Goal: Task Accomplishment & Management: Use online tool/utility

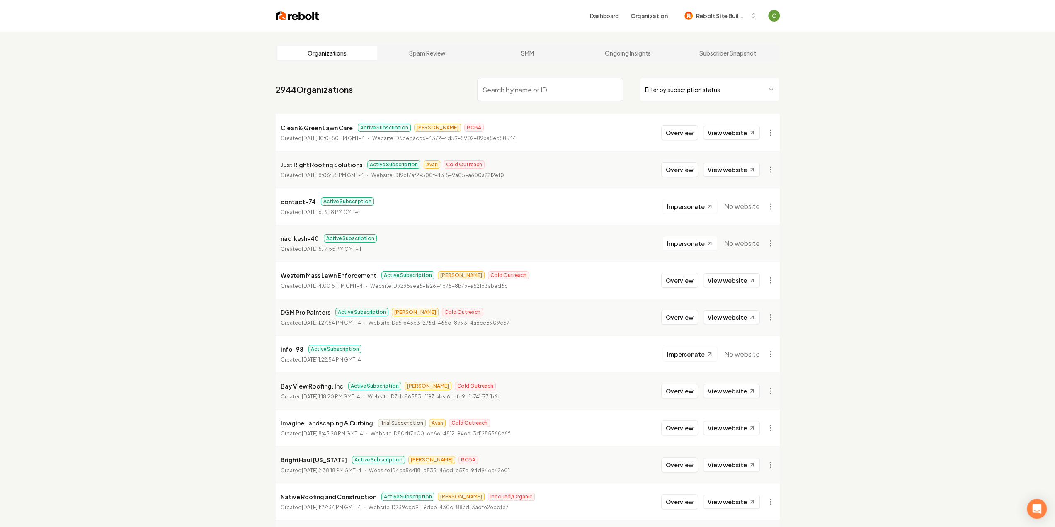
click at [499, 85] on input "search" at bounding box center [550, 89] width 146 height 23
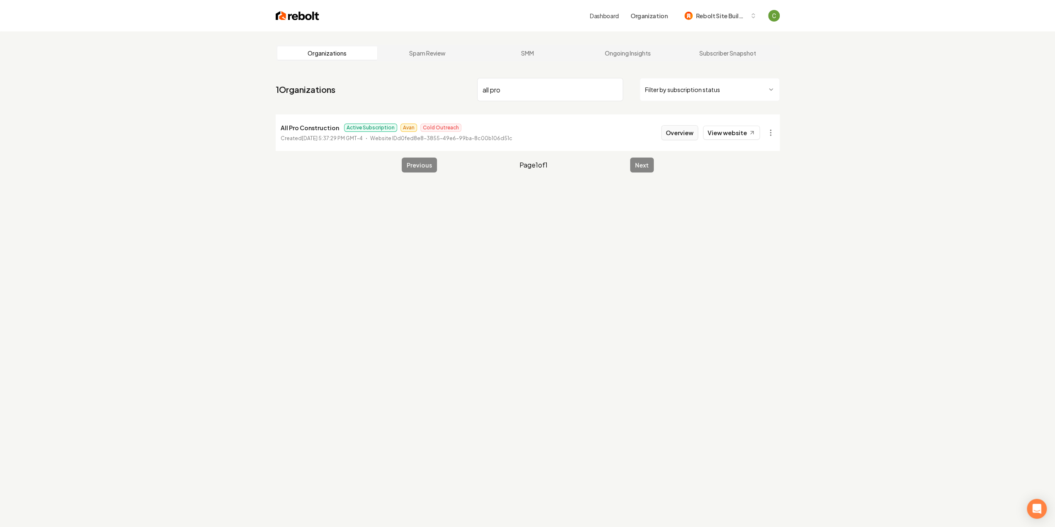
type input "all pro"
click at [679, 138] on button "Overview" at bounding box center [679, 132] width 37 height 15
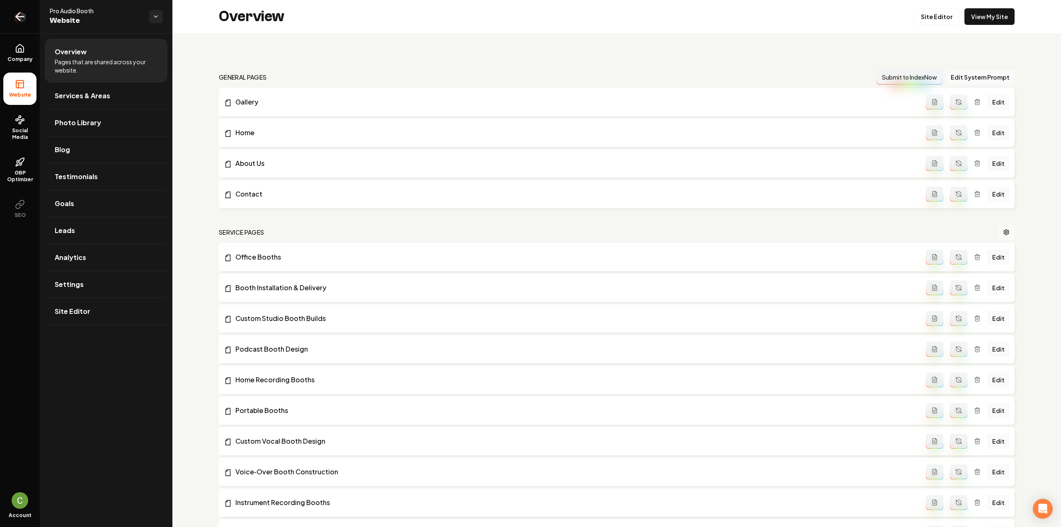
click at [30, 11] on link "Return to dashboard" at bounding box center [20, 16] width 40 height 33
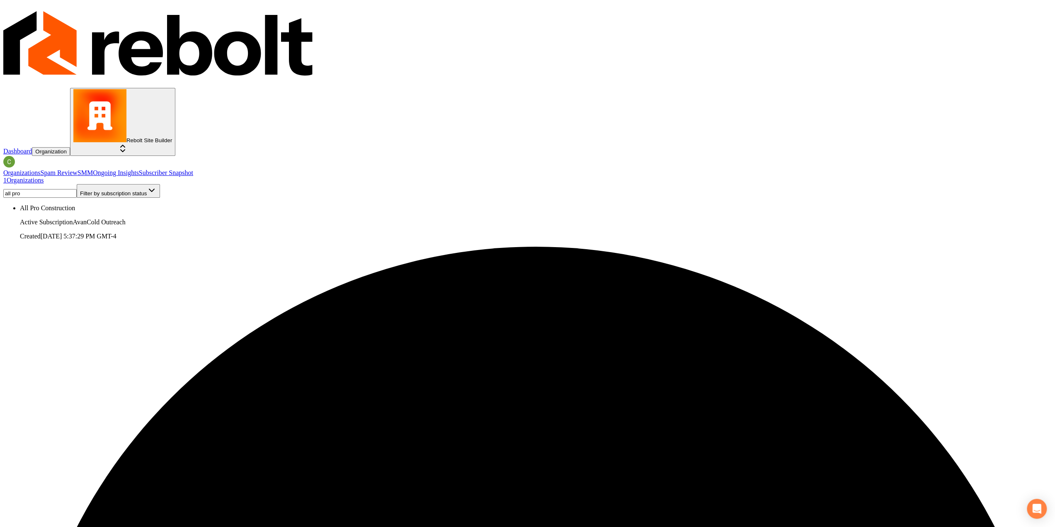
type input "all pro"
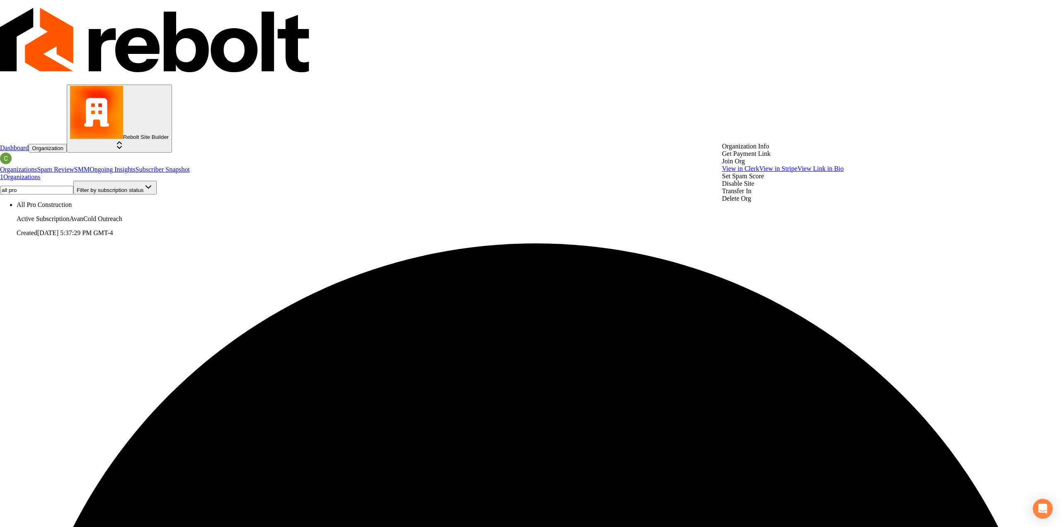
click at [759, 165] on div "Join Org" at bounding box center [783, 161] width 122 height 7
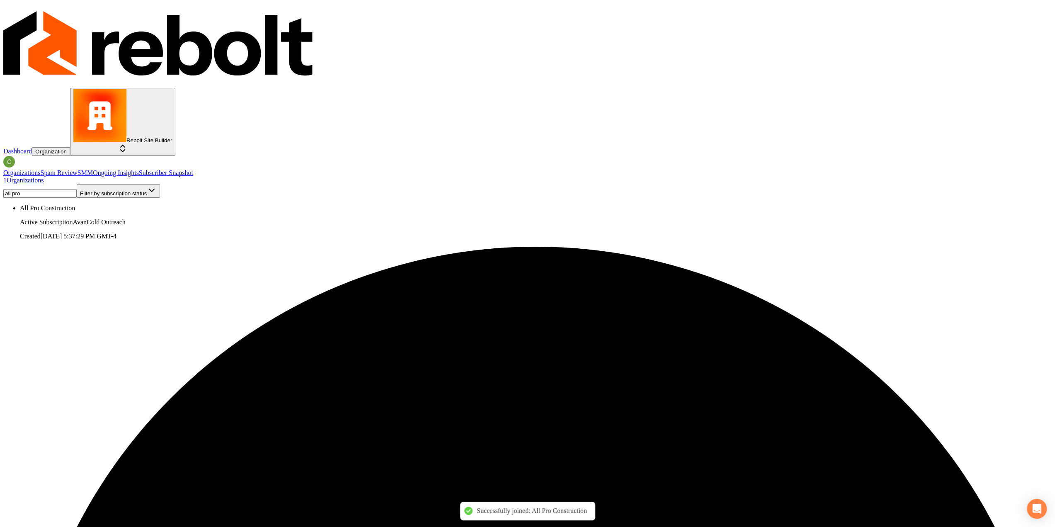
click at [172, 137] on span "Rebolt Site Builder" at bounding box center [149, 140] width 46 height 6
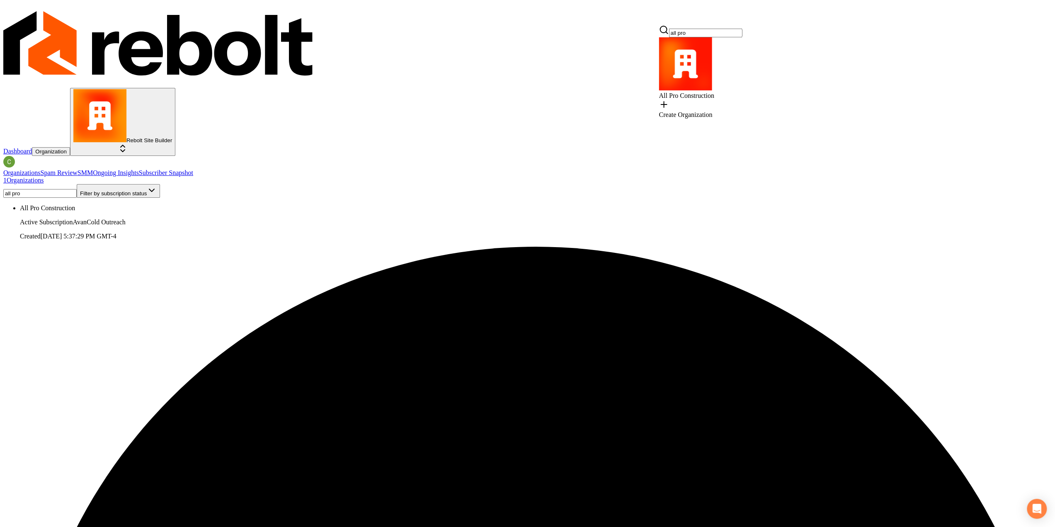
type input "all pro"
click at [735, 64] on div "All Pro Construction" at bounding box center [700, 68] width 83 height 62
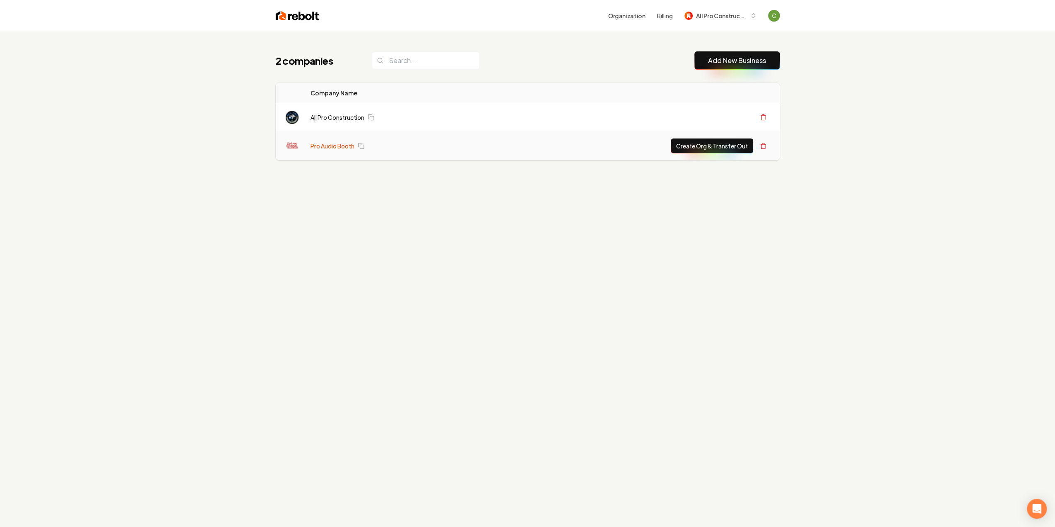
click at [324, 146] on link "Pro Audio Booth" at bounding box center [332, 146] width 44 height 8
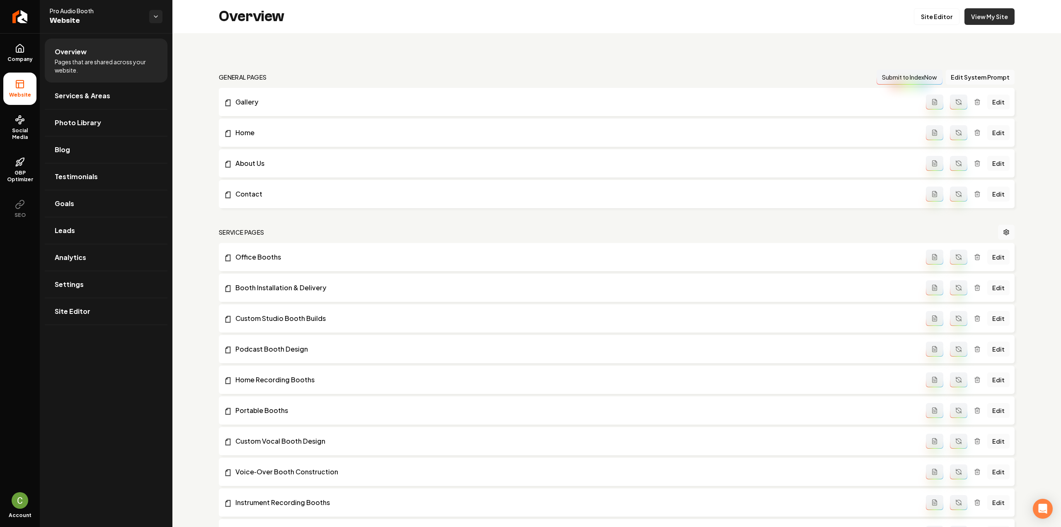
click at [996, 20] on link "View My Site" at bounding box center [990, 16] width 50 height 17
click at [924, 14] on link "Site Editor" at bounding box center [937, 16] width 46 height 17
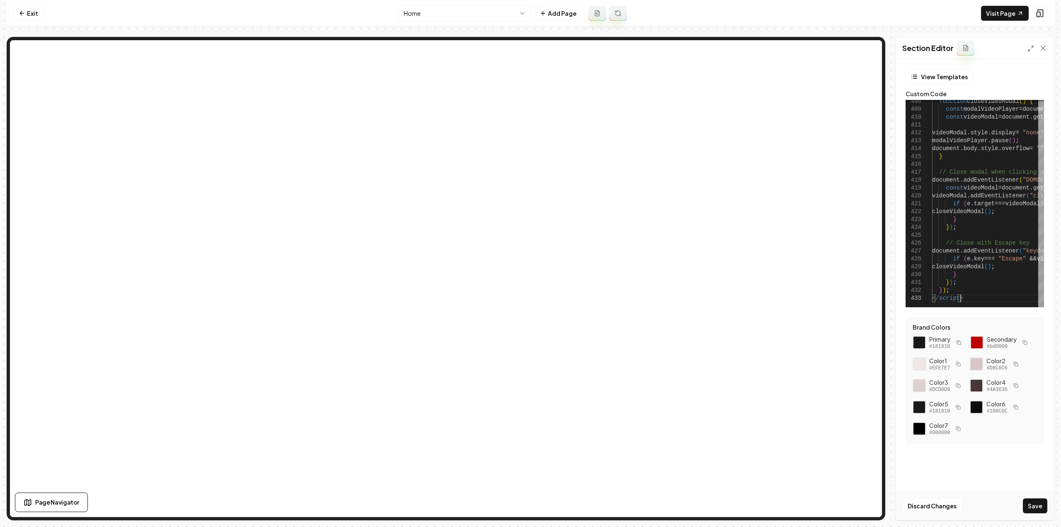
click at [1035, 505] on button "Save" at bounding box center [1035, 505] width 24 height 15
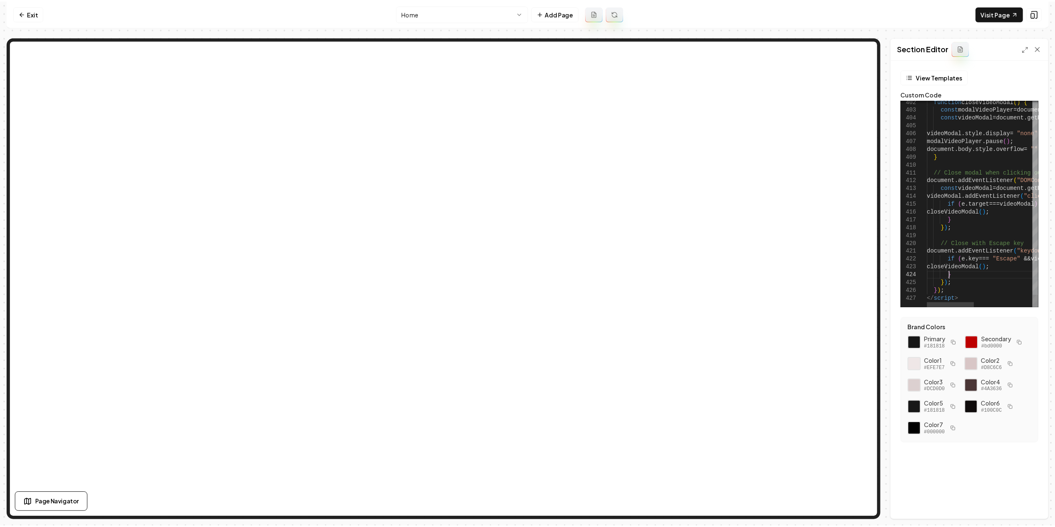
scroll to position [0, 28]
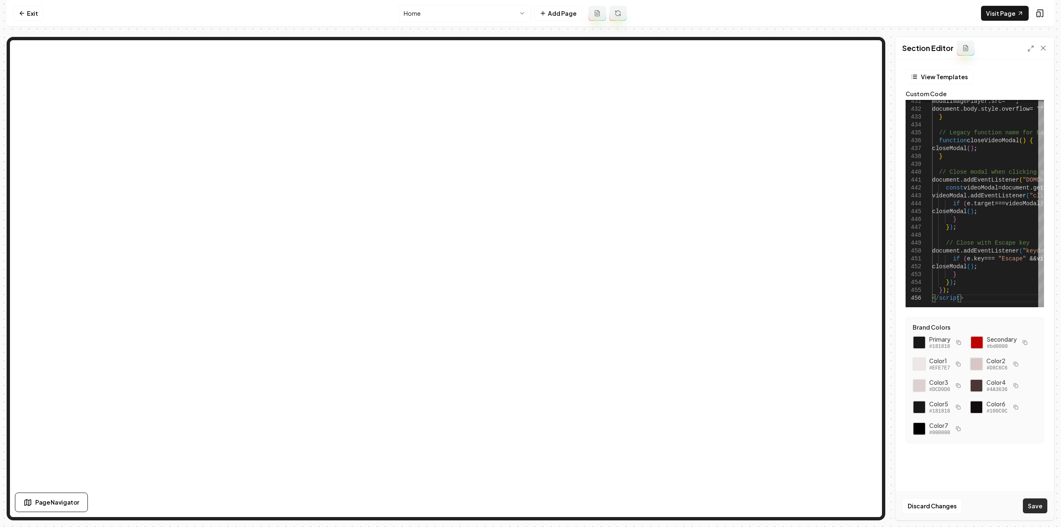
click at [1041, 502] on button "Save" at bounding box center [1035, 505] width 24 height 15
type textarea "* ******* ***** *********"
click at [22, 10] on icon at bounding box center [22, 13] width 7 height 7
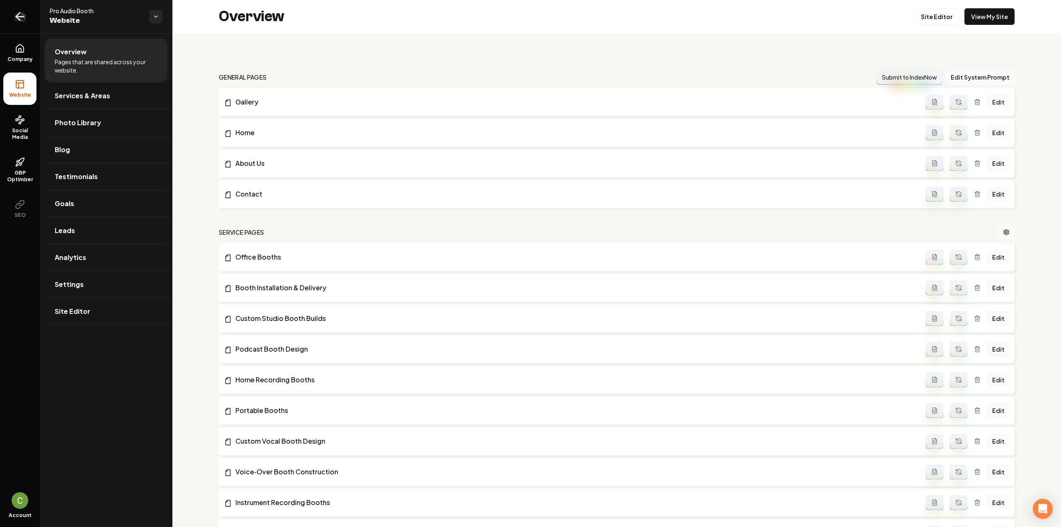
click at [22, 5] on link "Return to dashboard" at bounding box center [20, 16] width 40 height 33
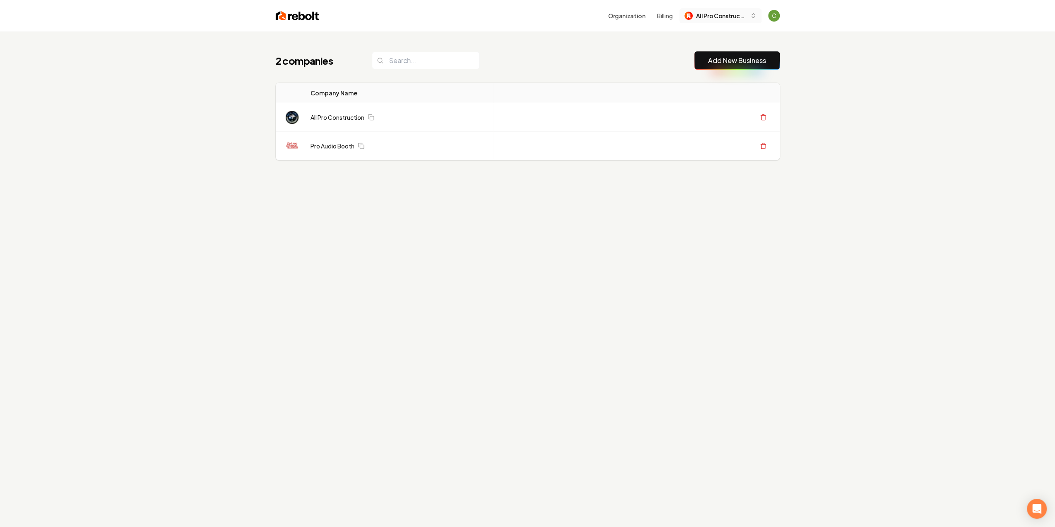
click at [741, 15] on span "All Pro Construction" at bounding box center [721, 16] width 51 height 9
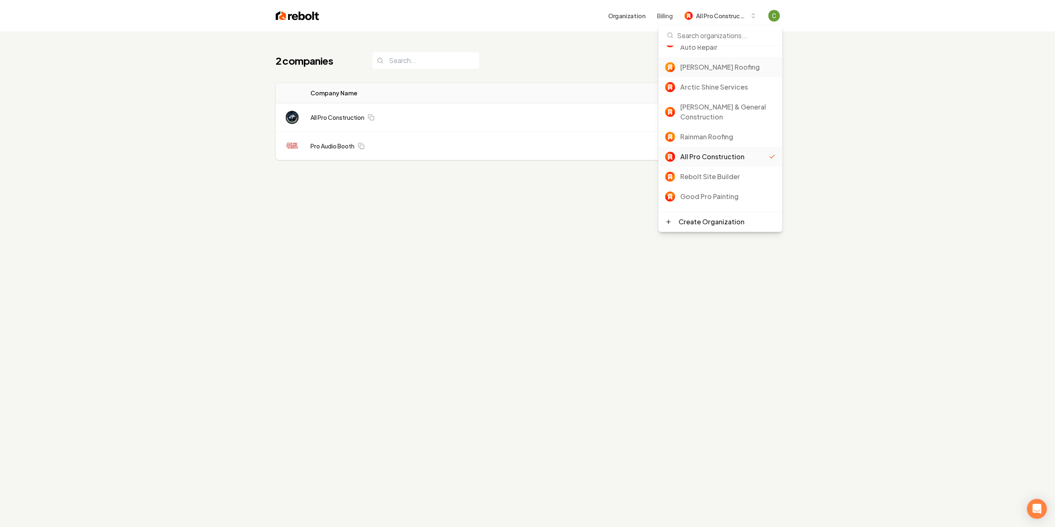
scroll to position [83, 0]
click at [730, 131] on div "Rebolt Site Builder" at bounding box center [727, 135] width 95 height 10
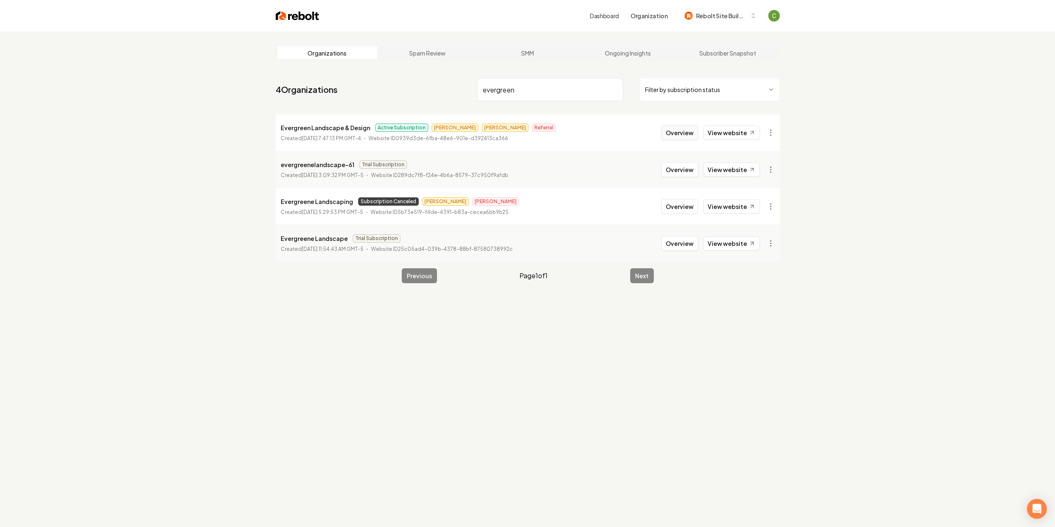
type input "evergreen"
click at [677, 131] on button "Overview" at bounding box center [679, 132] width 37 height 15
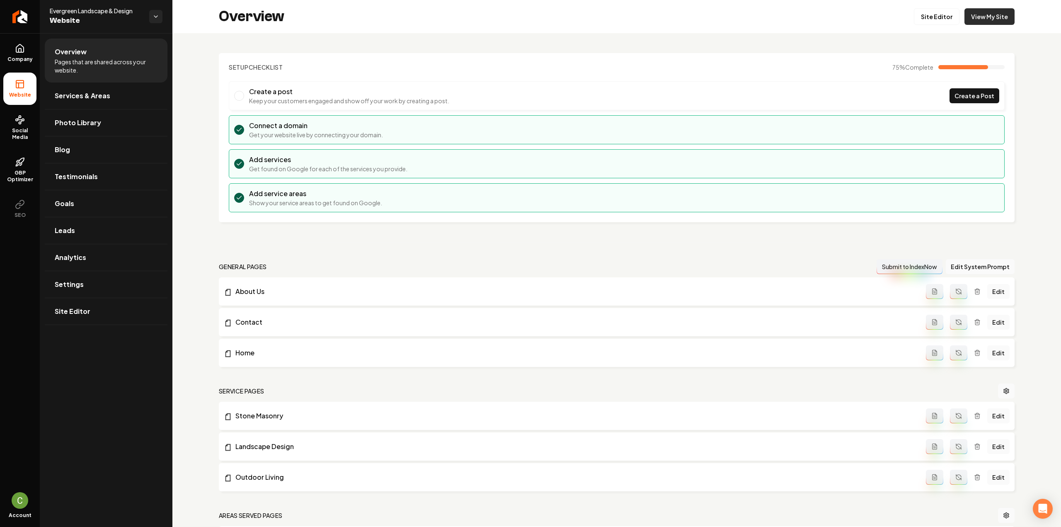
click at [985, 16] on link "View My Site" at bounding box center [990, 16] width 50 height 17
click at [71, 290] on link "Settings" at bounding box center [106, 284] width 123 height 27
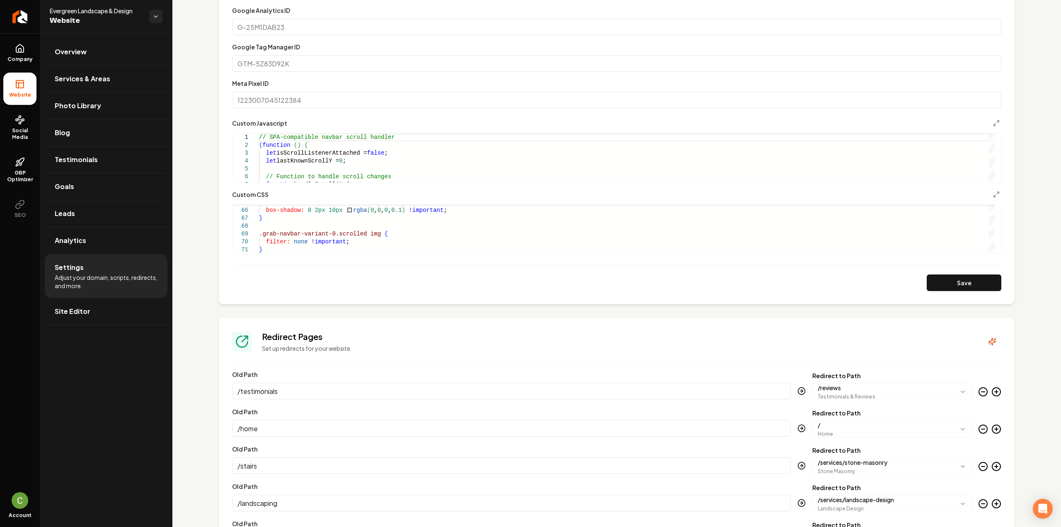
scroll to position [415, 0]
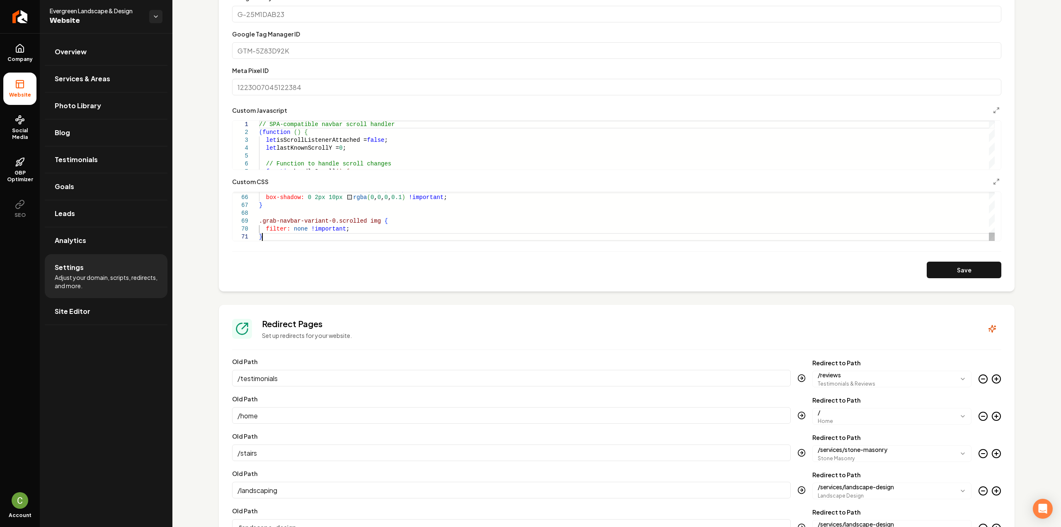
click at [935, 274] on button "Save" at bounding box center [964, 270] width 75 height 17
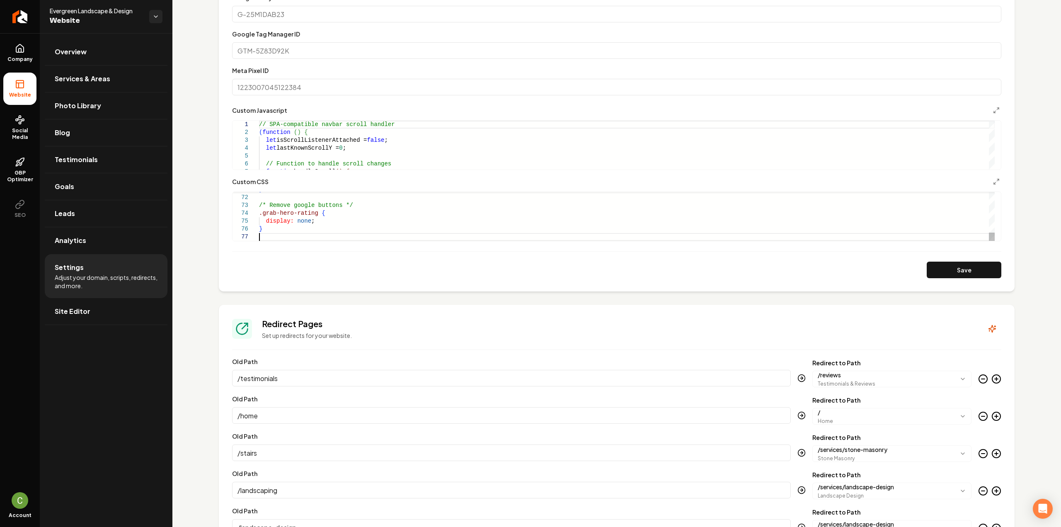
scroll to position [55, 0]
click at [977, 278] on section "**********" at bounding box center [617, 116] width 796 height 351
click at [972, 273] on button "Save" at bounding box center [964, 270] width 75 height 17
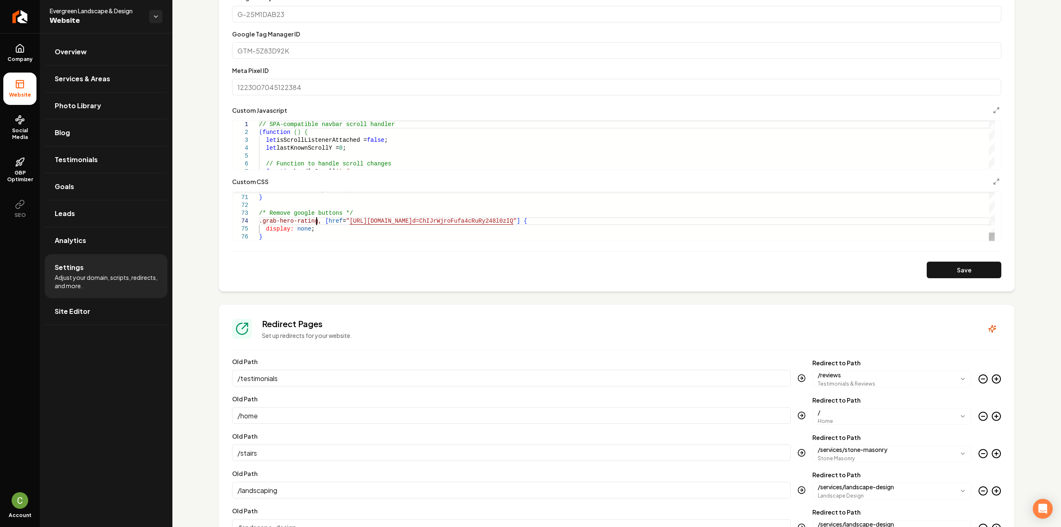
scroll to position [30, 57]
click at [927, 274] on button "Save" at bounding box center [964, 270] width 75 height 17
type textarea "**********"
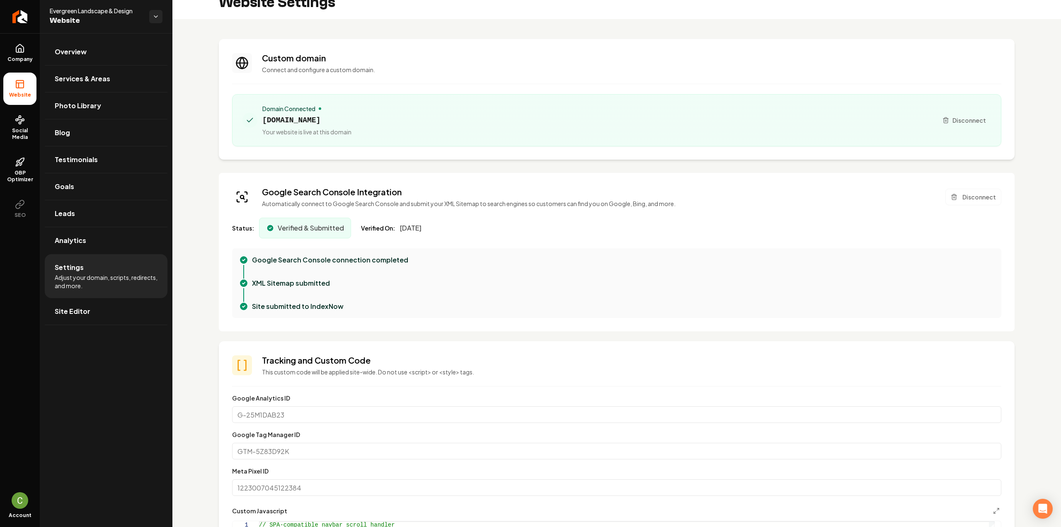
scroll to position [0, 0]
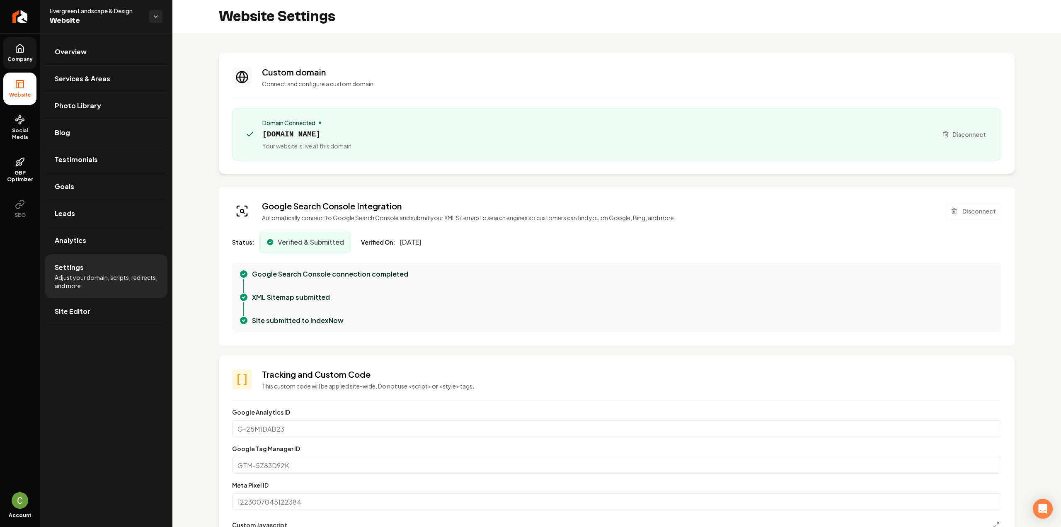
click at [24, 58] on span "Company" at bounding box center [20, 59] width 32 height 7
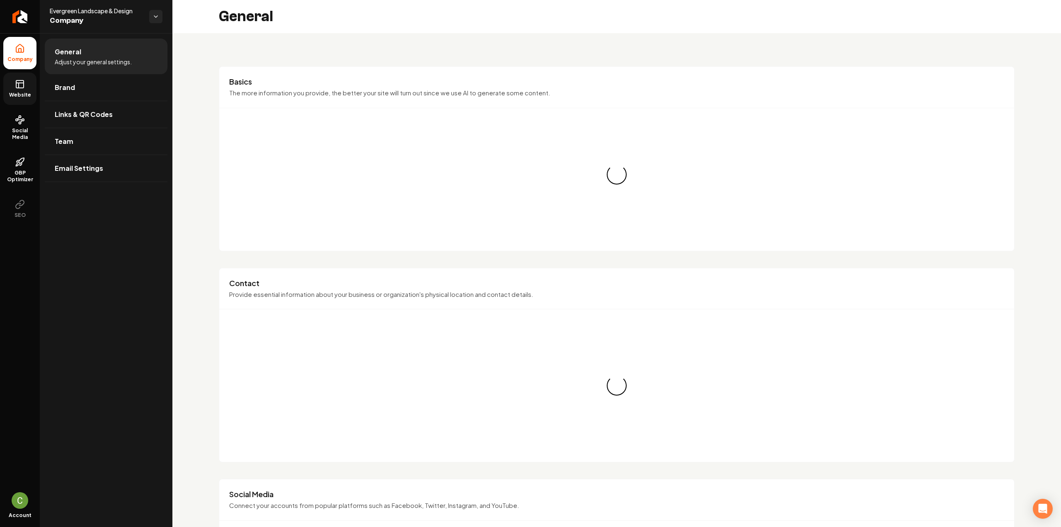
click at [12, 87] on link "Website" at bounding box center [19, 89] width 33 height 32
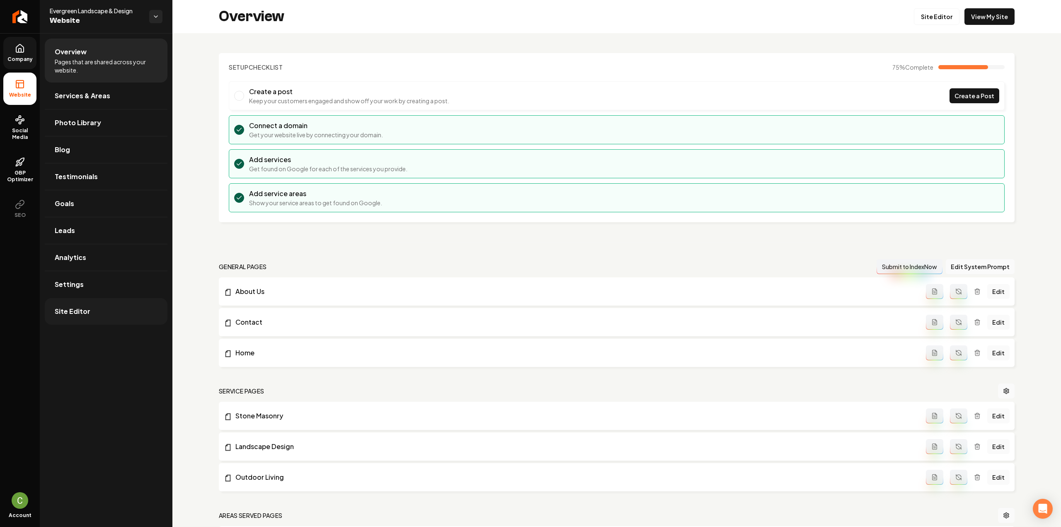
click at [104, 307] on link "Site Editor" at bounding box center [106, 311] width 123 height 27
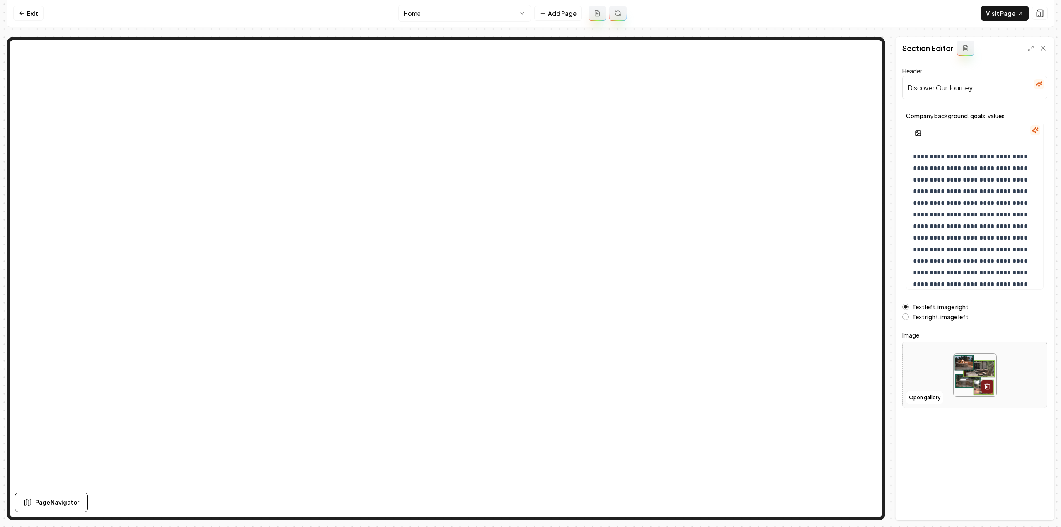
click at [454, 14] on html "**********" at bounding box center [530, 263] width 1061 height 527
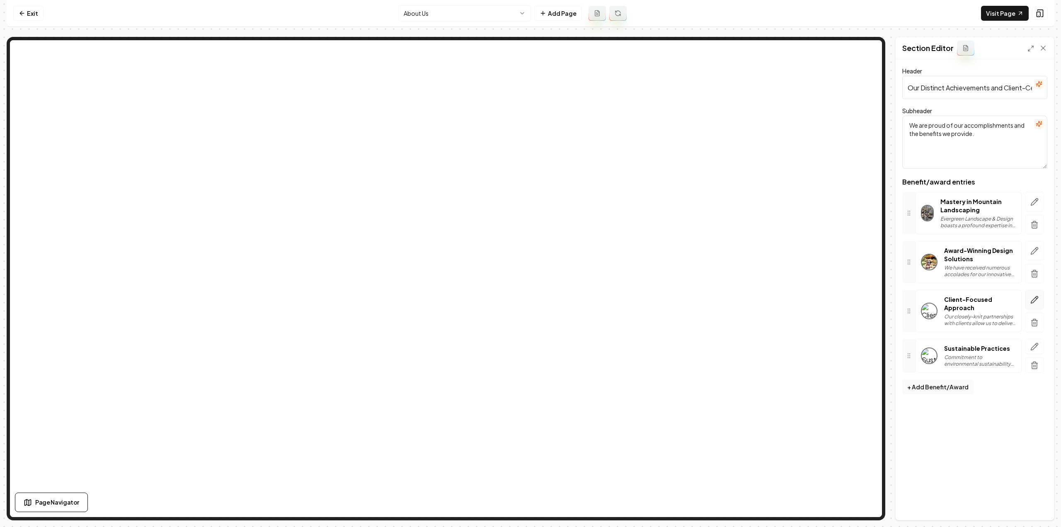
click at [1038, 302] on icon "button" at bounding box center [1035, 300] width 8 height 8
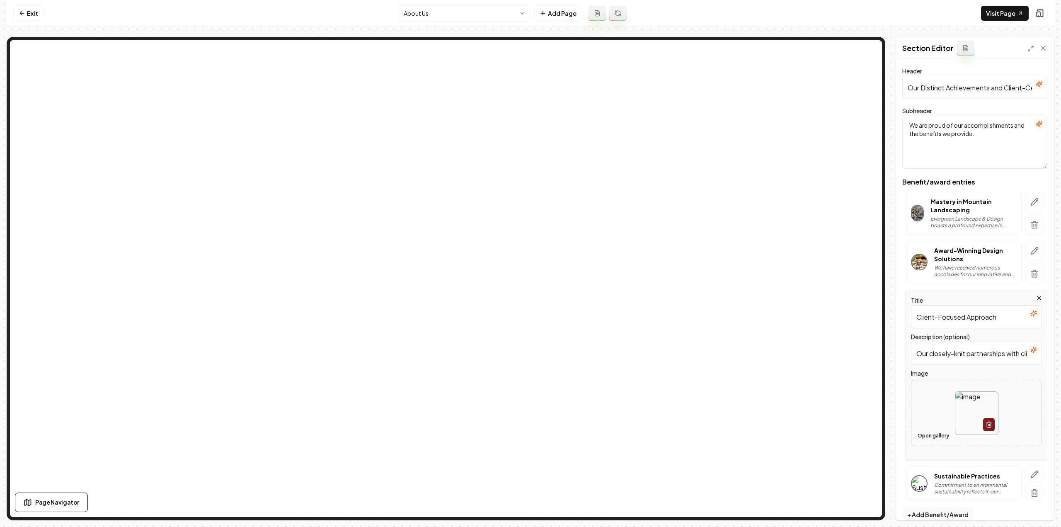
click at [931, 439] on button "Open gallery" at bounding box center [933, 435] width 37 height 13
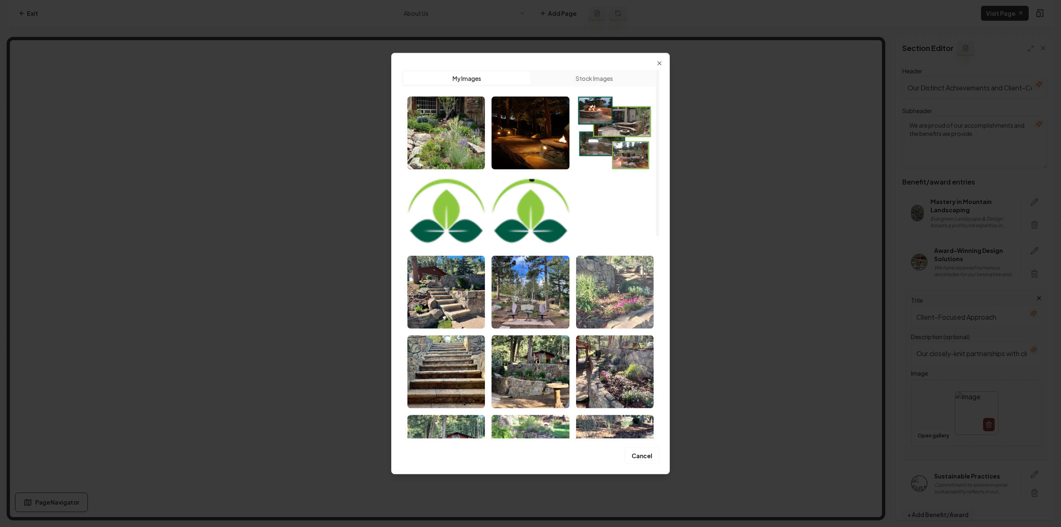
click at [613, 295] on img "Select image image_6880f5675c7cd75eb894b670.jpeg" at bounding box center [615, 291] width 78 height 73
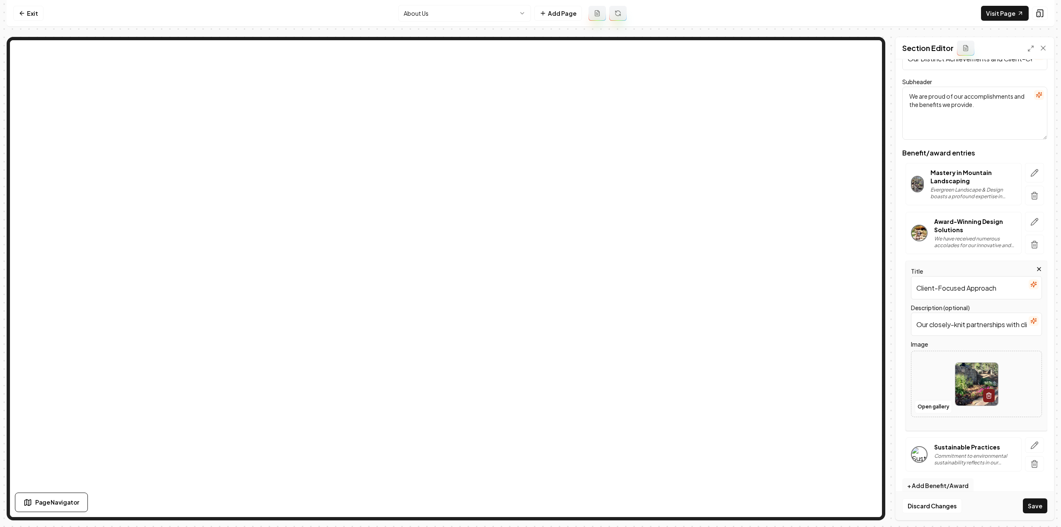
scroll to position [39, 0]
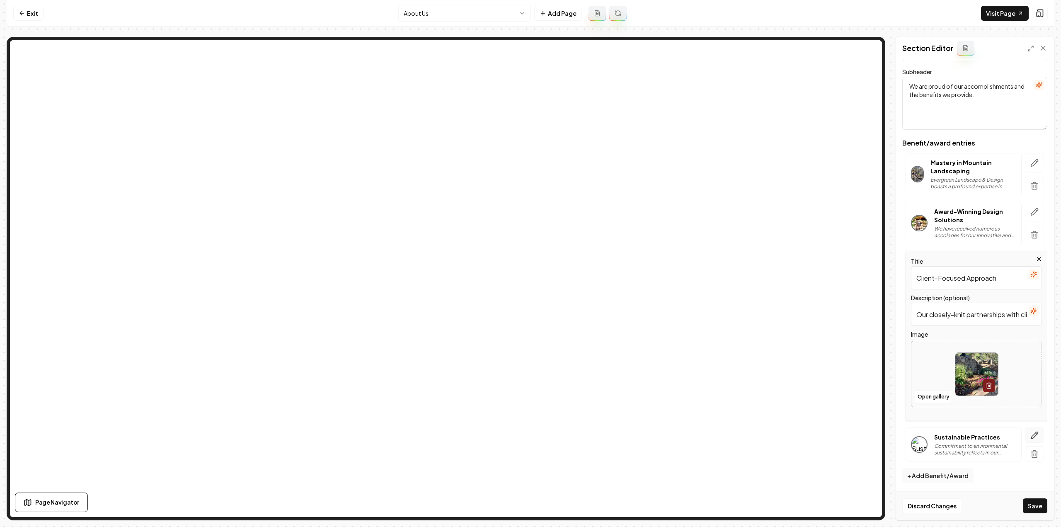
click at [1031, 428] on button "button" at bounding box center [1034, 434] width 19 height 15
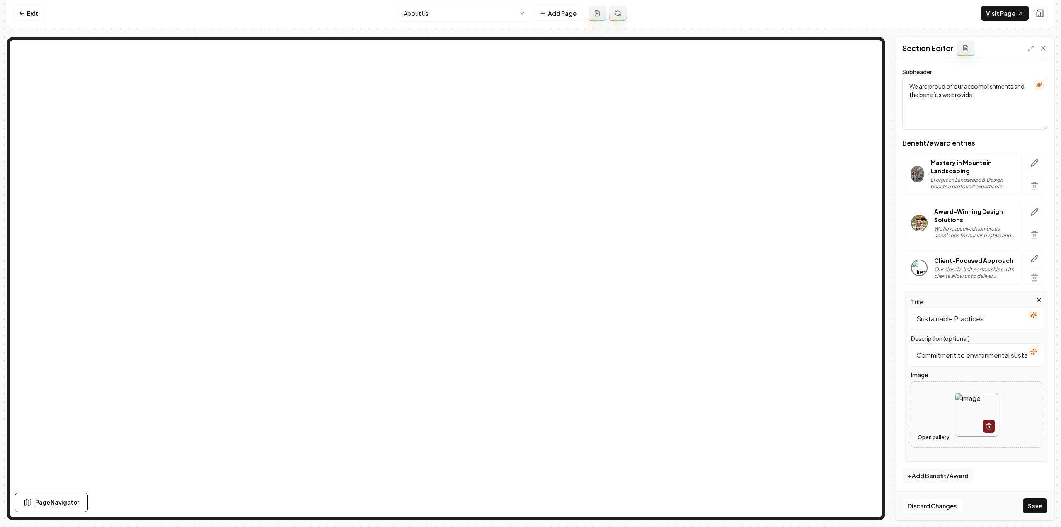
click at [926, 440] on button "Open gallery" at bounding box center [933, 437] width 37 height 13
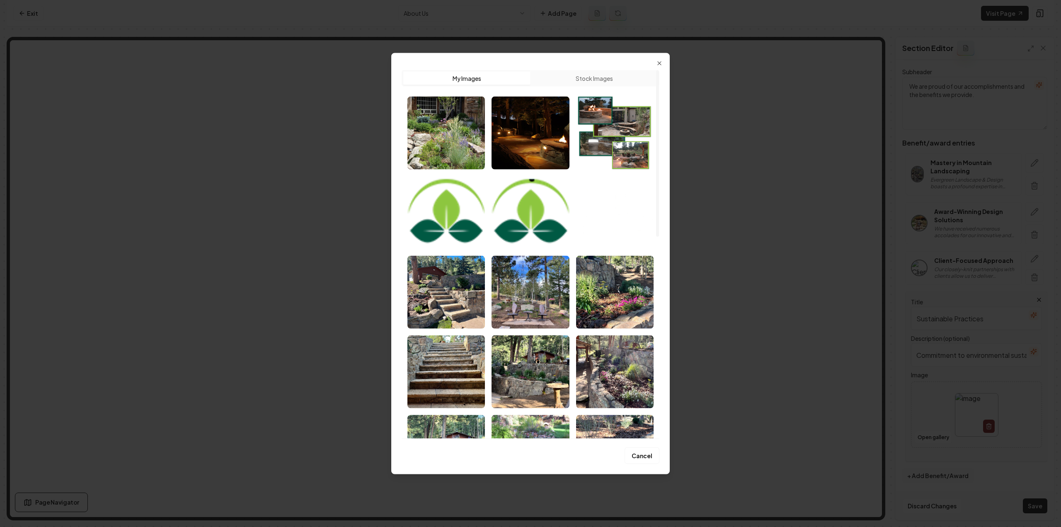
click at [450, 284] on img "Select image image_6880f5675c7cd75eb894b73e.jpeg" at bounding box center [446, 291] width 78 height 73
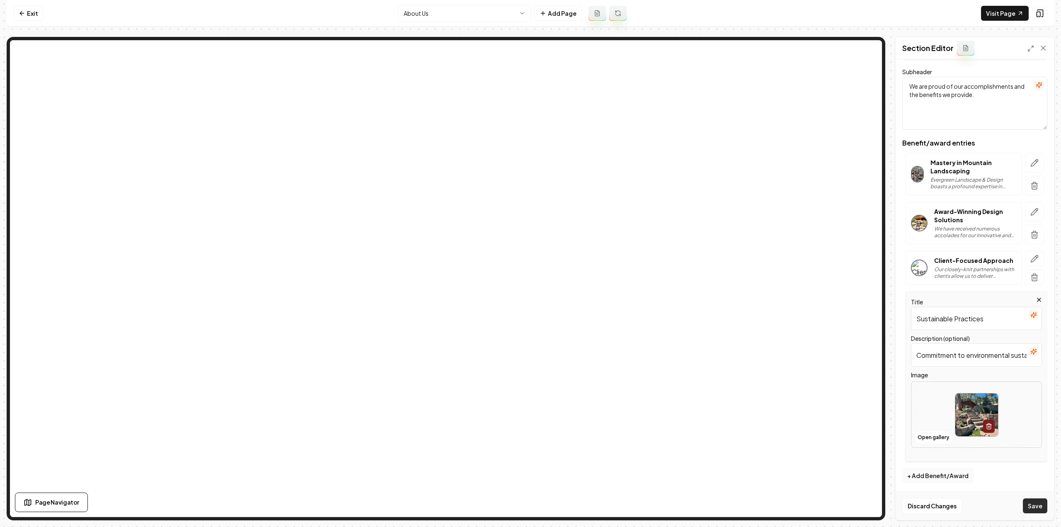
click at [1028, 503] on button "Save" at bounding box center [1035, 505] width 24 height 15
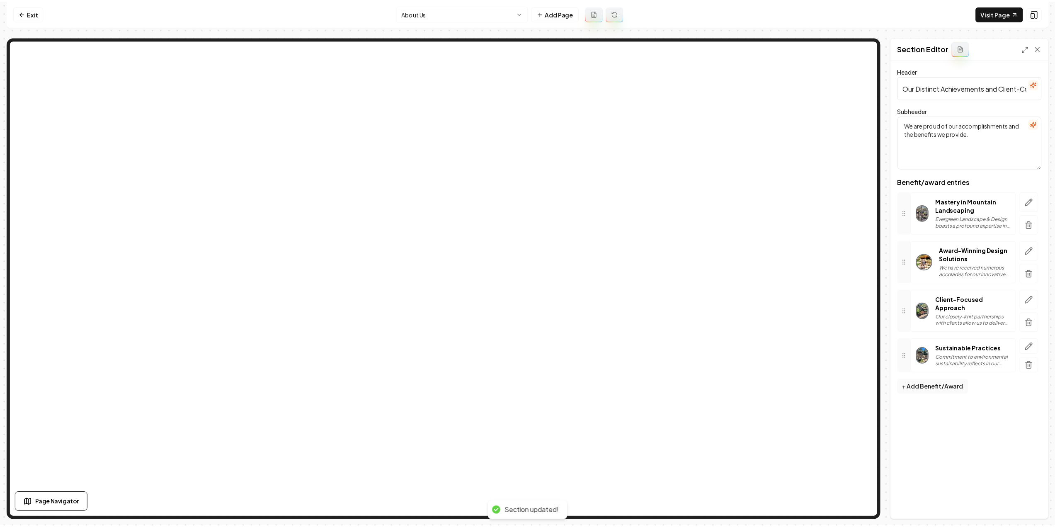
scroll to position [0, 0]
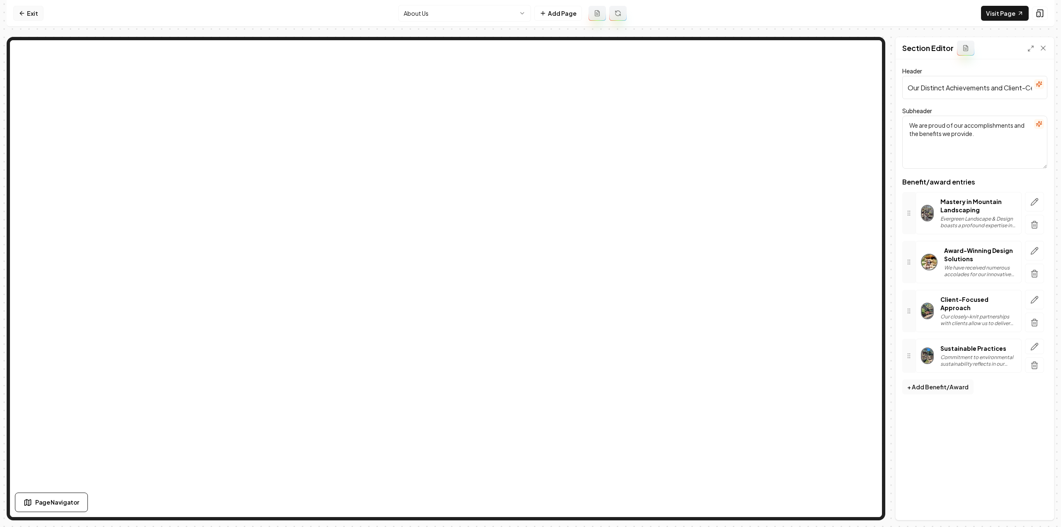
click at [32, 15] on link "Exit" at bounding box center [28, 13] width 30 height 15
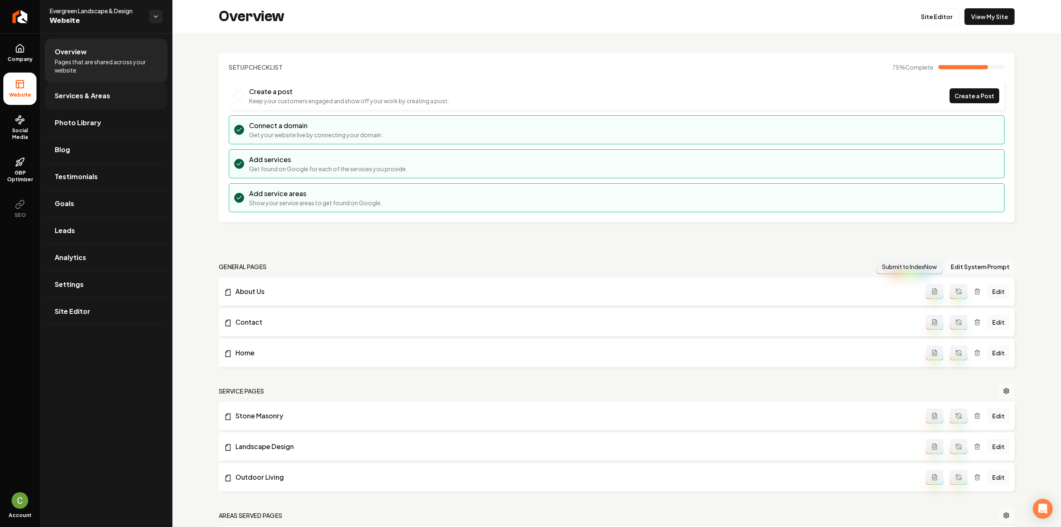
click at [72, 98] on span "Services & Areas" at bounding box center [83, 96] width 56 height 10
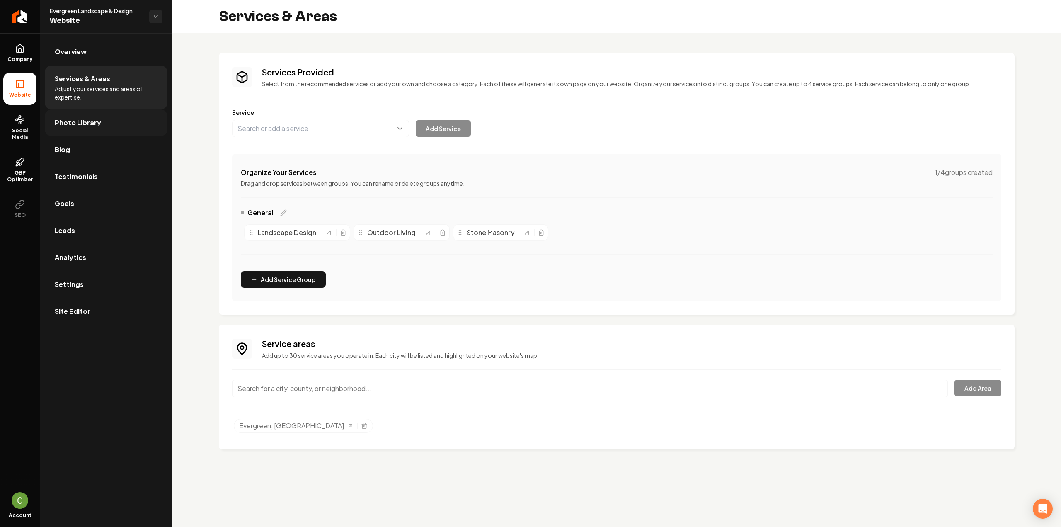
click at [74, 132] on link "Photo Library" at bounding box center [106, 122] width 123 height 27
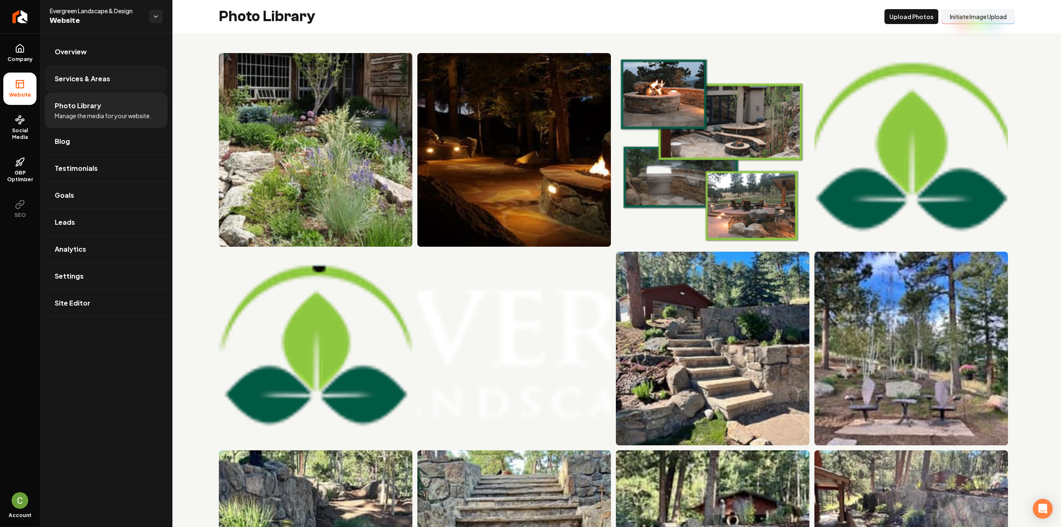
click at [61, 76] on span "Services & Areas" at bounding box center [83, 79] width 56 height 10
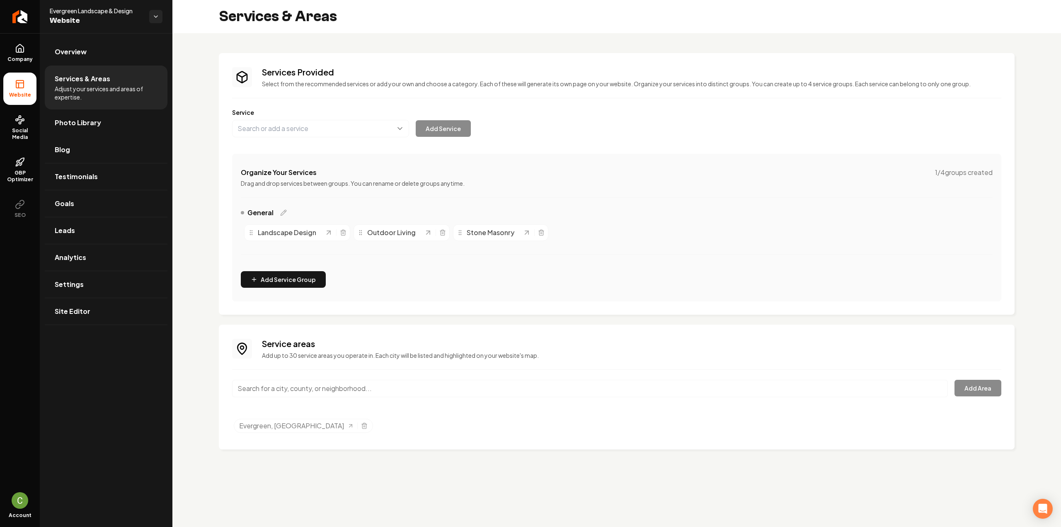
click at [337, 390] on input "Main content area" at bounding box center [590, 388] width 716 height 17
click at [329, 373] on div "Service areas Add up to 30 service areas you operate in. Each city will be list…" at bounding box center [616, 387] width 769 height 98
click at [316, 389] on input "pine" at bounding box center [590, 388] width 716 height 17
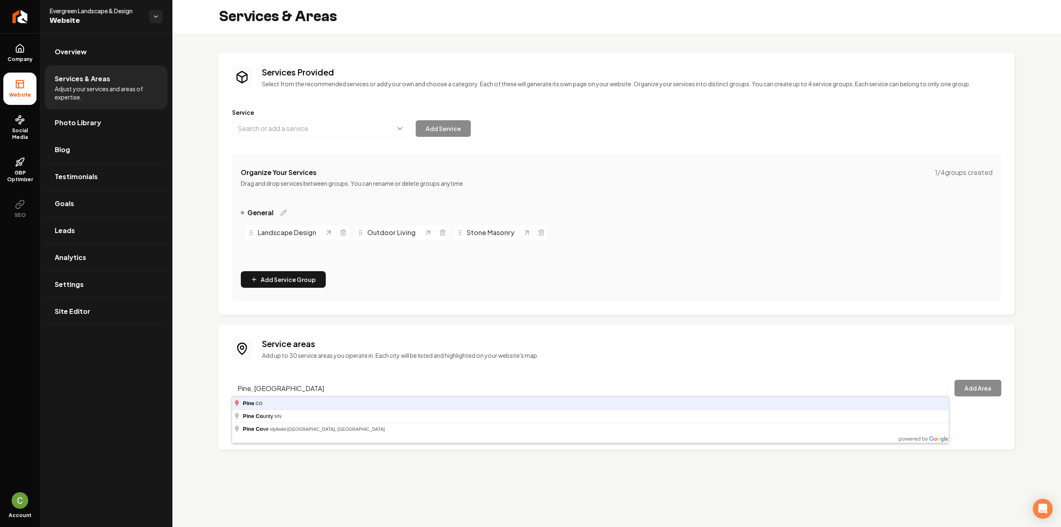
type input "Pine, CO"
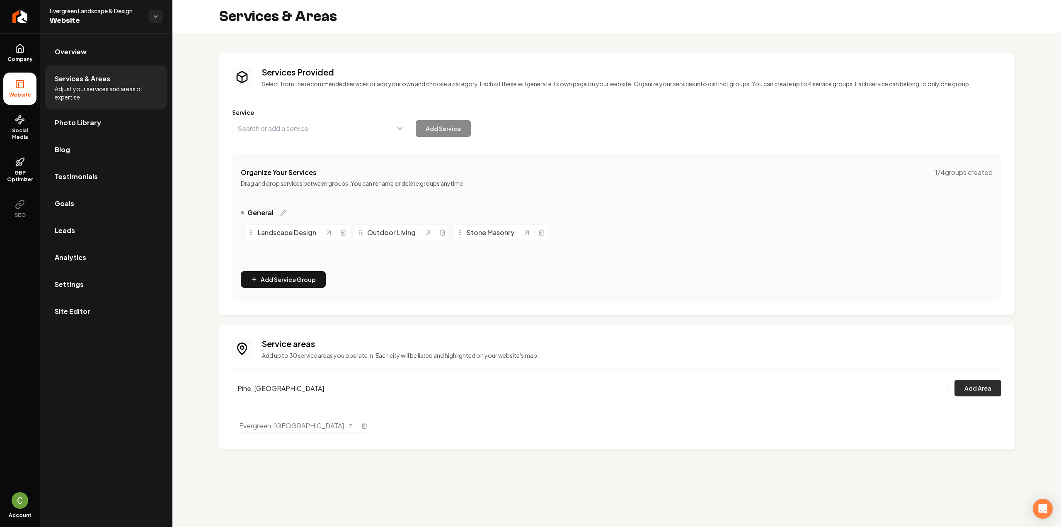
click at [983, 384] on button "Add Area" at bounding box center [978, 388] width 47 height 17
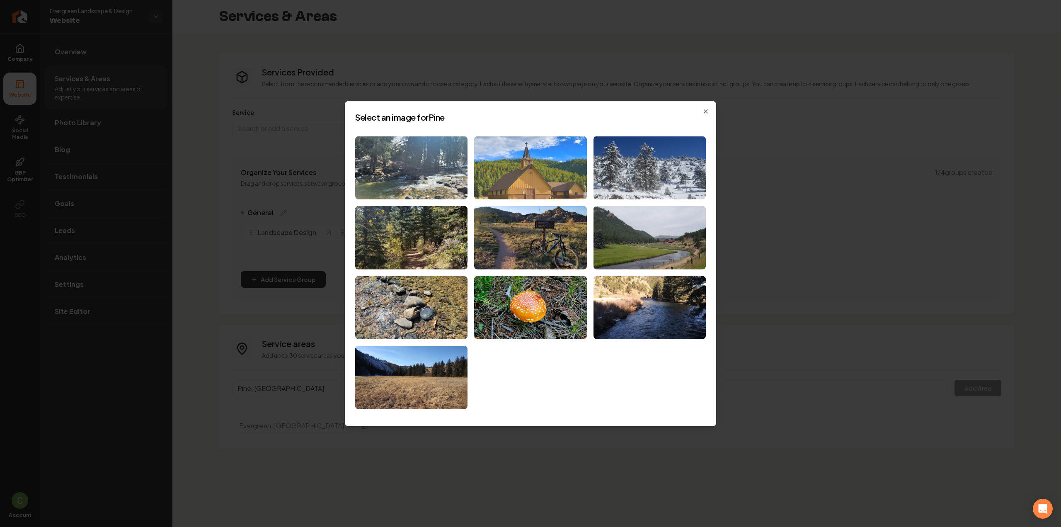
click at [502, 181] on img at bounding box center [530, 167] width 112 height 63
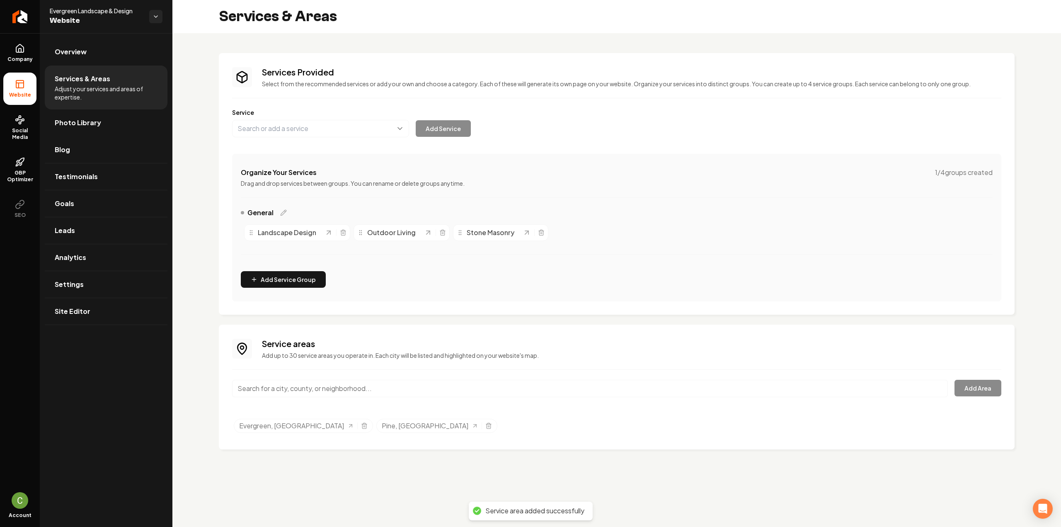
click at [282, 389] on input "Main content area" at bounding box center [590, 388] width 716 height 17
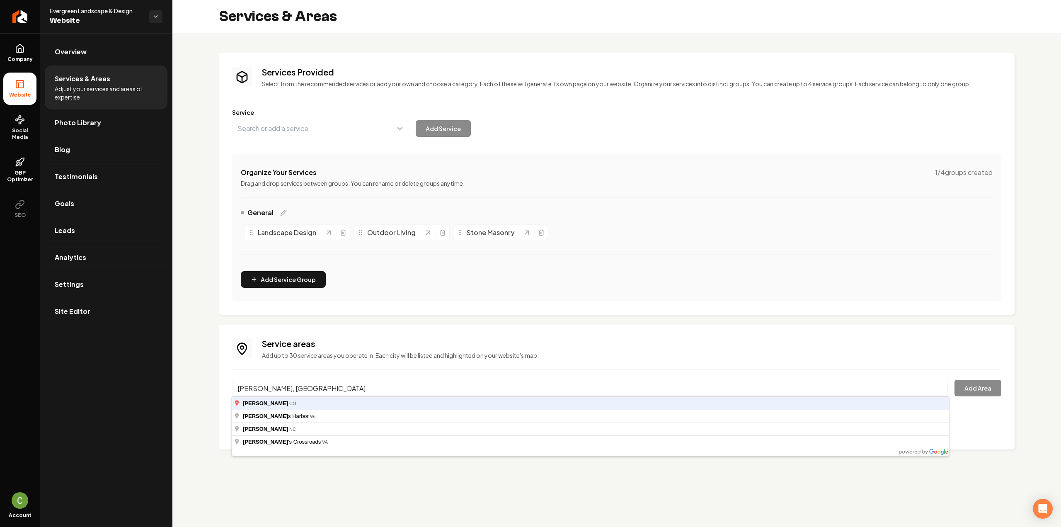
type input "Bailey, CO"
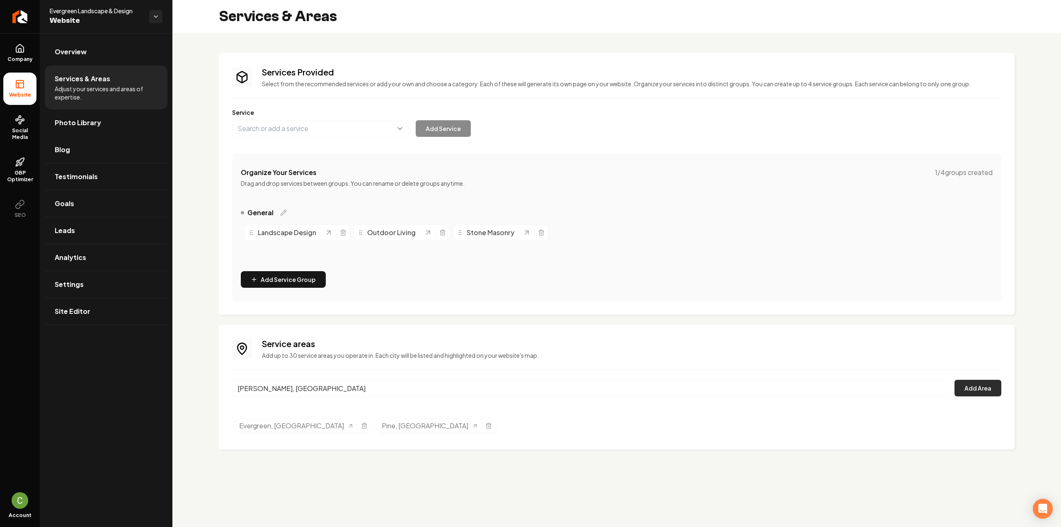
click at [960, 389] on button "Add Area" at bounding box center [978, 388] width 47 height 17
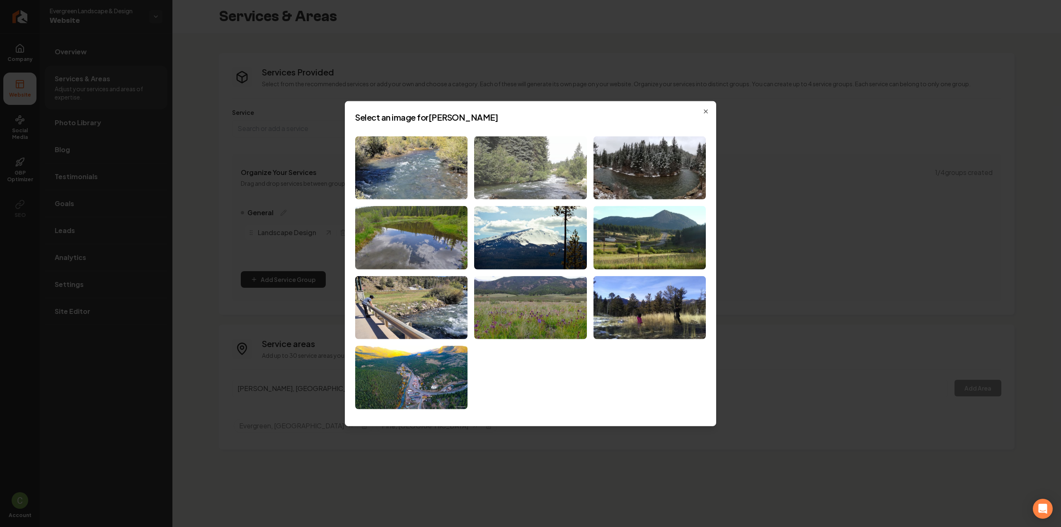
click at [498, 180] on img at bounding box center [530, 167] width 112 height 63
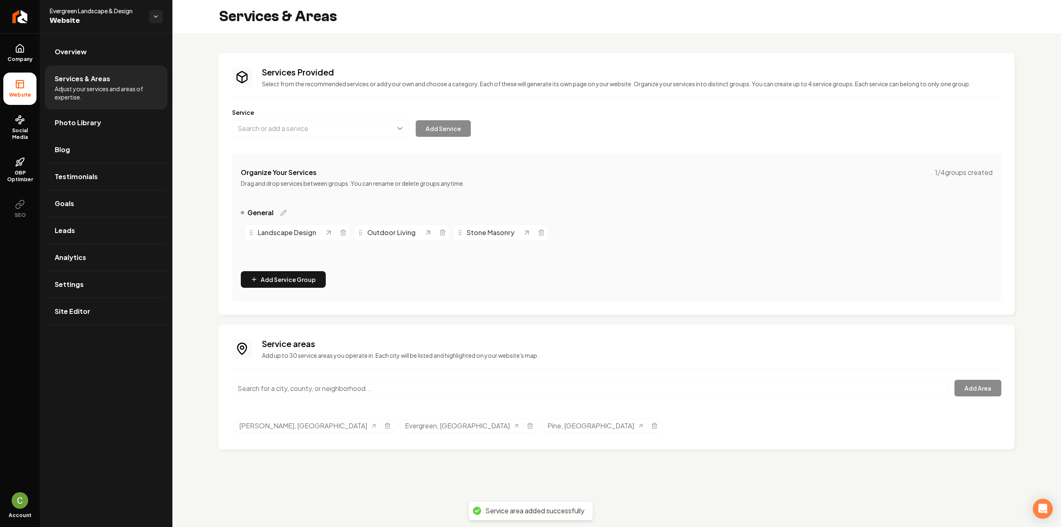
click at [288, 388] on input "Main content area" at bounding box center [590, 388] width 716 height 17
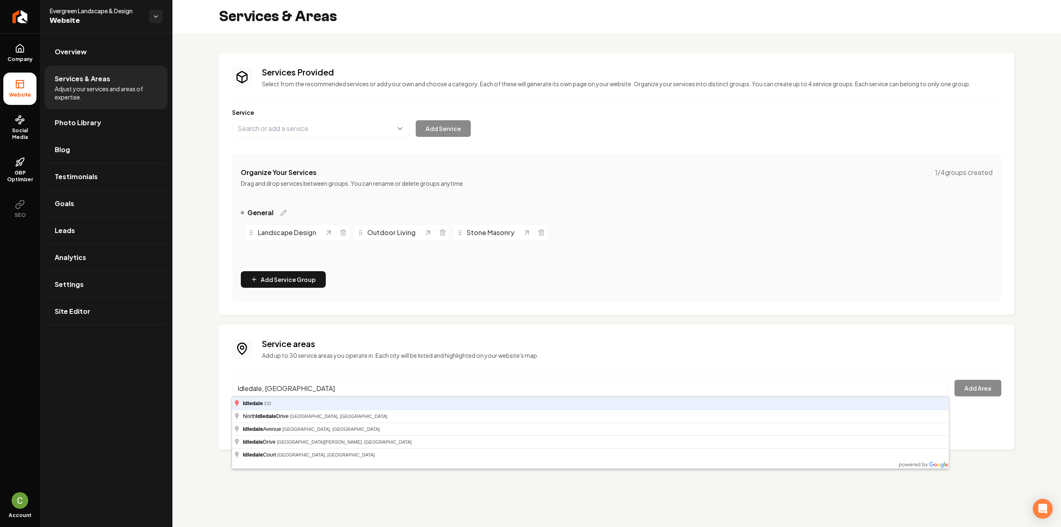
type input "Idledale, CO"
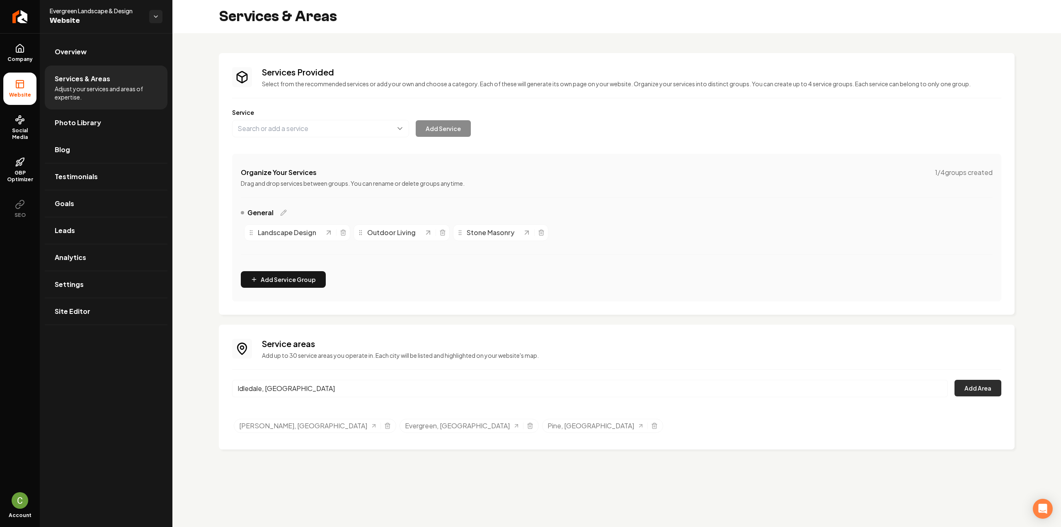
click at [994, 383] on button "Add Area" at bounding box center [978, 388] width 47 height 17
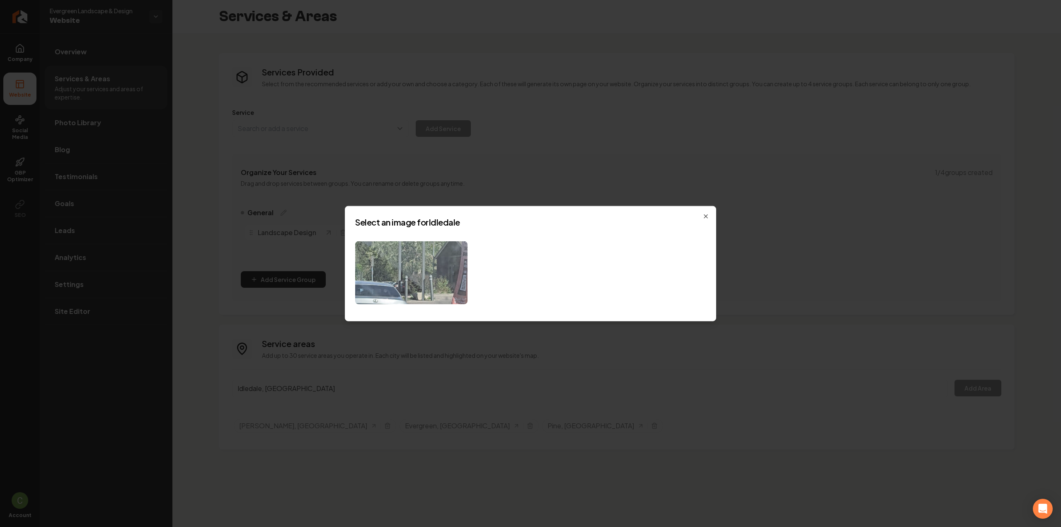
click at [382, 268] on img at bounding box center [411, 272] width 112 height 63
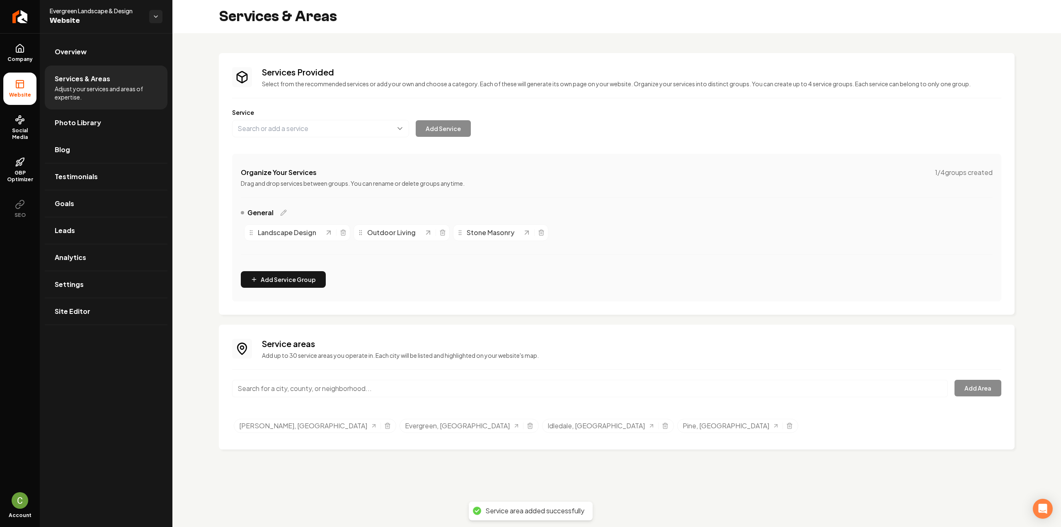
click at [257, 388] on input "Main content area" at bounding box center [590, 388] width 716 height 17
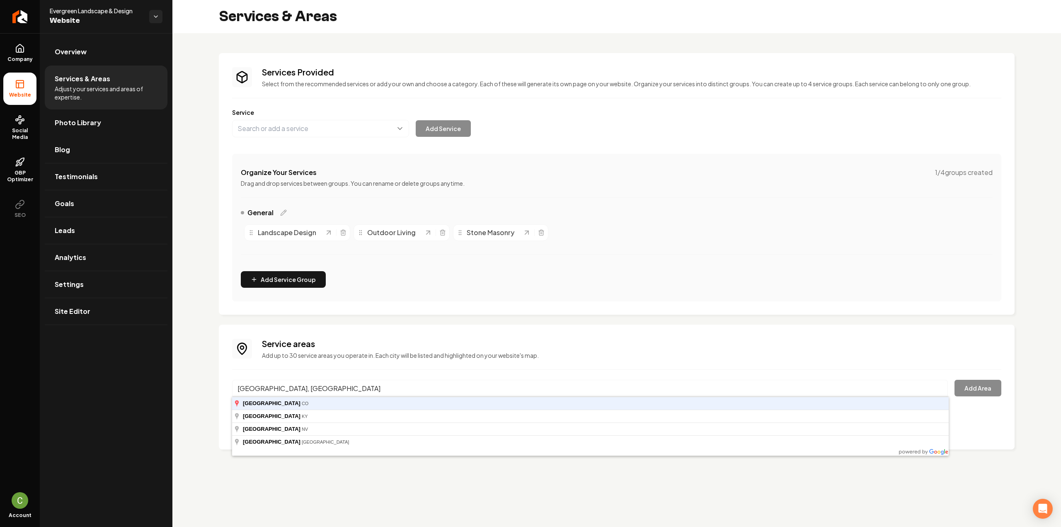
type input "Indian Hills, CO"
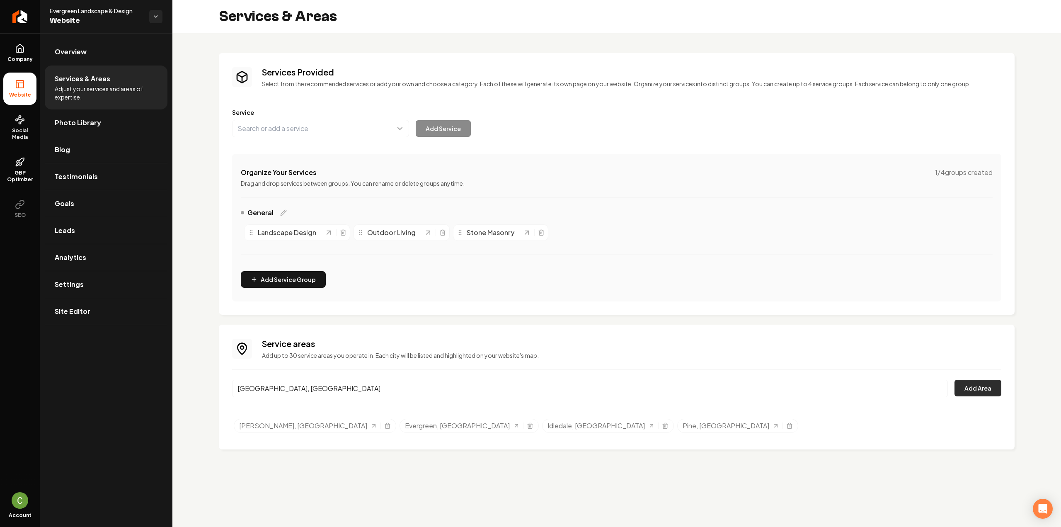
click at [995, 390] on button "Add Area" at bounding box center [978, 388] width 47 height 17
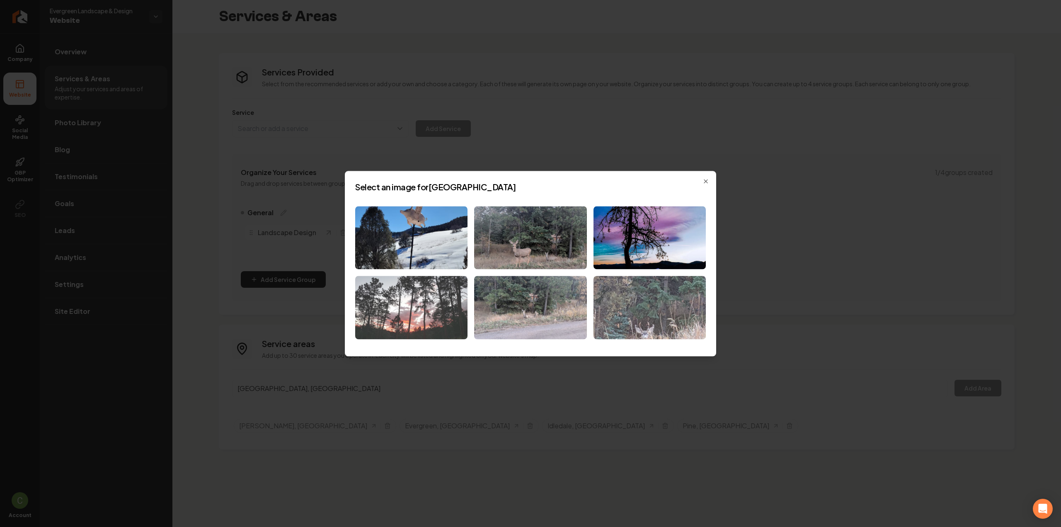
click at [413, 311] on img at bounding box center [411, 307] width 112 height 63
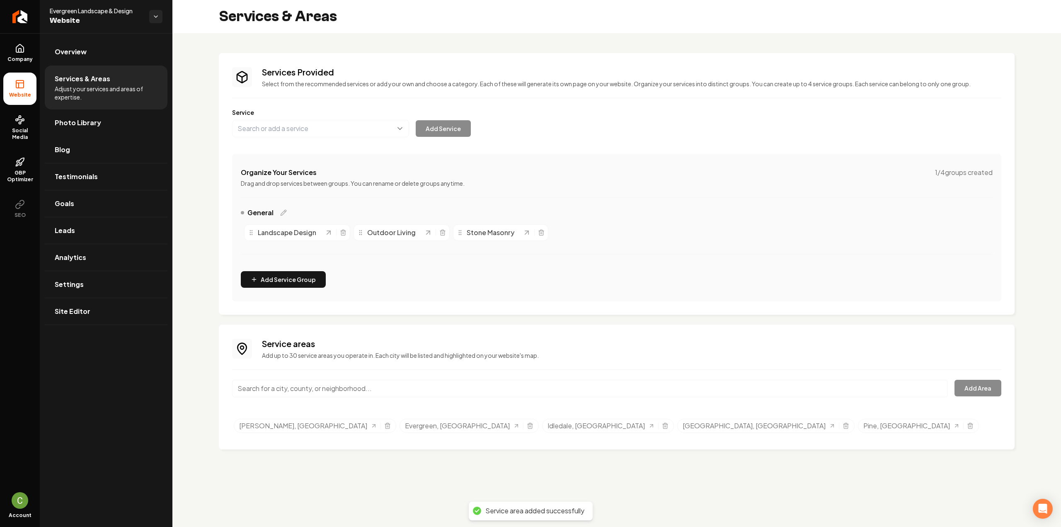
click at [332, 385] on input "Main content area" at bounding box center [590, 388] width 716 height 17
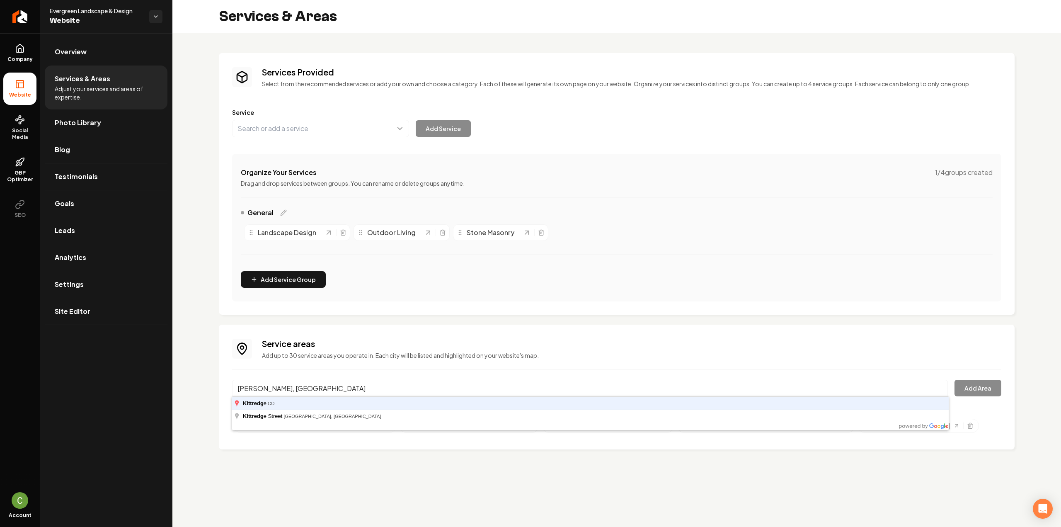
type input "Kittredge, CO"
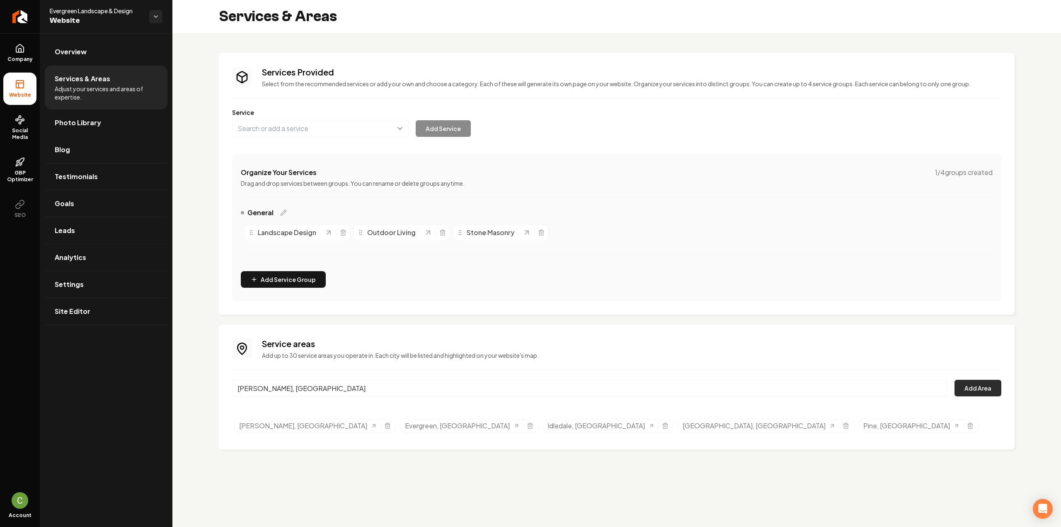
click at [996, 385] on button "Add Area" at bounding box center [978, 388] width 47 height 17
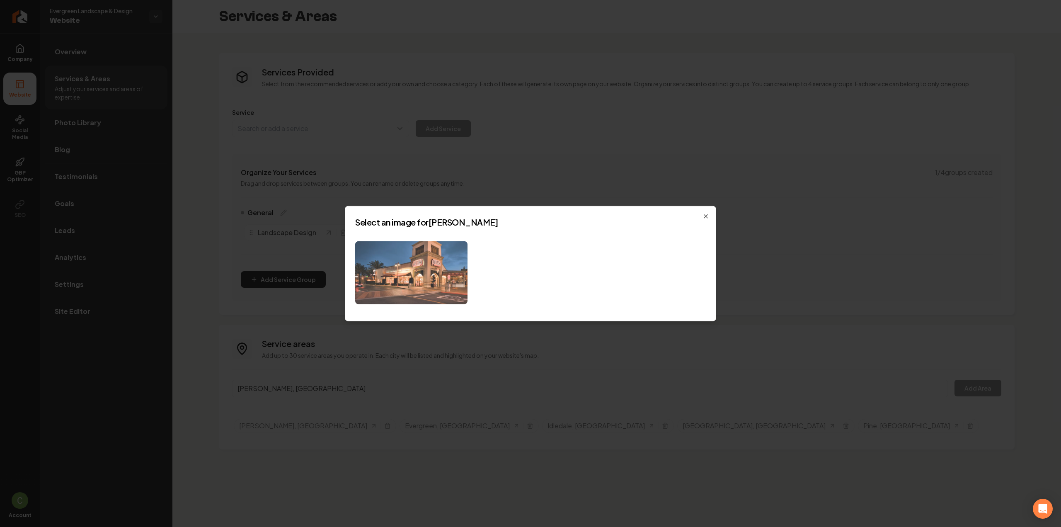
click at [429, 282] on img at bounding box center [411, 272] width 112 height 63
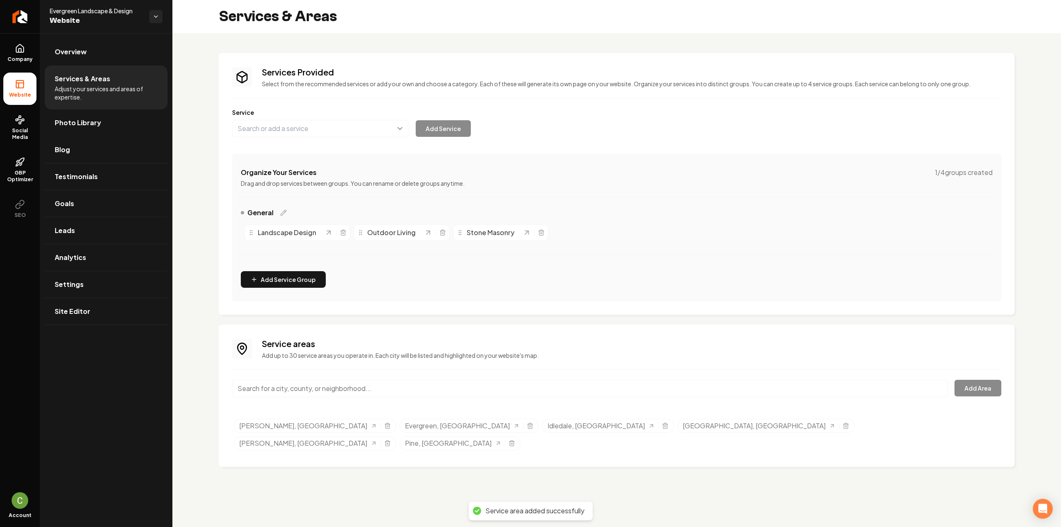
click at [344, 385] on input "Main content area" at bounding box center [590, 388] width 716 height 17
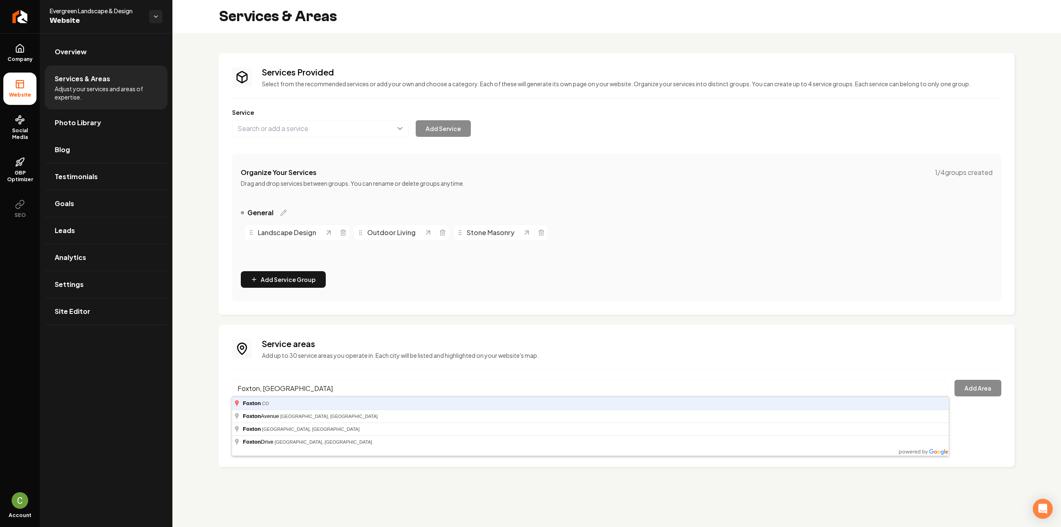
type input "Foxton, CO"
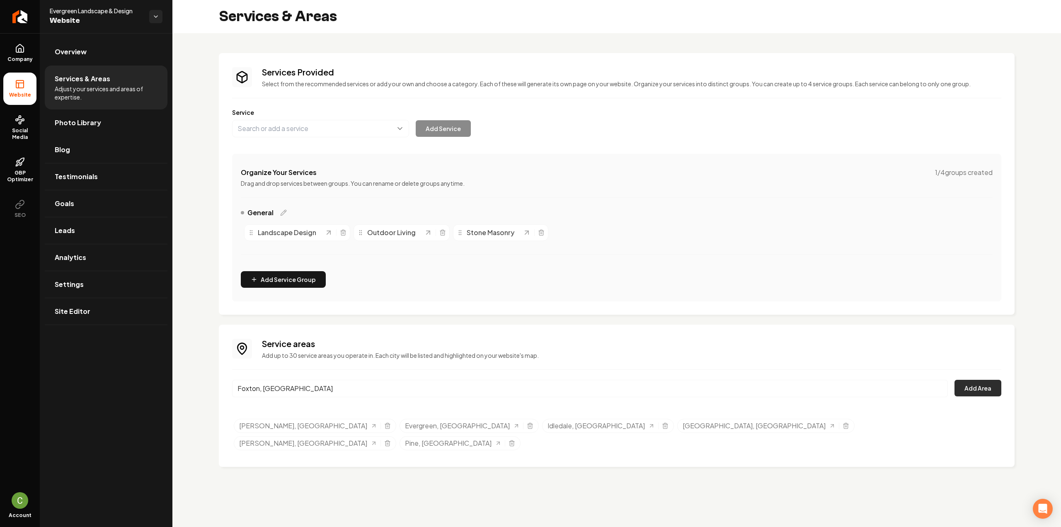
click at [990, 384] on button "Add Area" at bounding box center [978, 388] width 47 height 17
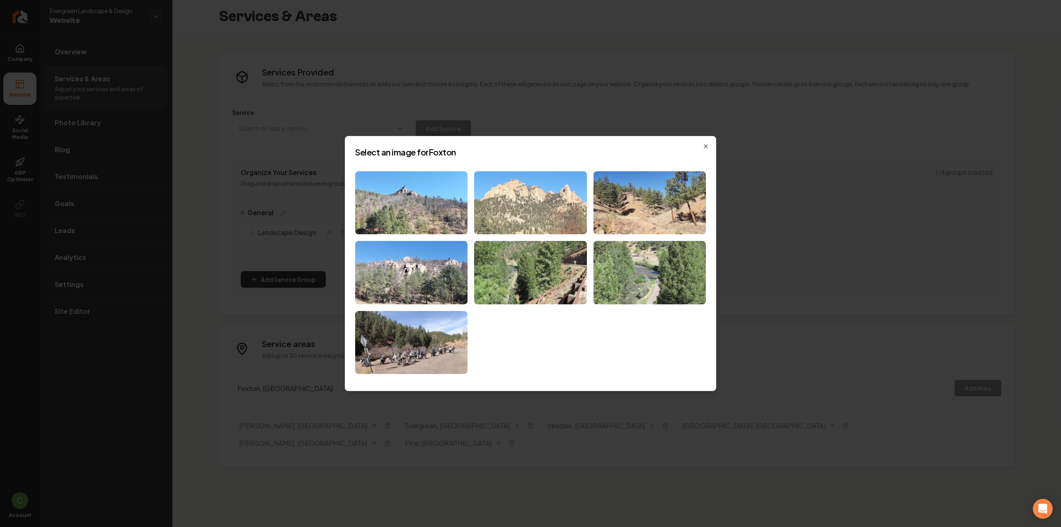
click at [556, 194] on img at bounding box center [530, 202] width 112 height 63
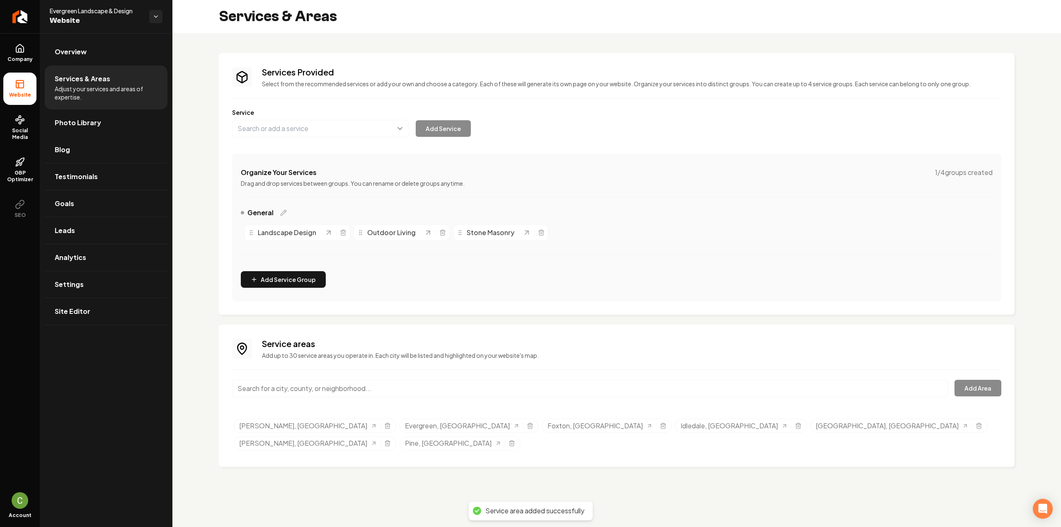
click at [261, 389] on input "Main content area" at bounding box center [590, 388] width 716 height 17
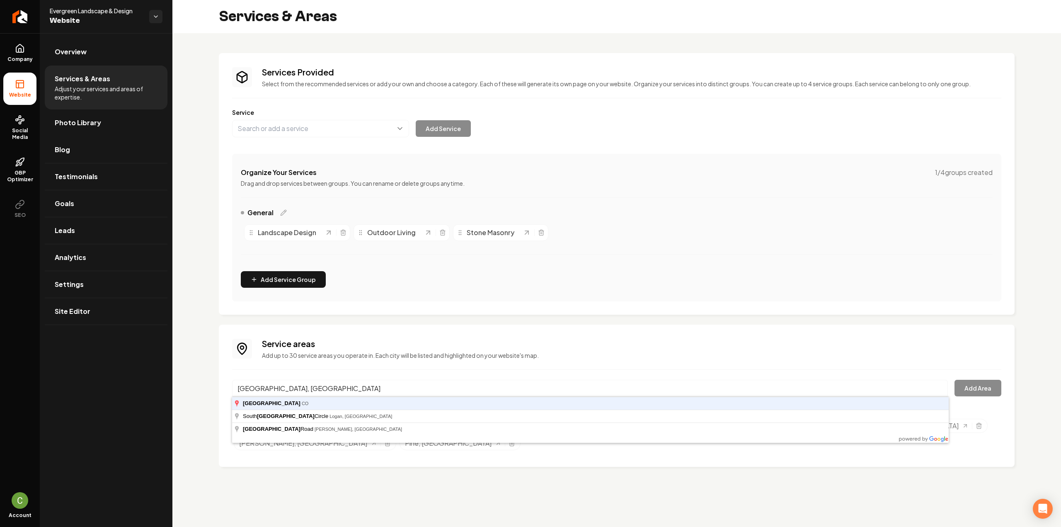
type input "Aspen Park, CO"
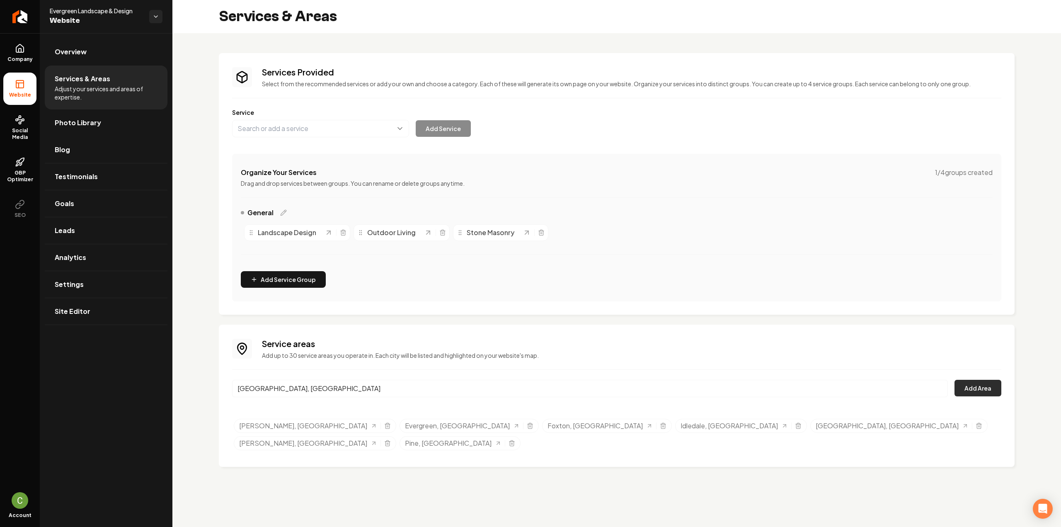
click at [968, 389] on button "Add Area" at bounding box center [978, 388] width 47 height 17
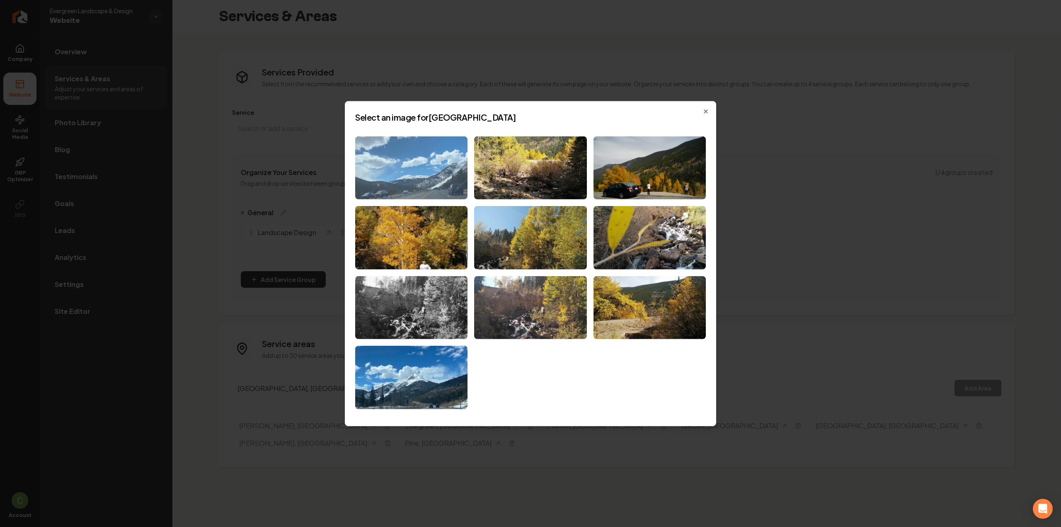
click at [412, 171] on img at bounding box center [411, 167] width 112 height 63
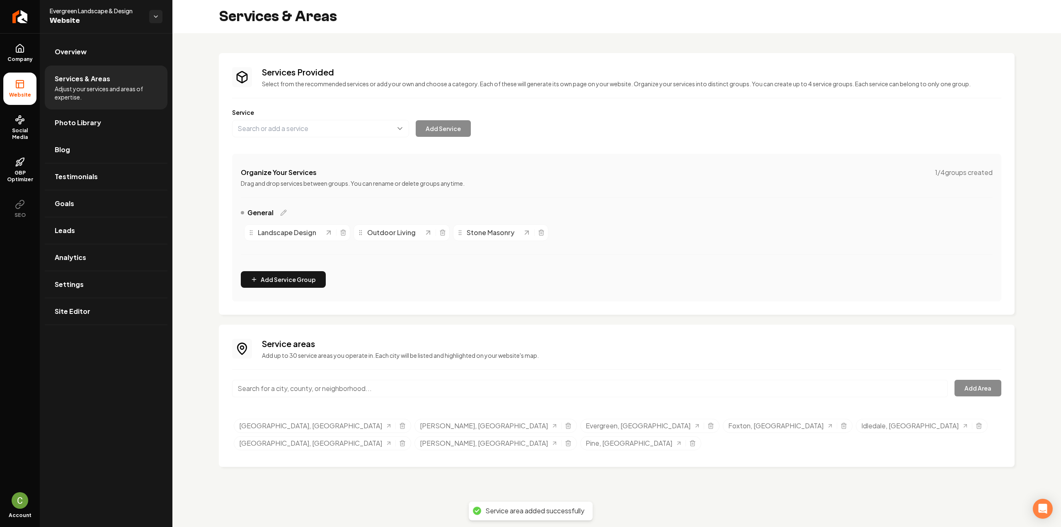
click at [286, 388] on input "Main content area" at bounding box center [590, 388] width 716 height 17
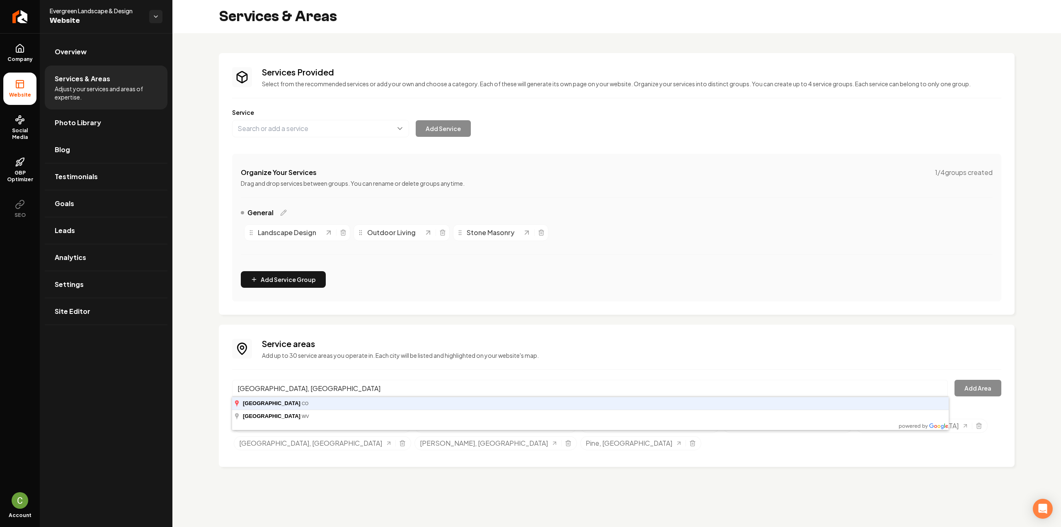
type input "Buffalo Creek, CO"
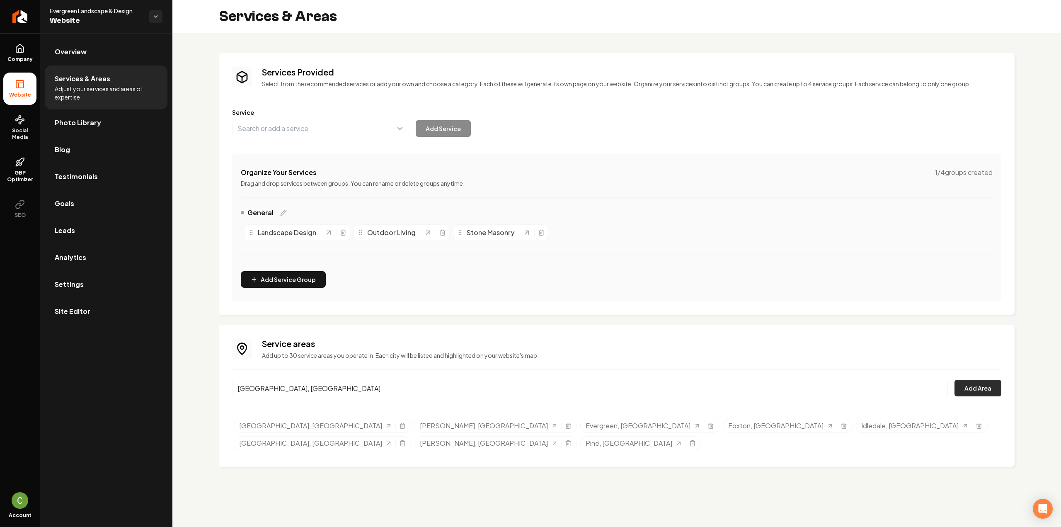
click at [970, 385] on button "Add Area" at bounding box center [978, 388] width 47 height 17
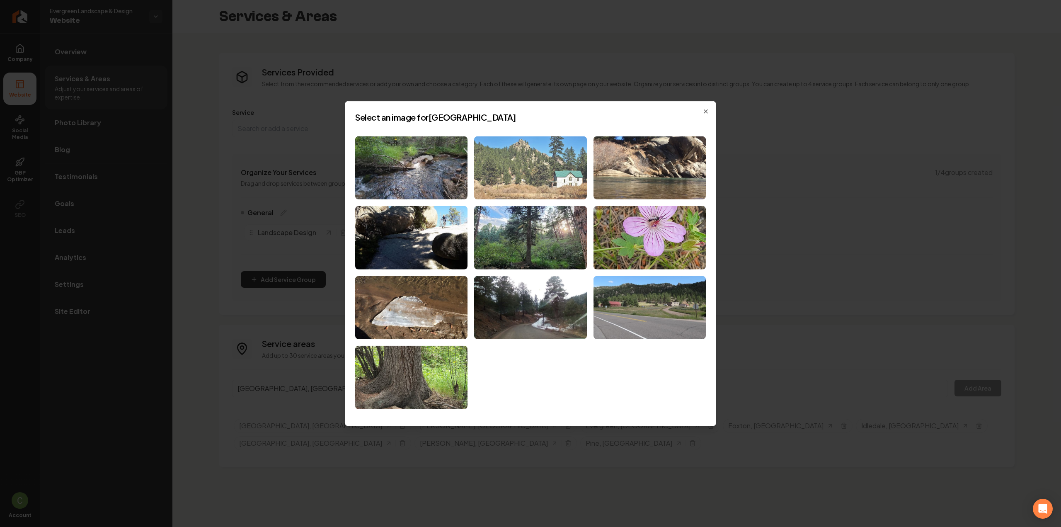
click at [554, 150] on img at bounding box center [530, 167] width 112 height 63
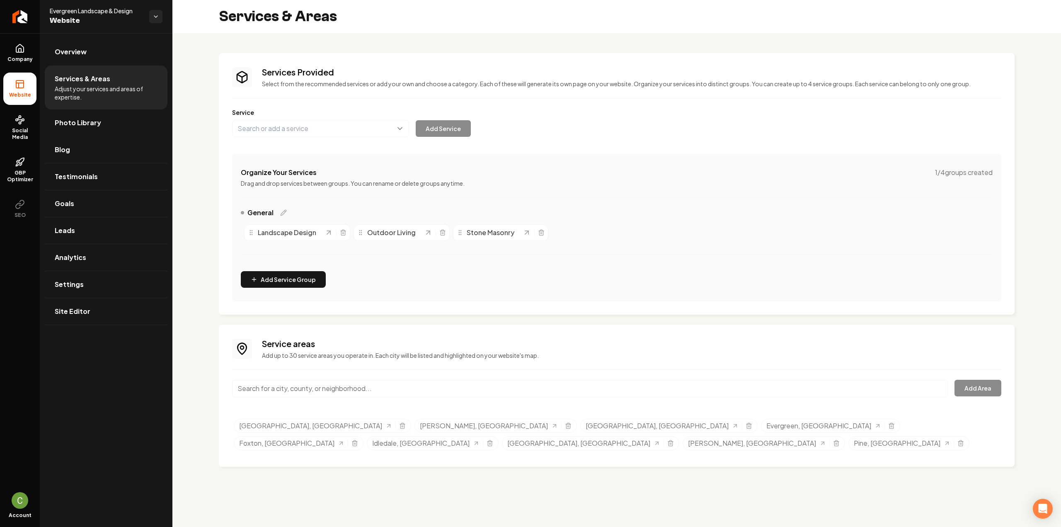
click at [344, 378] on div "Service areas Add up to 30 service areas you operate in. Each city will be list…" at bounding box center [616, 396] width 769 height 116
click at [348, 387] on input "Main content area" at bounding box center [590, 388] width 716 height 17
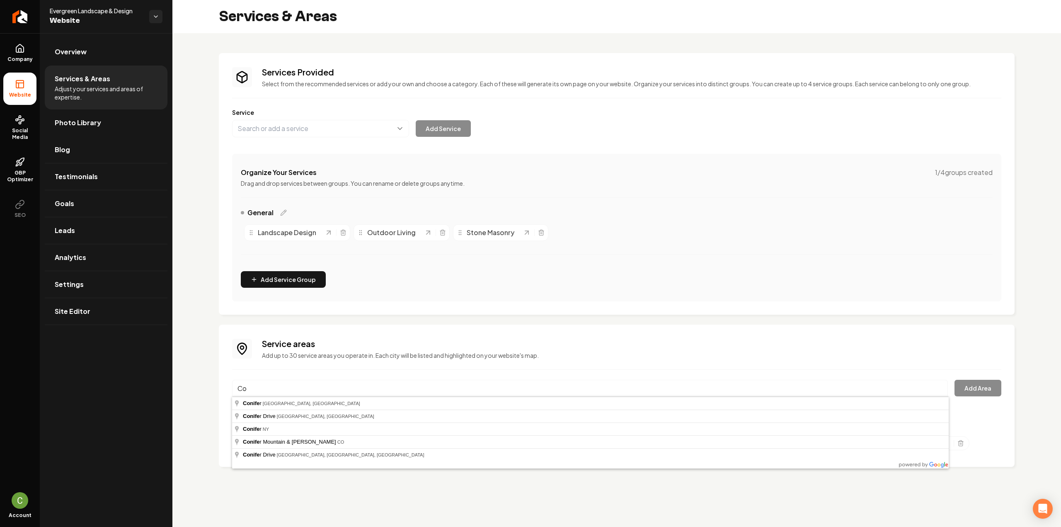
type input "C"
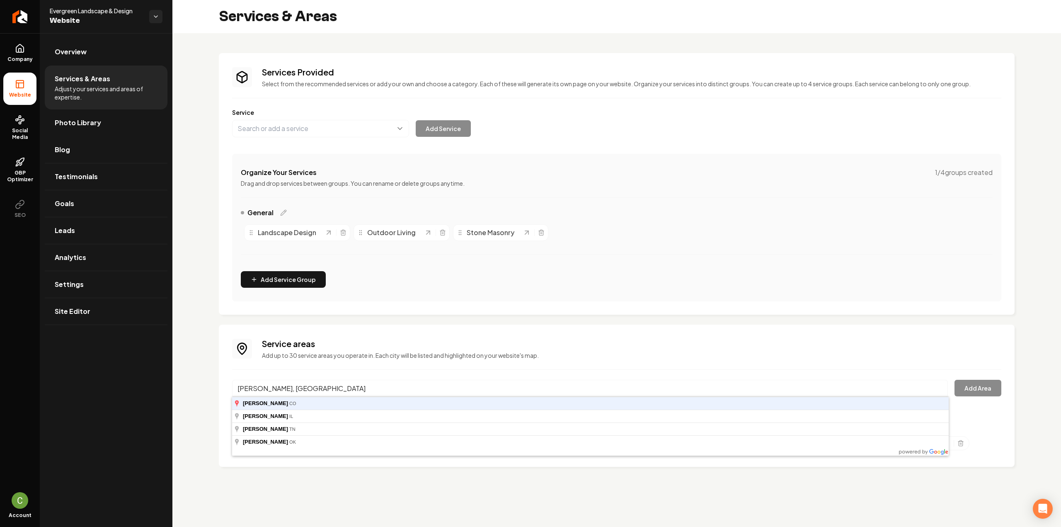
type input "Morrison, CO"
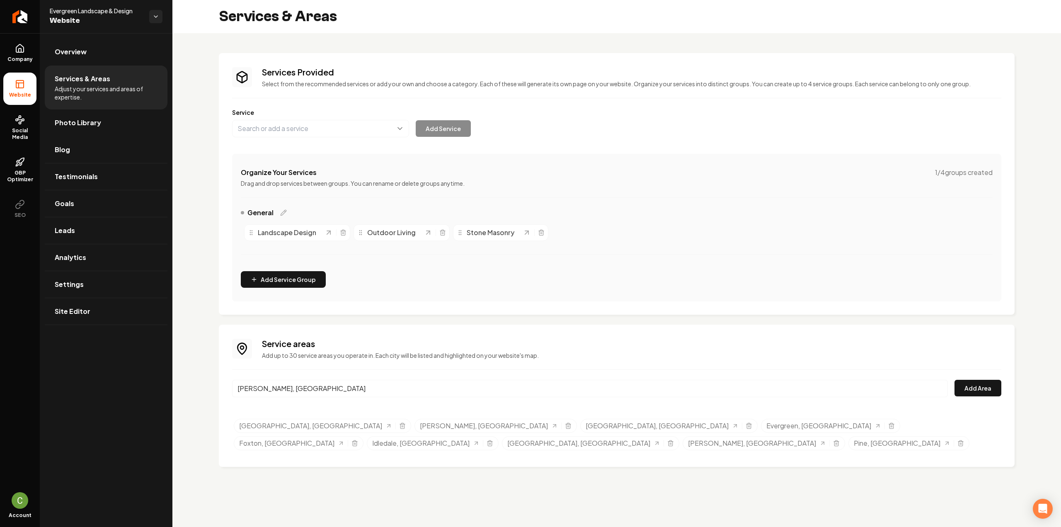
click at [979, 398] on div "Morrison, CO Add Area" at bounding box center [616, 393] width 769 height 27
click at [978, 394] on button "Add Area" at bounding box center [978, 388] width 47 height 17
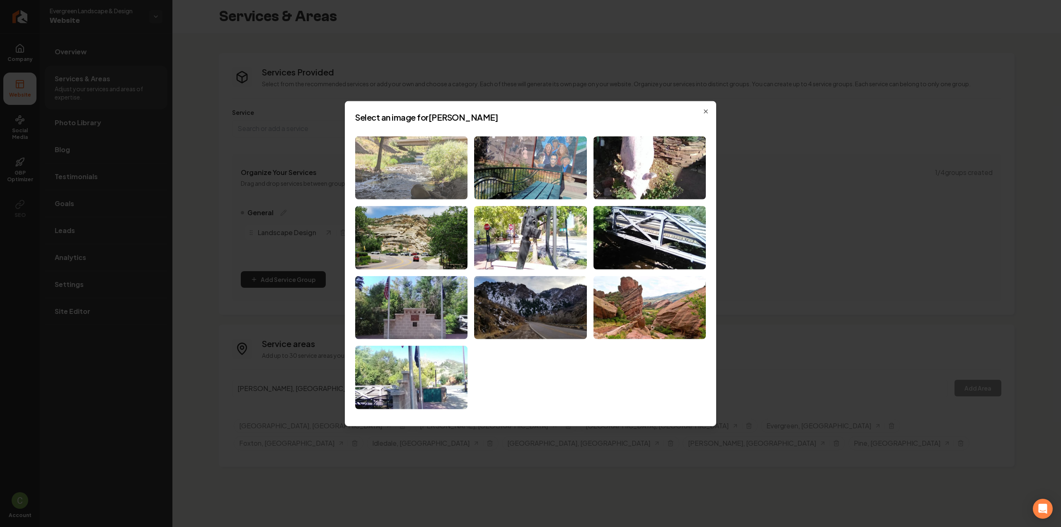
click at [412, 164] on img at bounding box center [411, 167] width 112 height 63
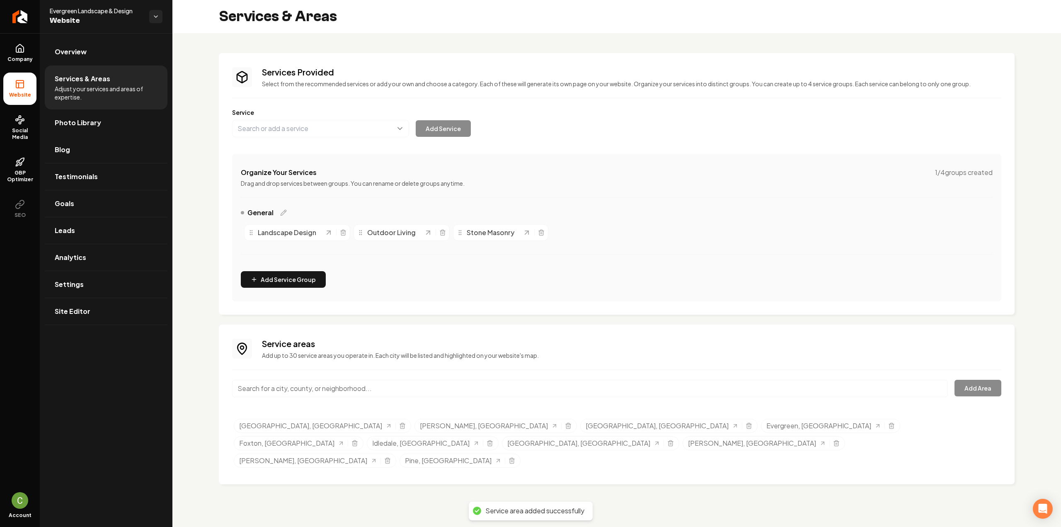
click at [263, 398] on div "Main content area" at bounding box center [590, 393] width 716 height 27
click at [264, 387] on input "Main content area" at bounding box center [590, 388] width 716 height 17
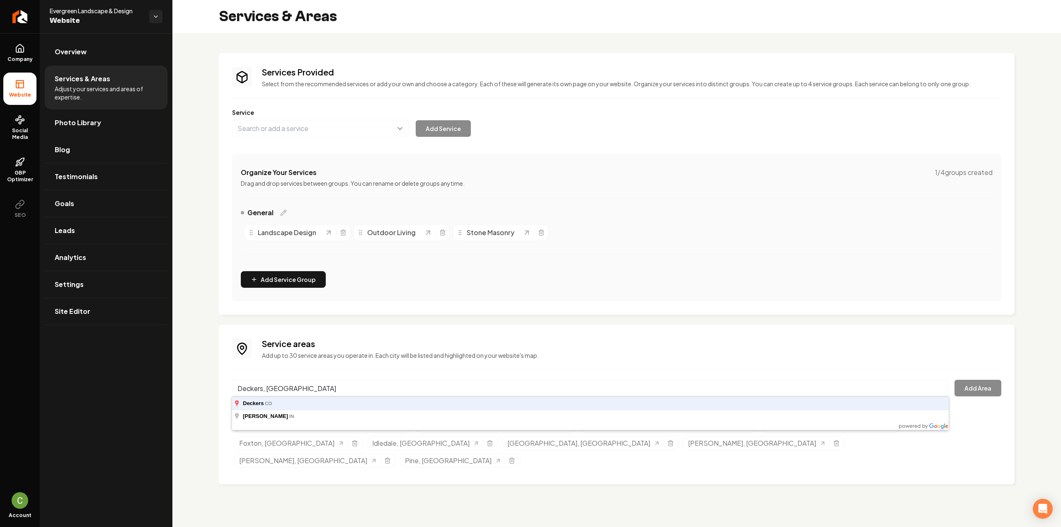
type input "Deckers, CO"
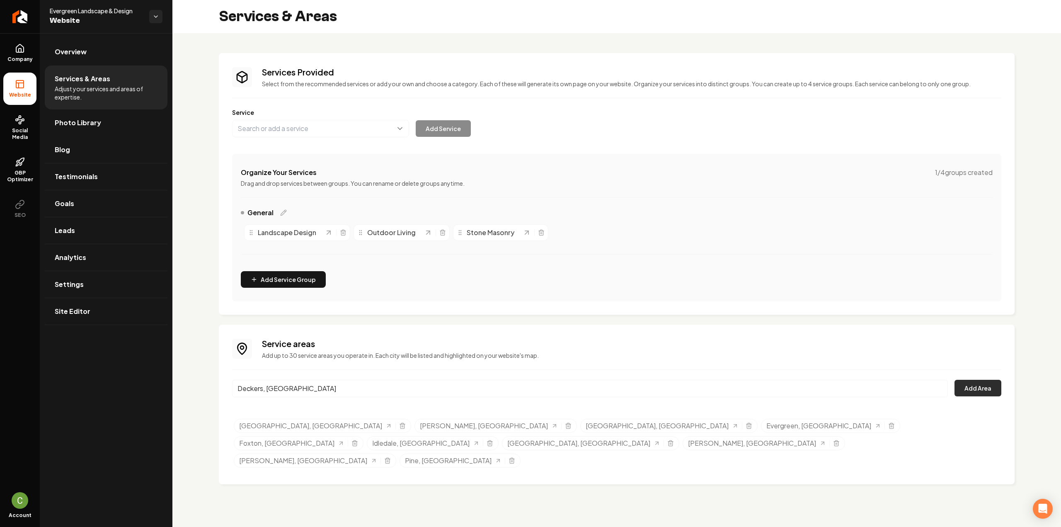
click at [984, 393] on button "Add Area" at bounding box center [978, 388] width 47 height 17
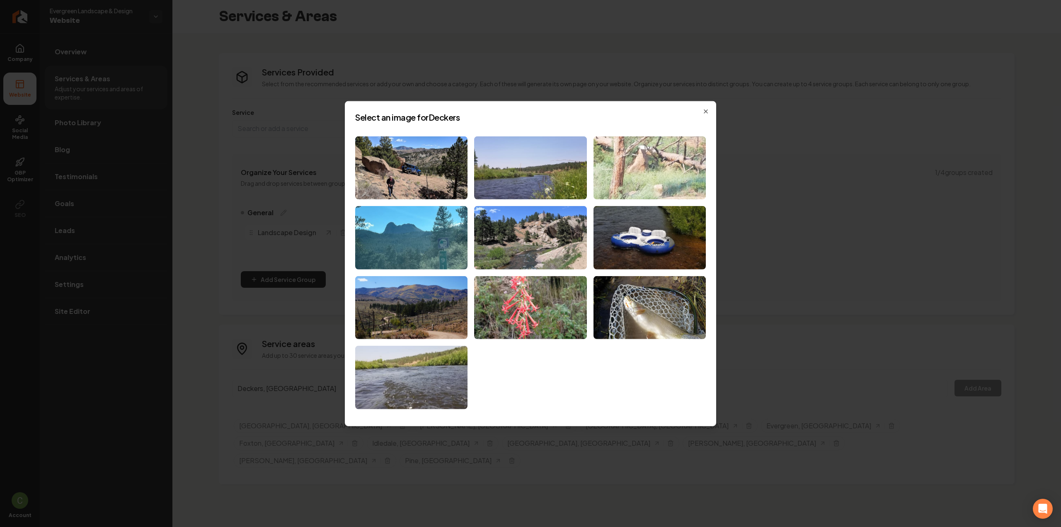
click at [659, 175] on img at bounding box center [650, 167] width 112 height 63
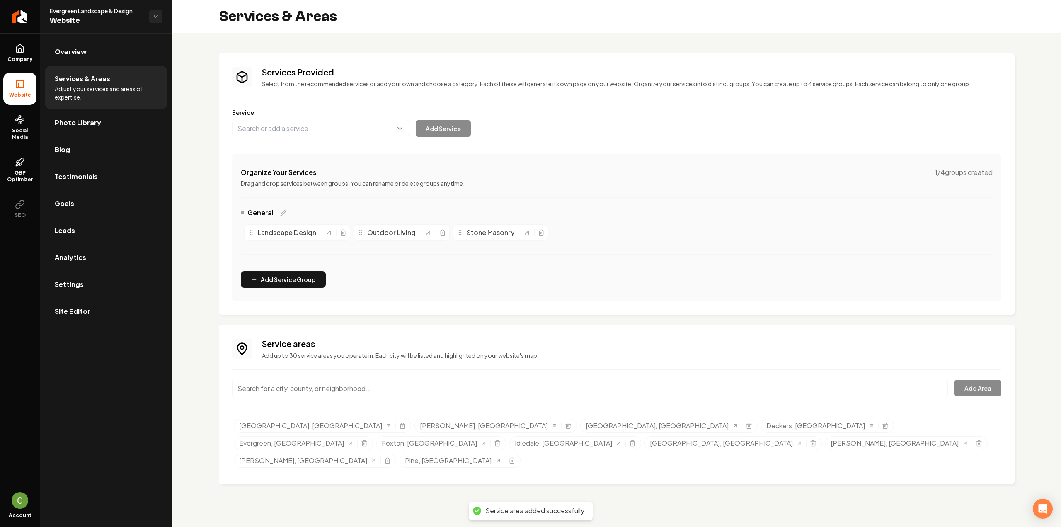
click at [295, 392] on input "Main content area" at bounding box center [590, 388] width 716 height 17
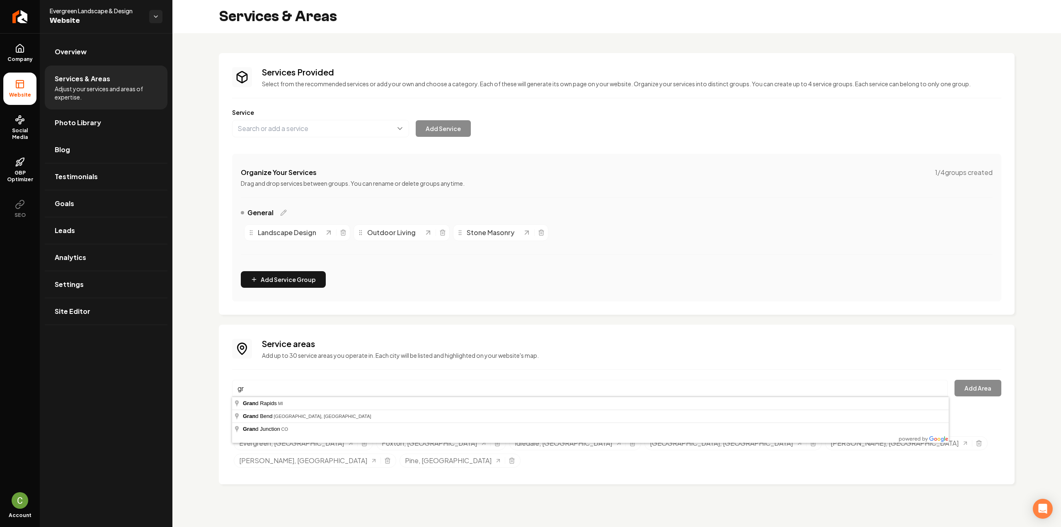
type input "g"
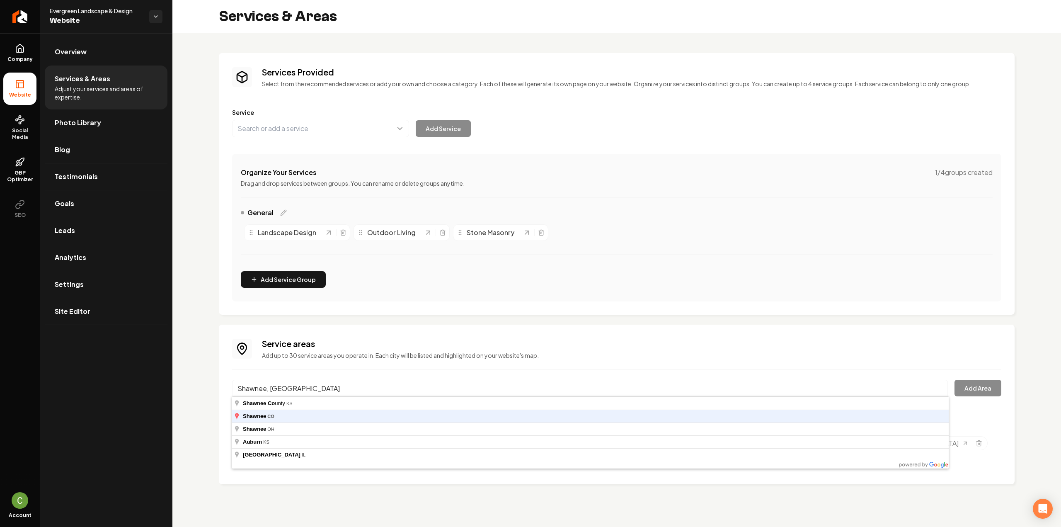
type input "Shawnee, CO"
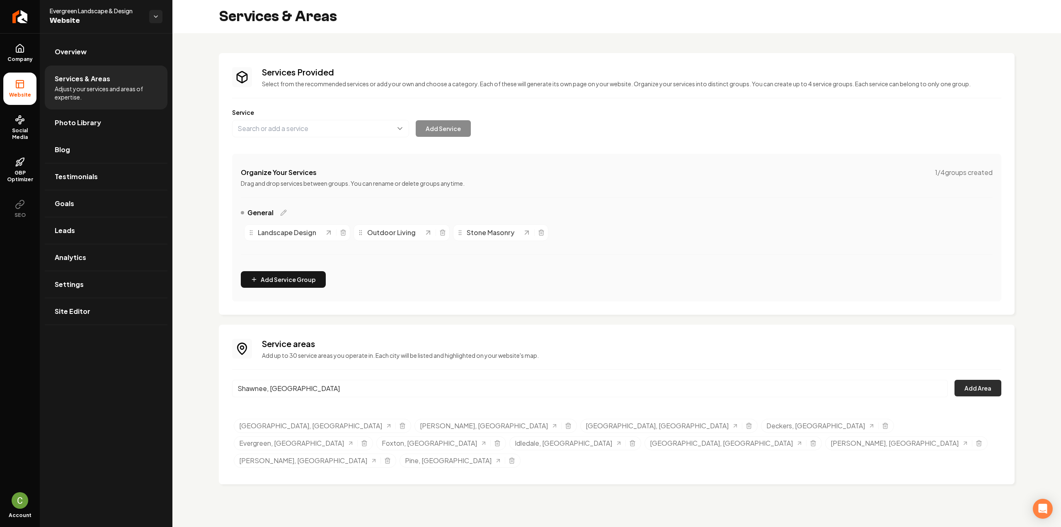
click at [969, 395] on button "Add Area" at bounding box center [978, 388] width 47 height 17
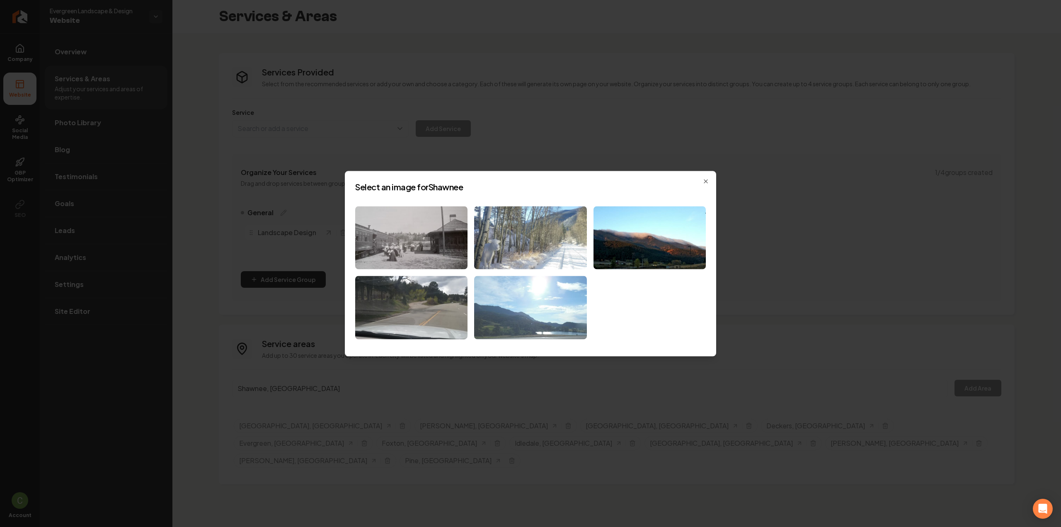
click at [553, 312] on img at bounding box center [530, 307] width 112 height 63
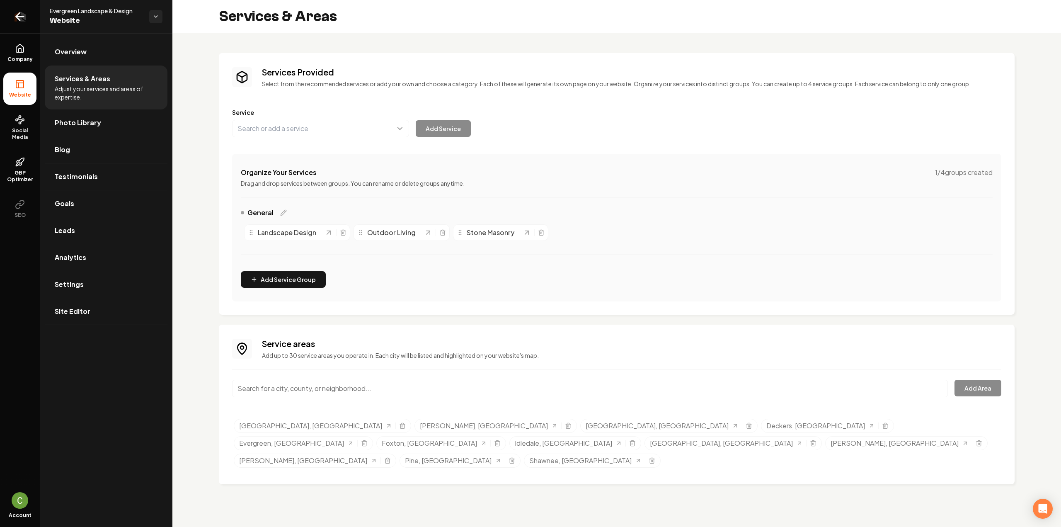
click at [26, 25] on link "Return to dashboard" at bounding box center [20, 16] width 40 height 33
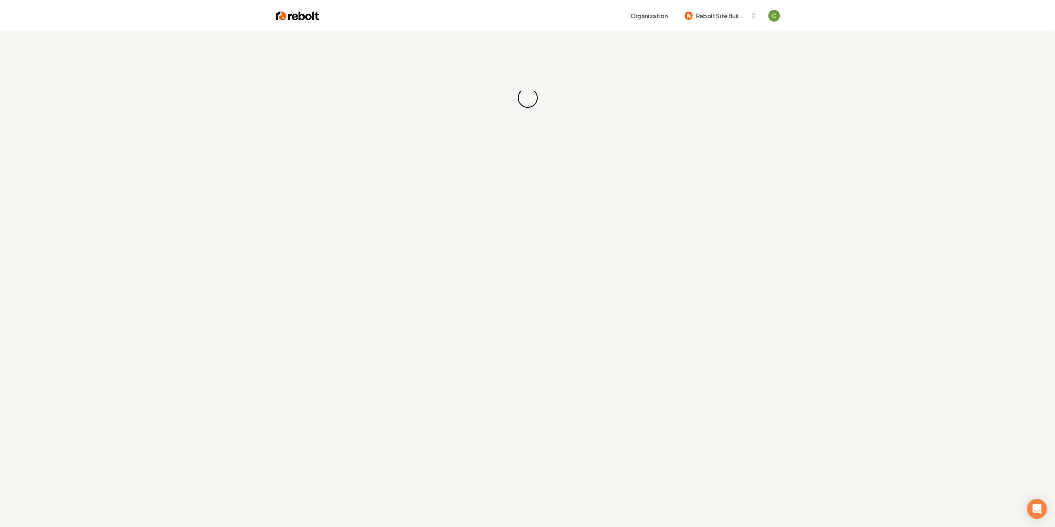
click at [26, 25] on header "Organization Rebolt Site Builder" at bounding box center [527, 16] width 1055 height 32
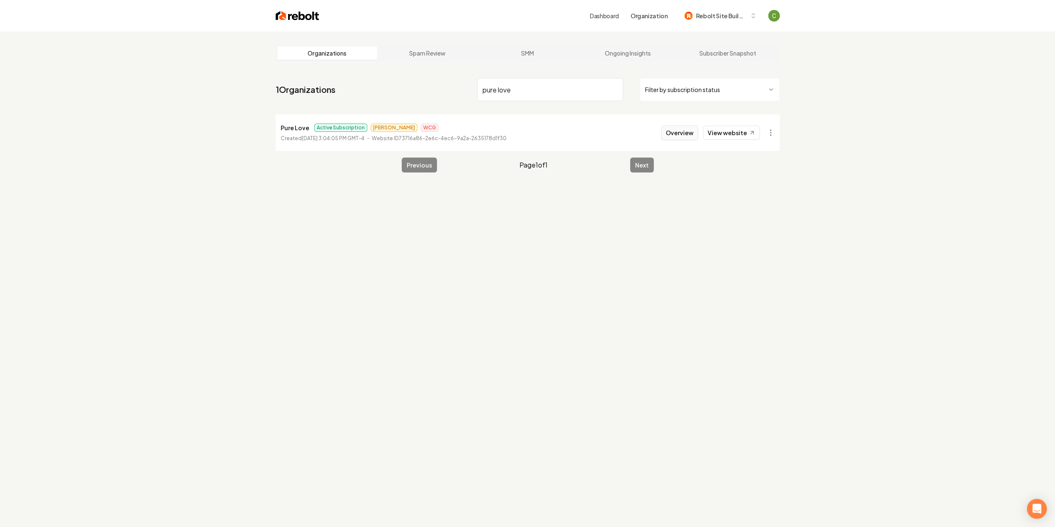
type input "pure love"
click at [693, 135] on button "Overview" at bounding box center [679, 132] width 37 height 15
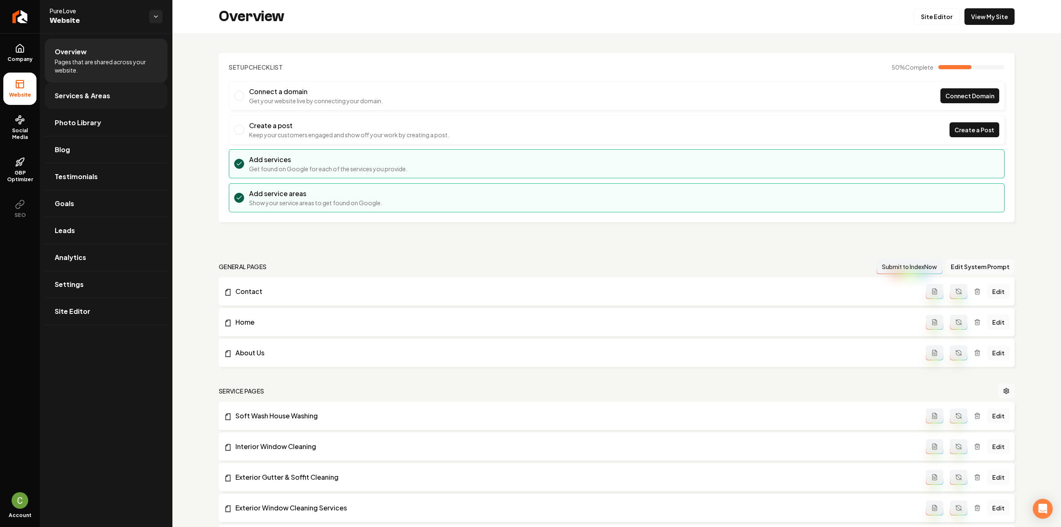
click at [86, 88] on link "Services & Areas" at bounding box center [106, 95] width 123 height 27
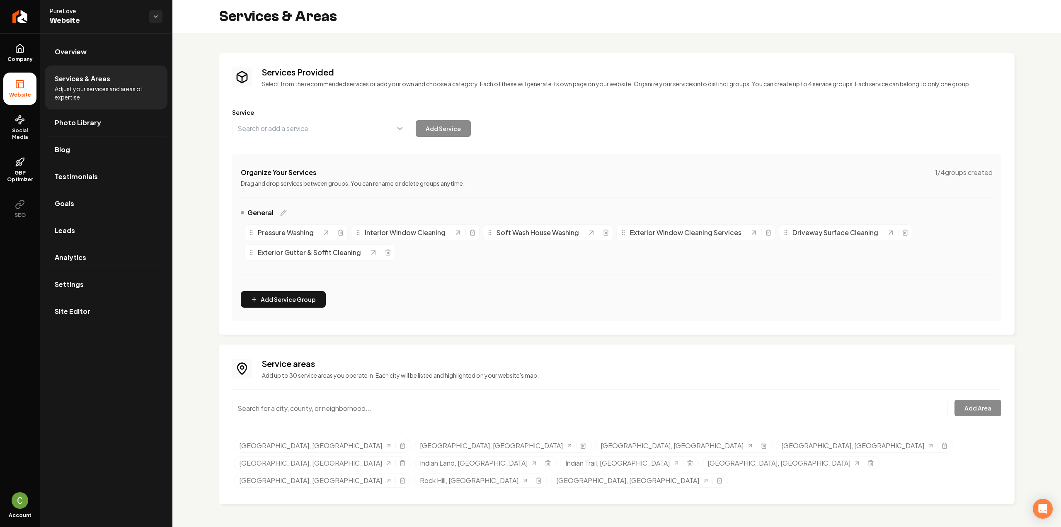
click at [369, 403] on input "Main content area" at bounding box center [590, 408] width 716 height 17
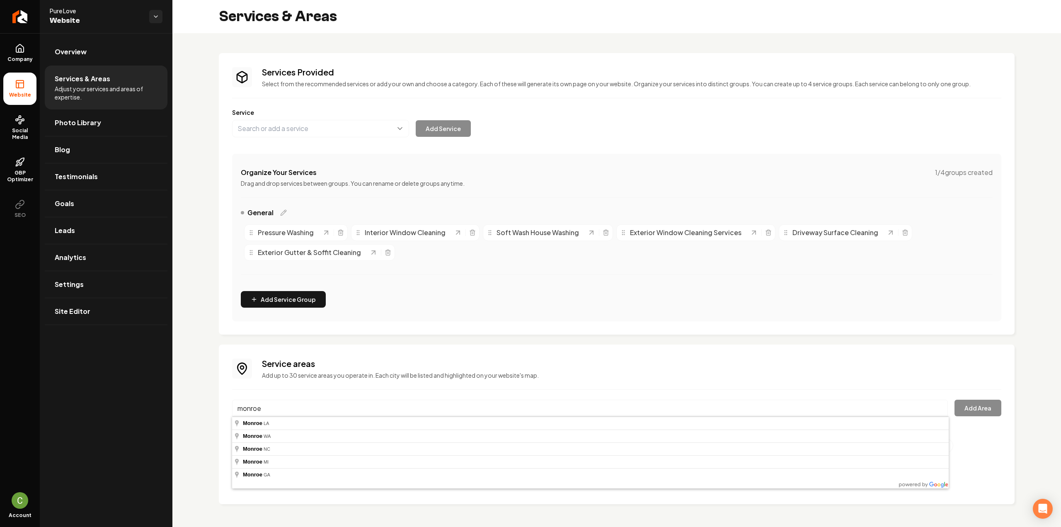
click at [371, 365] on h3 "Service areas" at bounding box center [632, 364] width 740 height 12
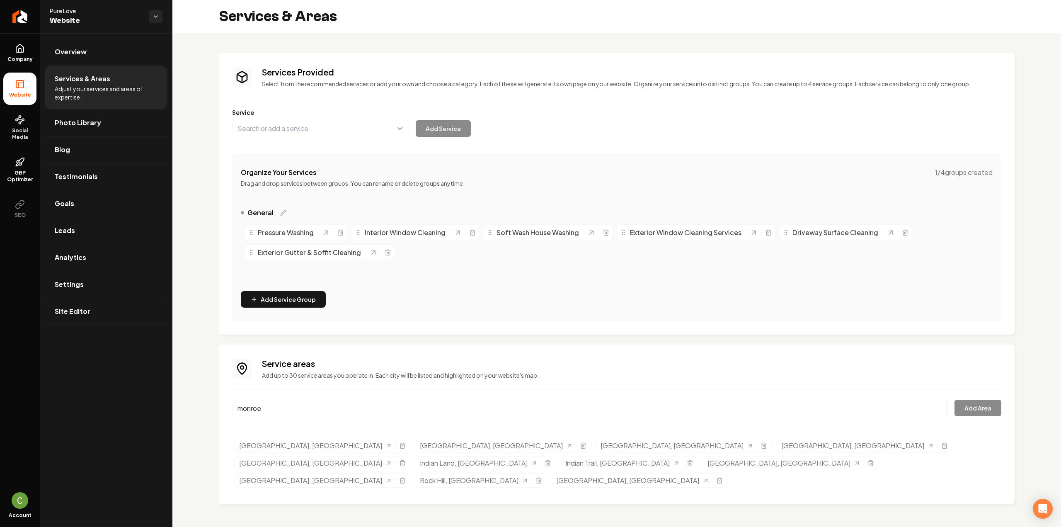
click at [354, 388] on div "Service areas Add up to 30 service areas you operate in. Each city will be list…" at bounding box center [616, 424] width 769 height 133
click at [330, 412] on input "monroe" at bounding box center [590, 408] width 716 height 17
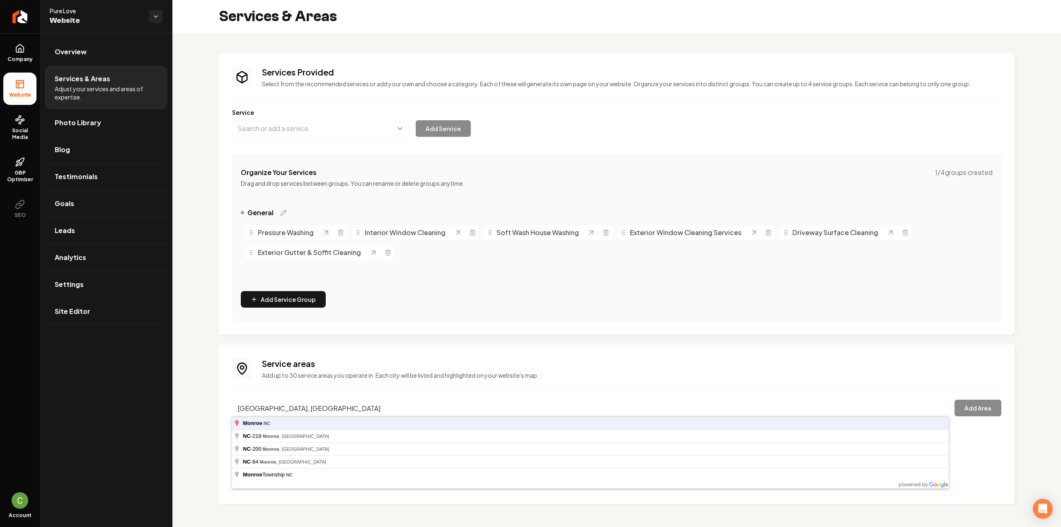
type input "Monroe, NC"
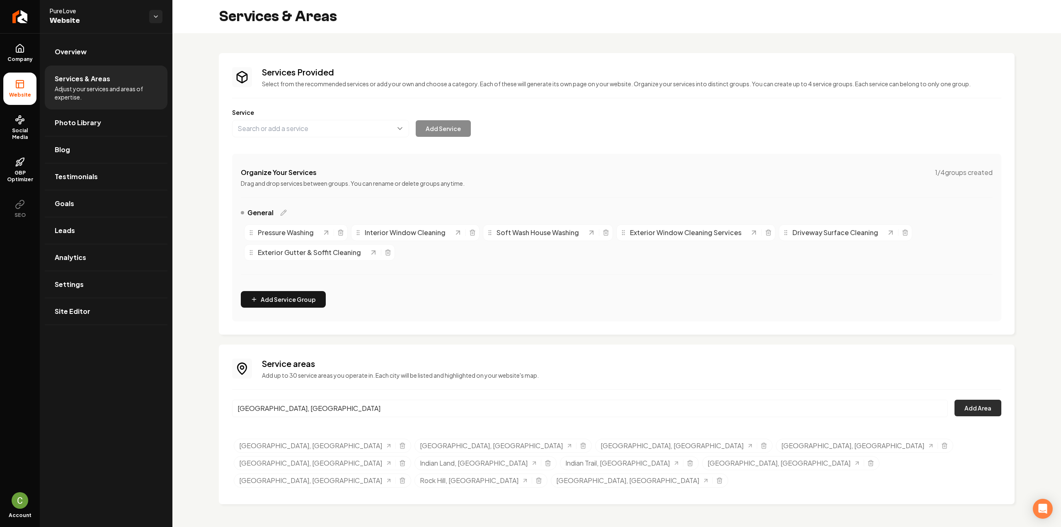
click at [973, 413] on button "Add Area" at bounding box center [978, 408] width 47 height 17
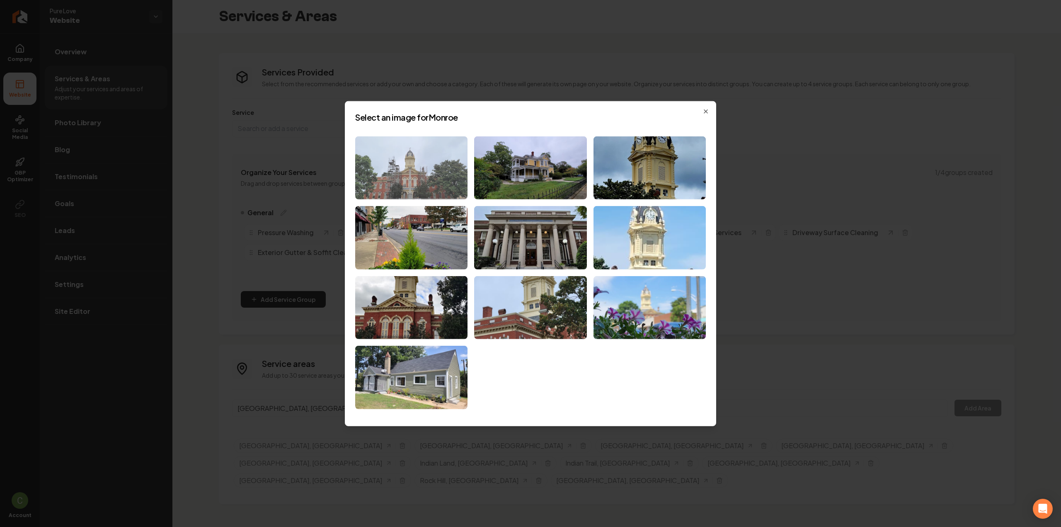
click at [401, 194] on img at bounding box center [411, 167] width 112 height 63
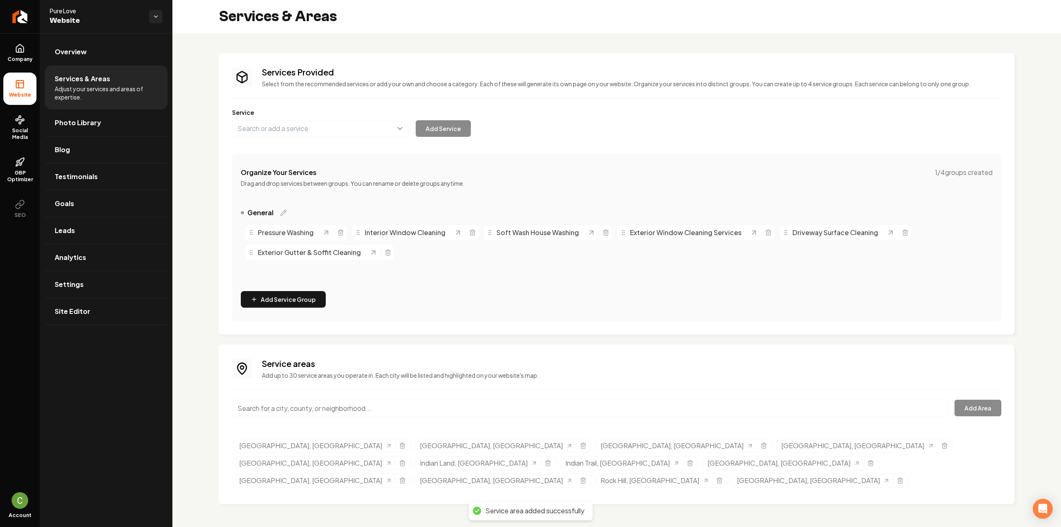
click at [346, 404] on input "Main content area" at bounding box center [590, 408] width 716 height 17
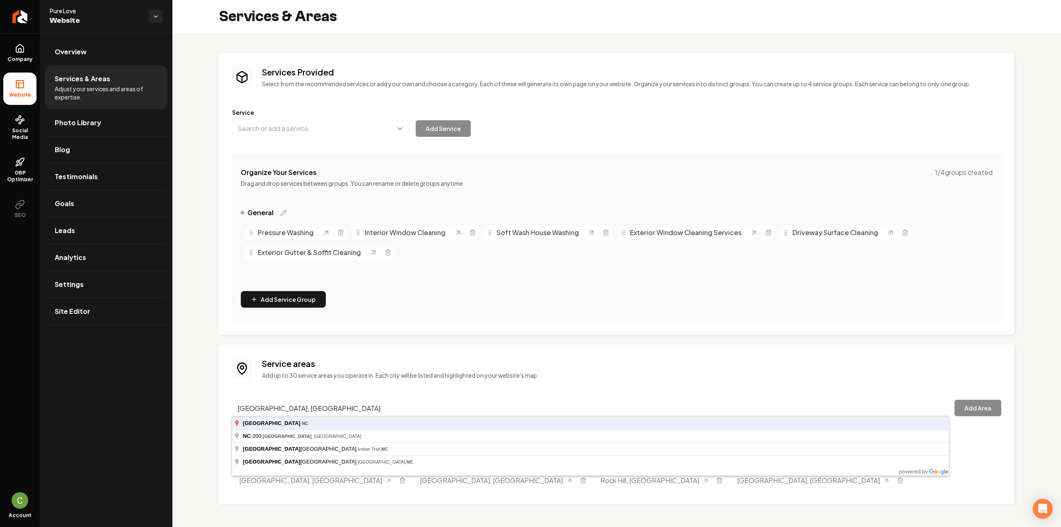
type input "Unionville, NC"
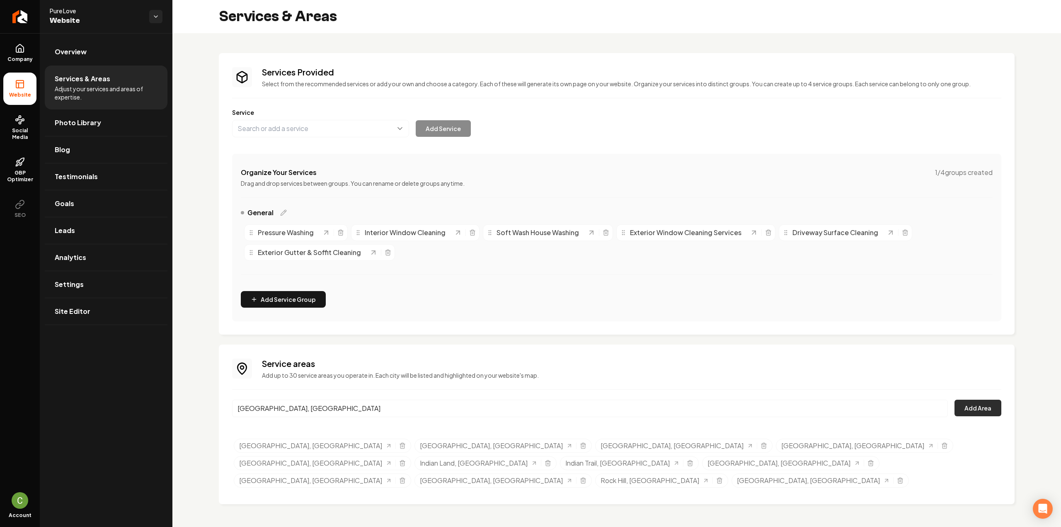
click at [973, 412] on button "Add Area" at bounding box center [978, 408] width 47 height 17
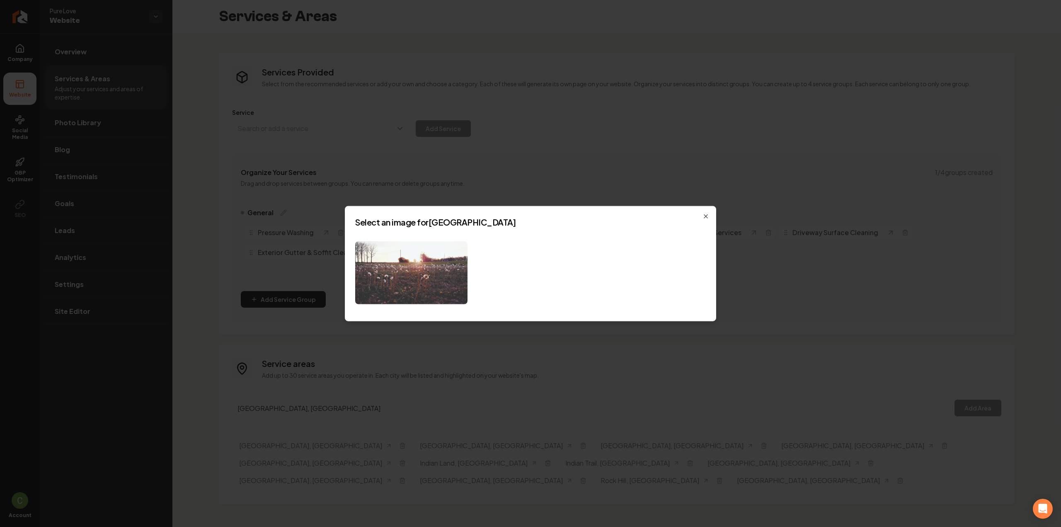
click at [391, 281] on img at bounding box center [411, 272] width 112 height 63
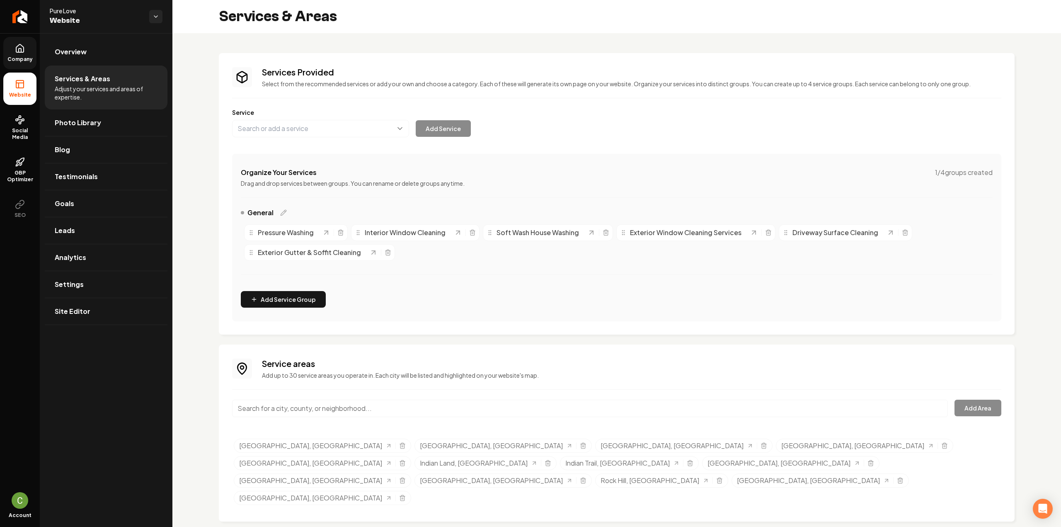
click at [15, 52] on icon at bounding box center [20, 49] width 10 height 10
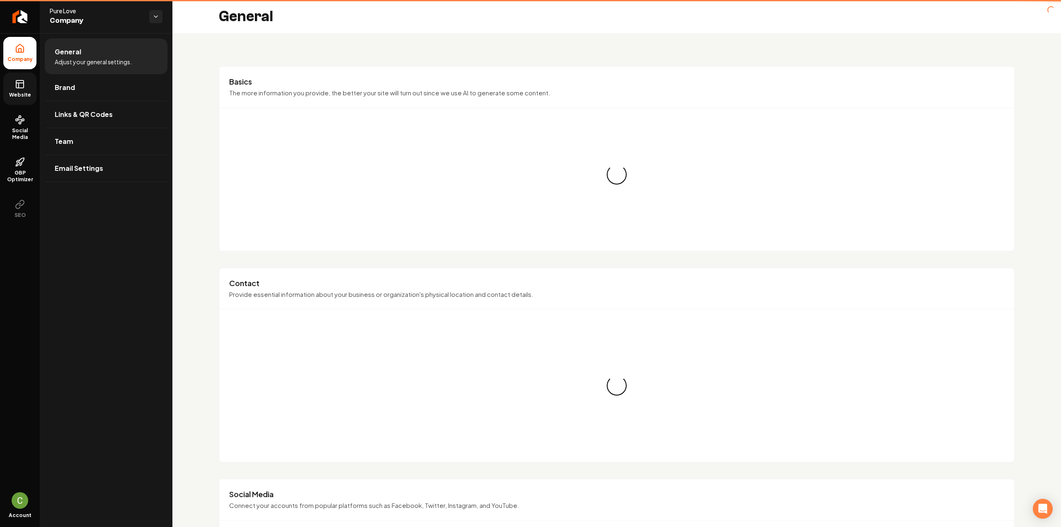
click at [11, 102] on link "Website" at bounding box center [19, 89] width 33 height 32
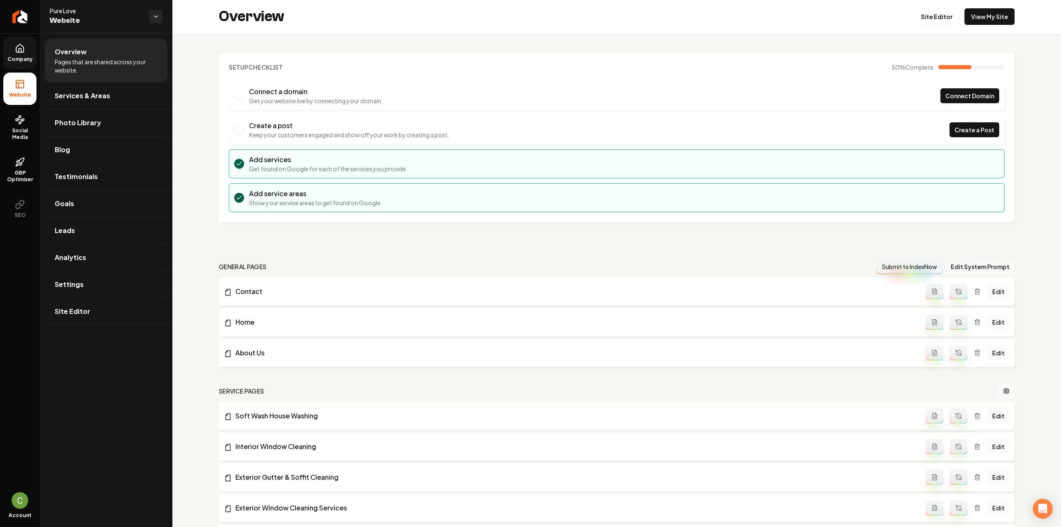
click at [970, 260] on button "Edit System Prompt" at bounding box center [980, 266] width 69 height 15
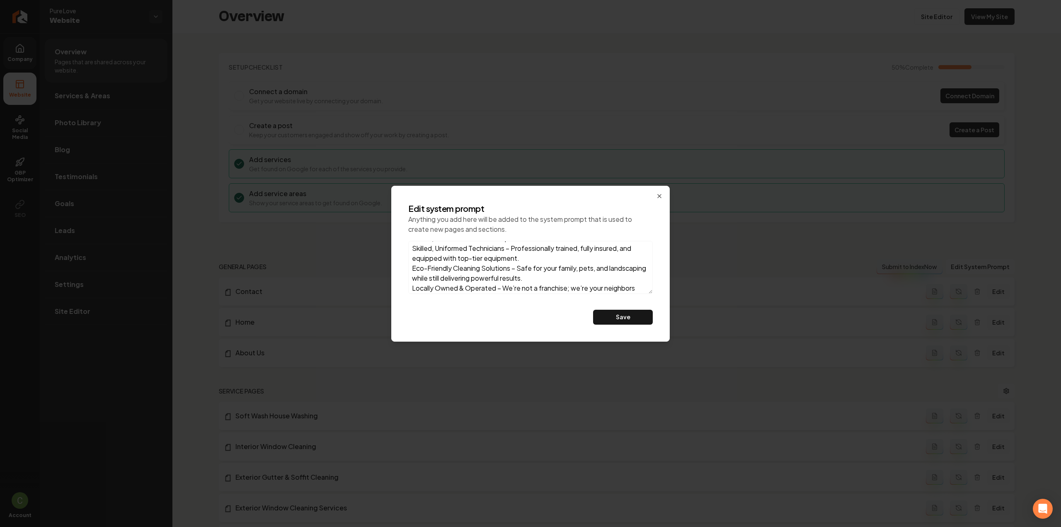
scroll to position [93, 0]
type textarea "Your Local Experts in Window & Pressure Washing – Serving Charlotte, Tega Cay, …"
click at [600, 314] on button "Save" at bounding box center [623, 317] width 60 height 15
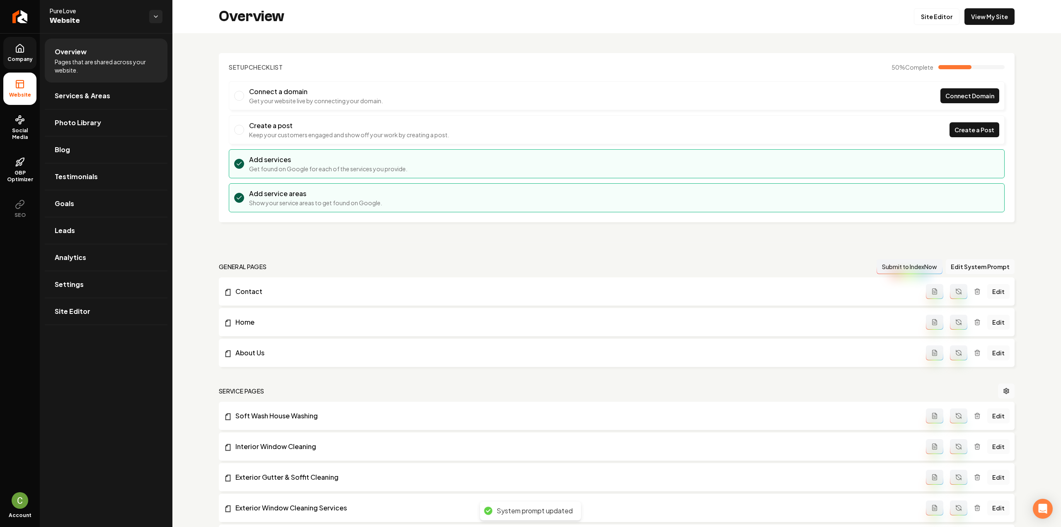
click at [956, 291] on icon "Main content area" at bounding box center [959, 291] width 7 height 7
click at [956, 321] on icon "Main content area" at bounding box center [959, 322] width 7 height 7
click at [953, 358] on button "Main content area" at bounding box center [958, 352] width 17 height 15
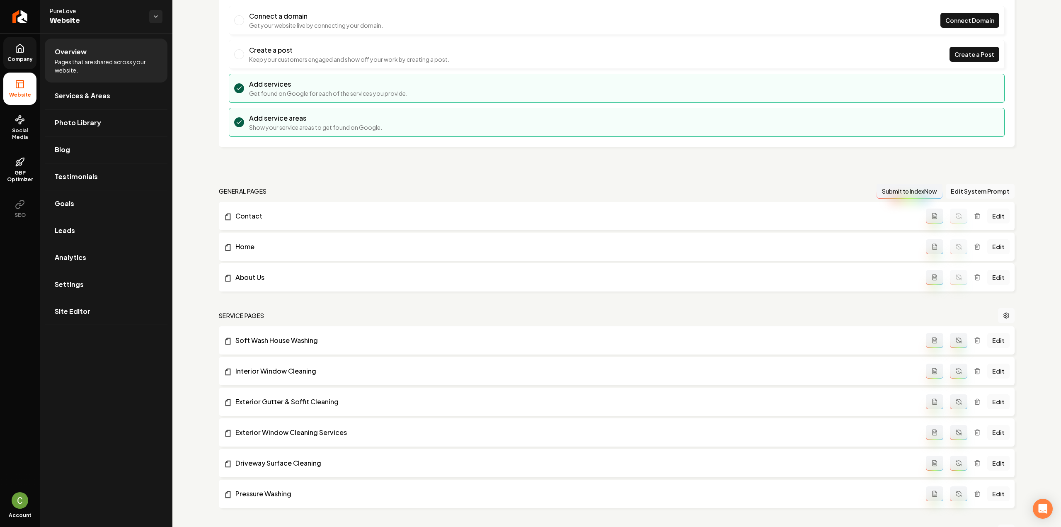
scroll to position [166, 0]
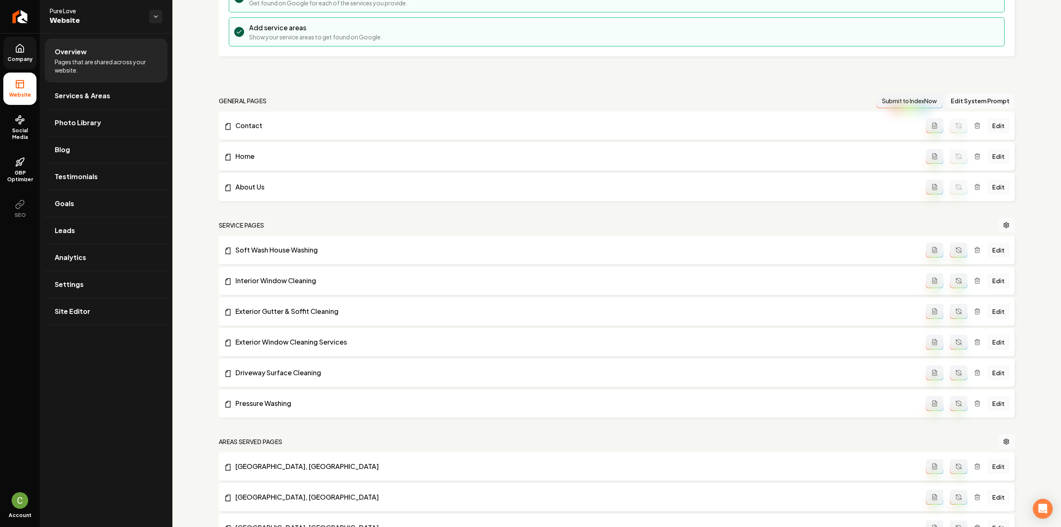
drag, startPoint x: 953, startPoint y: 252, endPoint x: 952, endPoint y: 260, distance: 8.5
click at [956, 251] on icon "Main content area" at bounding box center [959, 250] width 7 height 7
click at [950, 274] on button "Main content area" at bounding box center [958, 280] width 17 height 15
drag, startPoint x: 953, startPoint y: 311, endPoint x: 954, endPoint y: 317, distance: 5.8
click at [956, 311] on icon "Main content area" at bounding box center [959, 311] width 7 height 7
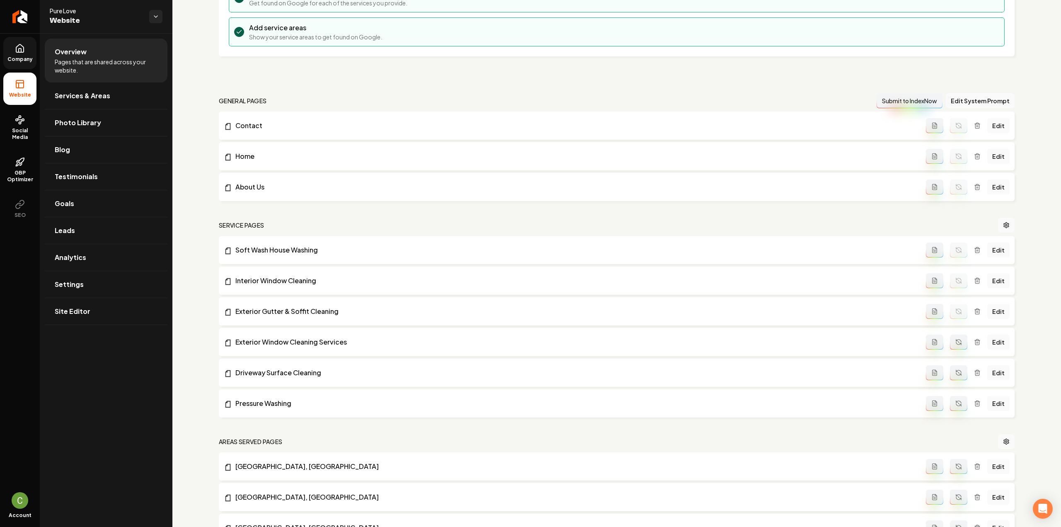
click at [956, 339] on icon "Main content area" at bounding box center [957, 340] width 2 height 2
drag, startPoint x: 950, startPoint y: 369, endPoint x: 936, endPoint y: 396, distance: 31.3
click at [950, 370] on button "Main content area" at bounding box center [958, 372] width 17 height 15
click at [956, 401] on icon "Main content area" at bounding box center [958, 402] width 5 height 2
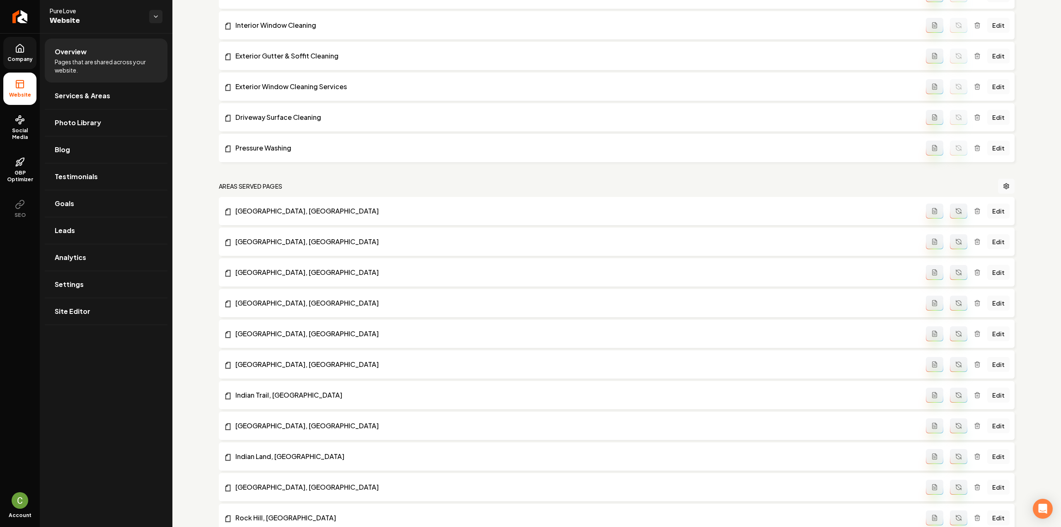
scroll to position [456, 0]
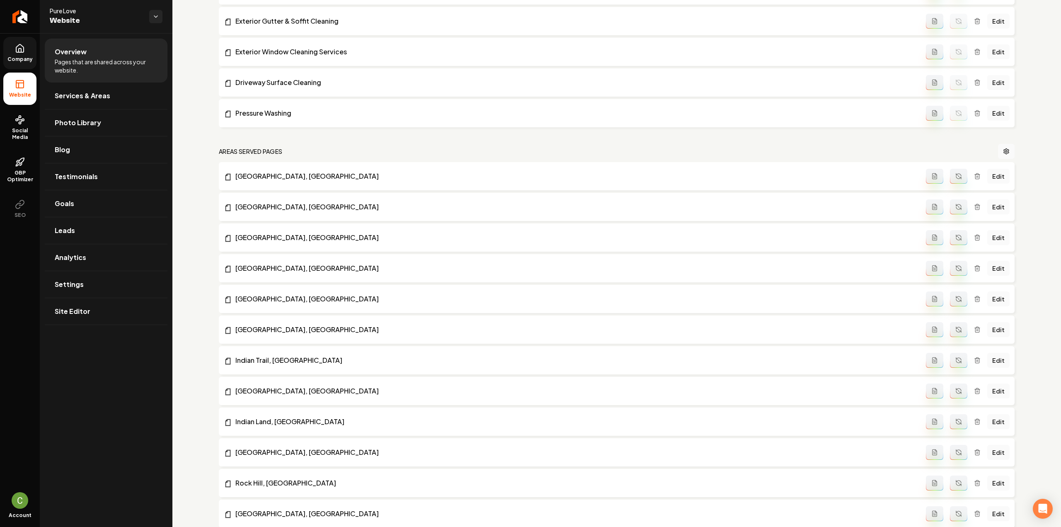
drag, startPoint x: 951, startPoint y: 175, endPoint x: 946, endPoint y: 193, distance: 19.3
click at [956, 175] on icon "Main content area" at bounding box center [959, 176] width 7 height 7
click at [950, 201] on button "Main content area" at bounding box center [958, 206] width 17 height 15
click at [956, 241] on button "Main content area" at bounding box center [958, 237] width 17 height 15
click at [956, 266] on icon "Main content area" at bounding box center [958, 267] width 5 height 2
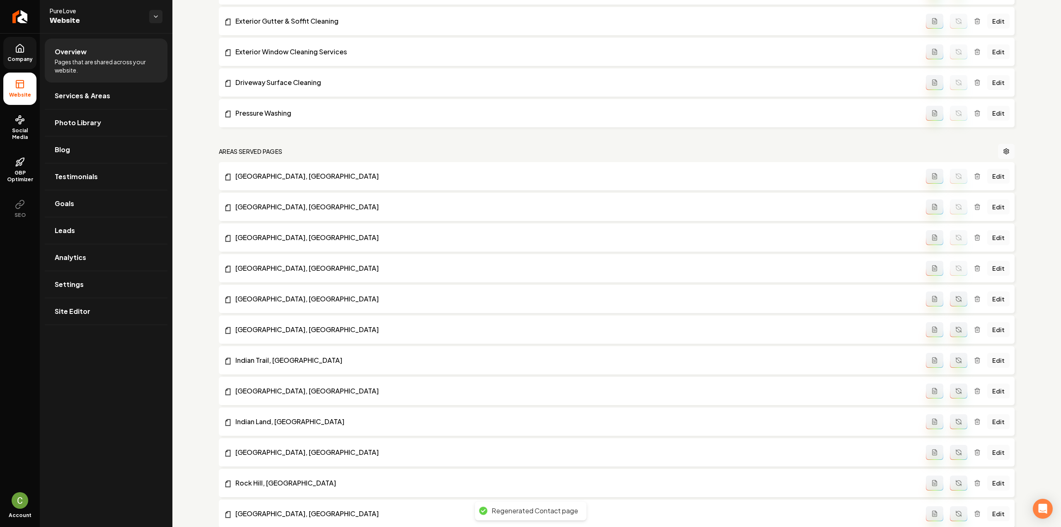
click at [955, 290] on li "Concord, NC Edit" at bounding box center [617, 299] width 796 height 28
click at [957, 303] on button "Main content area" at bounding box center [958, 298] width 17 height 15
click at [956, 326] on icon "Main content area" at bounding box center [959, 329] width 7 height 7
click at [958, 359] on button "Main content area" at bounding box center [958, 360] width 17 height 15
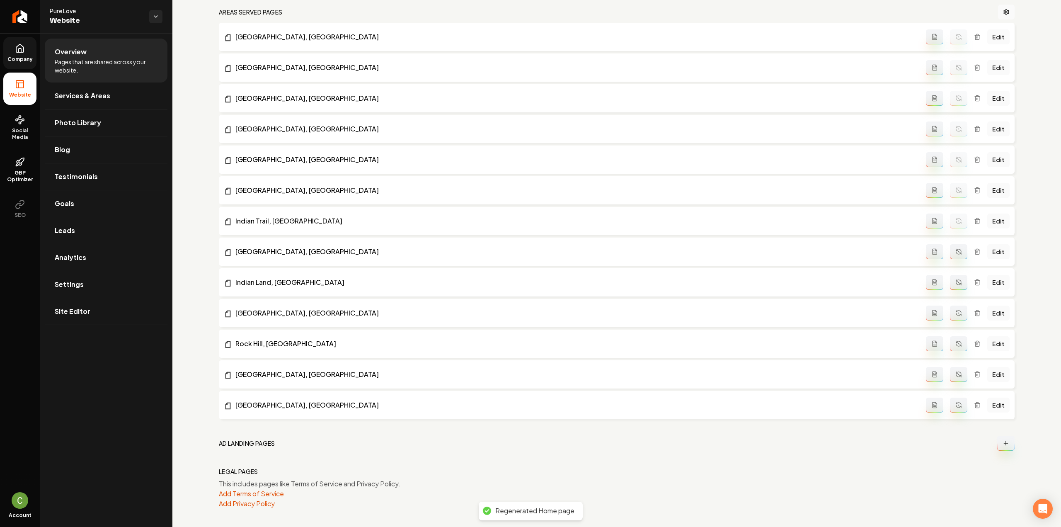
click at [956, 252] on icon "Main content area" at bounding box center [959, 251] width 7 height 7
click at [957, 280] on button "Main content area" at bounding box center [958, 282] width 17 height 15
click at [950, 311] on button "Main content area" at bounding box center [958, 313] width 17 height 15
click at [959, 347] on button "Main content area" at bounding box center [958, 343] width 17 height 15
click at [956, 375] on icon "Main content area" at bounding box center [959, 374] width 7 height 7
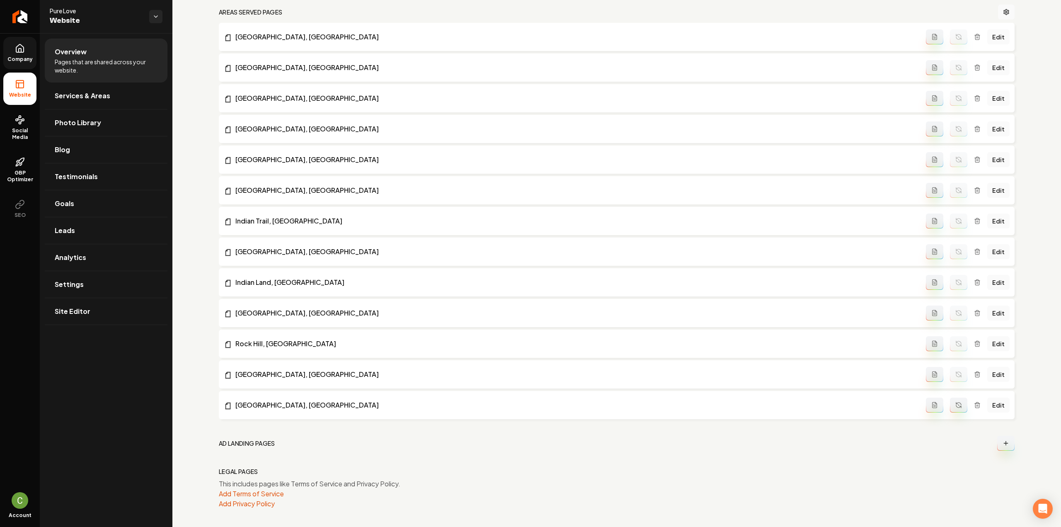
click at [956, 403] on icon "Main content area" at bounding box center [959, 405] width 7 height 7
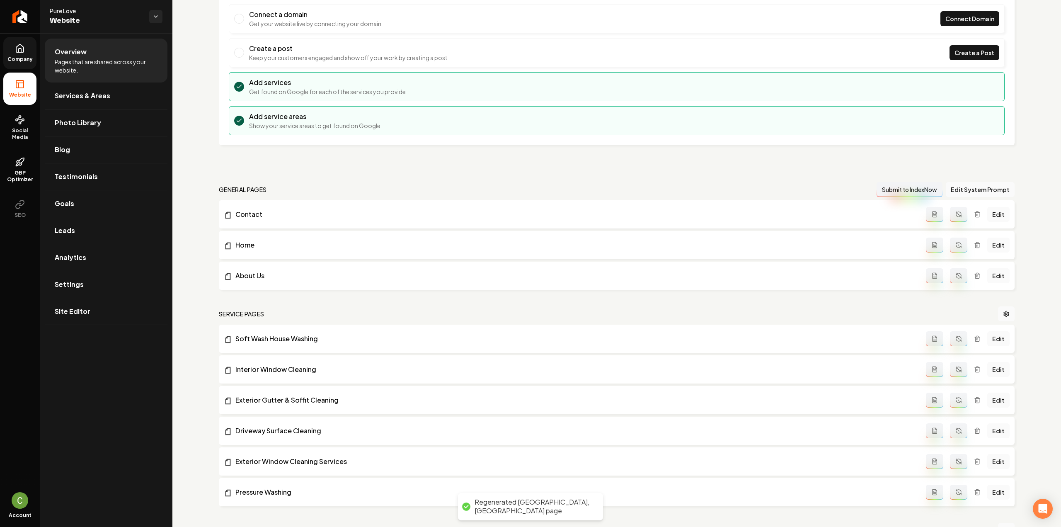
scroll to position [0, 0]
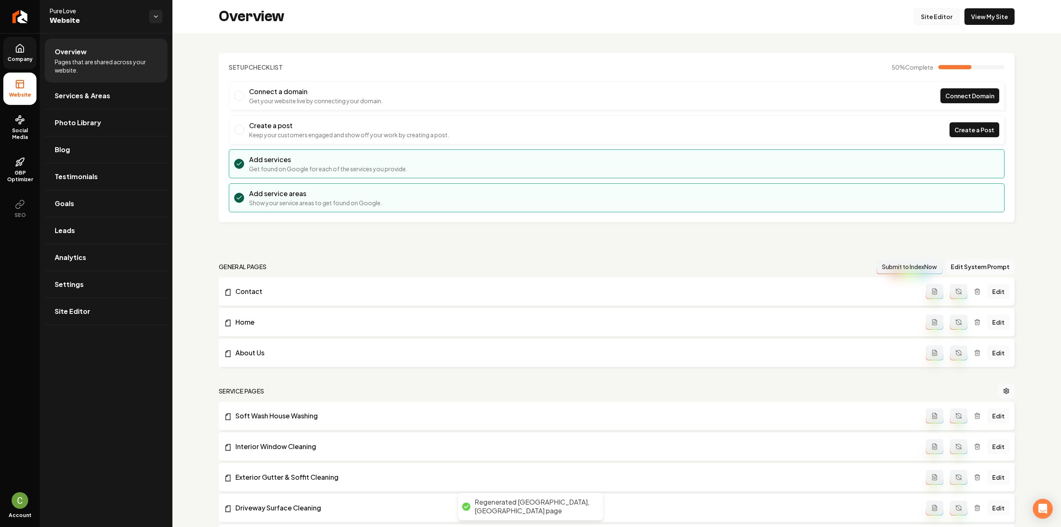
click at [947, 9] on link "Site Editor" at bounding box center [937, 16] width 46 height 17
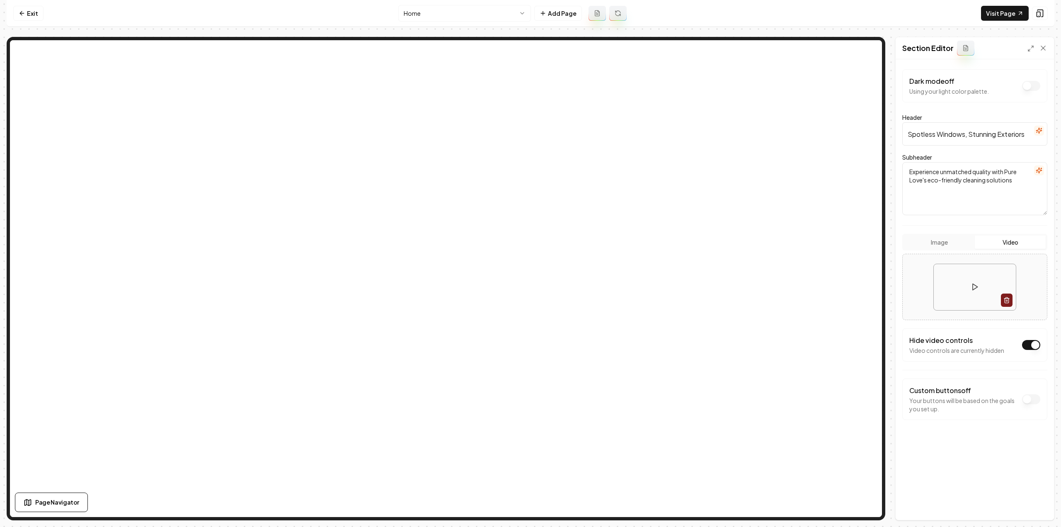
click at [449, 14] on html "Computer Required This feature is only available on a computer. Please switch t…" at bounding box center [530, 263] width 1061 height 527
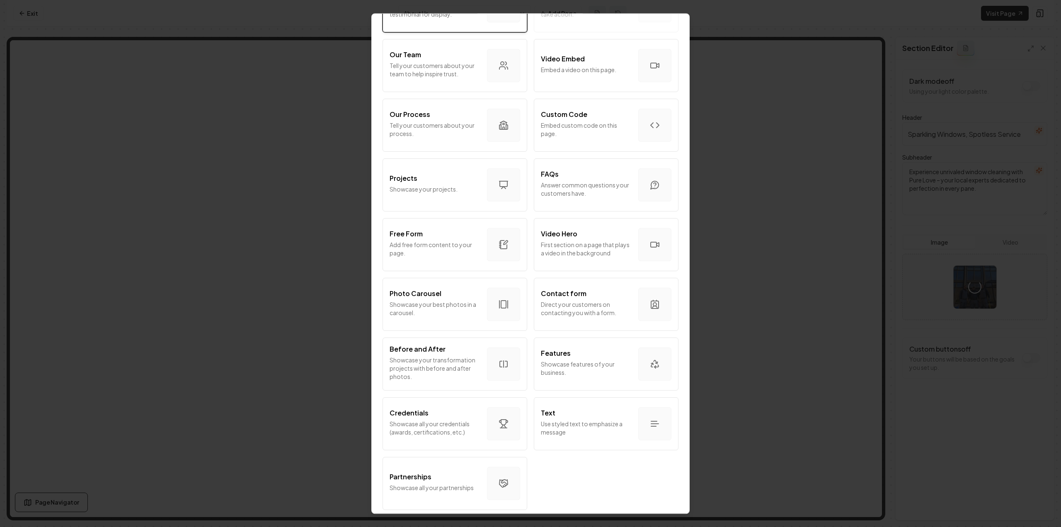
scroll to position [281, 0]
click at [454, 305] on p "Showcase your best photos in a carousel." at bounding box center [435, 308] width 91 height 17
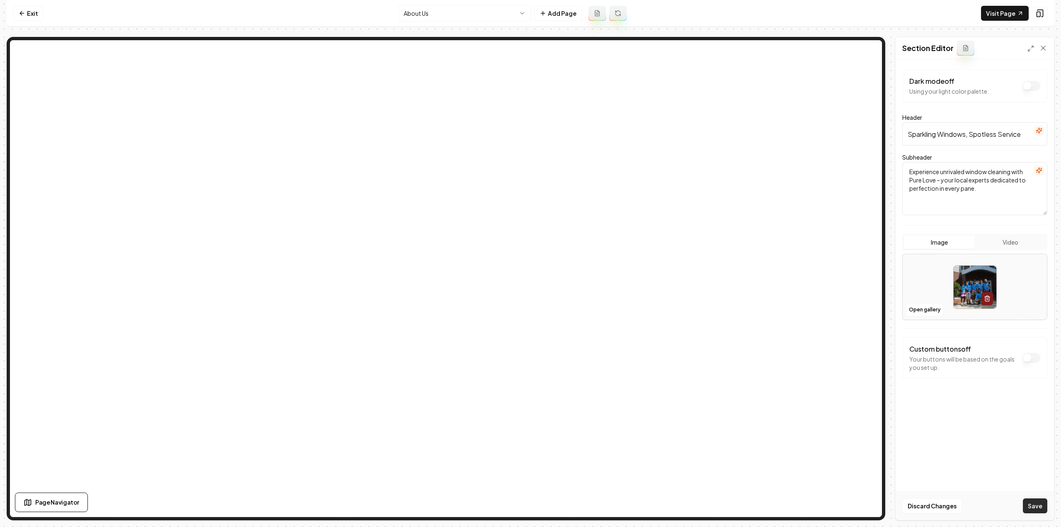
click at [1036, 498] on button "Save" at bounding box center [1035, 505] width 24 height 15
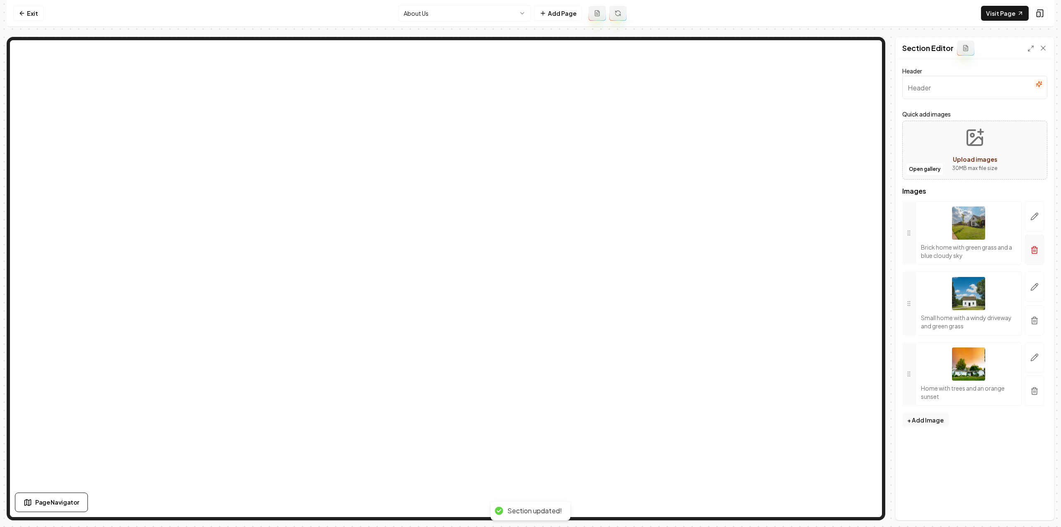
click at [1038, 246] on icon "button" at bounding box center [1035, 250] width 8 height 8
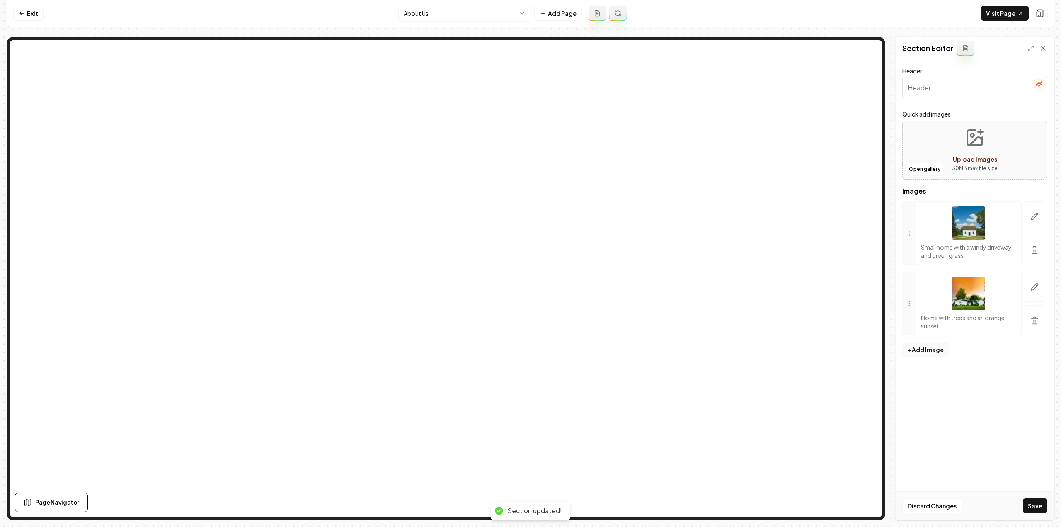
click at [1038, 247] on icon "button" at bounding box center [1035, 250] width 8 height 8
click at [1038, 248] on button "button" at bounding box center [1034, 243] width 19 height 26
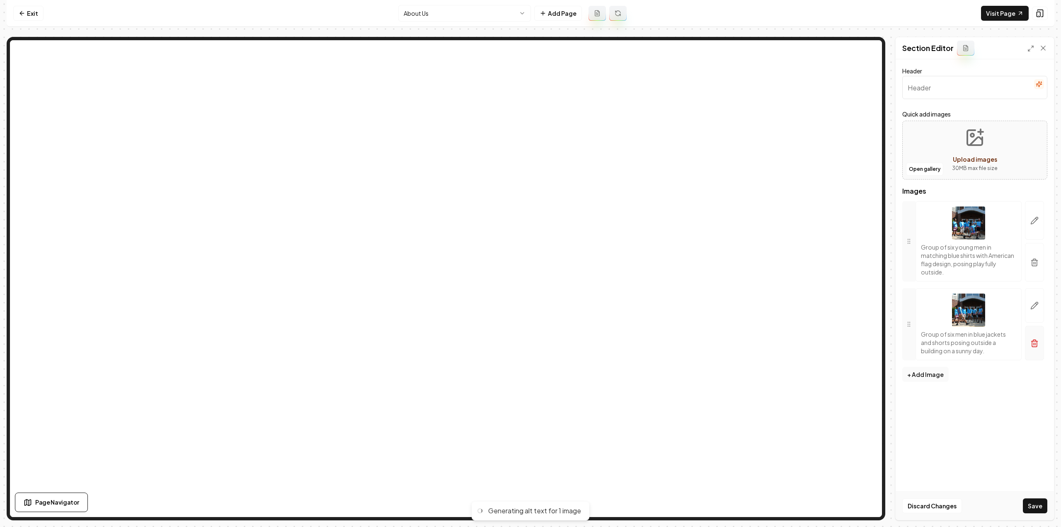
click at [1041, 259] on button "button" at bounding box center [1034, 262] width 19 height 39
click at [1032, 255] on icon "button" at bounding box center [1034, 256] width 5 height 5
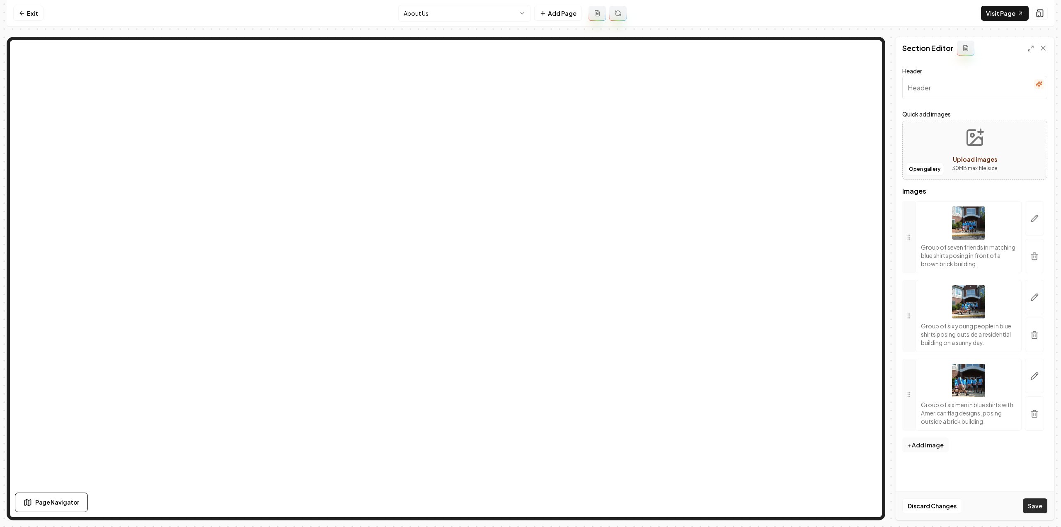
click at [1041, 508] on button "Save" at bounding box center [1035, 505] width 24 height 15
click at [996, 14] on link "Visit Page" at bounding box center [1005, 13] width 48 height 15
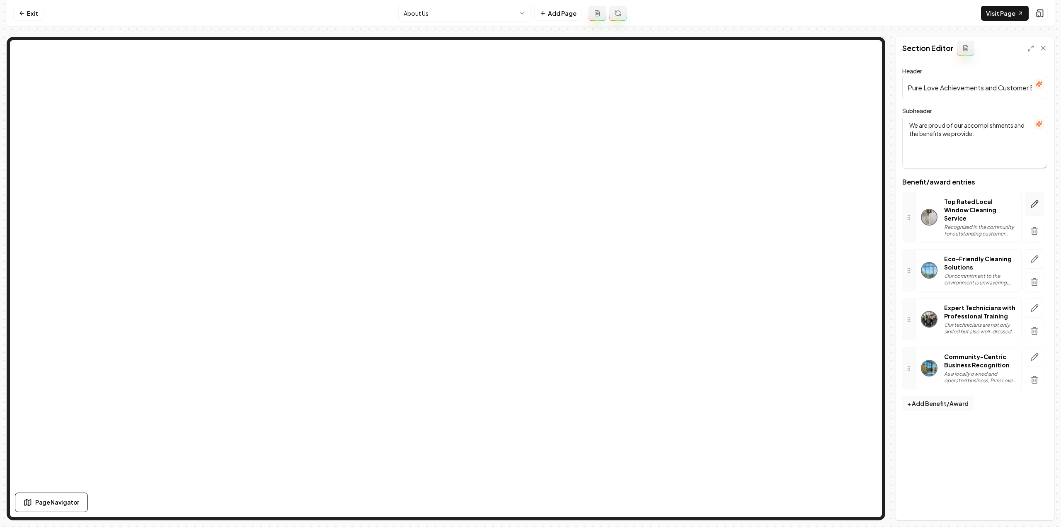
click at [1036, 203] on icon "button" at bounding box center [1035, 204] width 8 height 8
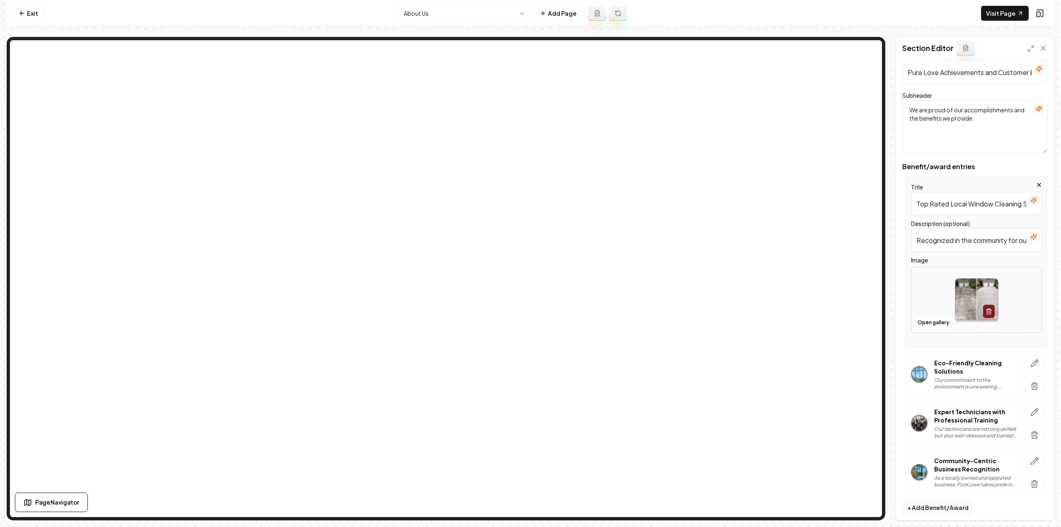
scroll to position [19, 0]
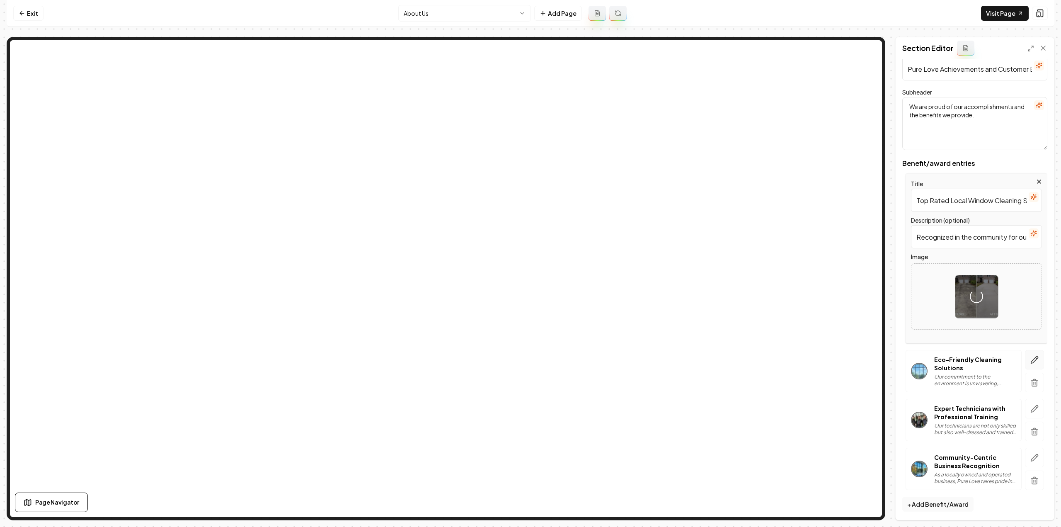
click at [1031, 358] on icon "button" at bounding box center [1035, 360] width 8 height 8
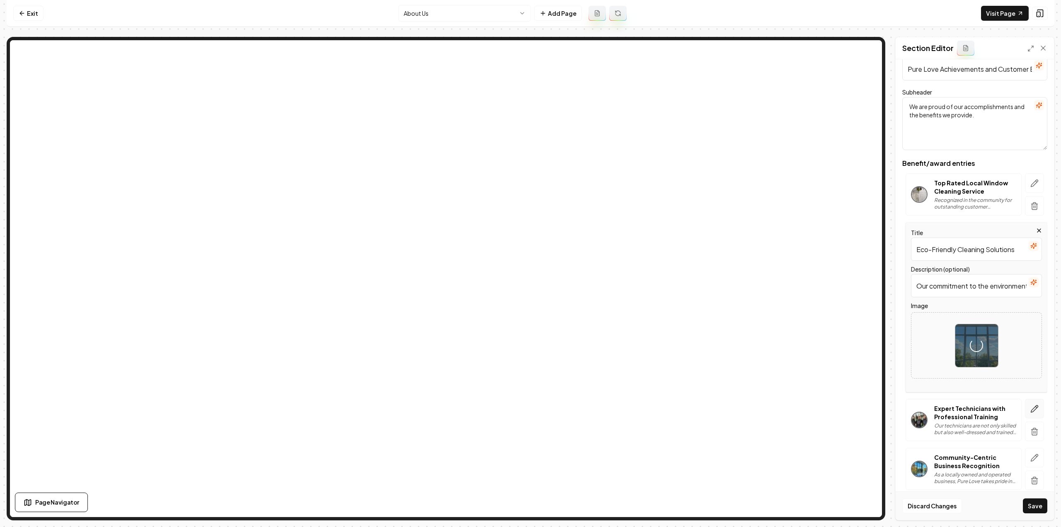
click at [1031, 410] on icon "button" at bounding box center [1035, 409] width 8 height 8
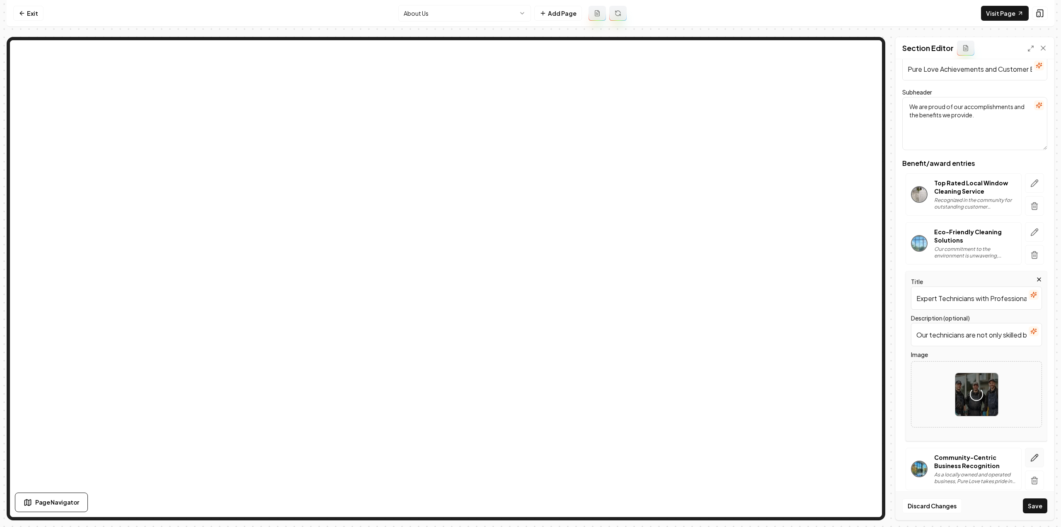
click at [1031, 456] on icon "button" at bounding box center [1035, 458] width 8 height 8
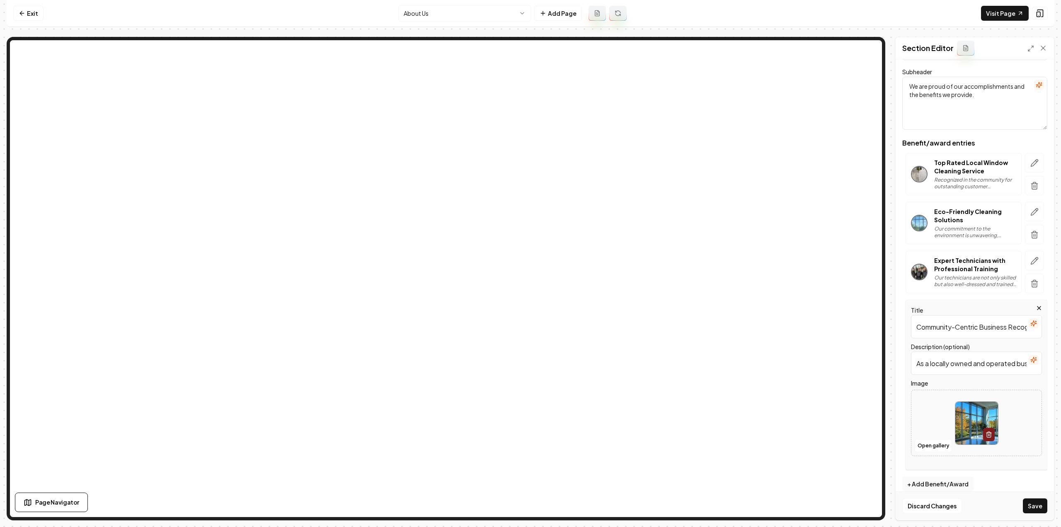
scroll to position [47, 0]
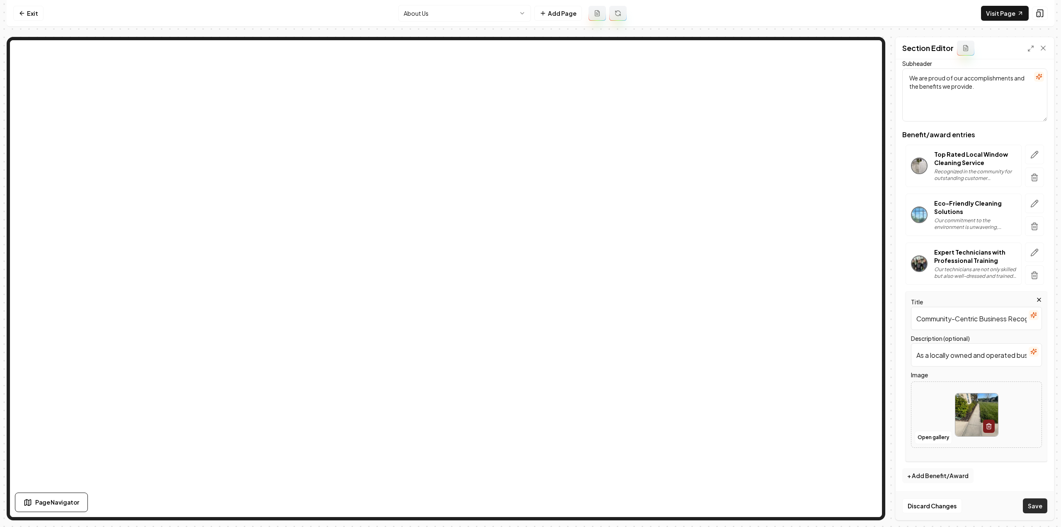
click at [1036, 501] on button "Save" at bounding box center [1035, 505] width 24 height 15
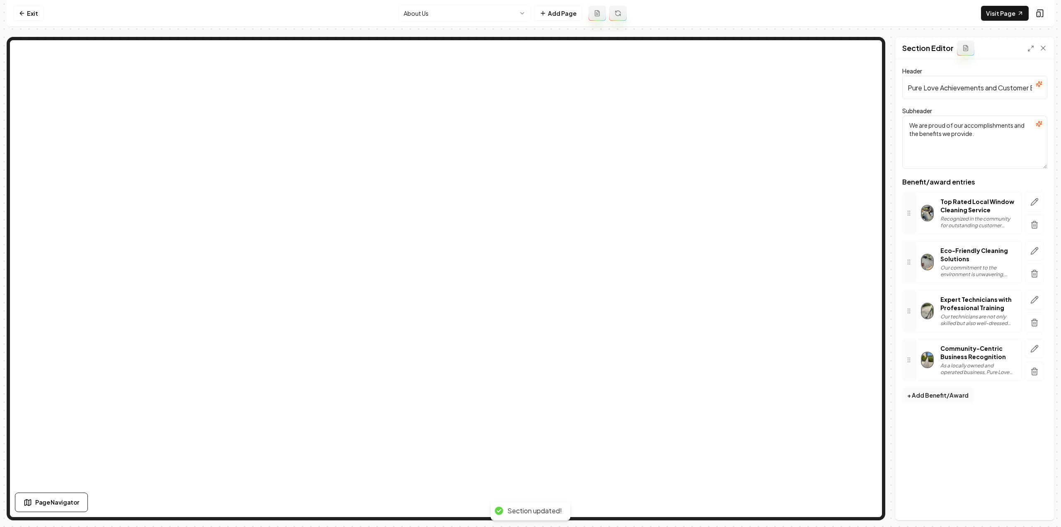
scroll to position [0, 0]
click at [1017, 18] on div "Show what it looks like on mobile Show what it looks like on mobile" at bounding box center [980, 13] width 99 height 14
click at [1006, 28] on div "Exit About Us Add Page Visit Page Page Navigator Page Settings Section Editor H…" at bounding box center [531, 260] width 1048 height 520
click at [1005, 15] on link "Visit Page" at bounding box center [1005, 13] width 48 height 15
click at [31, 15] on link "Exit" at bounding box center [28, 13] width 30 height 15
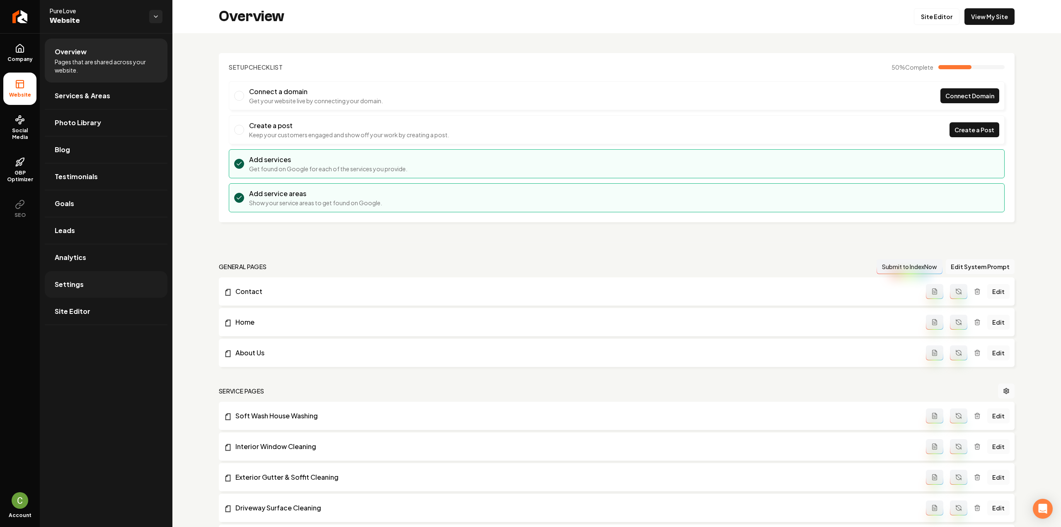
click at [85, 283] on link "Settings" at bounding box center [106, 284] width 123 height 27
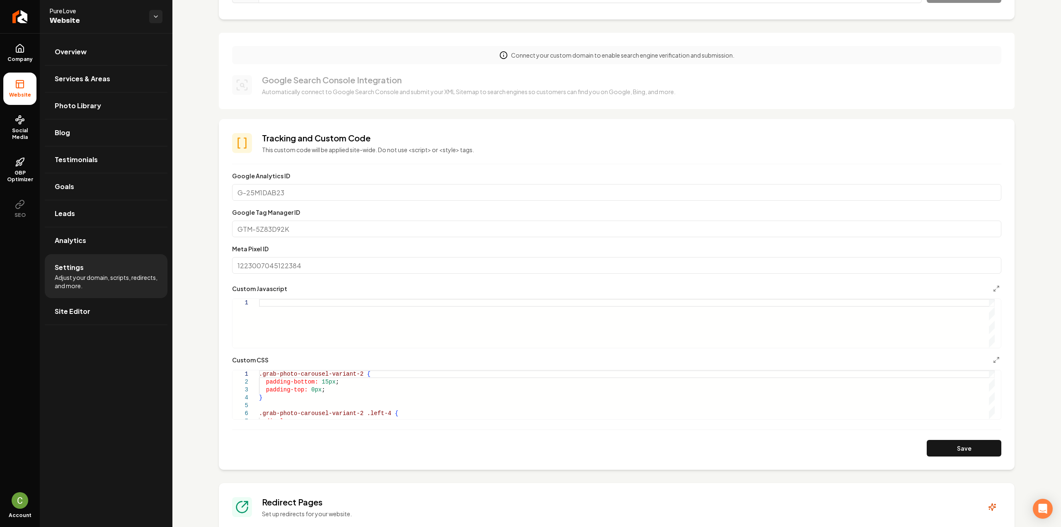
scroll to position [207, 0]
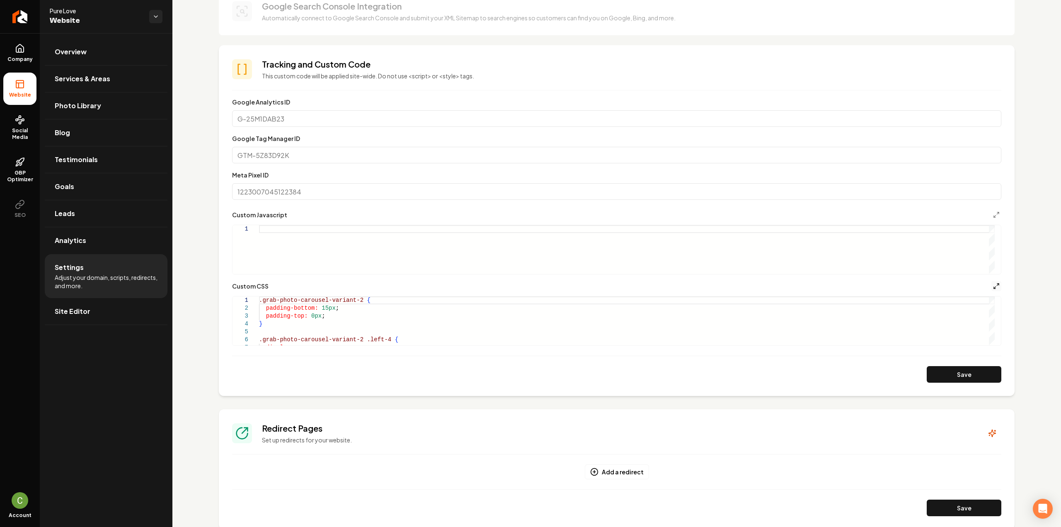
click at [993, 289] on icon "Main content area" at bounding box center [996, 286] width 7 height 7
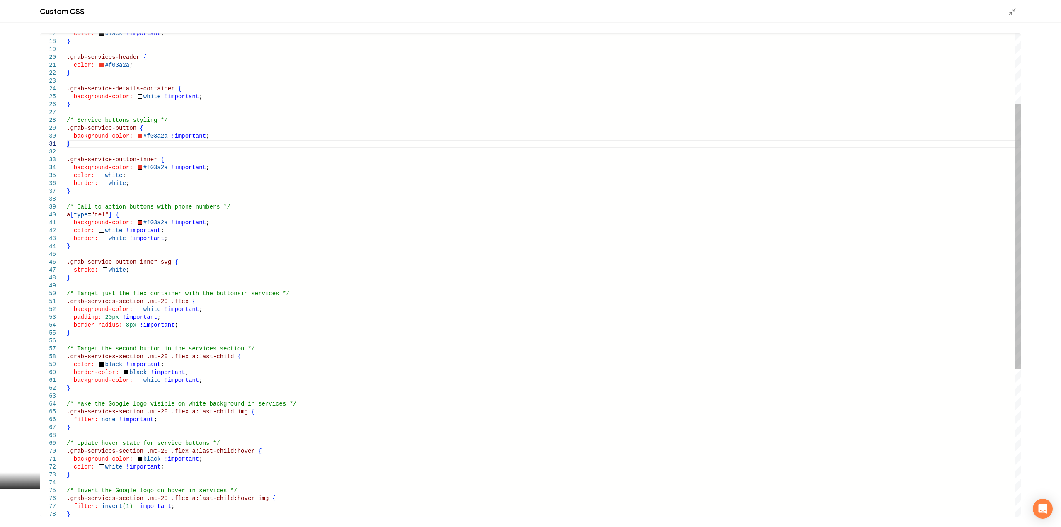
scroll to position [0, 0]
drag, startPoint x: 77, startPoint y: 143, endPoint x: 56, endPoint y: 129, distance: 26.0
click at [67, 129] on div ".grab-services-section .mt-20 .flex { background-color: white !important ; padd…" at bounding box center [544, 345] width 954 height 882
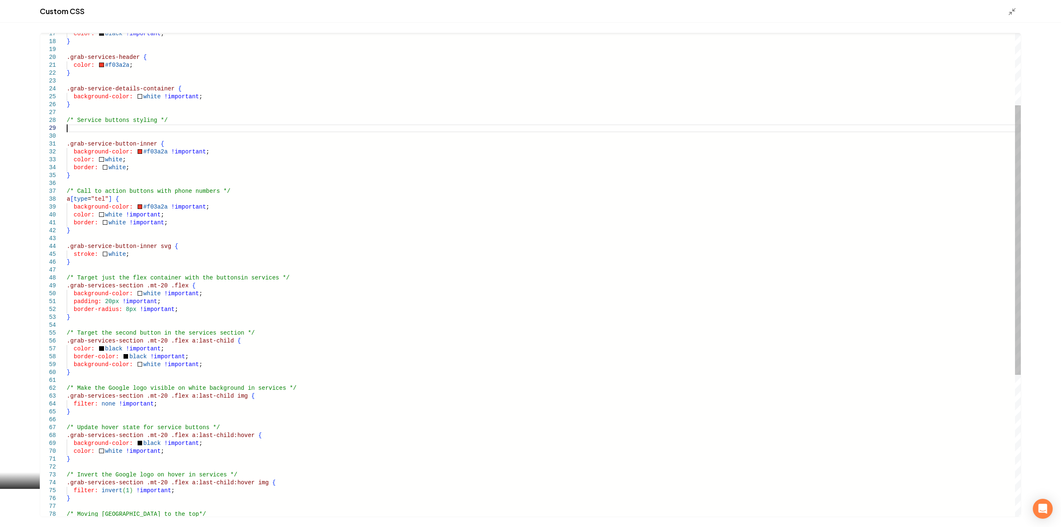
type textarea "**********"
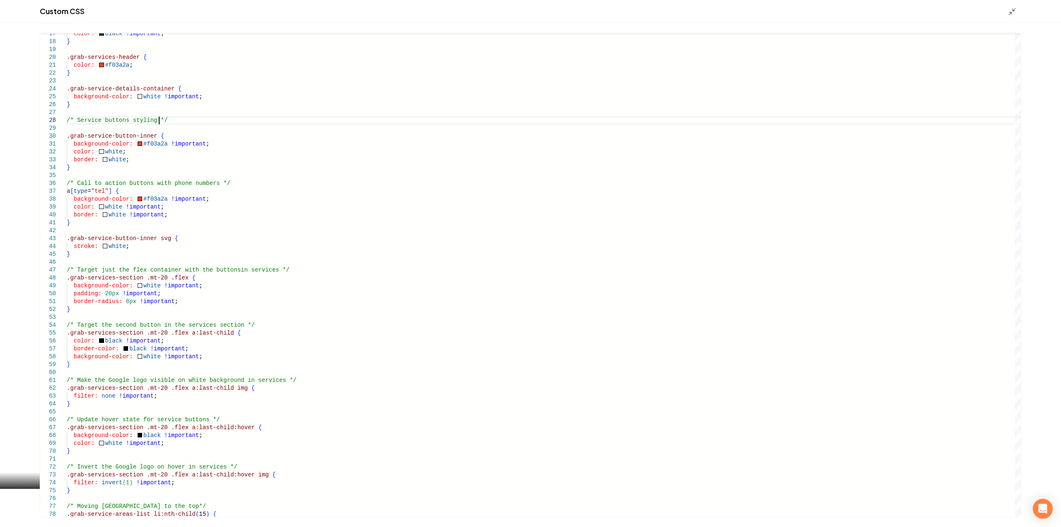
click at [1012, 13] on icon "Main content area" at bounding box center [1012, 11] width 8 height 8
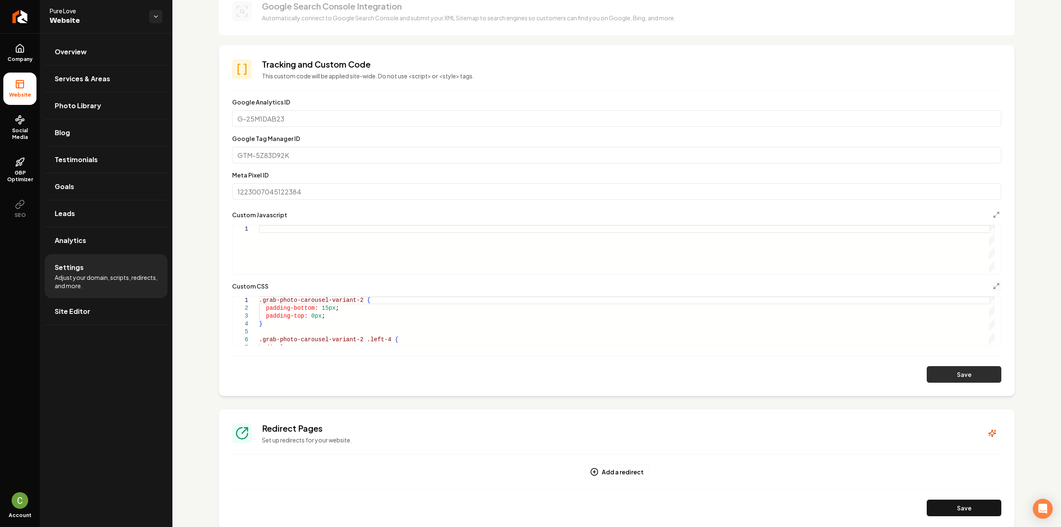
click at [939, 370] on button "Save" at bounding box center [964, 374] width 75 height 17
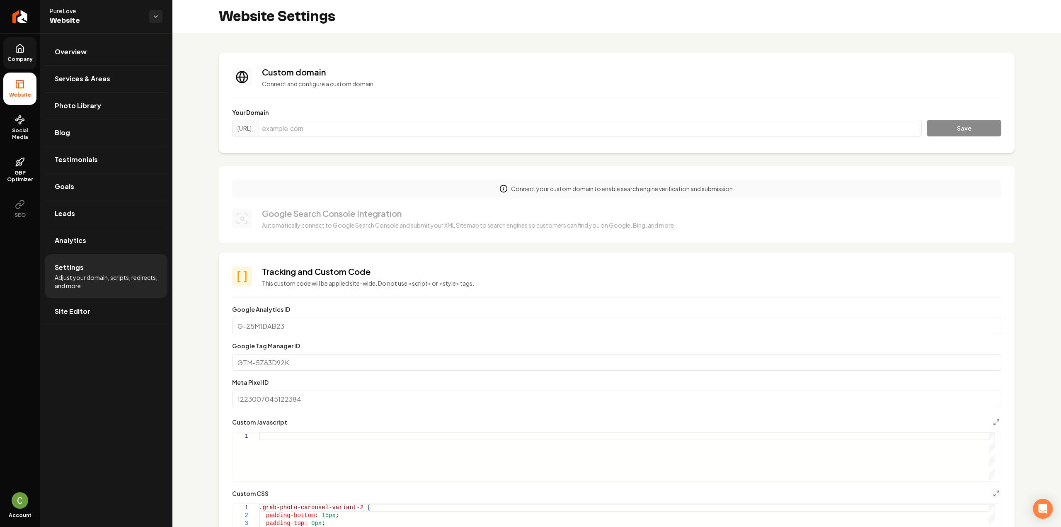
click at [22, 61] on span "Company" at bounding box center [20, 59] width 32 height 7
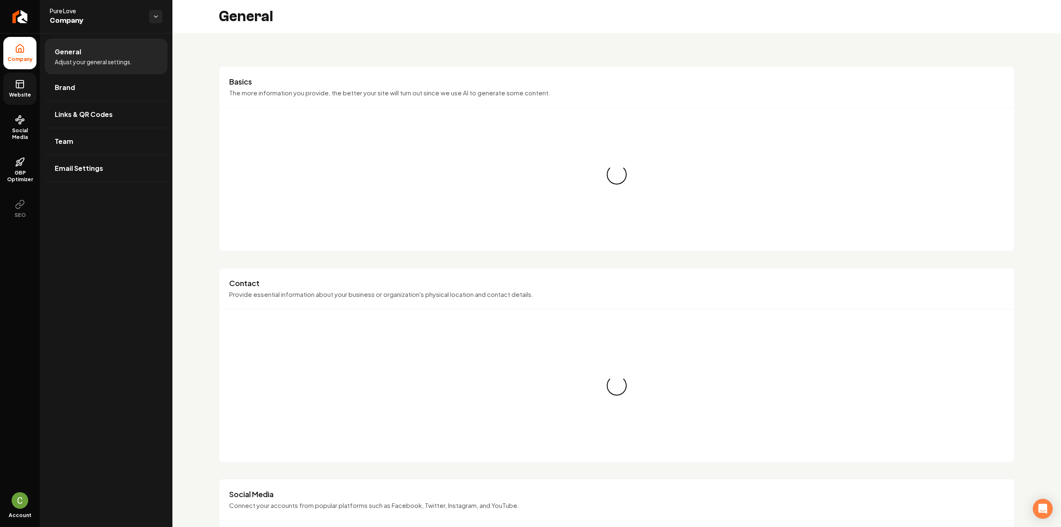
click at [20, 84] on icon at bounding box center [20, 84] width 10 height 10
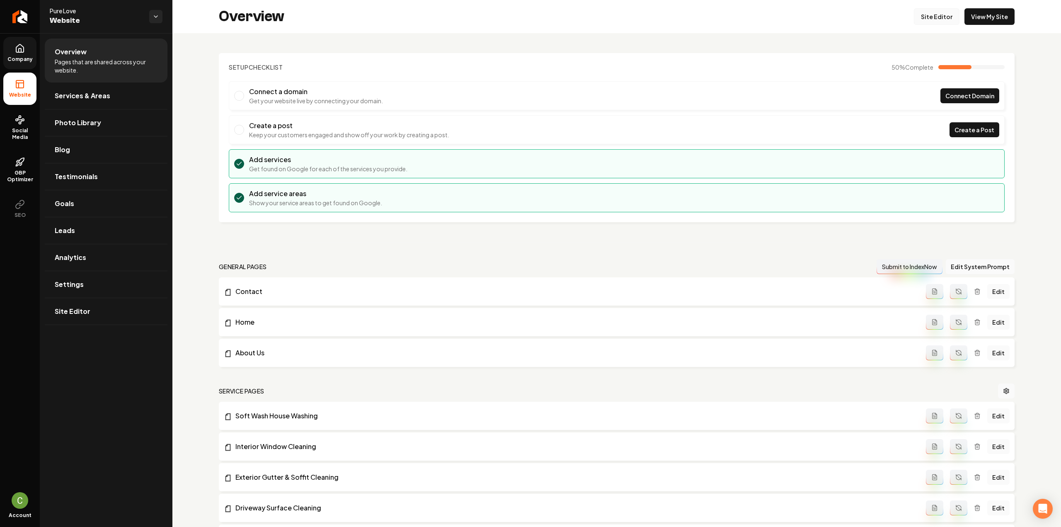
click at [917, 19] on link "Site Editor" at bounding box center [937, 16] width 46 height 17
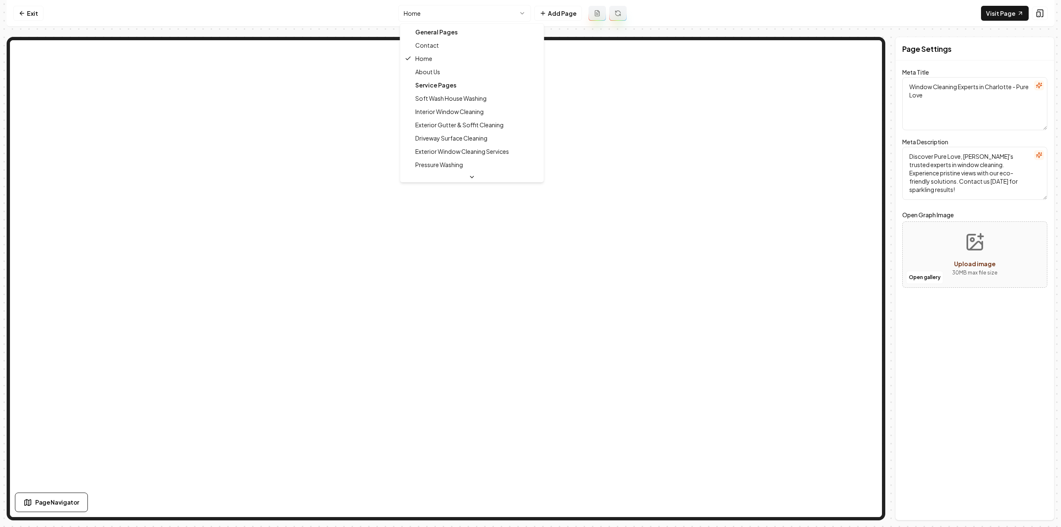
click at [433, 8] on html "Computer Required This feature is only available on a computer. Please switch t…" at bounding box center [530, 263] width 1061 height 527
type textarea "About Us | Expert Window Cleaning Services – Pure Love"
type textarea "Discover the artistry of window cleaning with Pure Love in Charlotte and surrou…"
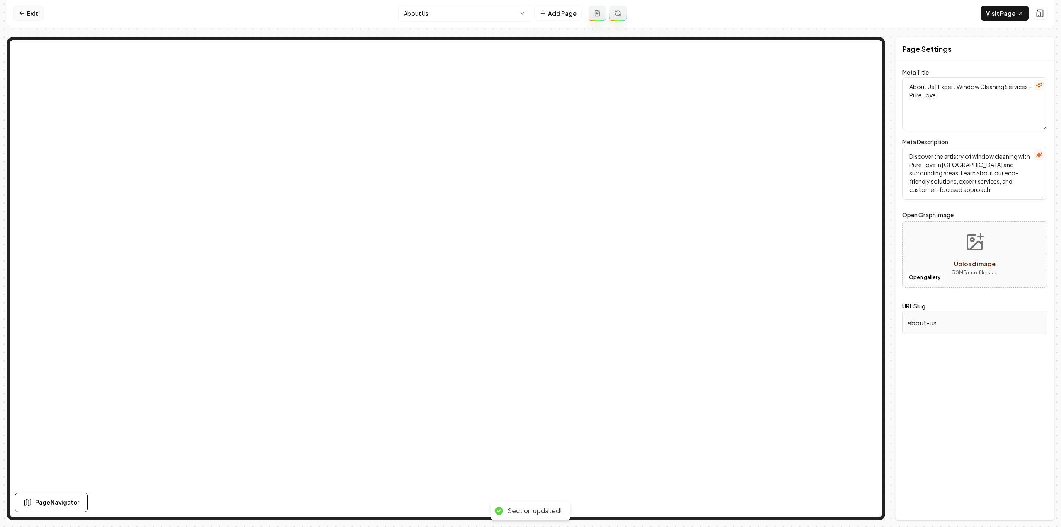
click at [41, 16] on link "Exit" at bounding box center [28, 13] width 30 height 15
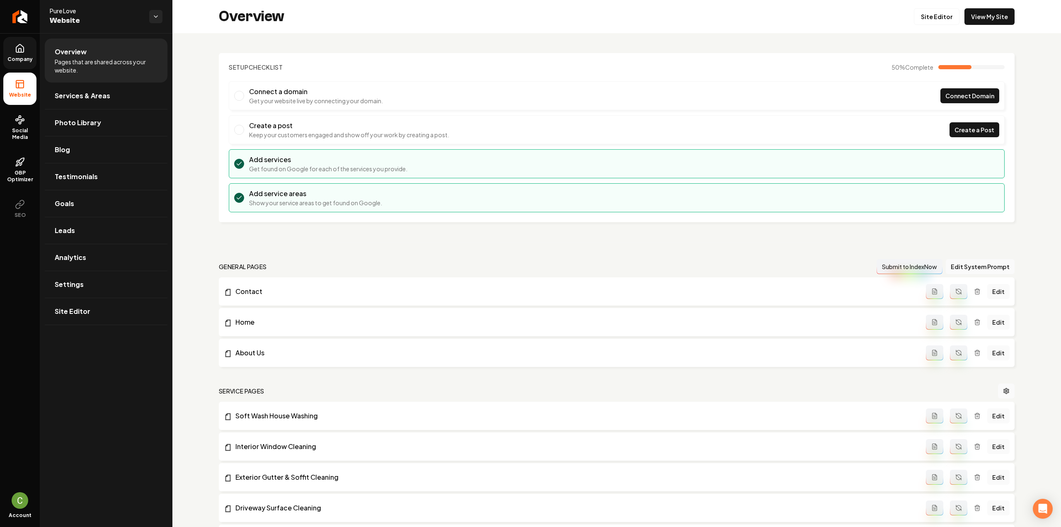
click at [32, 54] on link "Company" at bounding box center [19, 53] width 33 height 32
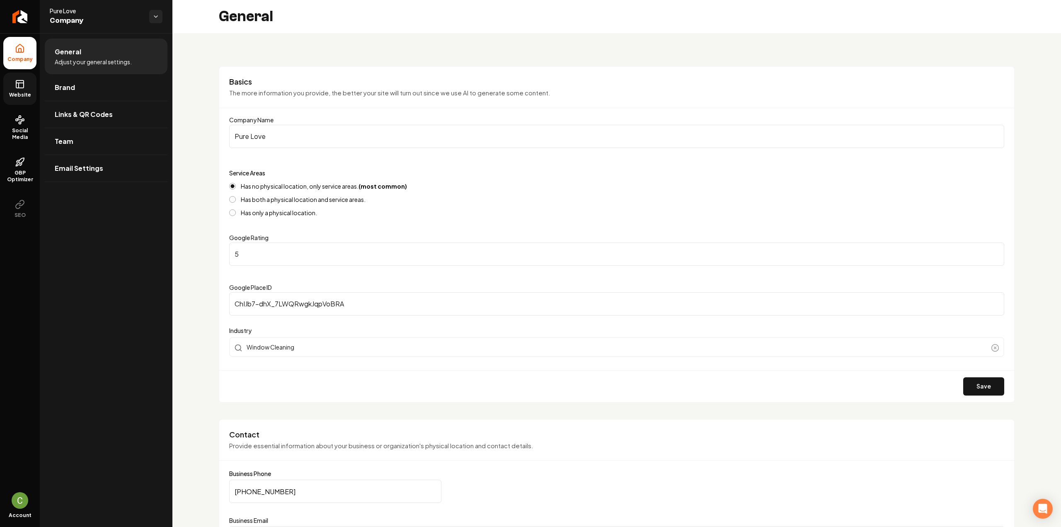
click at [19, 79] on icon at bounding box center [20, 84] width 10 height 10
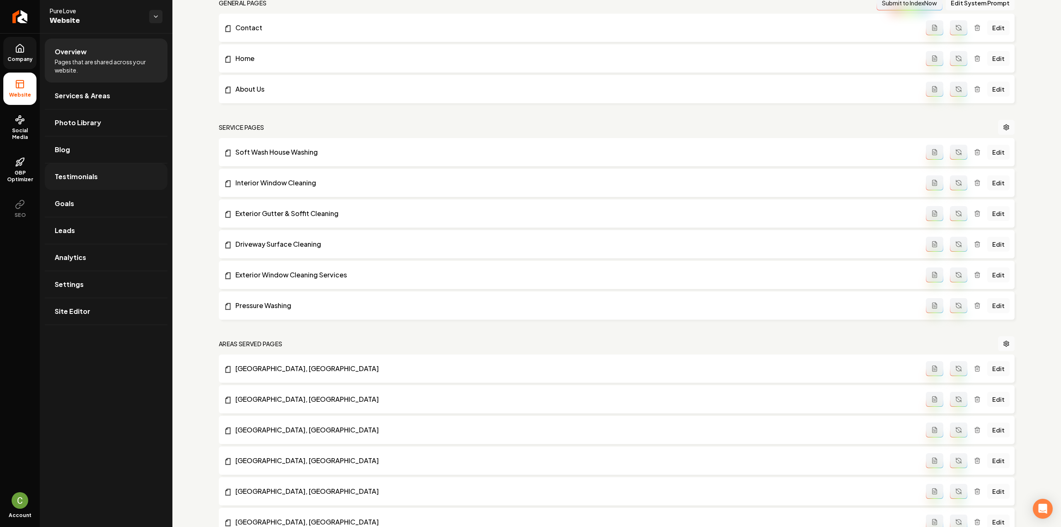
scroll to position [56, 0]
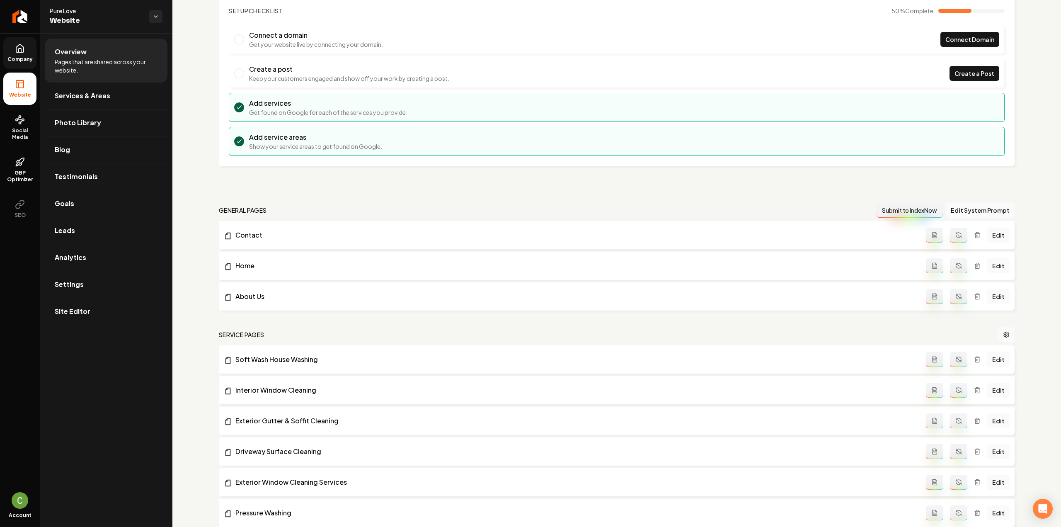
click at [25, 47] on link "Company" at bounding box center [19, 53] width 33 height 32
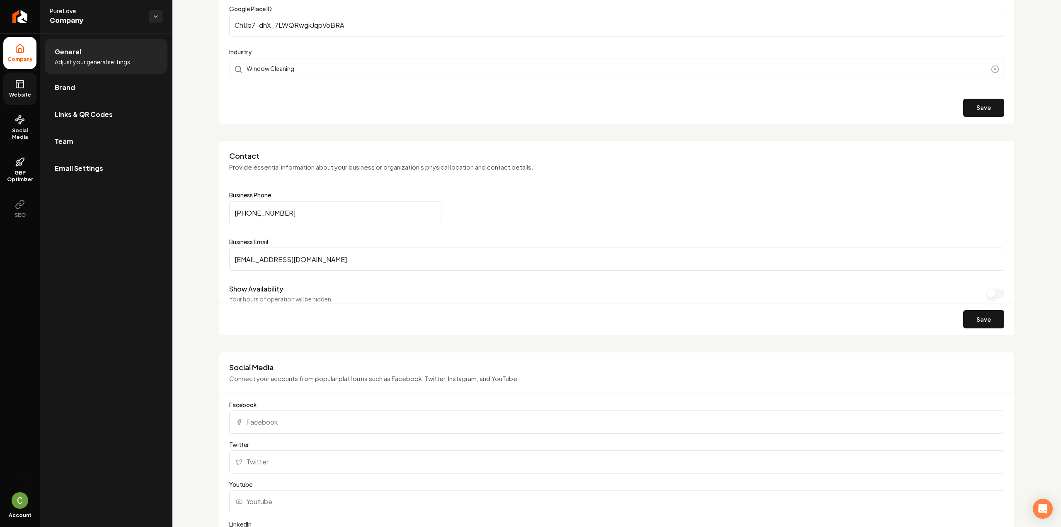
scroll to position [429, 0]
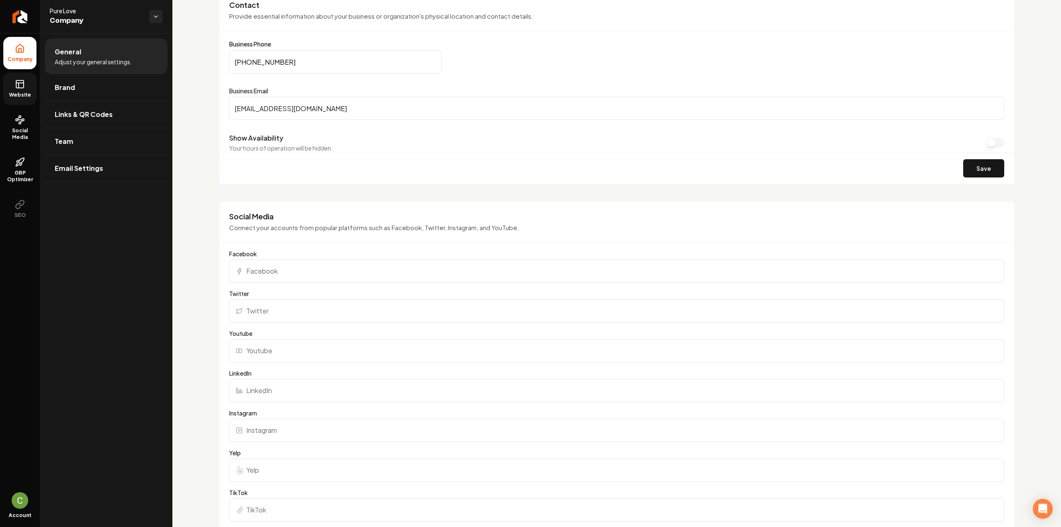
click at [23, 87] on rect at bounding box center [19, 83] width 7 height 7
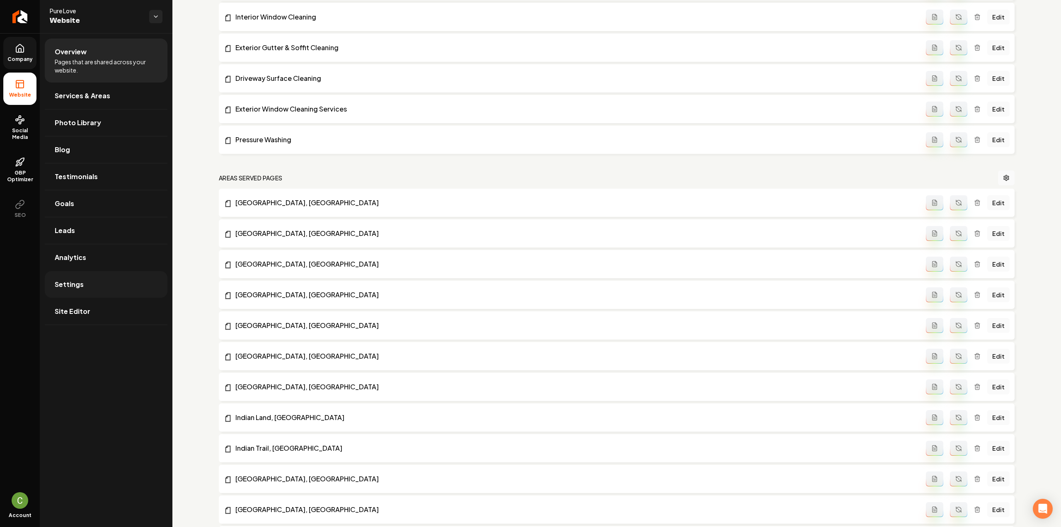
click at [100, 289] on link "Settings" at bounding box center [106, 284] width 123 height 27
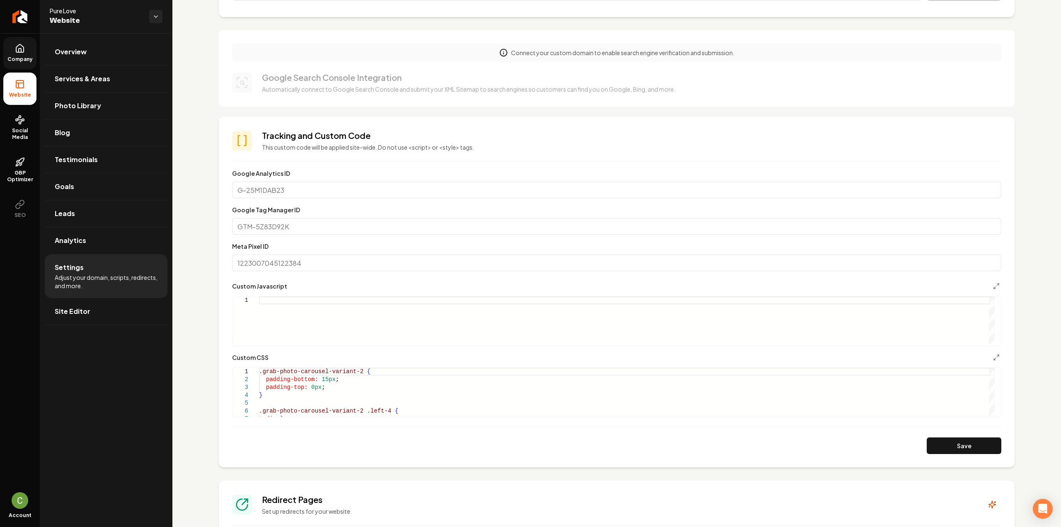
scroll to position [249, 0]
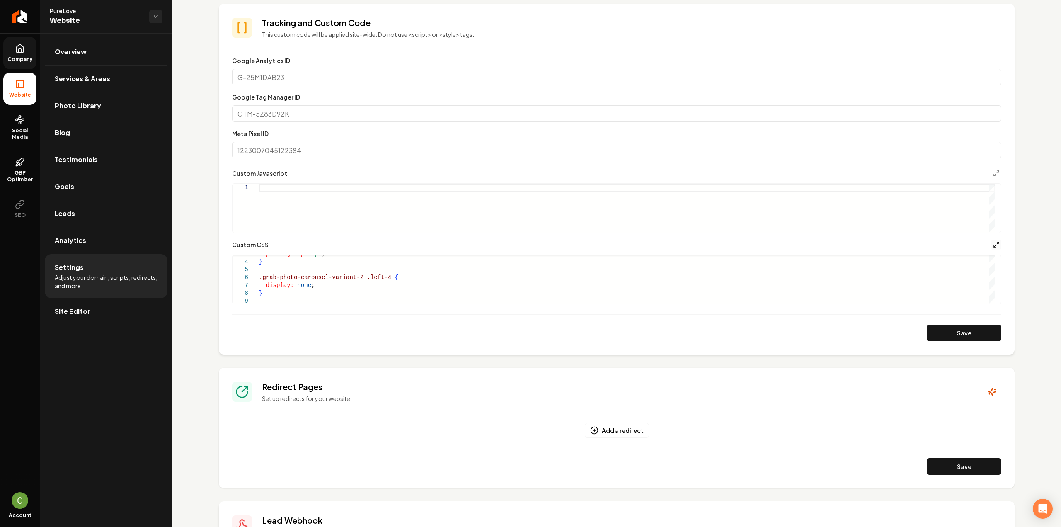
click at [993, 246] on icon "Main content area" at bounding box center [996, 244] width 7 height 7
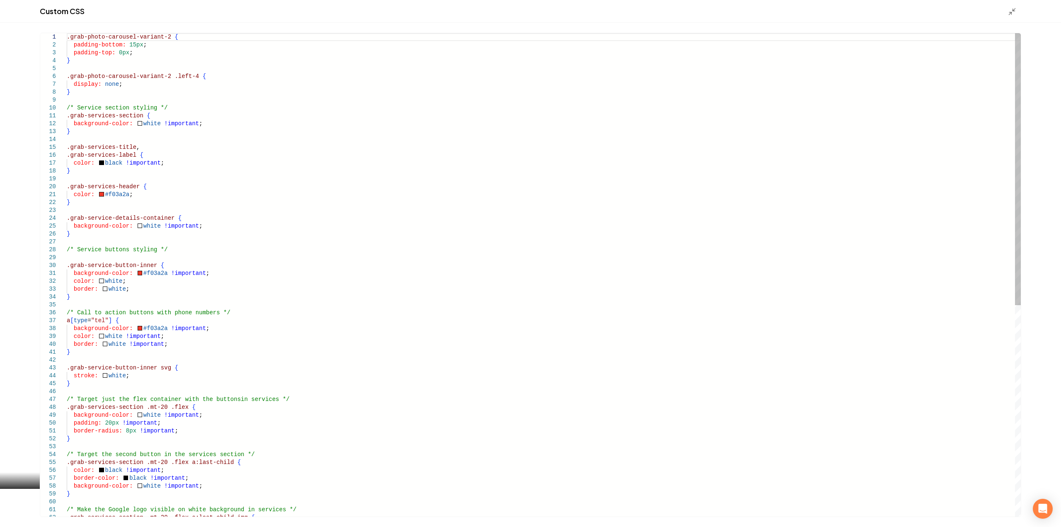
click at [146, 266] on div ".grab-photo-carousel-variant-2 { padding-bottom: 15px ; padding-top: 0px ; } .g…" at bounding box center [544, 462] width 954 height 859
type textarea "**********"
click at [1015, 10] on icon "Main content area" at bounding box center [1012, 11] width 8 height 8
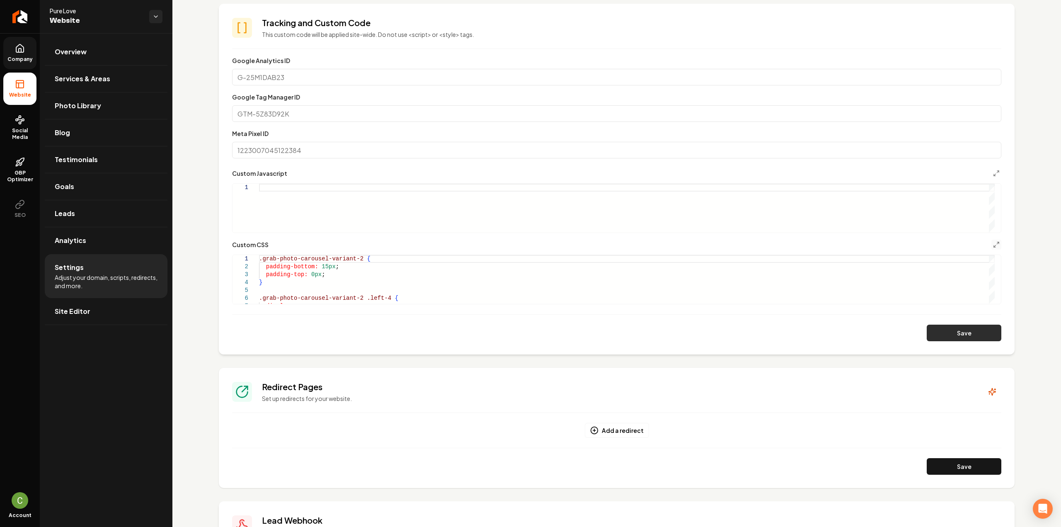
click at [957, 339] on button "Save" at bounding box center [964, 333] width 75 height 17
click at [99, 310] on link "Site Editor" at bounding box center [106, 311] width 123 height 27
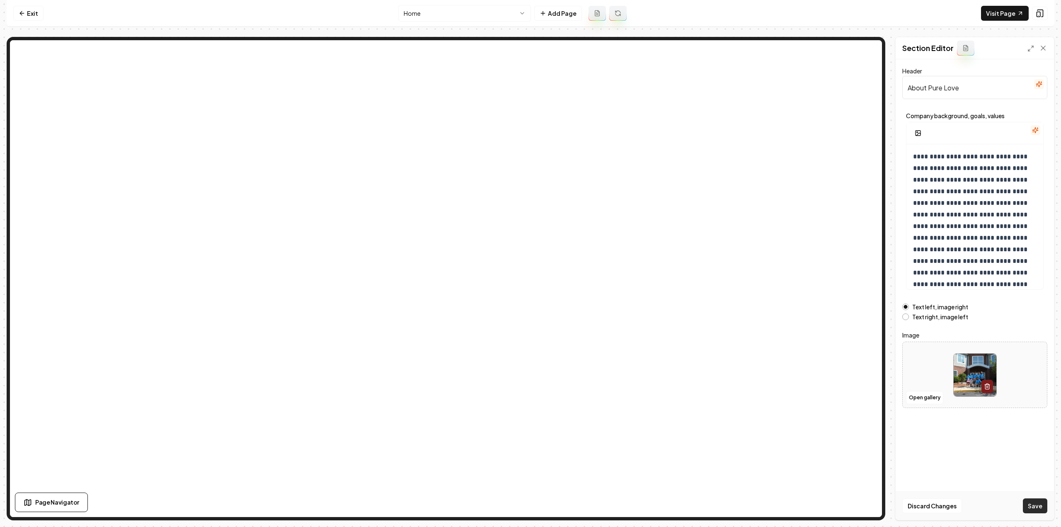
click at [1034, 511] on button "Save" at bounding box center [1035, 505] width 24 height 15
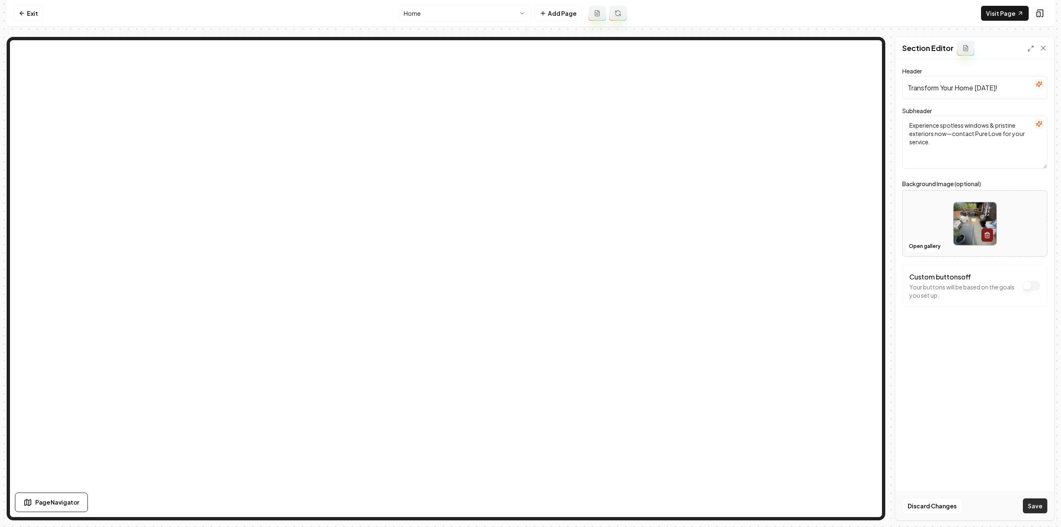
click at [1032, 509] on button "Save" at bounding box center [1035, 505] width 24 height 15
click at [467, 13] on html "Computer Required This feature is only available on a computer. Please switch t…" at bounding box center [530, 263] width 1061 height 527
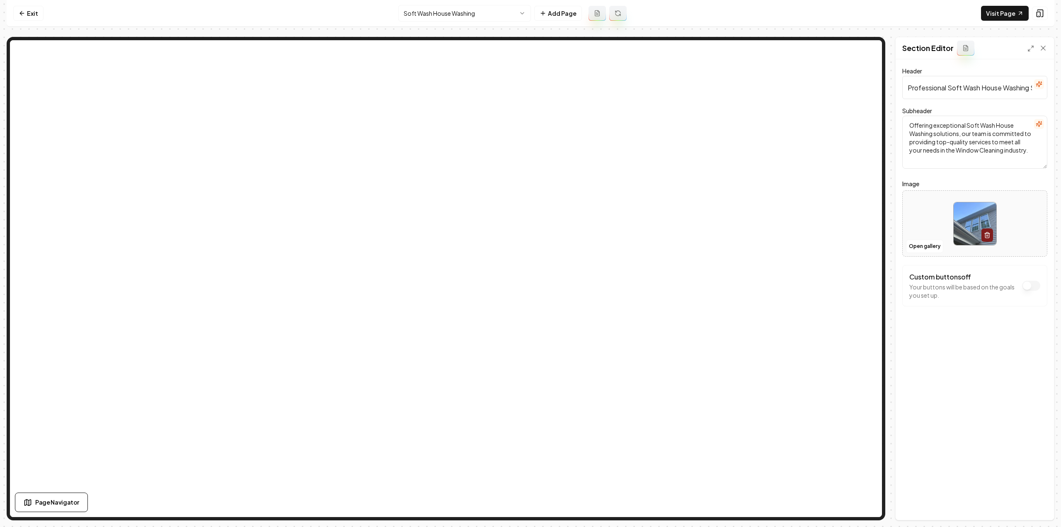
click at [434, 16] on html "Computer Required This feature is only available on a computer. Please switch t…" at bounding box center [530, 263] width 1061 height 527
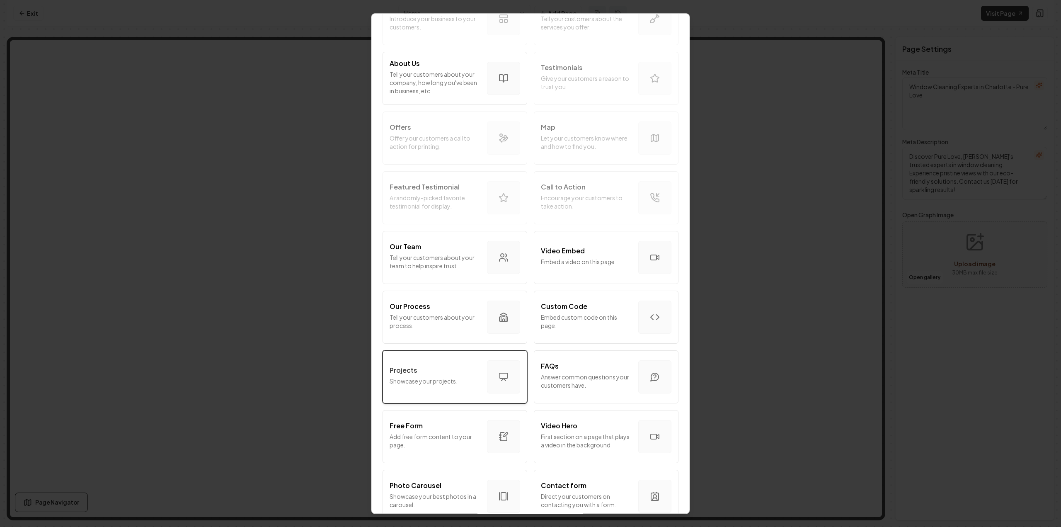
scroll to position [249, 0]
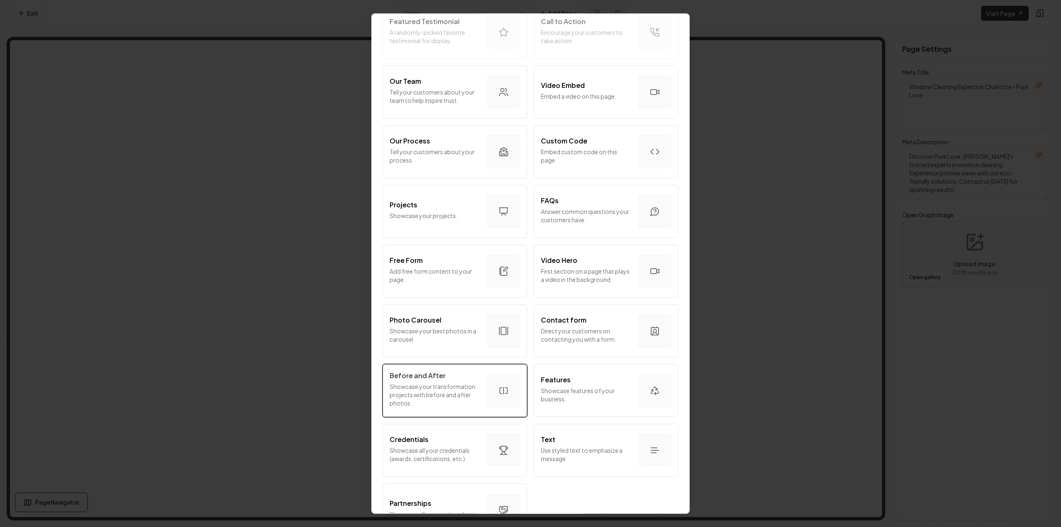
click at [460, 403] on p "Showcase your transformation projects with before and after photos." at bounding box center [435, 394] width 91 height 25
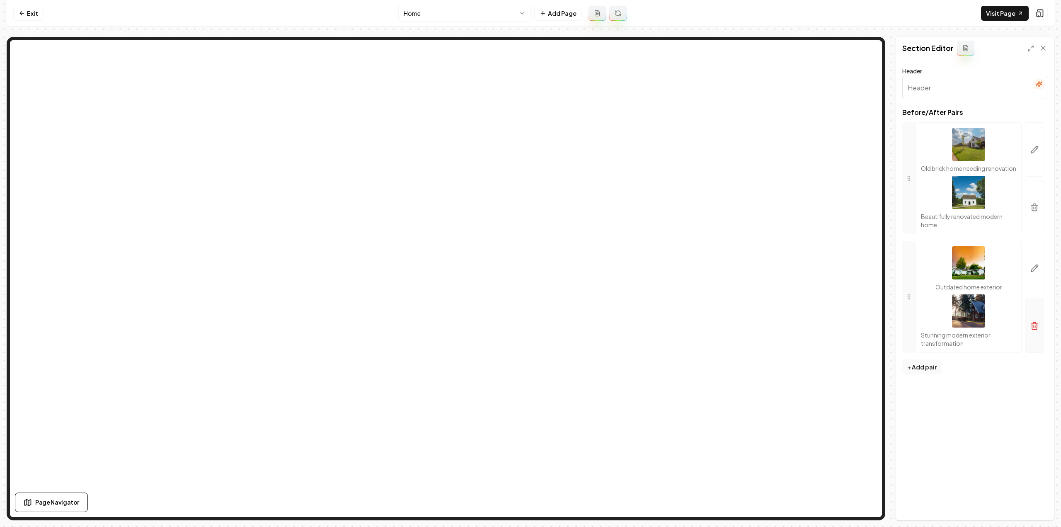
click at [1040, 331] on button "button" at bounding box center [1034, 325] width 19 height 54
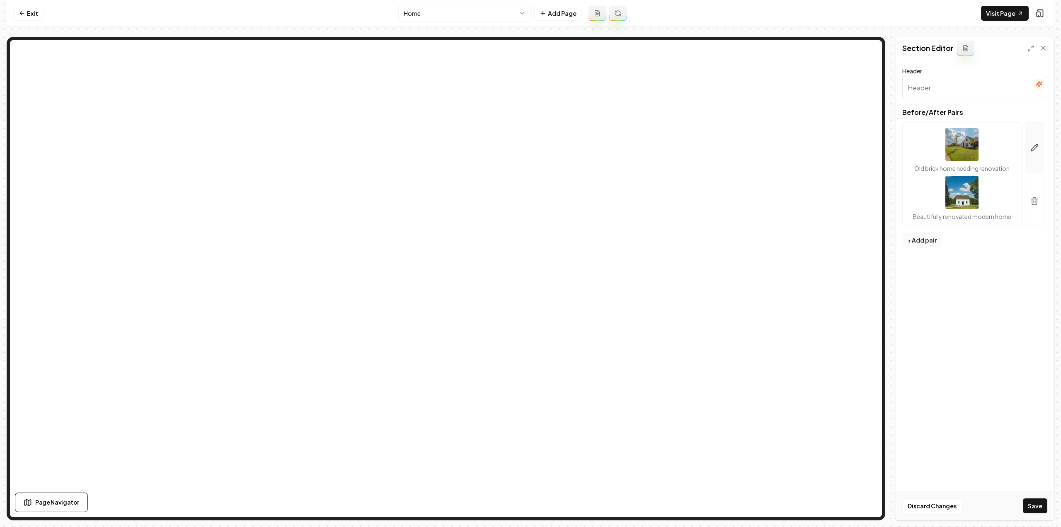
click at [1030, 154] on button "button" at bounding box center [1034, 147] width 19 height 50
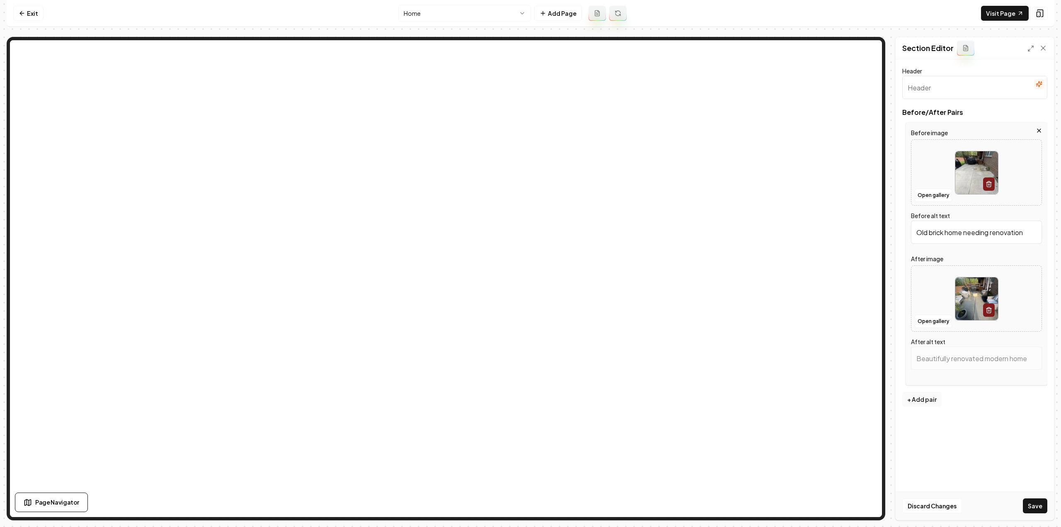
type input "Back patio with concrete slab, grill cover, and overgrown greenery near wooden …"
type input "Cozy backyard patio with chairs, fire pit, and BBQ grill, surrounded by greener…"
click at [1045, 503] on button "Save" at bounding box center [1035, 505] width 24 height 15
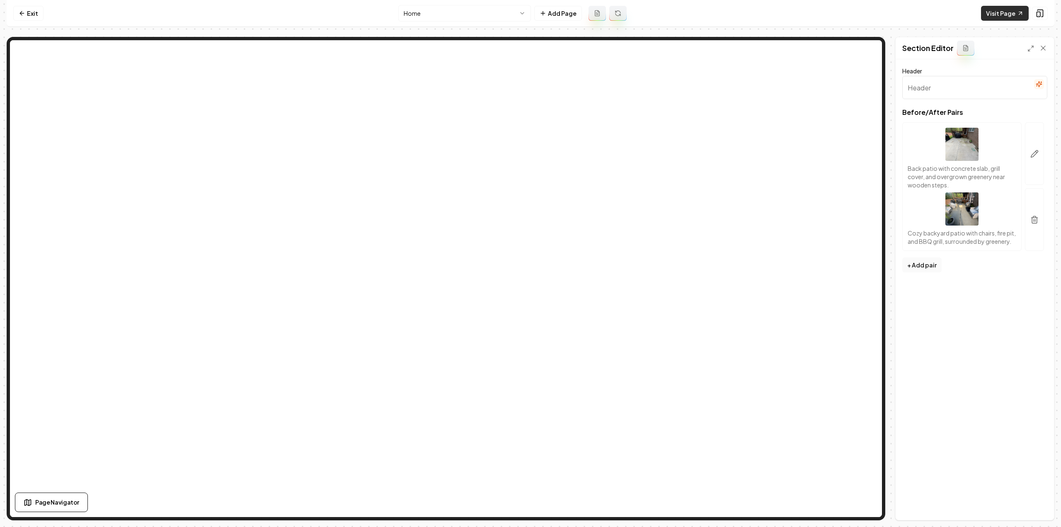
click at [1014, 16] on link "Visit Page" at bounding box center [1005, 13] width 48 height 15
click at [23, 4] on nav "Exit Home Add Page Visit Page" at bounding box center [531, 13] width 1048 height 27
click at [24, 10] on icon at bounding box center [22, 13] width 7 height 7
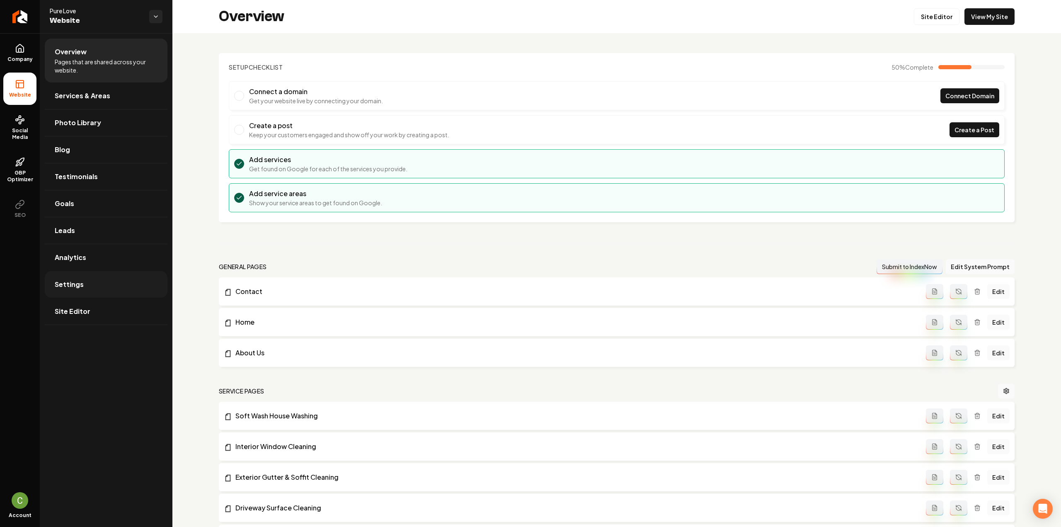
click at [85, 289] on link "Settings" at bounding box center [106, 284] width 123 height 27
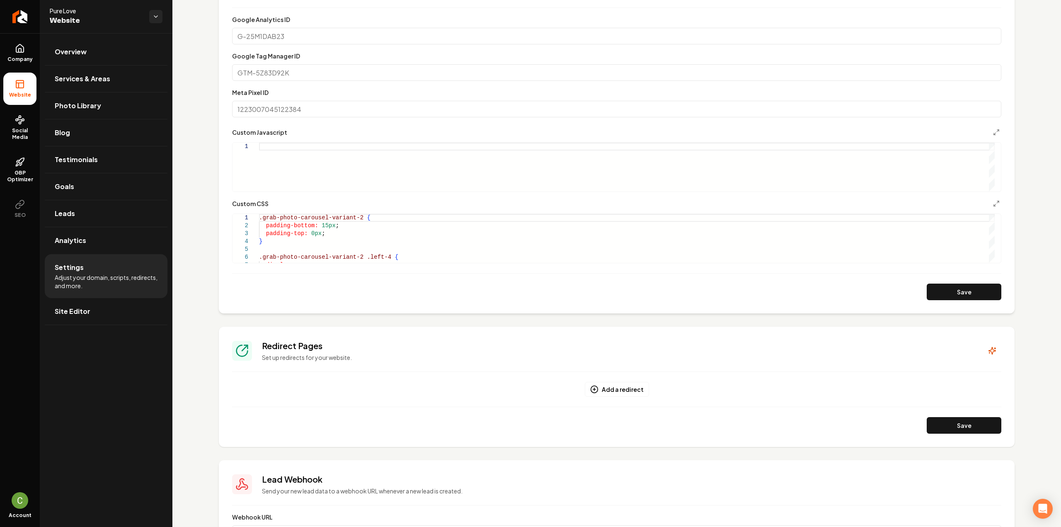
scroll to position [290, 0]
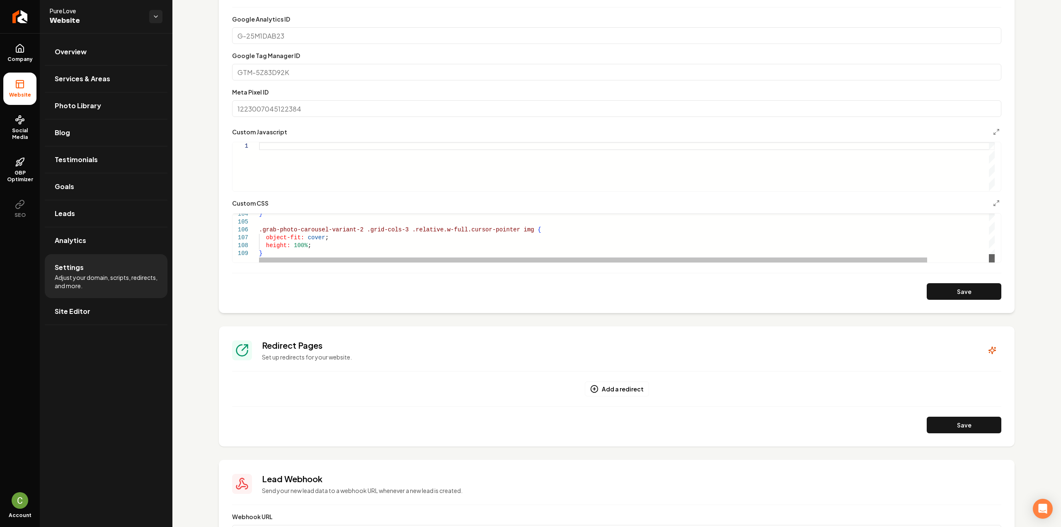
click at [995, 262] on div "Main content area" at bounding box center [992, 258] width 6 height 8
drag, startPoint x: 315, startPoint y: 244, endPoint x: 320, endPoint y: 245, distance: 5.0
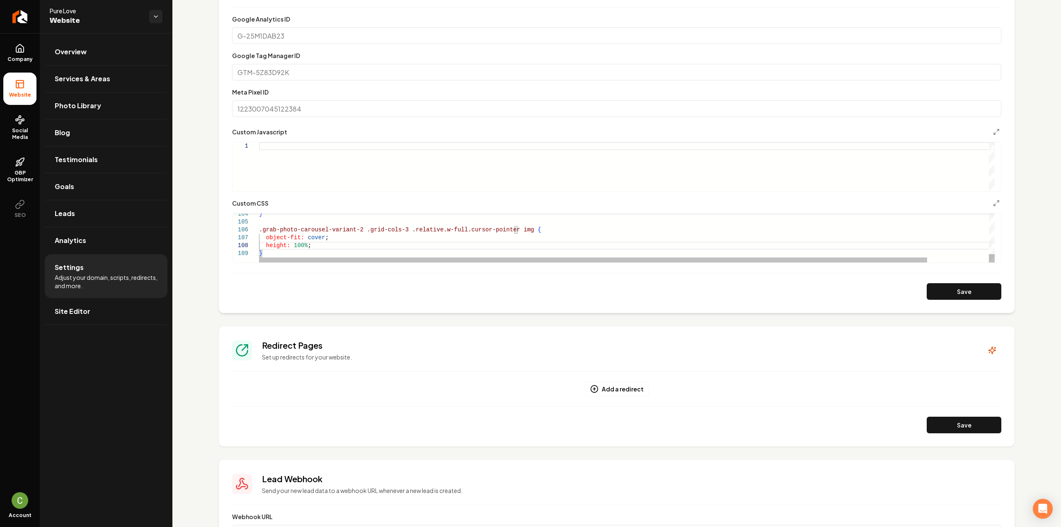
type textarea "**********"
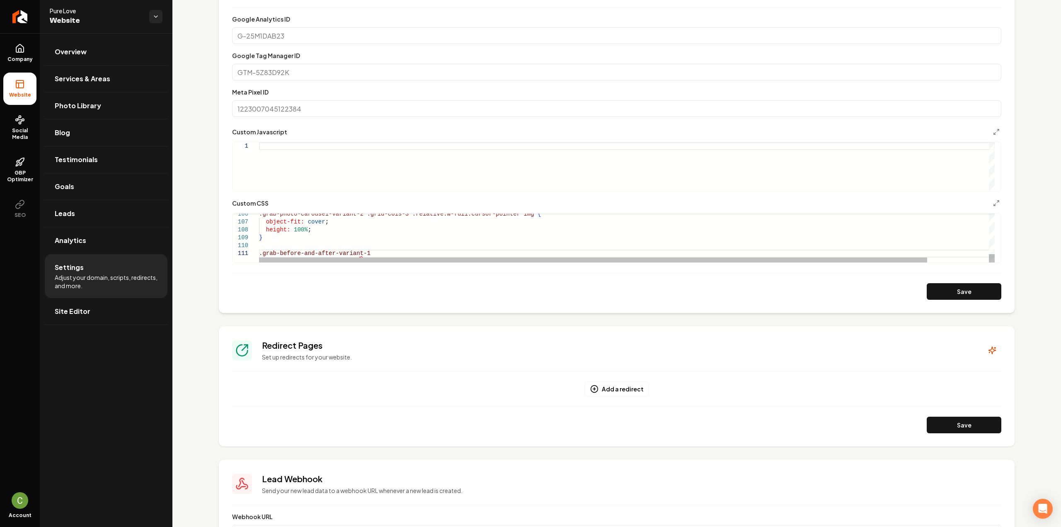
drag, startPoint x: 362, startPoint y: 253, endPoint x: 260, endPoint y: 253, distance: 102.8
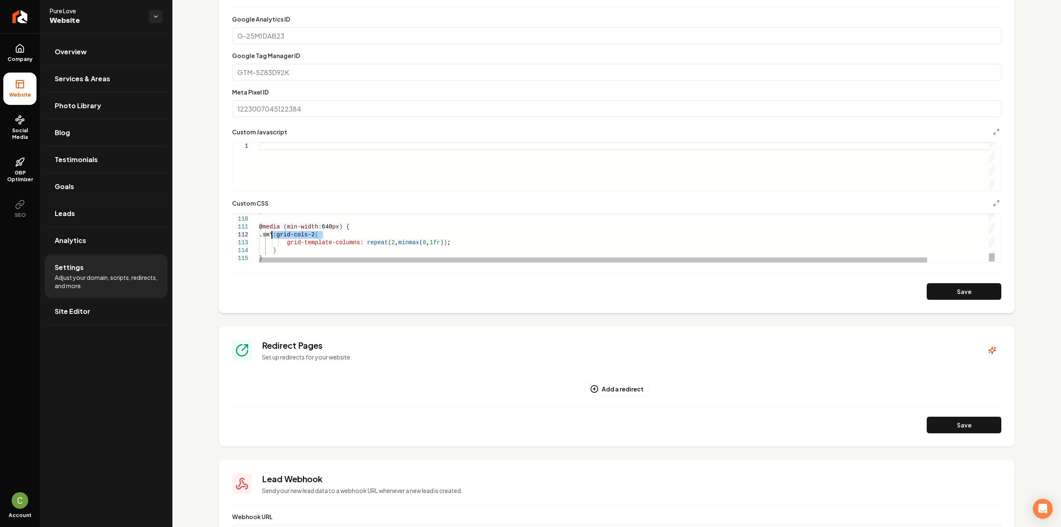
drag, startPoint x: 323, startPoint y: 234, endPoint x: 272, endPoint y: 238, distance: 50.7
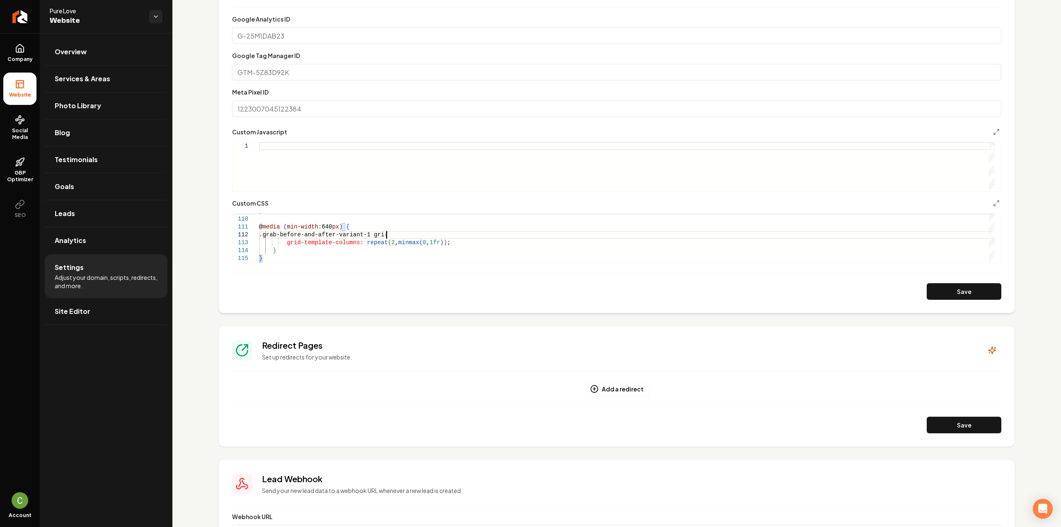
scroll to position [8, 131]
click at [943, 295] on button "Save" at bounding box center [964, 291] width 75 height 17
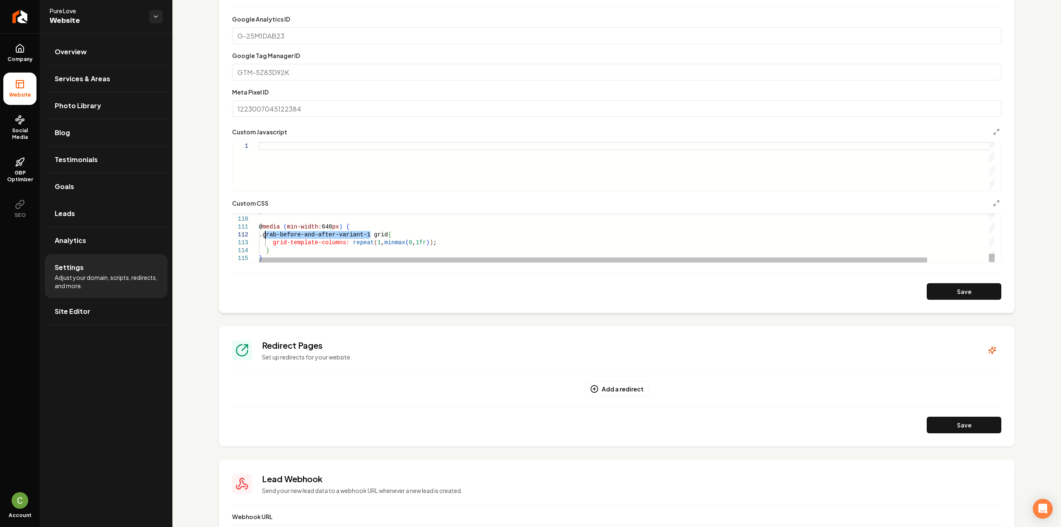
drag, startPoint x: 370, startPoint y: 235, endPoint x: 264, endPoint y: 236, distance: 105.7
drag, startPoint x: 378, startPoint y: 230, endPoint x: 381, endPoint y: 233, distance: 4.7
drag, startPoint x: 386, startPoint y: 237, endPoint x: 266, endPoint y: 233, distance: 119.5
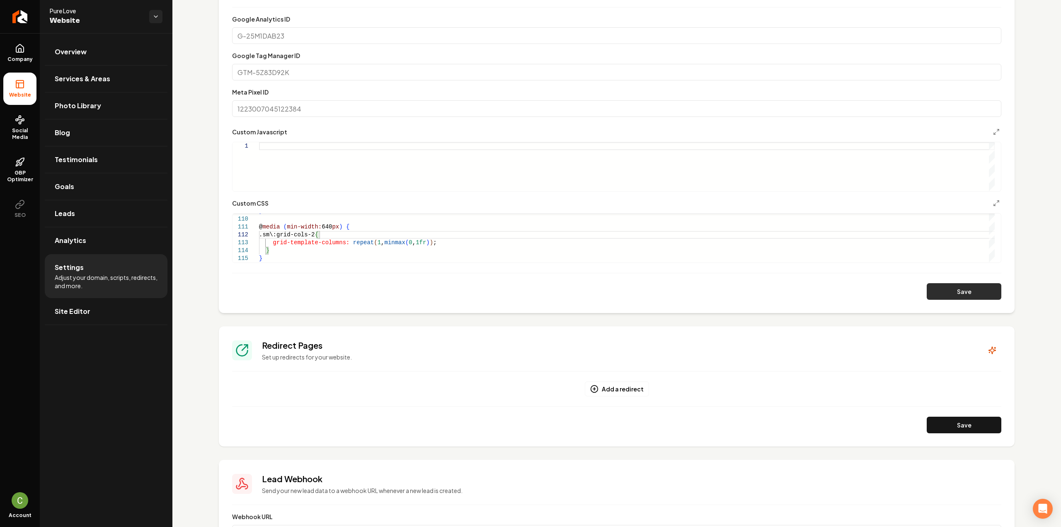
click at [962, 285] on button "Save" at bounding box center [964, 291] width 75 height 17
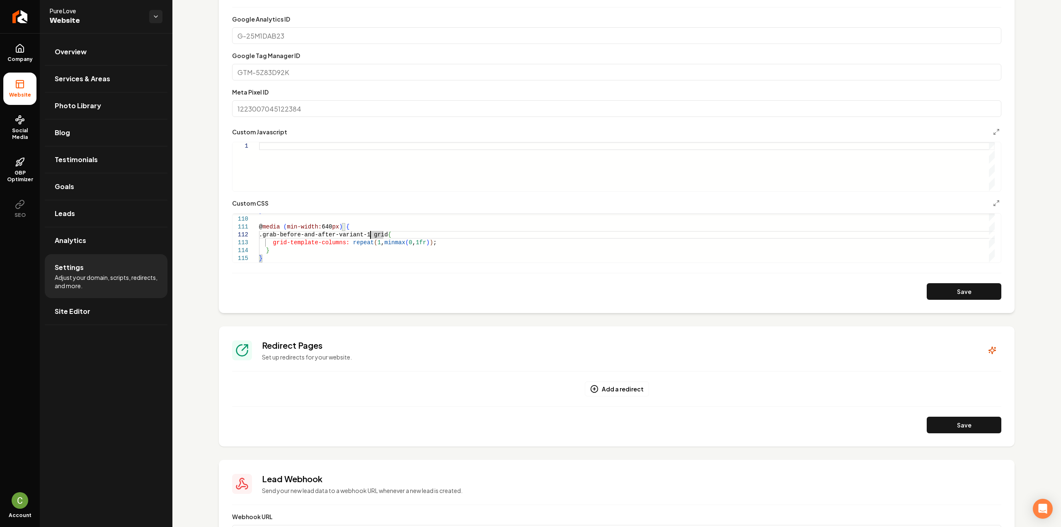
scroll to position [15, 114]
click at [952, 294] on button "Save" at bounding box center [964, 291] width 75 height 17
click at [953, 292] on button "Save" at bounding box center [964, 291] width 75 height 17
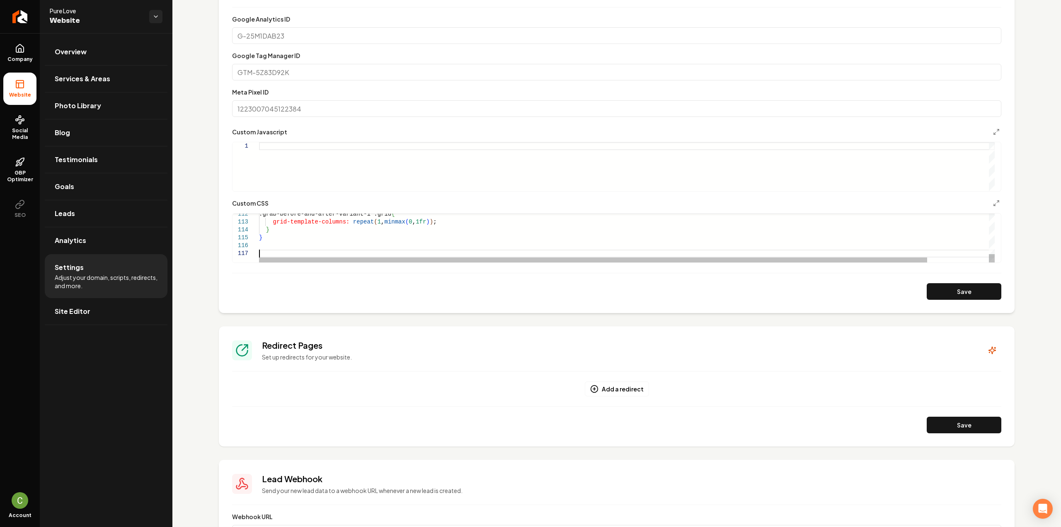
scroll to position [48, 2]
drag, startPoint x: 367, startPoint y: 235, endPoint x: 266, endPoint y: 233, distance: 101.6
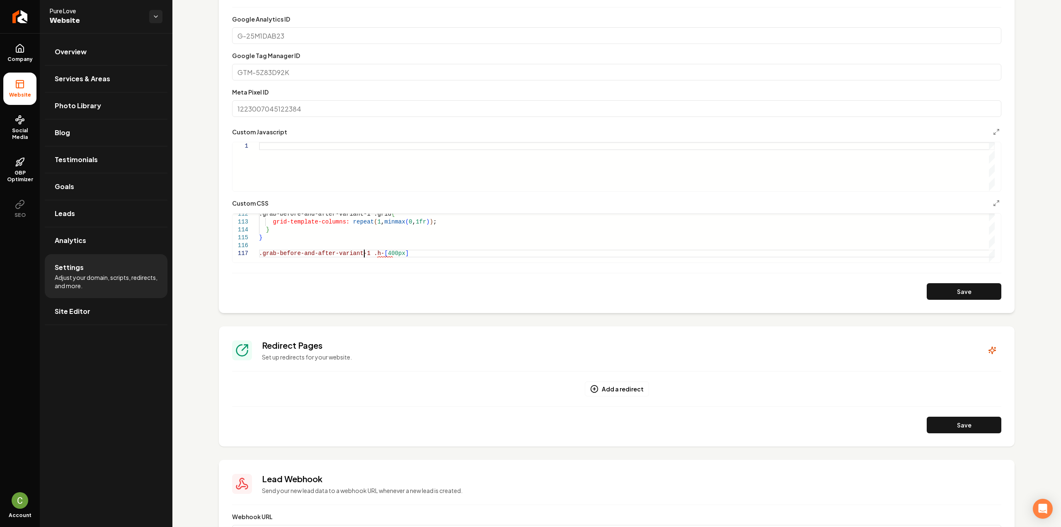
scroll to position [48, 105]
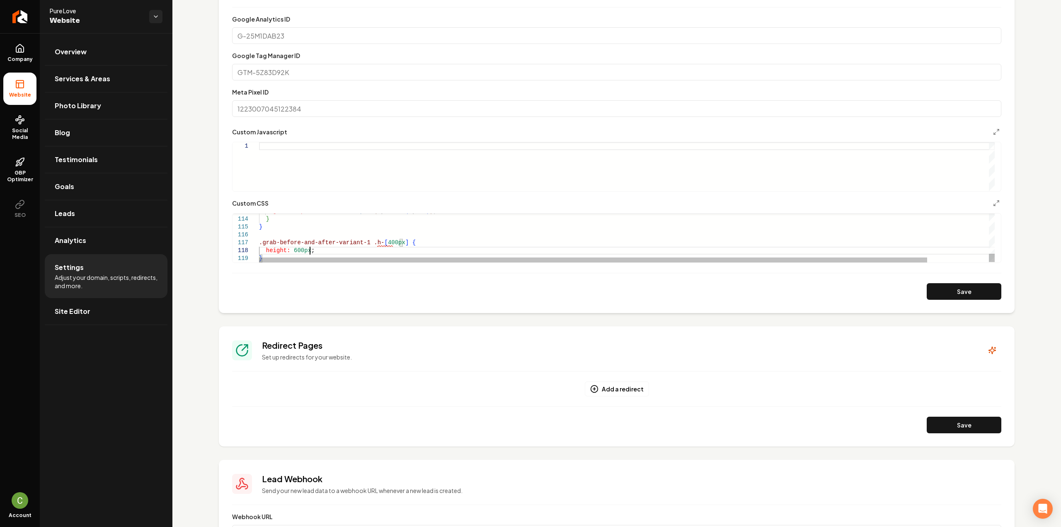
scroll to position [56, 51]
click at [929, 292] on button "Save" at bounding box center [964, 291] width 75 height 17
drag, startPoint x: 392, startPoint y: 243, endPoint x: 366, endPoint y: 243, distance: 26.5
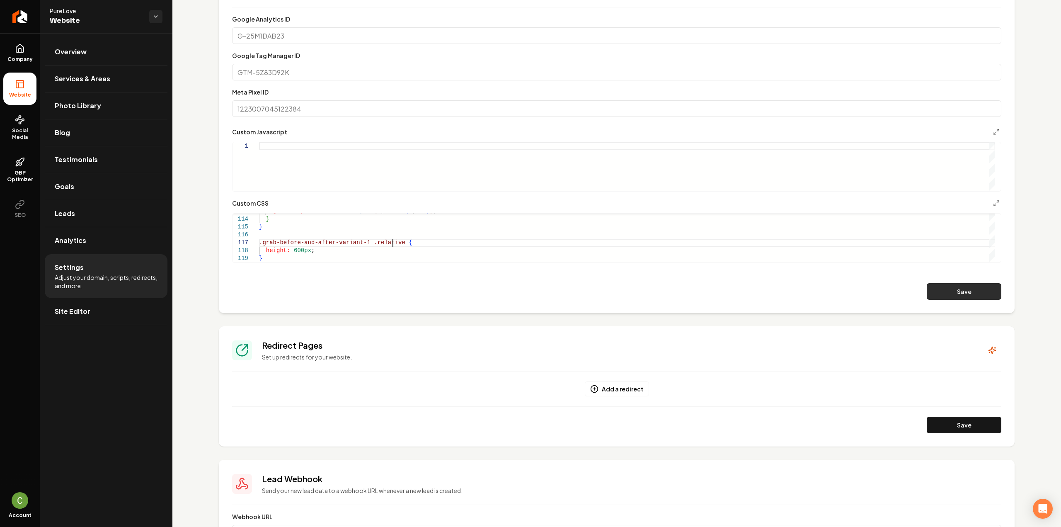
type textarea "**********"
click at [934, 286] on button "Save" at bounding box center [964, 291] width 75 height 17
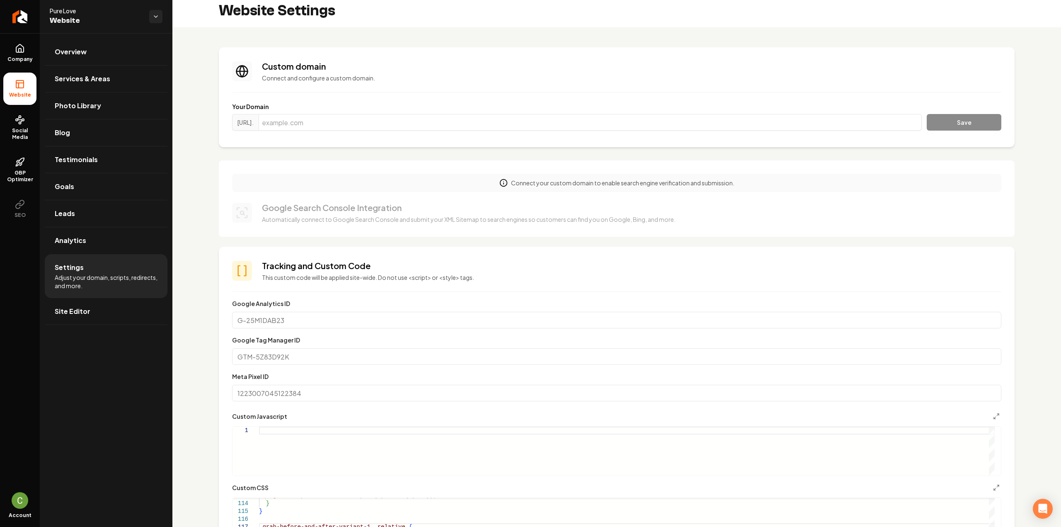
scroll to position [0, 0]
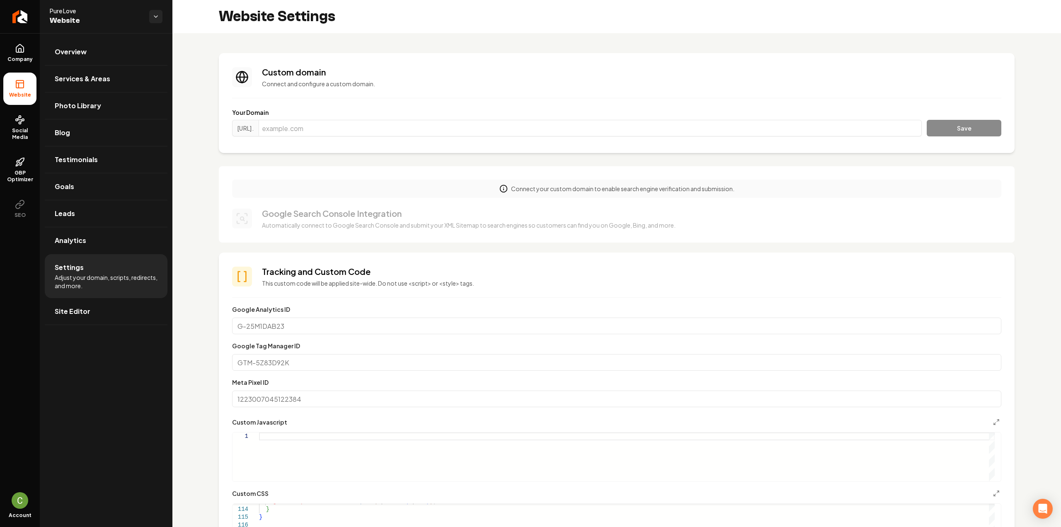
drag, startPoint x: 72, startPoint y: 313, endPoint x: 60, endPoint y: 317, distance: 13.1
click at [72, 313] on span "Site Editor" at bounding box center [73, 311] width 36 height 10
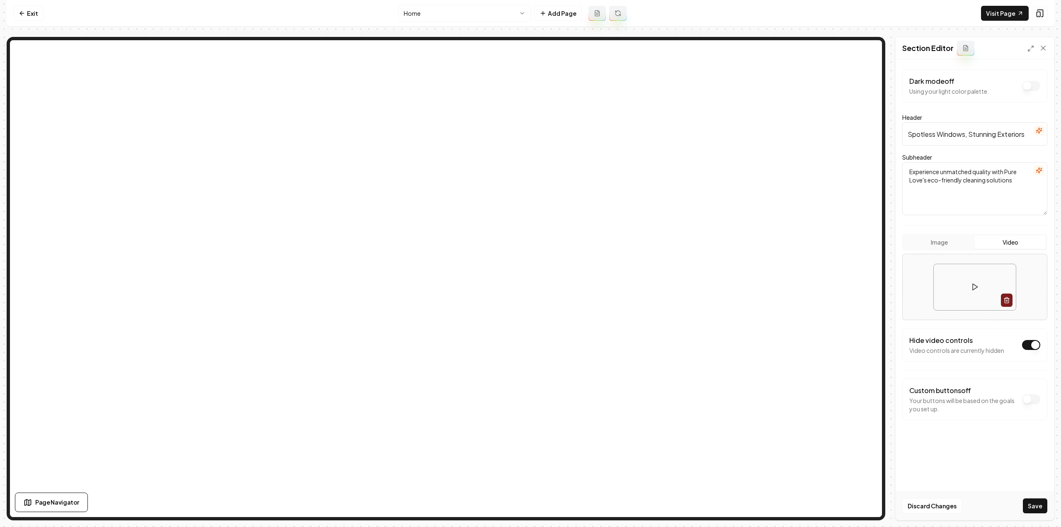
click at [1033, 509] on button "Save" at bounding box center [1035, 505] width 24 height 15
click at [429, 10] on html "Computer Required This feature is only available on a computer. Please switch t…" at bounding box center [530, 263] width 1061 height 527
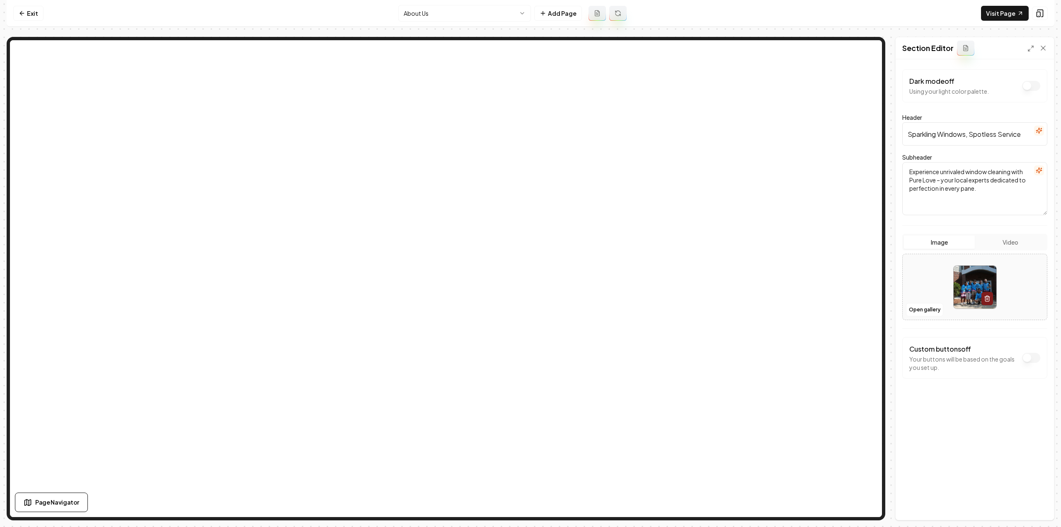
click at [434, 10] on html "Computer Required This feature is only available on a computer. Please switch t…" at bounding box center [530, 263] width 1061 height 527
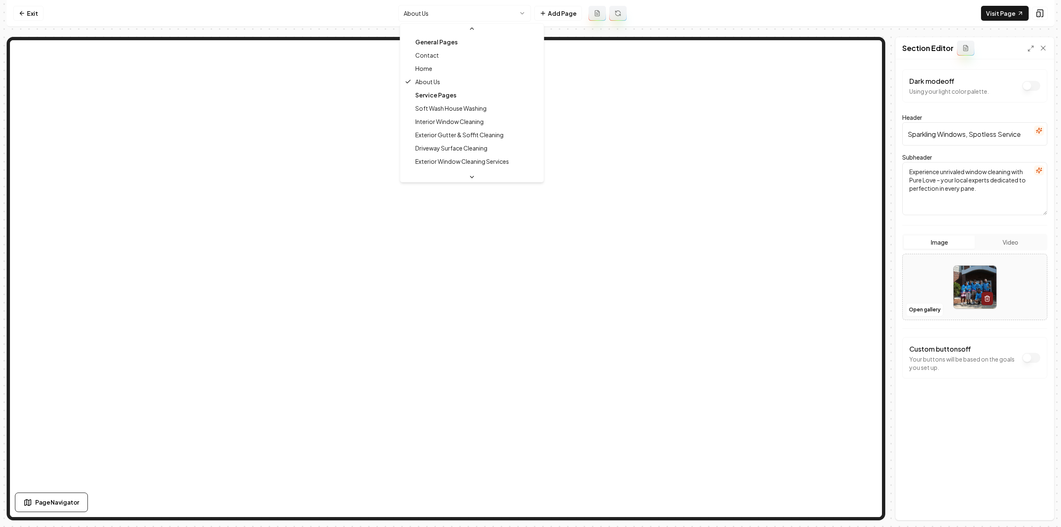
scroll to position [41, 0]
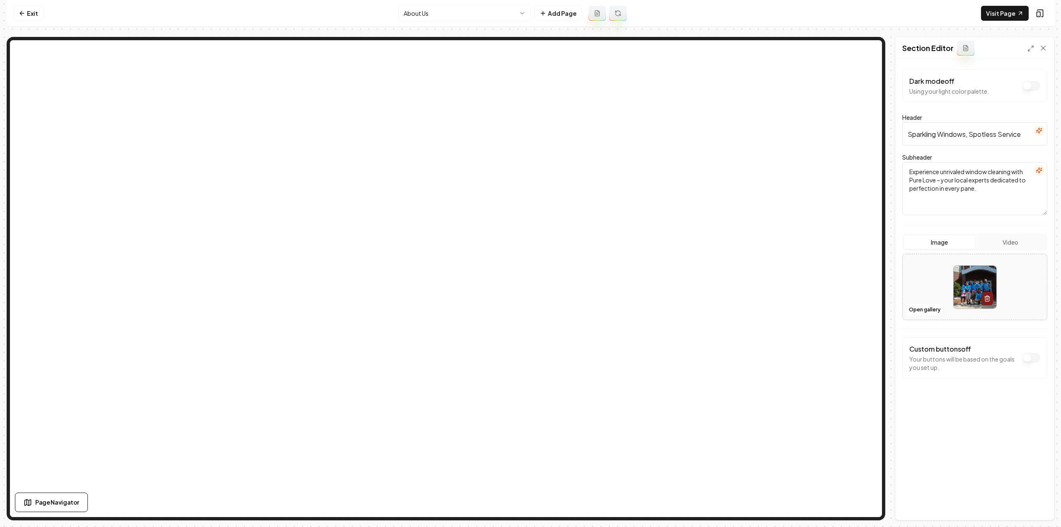
click at [481, 19] on html "Computer Required This feature is only available on a computer. Please switch t…" at bounding box center [530, 263] width 1061 height 527
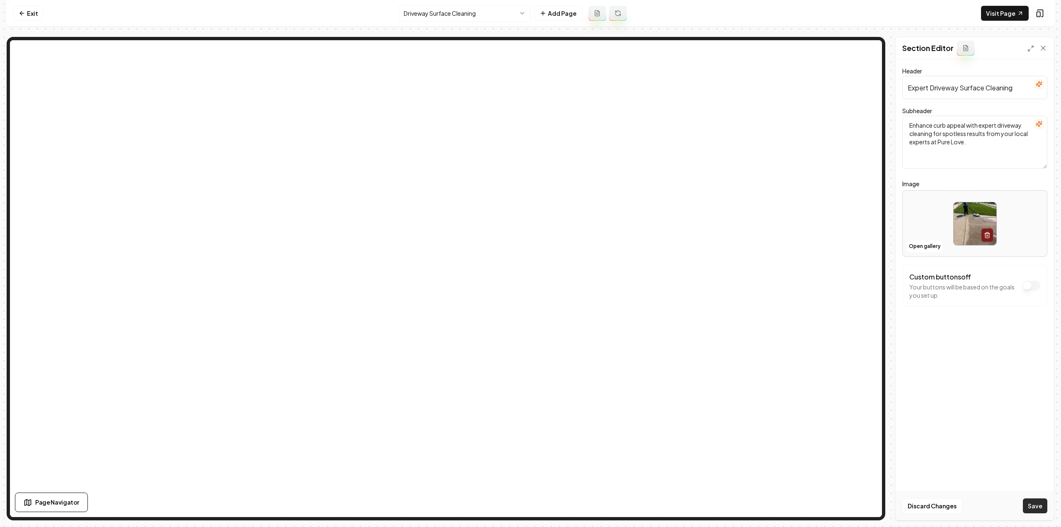
click at [1026, 500] on button "Save" at bounding box center [1035, 505] width 24 height 15
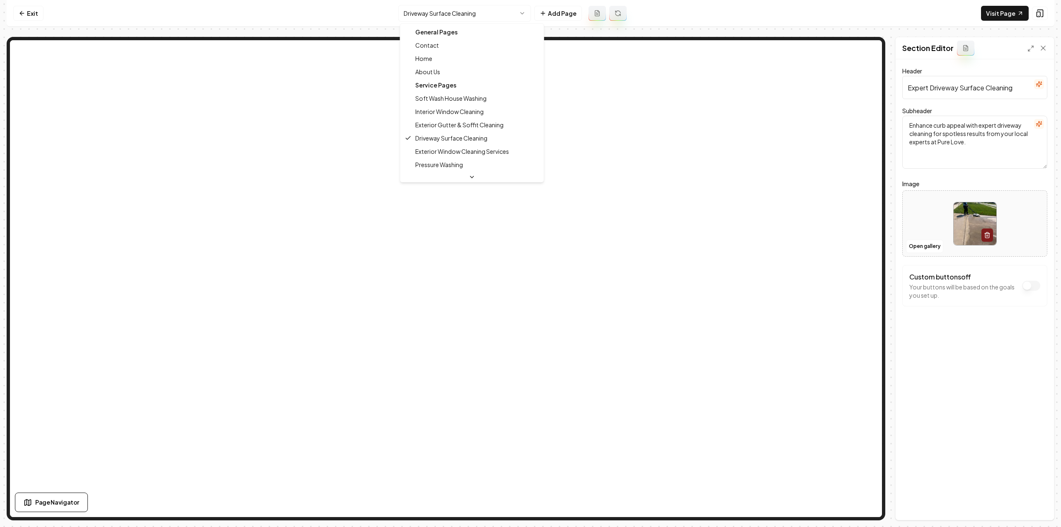
click at [454, 15] on html "Computer Required This feature is only available on a computer. Please switch t…" at bounding box center [530, 263] width 1061 height 527
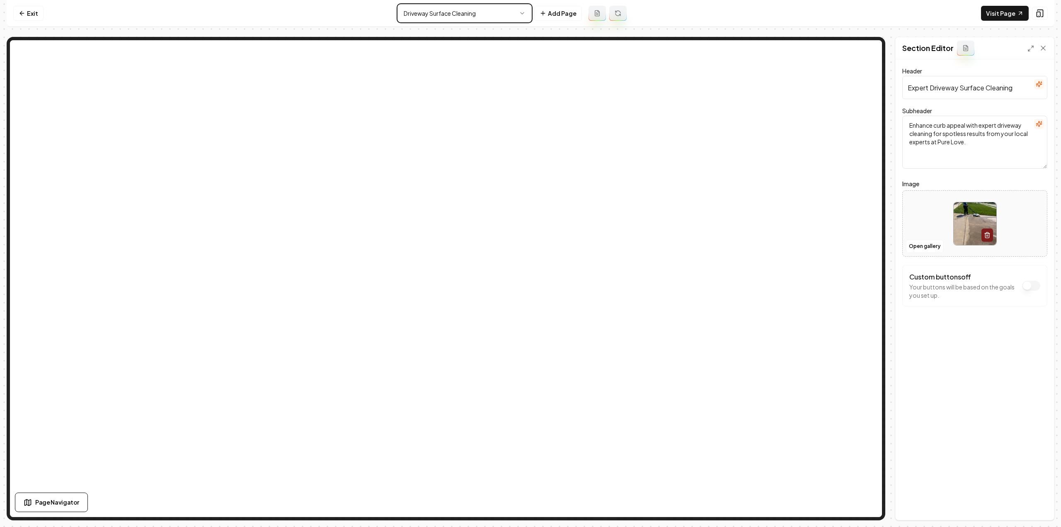
click at [455, 15] on html "Computer Required This feature is only available on a computer. Please switch t…" at bounding box center [530, 263] width 1061 height 527
click at [475, 10] on html "Computer Required This feature is only available on a computer. Please switch t…" at bounding box center [530, 263] width 1061 height 527
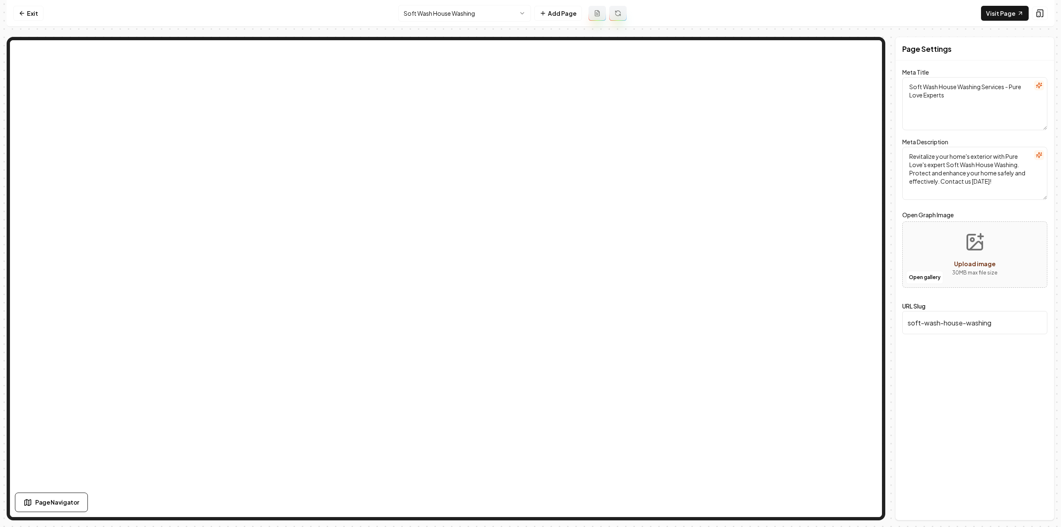
click at [424, 8] on html "Computer Required This feature is only available on a computer. Please switch t…" at bounding box center [530, 263] width 1061 height 527
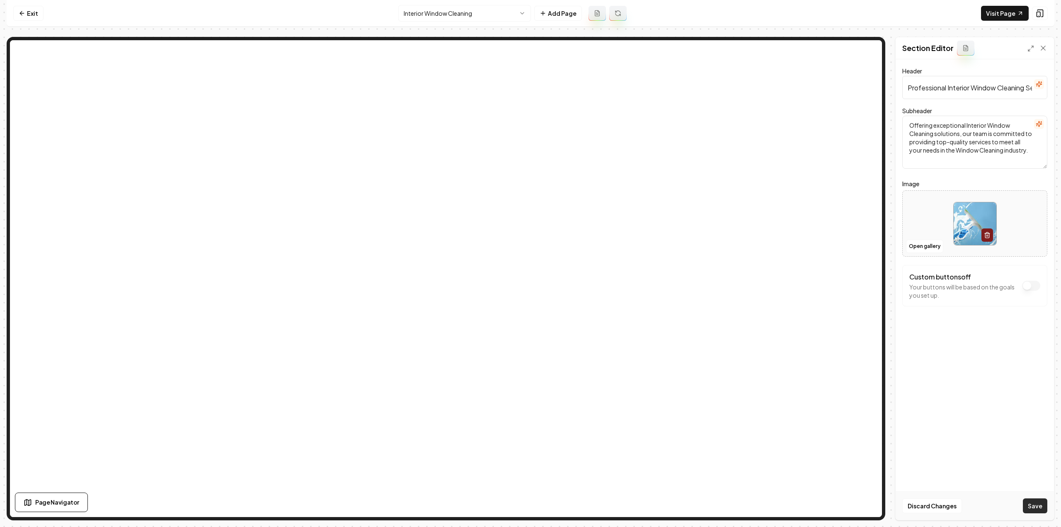
click at [1033, 506] on button "Save" at bounding box center [1035, 505] width 24 height 15
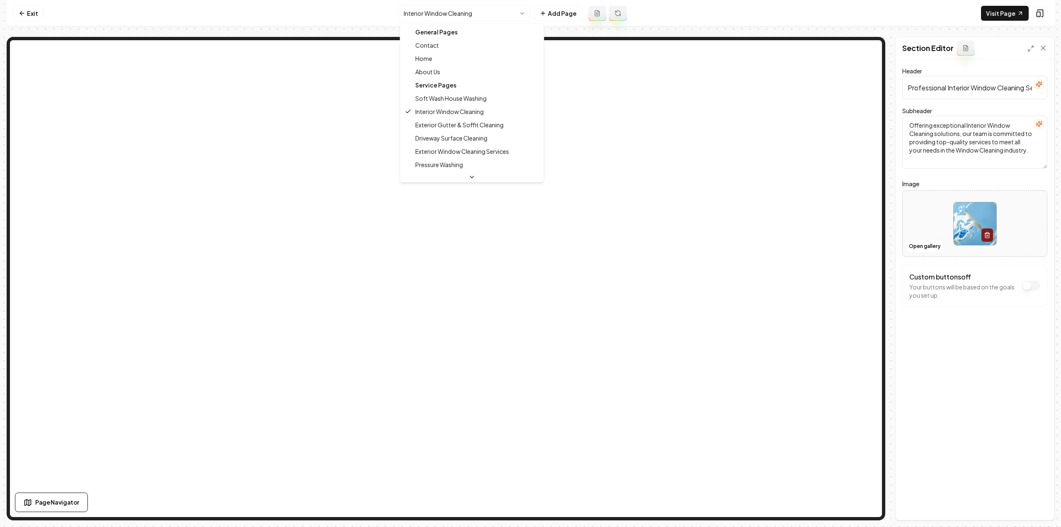
click at [415, 15] on html "Computer Required This feature is only available on a computer. Please switch t…" at bounding box center [530, 263] width 1061 height 527
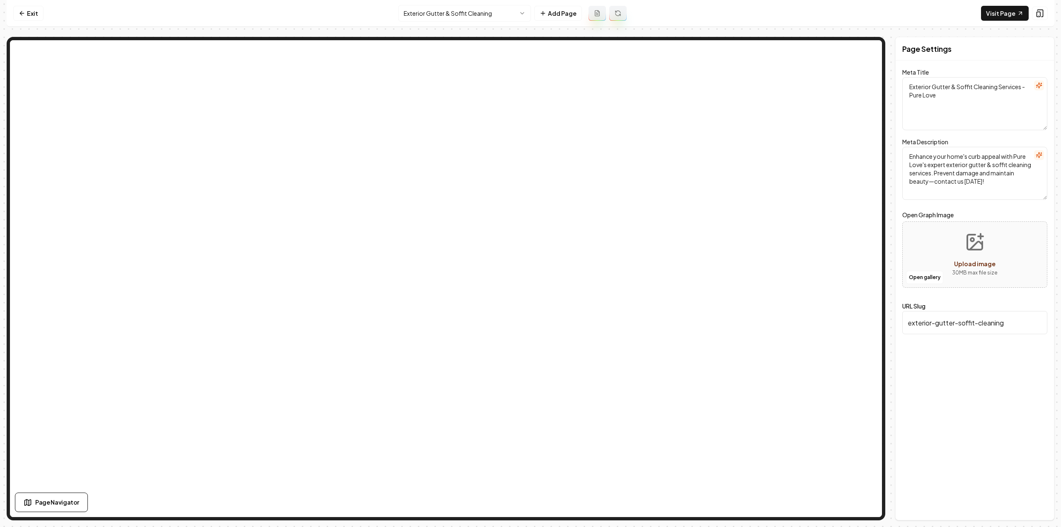
drag, startPoint x: 400, startPoint y: 17, endPoint x: 406, endPoint y: 19, distance: 6.9
click at [400, 17] on nav "Exit Exterior Gutter & Soffit Cleaning Add Page Visit Page" at bounding box center [531, 13] width 1048 height 27
click at [409, 19] on html "Computer Required This feature is only available on a computer. Please switch t…" at bounding box center [530, 263] width 1061 height 527
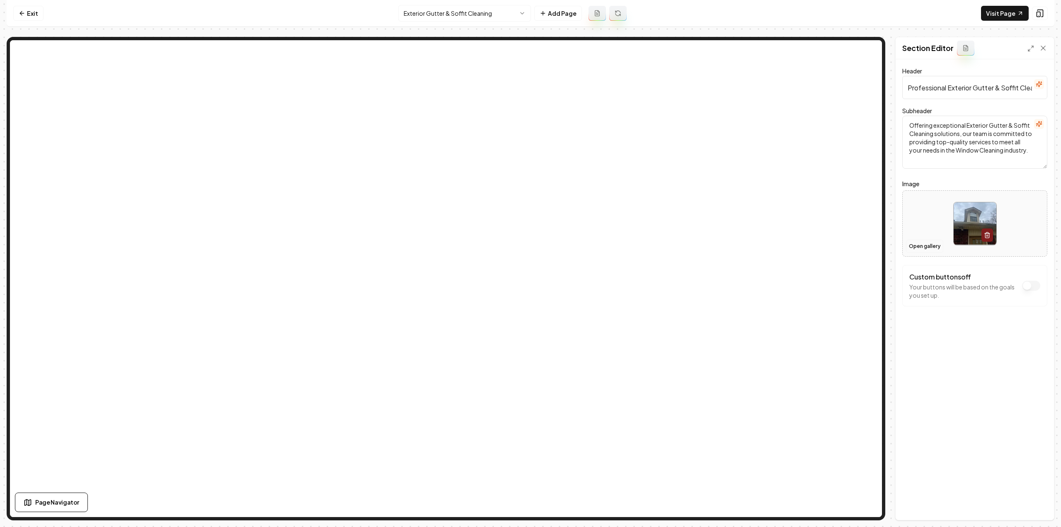
click at [921, 248] on button "Open gallery" at bounding box center [924, 246] width 37 height 13
click at [462, 15] on html "Computer Required This feature is only available on a computer. Please switch t…" at bounding box center [530, 263] width 1061 height 527
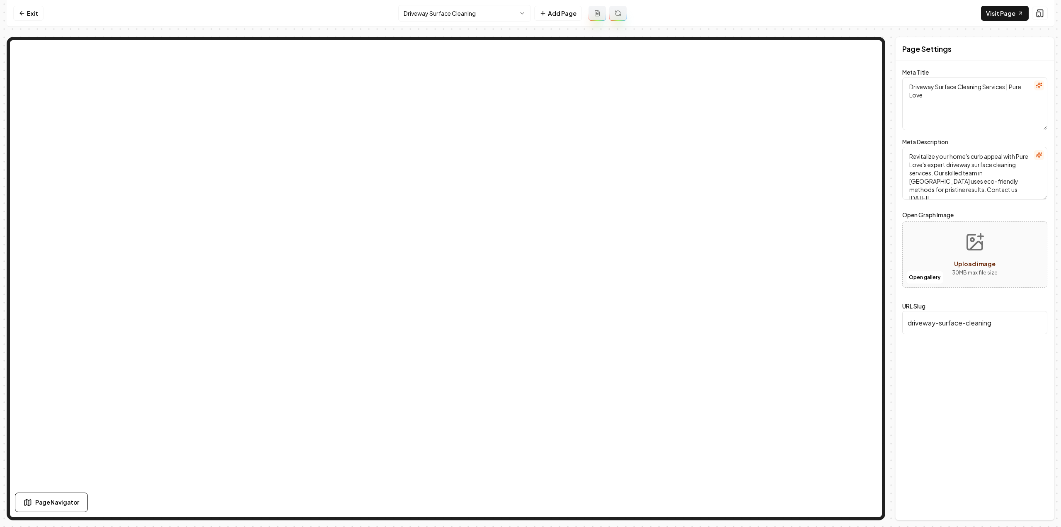
click at [413, 17] on html "Computer Required This feature is only available on a computer. Please switch t…" at bounding box center [530, 263] width 1061 height 527
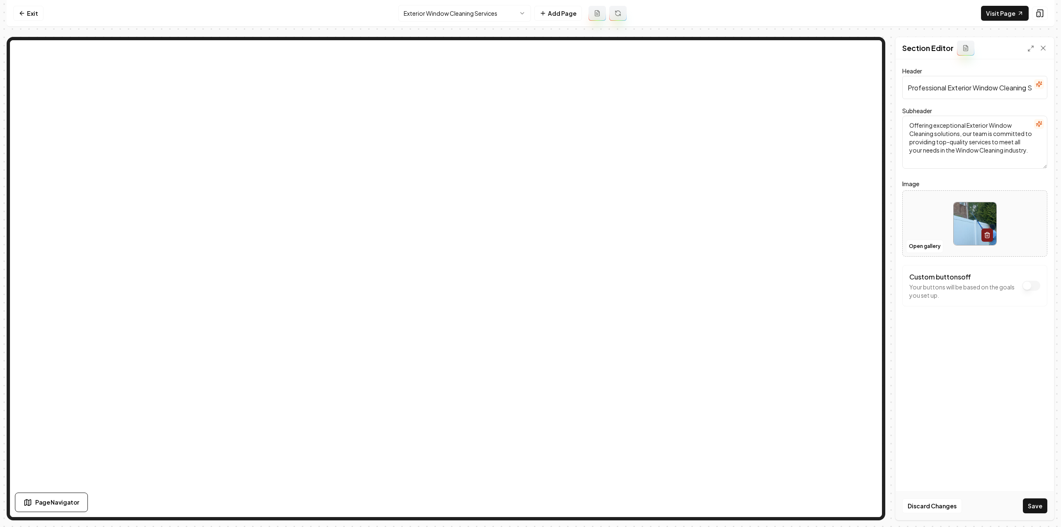
click at [1031, 501] on button "Save" at bounding box center [1035, 505] width 24 height 15
click at [463, 18] on html "Computer Required This feature is only available on a computer. Please switch t…" at bounding box center [530, 263] width 1061 height 527
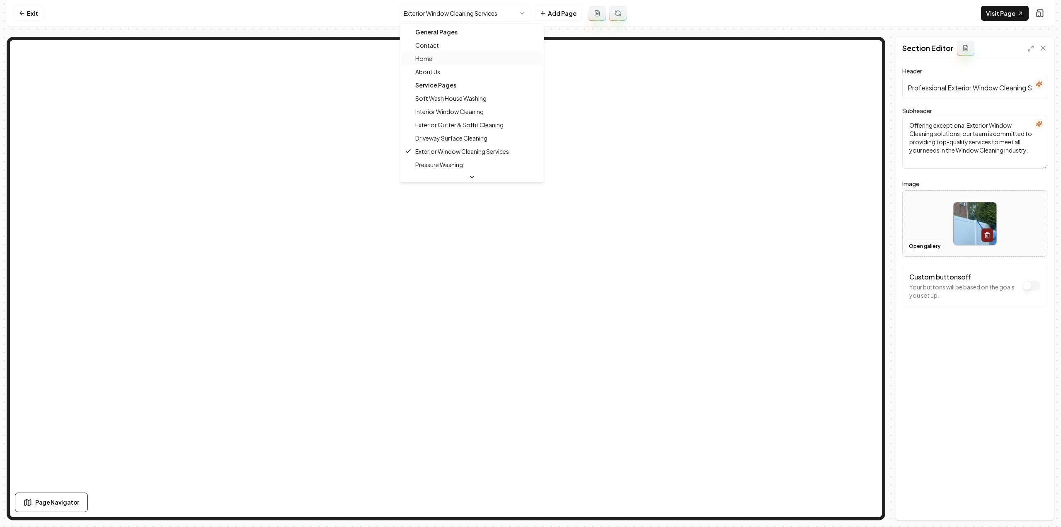
scroll to position [83, 0]
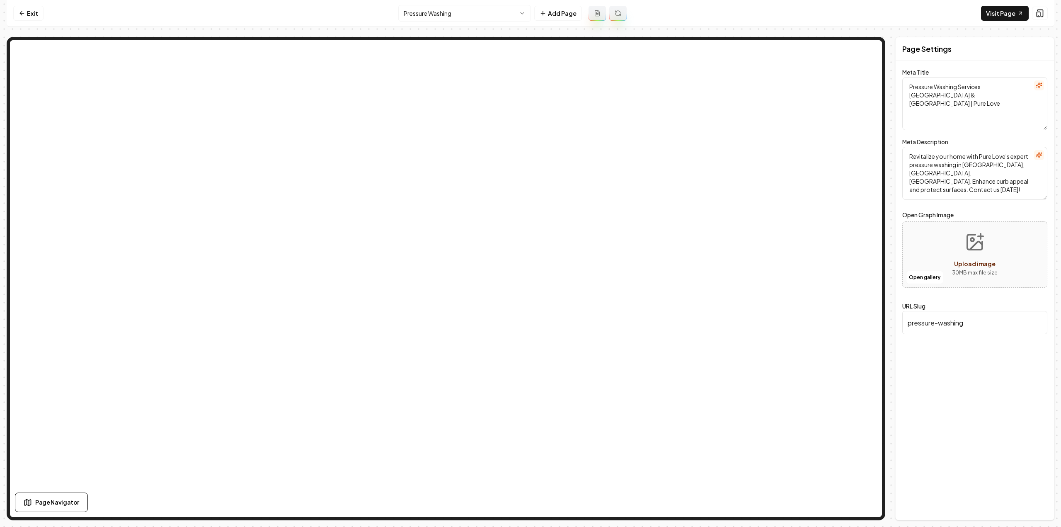
click at [472, 5] on html "Computer Required This feature is only available on a computer. Please switch t…" at bounding box center [530, 263] width 1061 height 527
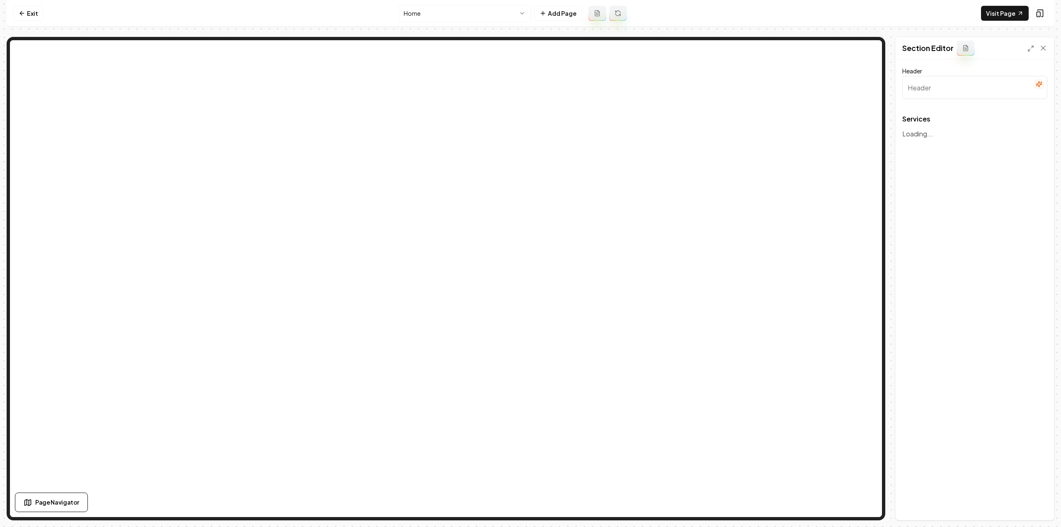
type input "Our Services at a Glance"
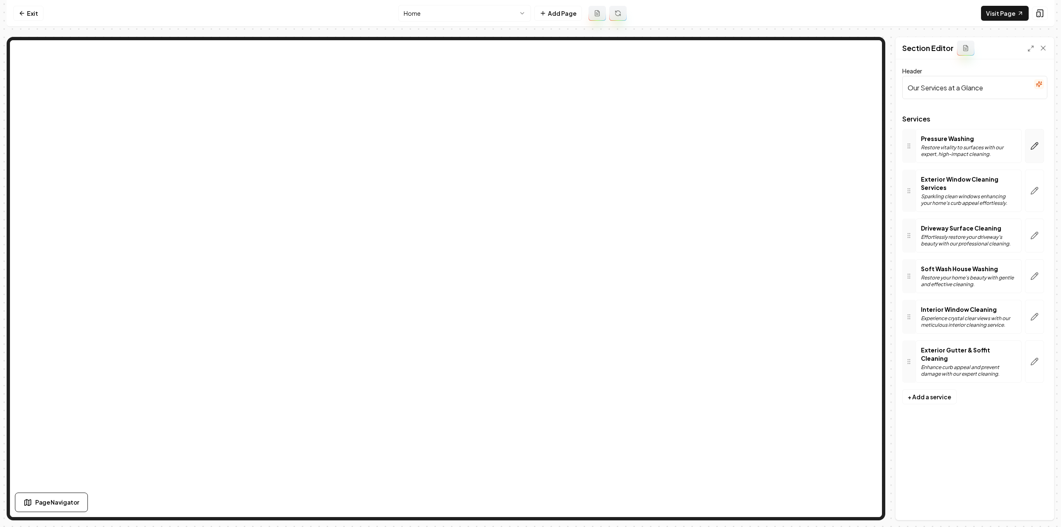
click at [1030, 149] on button "button" at bounding box center [1034, 146] width 19 height 34
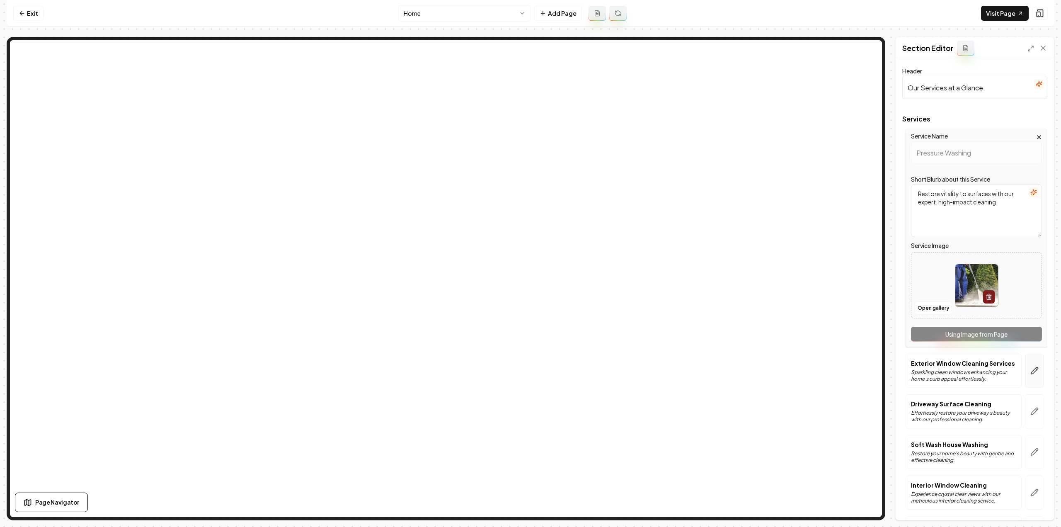
drag, startPoint x: 1043, startPoint y: 379, endPoint x: 1035, endPoint y: 374, distance: 9.5
click at [1042, 379] on div "Header Our Services at a Glance Services Service Name Pressure Washing Short Bl…" at bounding box center [975, 289] width 158 height 461
click at [1035, 374] on button "button" at bounding box center [1034, 371] width 19 height 34
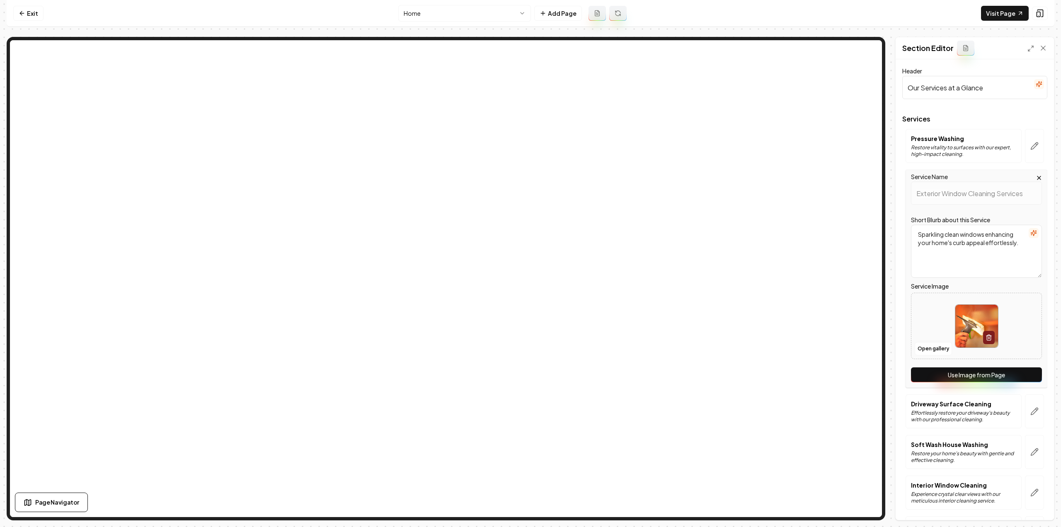
click at [1025, 378] on button "Use Image from Page" at bounding box center [976, 374] width 131 height 15
click at [1031, 408] on icon "button" at bounding box center [1034, 411] width 7 height 7
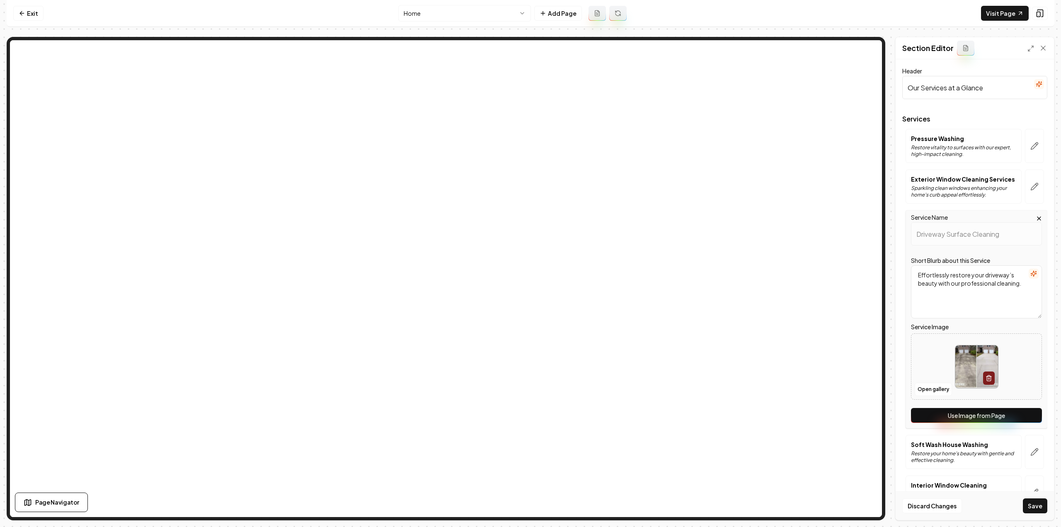
click at [1021, 417] on button "Use Image from Page" at bounding box center [976, 415] width 131 height 15
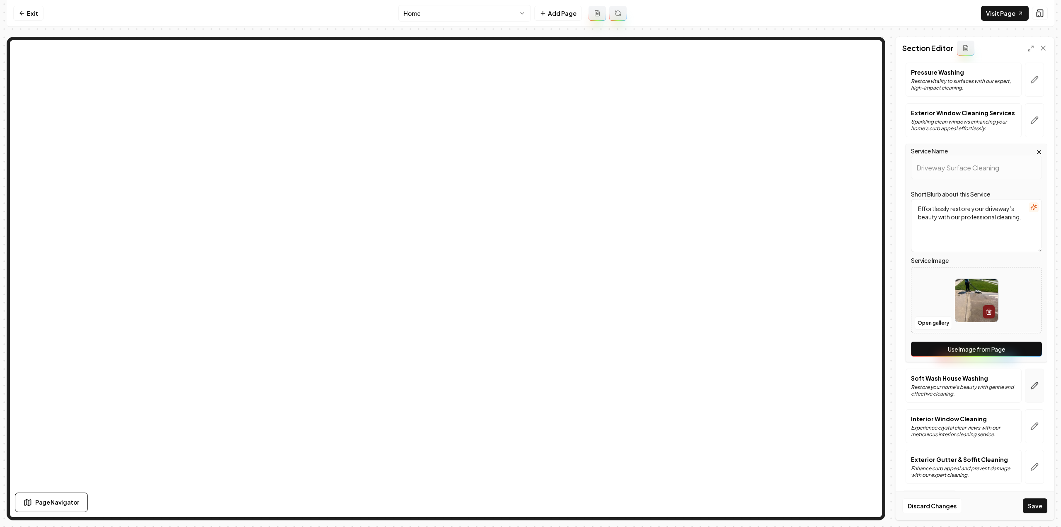
click at [1031, 385] on icon "button" at bounding box center [1035, 385] width 8 height 8
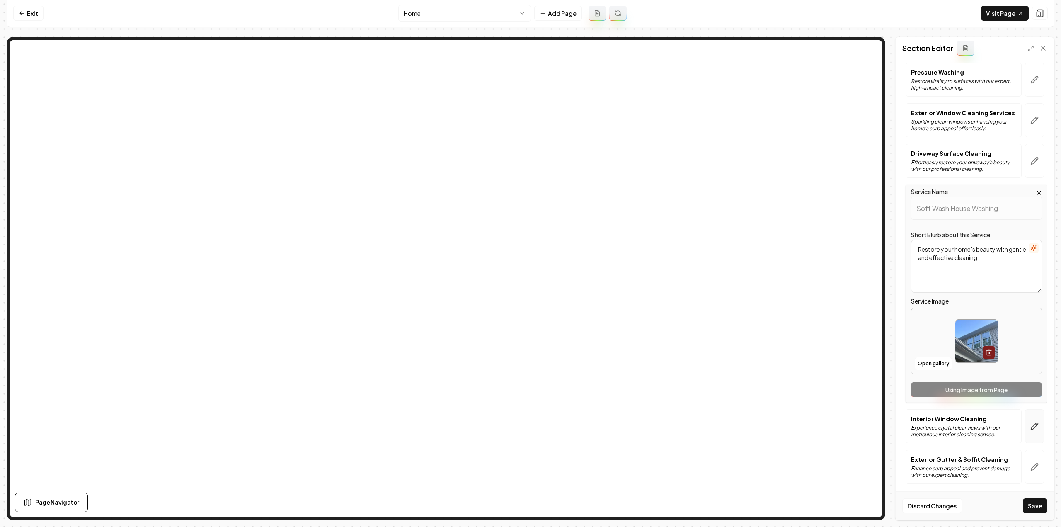
click at [1025, 427] on button "button" at bounding box center [1034, 426] width 19 height 34
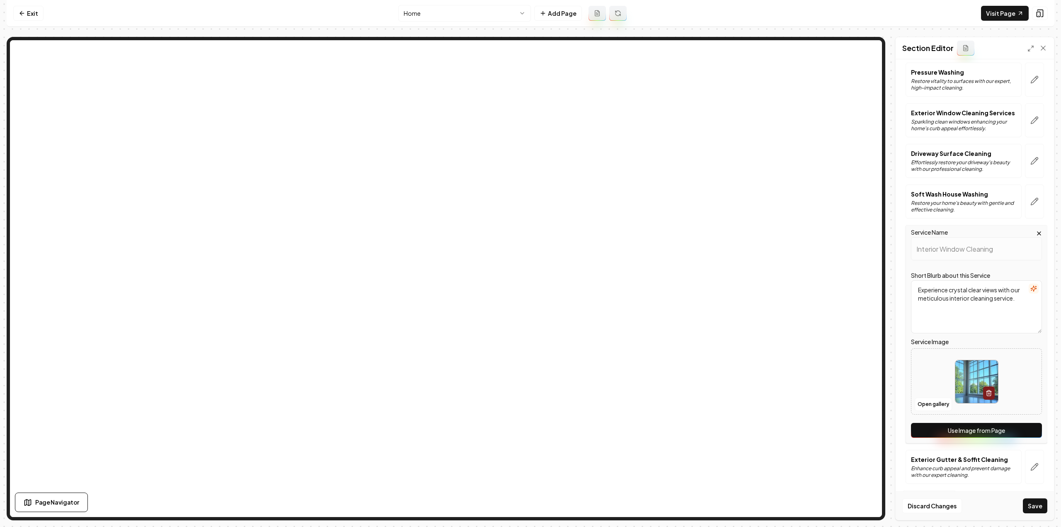
click at [992, 436] on button "Use Image from Page" at bounding box center [976, 430] width 131 height 15
click at [1025, 456] on button "button" at bounding box center [1034, 467] width 19 height 34
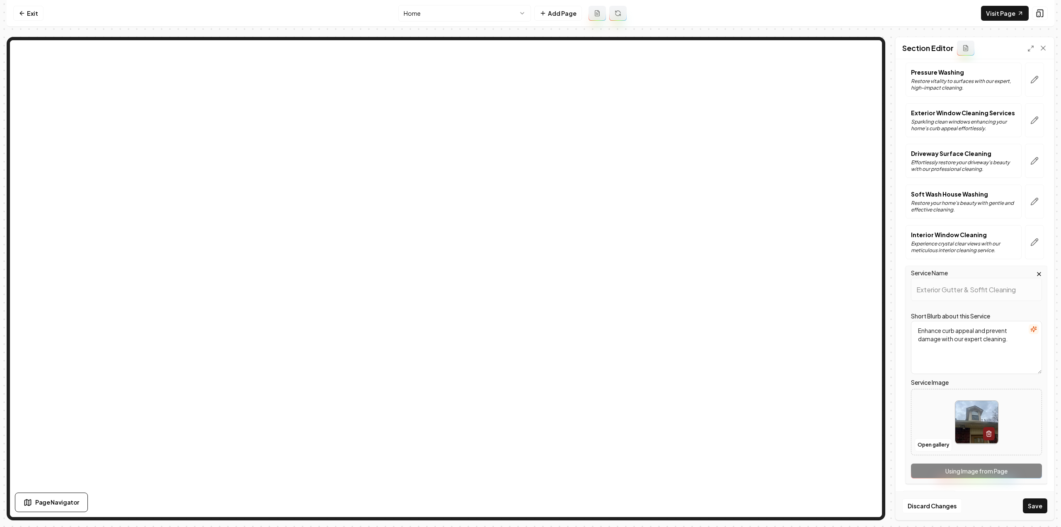
click at [1015, 472] on div "Service Name Exterior Gutter & Soffit Cleaning Short Blurb about this Service E…" at bounding box center [977, 375] width 142 height 218
click at [1041, 506] on button "Save" at bounding box center [1035, 505] width 24 height 15
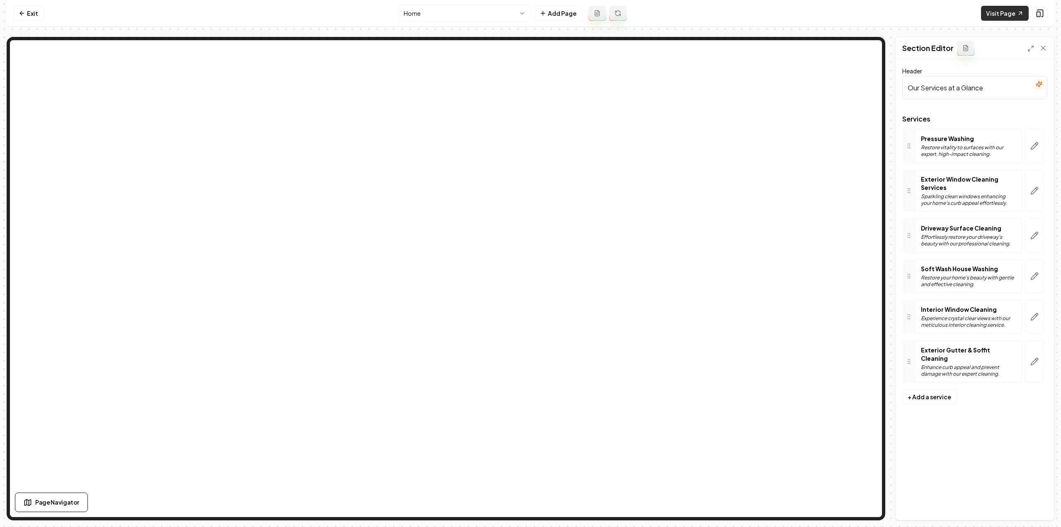
click at [1009, 10] on link "Visit Page" at bounding box center [1005, 13] width 48 height 15
click at [591, 17] on button at bounding box center [597, 13] width 17 height 15
click at [20, 12] on icon at bounding box center [22, 13] width 7 height 7
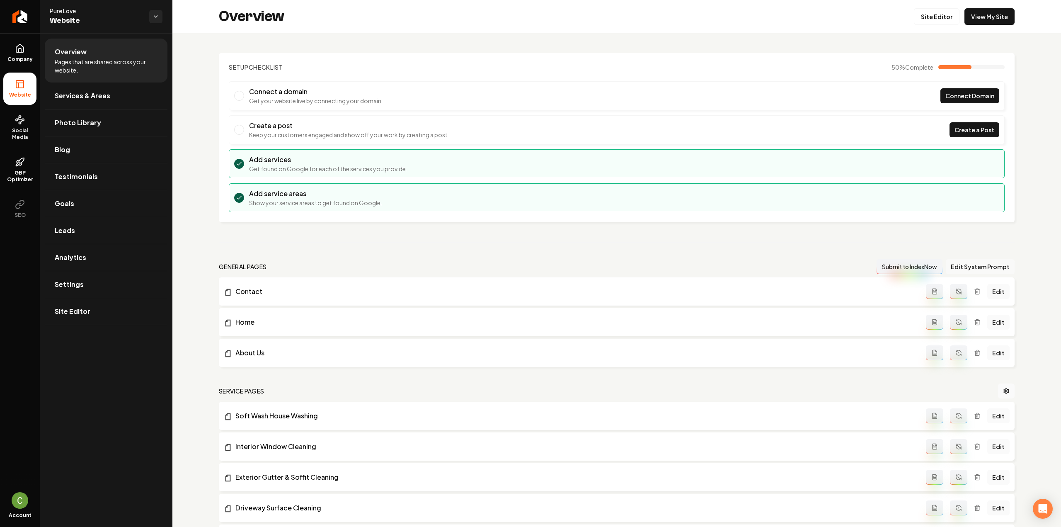
click at [985, 266] on button "Edit System Prompt" at bounding box center [980, 266] width 69 height 15
click at [986, 20] on link "View My Site" at bounding box center [990, 16] width 50 height 17
click at [960, 321] on button "Main content area" at bounding box center [958, 322] width 17 height 15
click at [927, 17] on link "Site Editor" at bounding box center [937, 16] width 46 height 17
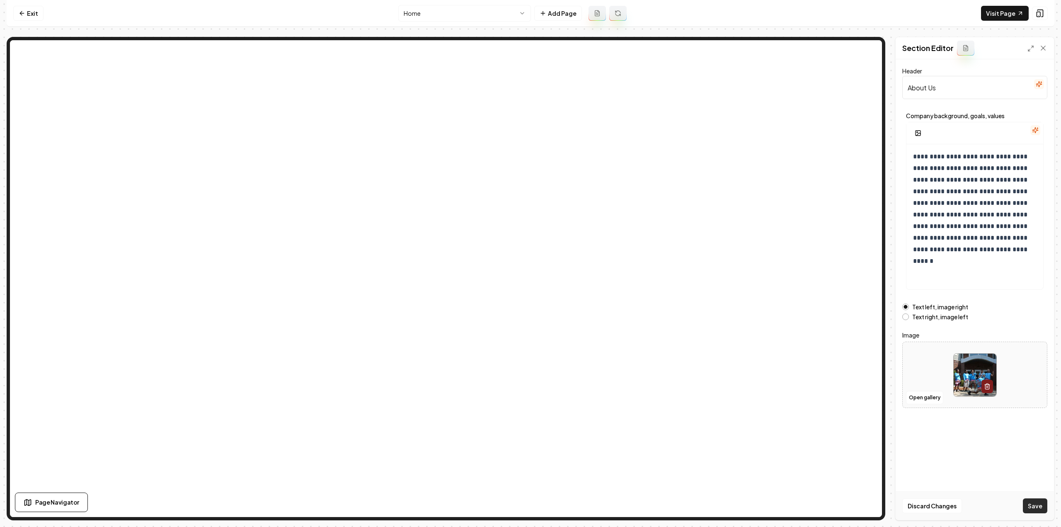
click at [1035, 507] on button "Save" at bounding box center [1035, 505] width 24 height 15
click at [432, 10] on html "**********" at bounding box center [530, 263] width 1061 height 527
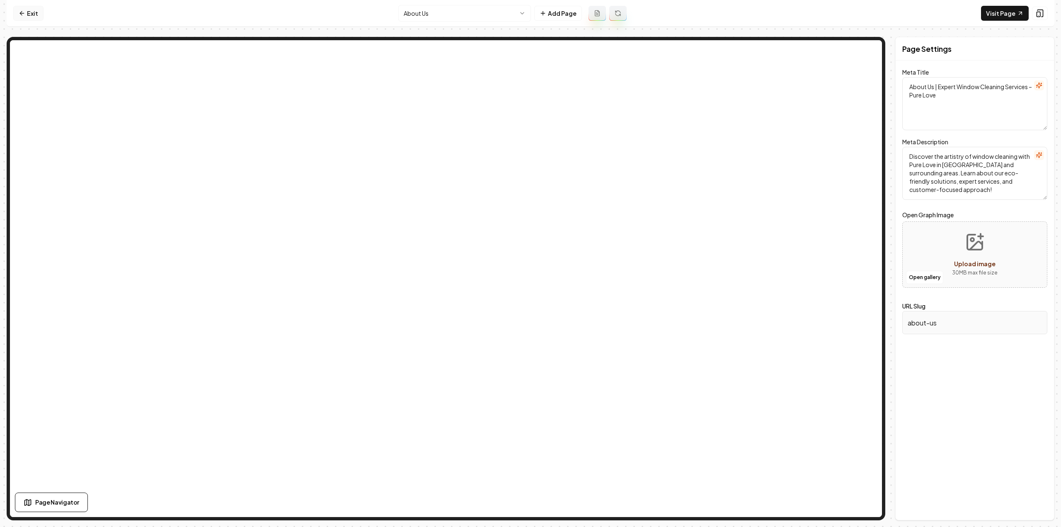
click at [20, 9] on link "Exit" at bounding box center [28, 13] width 30 height 15
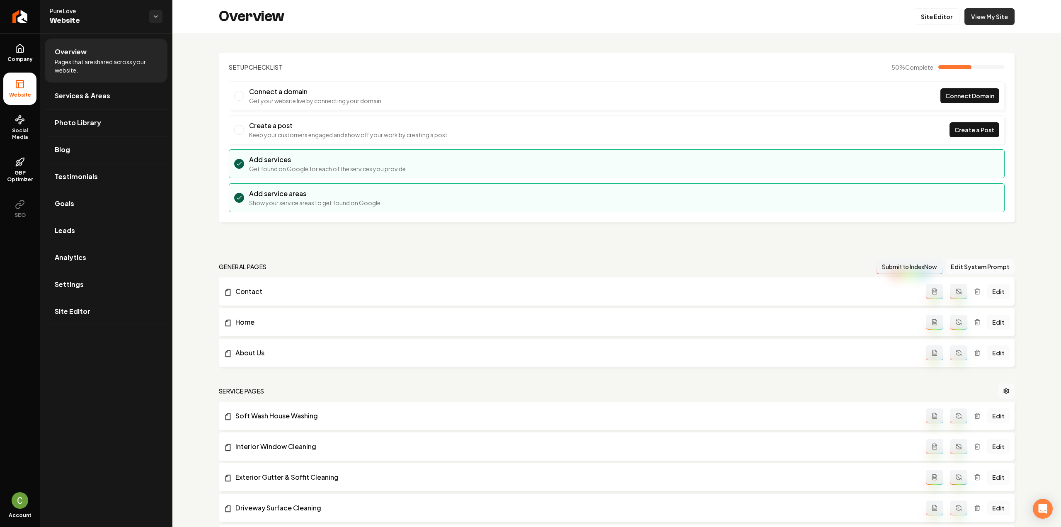
click at [973, 17] on link "View My Site" at bounding box center [990, 16] width 50 height 17
click at [23, 15] on icon "Return to dashboard" at bounding box center [19, 16] width 13 height 13
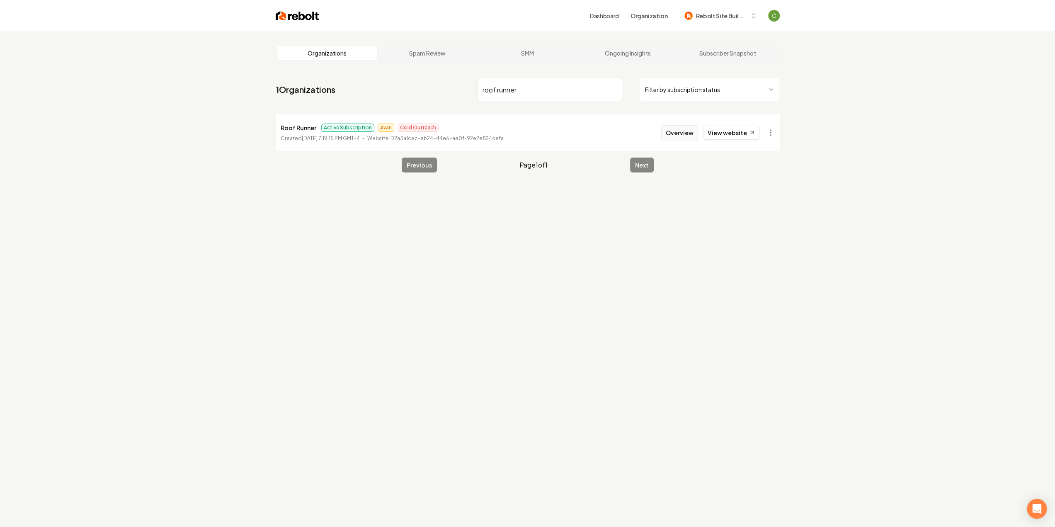
type input "roof runner"
click at [680, 125] on button "Overview" at bounding box center [679, 132] width 37 height 15
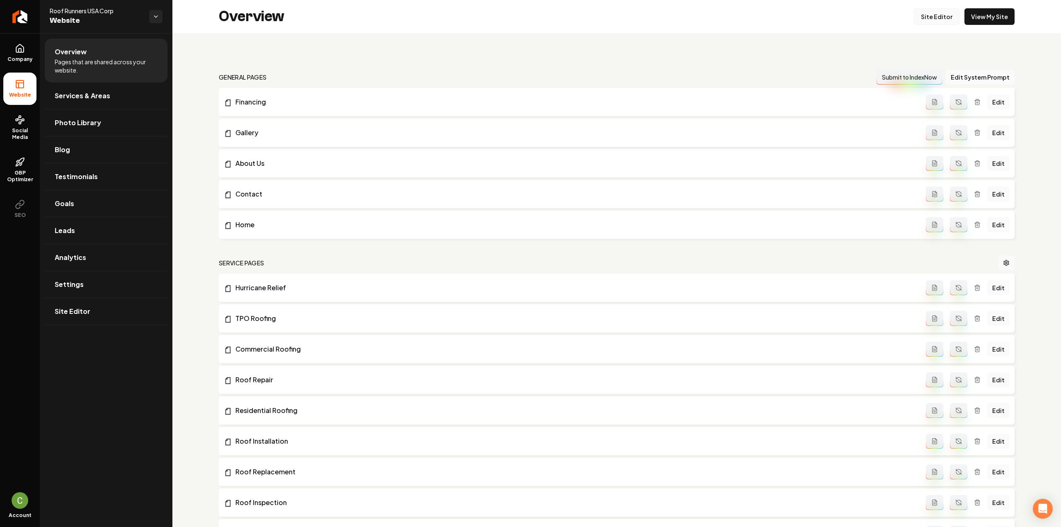
click at [926, 18] on link "Site Editor" at bounding box center [937, 16] width 46 height 17
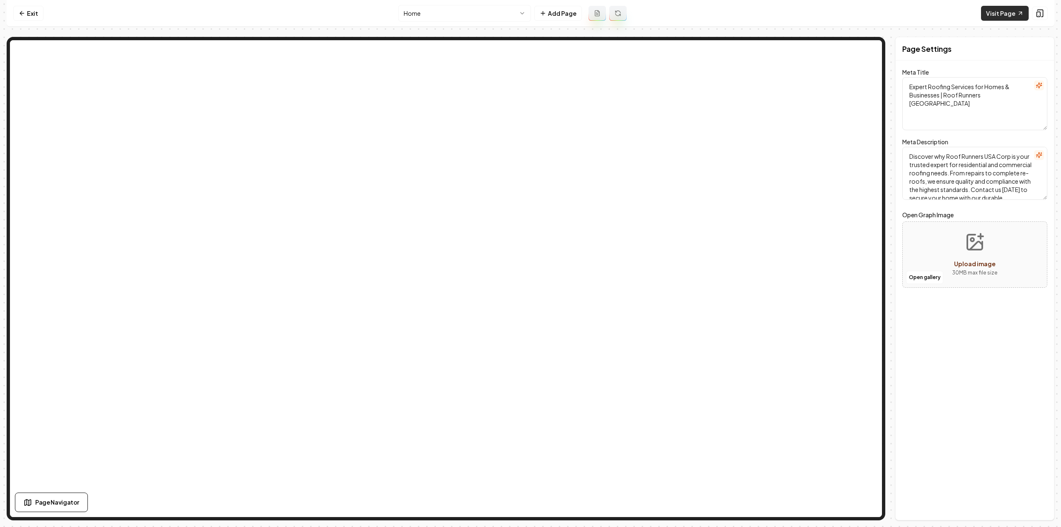
click at [997, 18] on link "Visit Page" at bounding box center [1005, 13] width 48 height 15
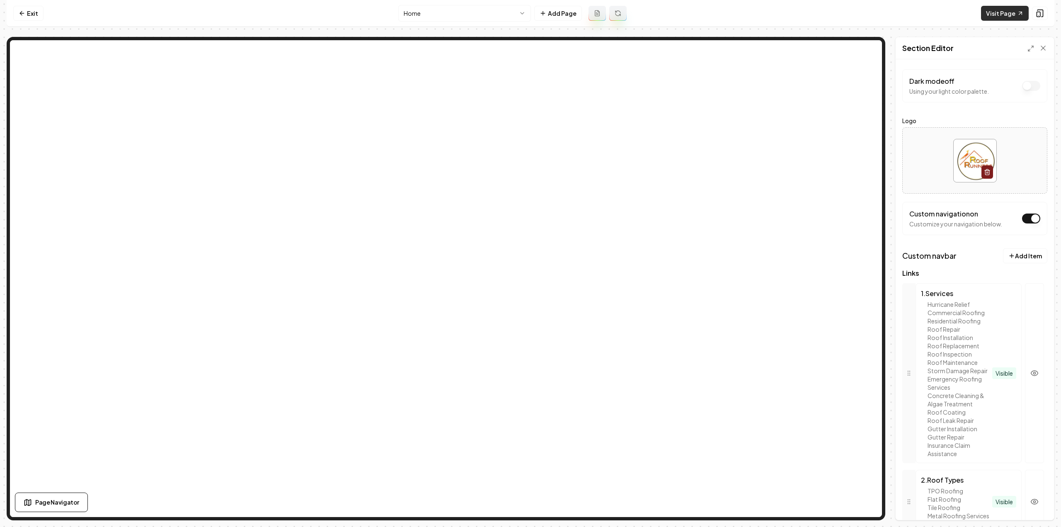
drag, startPoint x: 1012, startPoint y: 12, endPoint x: 1005, endPoint y: 12, distance: 7.0
click at [1012, 12] on link "Visit Page" at bounding box center [1005, 13] width 48 height 15
click at [31, 12] on link "Exit" at bounding box center [28, 13] width 30 height 15
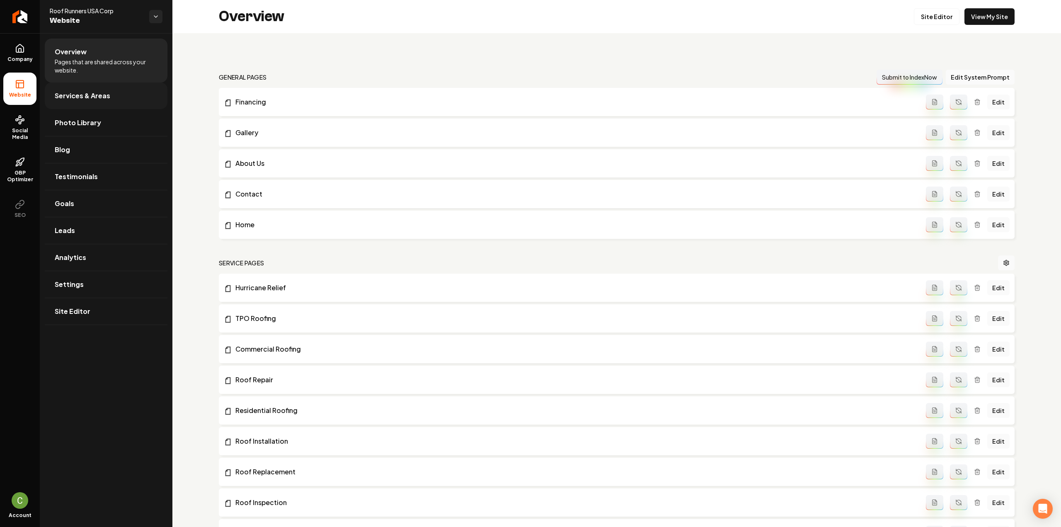
click at [85, 94] on span "Services & Areas" at bounding box center [83, 96] width 56 height 10
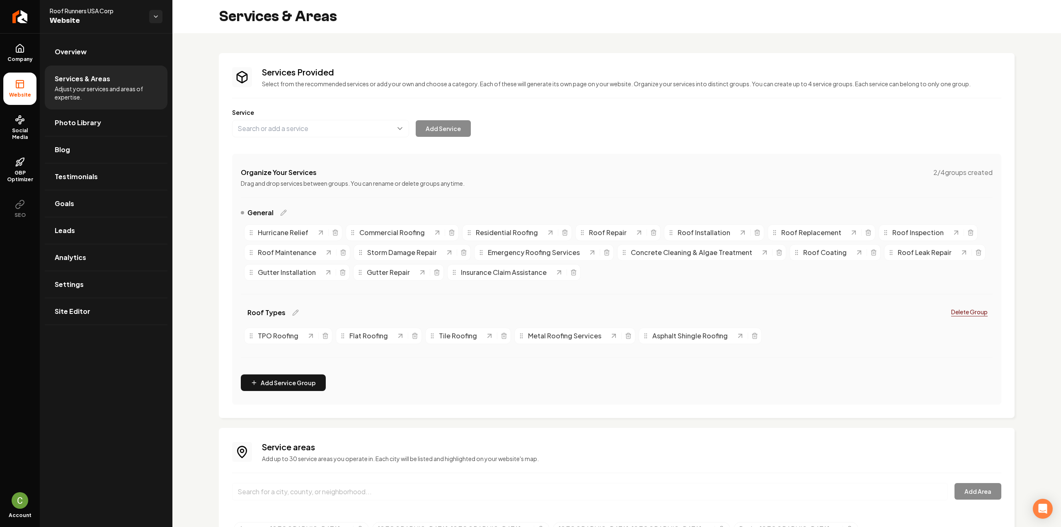
click at [283, 208] on div "General" at bounding box center [264, 213] width 46 height 10
click at [280, 212] on icon "Main content area" at bounding box center [283, 212] width 7 height 7
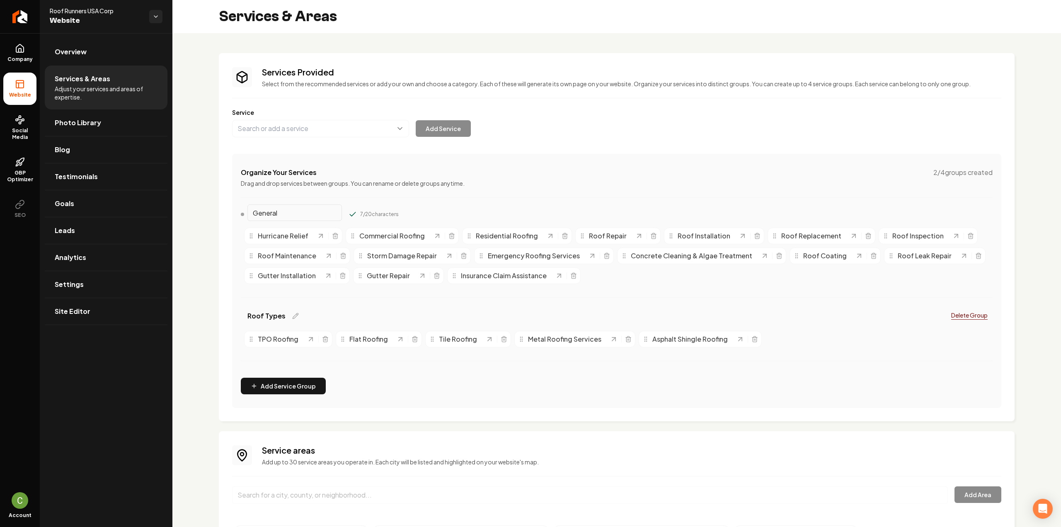
click at [271, 216] on input "General" at bounding box center [294, 212] width 95 height 17
type input "Residential"
click at [349, 210] on button "Main content area" at bounding box center [353, 214] width 8 height 8
click at [289, 387] on button "Add Service Group" at bounding box center [283, 386] width 85 height 17
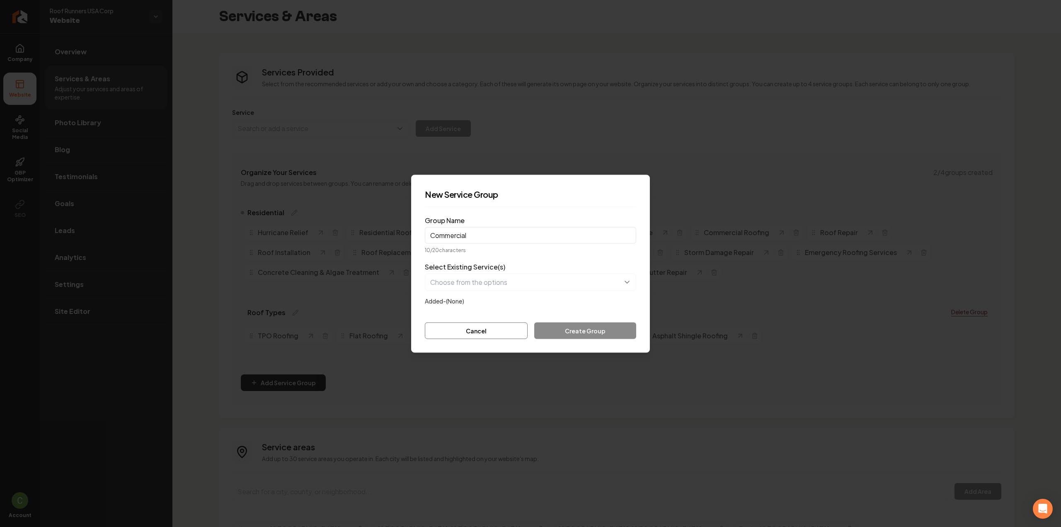
type input "Commercial"
click at [522, 287] on button "button" at bounding box center [530, 281] width 211 height 17
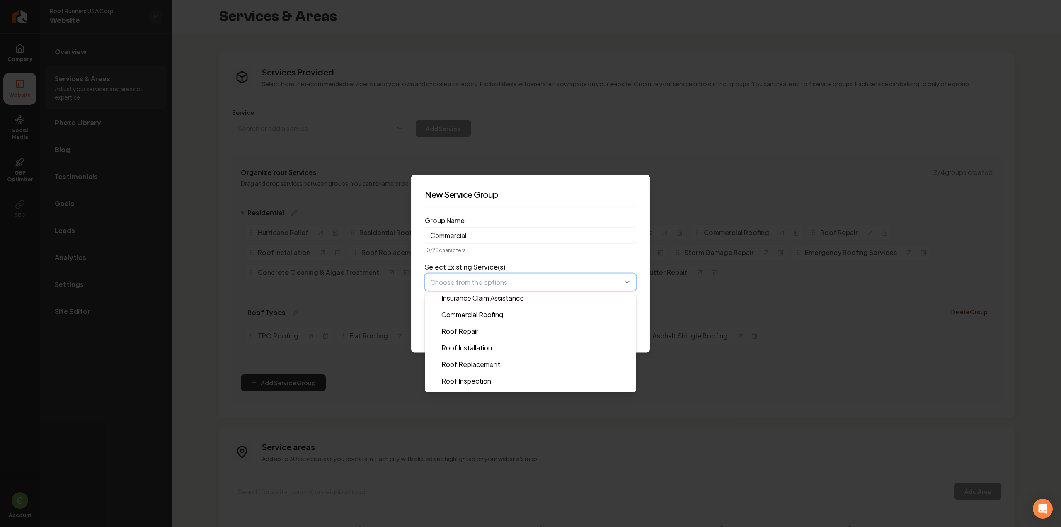
scroll to position [124, 0]
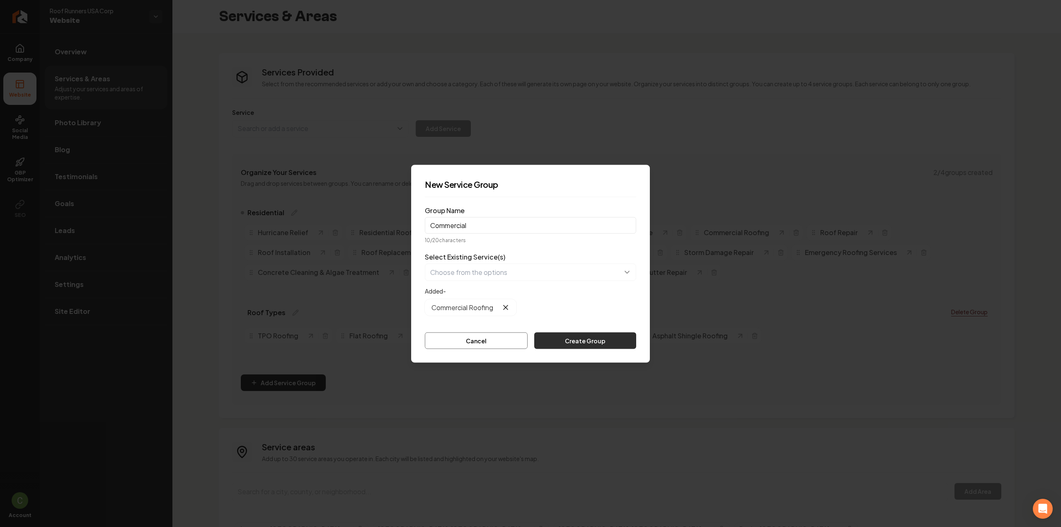
click at [569, 340] on button "Create Group" at bounding box center [585, 340] width 102 height 17
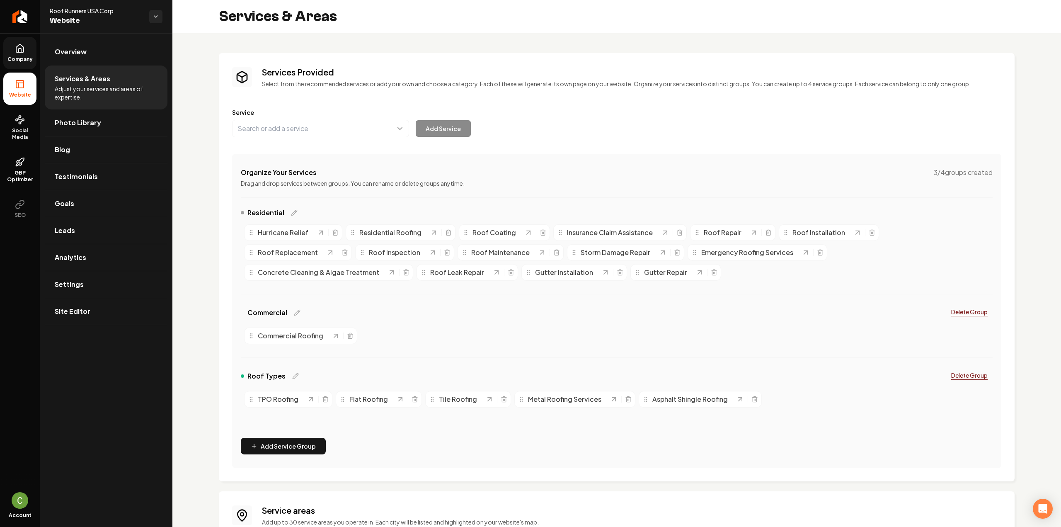
drag, startPoint x: 14, startPoint y: 54, endPoint x: 16, endPoint y: 61, distance: 6.6
click at [14, 54] on link "Company" at bounding box center [19, 53] width 33 height 32
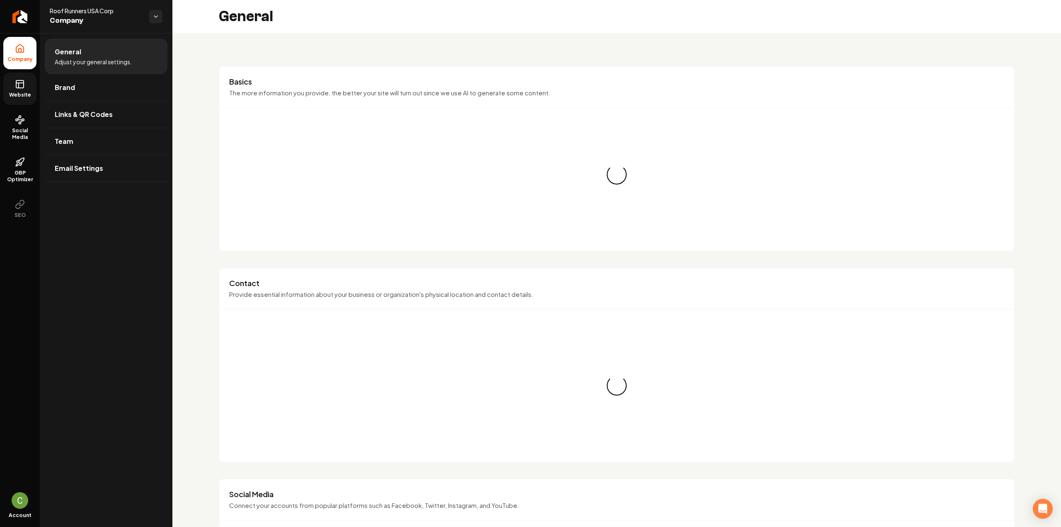
click at [20, 86] on icon at bounding box center [20, 84] width 10 height 10
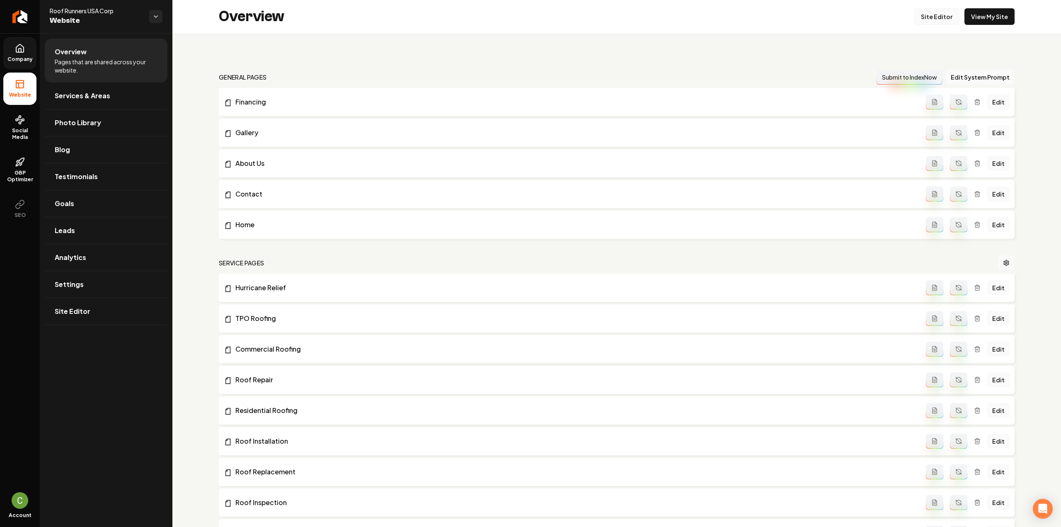
click at [929, 21] on link "Site Editor" at bounding box center [937, 16] width 46 height 17
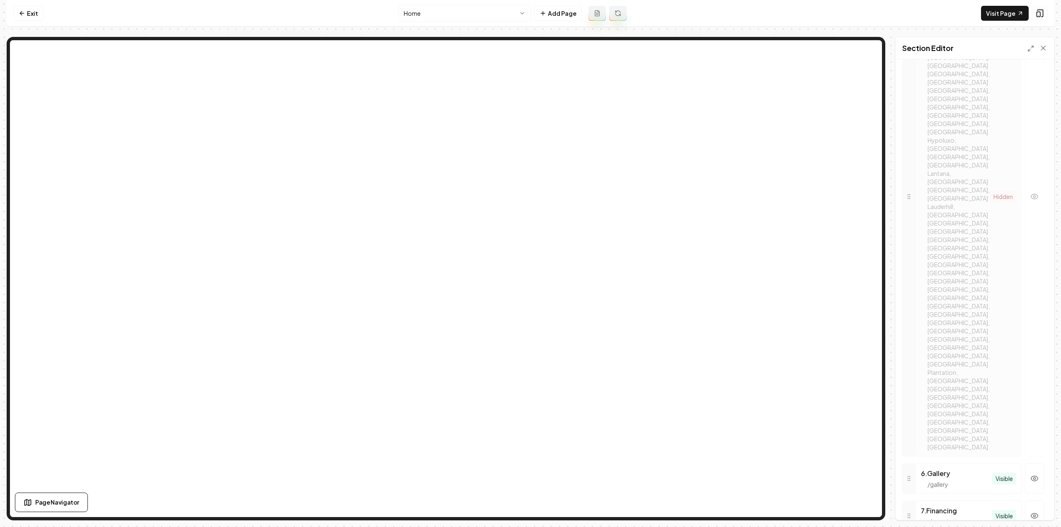
scroll to position [690, 0]
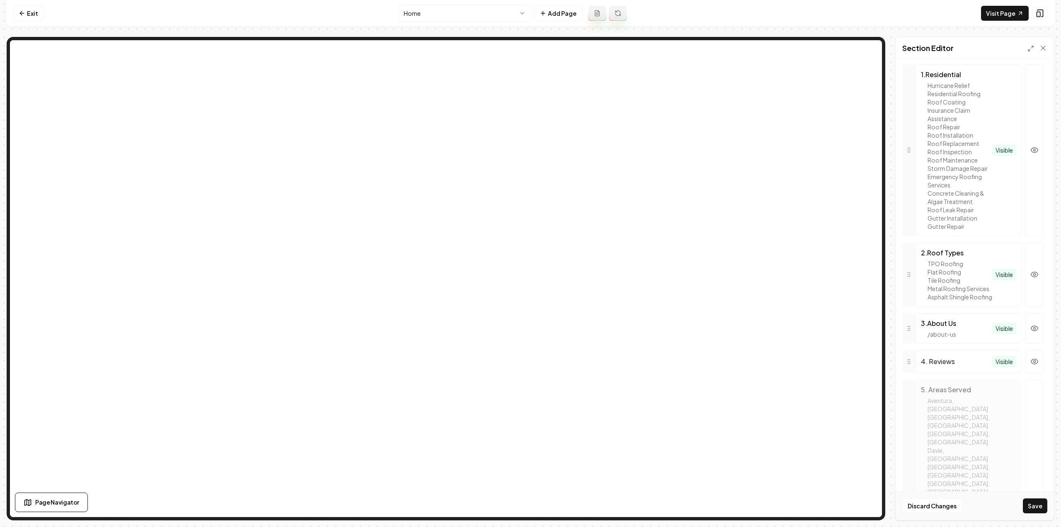
scroll to position [249, 0]
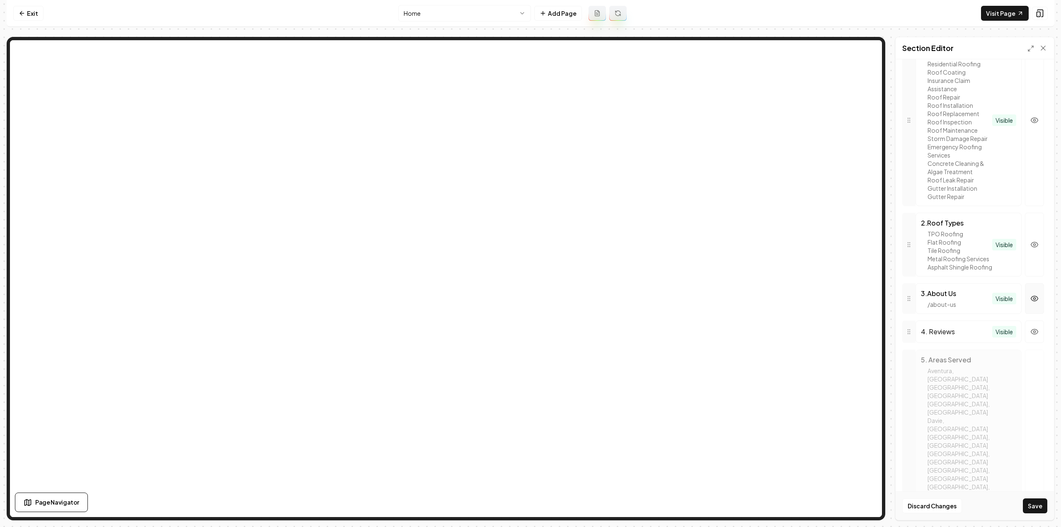
click at [1031, 303] on icon "button" at bounding box center [1035, 298] width 8 height 8
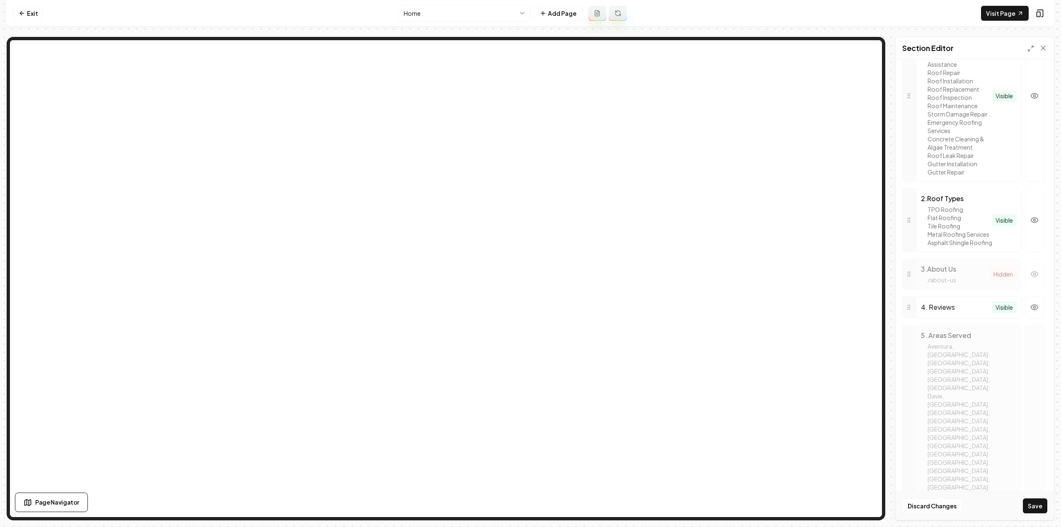
scroll to position [290, 0]
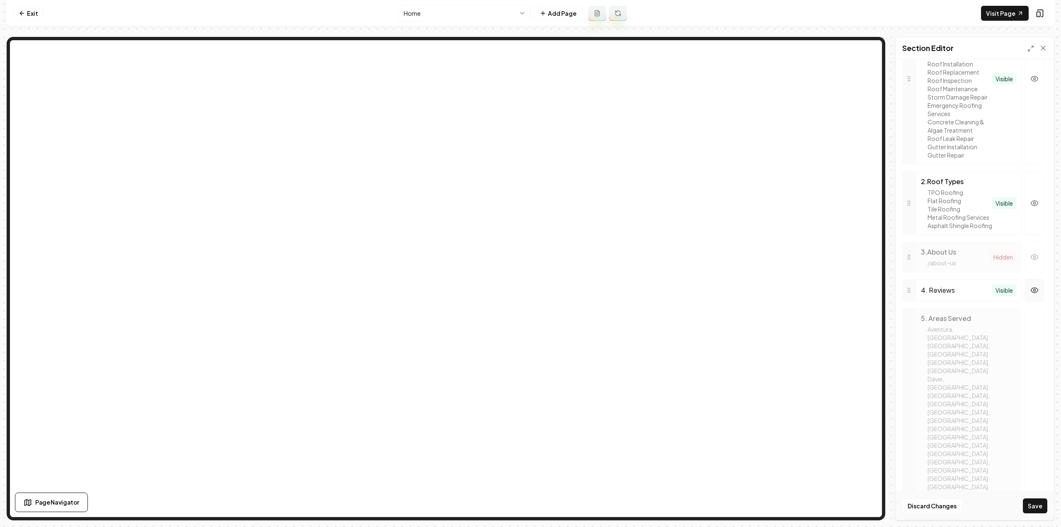
click at [1032, 293] on icon "button" at bounding box center [1034, 290] width 7 height 5
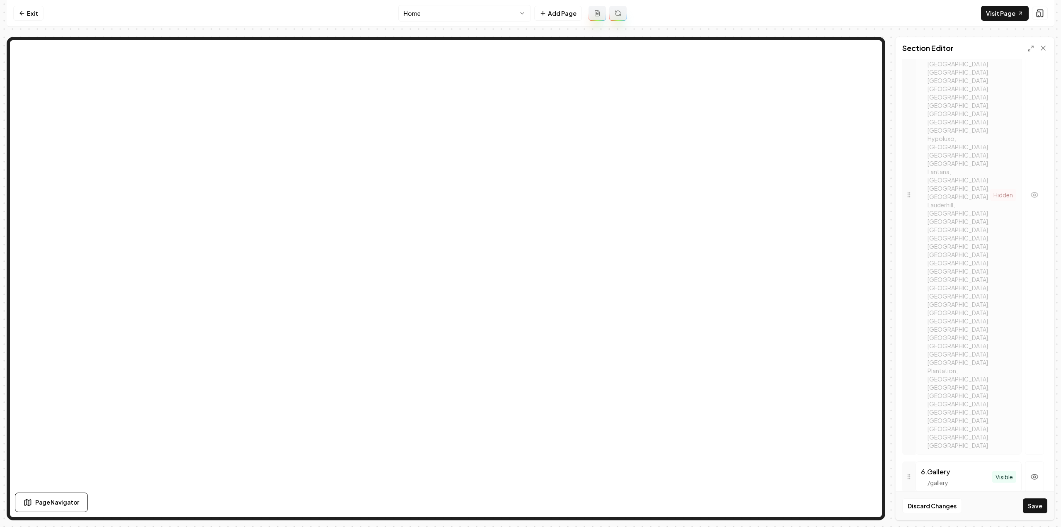
click at [1032, 503] on button "Save" at bounding box center [1035, 505] width 24 height 15
click at [1045, 49] on icon at bounding box center [1043, 48] width 8 height 8
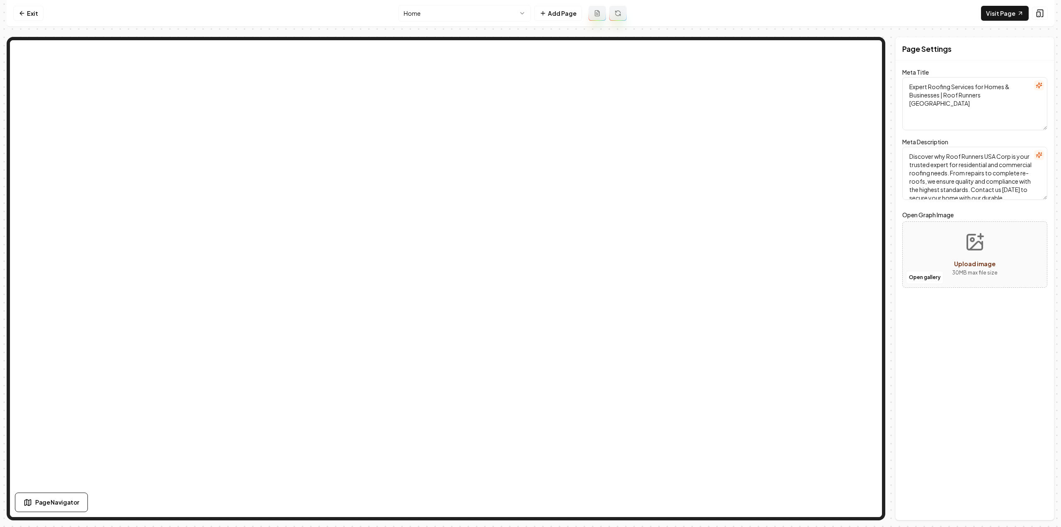
scroll to position [0, 0]
click at [23, 7] on link "Exit" at bounding box center [28, 13] width 30 height 15
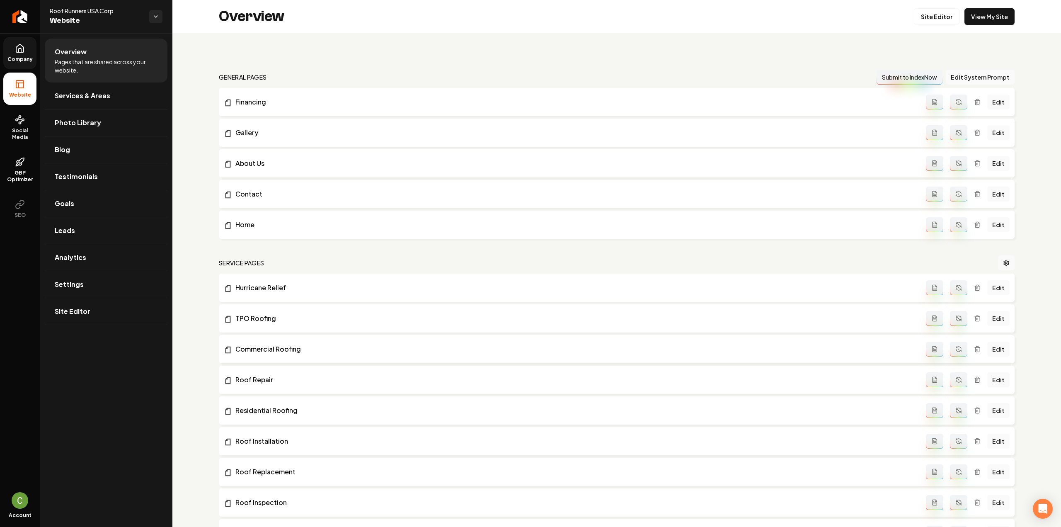
click at [28, 55] on link "Company" at bounding box center [19, 53] width 33 height 32
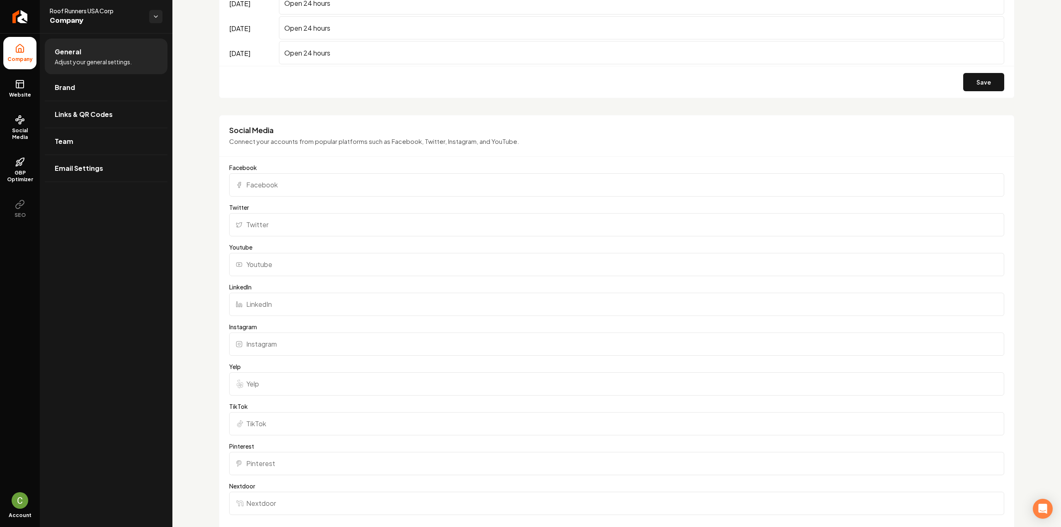
scroll to position [705, 0]
click at [288, 326] on input "Instagram" at bounding box center [616, 337] width 775 height 23
paste input "https://www.instagram.com/roofrunnersfl/"
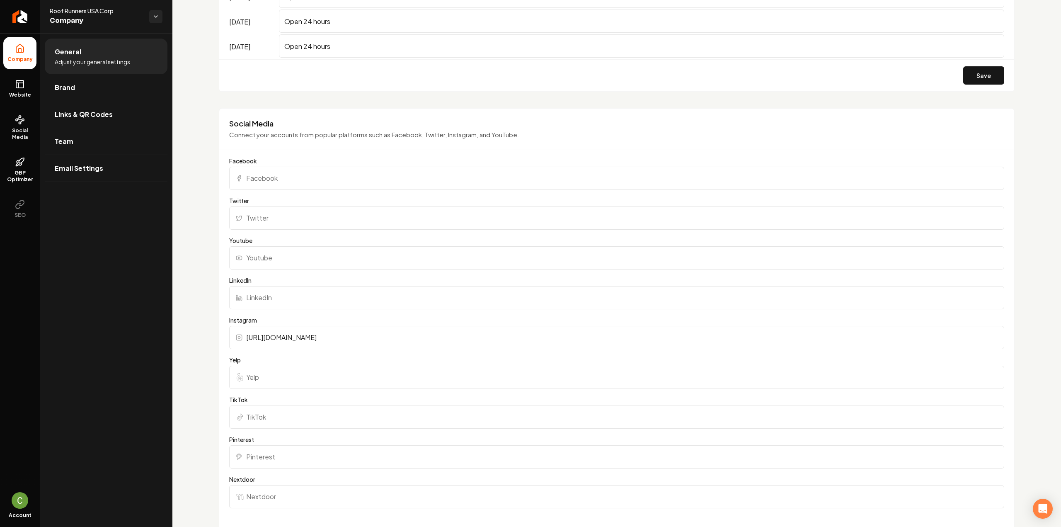
type input "https://www.instagram.com/roofrunnersfl/"
click at [281, 172] on input "Facebook" at bounding box center [616, 178] width 775 height 23
paste input "https://www.facebook.com/people/Roof-Runners/61575657249076/#"
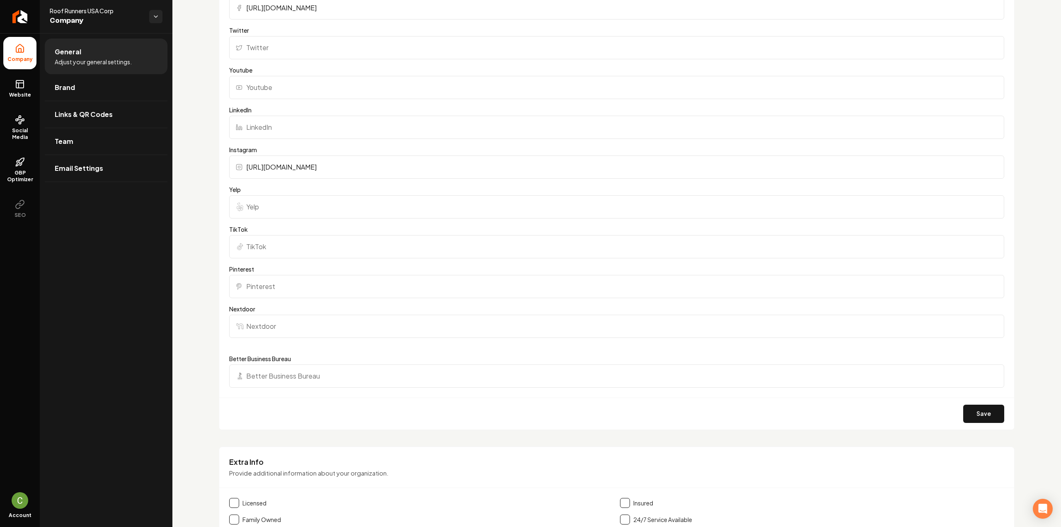
scroll to position [995, 0]
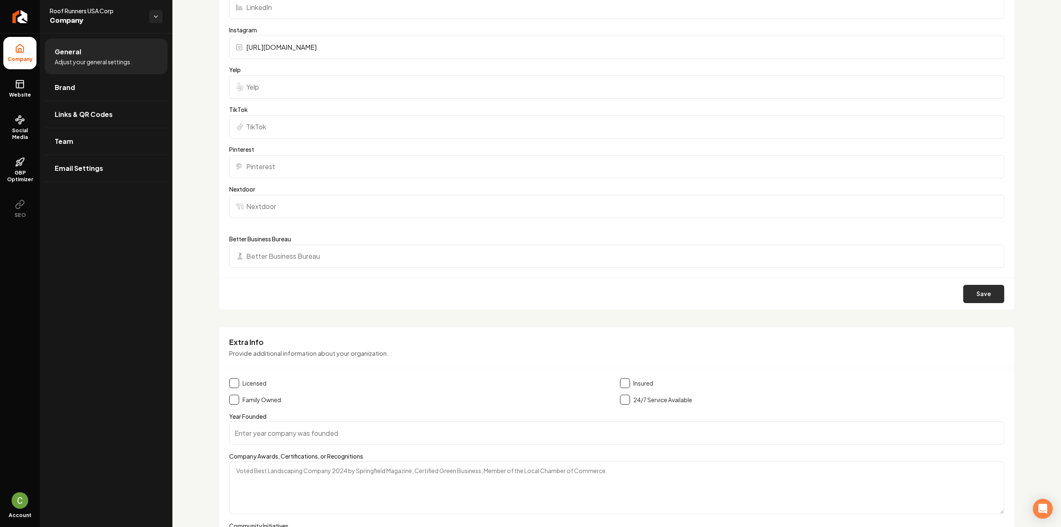
type input "https://www.facebook.com/people/Roof-Runners/61575657249076/#"
click at [991, 296] on button "Save" at bounding box center [983, 294] width 41 height 18
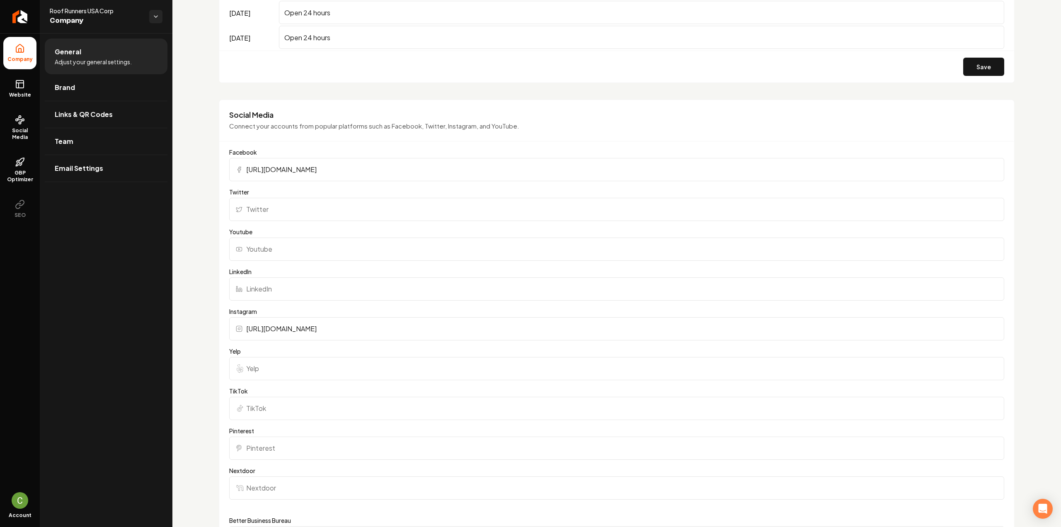
scroll to position [663, 0]
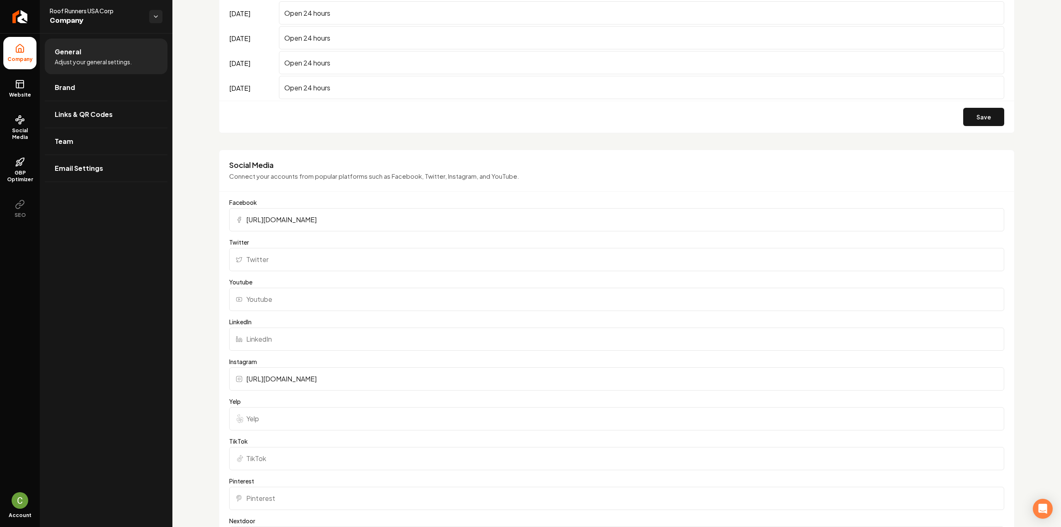
drag, startPoint x: 17, startPoint y: 77, endPoint x: 39, endPoint y: 77, distance: 21.6
click at [17, 77] on link "Website" at bounding box center [19, 89] width 33 height 32
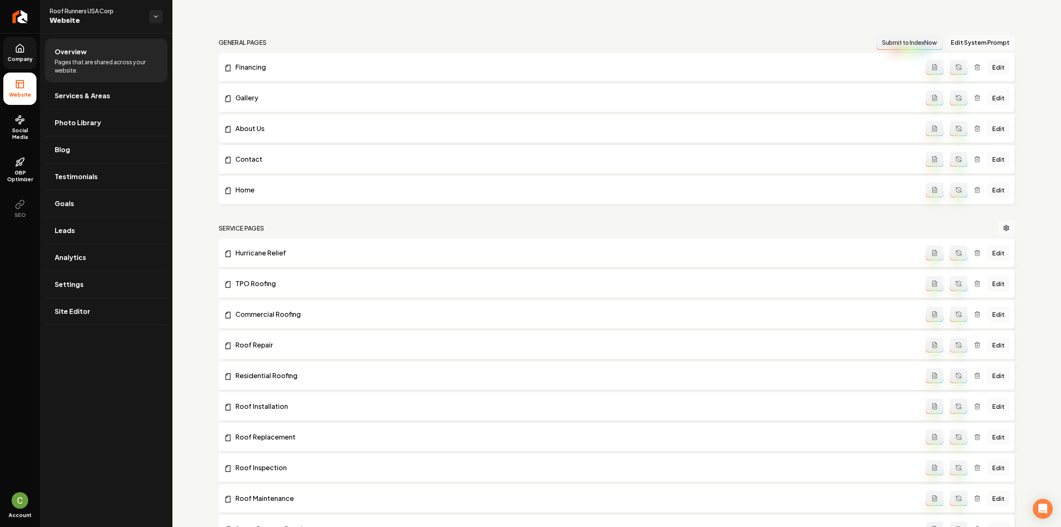
scroll to position [166, 0]
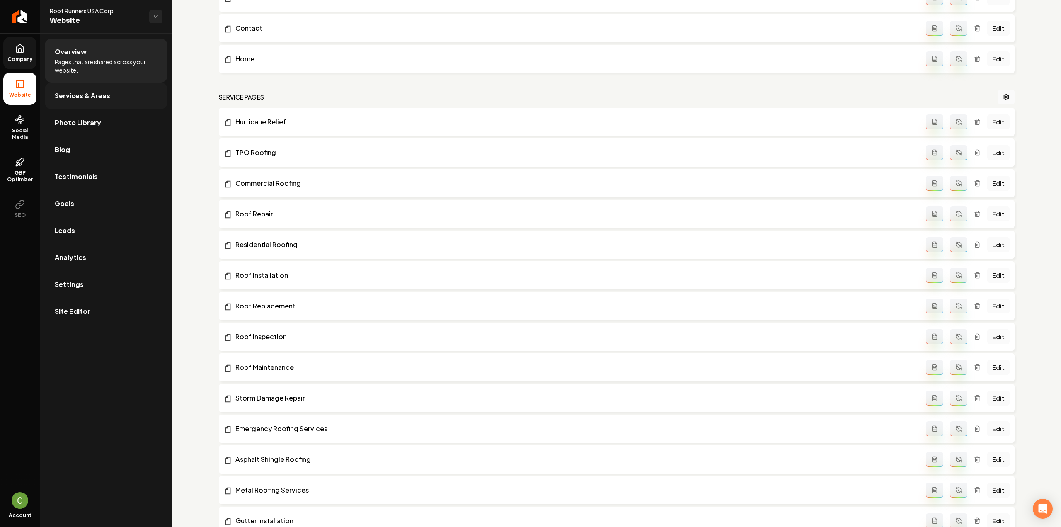
click at [94, 100] on span "Services & Areas" at bounding box center [83, 96] width 56 height 10
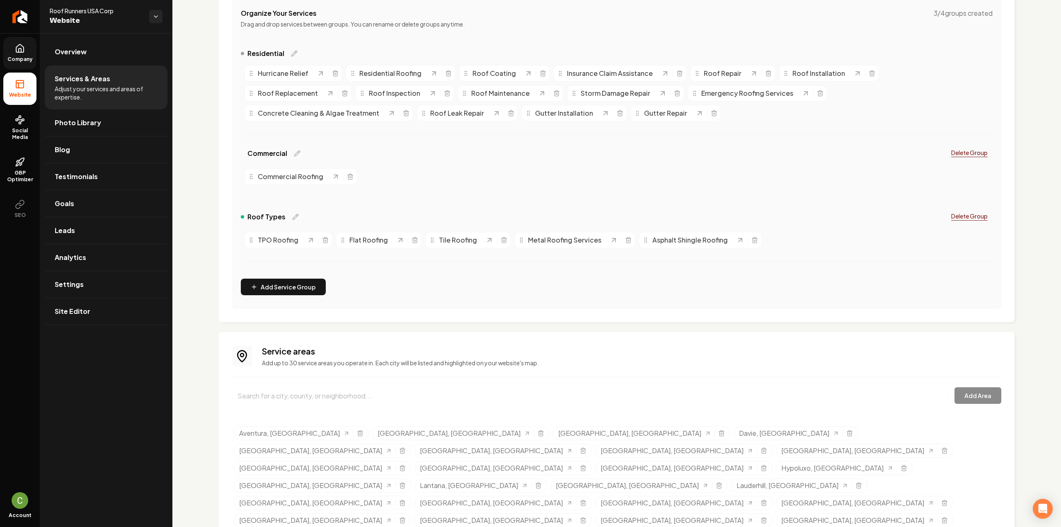
scroll to position [35, 0]
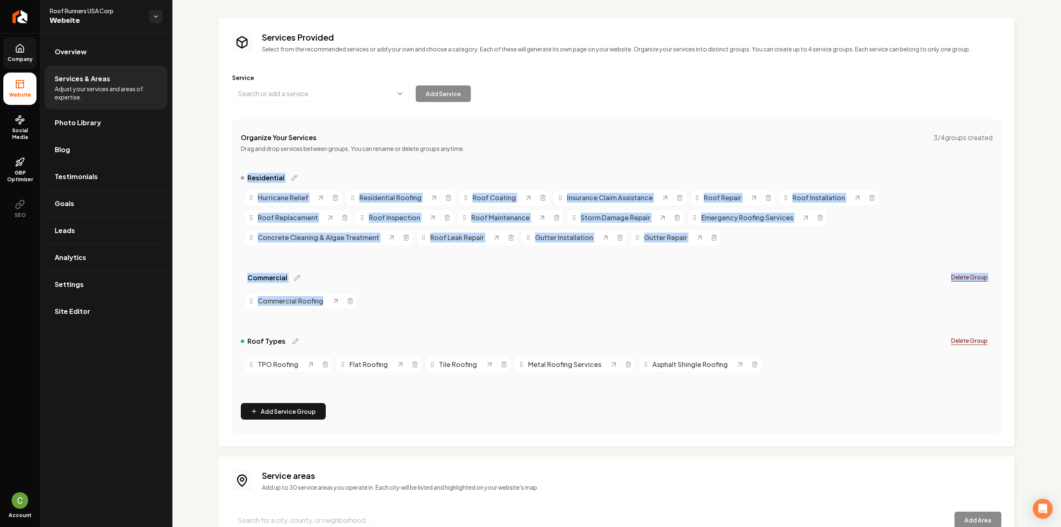
drag, startPoint x: 348, startPoint y: 291, endPoint x: 236, endPoint y: 178, distance: 159.2
click at [236, 178] on div "Organize Your Services 3 / 4 groups created Drag and drop services between grou…" at bounding box center [616, 276] width 769 height 314
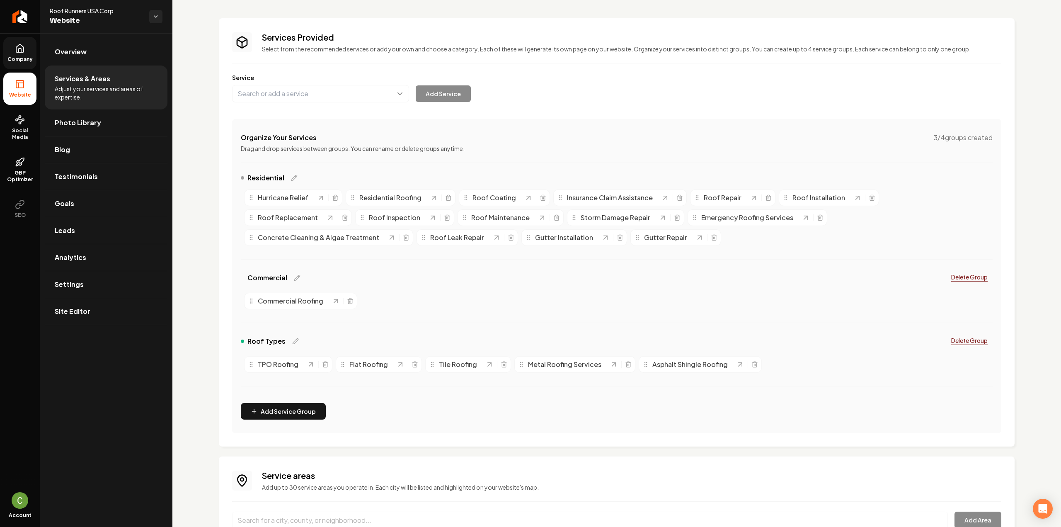
click at [494, 316] on div "Commercial Delete Group Commercial Roofing" at bounding box center [617, 300] width 752 height 63
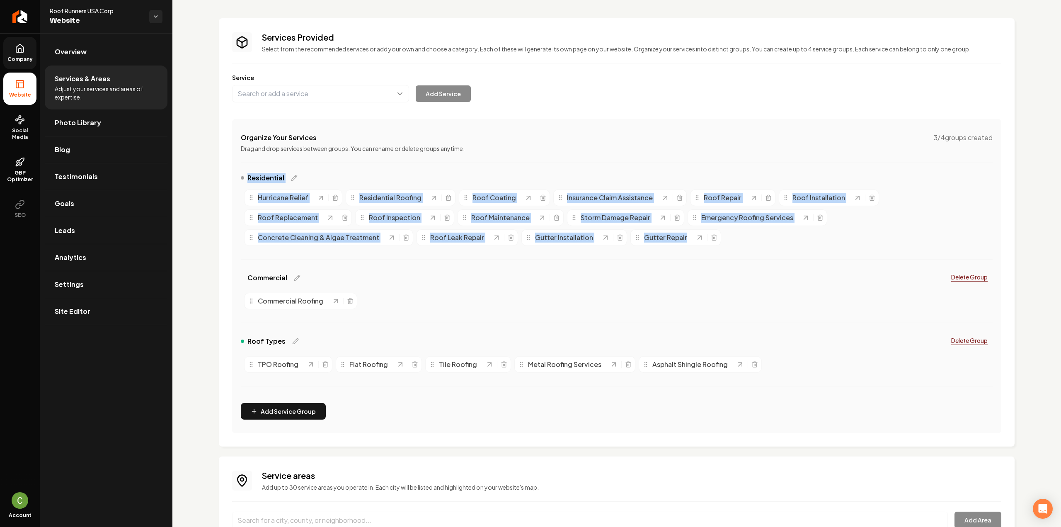
drag, startPoint x: 274, startPoint y: 205, endPoint x: 538, endPoint y: 240, distance: 266.4
click at [541, 240] on div "Services Provided Select from the recommended services or add your own and choo…" at bounding box center [617, 232] width 796 height 428
click at [208, 214] on div "Services Provided Select from the recommended services or add your own and choo…" at bounding box center [616, 360] width 889 height 725
drag, startPoint x: 217, startPoint y: 205, endPoint x: 555, endPoint y: 250, distance: 340.8
click at [554, 250] on div "Services Provided Select from the recommended services or add your own and choo…" at bounding box center [616, 360] width 889 height 725
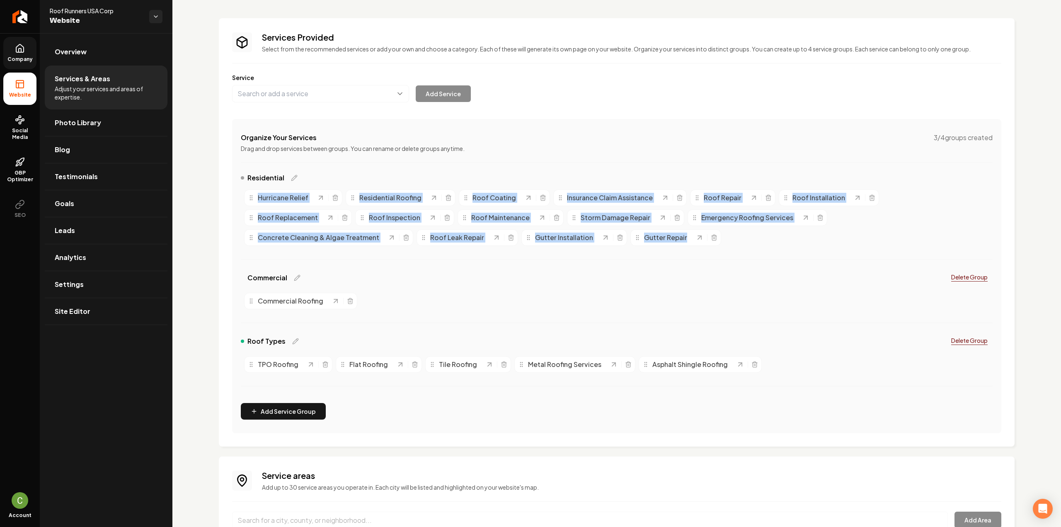
copy div "Hurricane Relief Residential Roofing Roof Coating Insurance Claim Assistance Ro…"
click at [337, 175] on div "Residential" at bounding box center [617, 179] width 752 height 13
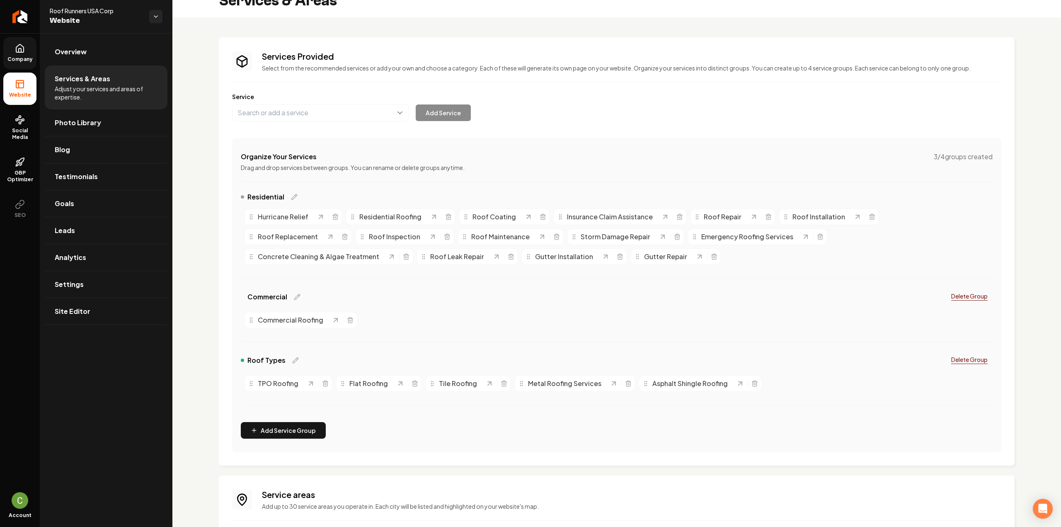
scroll to position [0, 0]
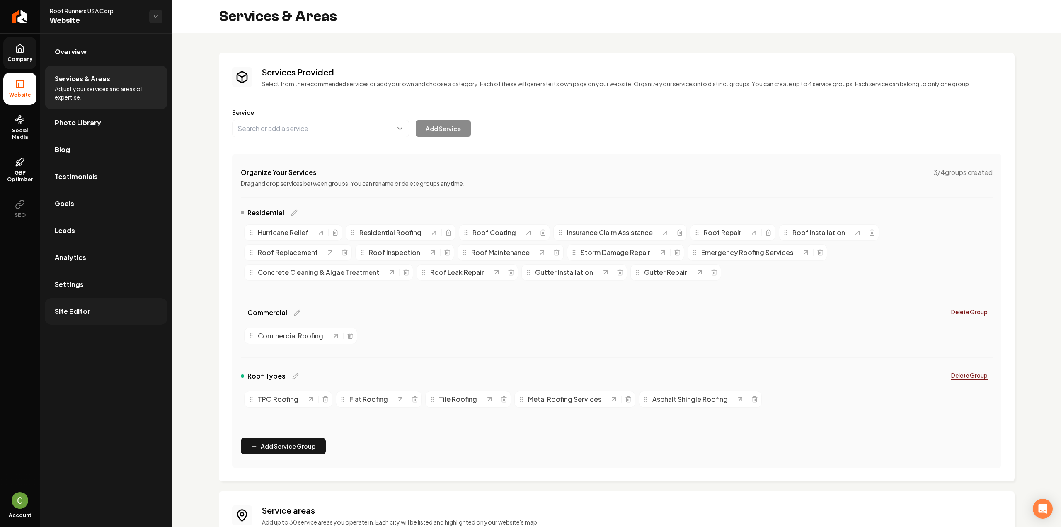
click at [96, 300] on link "Site Editor" at bounding box center [106, 311] width 123 height 27
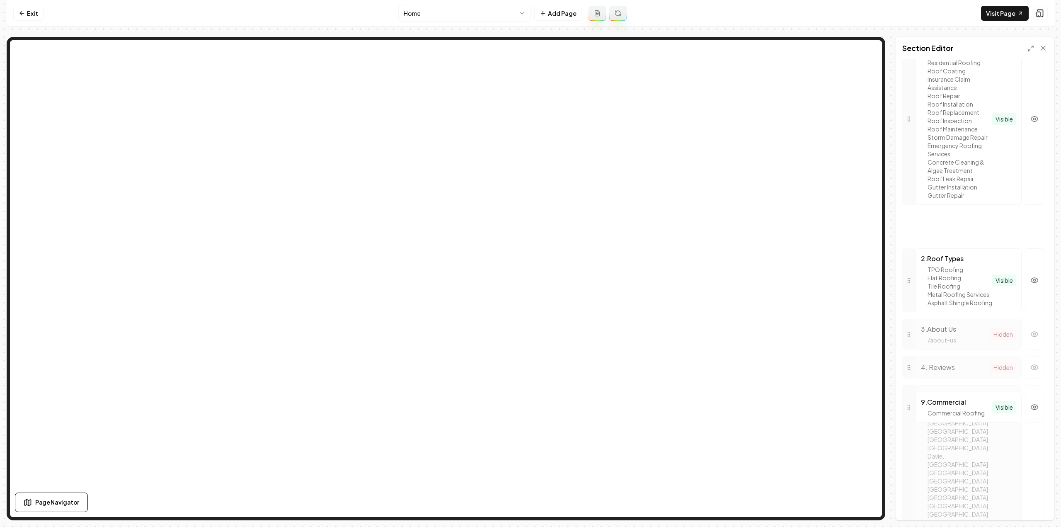
scroll to position [209, 0]
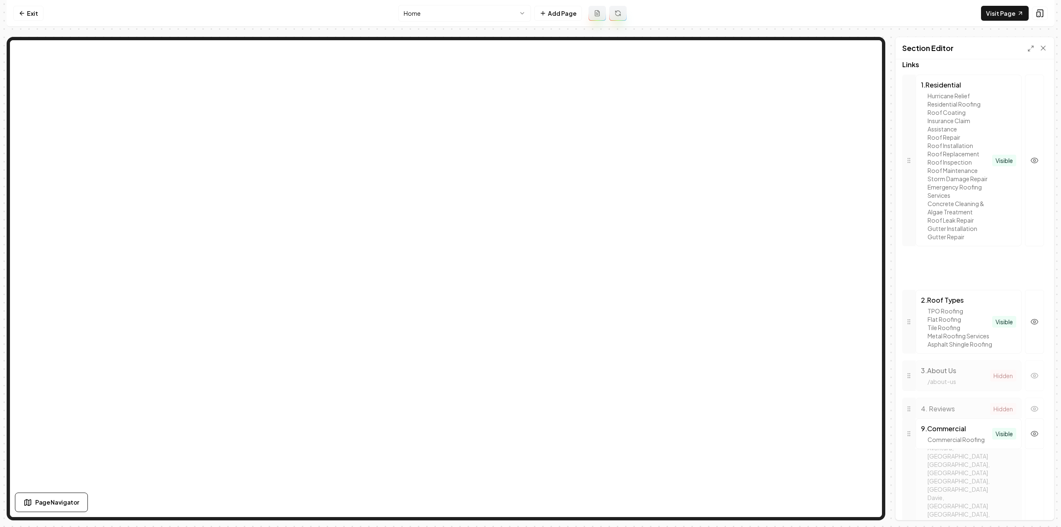
drag, startPoint x: 911, startPoint y: 388, endPoint x: 949, endPoint y: 260, distance: 133.1
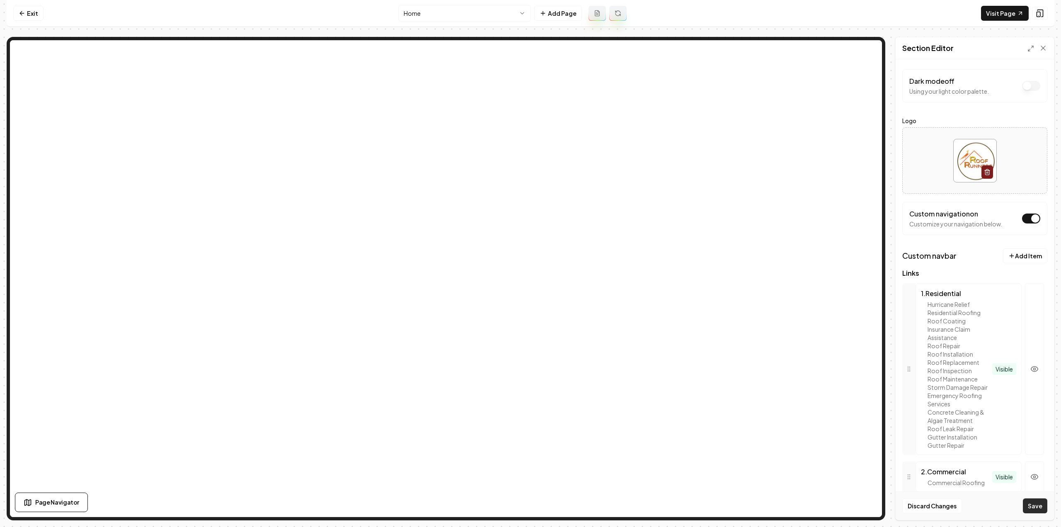
click at [1032, 511] on button "Save" at bounding box center [1035, 505] width 24 height 15
click at [1012, 17] on link "Visit Page" at bounding box center [1005, 13] width 48 height 15
click at [23, 11] on icon at bounding box center [22, 13] width 7 height 7
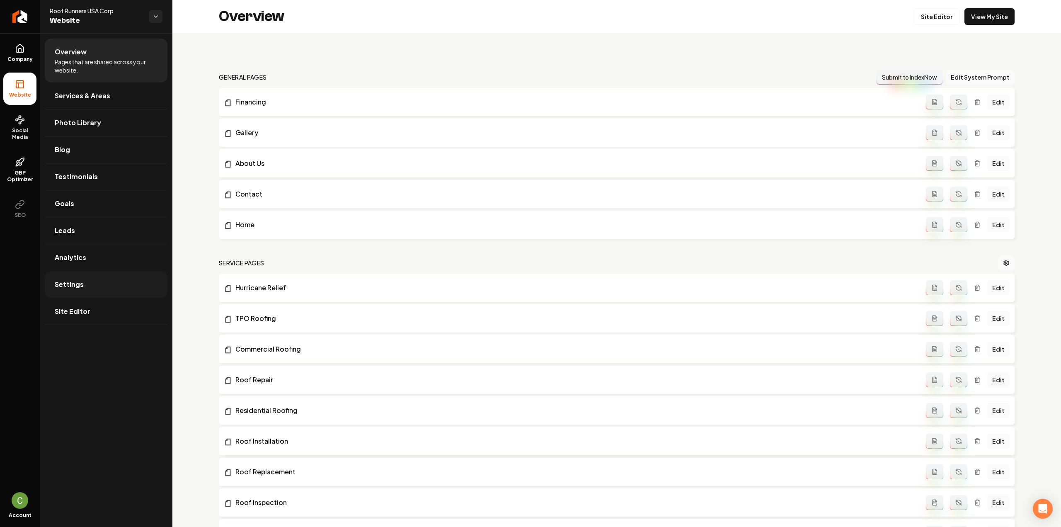
click at [77, 291] on link "Settings" at bounding box center [106, 284] width 123 height 27
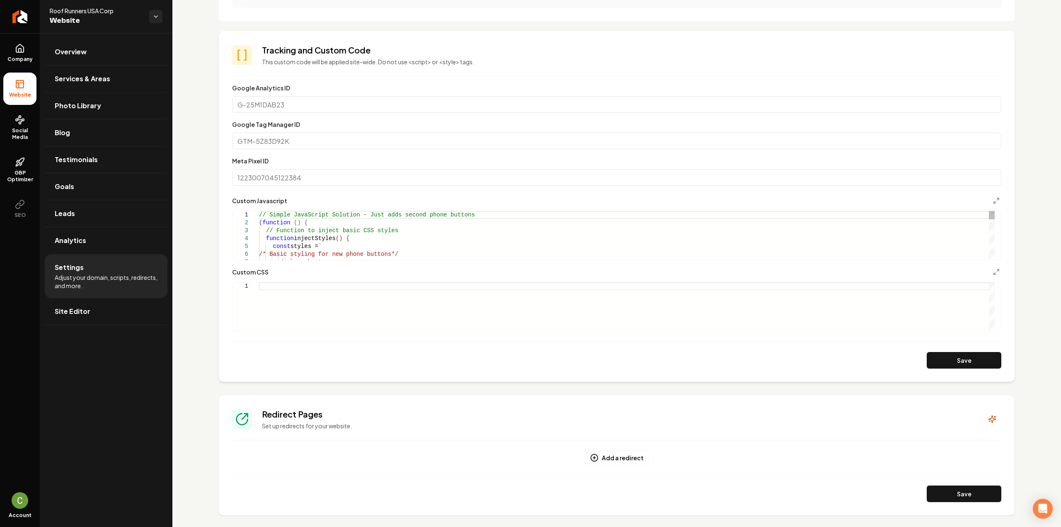
scroll to position [332, 0]
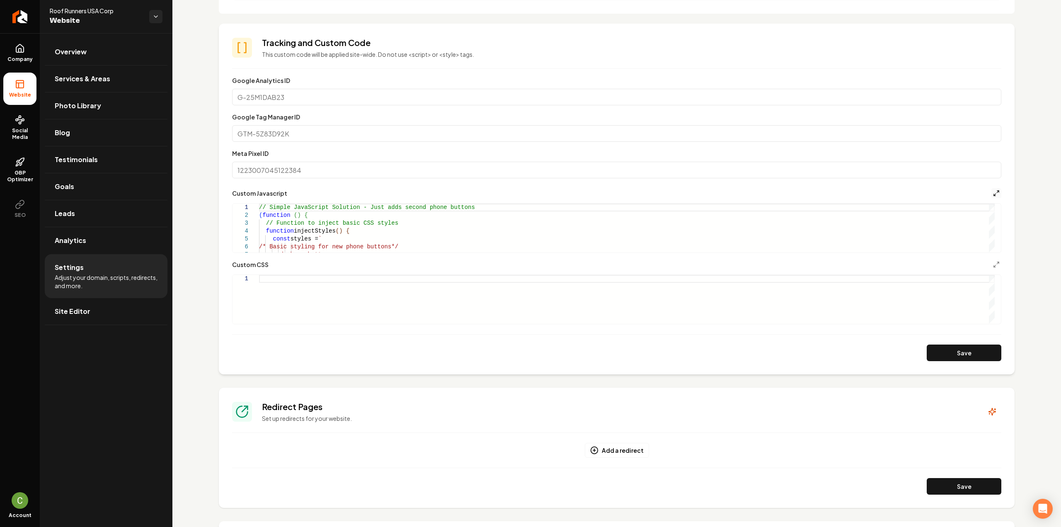
click at [993, 195] on icon "Main content area" at bounding box center [996, 193] width 7 height 7
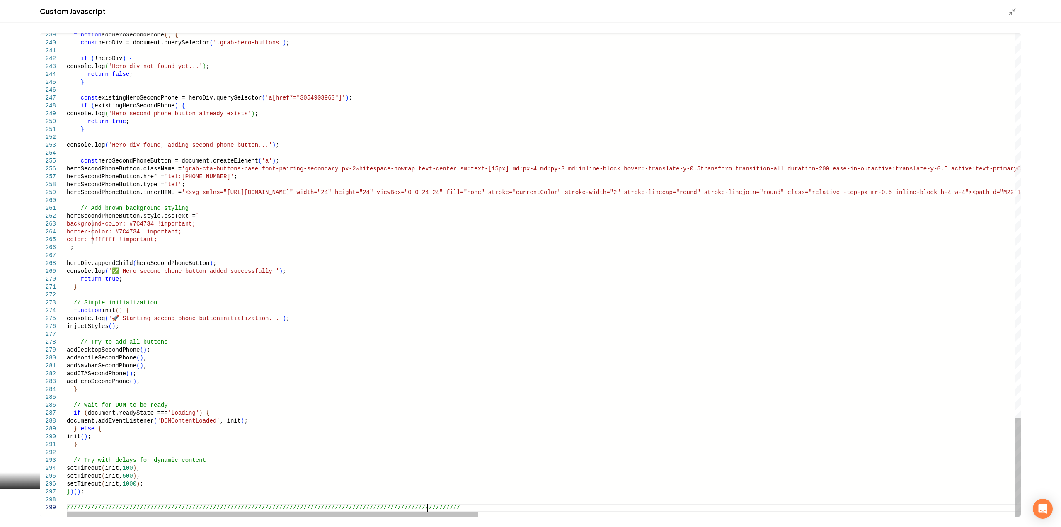
scroll to position [63, 376]
type textarea "**********"
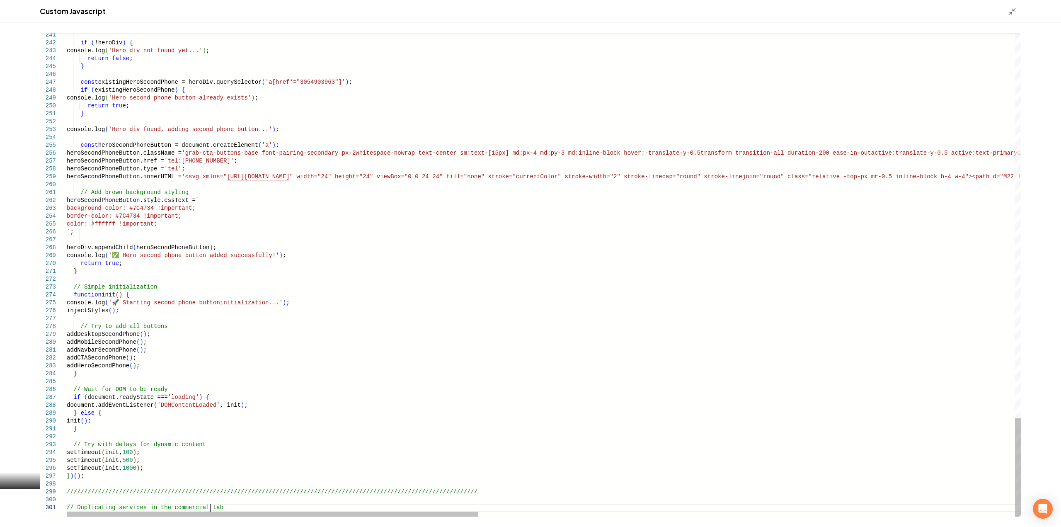
scroll to position [8, 0]
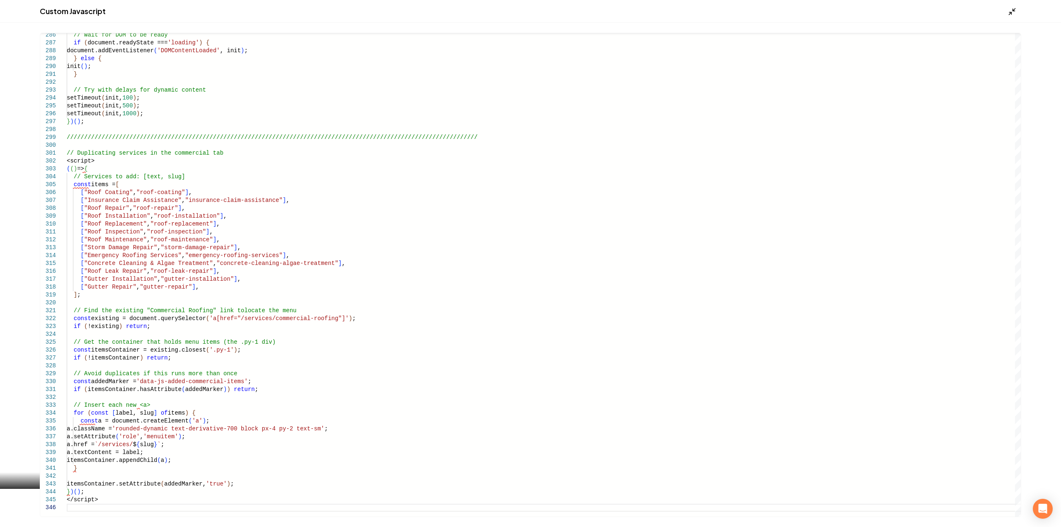
type textarea "**********"
click at [1011, 12] on icon "Main content area" at bounding box center [1012, 11] width 8 height 8
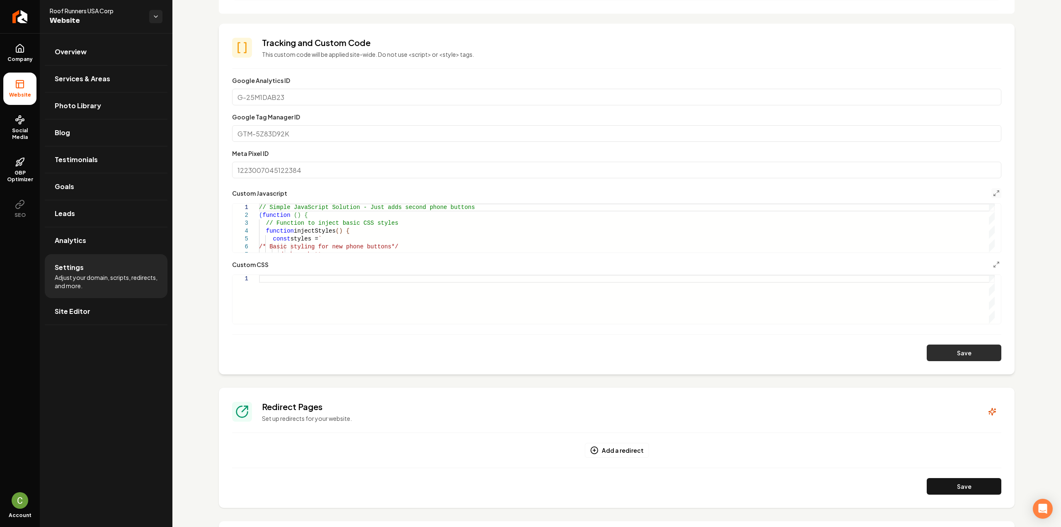
click at [967, 357] on button "Save" at bounding box center [964, 352] width 75 height 17
click at [984, 194] on div "Custom Javascript" at bounding box center [616, 193] width 769 height 10
click at [994, 194] on polyline "Main content area" at bounding box center [995, 195] width 2 height 2
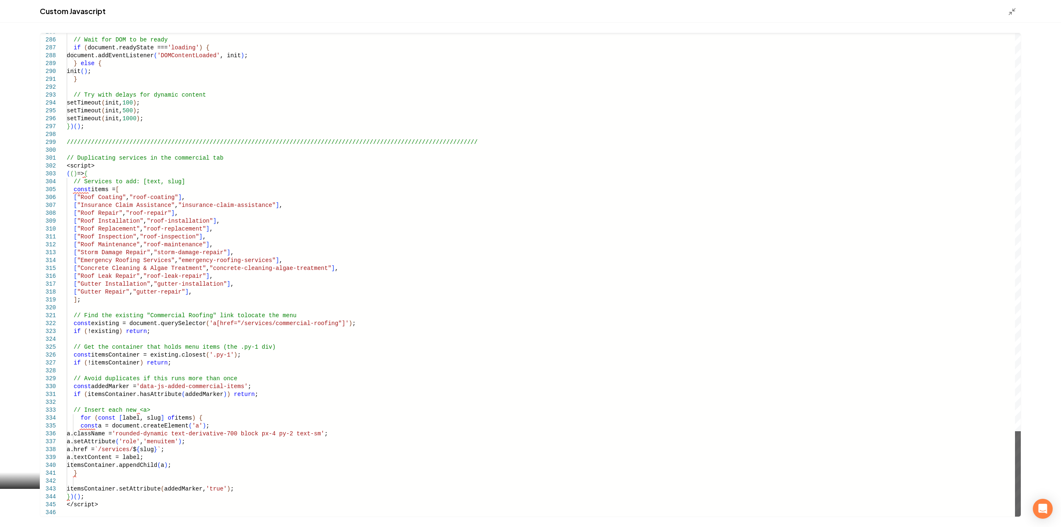
click at [1015, 511] on div "Main content area" at bounding box center [1018, 473] width 6 height 85
drag, startPoint x: 104, startPoint y: 167, endPoint x: 54, endPoint y: 167, distance: 50.6
drag, startPoint x: 99, startPoint y: 509, endPoint x: 38, endPoint y: 504, distance: 62.0
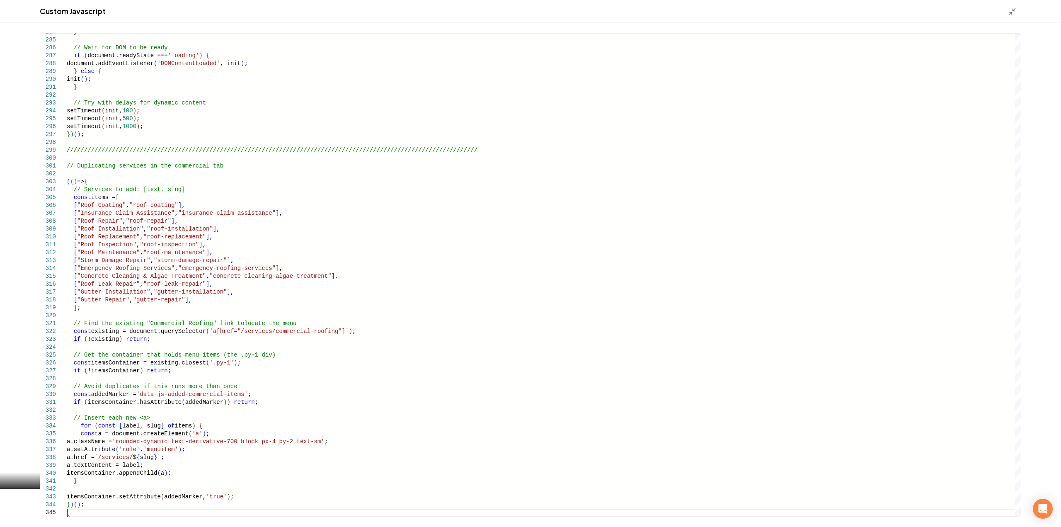
type textarea "**********"
click at [1011, 8] on icon "Main content area" at bounding box center [1012, 11] width 8 height 8
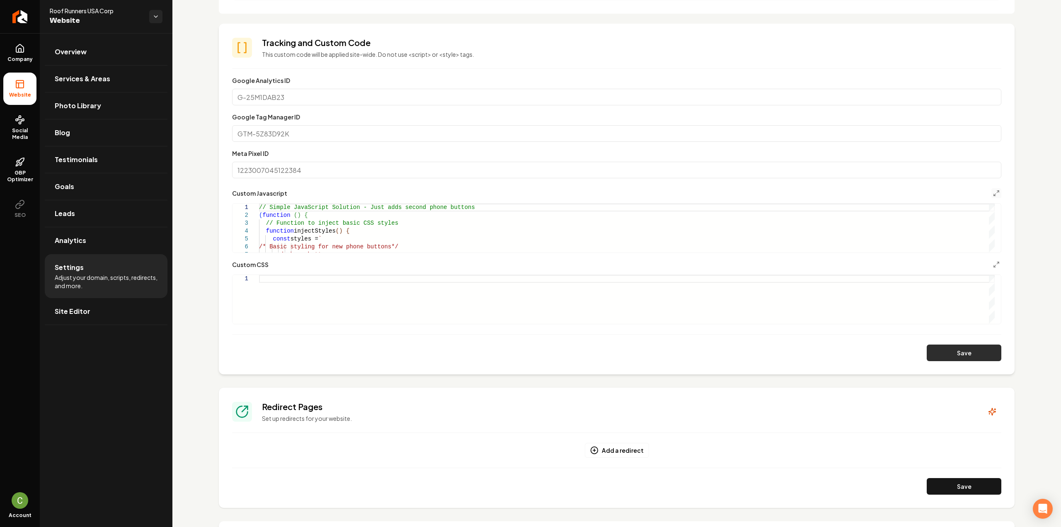
click at [963, 355] on button "Save" at bounding box center [964, 352] width 75 height 17
click at [993, 192] on icon "Main content area" at bounding box center [996, 193] width 7 height 7
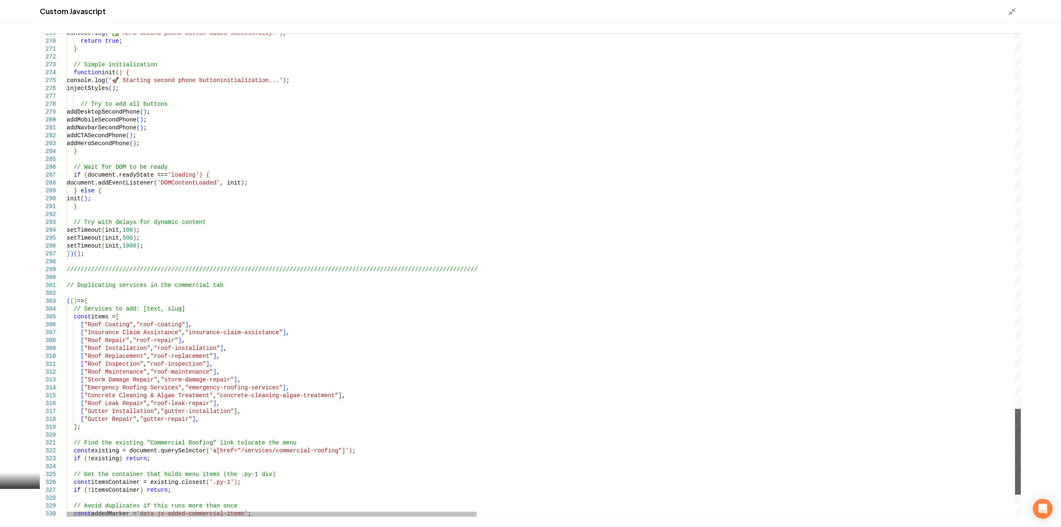
click at [1015, 494] on div "Main content area" at bounding box center [1018, 452] width 6 height 86
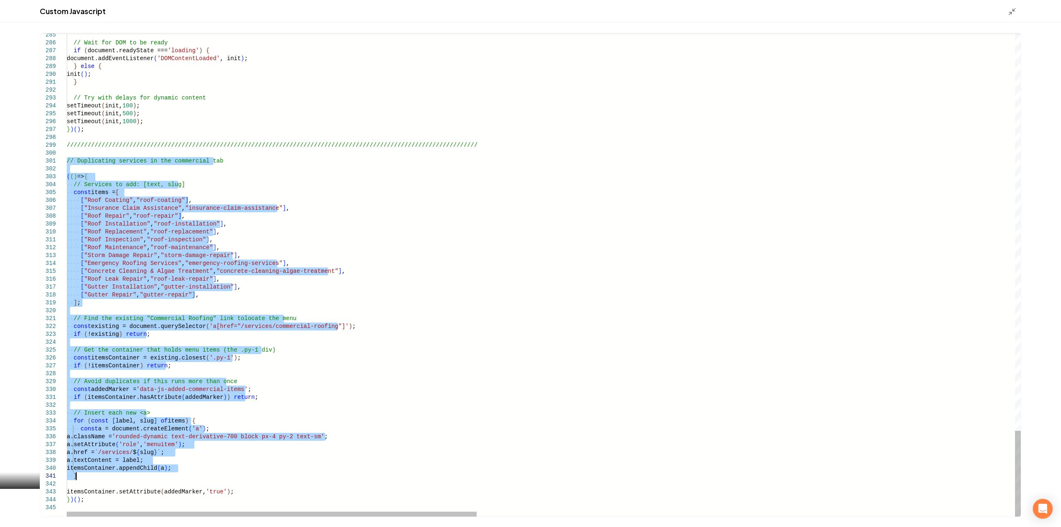
type textarea "**********"
drag, startPoint x: 67, startPoint y: 161, endPoint x: 232, endPoint y: 534, distance: 408.5
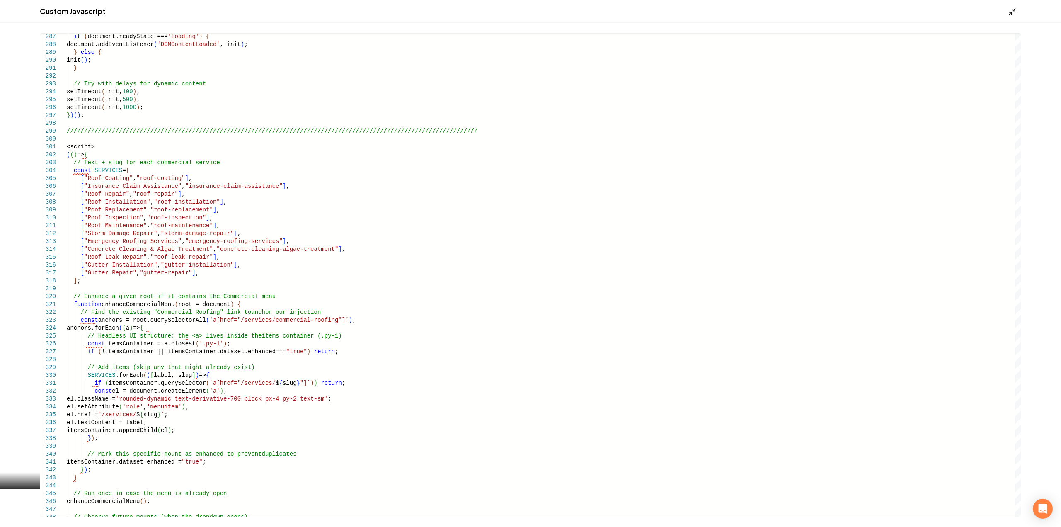
click at [1009, 12] on icon "Main content area" at bounding box center [1012, 11] width 8 height 8
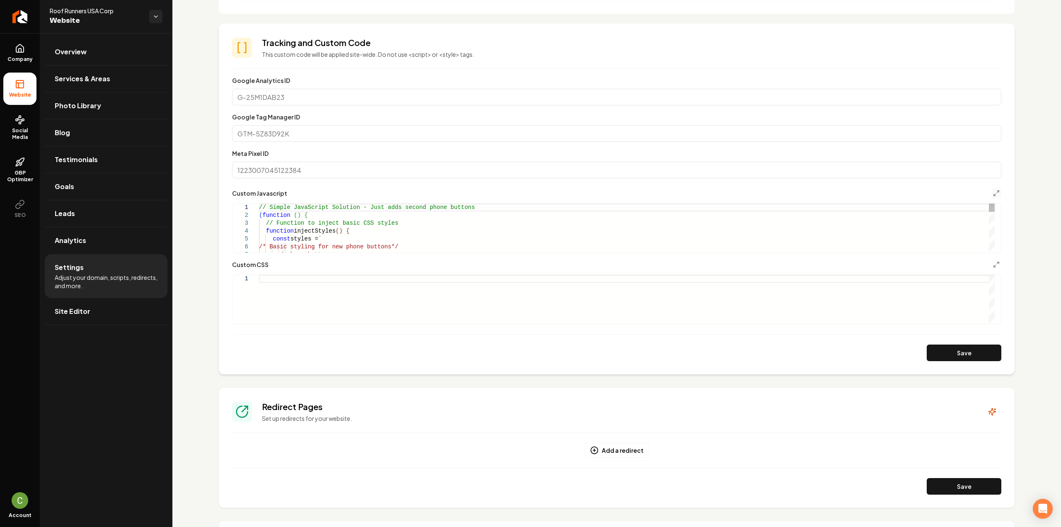
click at [1009, 12] on div "Custom domain Connect and configure a custom domain. Domain Connected roofrunne…" at bounding box center [616, 187] width 889 height 971
click at [993, 262] on icon "Main content area" at bounding box center [996, 264] width 7 height 7
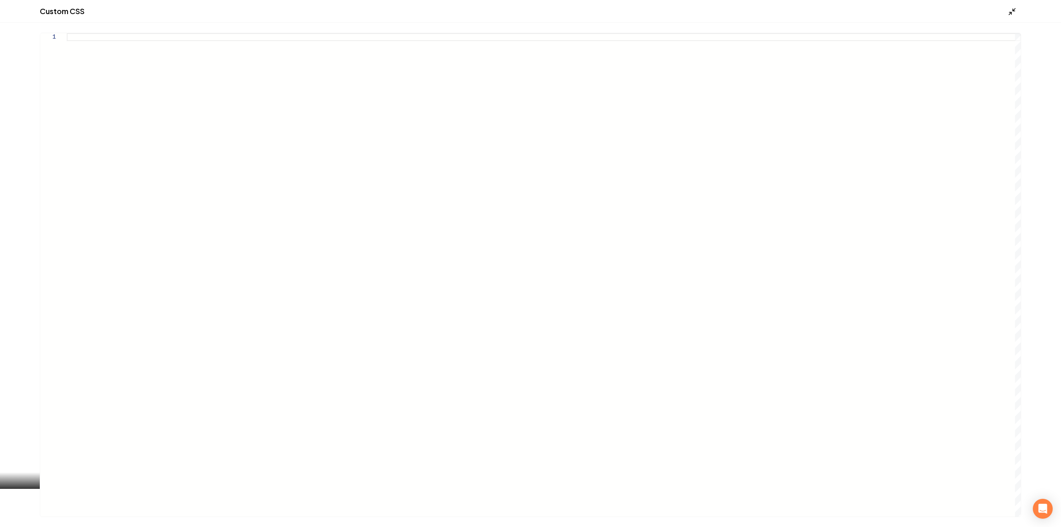
click at [1014, 9] on icon "Main content area" at bounding box center [1012, 11] width 8 height 8
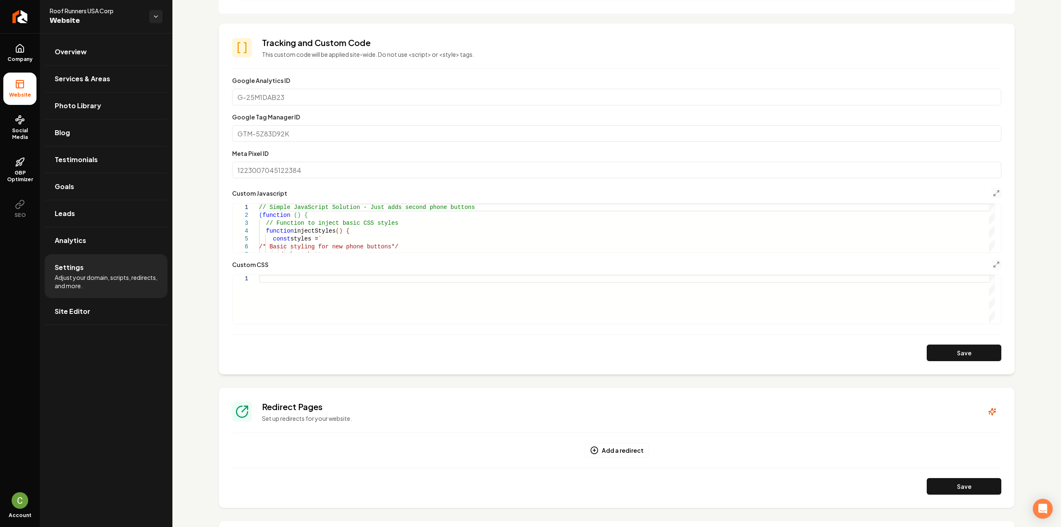
click at [997, 187] on section "**********" at bounding box center [617, 199] width 796 height 351
click at [996, 190] on section "**********" at bounding box center [617, 199] width 796 height 351
click at [993, 192] on icon "Main content area" at bounding box center [996, 193] width 7 height 7
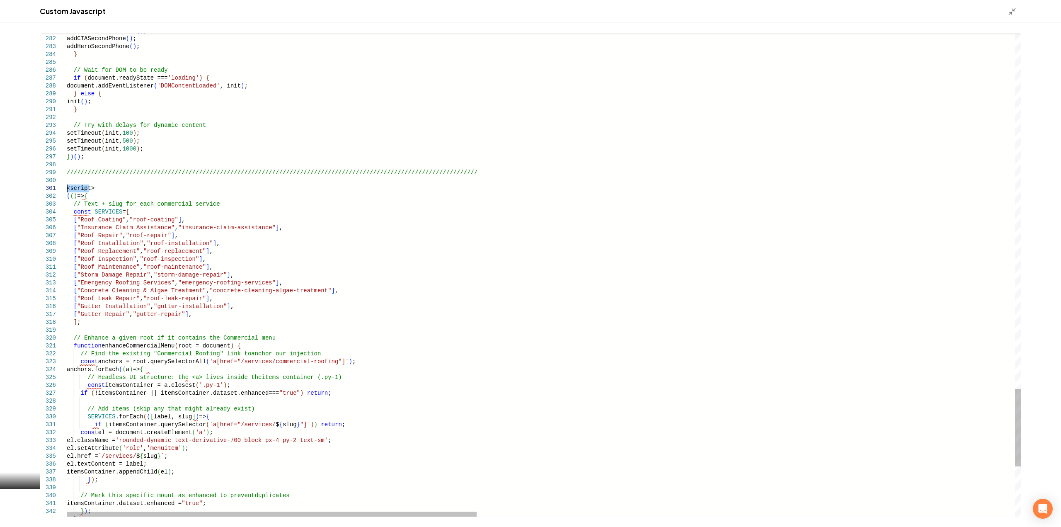
drag, startPoint x: 90, startPoint y: 187, endPoint x: 64, endPoint y: 187, distance: 26.1
drag, startPoint x: 98, startPoint y: 187, endPoint x: 52, endPoint y: 185, distance: 45.6
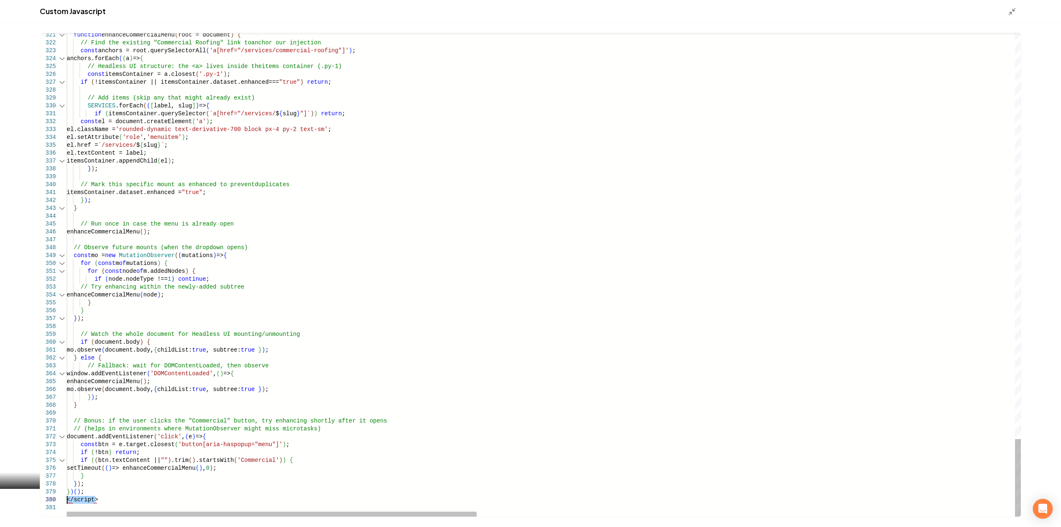
drag, startPoint x: 107, startPoint y: 498, endPoint x: 44, endPoint y: 500, distance: 63.1
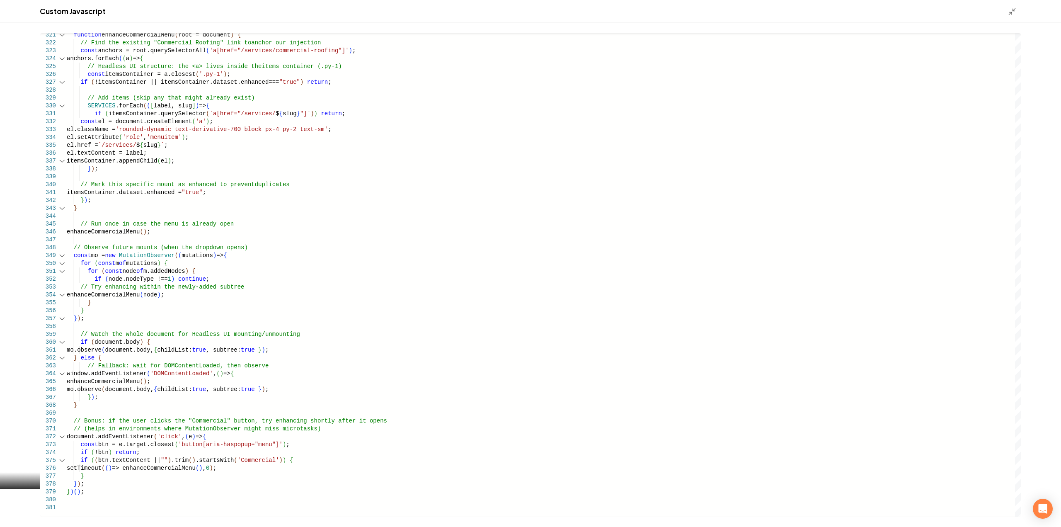
type textarea "**********"
click at [1009, 17] on div "Custom Javascript" at bounding box center [530, 11] width 1061 height 23
click at [1009, 14] on icon "Main content area" at bounding box center [1012, 11] width 8 height 8
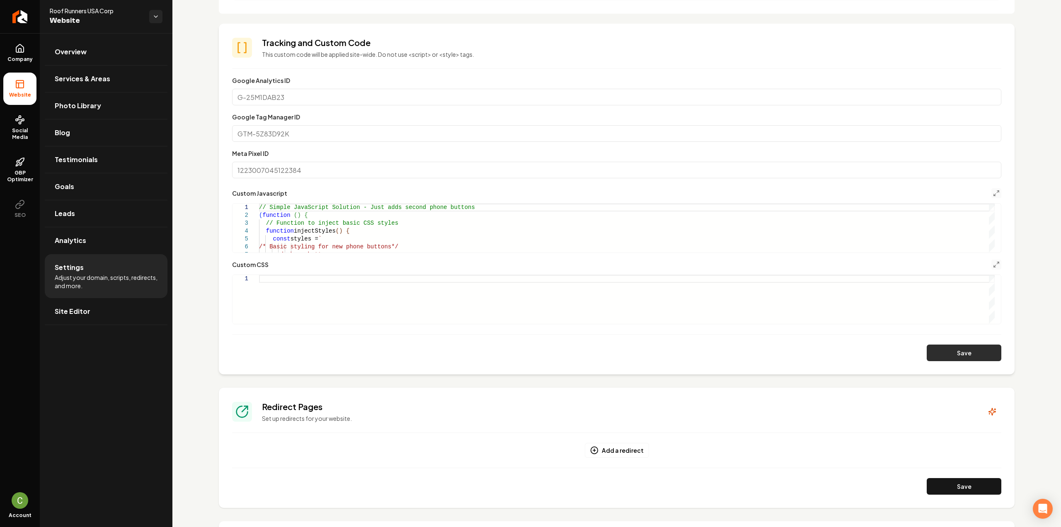
click at [974, 355] on button "Save" at bounding box center [964, 352] width 75 height 17
click at [993, 192] on icon "Main content area" at bounding box center [996, 193] width 7 height 7
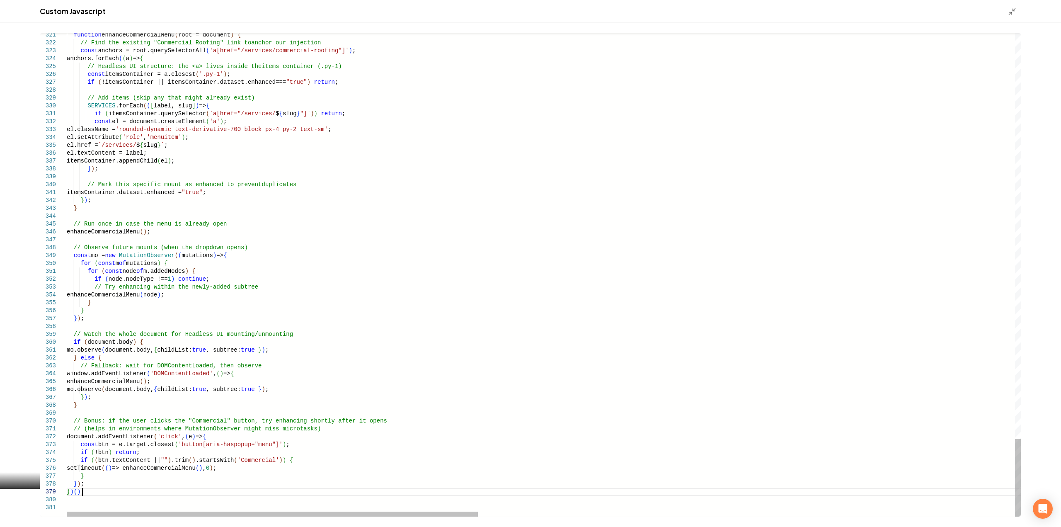
scroll to position [0, 0]
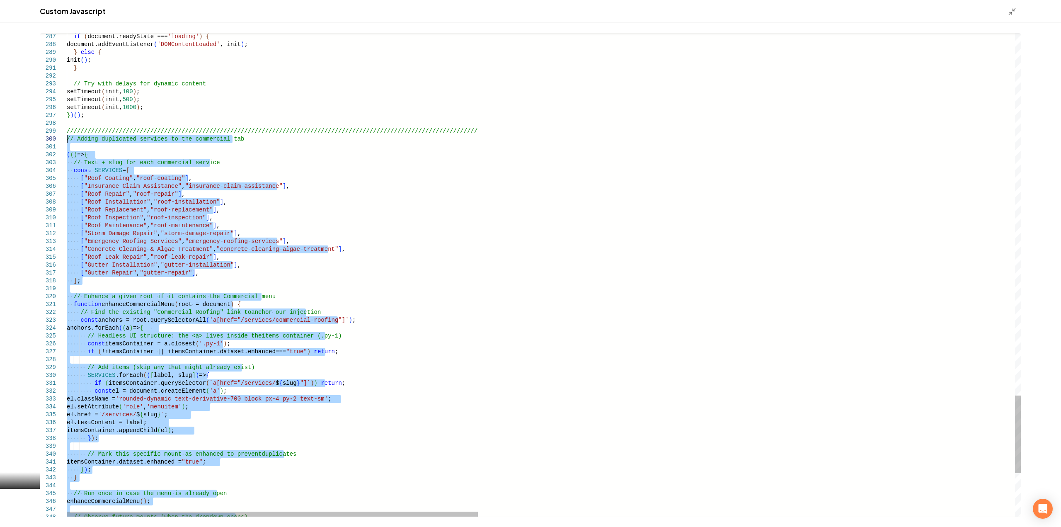
type textarea "**********"
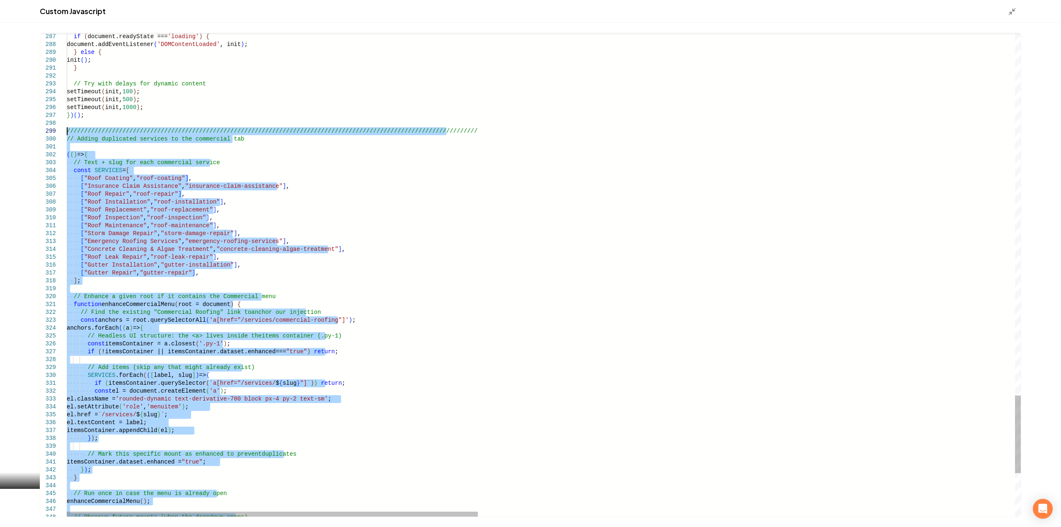
drag, startPoint x: 97, startPoint y: 494, endPoint x: 52, endPoint y: 135, distance: 362.1
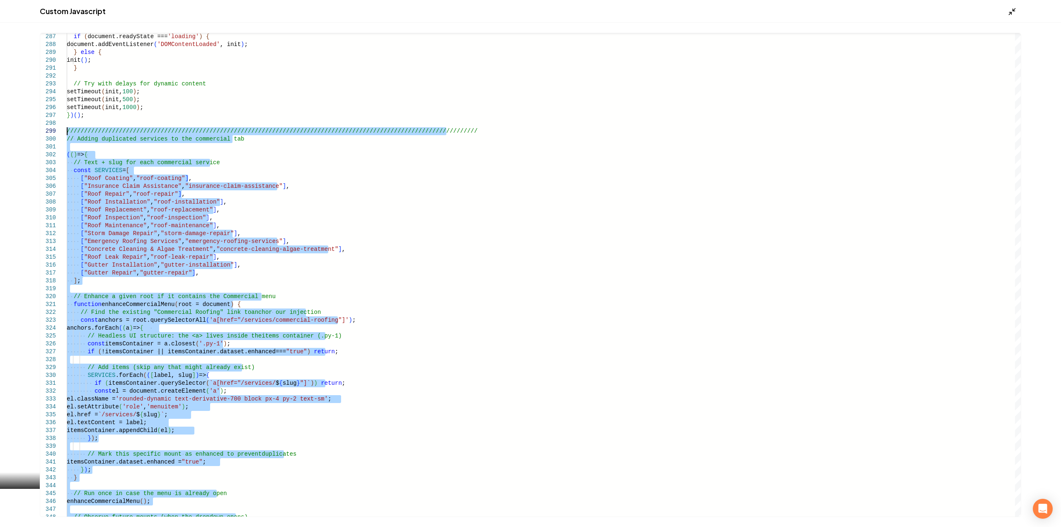
click at [1012, 14] on icon "Main content area" at bounding box center [1012, 11] width 8 height 8
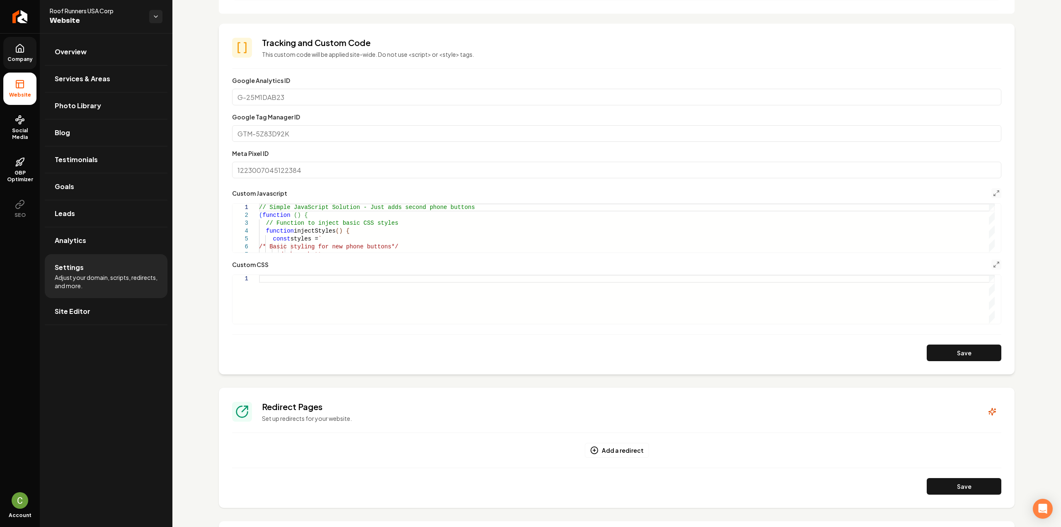
click at [6, 57] on span "Company" at bounding box center [20, 59] width 32 height 7
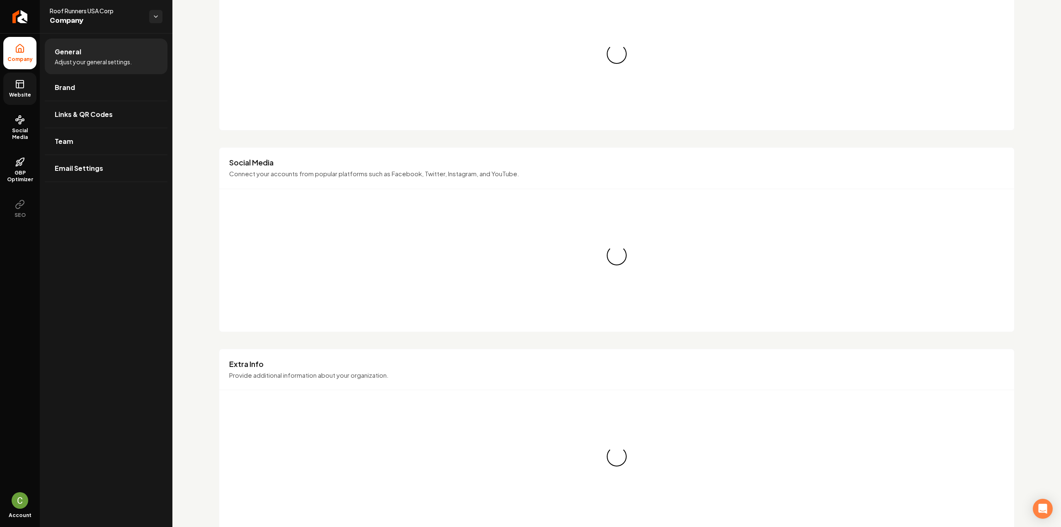
click at [17, 77] on link "Website" at bounding box center [19, 89] width 33 height 32
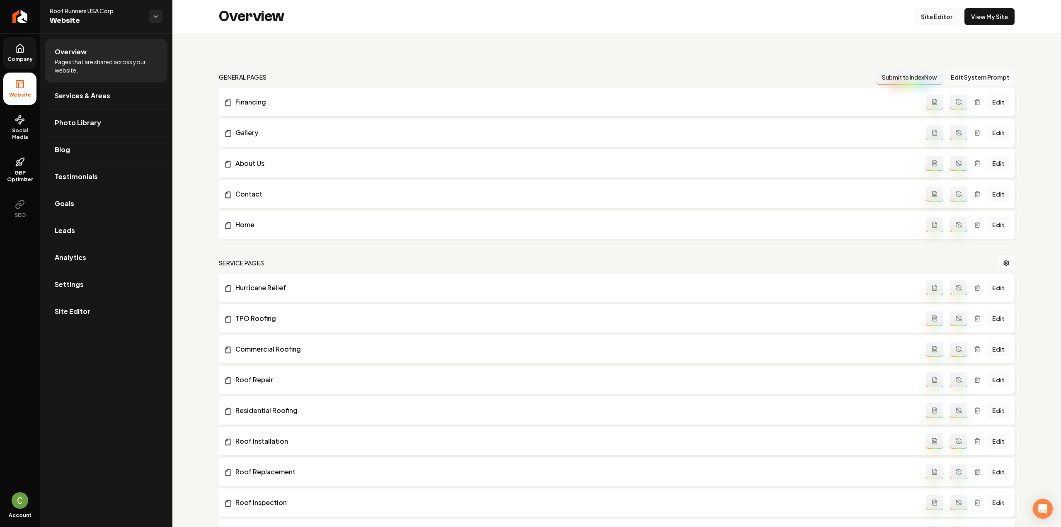
click at [936, 15] on link "Site Editor" at bounding box center [937, 16] width 46 height 17
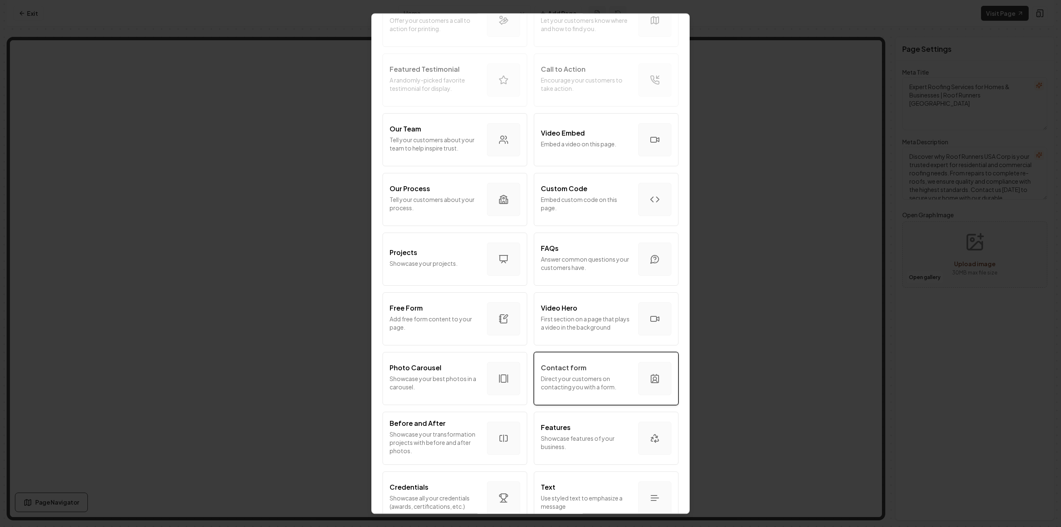
scroll to position [281, 0]
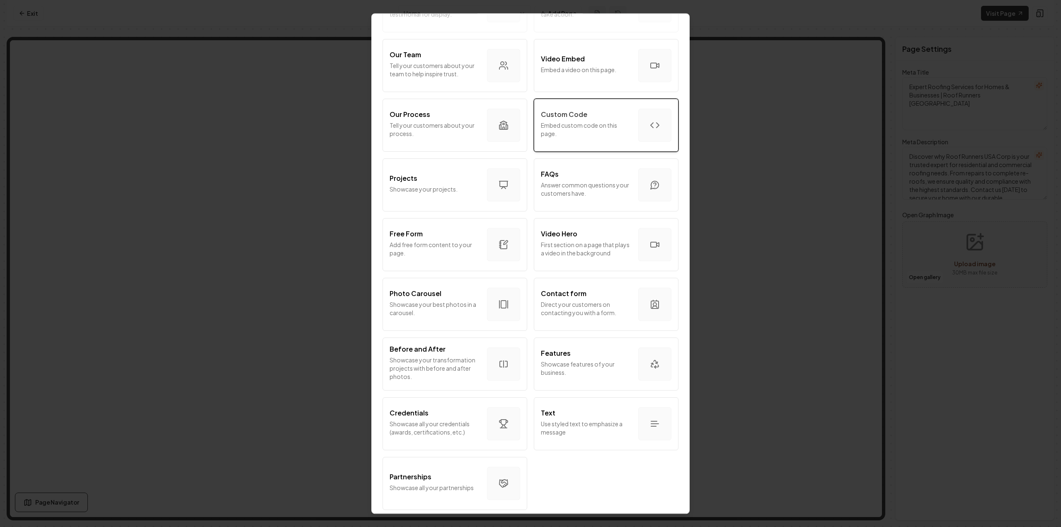
click at [592, 124] on p "Embed custom code on this page." at bounding box center [586, 129] width 91 height 17
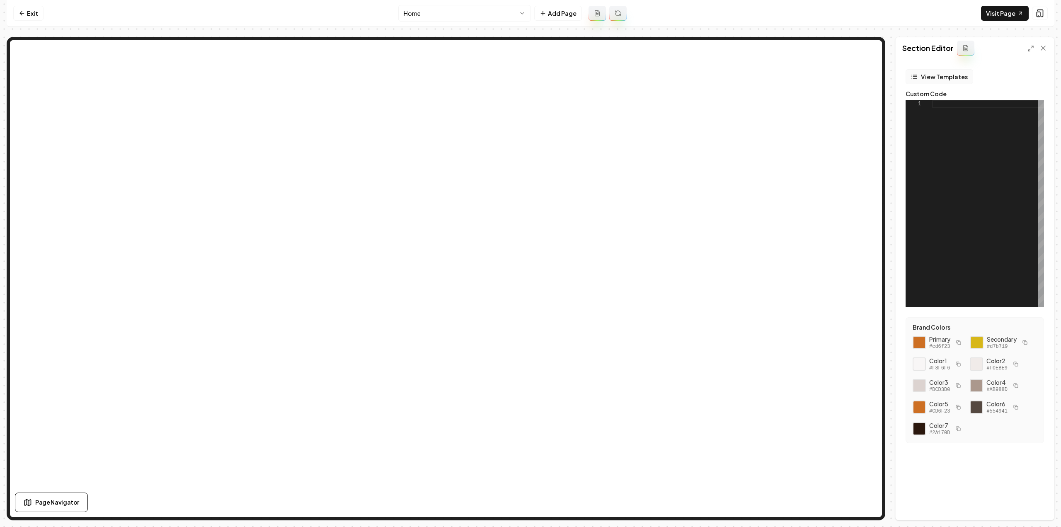
click at [941, 82] on button "View Templates" at bounding box center [940, 76] width 68 height 15
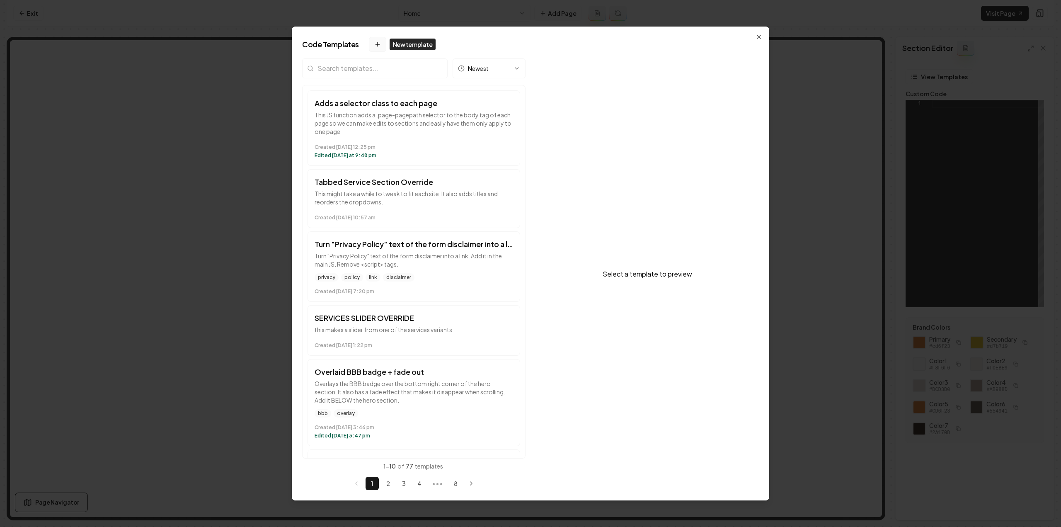
click at [381, 44] on button "New template" at bounding box center [377, 44] width 17 height 15
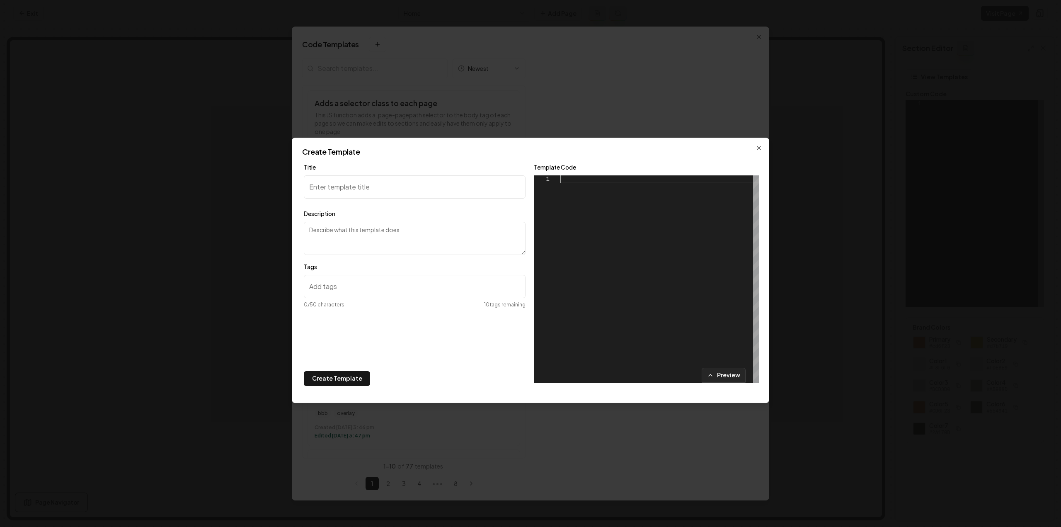
click at [631, 250] on div at bounding box center [659, 278] width 199 height 207
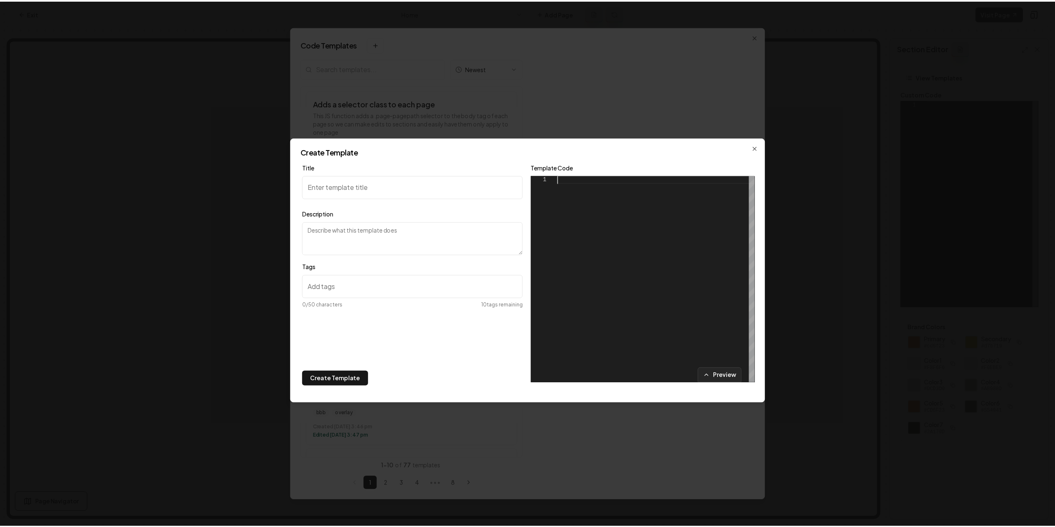
scroll to position [0, 0]
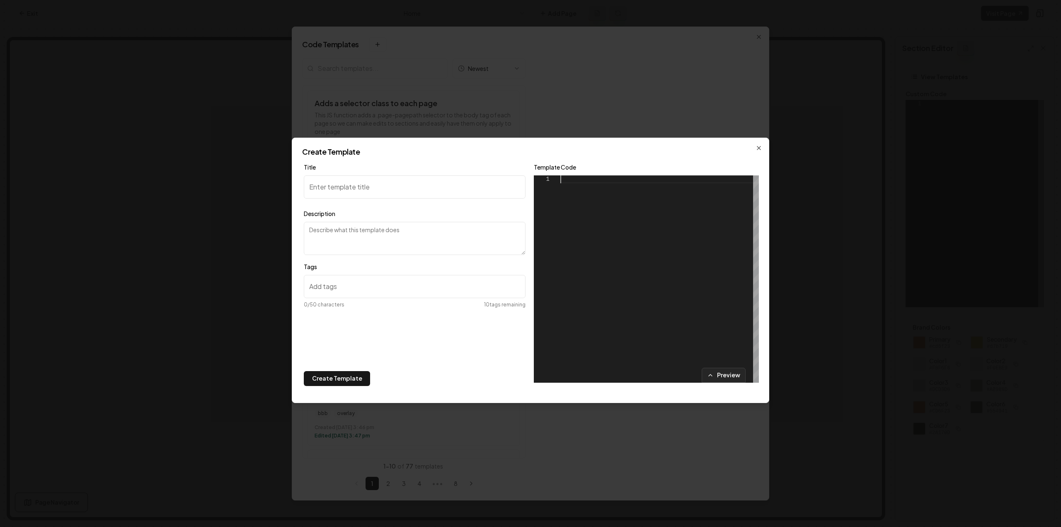
type textarea "*****"
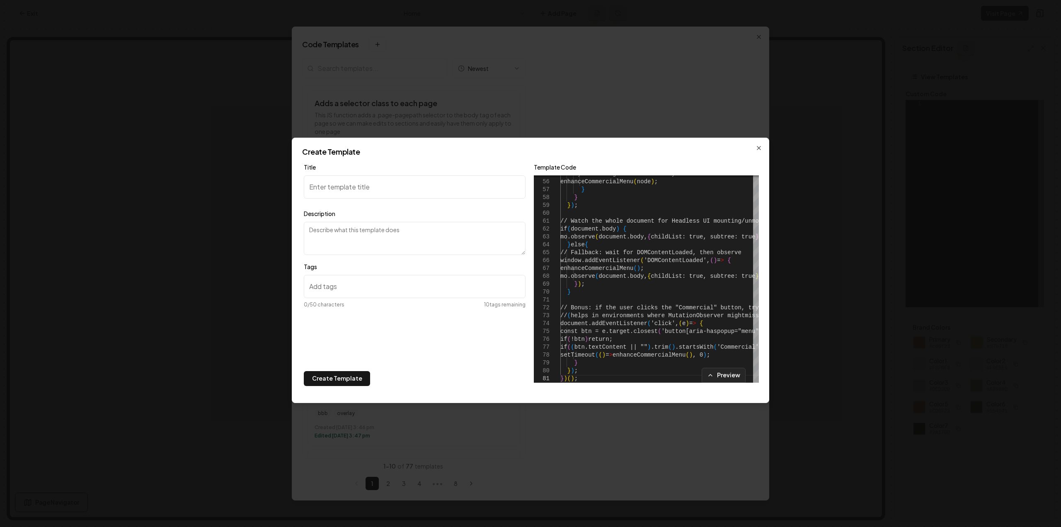
click at [413, 181] on input "Title" at bounding box center [415, 186] width 222 height 23
type input "Add services to more than one group (dropdown)"
click at [414, 243] on textarea "Description" at bounding box center [415, 238] width 222 height 33
click at [361, 296] on input "Tags" at bounding box center [415, 286] width 222 height 23
click at [332, 378] on button "Create Template" at bounding box center [337, 378] width 66 height 15
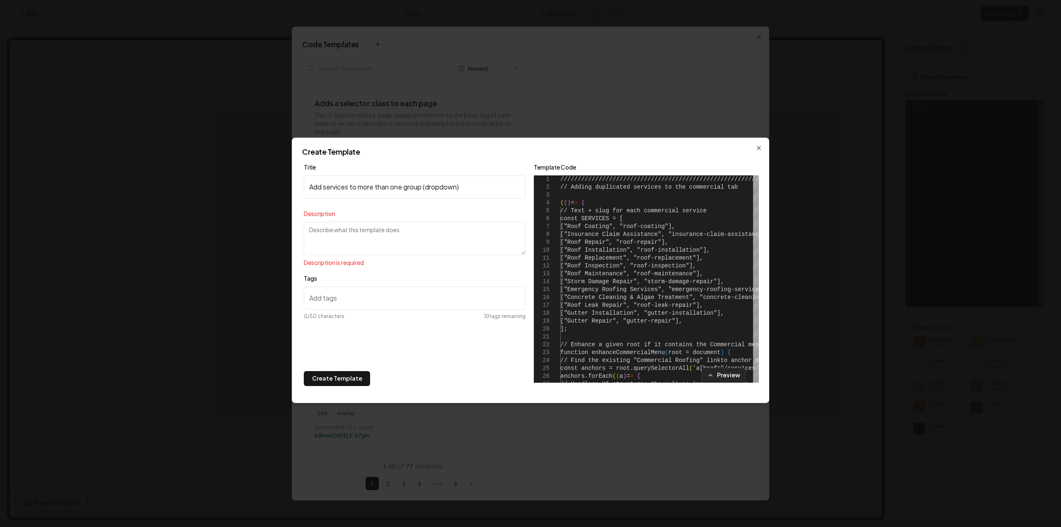
click at [326, 240] on textarea "Description" at bounding box center [415, 238] width 222 height 33
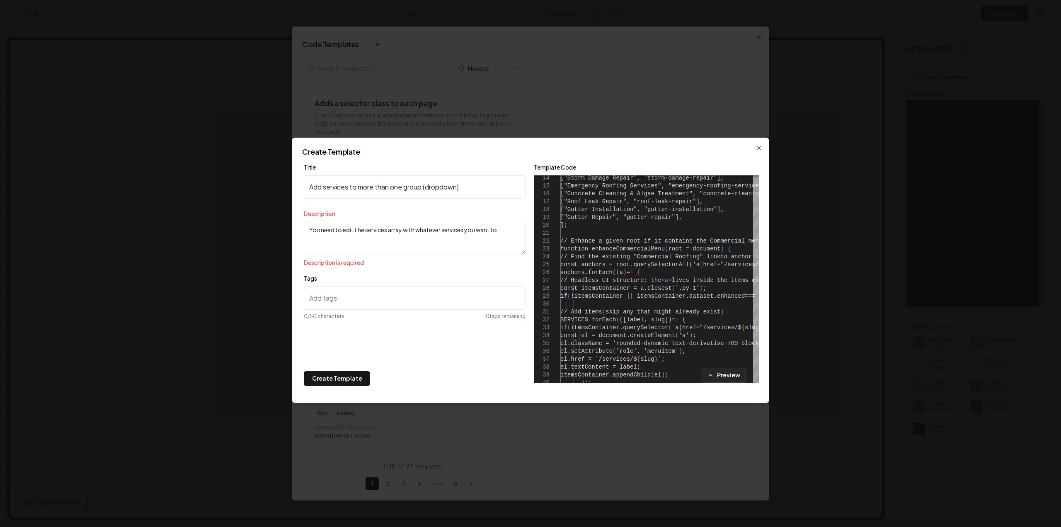
drag, startPoint x: 512, startPoint y: 232, endPoint x: 301, endPoint y: 236, distance: 210.2
click at [301, 236] on div "Create Template Title Add services to more than one group (dropdown) Descriptio…" at bounding box center [531, 270] width 478 height 265
type textarea "This needs to be edited to fit each site's needs"
click at [339, 374] on button "Create Template" at bounding box center [337, 378] width 66 height 15
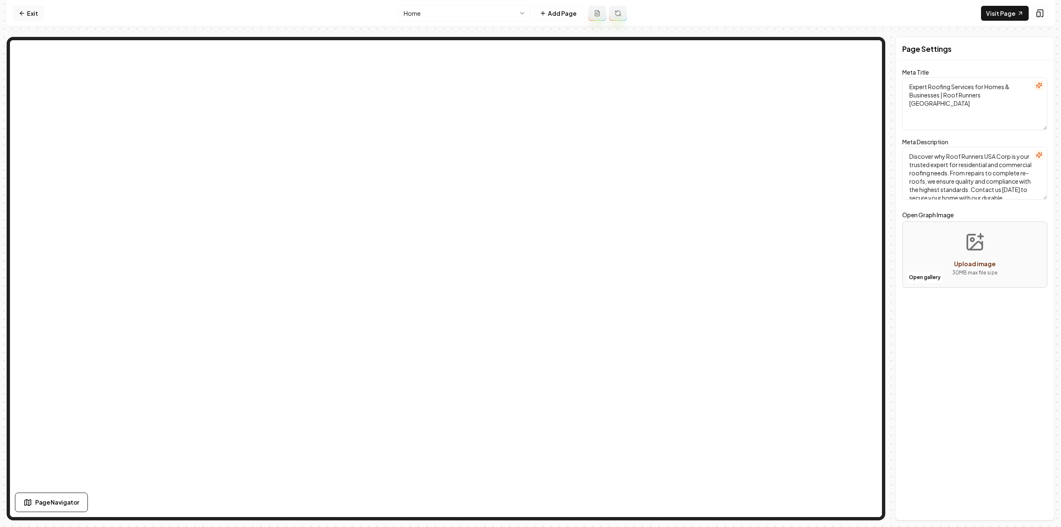
click at [32, 9] on link "Exit" at bounding box center [28, 13] width 30 height 15
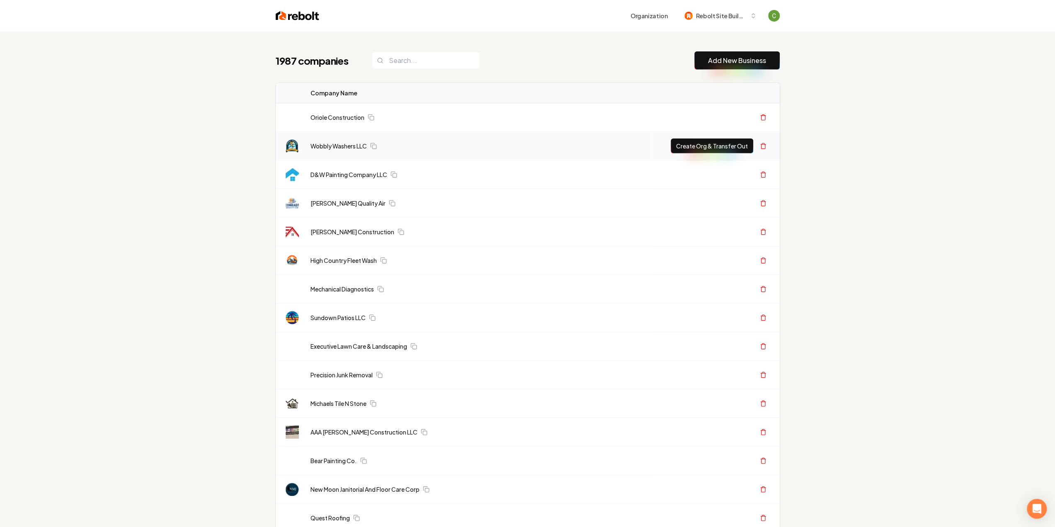
click at [165, 1] on header "Organization Rebolt Site Builder" at bounding box center [527, 16] width 1055 height 32
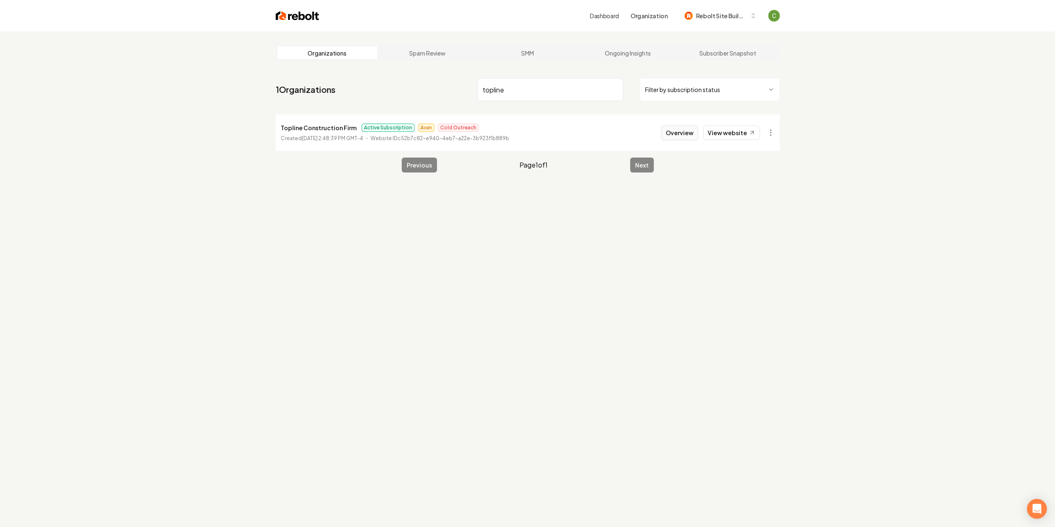
type input "topline"
click at [685, 135] on button "Overview" at bounding box center [679, 132] width 37 height 15
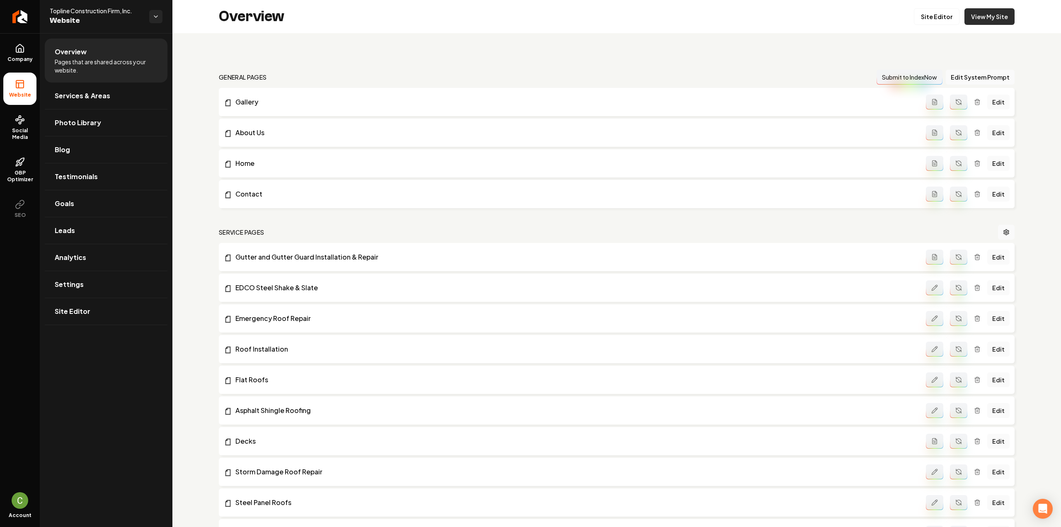
click at [999, 17] on link "View My Site" at bounding box center [990, 16] width 50 height 17
click at [922, 11] on link "Site Editor" at bounding box center [937, 16] width 46 height 17
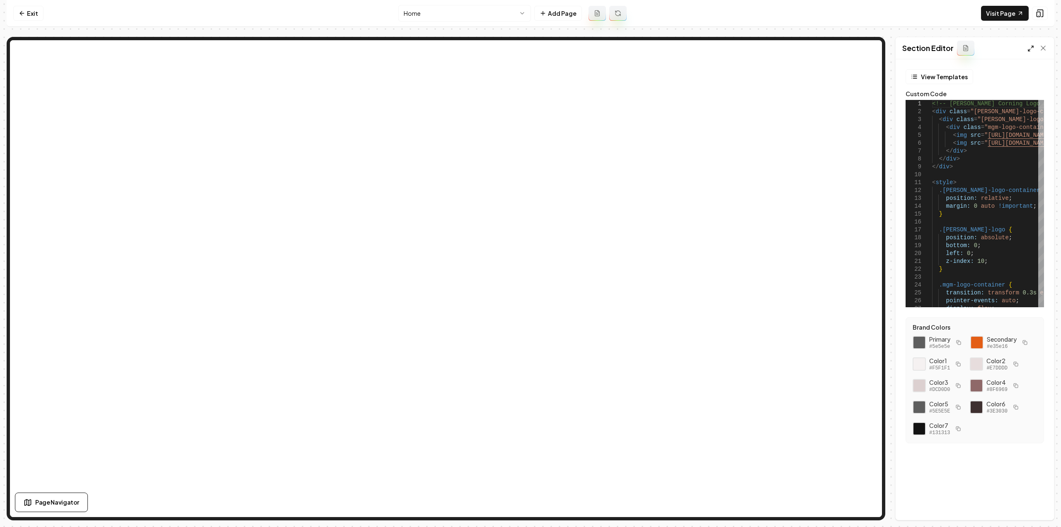
click at [1028, 50] on icon at bounding box center [1031, 48] width 7 height 7
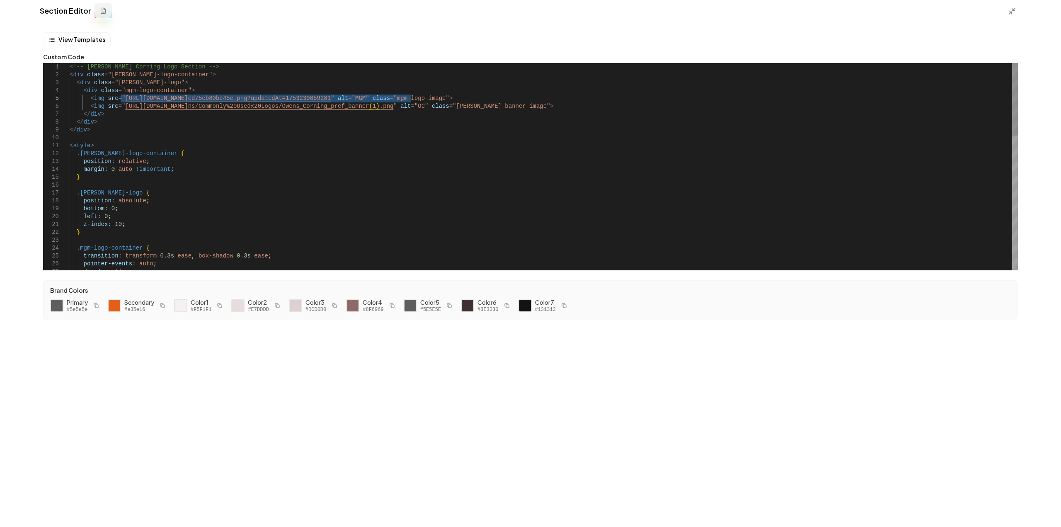
drag, startPoint x: 410, startPoint y: 98, endPoint x: 120, endPoint y: 95, distance: 290.6
click at [120, 95] on div "<!-- [PERSON_NAME] Corning Logo Section --> < div class = "[PERSON_NAME]-logo-c…" at bounding box center [544, 358] width 948 height 591
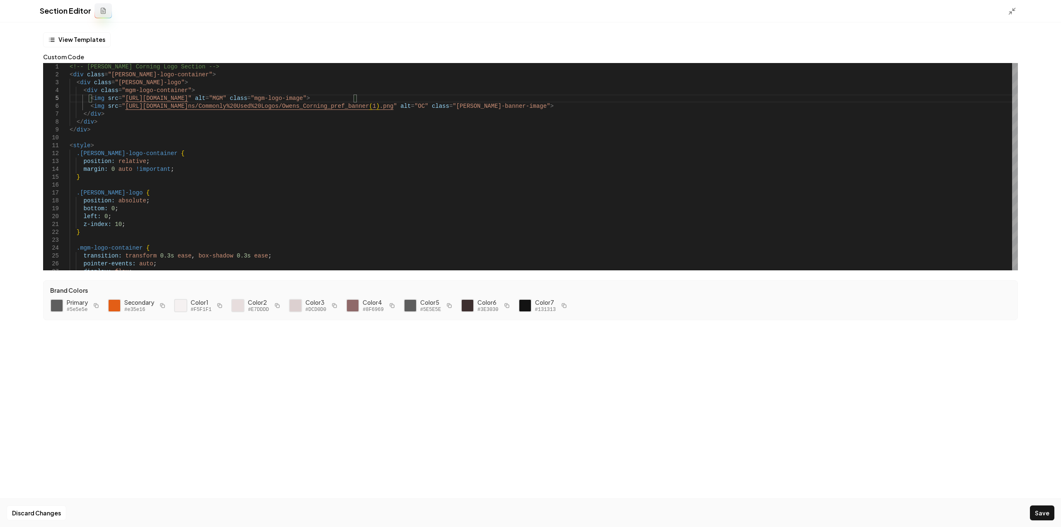
click at [1055, 517] on div "Discard Changes Save" at bounding box center [530, 512] width 1061 height 29
click at [1047, 514] on button "Save" at bounding box center [1042, 512] width 24 height 15
click at [1015, 8] on icon at bounding box center [1012, 11] width 8 height 8
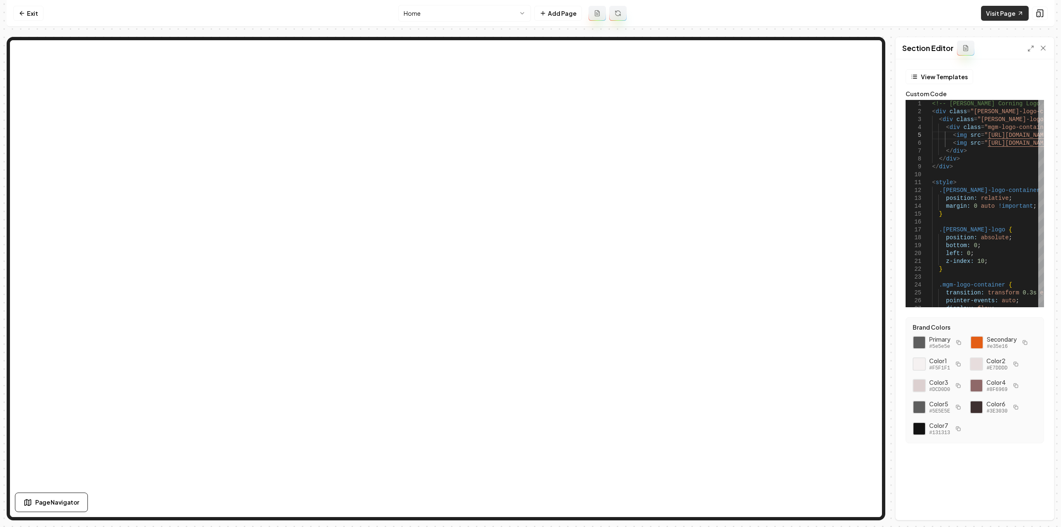
click at [1007, 14] on link "Visit Page" at bounding box center [1005, 13] width 48 height 15
click at [1031, 47] on icon at bounding box center [1031, 48] width 7 height 7
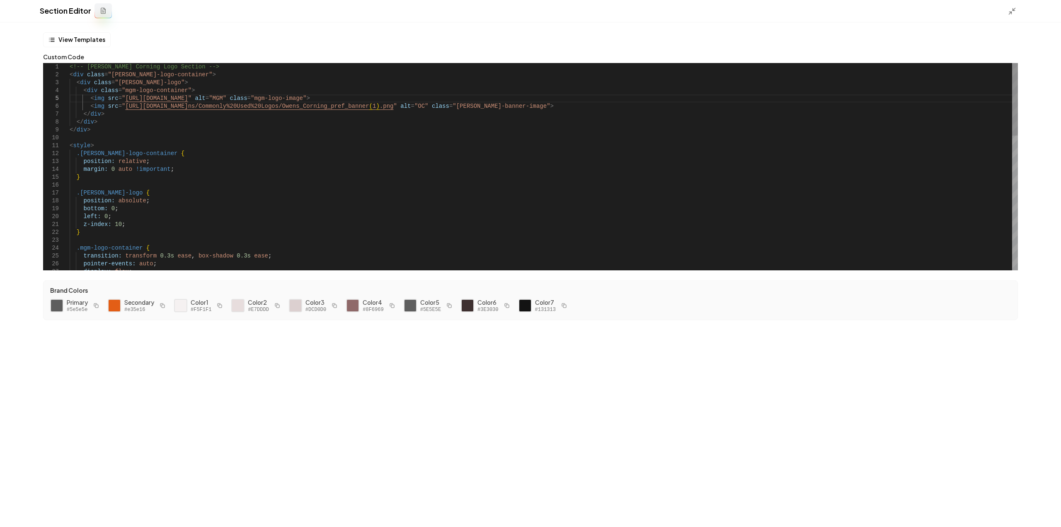
click at [127, 144] on div ".mgm-logo-container { transition: transform 0.3s ease , box-shadow 0.3s ease ; …" at bounding box center [544, 358] width 948 height 591
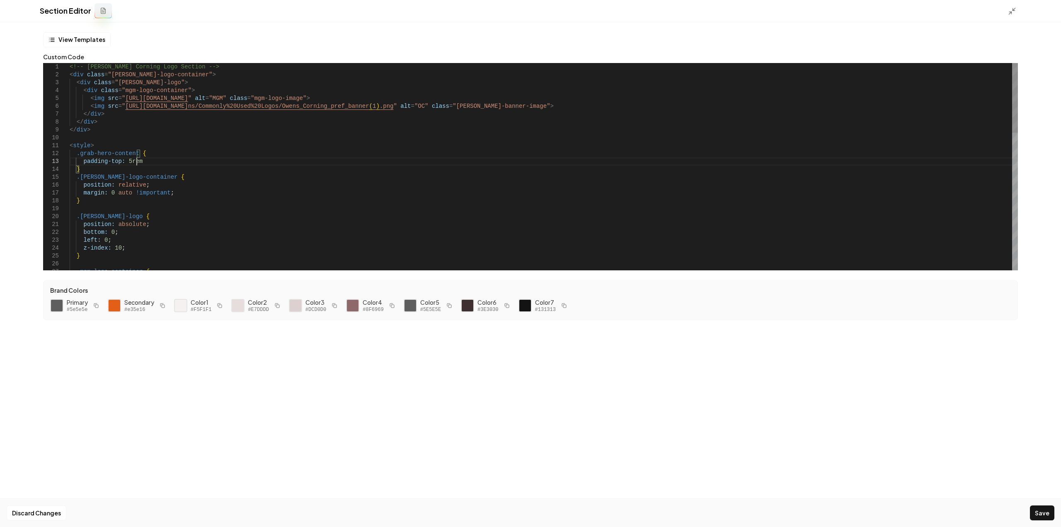
scroll to position [16, 70]
click at [1009, 12] on icon at bounding box center [1012, 11] width 8 height 8
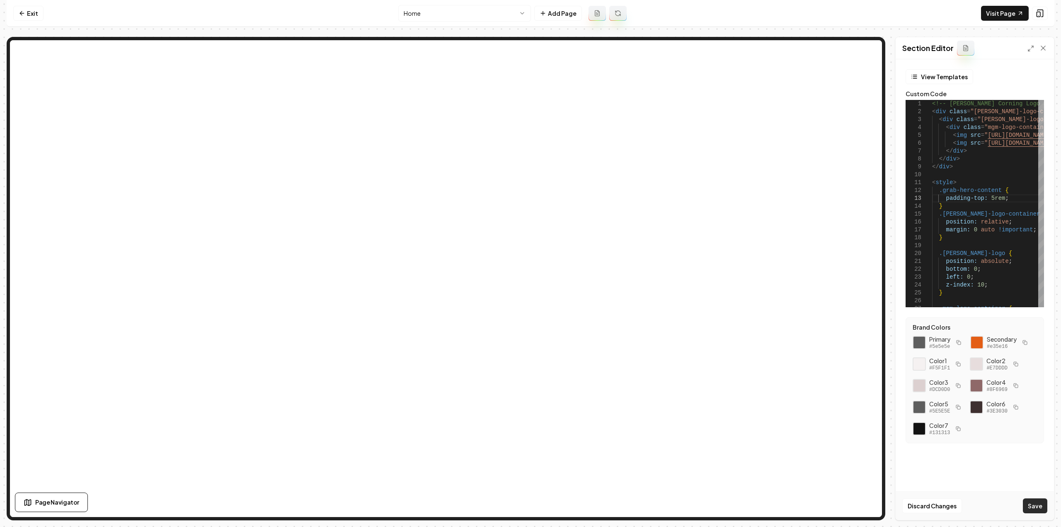
click at [1034, 503] on button "Save" at bounding box center [1035, 505] width 24 height 15
type textarea "**********"
click at [990, 19] on link "Visit Page" at bounding box center [1005, 13] width 48 height 15
click at [1000, 3] on nav "Exit Home Add Page Visit Page" at bounding box center [531, 13] width 1048 height 27
click at [474, 14] on html "Computer Required This feature is only available on a computer. Please switch t…" at bounding box center [530, 263] width 1061 height 527
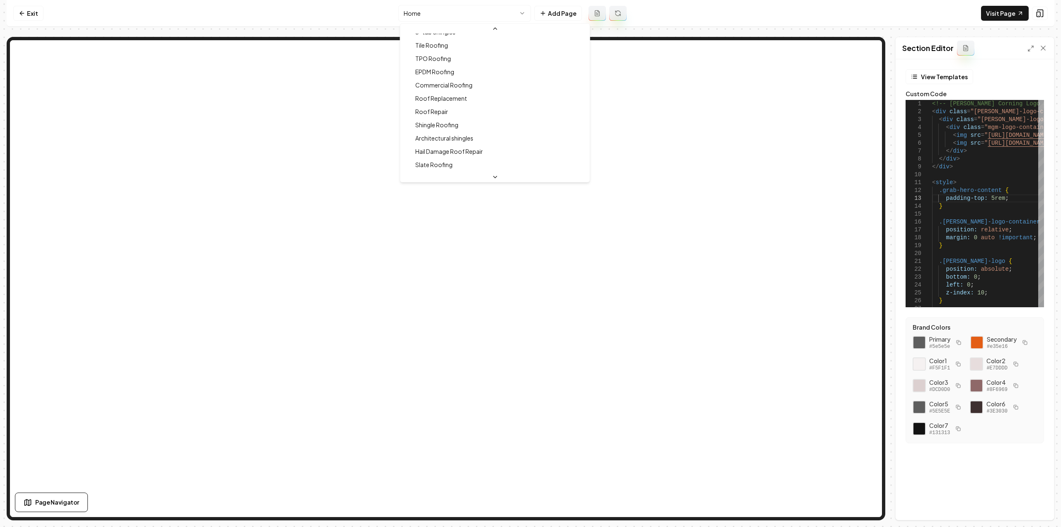
scroll to position [290, 0]
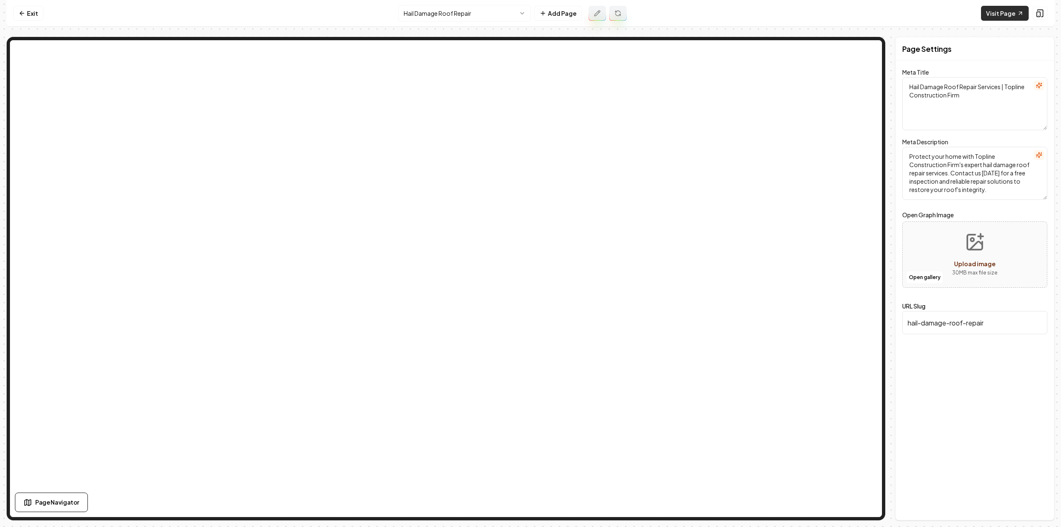
click at [994, 7] on link "Visit Page" at bounding box center [1005, 13] width 48 height 15
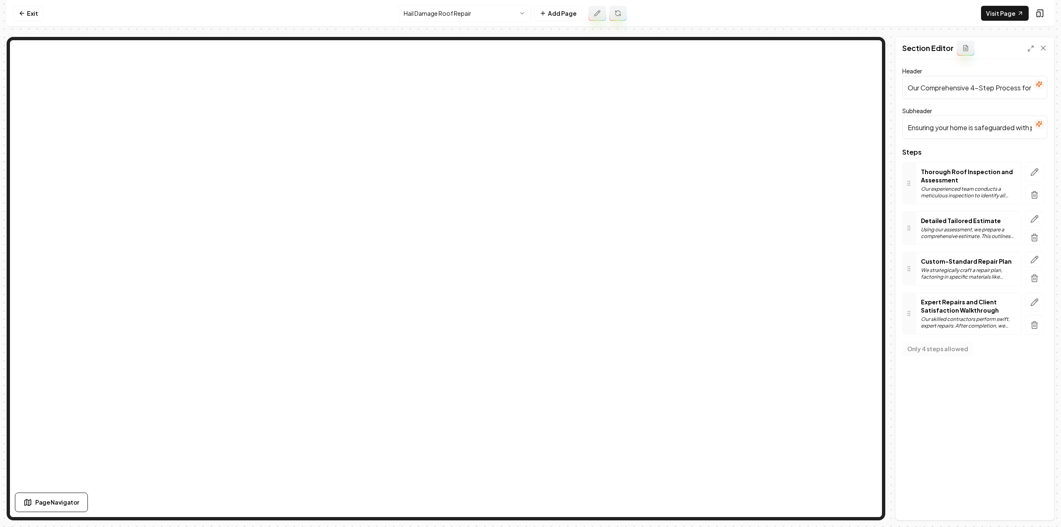
click at [1035, 168] on icon "button" at bounding box center [1035, 172] width 8 height 8
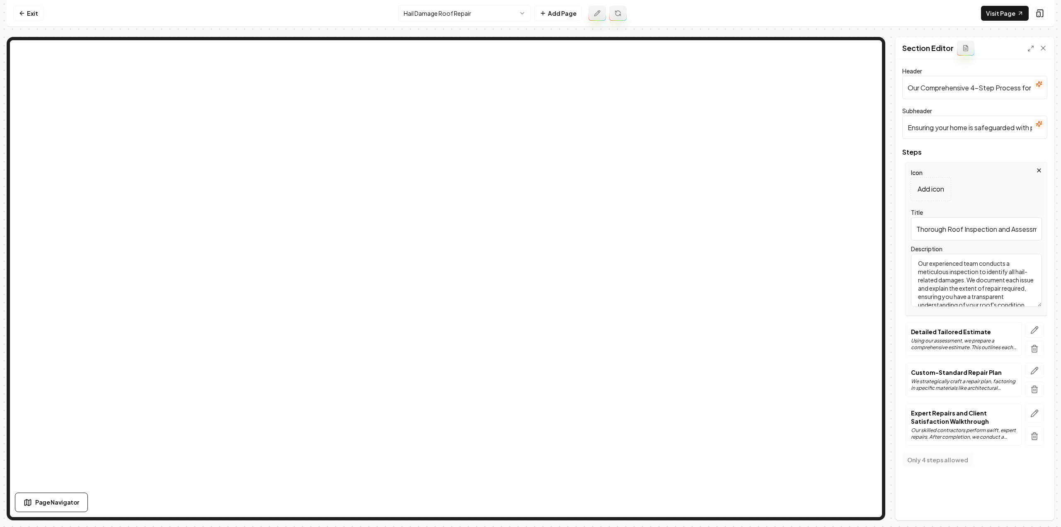
click at [965, 225] on input "Thorough Roof Inspection and Assessment" at bounding box center [976, 228] width 131 height 23
paste input "Claim & Assessment."
type input "Claim & Assessment"
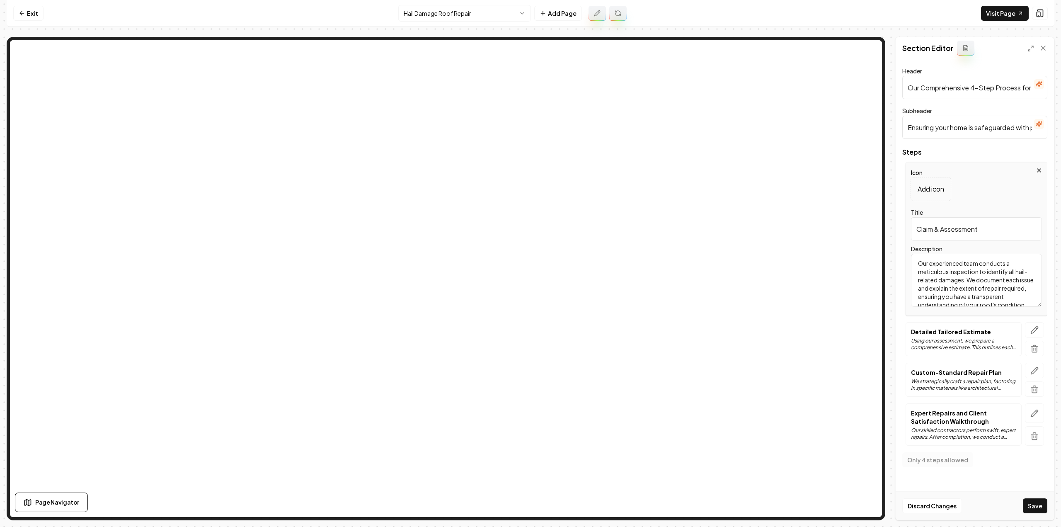
scroll to position [15, 0]
click at [972, 281] on textarea "Our experienced team conducts a meticulous inspection to identify all hail-rela…" at bounding box center [976, 280] width 131 height 53
paste textarea "You file a damage claim with your insurance carrier and receive a claim number …"
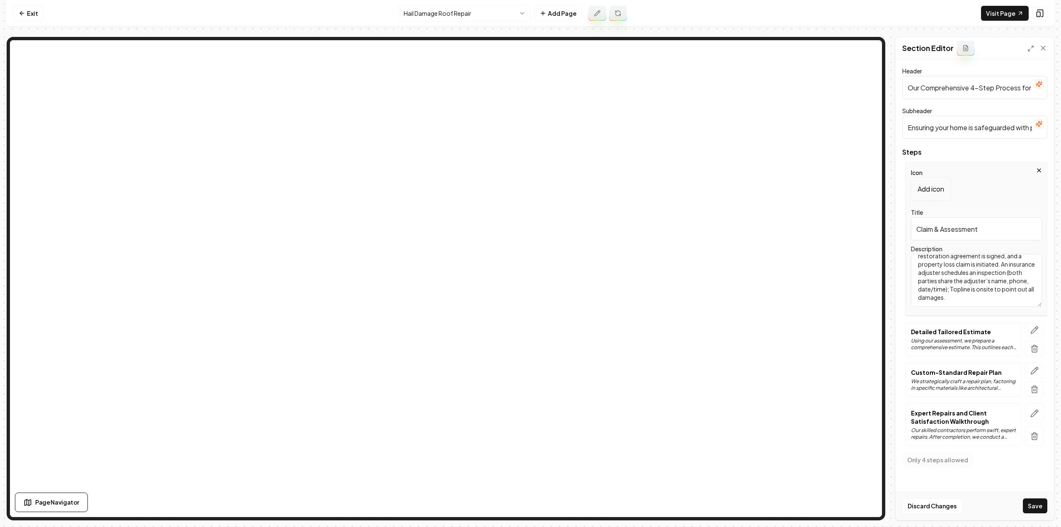
scroll to position [57, 0]
type textarea "You file a damage claim with your insurance carrier and receive a claim number …"
click at [1031, 329] on icon "button" at bounding box center [1035, 330] width 8 height 8
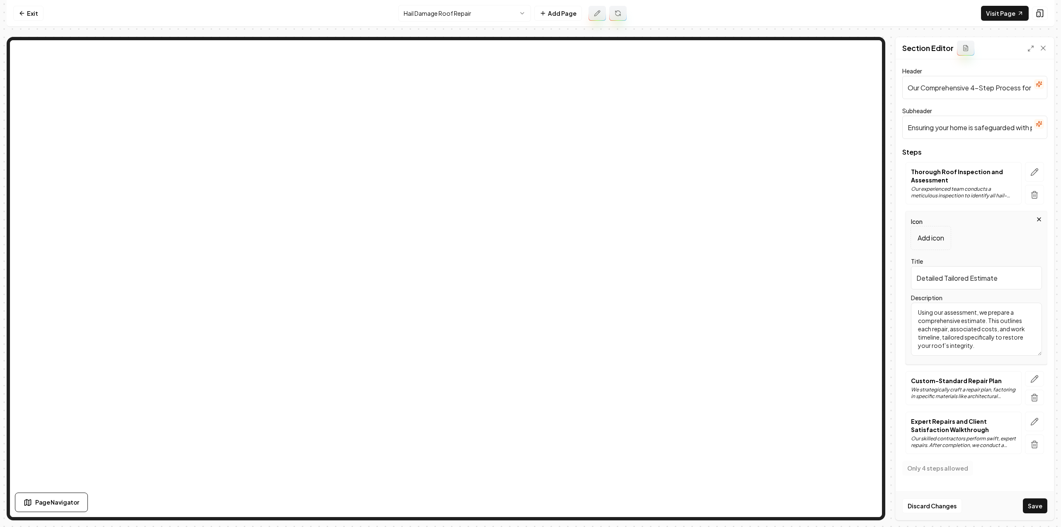
click at [957, 274] on input "Detailed Tailored Estimate" at bounding box center [976, 277] width 131 height 23
paste input "Insurance Review & Documentation."
type input "Insurance Review & Documentation."
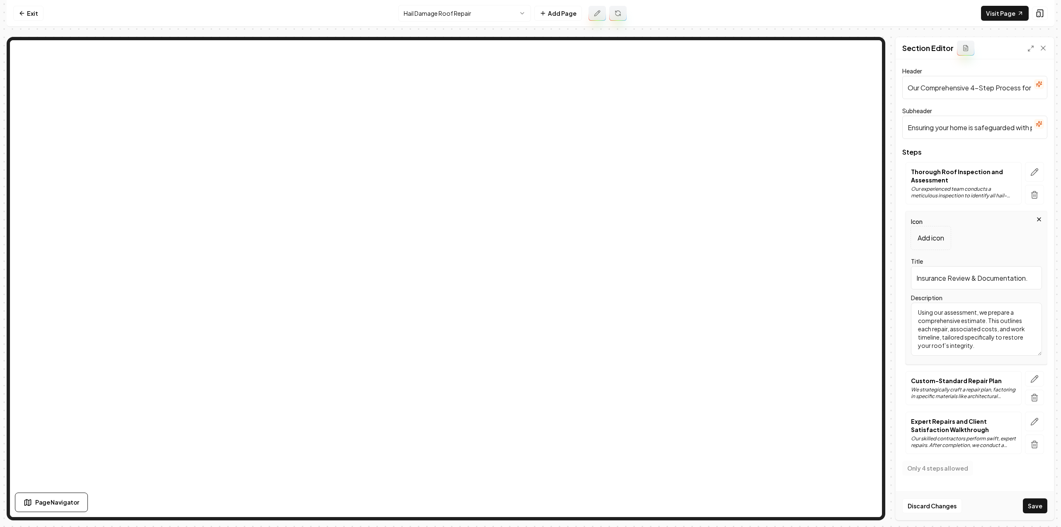
click at [995, 314] on textarea "Using our assessment, we prepare a comprehensive estimate. This outlines each r…" at bounding box center [976, 329] width 131 height 53
paste textarea "In ~10–14 days the insurer provides documentation of assessed damages and may i…"
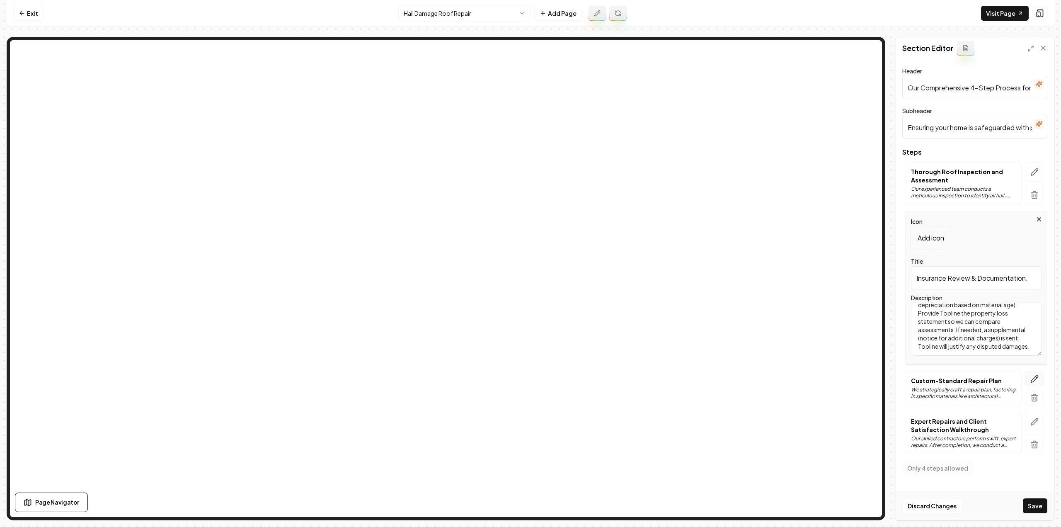
type textarea "In ~10–14 days the insurer provides documentation of assessed damages and may i…"
click at [1036, 375] on icon "button" at bounding box center [1035, 379] width 8 height 8
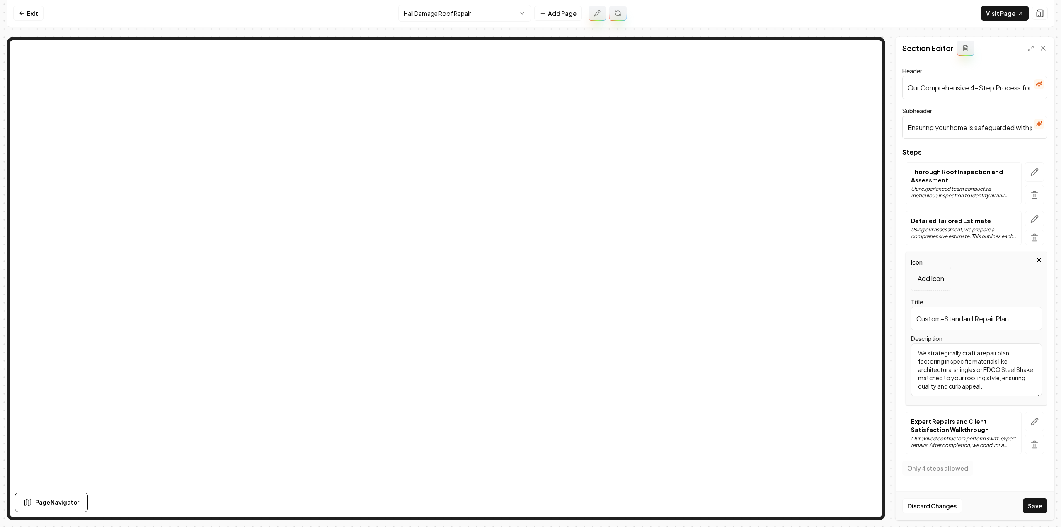
click at [948, 315] on input "Custom-Standard Repair Plan" at bounding box center [976, 318] width 131 height 23
paste input "Payments & Scheduling."
type input "Payments & Scheduling"
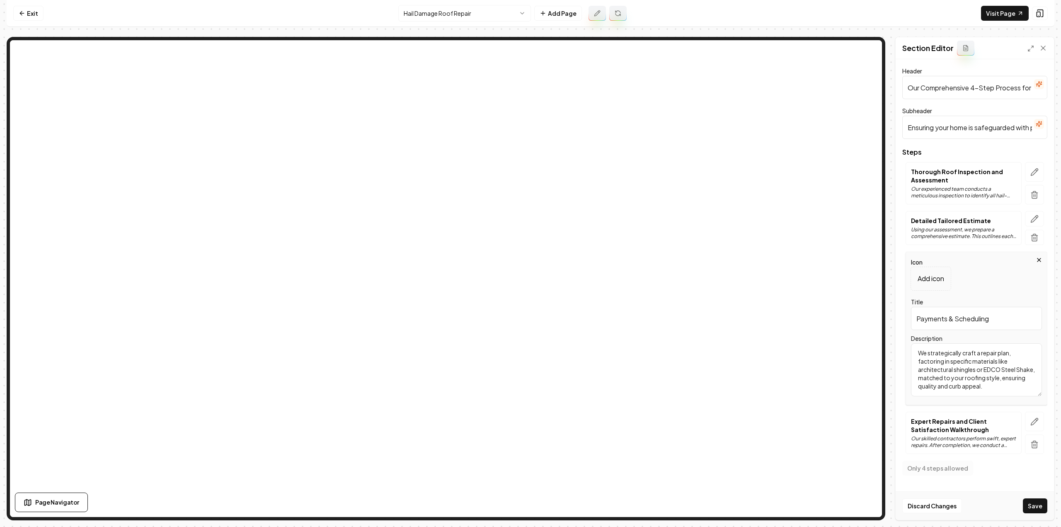
click at [1005, 364] on textarea "We strategically craft a repair plan, factoring in specific materials like arch…" at bounding box center [976, 369] width 131 height 53
paste textarea "The insurance company issues a check (amount may vary) to commence repairs. You…"
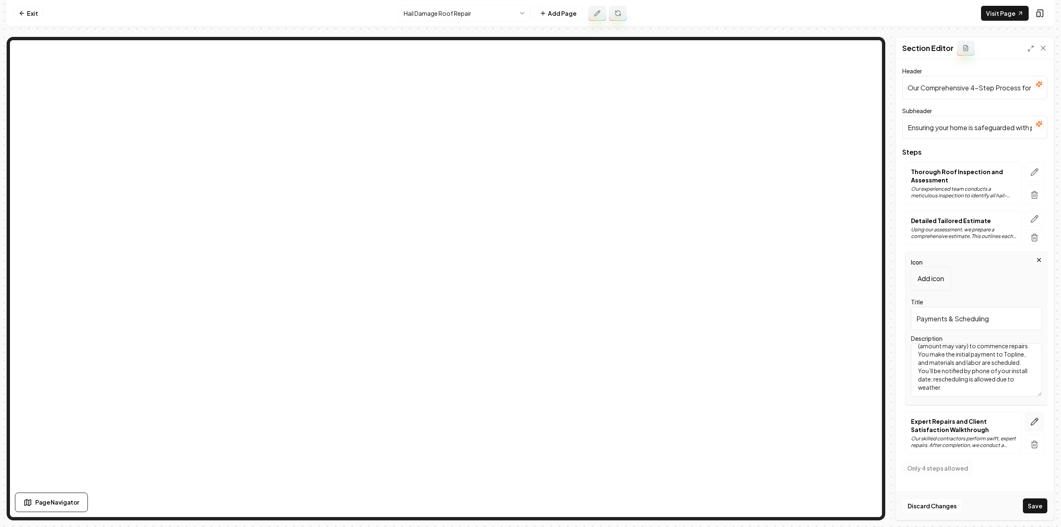
type textarea "The insurance company issues a check (amount may vary) to commence repairs. You…"
click at [1043, 426] on button "button" at bounding box center [1034, 421] width 19 height 19
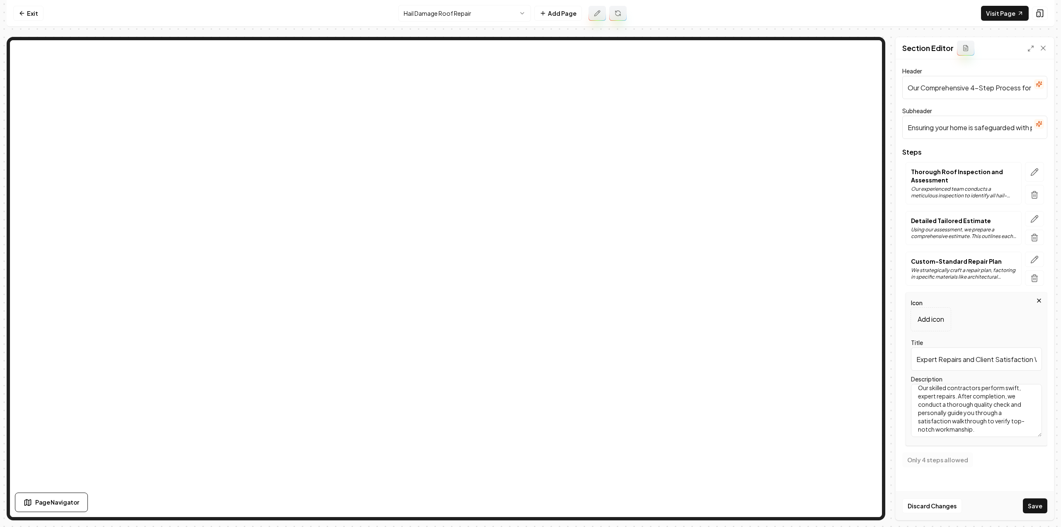
scroll to position [7, 0]
click at [994, 359] on input "Expert Repairs and Client Satisfaction Walkthrough" at bounding box center [976, 358] width 131 height 23
click at [995, 359] on input "Expert Repairs and Client Satisfaction Walkthrough" at bounding box center [976, 358] width 131 height 23
paste input "Repairs & Closeout"
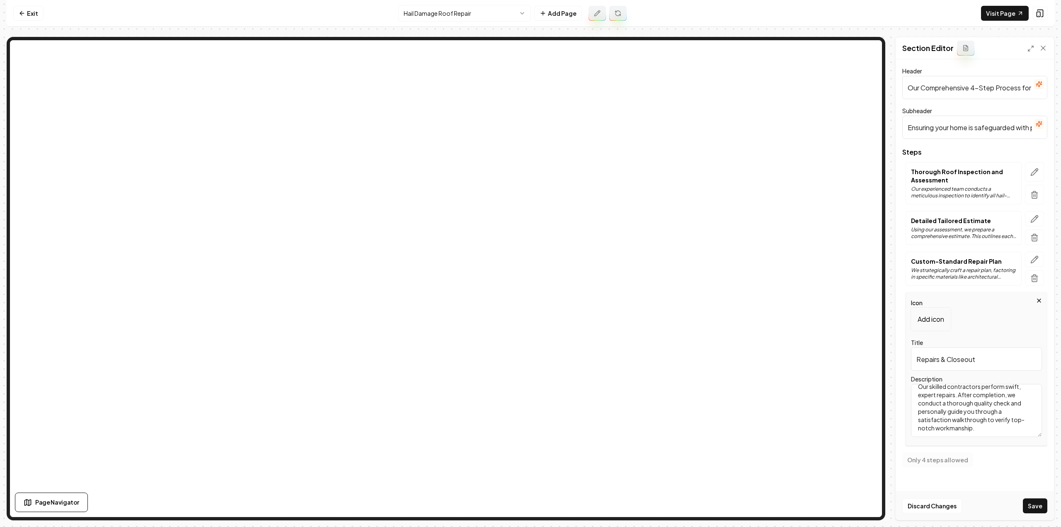
type input "Repairs & Closeout"
click at [998, 388] on textarea "Our skilled contractors perform swift, expert repairs. After completion, we con…" at bounding box center [976, 410] width 131 height 53
paste textarea "Repairs are completed. An inspection by an official building inspector is sched…"
type textarea "Repairs are completed. An inspection by an official building inspector is sched…"
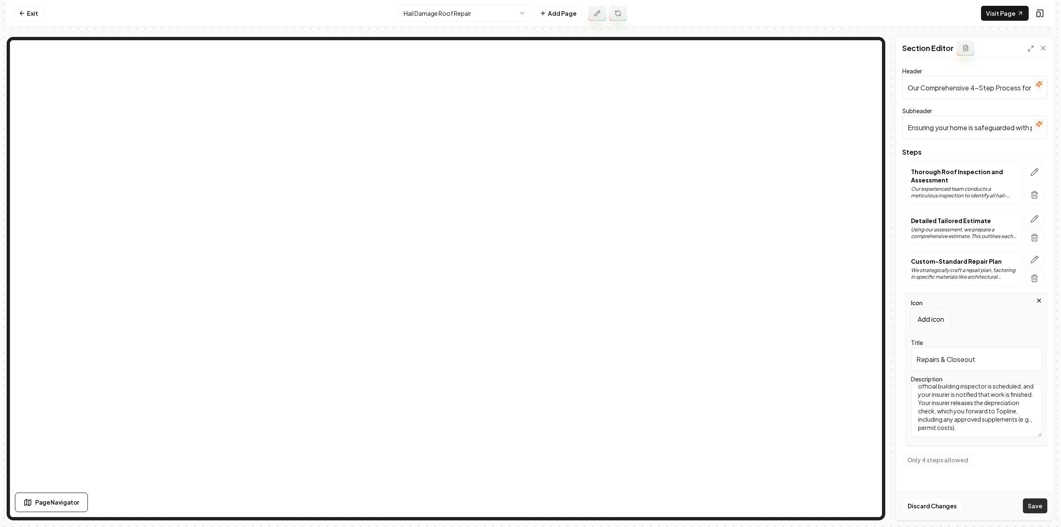
click at [1039, 511] on button "Save" at bounding box center [1035, 505] width 24 height 15
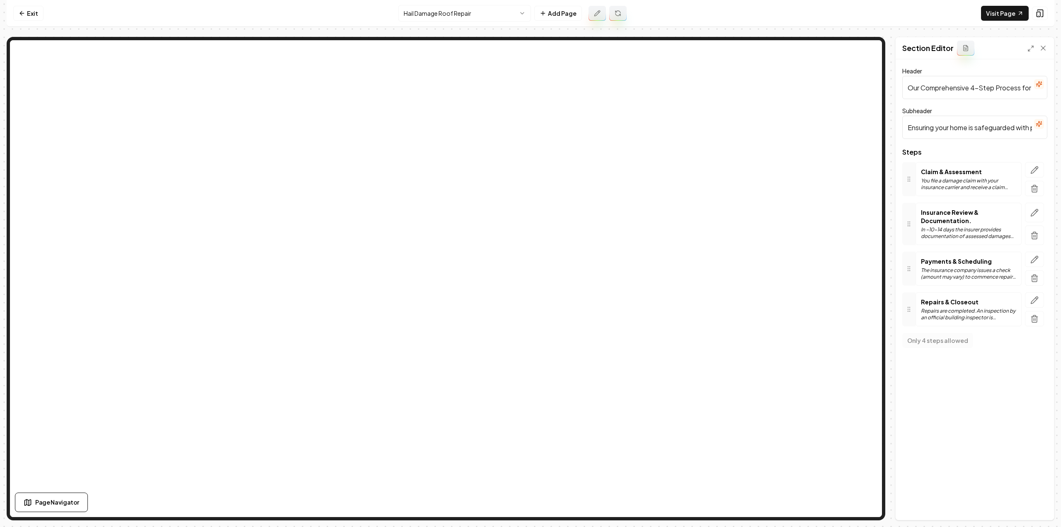
click at [415, 8] on html "Computer Required This feature is only available on a computer. Please switch t…" at bounding box center [530, 263] width 1061 height 527
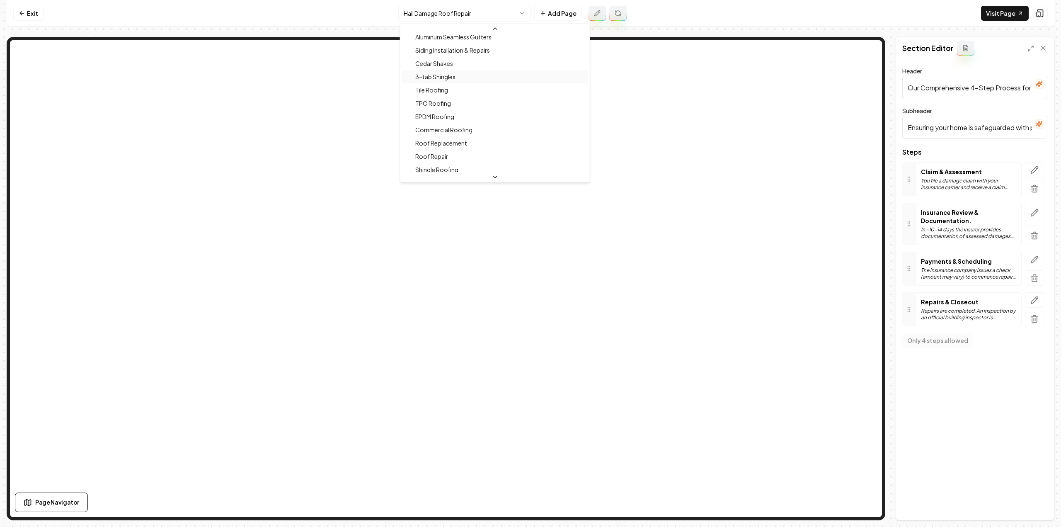
scroll to position [221, 0]
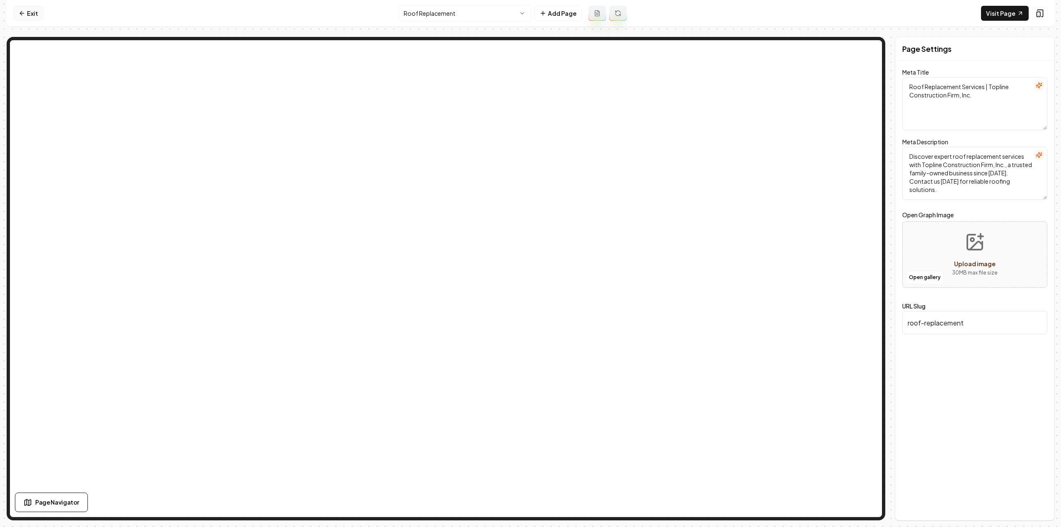
click at [35, 15] on link "Exit" at bounding box center [28, 13] width 30 height 15
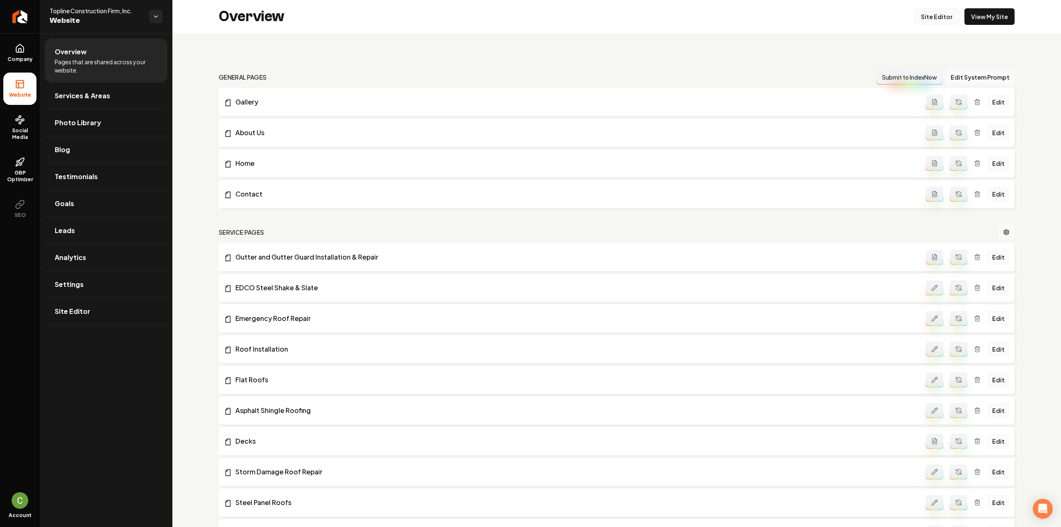
click at [939, 15] on link "Site Editor" at bounding box center [937, 16] width 46 height 17
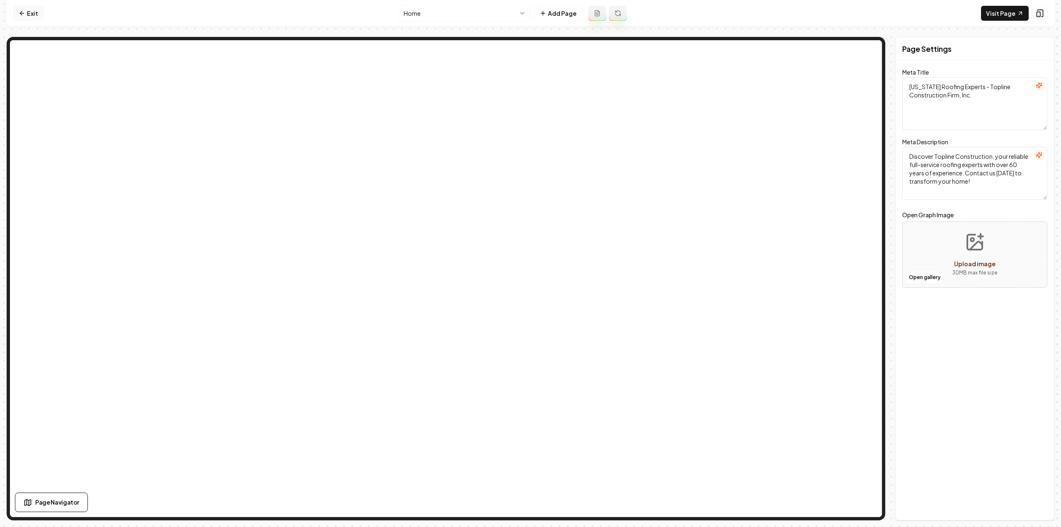
click at [39, 10] on link "Exit" at bounding box center [28, 13] width 30 height 15
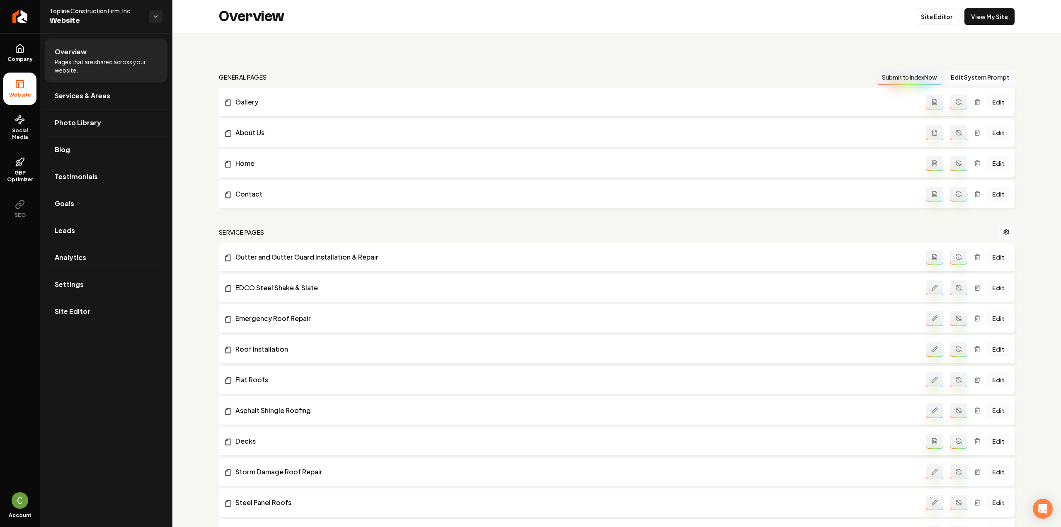
drag, startPoint x: 203, startPoint y: 228, endPoint x: 203, endPoint y: 99, distance: 128.5
drag, startPoint x: 931, startPoint y: 23, endPoint x: 907, endPoint y: 56, distance: 41.0
click at [931, 23] on link "Site Editor" at bounding box center [937, 16] width 46 height 17
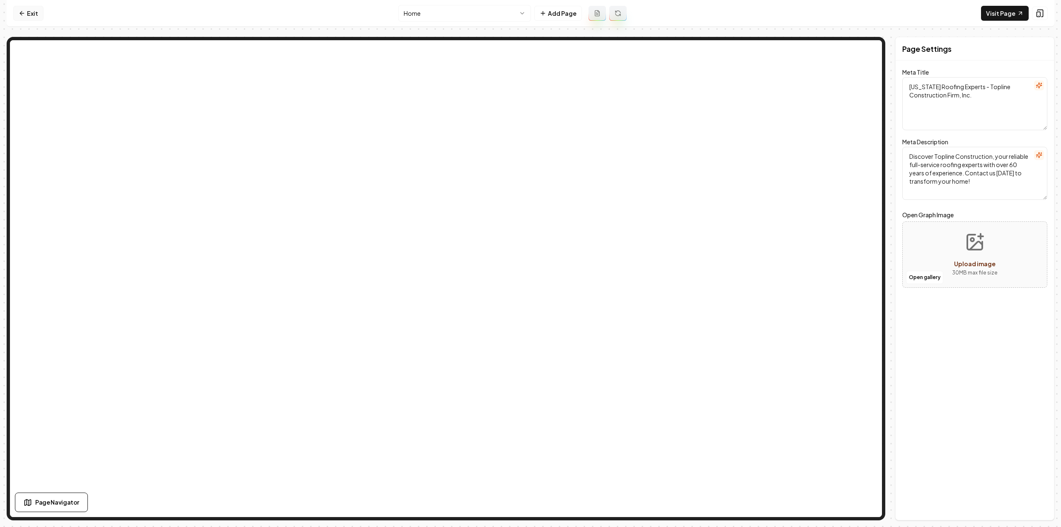
click at [21, 12] on icon at bounding box center [22, 13] width 7 height 7
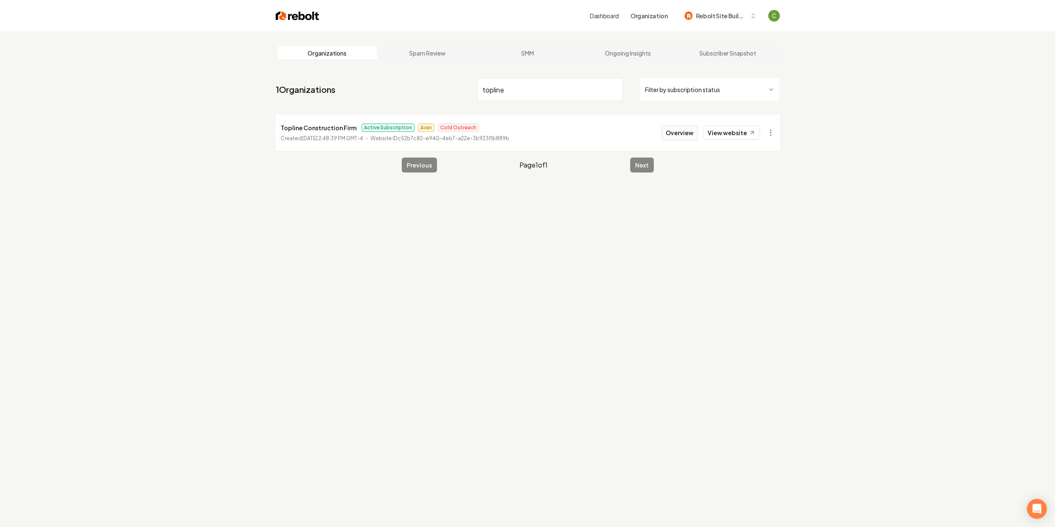
type input "topline"
click at [685, 141] on li "Topline Construction Firm Active Subscription Avan Cold Outreach Created [DATE]…" at bounding box center [528, 132] width 504 height 36
click at [684, 136] on button "Overview" at bounding box center [679, 132] width 37 height 15
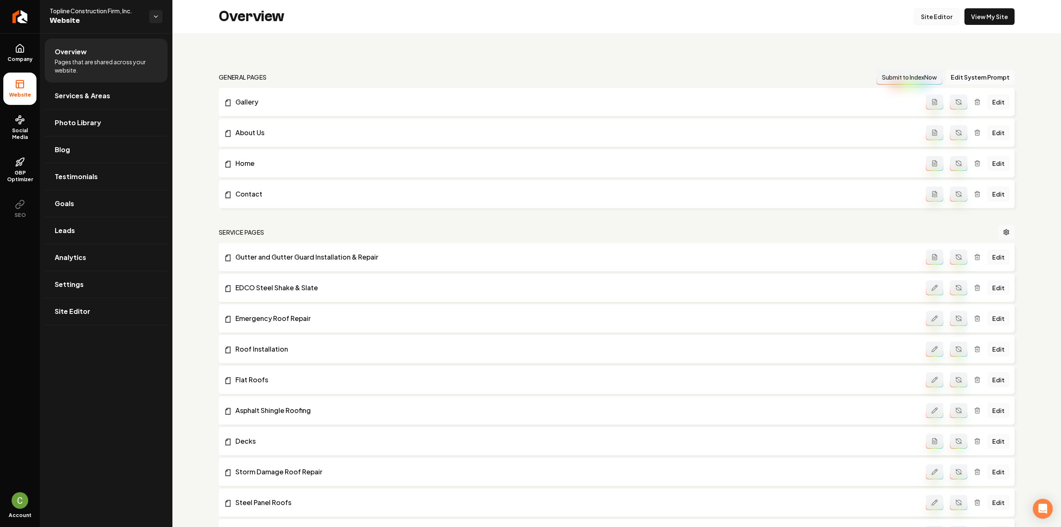
click at [933, 20] on link "Site Editor" at bounding box center [937, 16] width 46 height 17
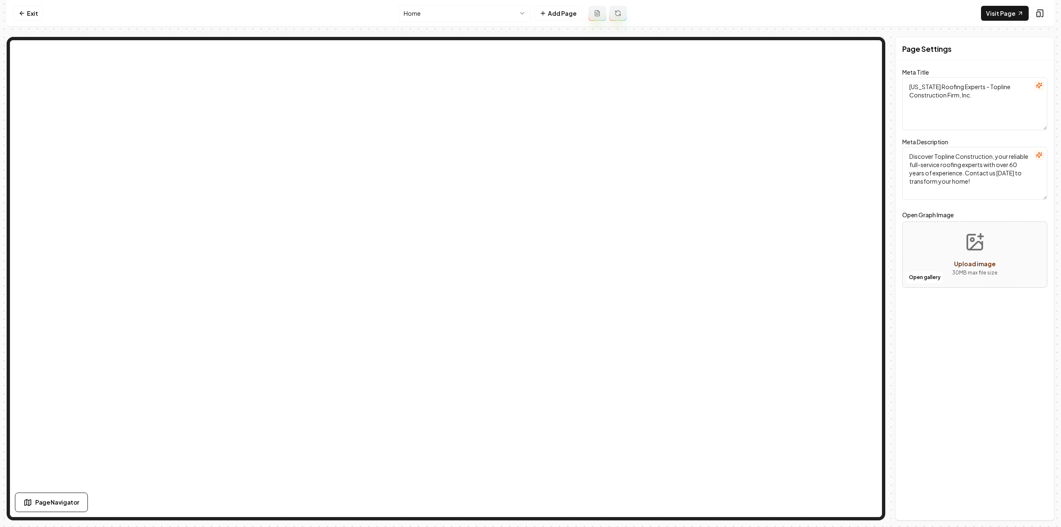
click at [449, 4] on nav "Exit Home Add Page Visit Page" at bounding box center [531, 13] width 1048 height 27
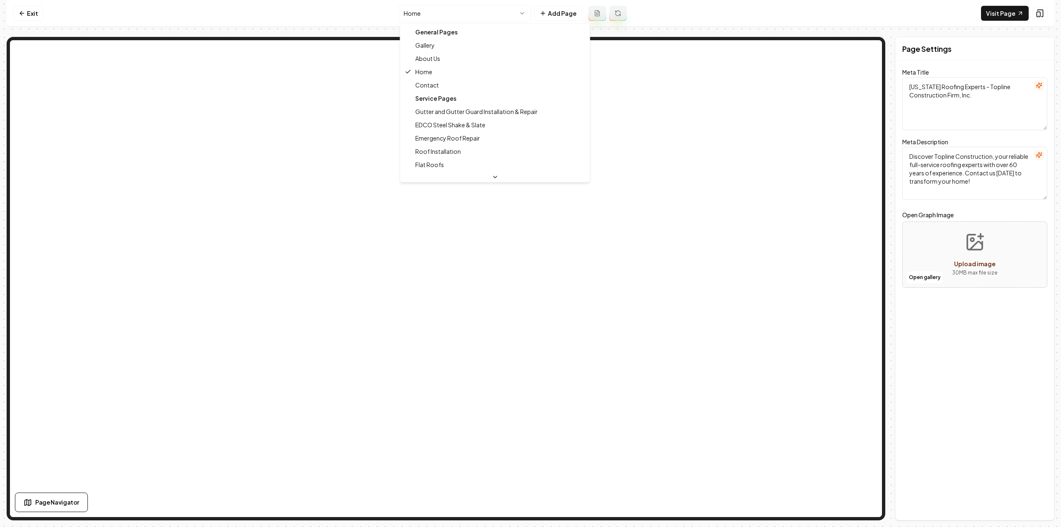
click at [449, 8] on html "Computer Required This feature is only available on a computer. Please switch t…" at bounding box center [530, 263] width 1061 height 527
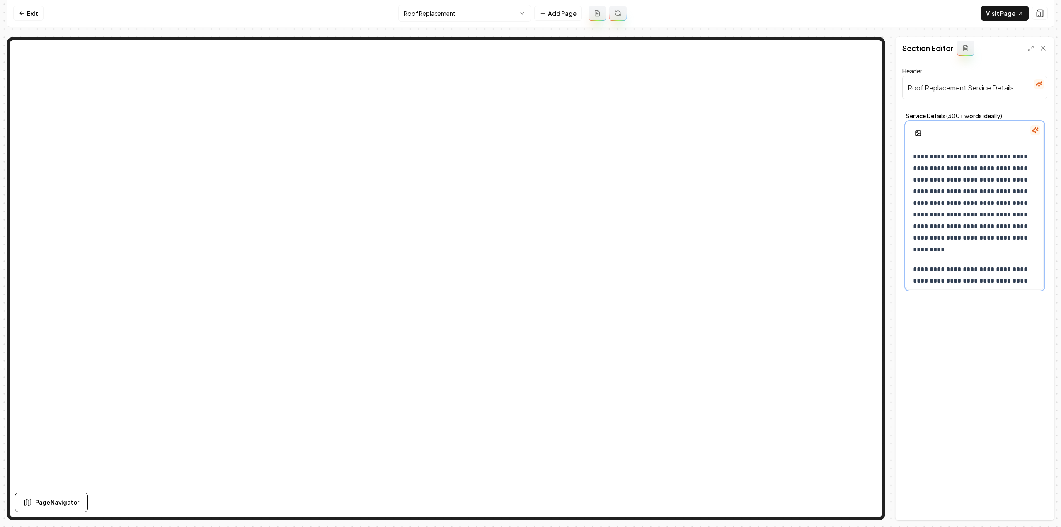
click at [980, 235] on p "**********" at bounding box center [972, 203] width 118 height 104
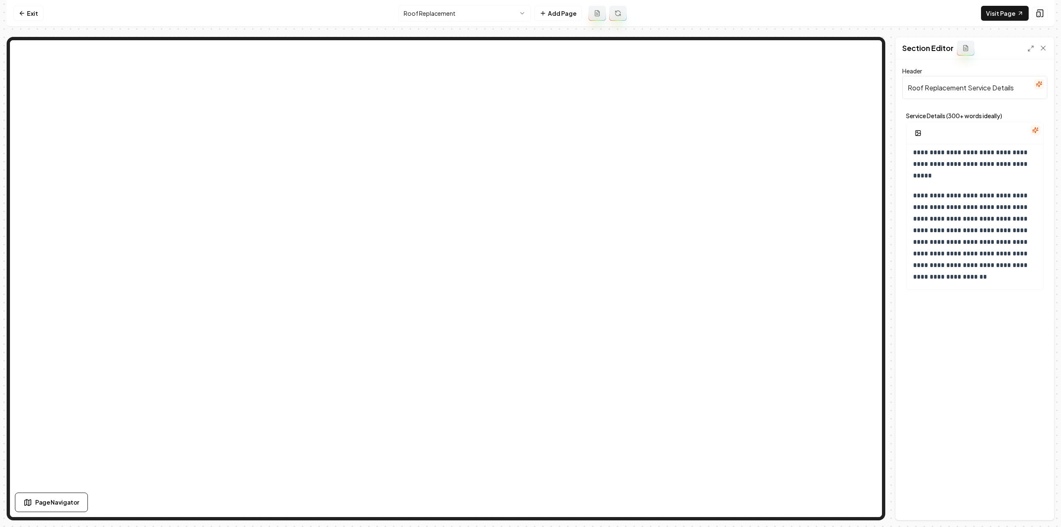
scroll to position [200, 0]
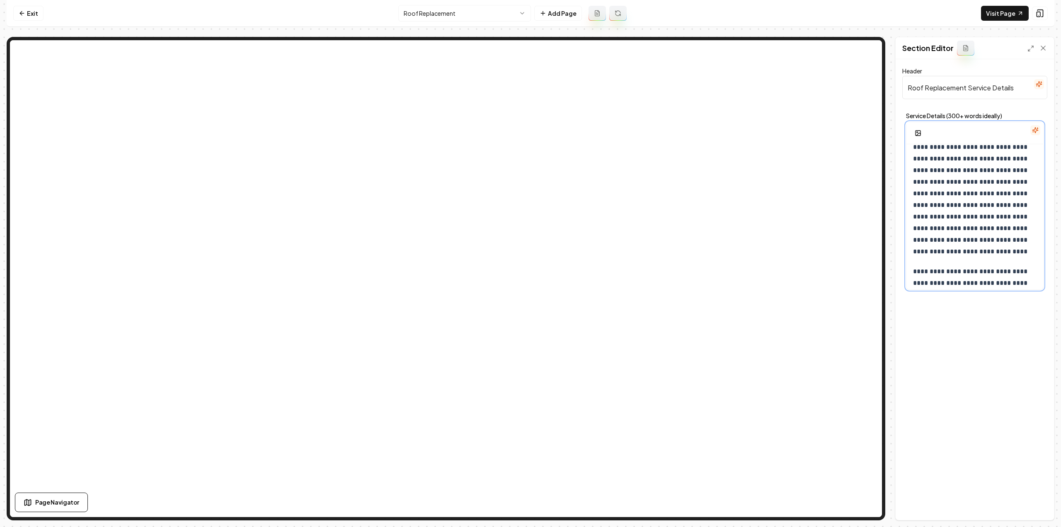
click at [982, 214] on p "**********" at bounding box center [972, 194] width 118 height 128
copy p "****"
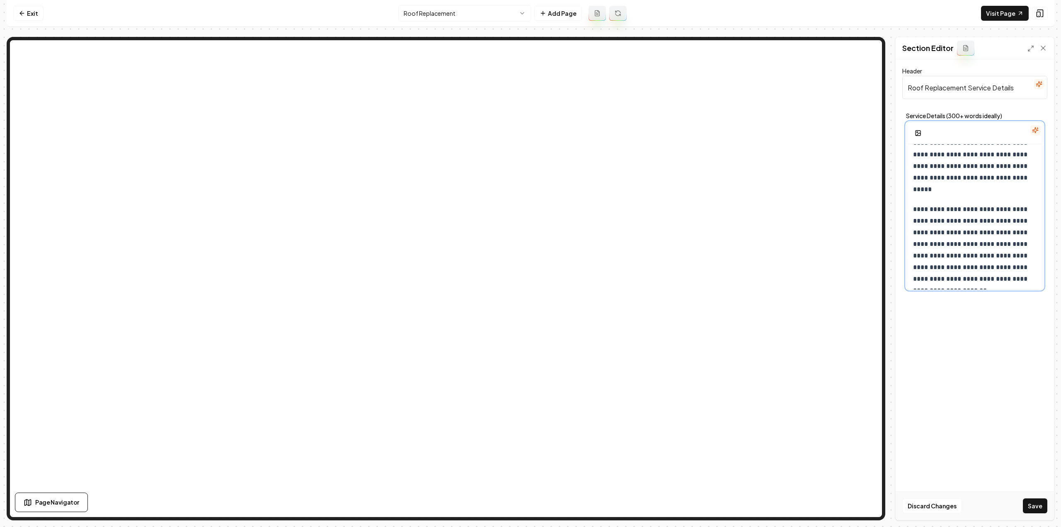
scroll to position [478, 0]
click at [1026, 481] on div "**********" at bounding box center [975, 289] width 158 height 461
click at [1031, 504] on button "Save" at bounding box center [1035, 505] width 24 height 15
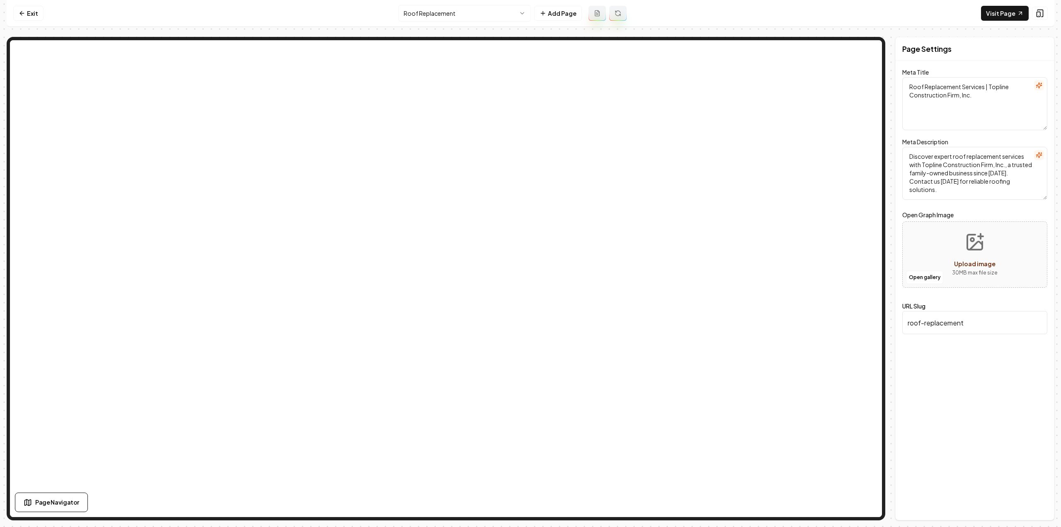
click at [427, 19] on html "Computer Required This feature is only available on a computer. Please switch t…" at bounding box center [530, 263] width 1061 height 527
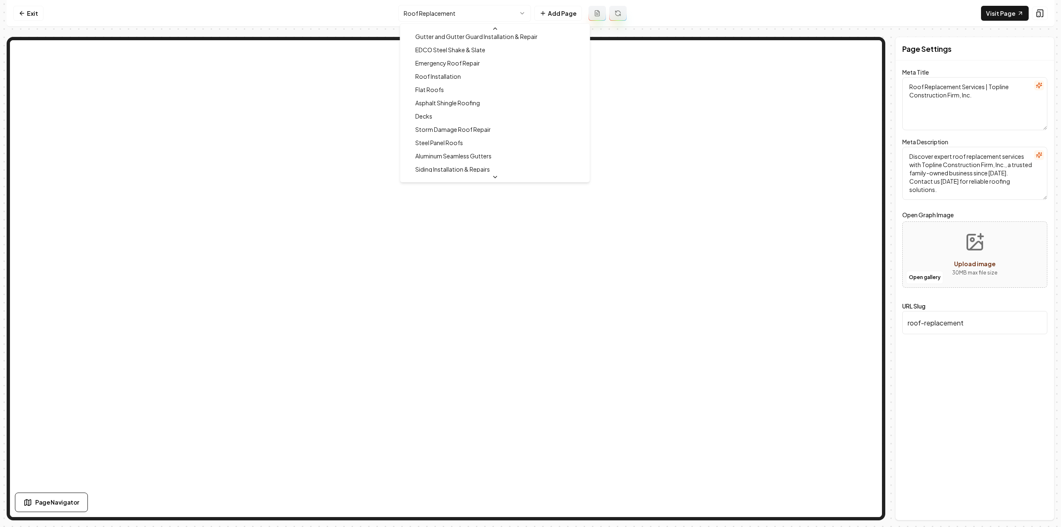
scroll to position [44, 0]
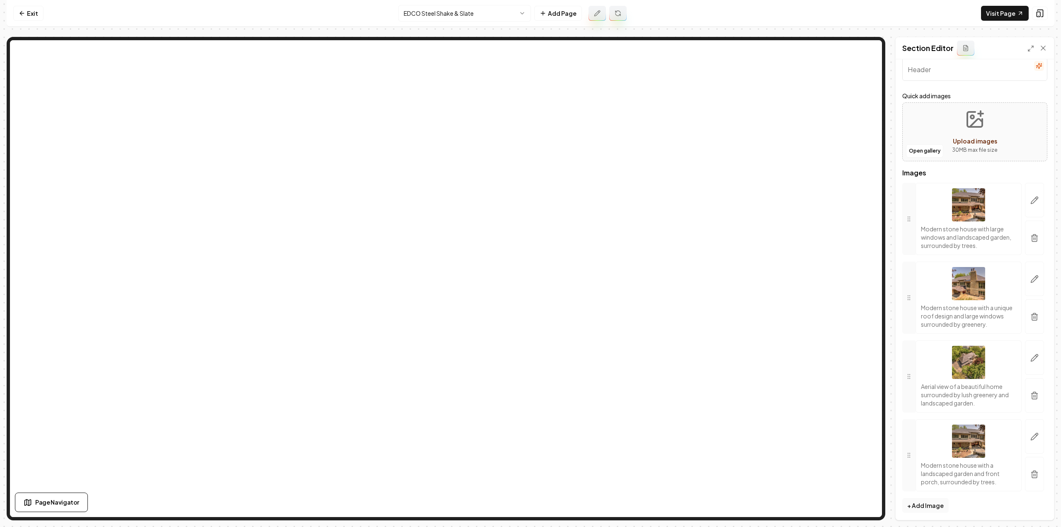
scroll to position [27, 0]
click at [1031, 468] on icon "button" at bounding box center [1035, 471] width 8 height 8
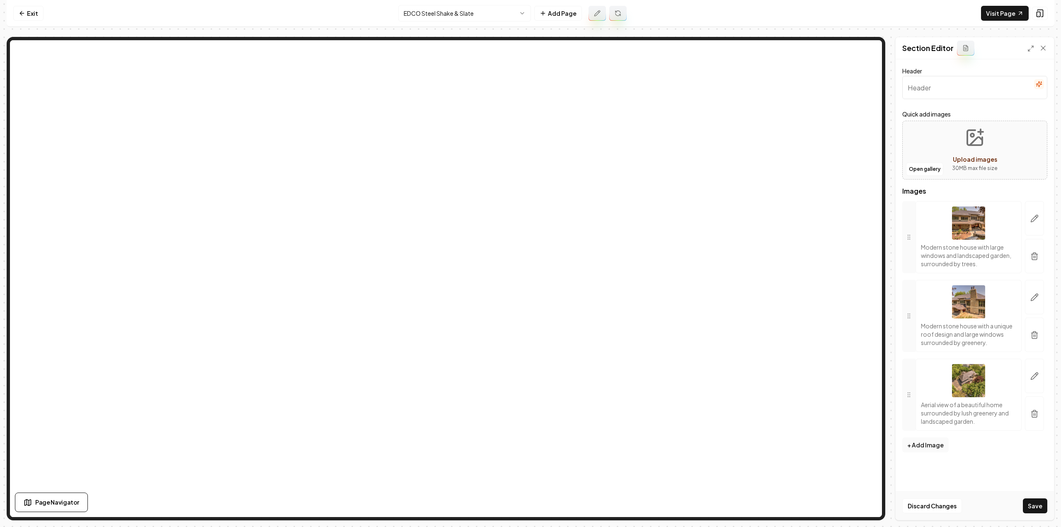
scroll to position [0, 0]
click at [1033, 510] on button "Save" at bounding box center [1035, 505] width 24 height 15
click at [423, 17] on html "Computer Required This feature is only available on a computer. Please switch t…" at bounding box center [530, 263] width 1061 height 527
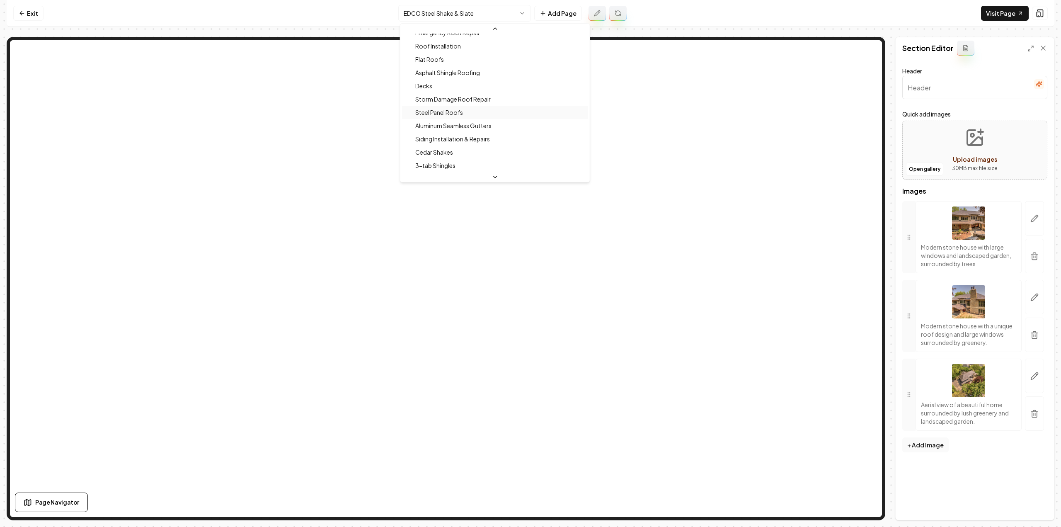
scroll to position [124, 0]
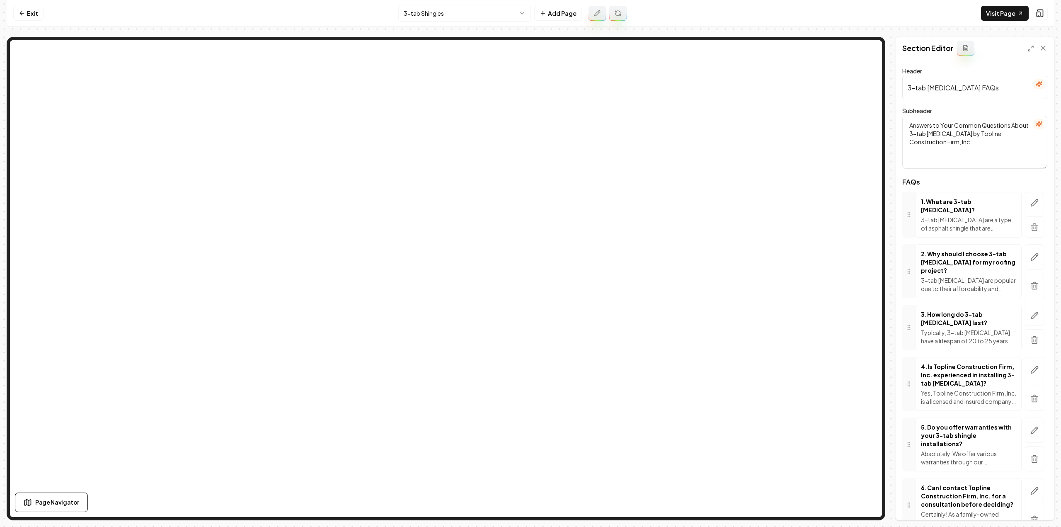
scroll to position [25, 0]
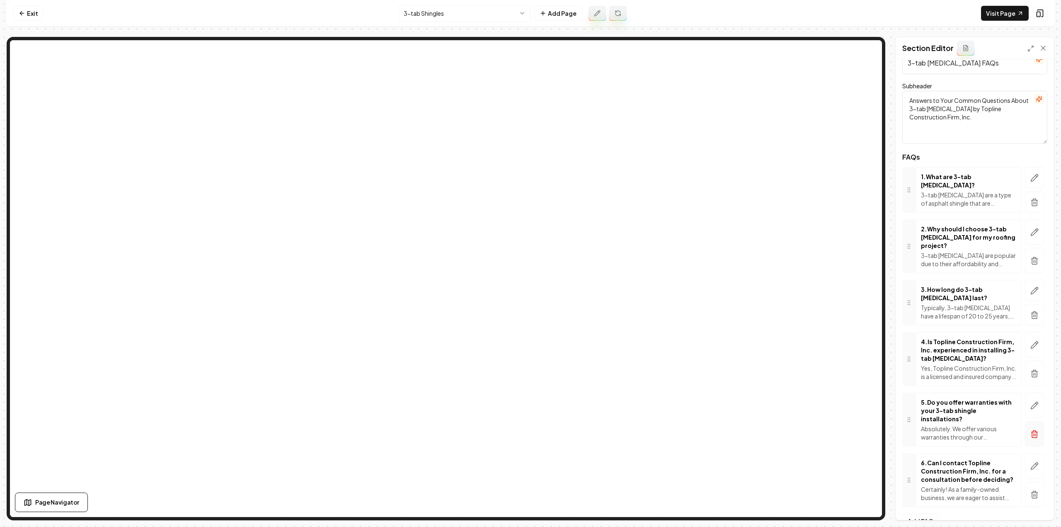
click at [1031, 430] on icon "button" at bounding box center [1035, 434] width 8 height 8
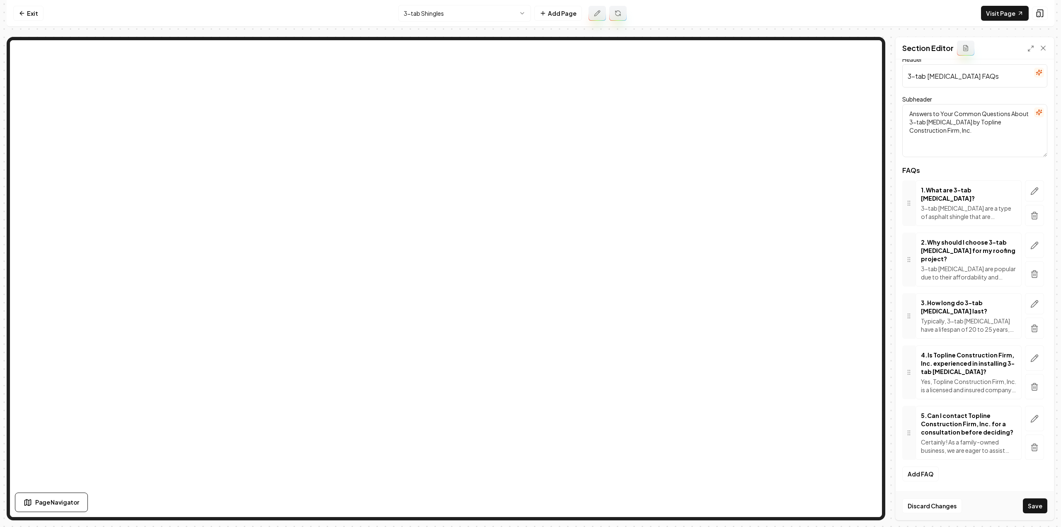
scroll to position [0, 0]
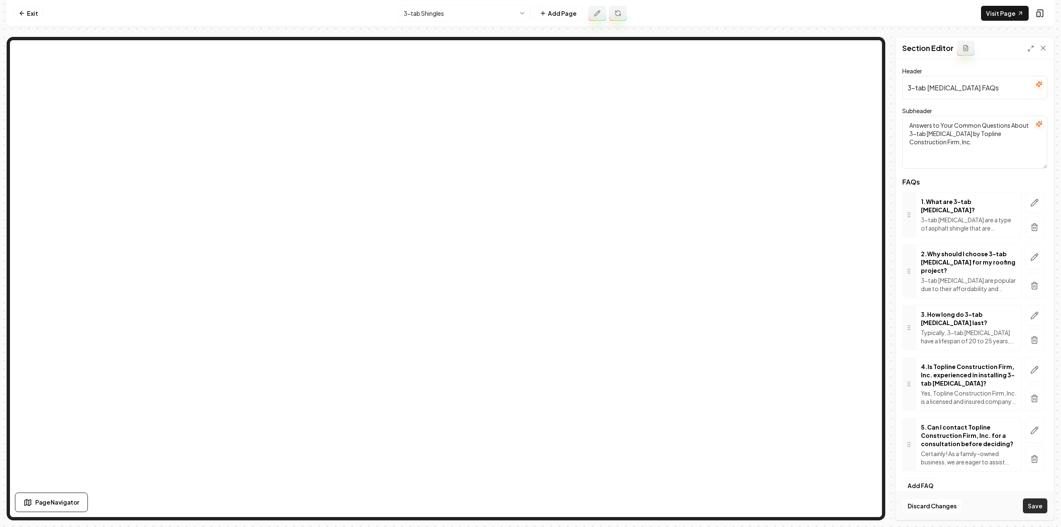
click at [1027, 511] on button "Save" at bounding box center [1035, 505] width 24 height 15
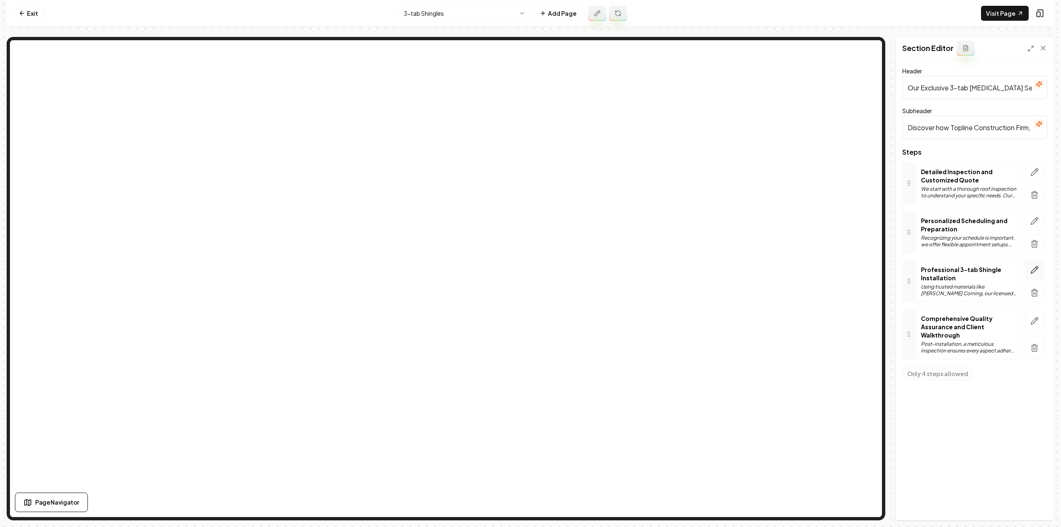
click at [1038, 269] on icon "button" at bounding box center [1035, 270] width 8 height 8
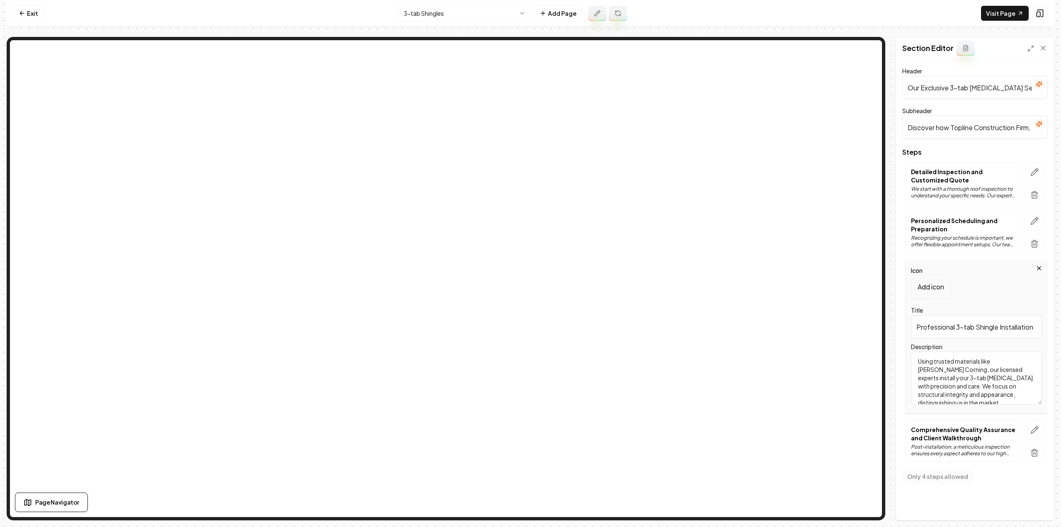
click at [966, 371] on textarea "Using trusted materials like [PERSON_NAME] Corning, our licensed experts instal…" at bounding box center [976, 378] width 131 height 53
type textarea "Using trusted materials like [PERSON_NAME] Corning, our experts install your 3-…"
click at [1033, 504] on button "Save" at bounding box center [1035, 505] width 24 height 15
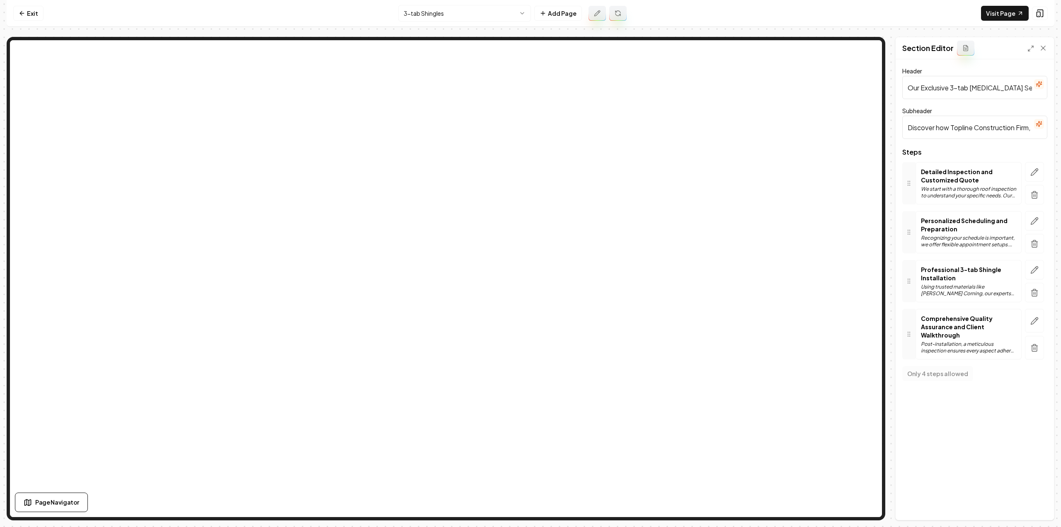
click at [493, 14] on html "Computer Required This feature is only available on a computer. Please switch t…" at bounding box center [530, 263] width 1061 height 527
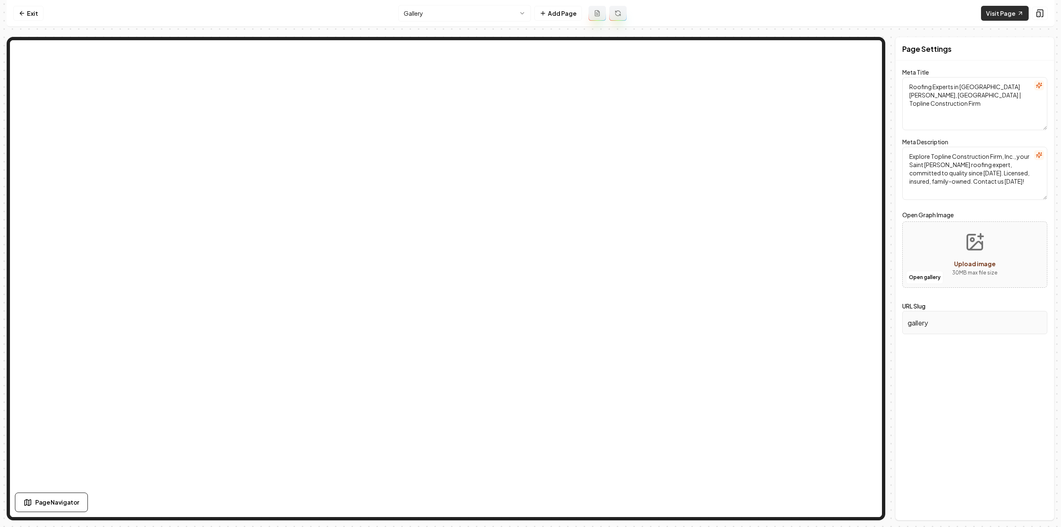
click at [998, 15] on link "Visit Page" at bounding box center [1005, 13] width 48 height 15
click at [444, 11] on html "Computer Required This feature is only available on a computer. Please switch t…" at bounding box center [530, 263] width 1061 height 527
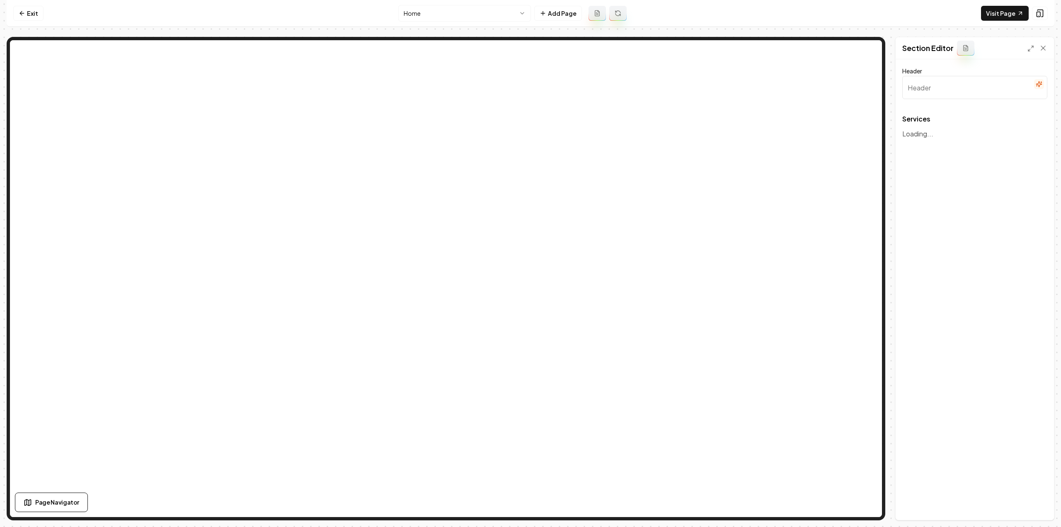
type input "Roofing Solutions for Your Peace of Mind"
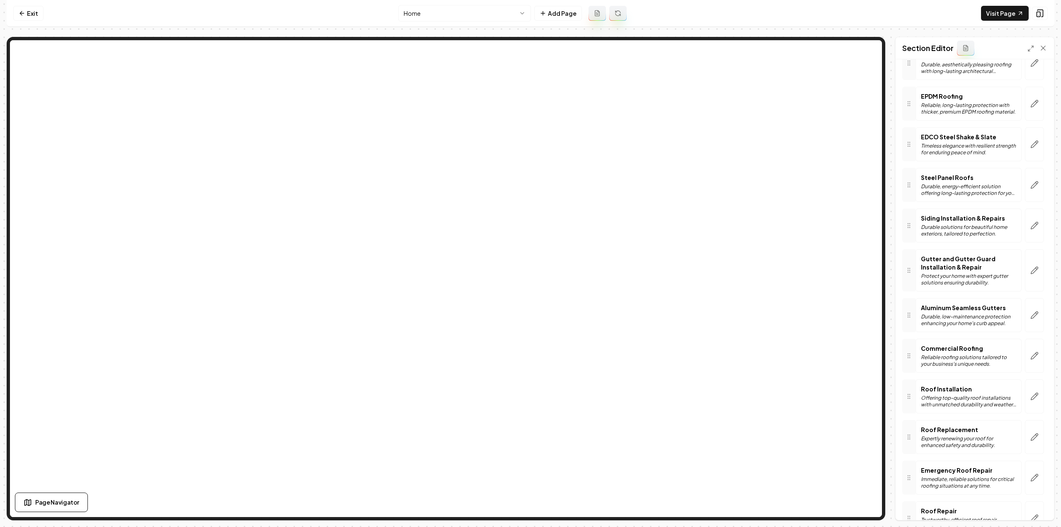
scroll to position [41, 0]
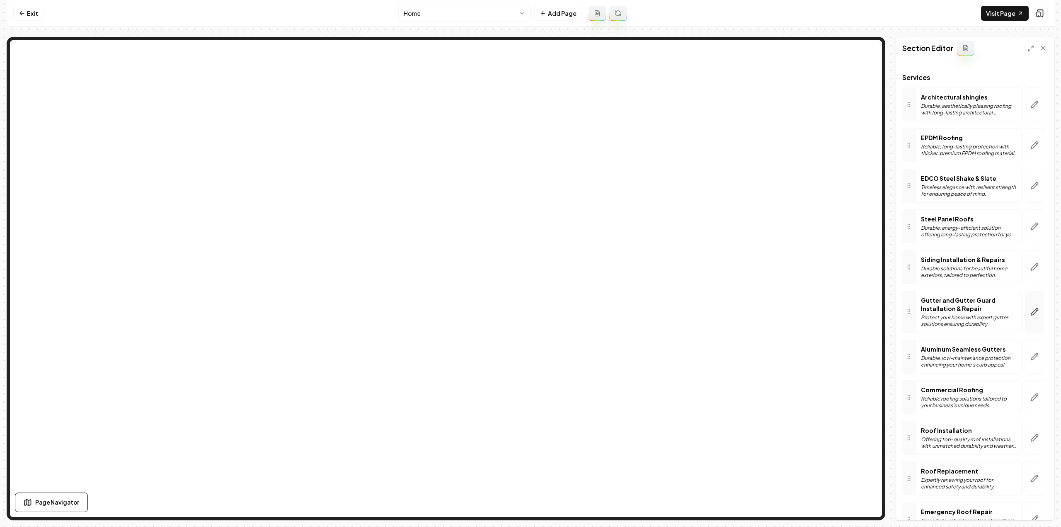
click at [1031, 309] on icon "button" at bounding box center [1035, 312] width 8 height 8
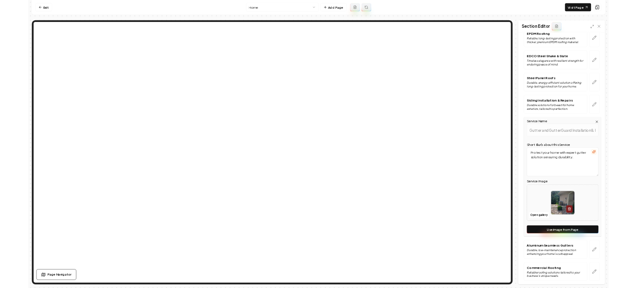
scroll to position [124, 0]
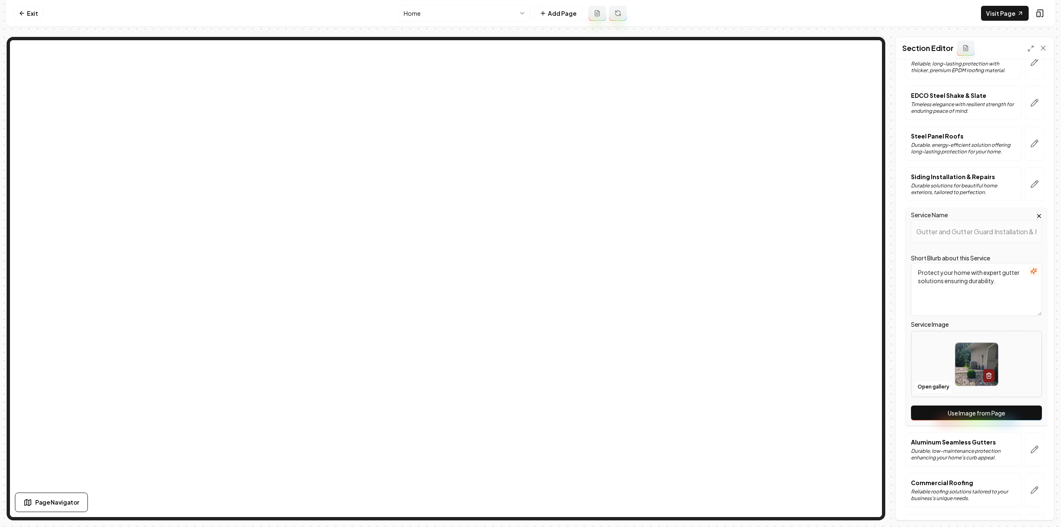
click at [986, 408] on button "Use Image from Page" at bounding box center [976, 412] width 131 height 15
click at [1032, 511] on button "Save" at bounding box center [1035, 505] width 24 height 15
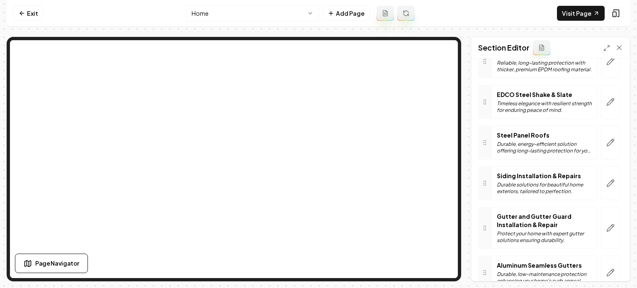
drag, startPoint x: 38, startPoint y: 28, endPoint x: 119, endPoint y: 7, distance: 83.2
click at [38, 27] on div "Exit Home Add Page Visit Page Page Navigator Page Settings Section Editor Heade…" at bounding box center [318, 140] width 623 height 281
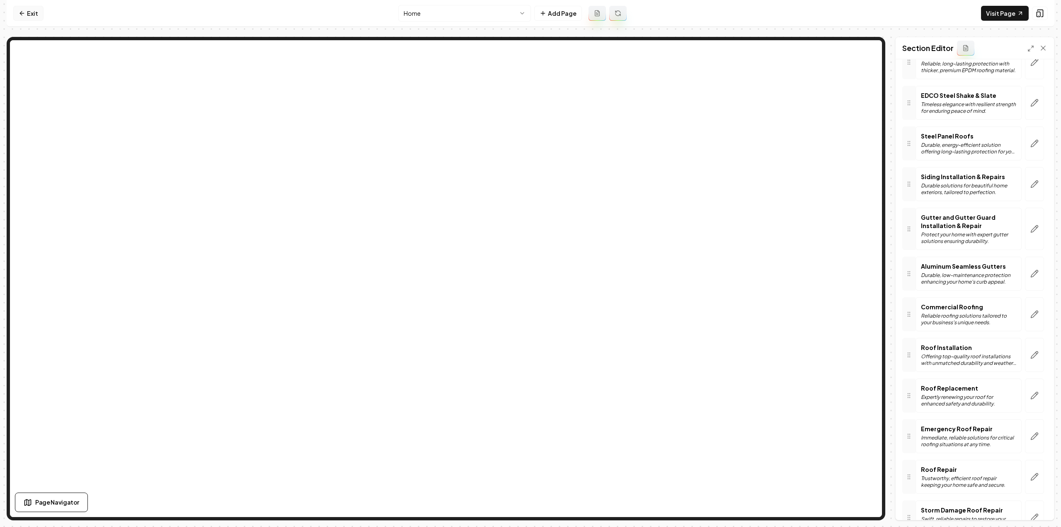
click at [28, 10] on link "Exit" at bounding box center [28, 13] width 30 height 15
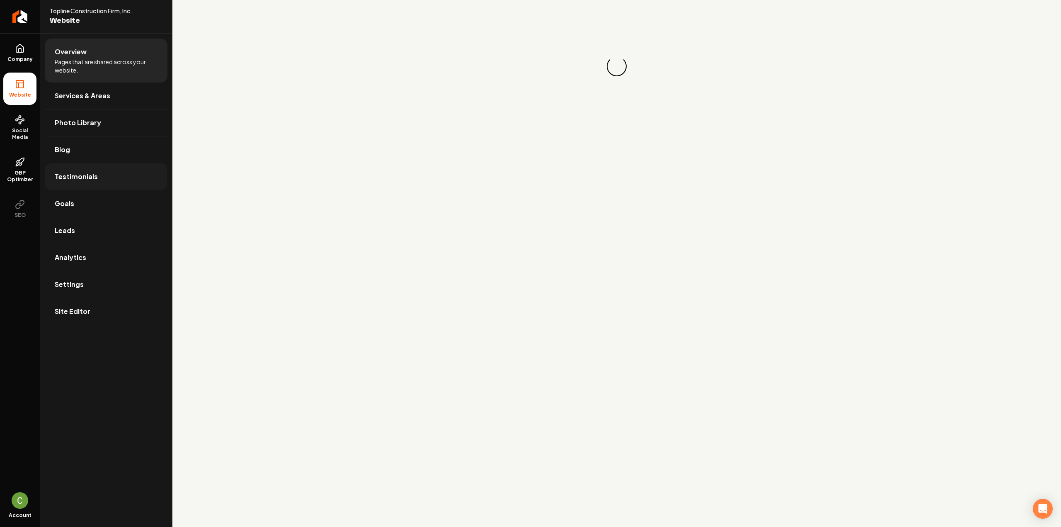
click at [95, 174] on span "Testimonials" at bounding box center [76, 177] width 43 height 10
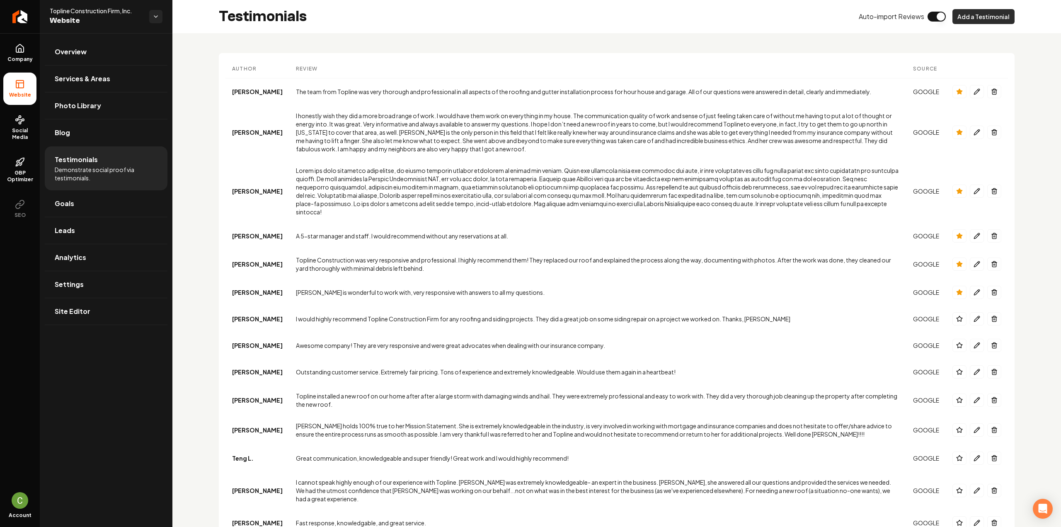
click at [975, 19] on button "Add a Testimonial" at bounding box center [984, 16] width 62 height 15
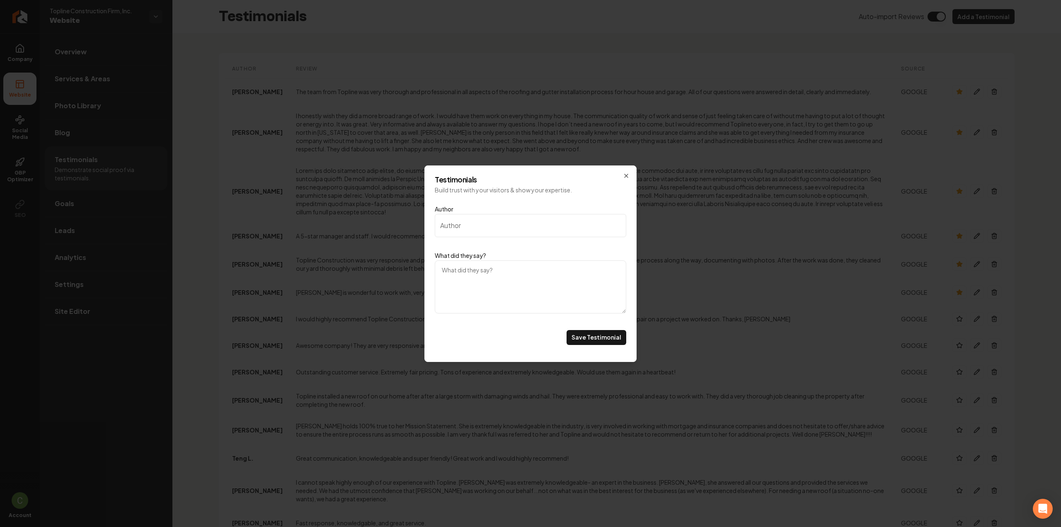
click at [543, 300] on textarea "What did they say?" at bounding box center [531, 286] width 192 height 53
paste textarea "I recently had the pleasure of working with Topline Construction for the roofin…"
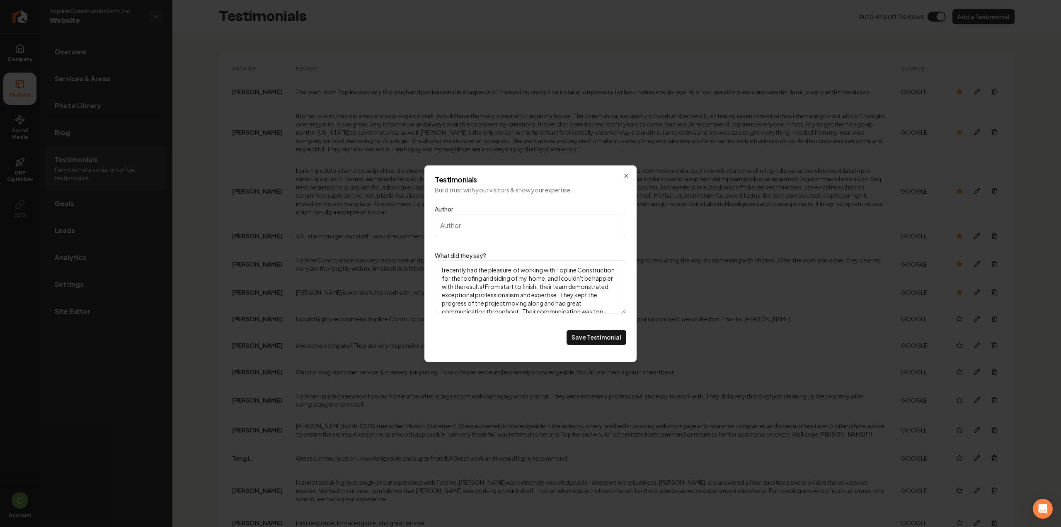
scroll to position [43, 0]
type textarea "I recently had the pleasure of working with Topline Construction for the roofin…"
click at [497, 231] on input "Author" at bounding box center [531, 225] width 192 height 23
paste input "[PERSON_NAME] (Repeat Business 2022 & 2023)"
type input "[PERSON_NAME] (Repeat Business 2022 & 2023)"
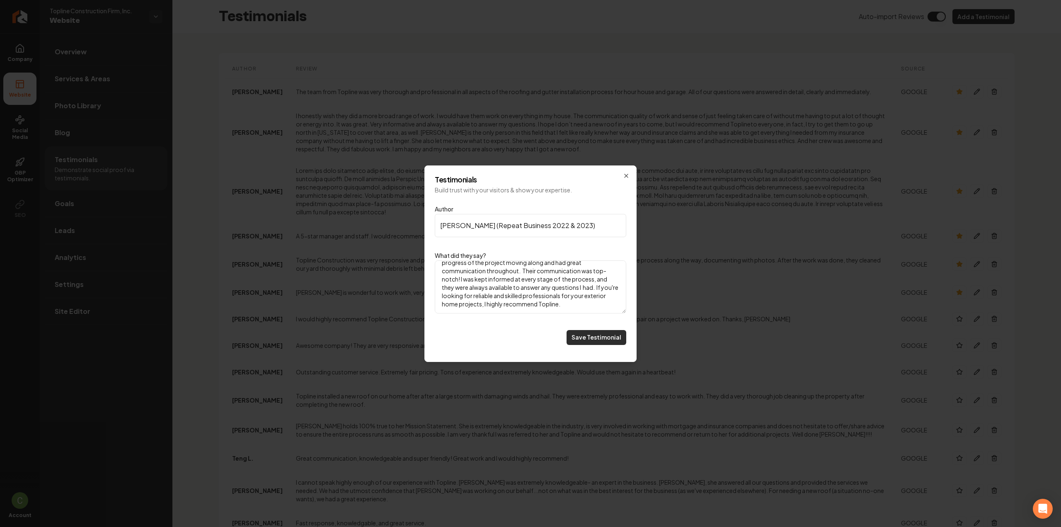
click at [594, 335] on button "Save Testimonial" at bounding box center [597, 337] width 60 height 15
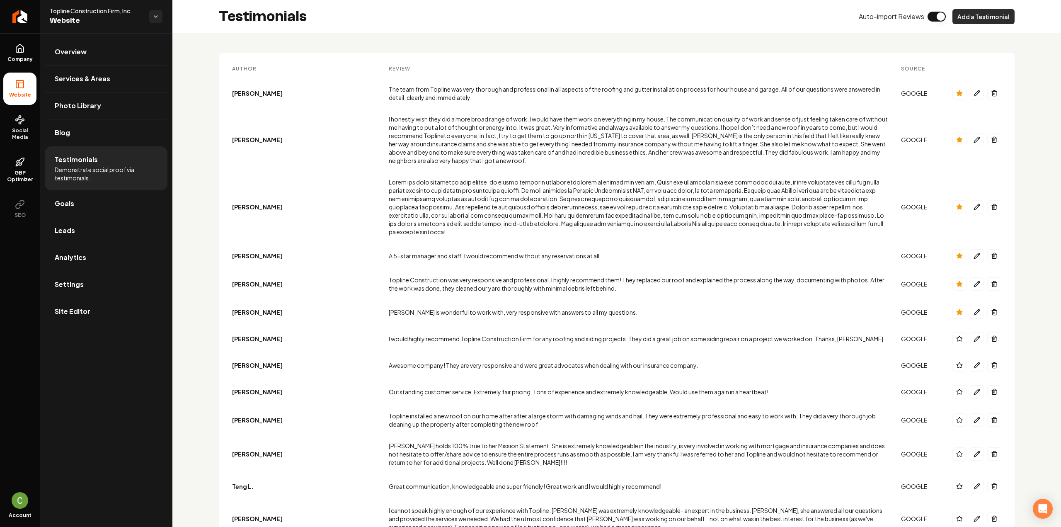
click at [977, 10] on button "Add a Testimonial" at bounding box center [984, 16] width 62 height 15
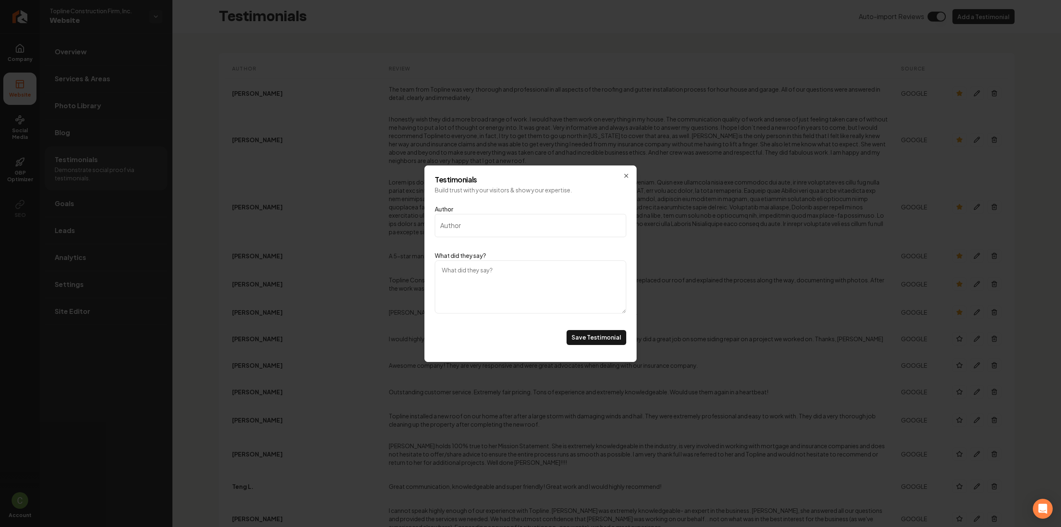
click at [459, 269] on textarea "What did they say?" at bounding box center [531, 286] width 192 height 53
paste textarea "[URL][DOMAIN_NAME]"
type textarea "[URL][DOMAIN_NAME]"
click at [464, 280] on textarea "What did they say?" at bounding box center [531, 286] width 192 height 53
click at [517, 271] on textarea "What did they say?" at bounding box center [531, 286] width 192 height 53
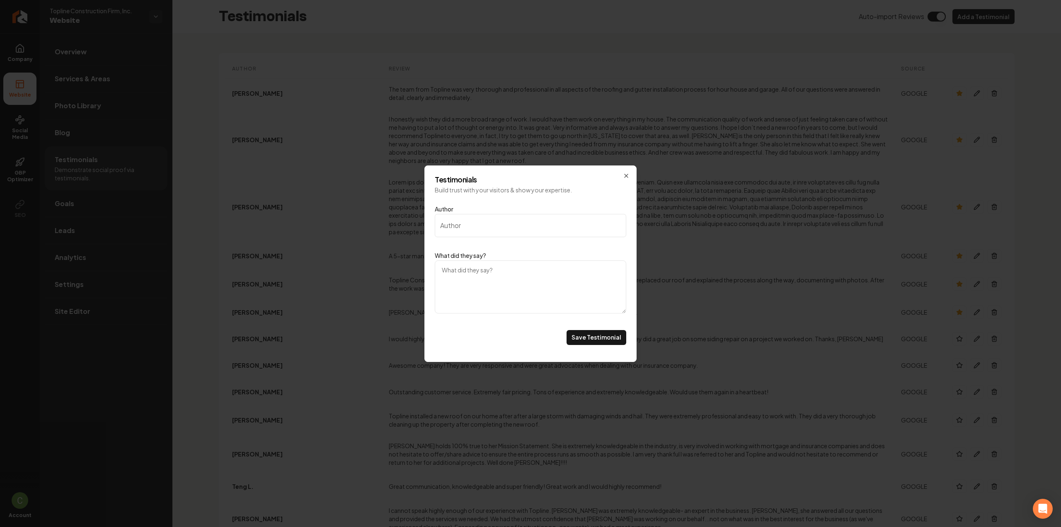
paste textarea "Lorem ips dolo sitametco adip elitse, do eiusmo temporin utlabor etdolorem al e…"
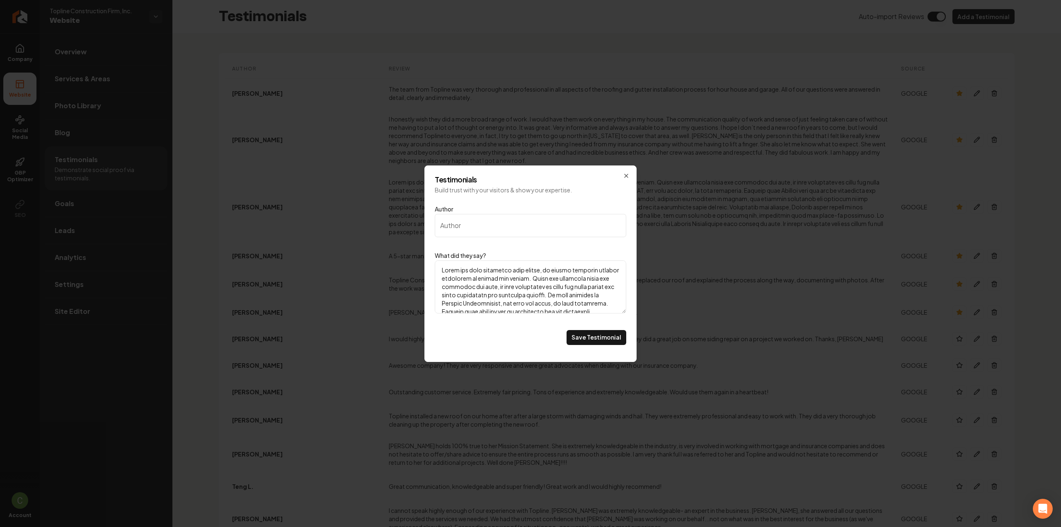
scroll to position [109, 0]
type textarea "Lorem ips dolo sitametco adip elitse, do eiusmo temporin utlabor etdolorem al e…"
click at [495, 221] on input "Author" at bounding box center [531, 225] width 192 height 23
paste input "[GEOGRAPHIC_DATA] [GEOGRAPHIC_DATA] Home Owner 2023"
type input "[GEOGRAPHIC_DATA] [GEOGRAPHIC_DATA] Home Owner 2023"
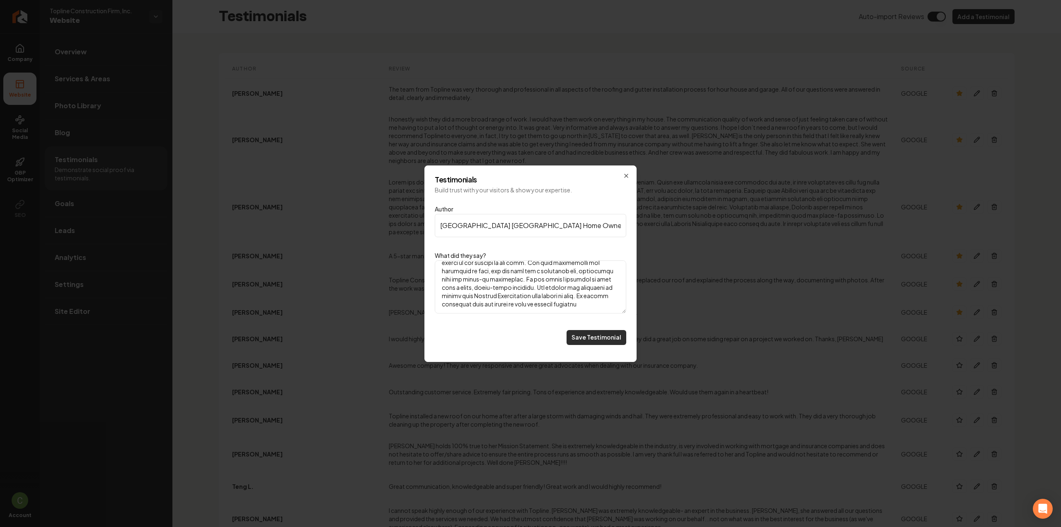
click at [588, 335] on button "Save Testimonial" at bounding box center [597, 337] width 60 height 15
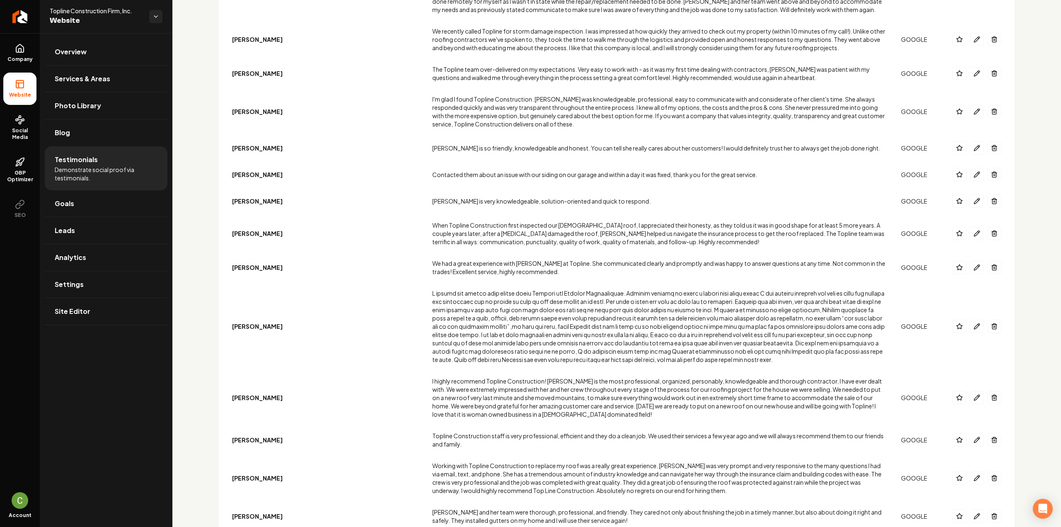
scroll to position [0, 0]
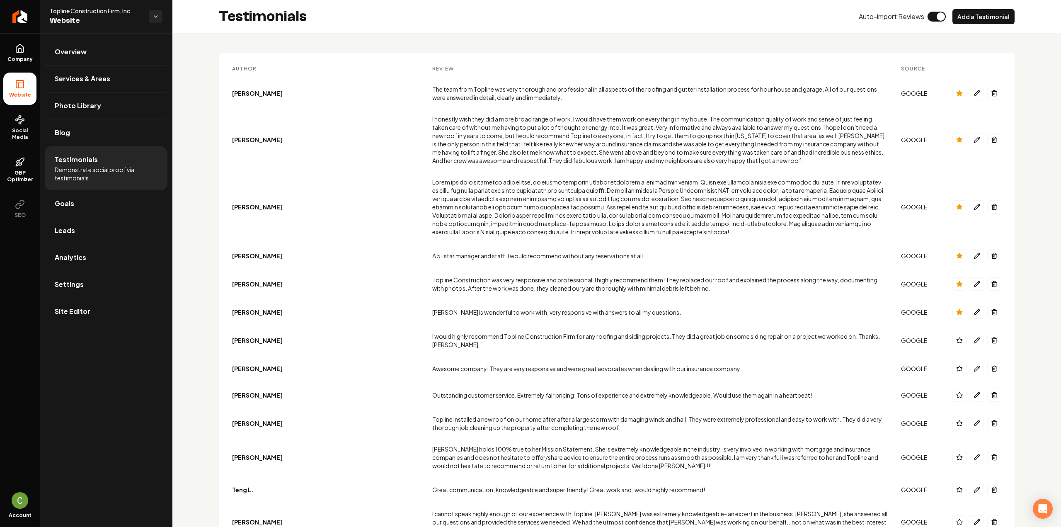
drag, startPoint x: 215, startPoint y: 272, endPoint x: 224, endPoint y: 12, distance: 260.9
click at [962, 17] on button "Add a Testimonial" at bounding box center [984, 16] width 62 height 15
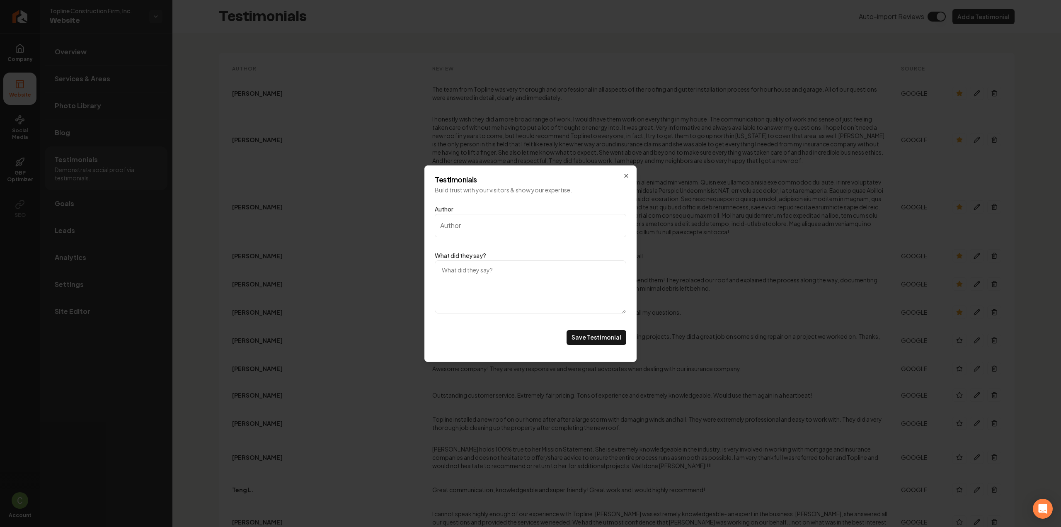
click at [461, 284] on textarea "What did they say?" at bounding box center [531, 286] width 192 height 53
paste textarea "Topline Construction Firm, [PERSON_NAME] and her crew, are fantastic to work wi…"
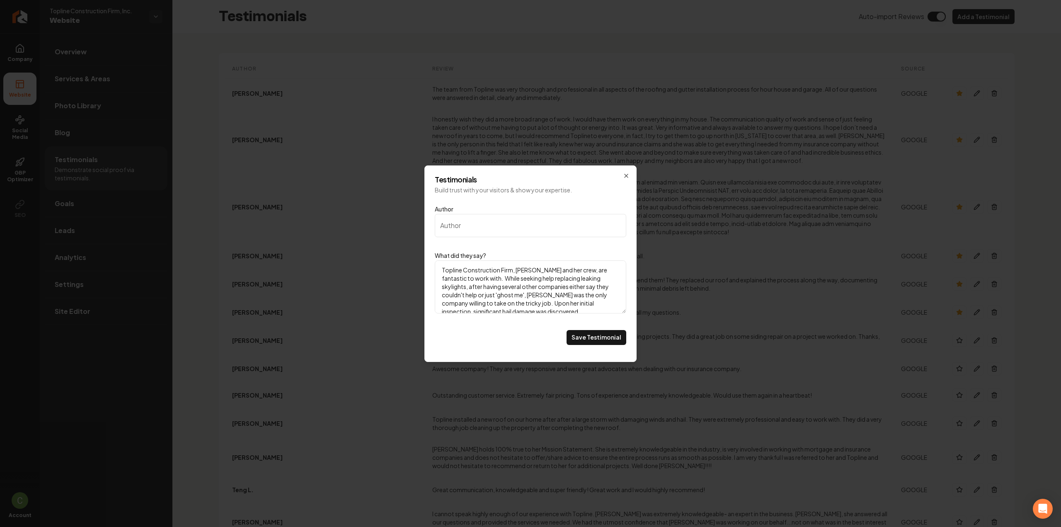
scroll to position [43, 0]
type textarea "Topline Construction Firm, [PERSON_NAME] and her crew, are fantastic to work wi…"
click at [481, 229] on input "Author" at bounding box center [531, 225] width 192 height 23
paste input "[PERSON_NAME] [DATE]"
type input "[PERSON_NAME] [DATE]"
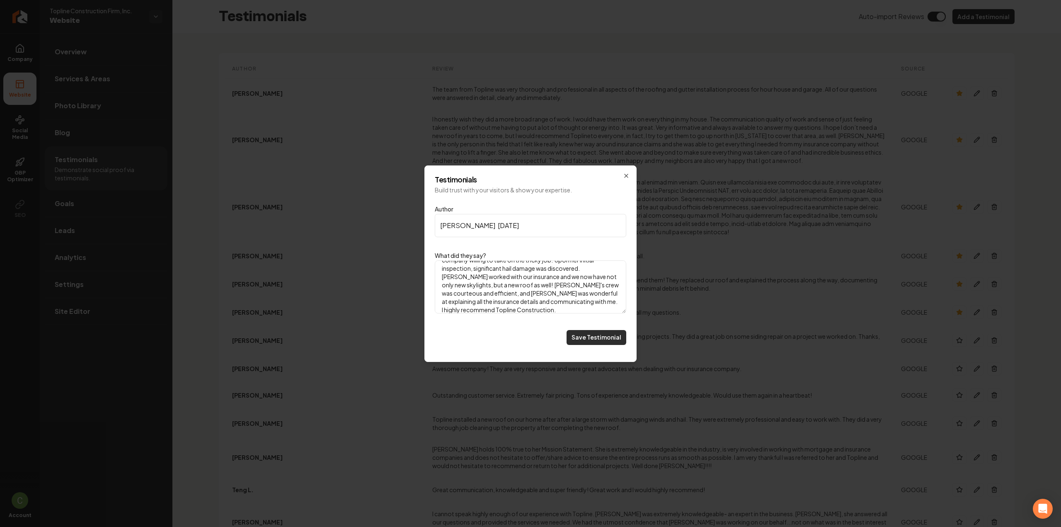
click at [597, 341] on button "Save Testimonial" at bounding box center [597, 337] width 60 height 15
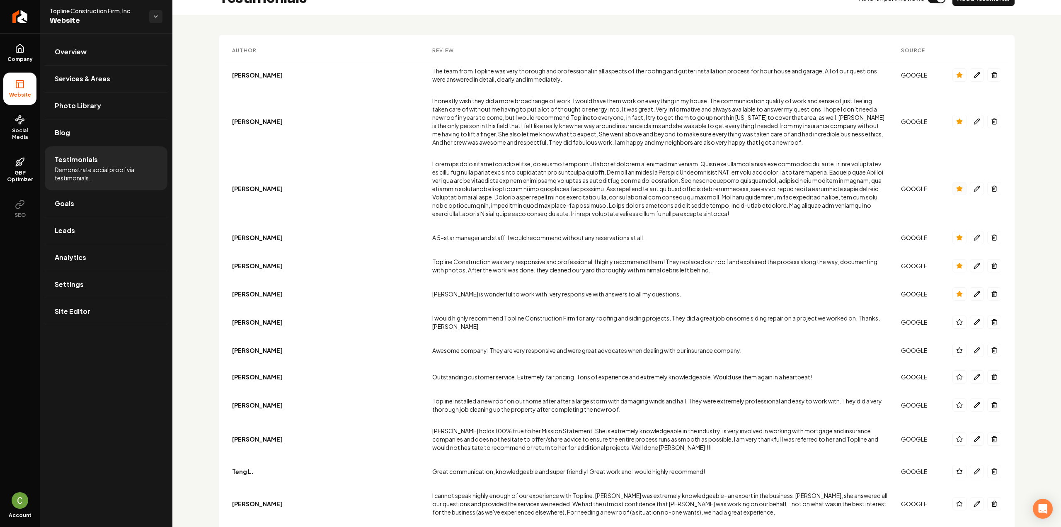
scroll to position [0, 0]
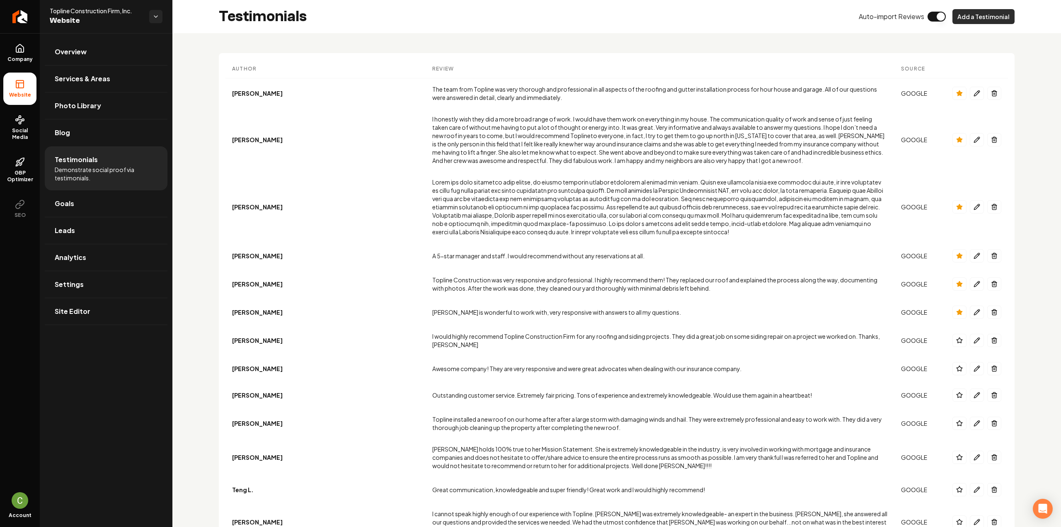
click at [973, 12] on button "Add a Testimonial" at bounding box center [984, 16] width 62 height 15
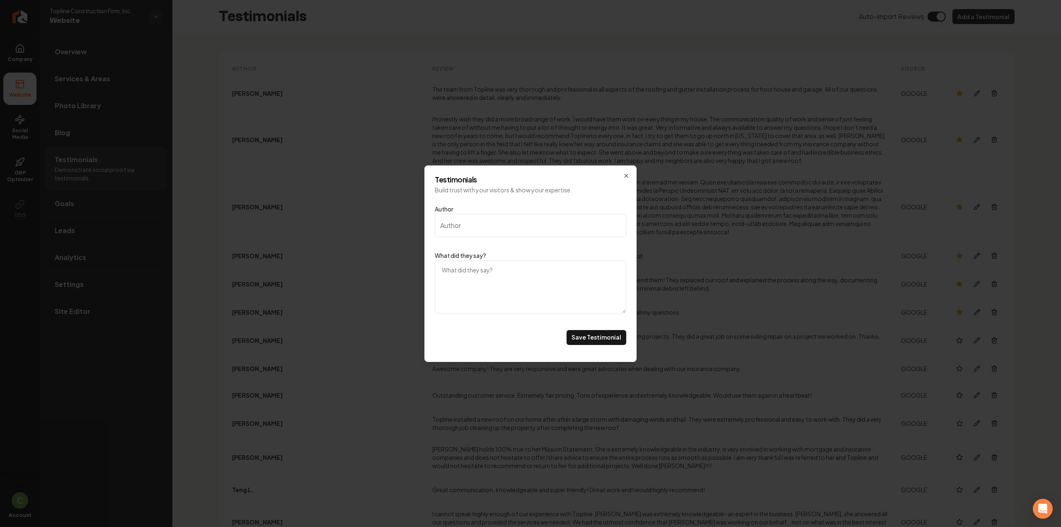
click at [467, 279] on textarea "What did they say?" at bounding box center [531, 286] width 192 height 53
paste textarea "During a recent storm our beautiful Maple tree fell on our roof causing damage …"
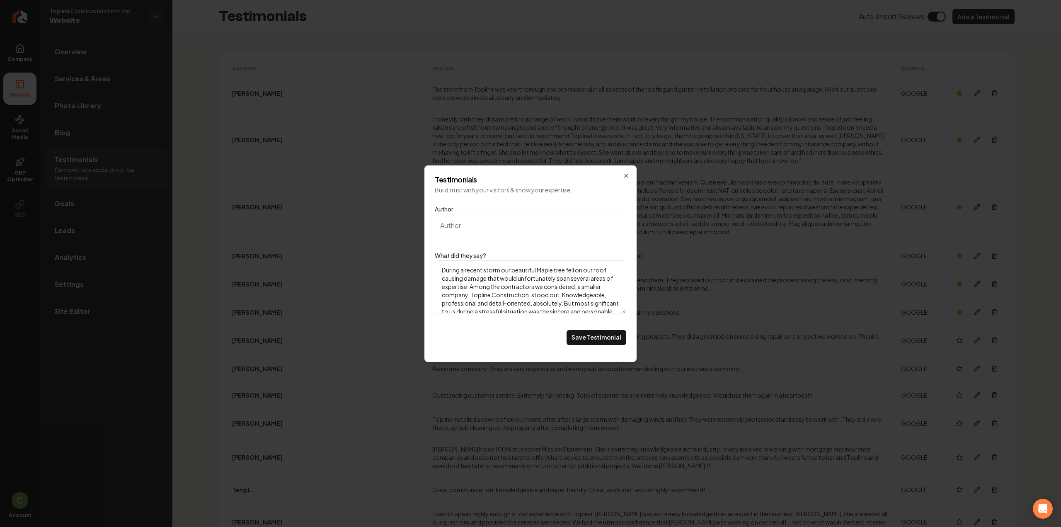
scroll to position [85, 0]
type textarea "During a recent storm our beautiful Maple tree fell on our roof causing damage …"
click at [466, 226] on input "Author" at bounding box center [531, 225] width 192 height 23
paste input "Eddy ([GEOGRAPHIC_DATA][PERSON_NAME], [GEOGRAPHIC_DATA]) [DATE]"
type input "Eddy ([GEOGRAPHIC_DATA][PERSON_NAME], [GEOGRAPHIC_DATA]) [DATE]"
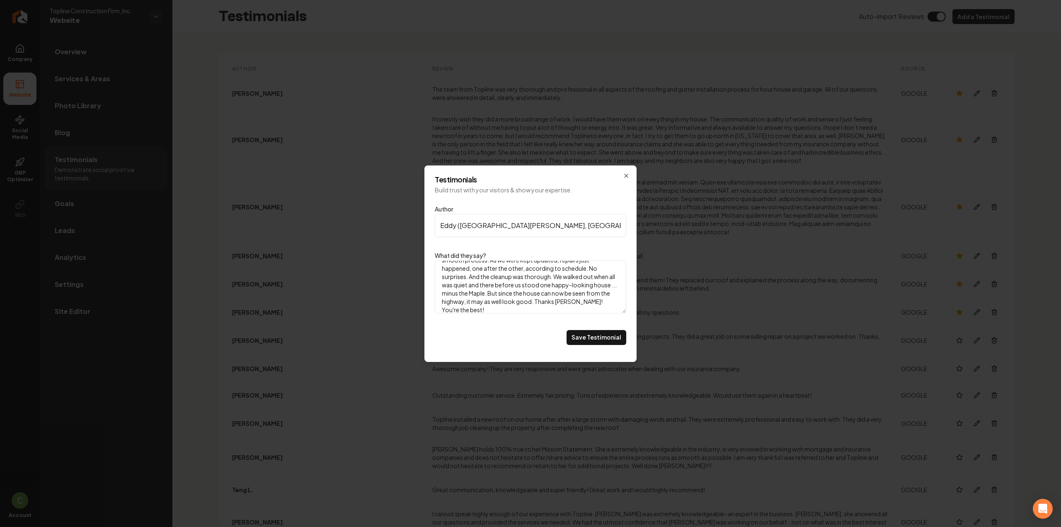
click at [595, 348] on div "Author [PERSON_NAME] ([GEOGRAPHIC_DATA][PERSON_NAME], [GEOGRAPHIC_DATA]) [DATE]…" at bounding box center [531, 276] width 192 height 151
click at [595, 342] on button "Save Testimonial" at bounding box center [597, 337] width 60 height 15
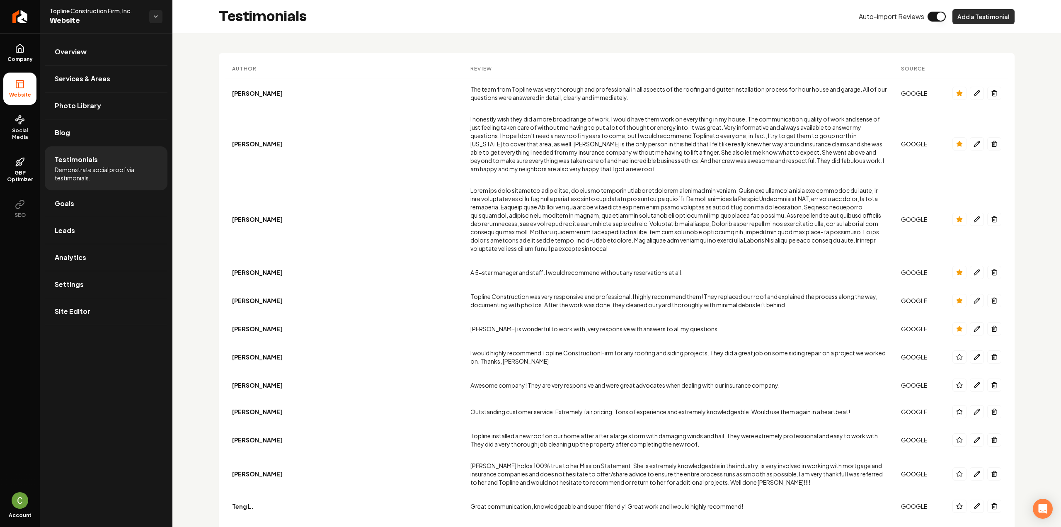
click at [960, 21] on button "Add a Testimonial" at bounding box center [984, 16] width 62 height 15
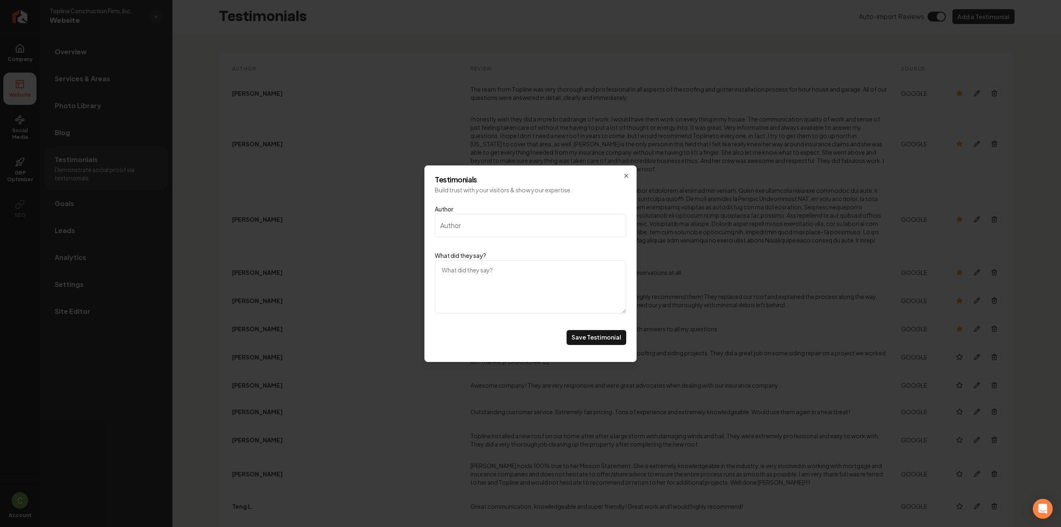
click at [565, 296] on textarea "What did they say?" at bounding box center [531, 286] width 192 height 53
paste textarea "I have a commercial building in the [GEOGRAPHIC_DATA] area, I researched a lot …"
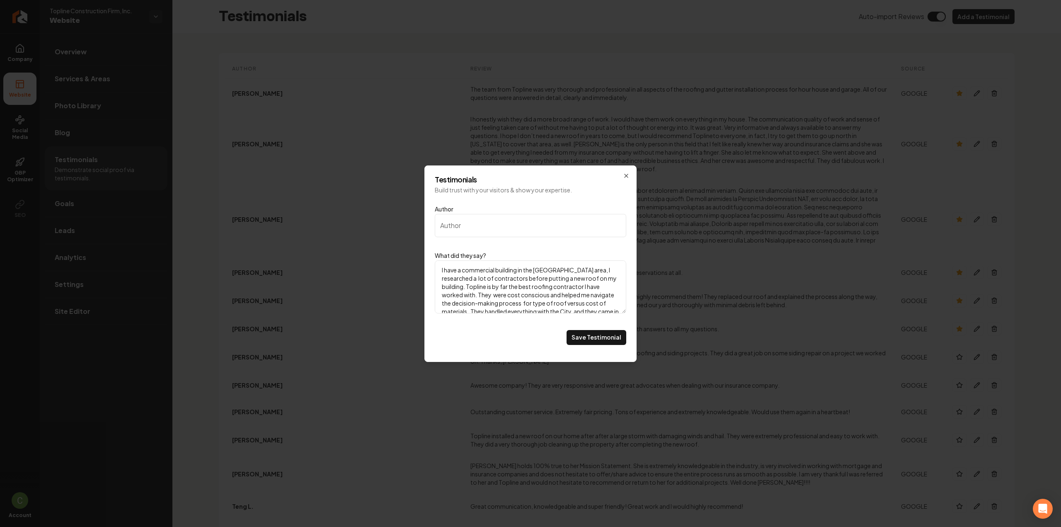
scroll to position [35, 0]
type textarea "I have a commercial building in the [GEOGRAPHIC_DATA] area, I researched a lot …"
click at [535, 230] on input "Author" at bounding box center [531, 225] width 192 height 23
paste input "[PERSON_NAME] ([DATE] - Large Commercial Flat Roof)."
type input "[PERSON_NAME] ([DATE] - Large Commercial Flat Roof)."
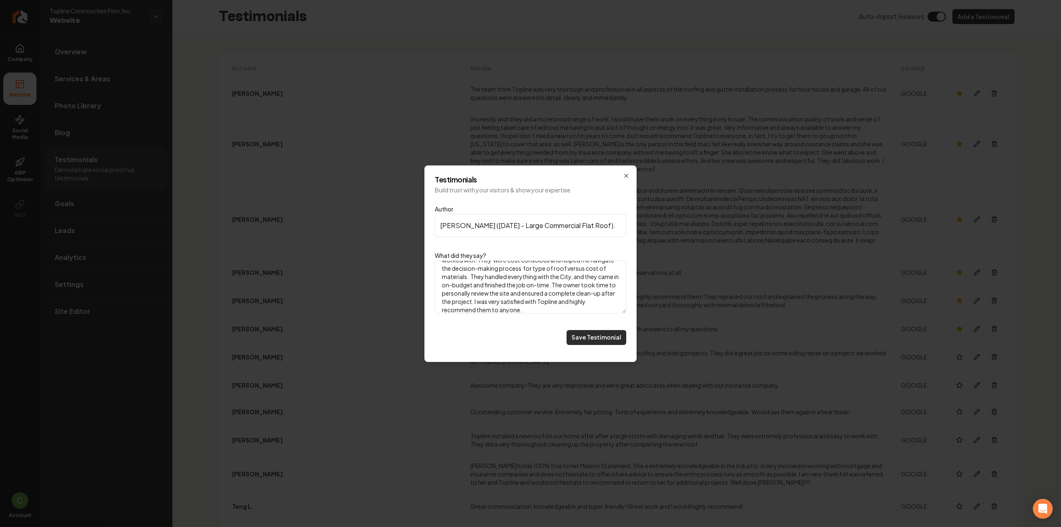
click at [588, 340] on button "Save Testimonial" at bounding box center [597, 337] width 60 height 15
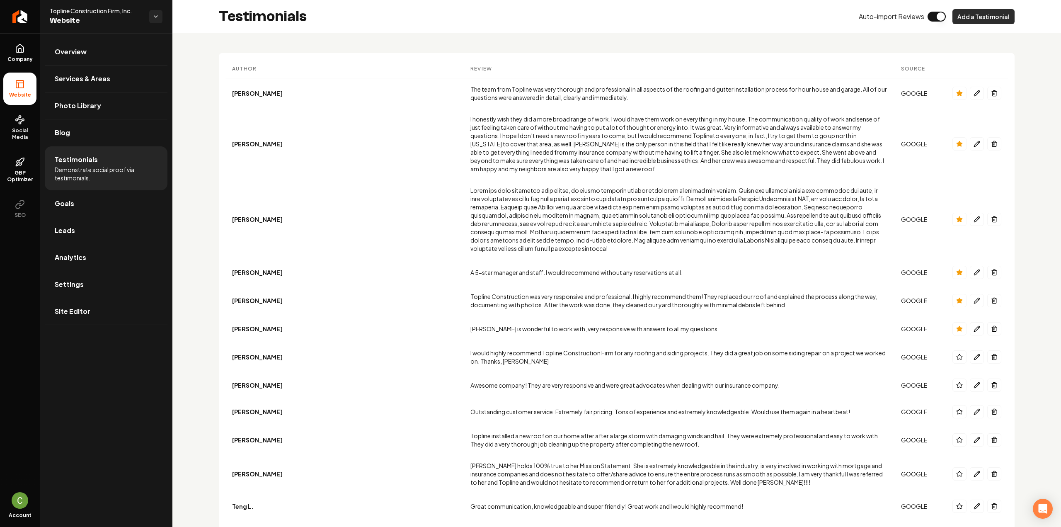
click at [988, 21] on button "Add a Testimonial" at bounding box center [984, 16] width 62 height 15
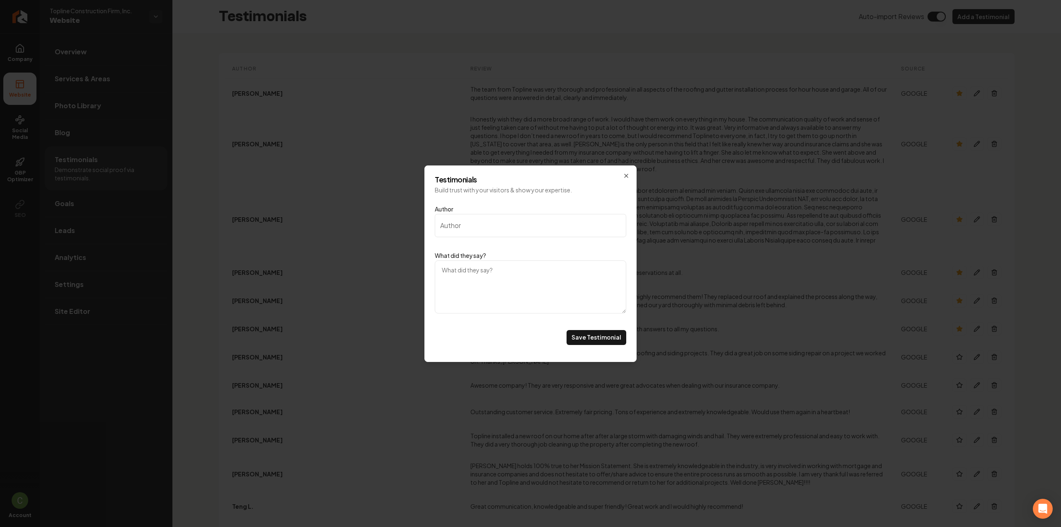
click at [502, 285] on textarea "What did they say?" at bounding box center [531, 286] width 192 height 53
paste textarea "I am incredibly grateful to Topline Construction Firm for sponsoring my Dirt Ra…"
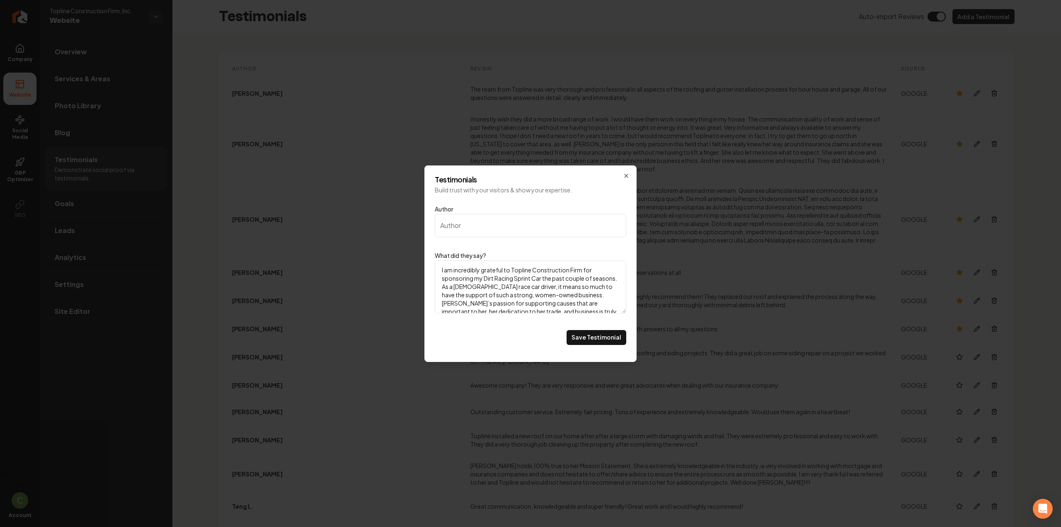
scroll to position [85, 0]
type textarea "I am incredibly grateful to Topline Construction Firm for sponsoring my Dirt Ra…"
click at [458, 224] on input "Author" at bounding box center [531, 225] width 192 height 23
paste input "[PERSON_NAME] Racing ([DATE] - [DATE])"
type input "[PERSON_NAME] Racing ([DATE] - [DATE])"
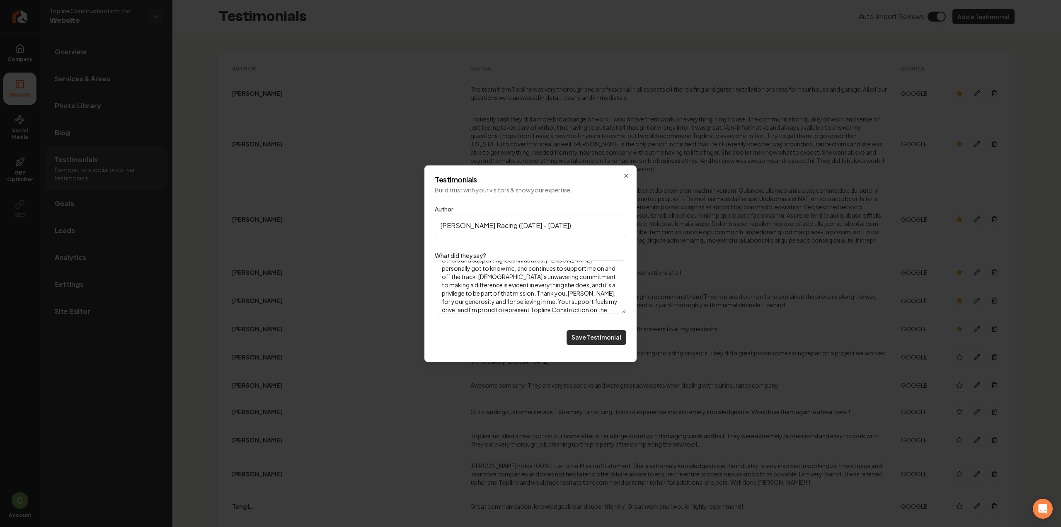
click at [613, 336] on button "Save Testimonial" at bounding box center [597, 337] width 60 height 15
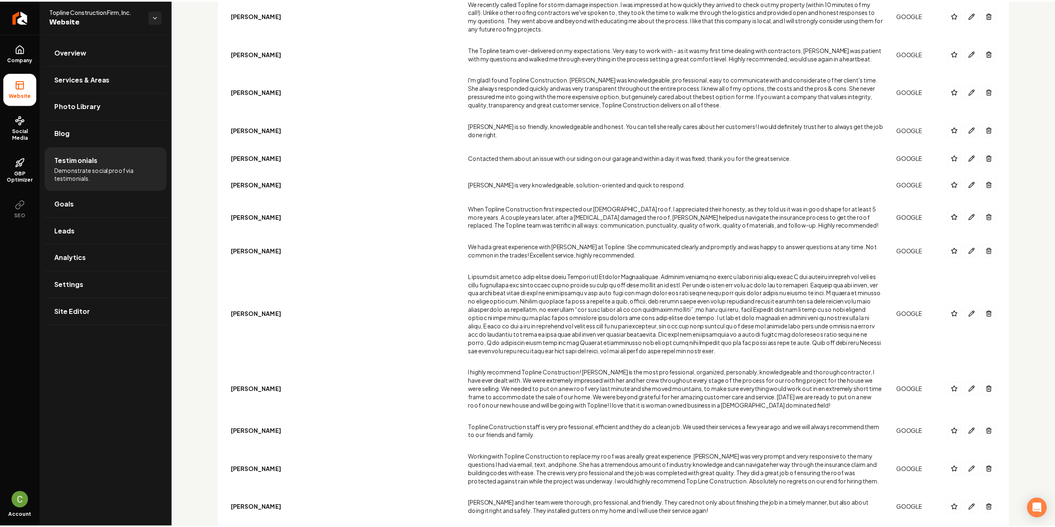
scroll to position [1004, 0]
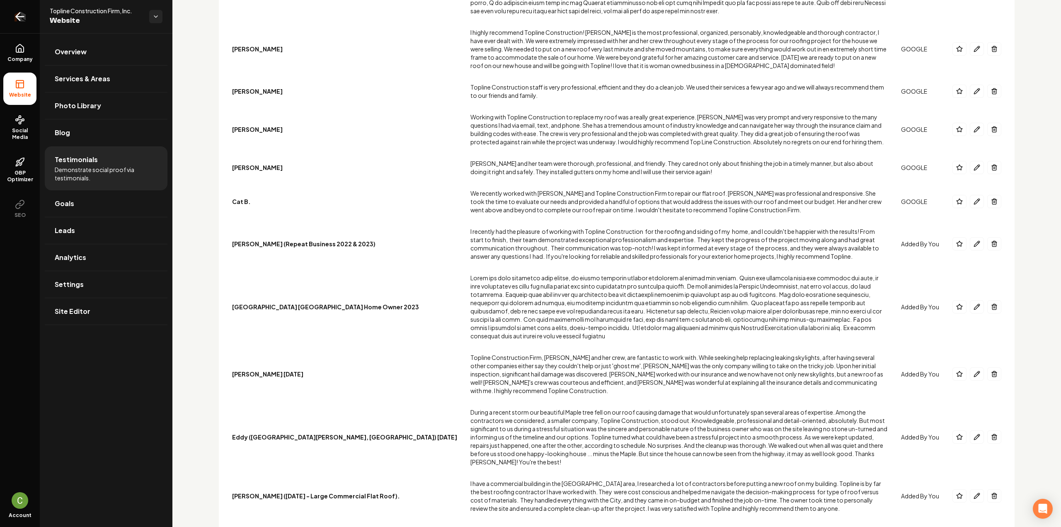
click at [23, 28] on link "Return to dashboard" at bounding box center [20, 16] width 40 height 33
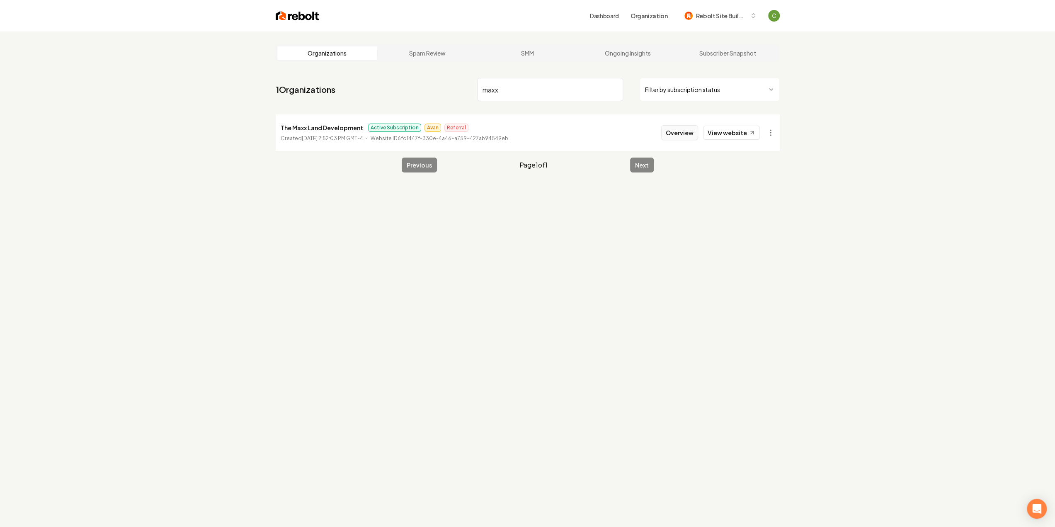
type input "maxx"
click at [686, 134] on button "Overview" at bounding box center [679, 132] width 37 height 15
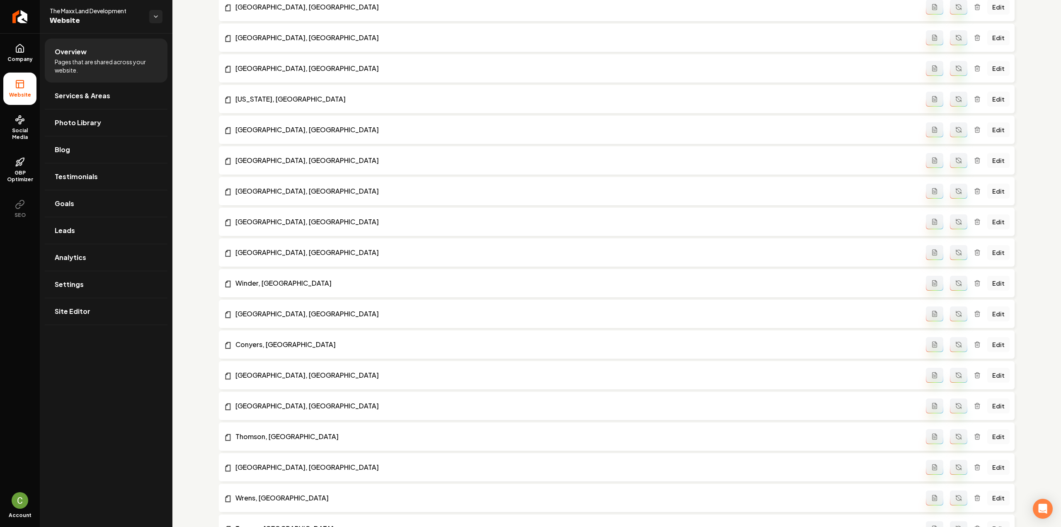
scroll to position [1244, 0]
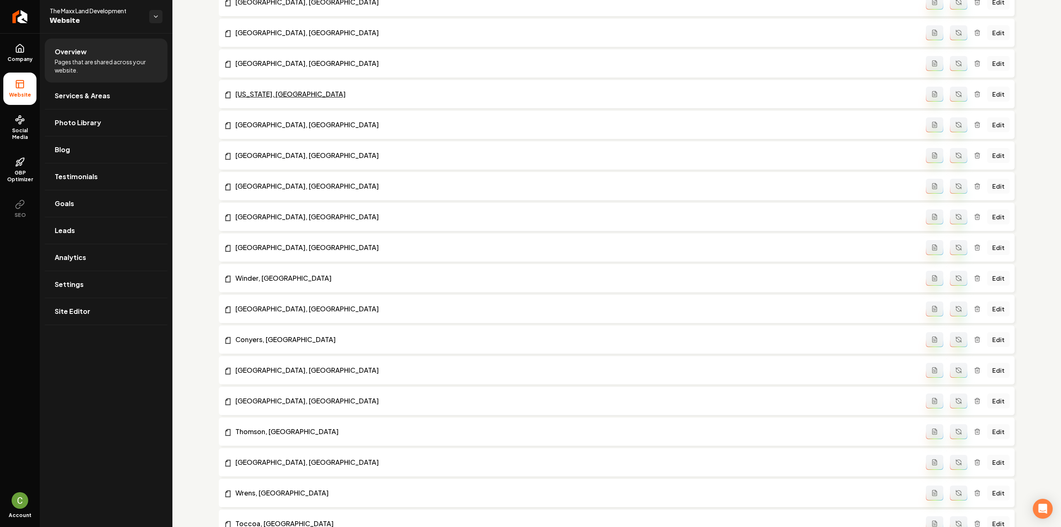
drag, startPoint x: 556, startPoint y: 280, endPoint x: 531, endPoint y: 97, distance: 184.6
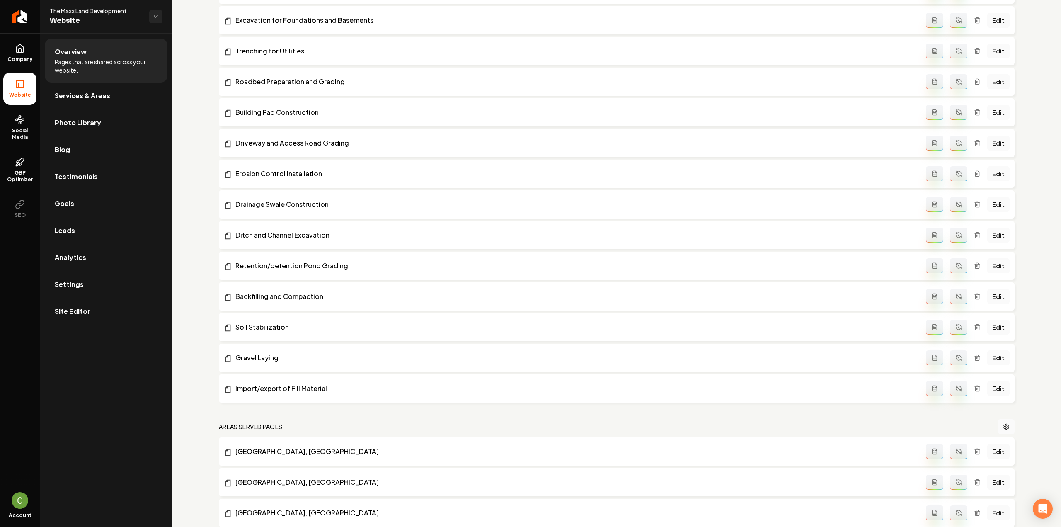
scroll to position [0, 0]
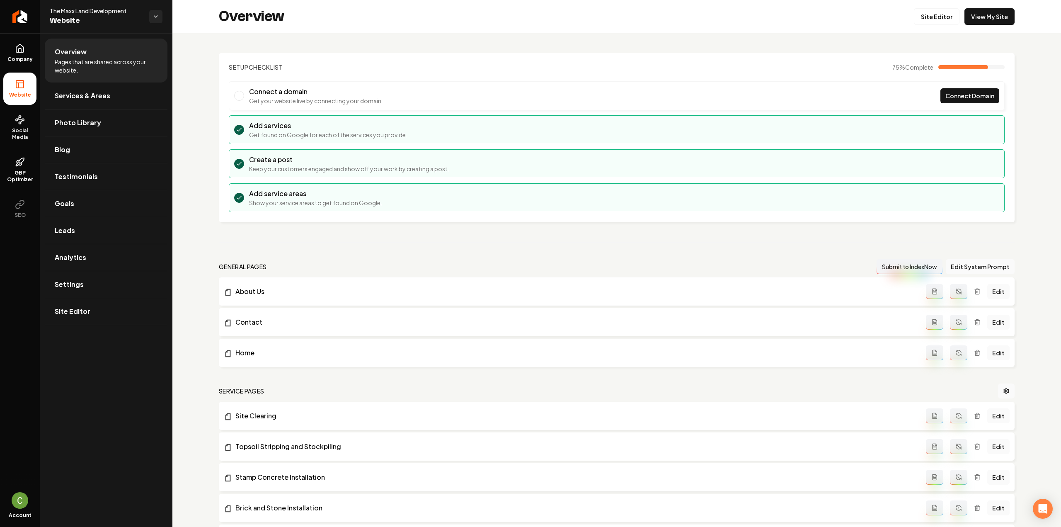
drag, startPoint x: 193, startPoint y: 294, endPoint x: 231, endPoint y: 80, distance: 217.7
click at [12, 61] on span "Company" at bounding box center [20, 59] width 32 height 7
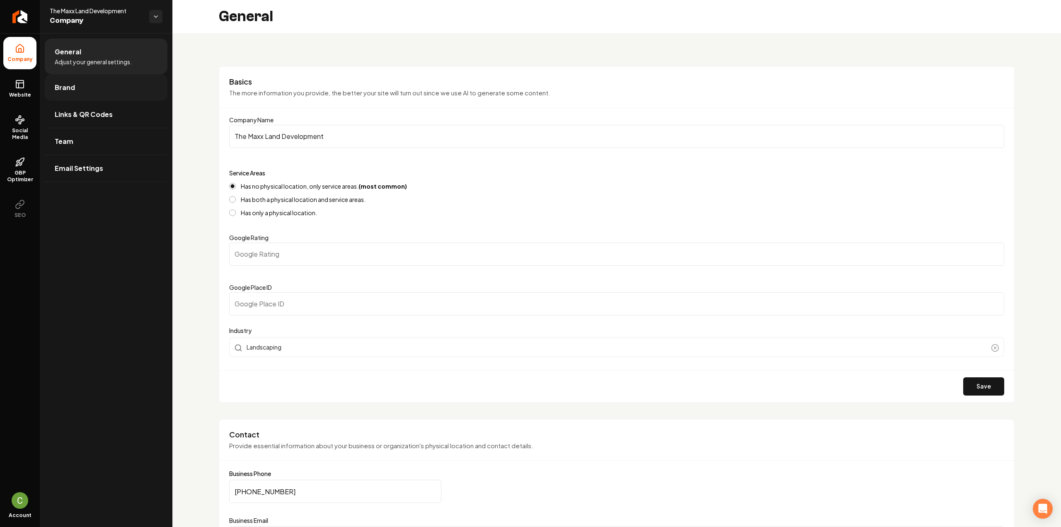
click at [82, 92] on link "Brand" at bounding box center [106, 87] width 123 height 27
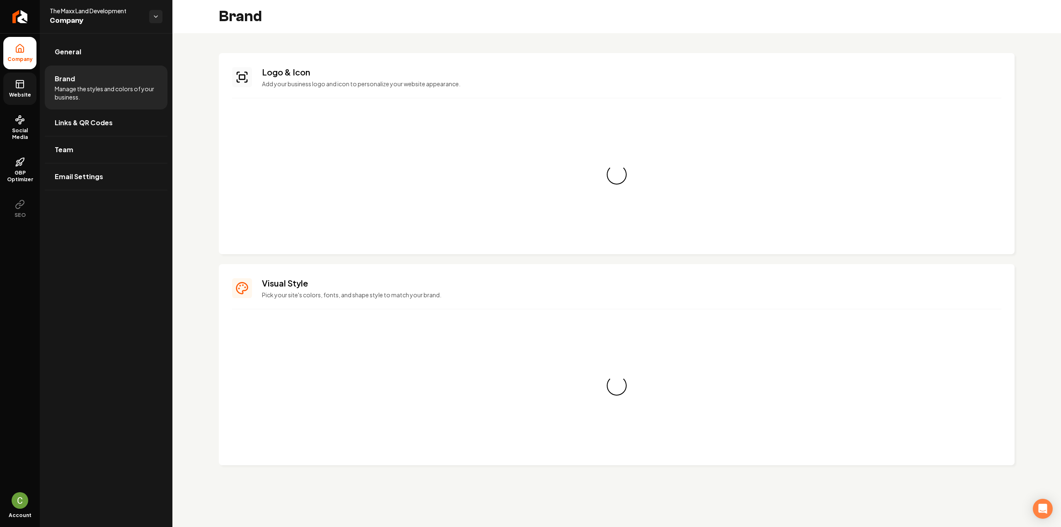
click at [29, 87] on link "Website" at bounding box center [19, 89] width 33 height 32
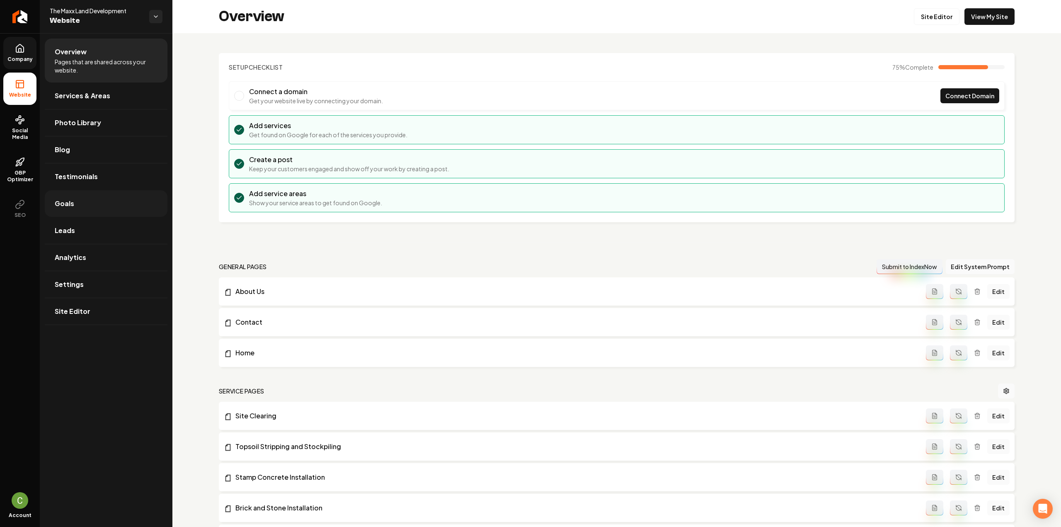
click at [65, 206] on span "Goals" at bounding box center [64, 204] width 19 height 10
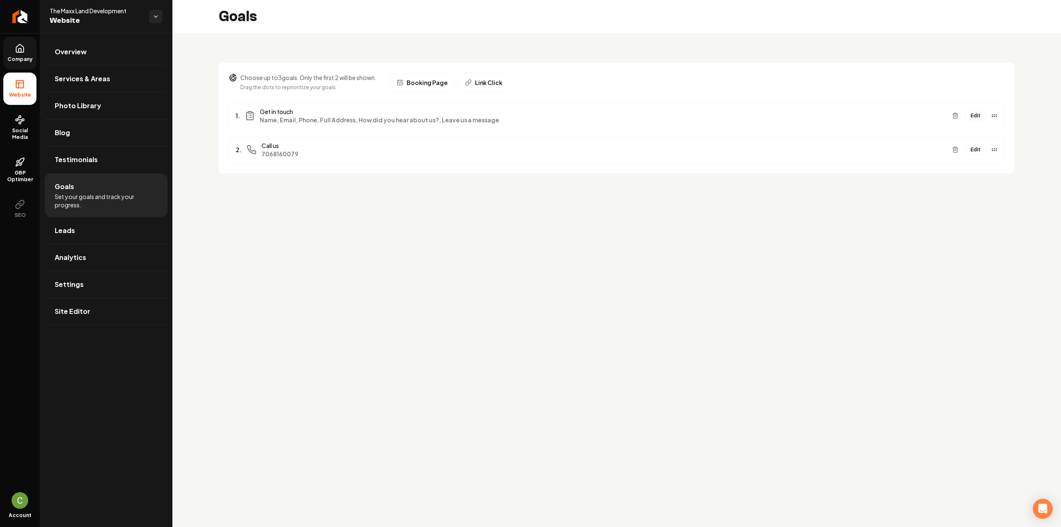
click at [976, 114] on button "Edit" at bounding box center [975, 115] width 21 height 11
click at [24, 63] on link "Company" at bounding box center [19, 53] width 33 height 32
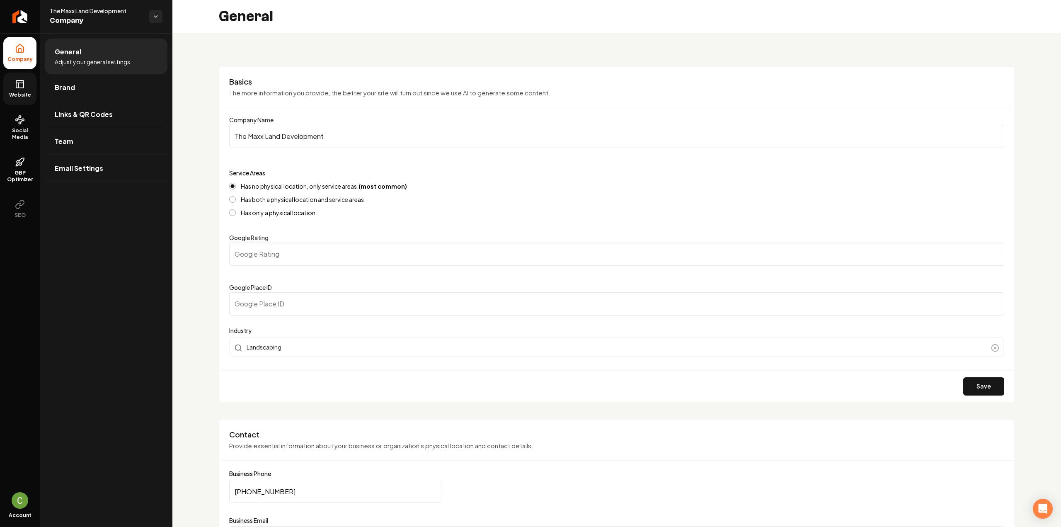
click at [13, 85] on link "Website" at bounding box center [19, 89] width 33 height 32
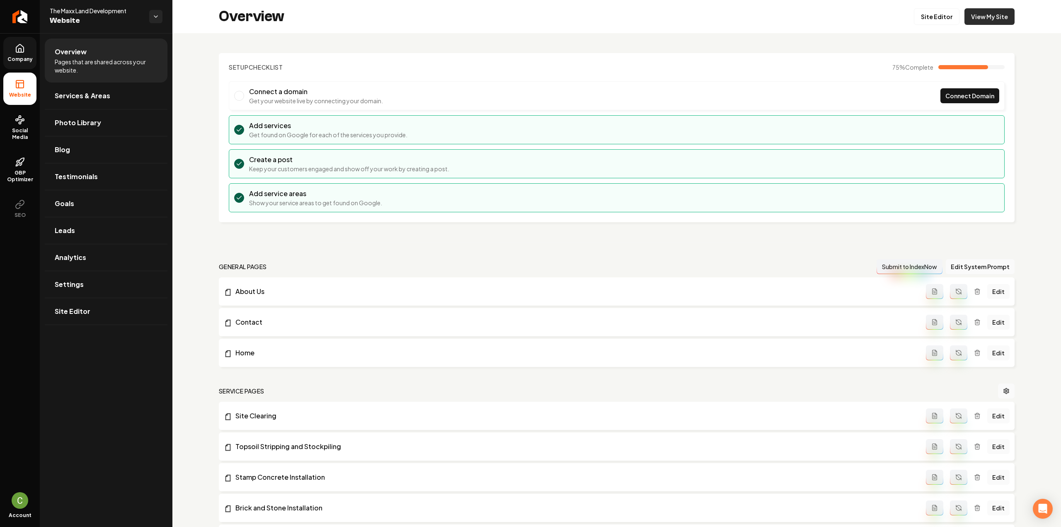
click at [985, 17] on link "View My Site" at bounding box center [990, 16] width 50 height 17
click at [53, 201] on link "Goals" at bounding box center [106, 203] width 123 height 27
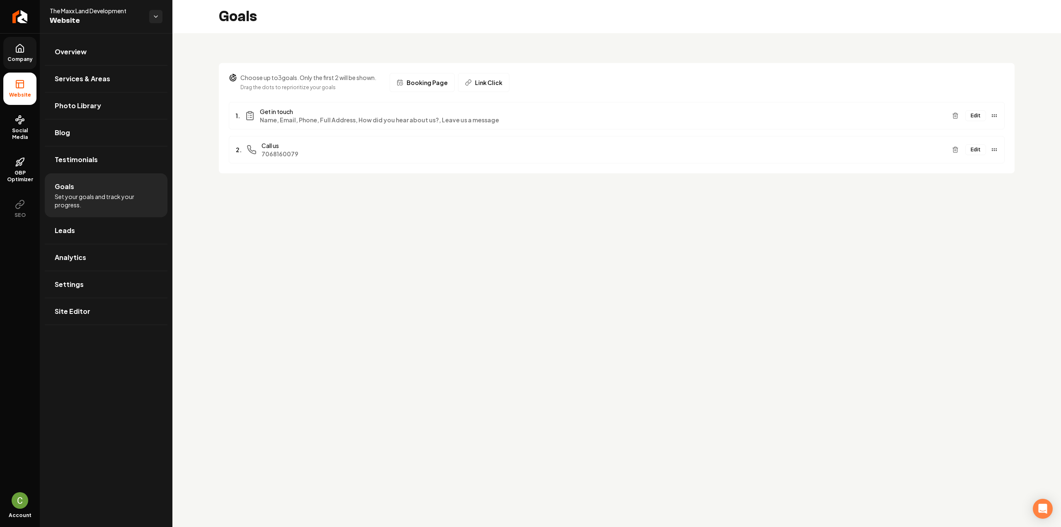
click at [978, 113] on button "Edit" at bounding box center [975, 115] width 21 height 11
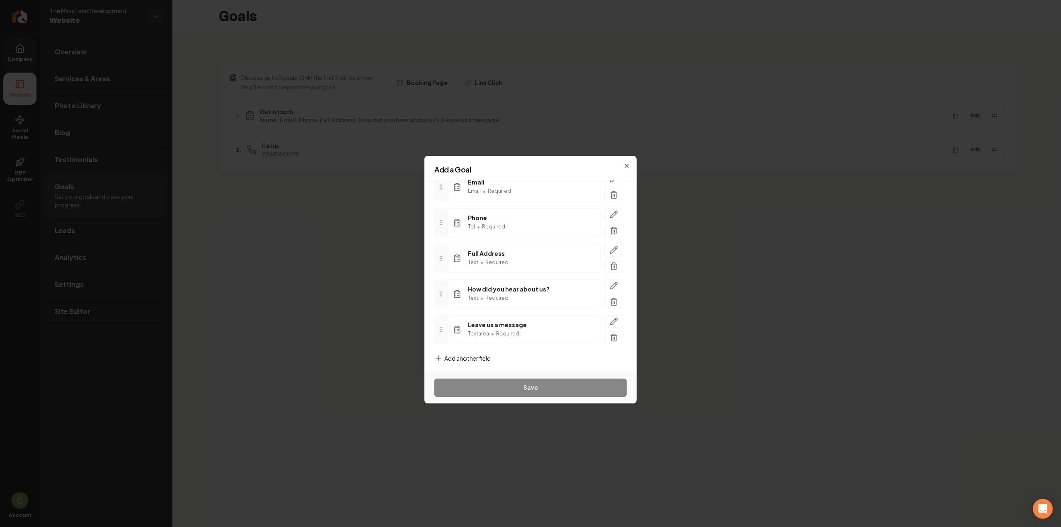
scroll to position [109, 0]
click at [604, 321] on button "button" at bounding box center [613, 319] width 19 height 13
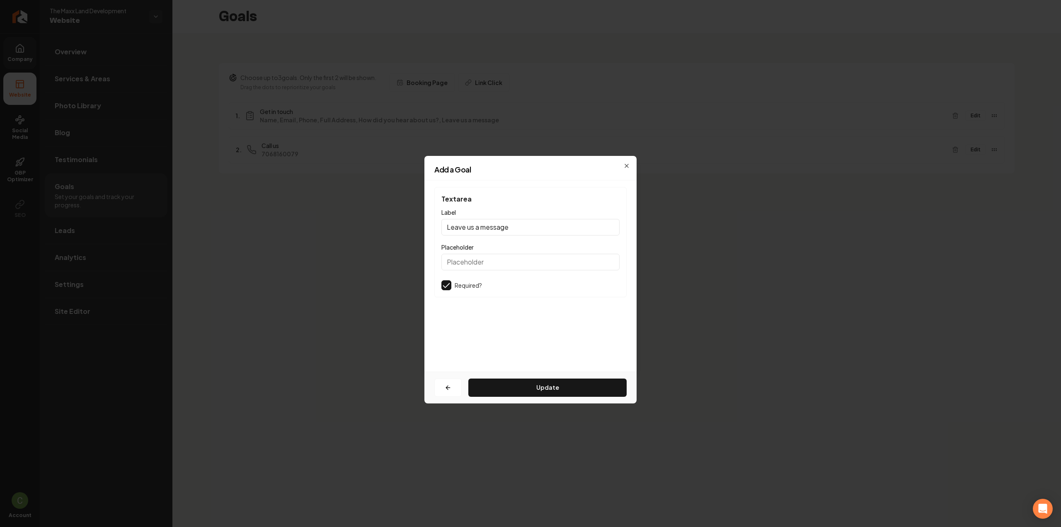
scroll to position [0, 0]
click at [478, 226] on input "Leave us a message" at bounding box center [530, 227] width 178 height 17
click at [531, 223] on input "Leave us a message" at bounding box center [530, 227] width 178 height 17
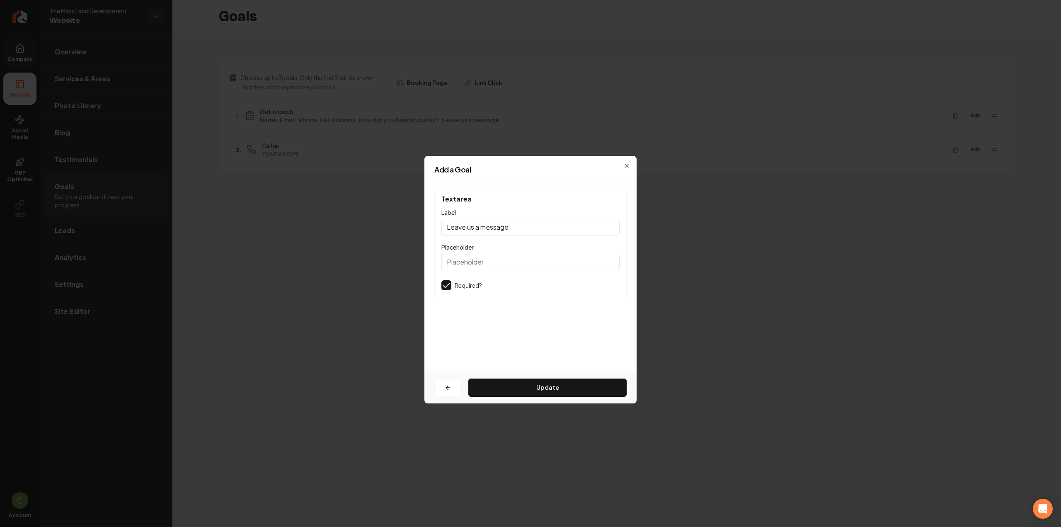
click at [531, 223] on input "Leave us a message" at bounding box center [530, 227] width 178 height 17
click at [531, 226] on input "Leave us a message" at bounding box center [530, 227] width 178 height 17
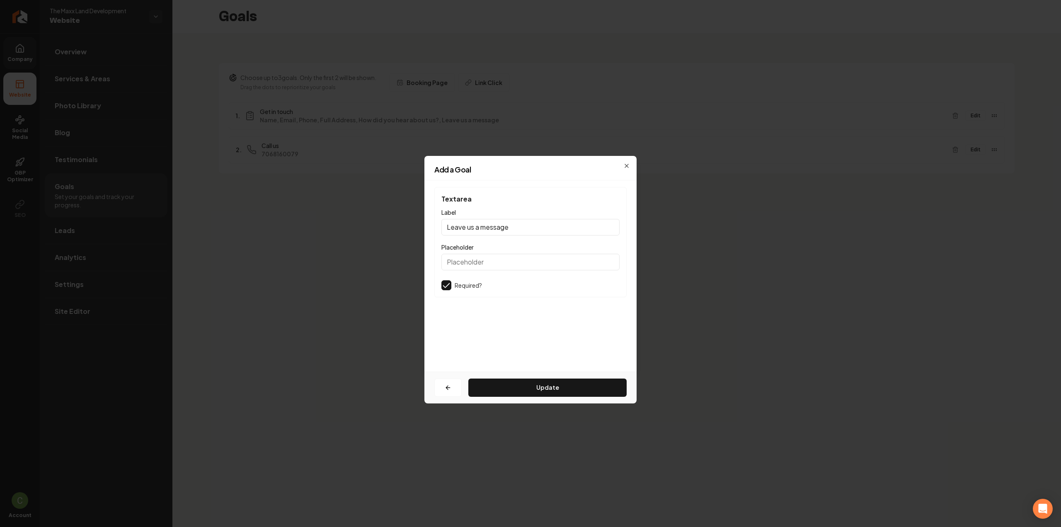
click at [531, 226] on input "Leave us a message" at bounding box center [530, 227] width 178 height 17
paste input "Job Description"
type input "Job Description"
click at [519, 393] on button "Update" at bounding box center [547, 387] width 158 height 18
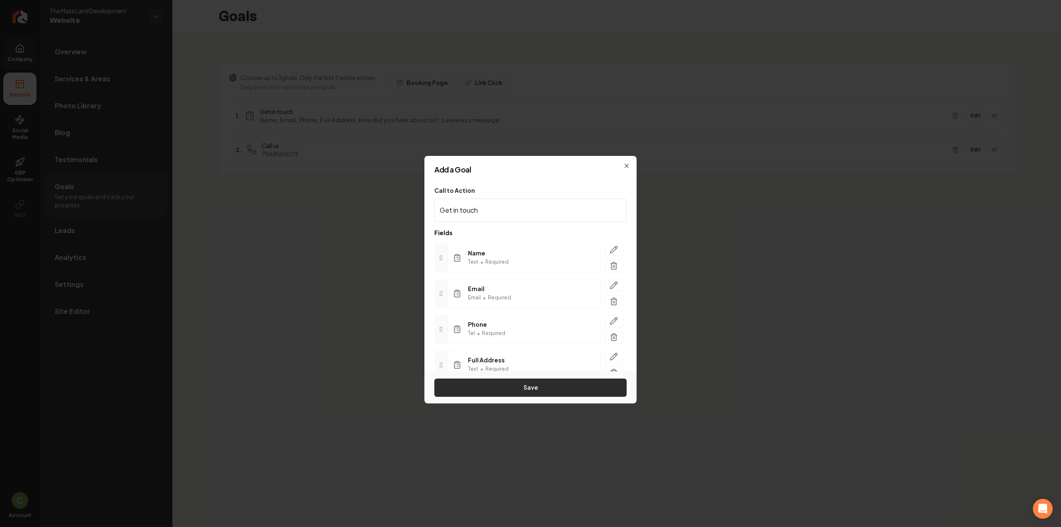
click at [494, 382] on button "Save" at bounding box center [530, 387] width 192 height 18
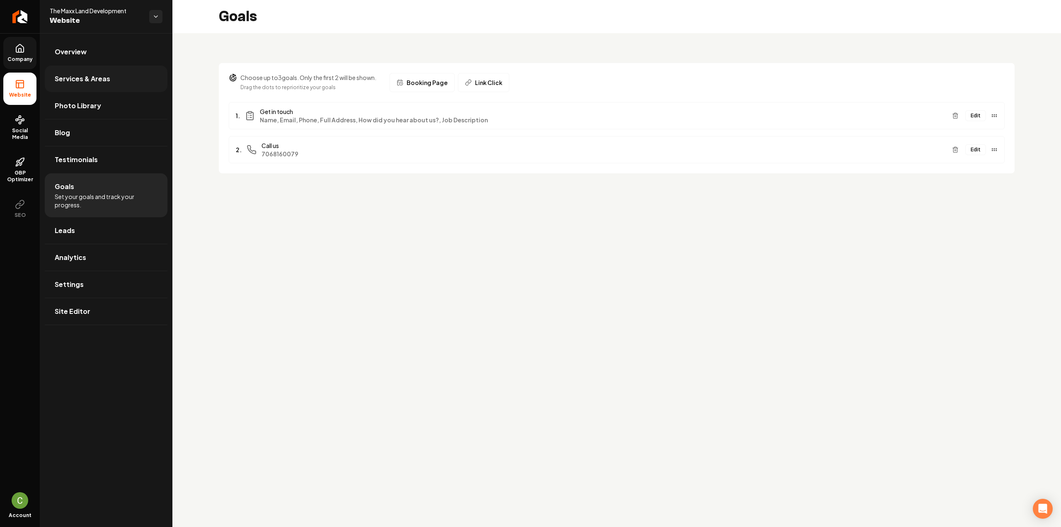
click at [107, 74] on span "Services & Areas" at bounding box center [83, 79] width 56 height 10
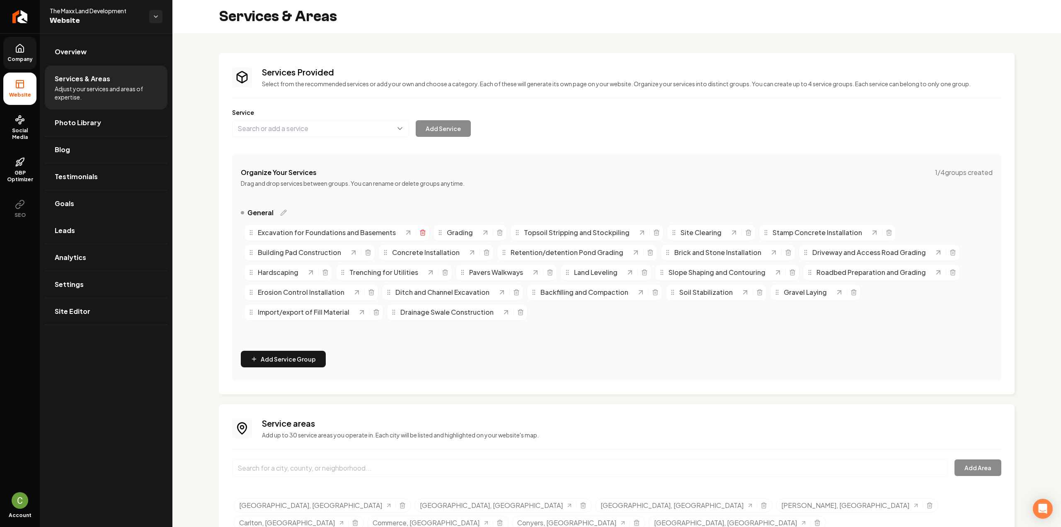
click at [420, 233] on icon "Main content area" at bounding box center [423, 232] width 7 height 7
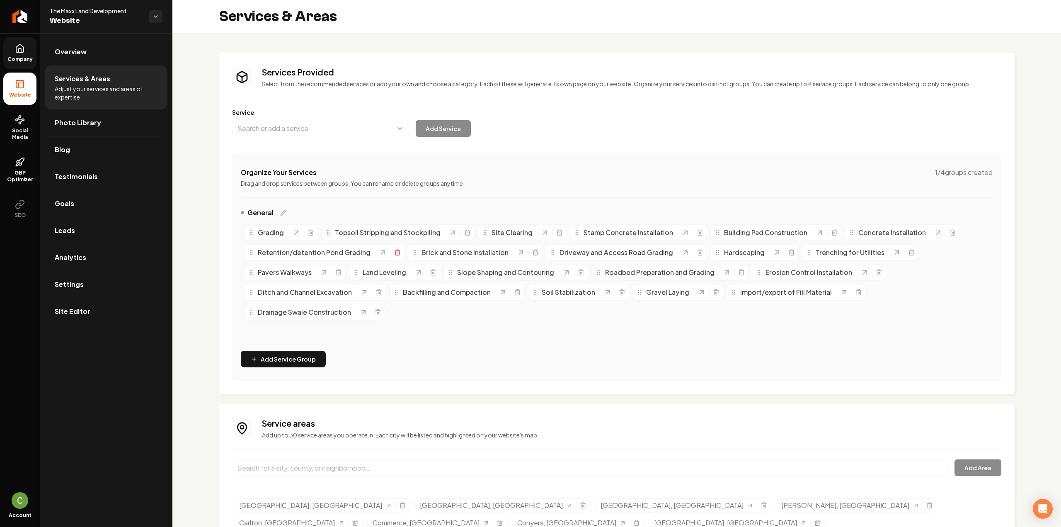
click at [397, 252] on line "Main content area" at bounding box center [397, 253] width 0 height 2
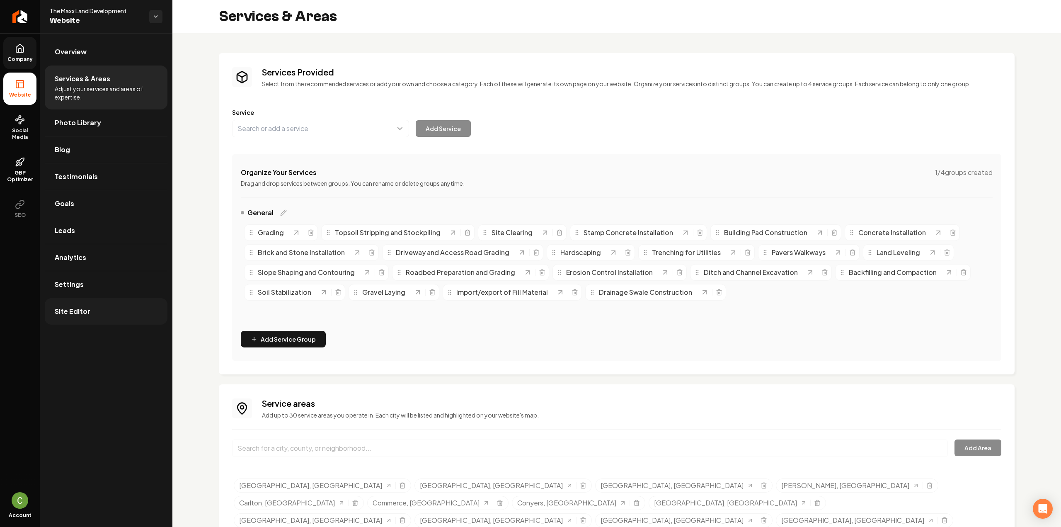
click at [87, 313] on span "Site Editor" at bounding box center [73, 311] width 36 height 10
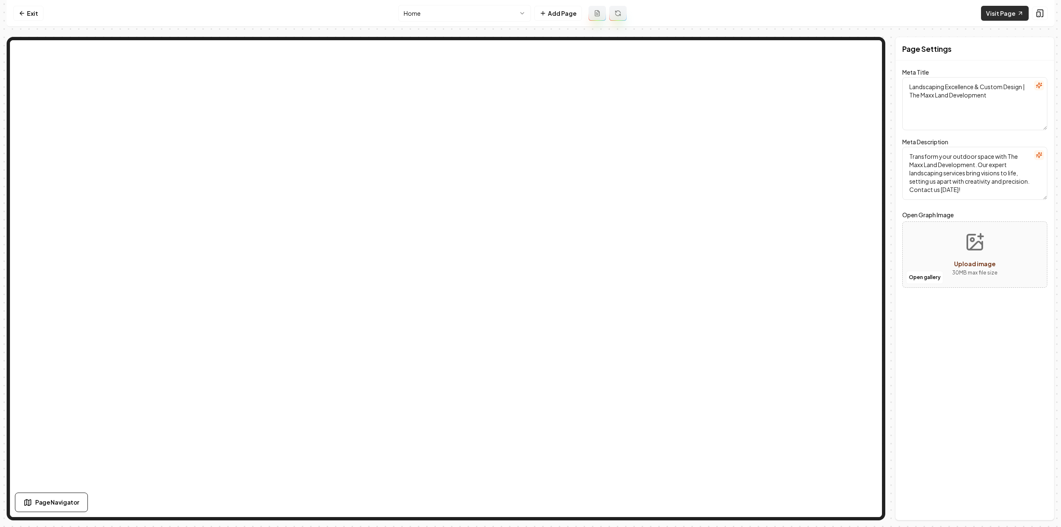
click at [1000, 18] on link "Visit Page" at bounding box center [1005, 13] width 48 height 15
click at [35, 16] on link "Exit" at bounding box center [28, 13] width 30 height 15
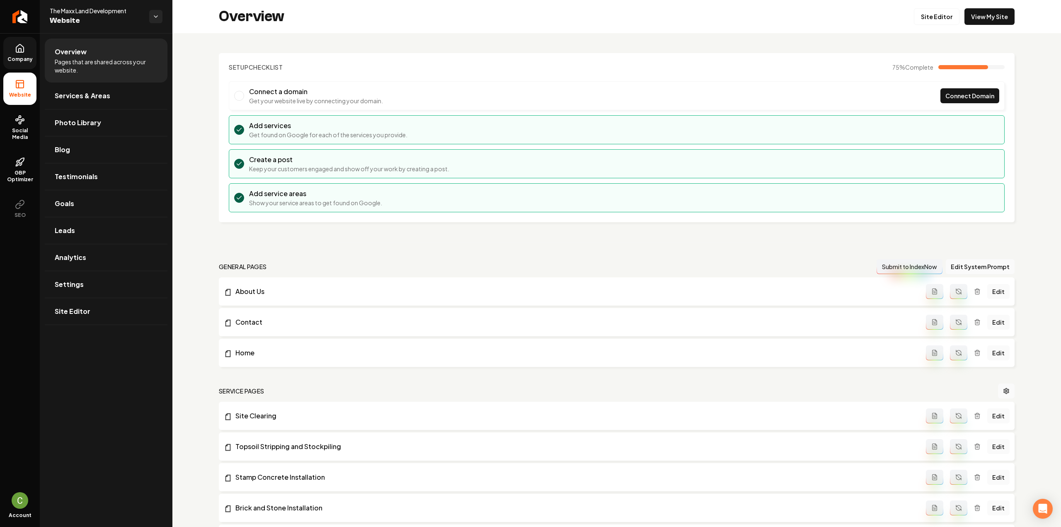
click at [22, 49] on icon at bounding box center [20, 49] width 10 height 10
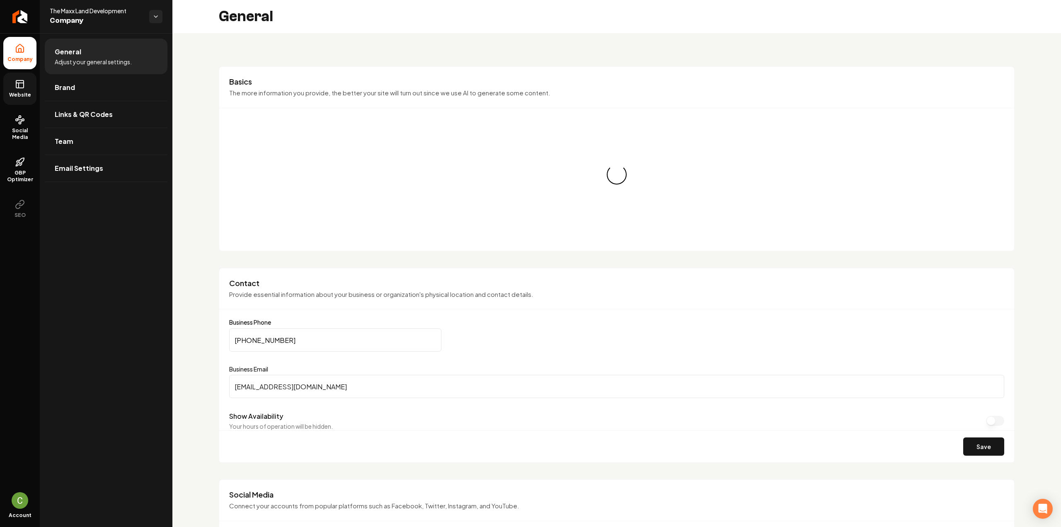
drag, startPoint x: 27, startPoint y: 85, endPoint x: 34, endPoint y: 85, distance: 6.6
click at [27, 85] on link "Website" at bounding box center [19, 89] width 33 height 32
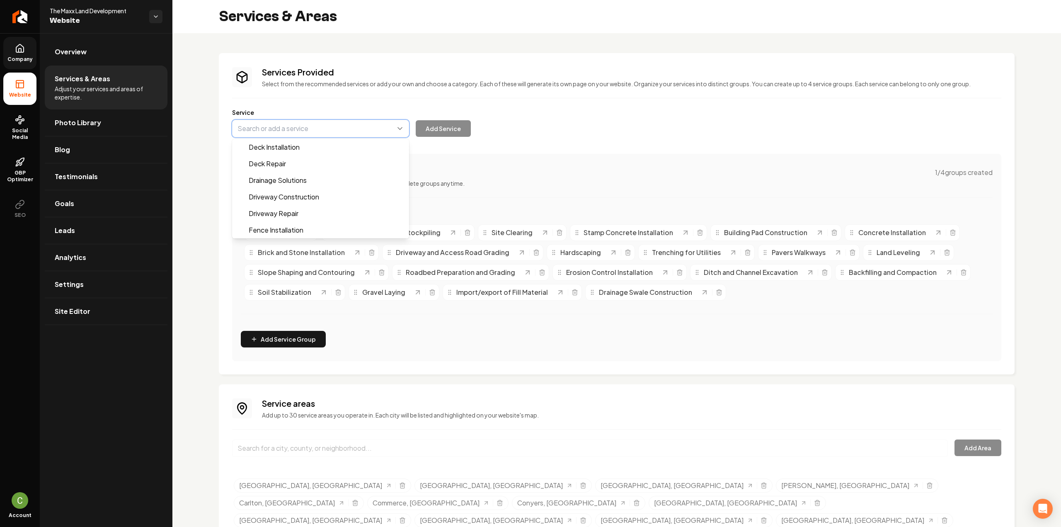
click at [250, 133] on button "Main content area" at bounding box center [320, 128] width 177 height 17
paste input "Emergency Storm Clean Up"
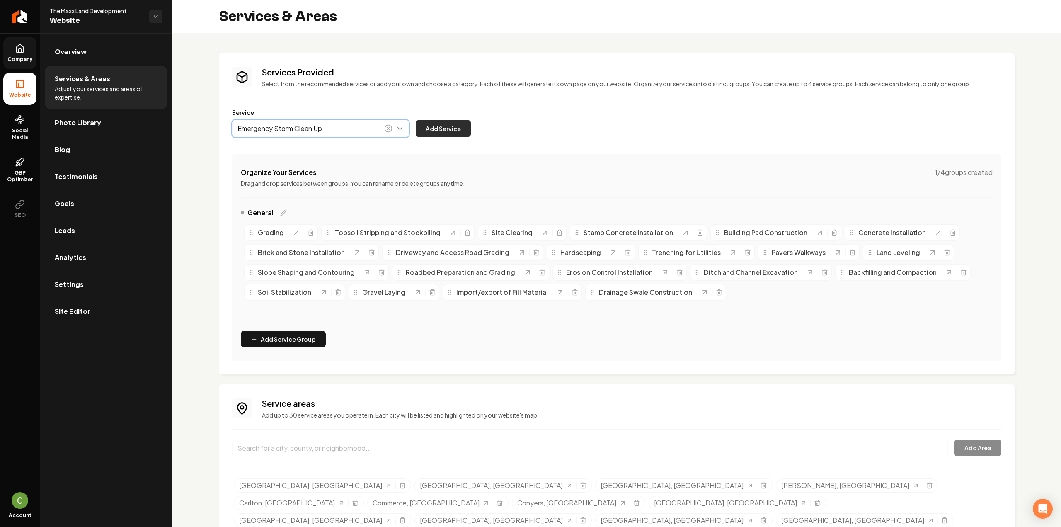
type input "Emergency Storm Clean Up"
click at [455, 128] on button "Add Service" at bounding box center [443, 128] width 55 height 17
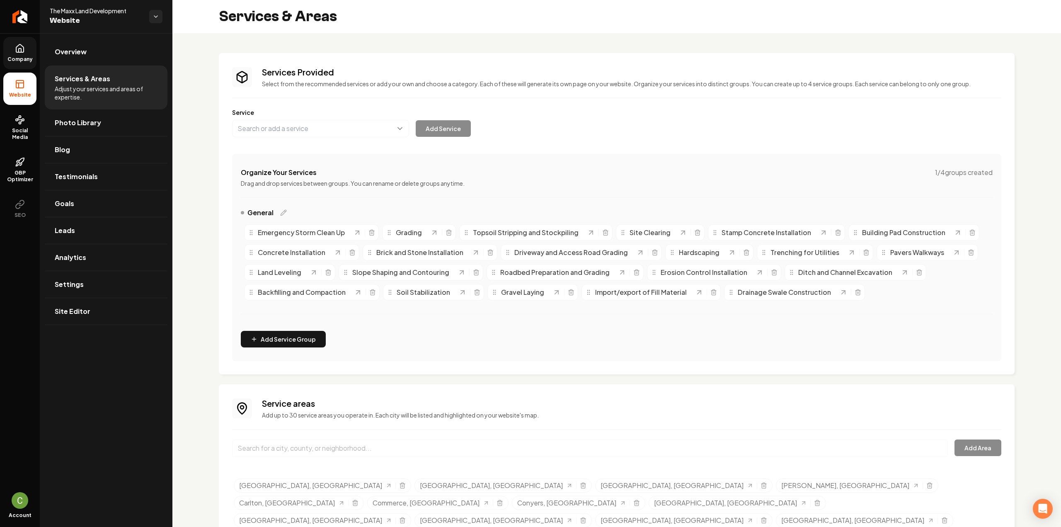
click at [23, 59] on span "Company" at bounding box center [20, 59] width 32 height 7
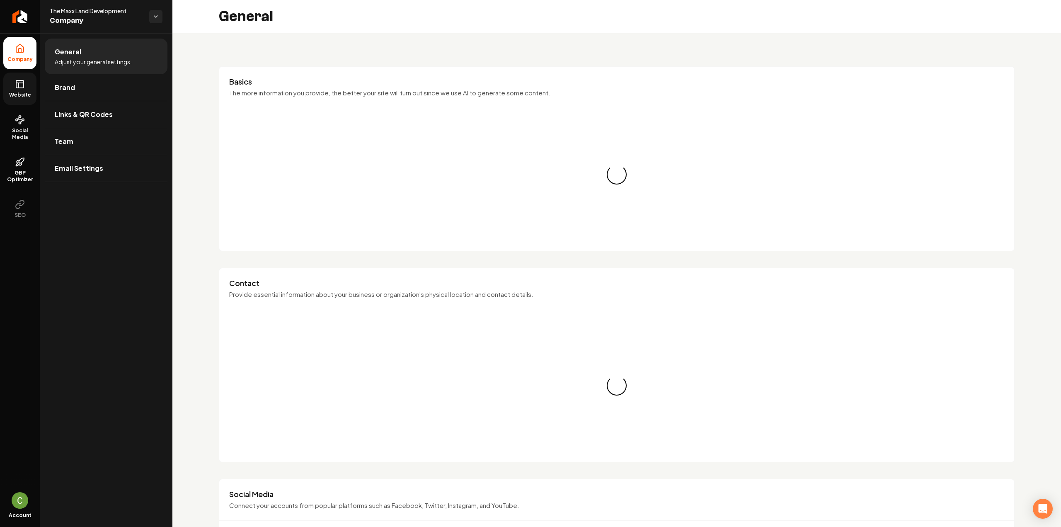
click at [22, 82] on icon at bounding box center [20, 84] width 10 height 10
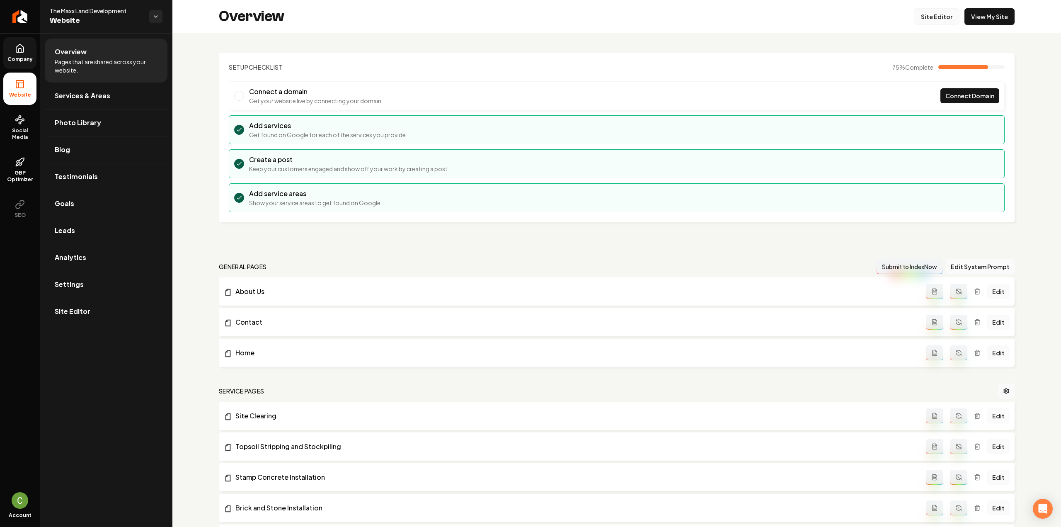
click at [924, 19] on link "Site Editor" at bounding box center [937, 16] width 46 height 17
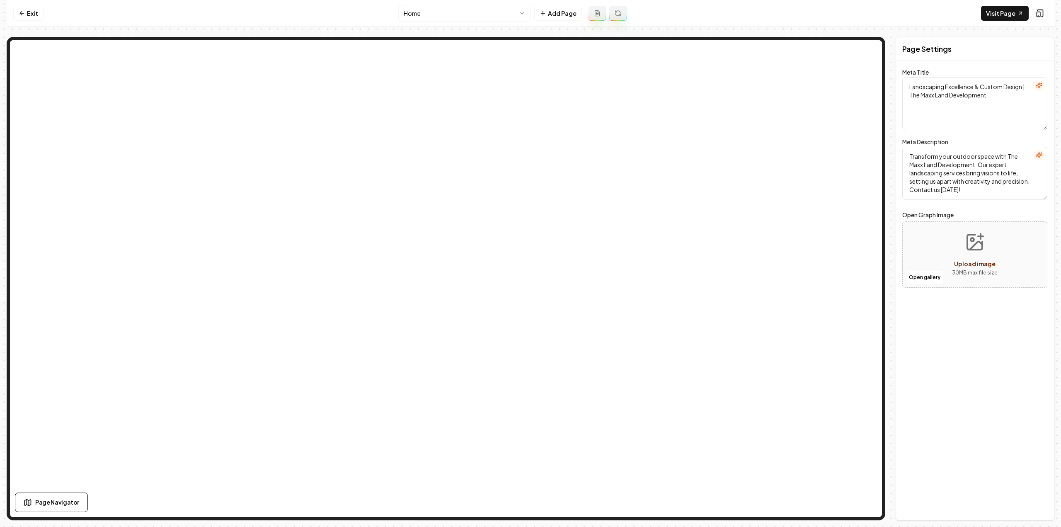
click at [414, 15] on html "Computer Required This feature is only available on a computer. Please switch t…" at bounding box center [530, 263] width 1061 height 527
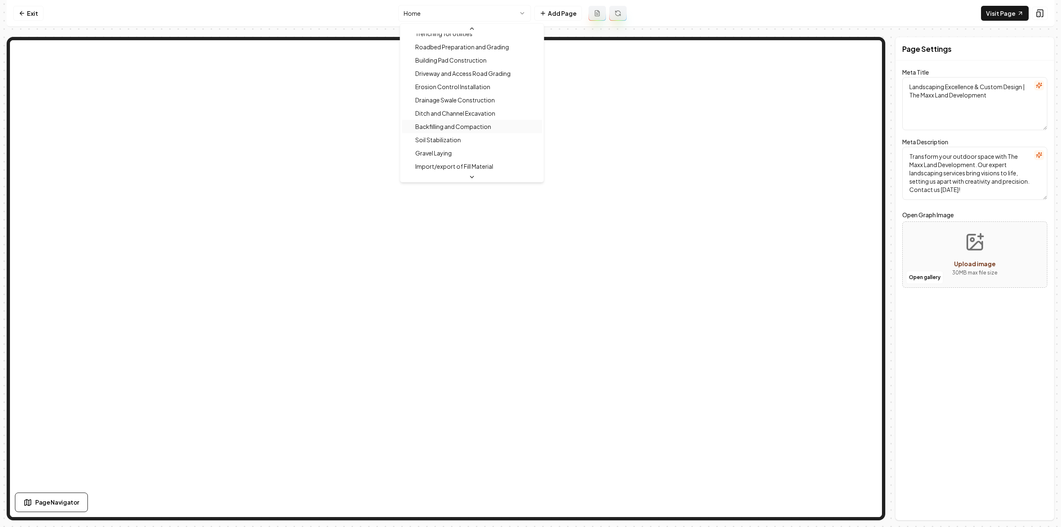
scroll to position [290, 0]
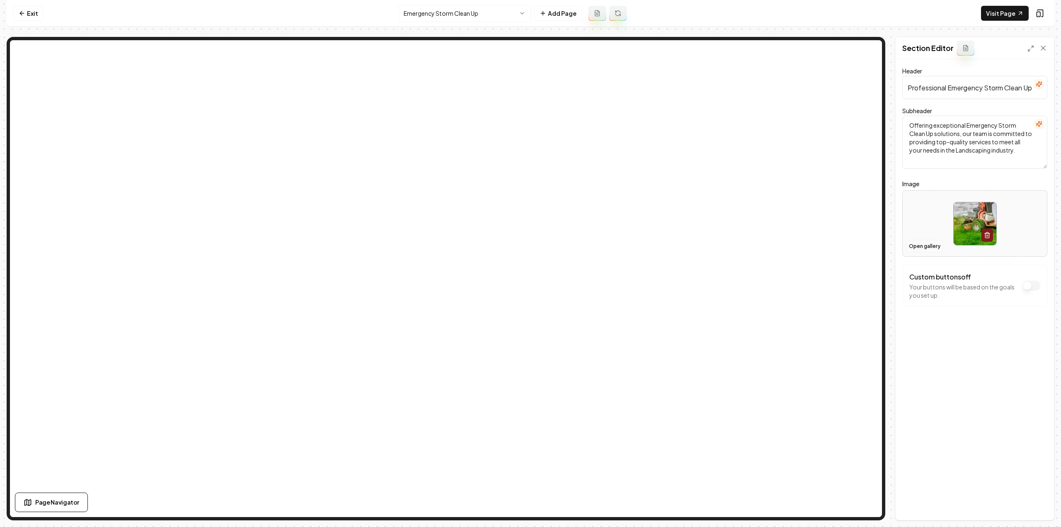
click at [914, 247] on button "Open gallery" at bounding box center [924, 246] width 37 height 13
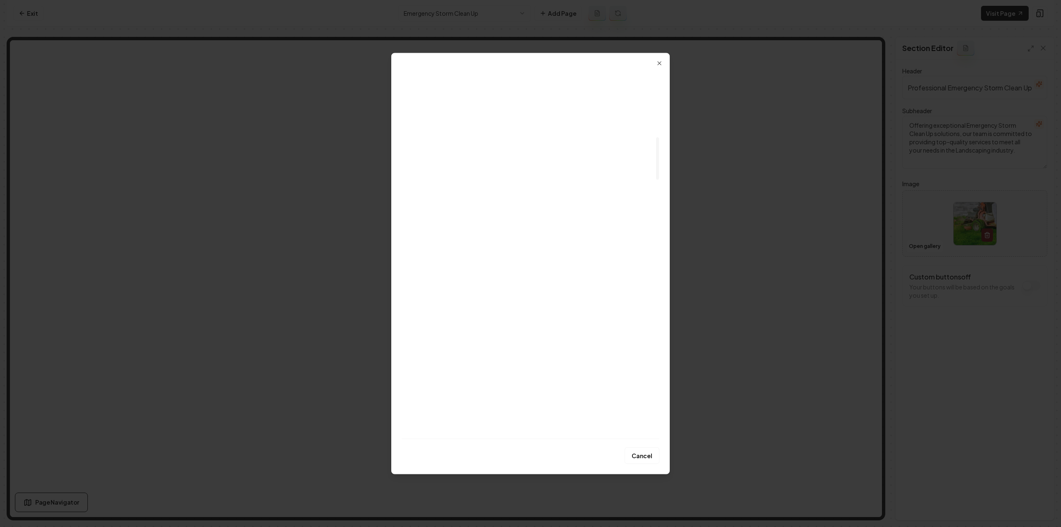
scroll to position [580, 0]
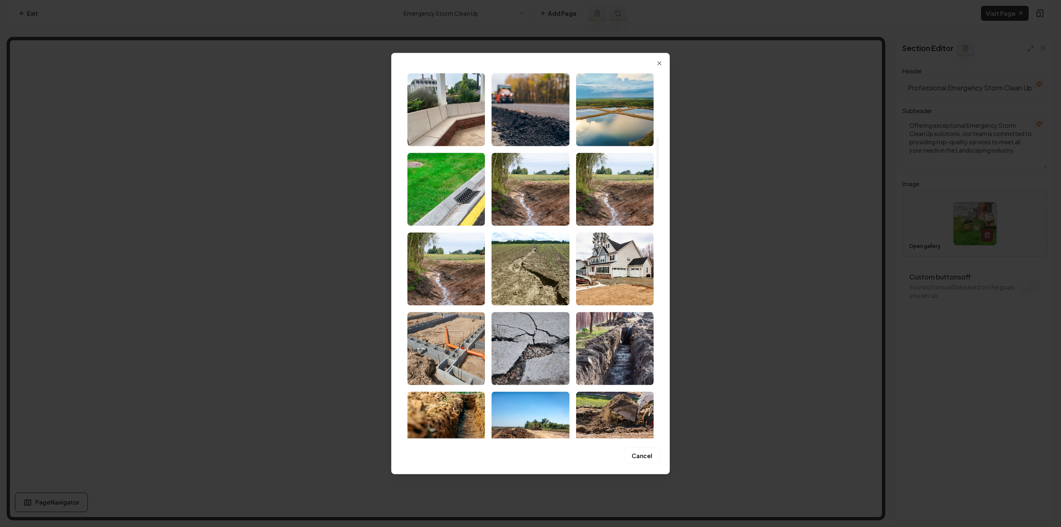
click at [461, 283] on img "Select image image_689bb3415c7cd75eb84c97b2.jpeg" at bounding box center [446, 268] width 78 height 73
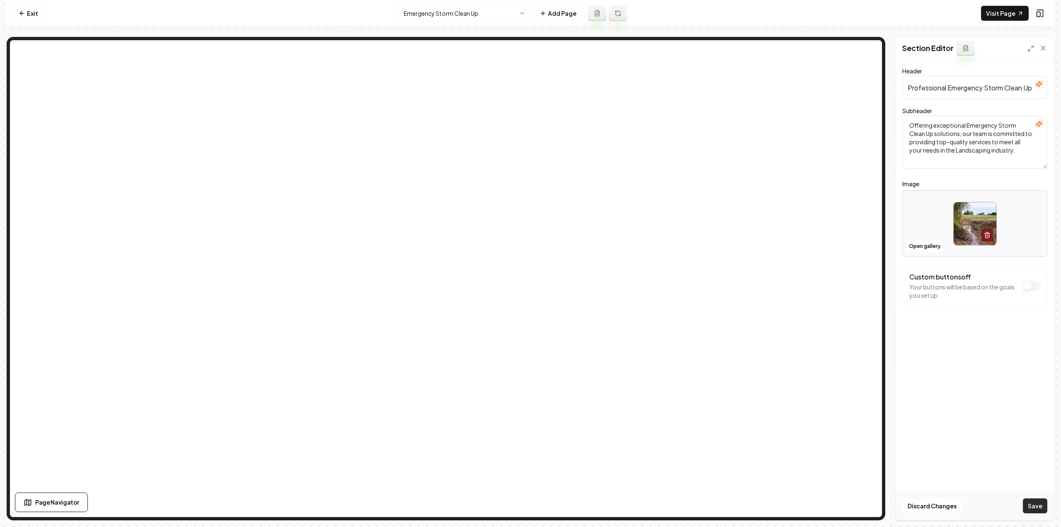
click at [1037, 508] on button "Save" at bounding box center [1035, 505] width 24 height 15
click at [406, 15] on html "Computer Required This feature is only available on a computer. Please switch t…" at bounding box center [530, 263] width 1061 height 527
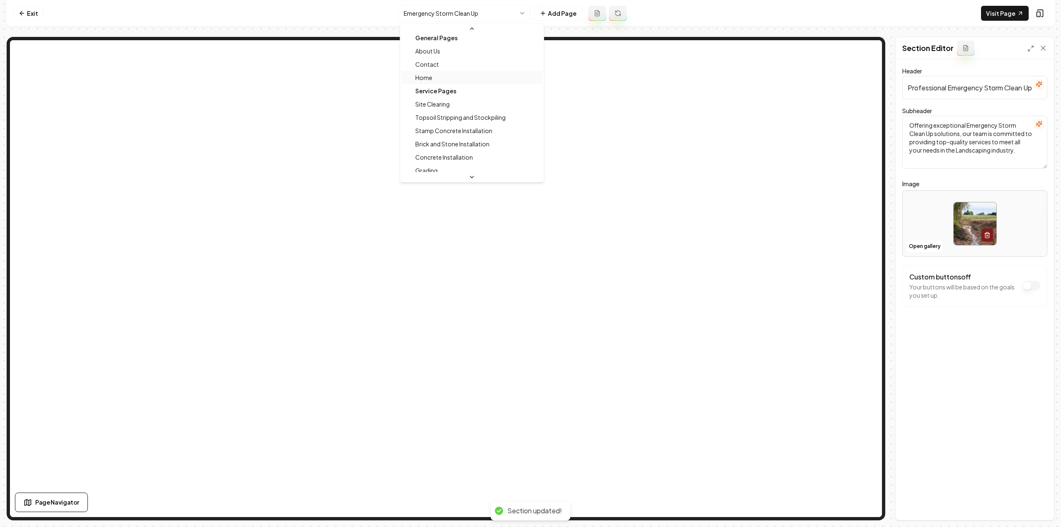
scroll to position [0, 0]
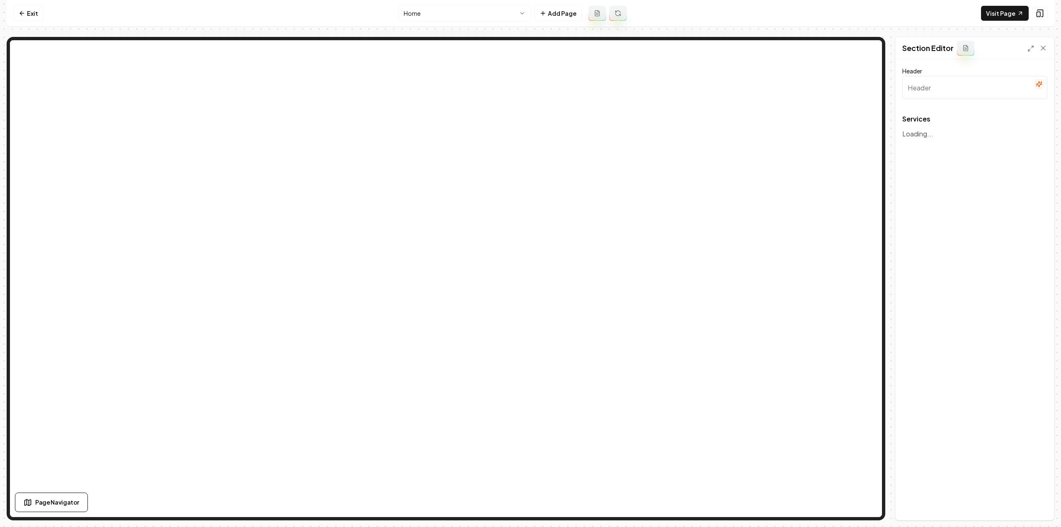
type input "Our Expert Landscaping Services"
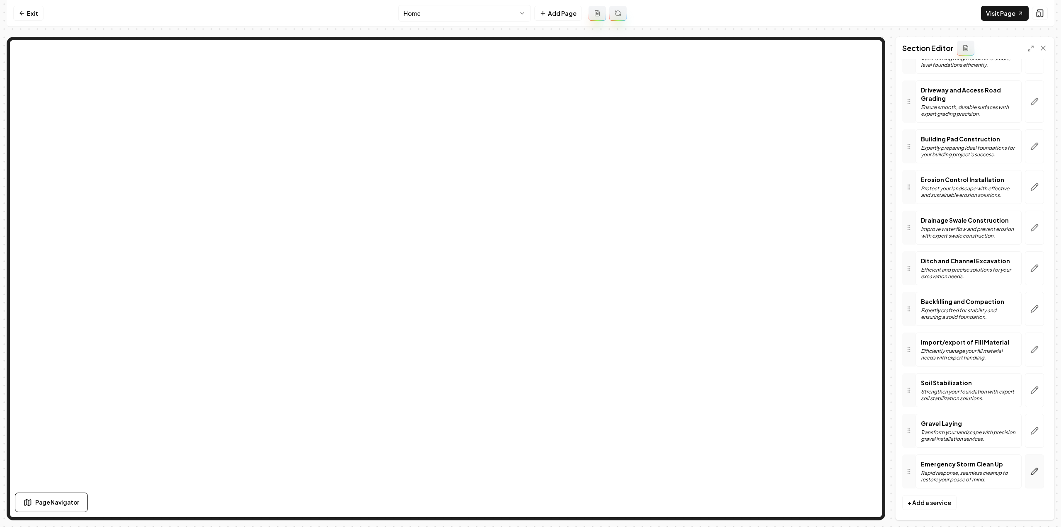
click at [1026, 470] on button "button" at bounding box center [1034, 471] width 19 height 34
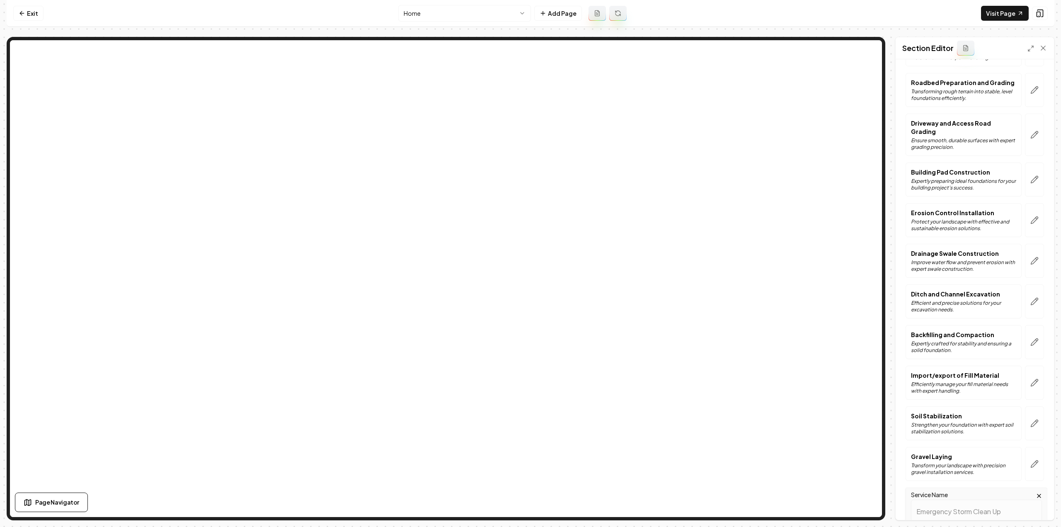
scroll to position [712, 0]
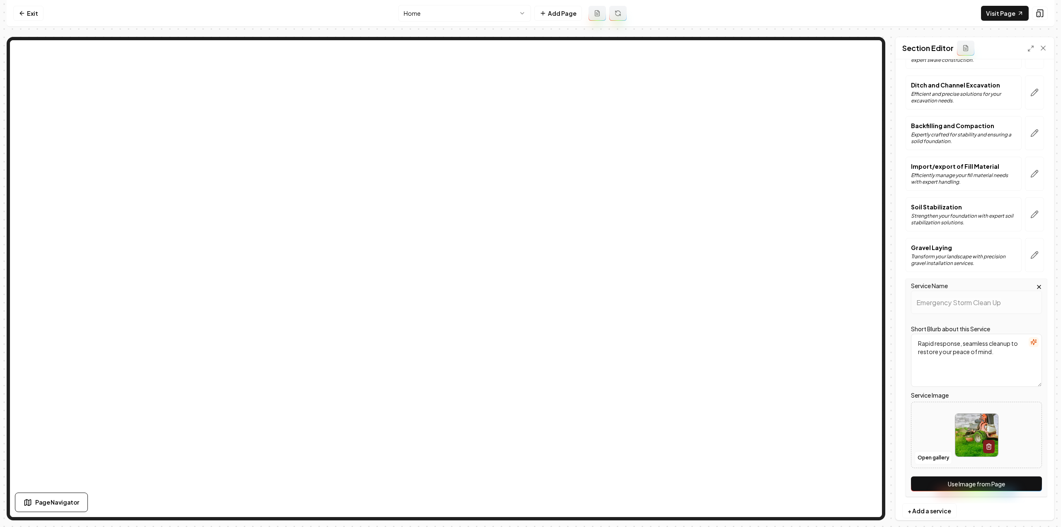
click at [971, 476] on button "Use Image from Page" at bounding box center [976, 483] width 131 height 15
click at [1031, 501] on button "Save" at bounding box center [1035, 505] width 24 height 15
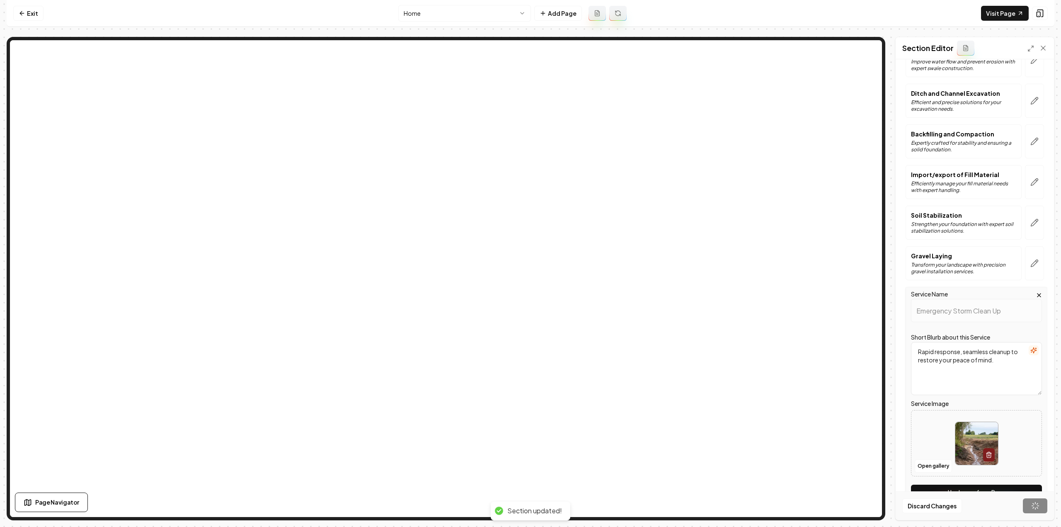
scroll to position [553, 0]
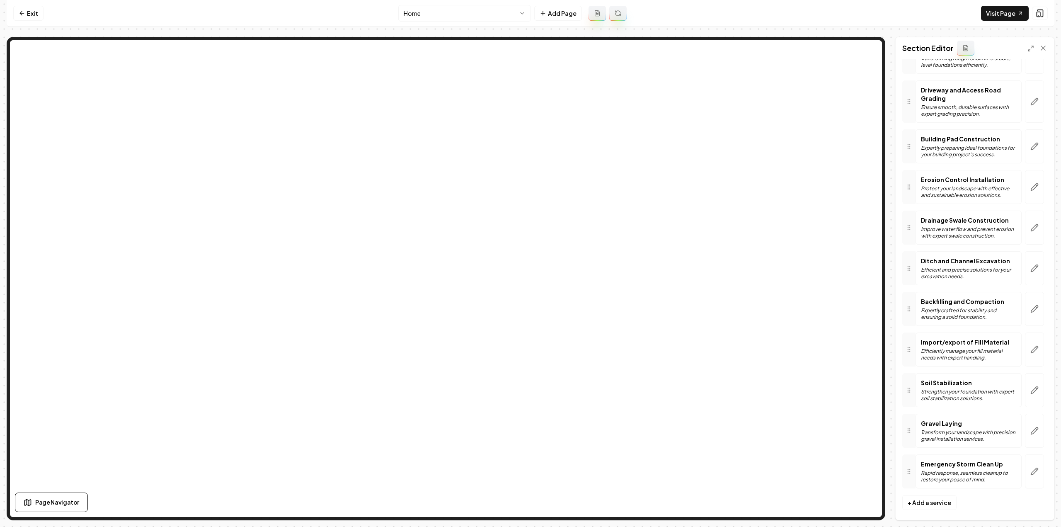
click at [413, 23] on nav "Exit Home Add Page Visit Page" at bounding box center [531, 13] width 1048 height 27
click at [415, 17] on html "Computer Required This feature is only available on a computer. Please switch t…" at bounding box center [530, 263] width 1061 height 527
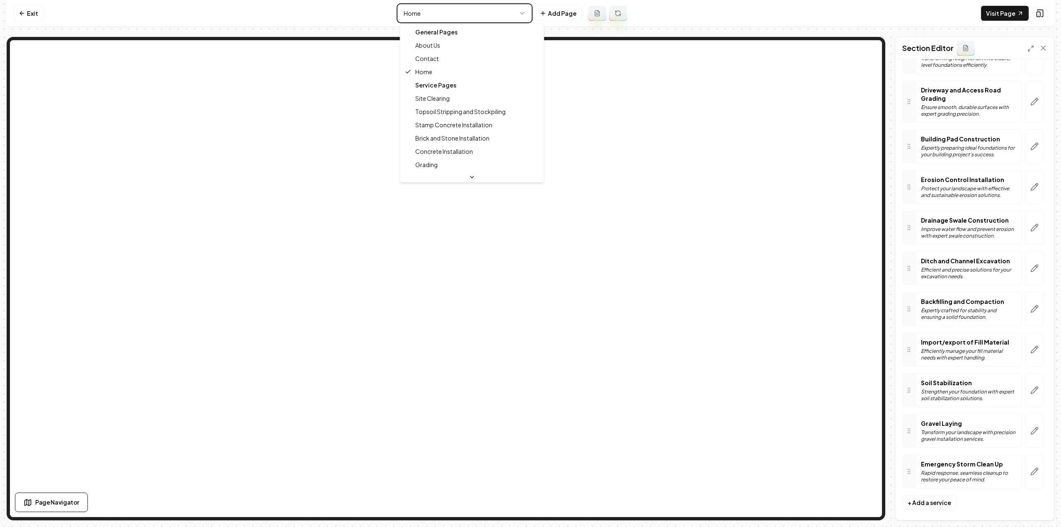
click at [414, 18] on html "Computer Required This feature is only available on a computer. Please switch t…" at bounding box center [530, 263] width 1061 height 527
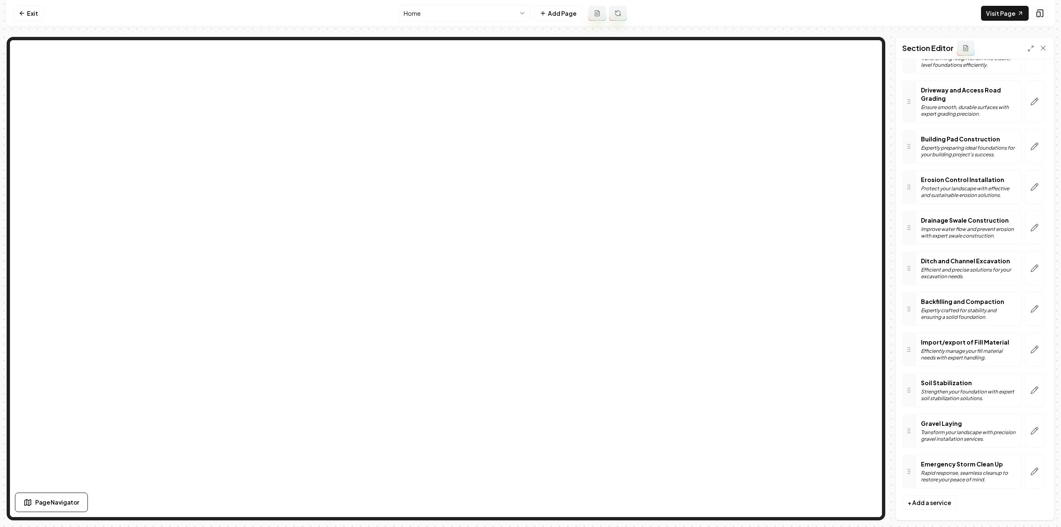
scroll to position [0, 0]
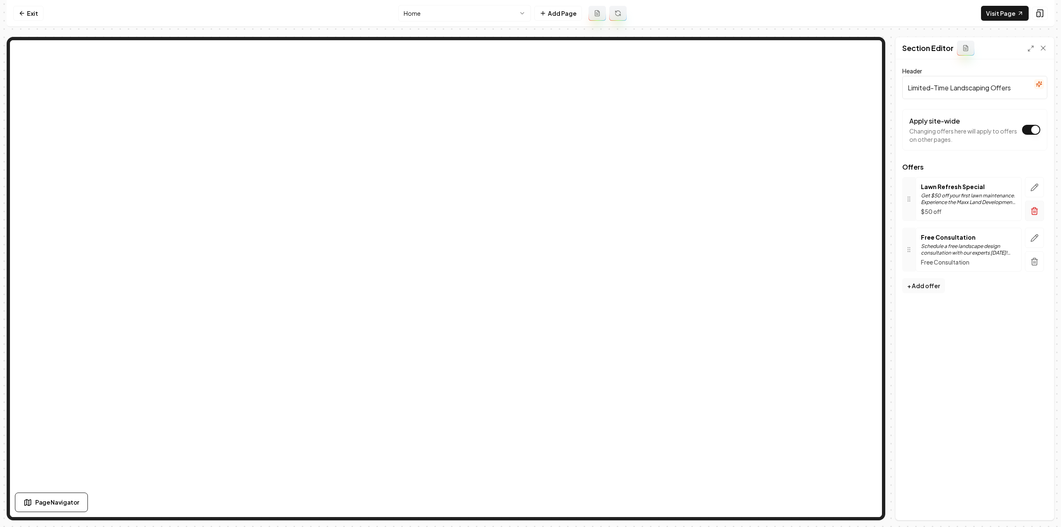
click at [1036, 213] on icon "button" at bounding box center [1034, 211] width 5 height 5
click at [1034, 214] on button "button" at bounding box center [1034, 211] width 19 height 20
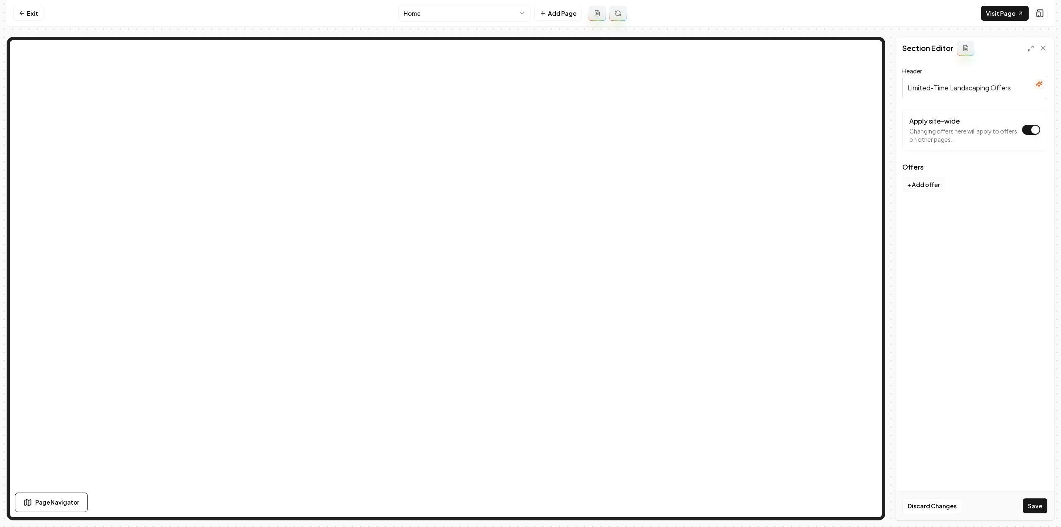
click at [926, 182] on button "+ Add offer" at bounding box center [923, 184] width 43 height 15
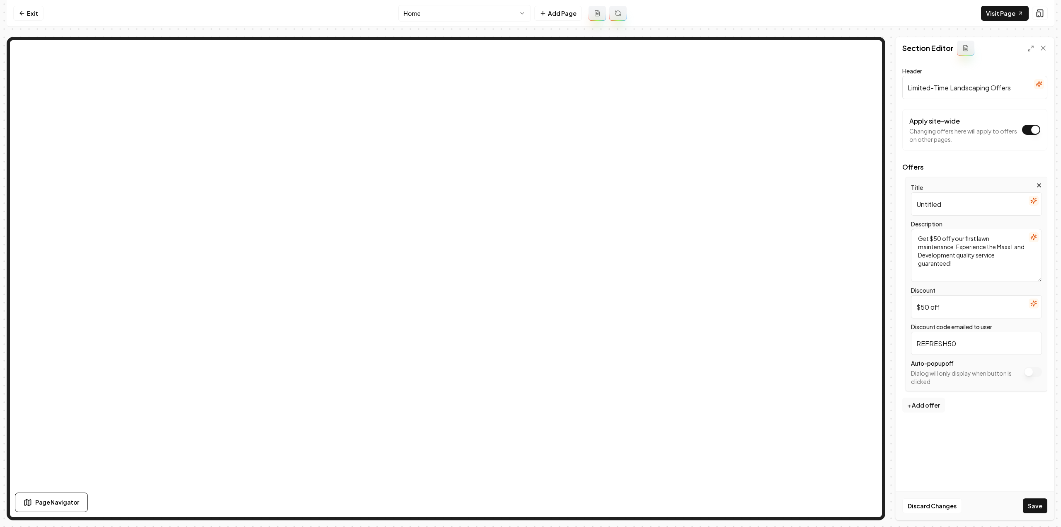
click at [945, 211] on input "Untitled" at bounding box center [976, 203] width 131 height 23
paste input "Hear about us on online use code 10OFF to receive 10% off first service"
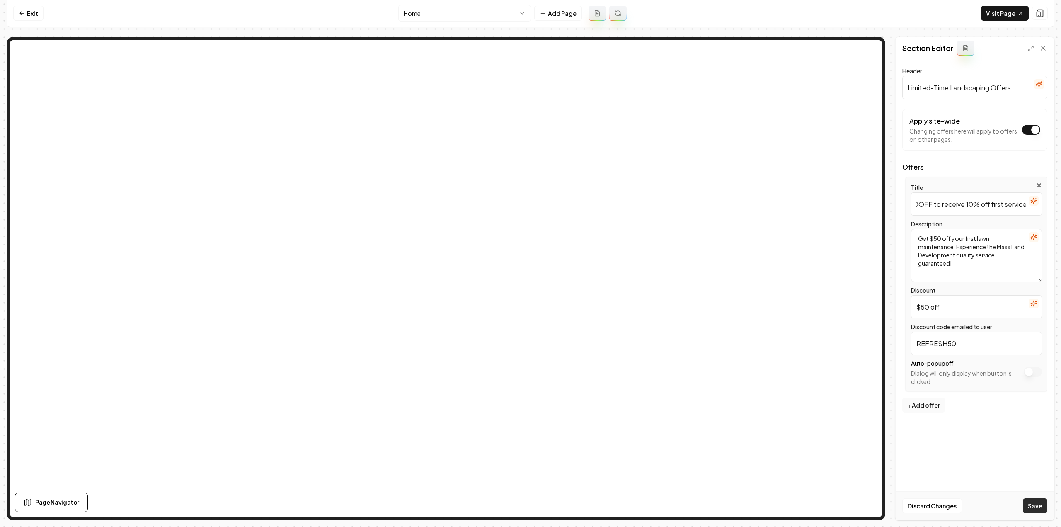
type input "Hear about us on online use code 10OFF to receive 10% off first service"
click at [1036, 509] on button "Save" at bounding box center [1035, 505] width 24 height 15
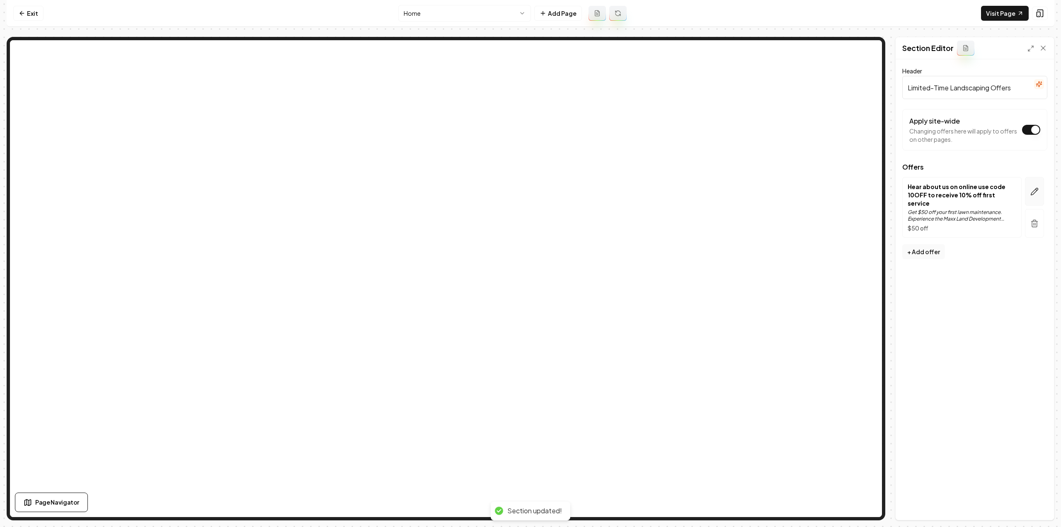
click at [1033, 189] on icon "button" at bounding box center [1035, 191] width 8 height 8
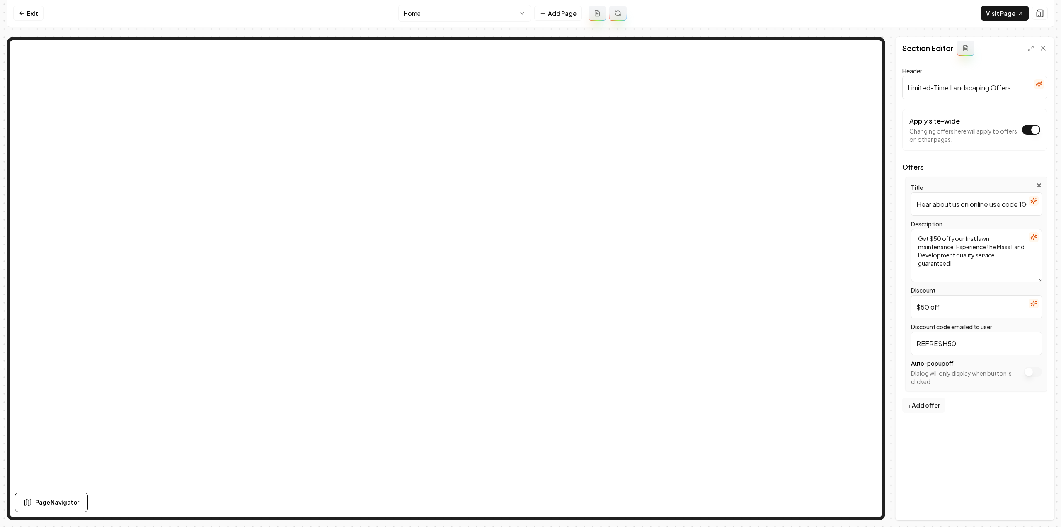
click at [1036, 237] on icon "button" at bounding box center [1033, 237] width 5 height 5
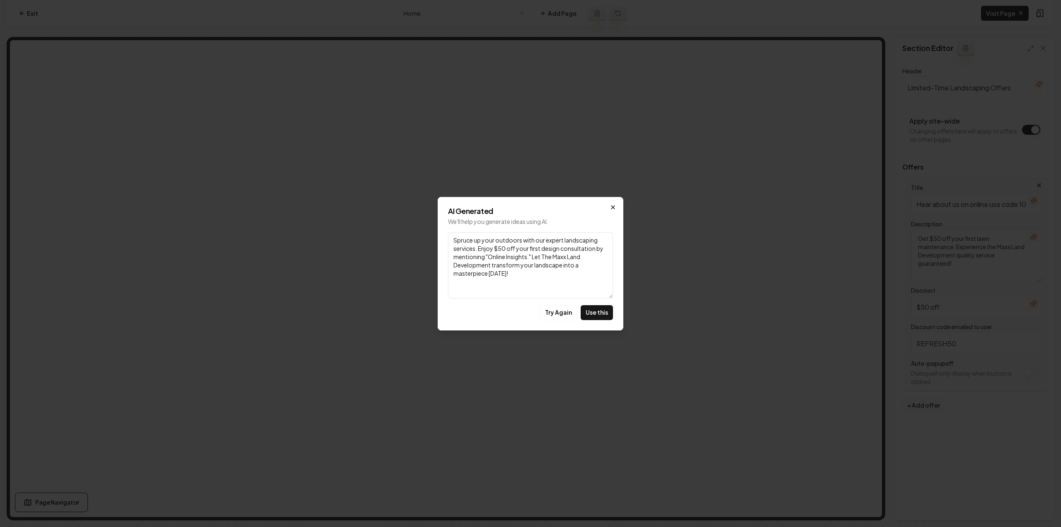
click at [614, 204] on icon "button" at bounding box center [613, 207] width 7 height 7
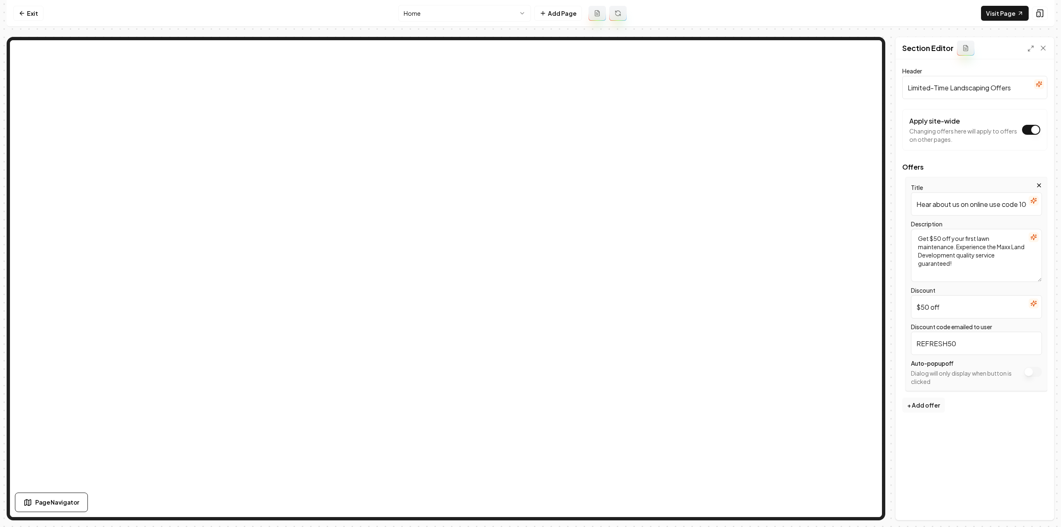
click at [951, 248] on textarea "Get $50 off your first lawn maintenance. Experience the Maxx Land Development q…" at bounding box center [976, 255] width 131 height 53
paste textarea "Hear about us on online use code 10OFF to receive 10% off first service"
type textarea "Hear about us on online use code 10OFF to receive 10% off first service"
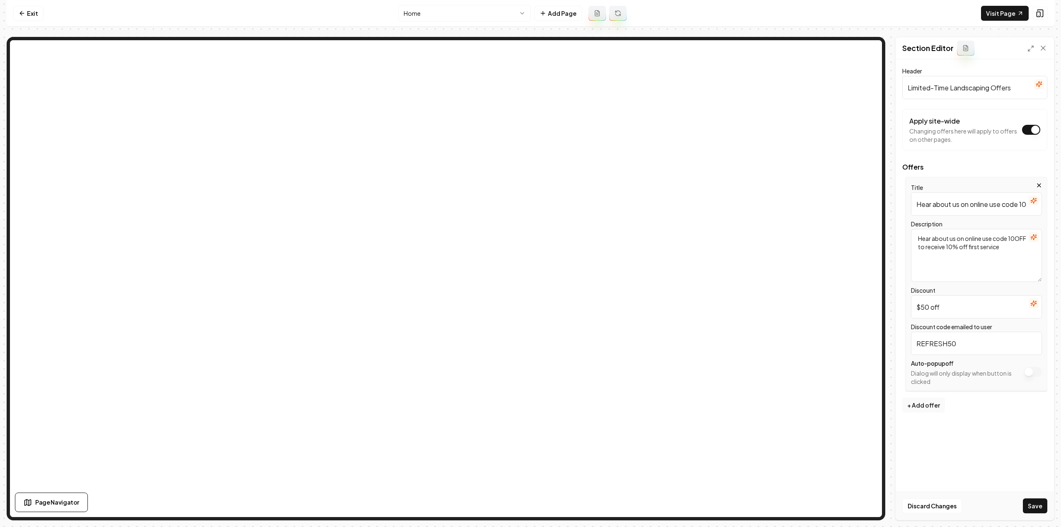
click at [963, 199] on input "Hear about us on online use code 10OFF to receive 10% off first service" at bounding box center [976, 203] width 131 height 23
click at [1030, 506] on button "Save" at bounding box center [1035, 505] width 24 height 15
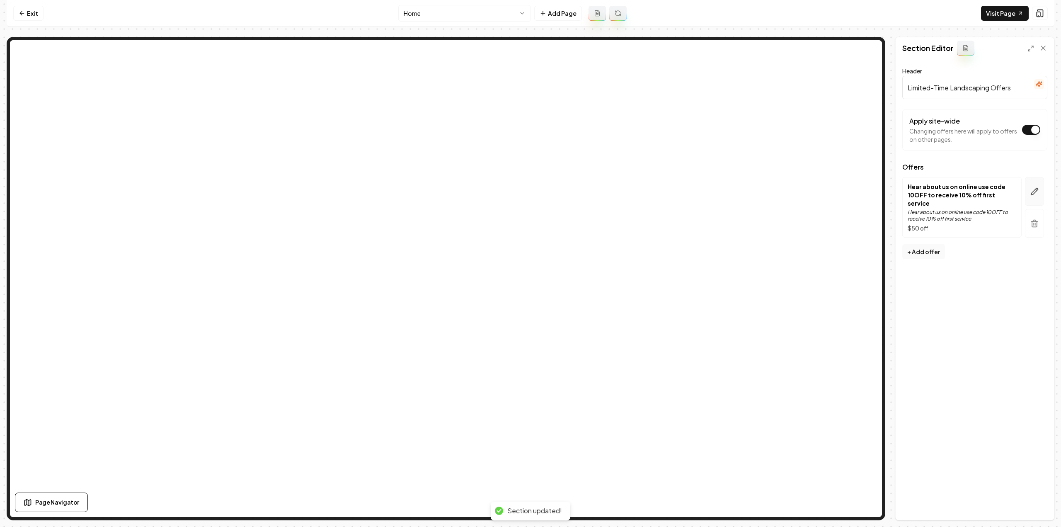
click at [1036, 188] on icon "button" at bounding box center [1035, 191] width 8 height 8
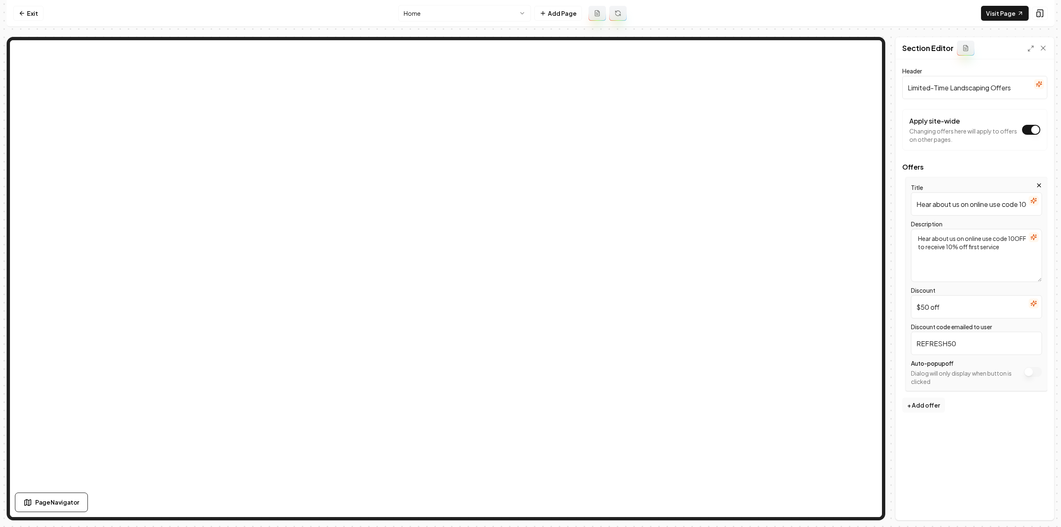
click at [982, 304] on input "$50 off" at bounding box center [976, 306] width 131 height 23
click at [1035, 235] on icon "button" at bounding box center [1034, 237] width 7 height 7
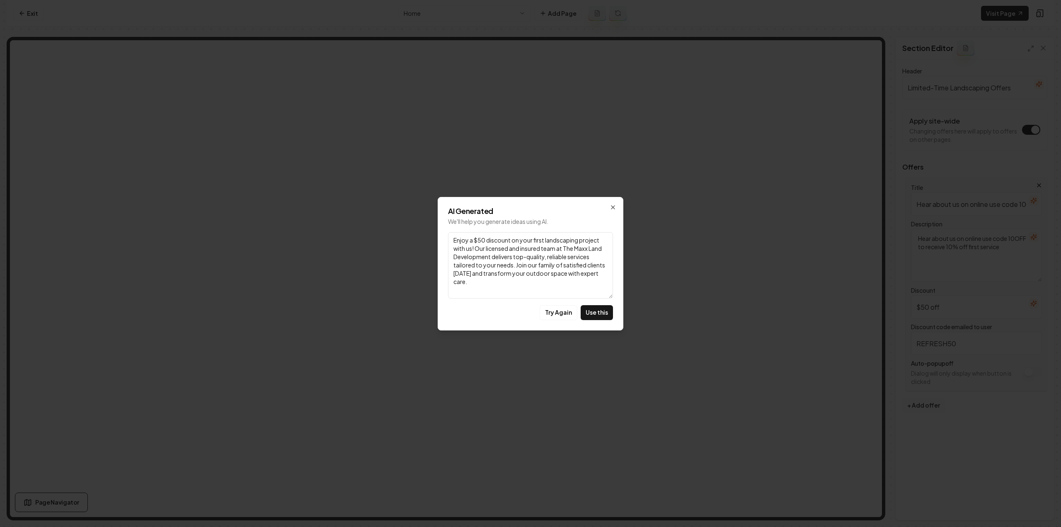
click at [616, 209] on icon "button" at bounding box center [613, 207] width 7 height 7
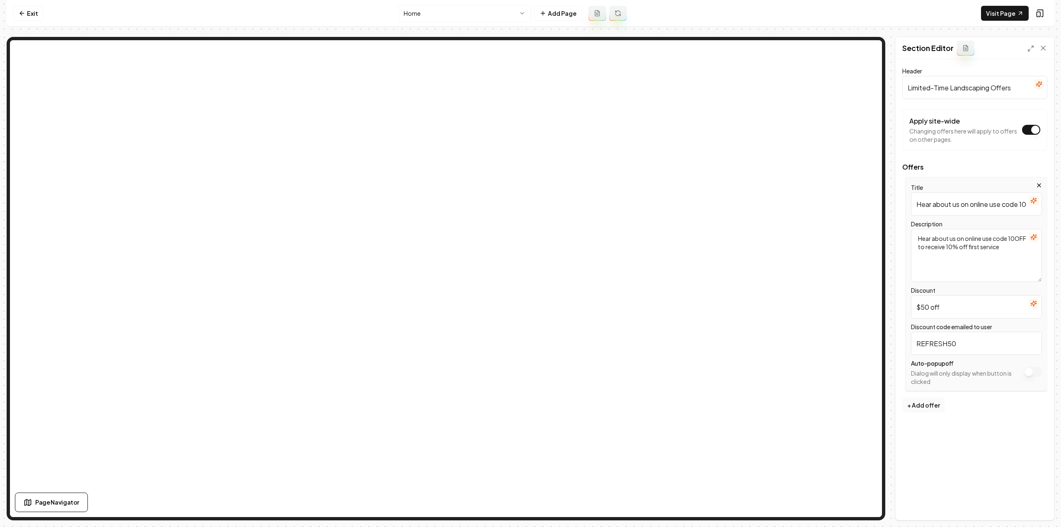
click at [942, 314] on input "$50 off" at bounding box center [976, 306] width 131 height 23
type input "10%"
click at [1044, 507] on button "Save" at bounding box center [1035, 505] width 24 height 15
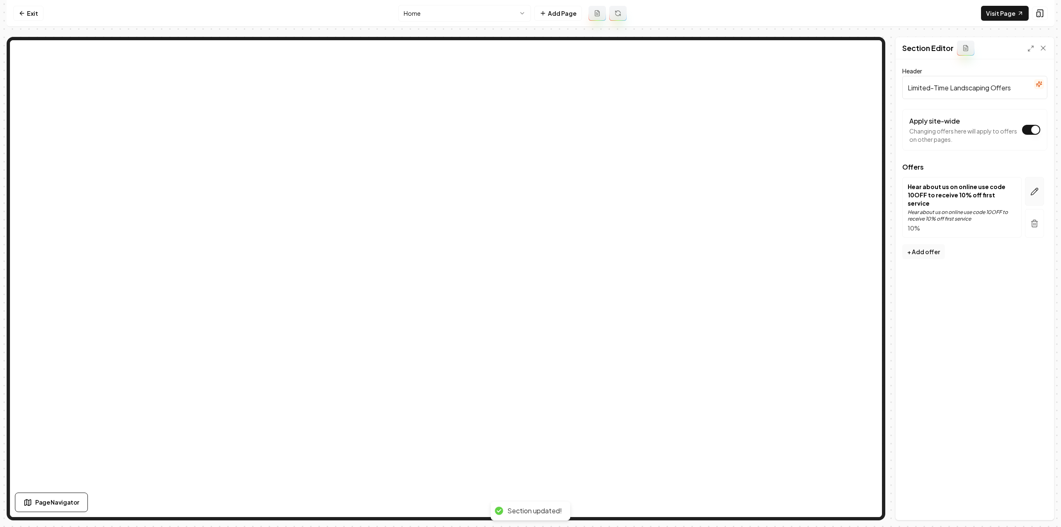
click at [1036, 189] on icon "button" at bounding box center [1034, 191] width 7 height 7
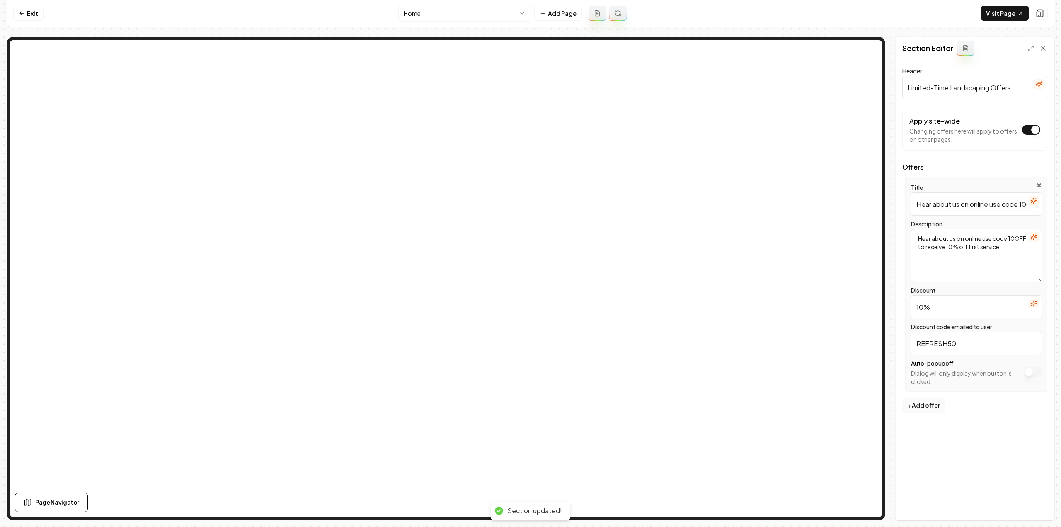
click at [1036, 235] on icon "button" at bounding box center [1034, 237] width 7 height 7
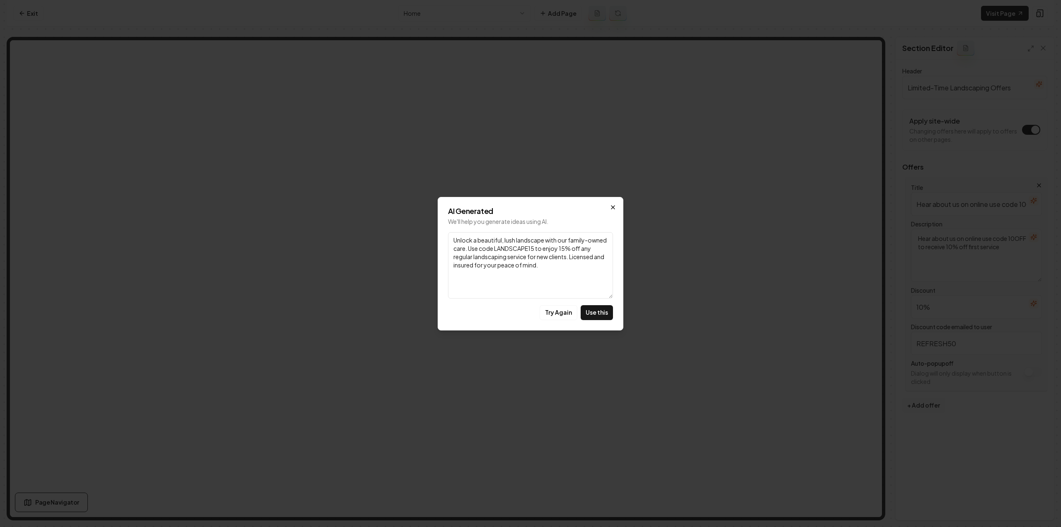
click at [611, 209] on icon "button" at bounding box center [613, 207] width 7 height 7
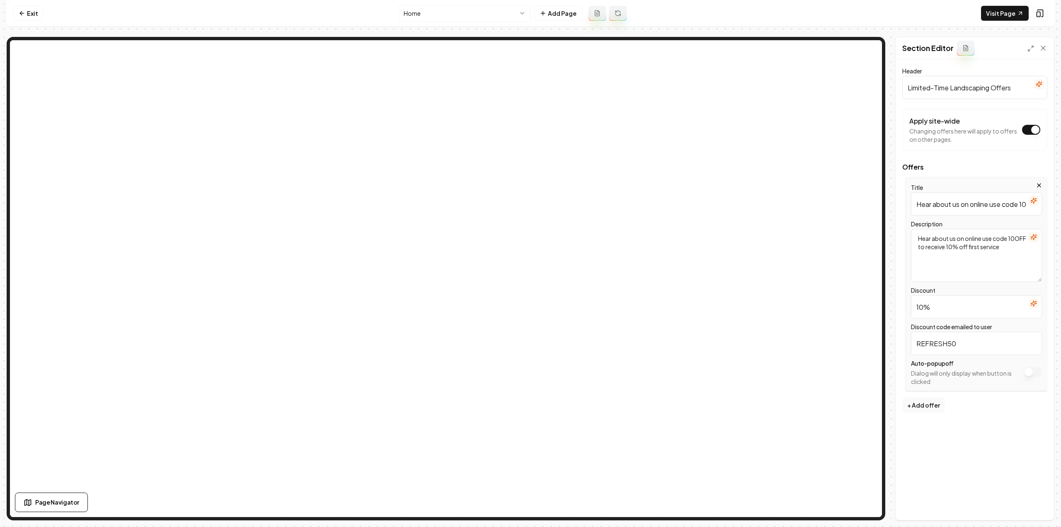
click at [1001, 352] on input "REFRESH50" at bounding box center [976, 343] width 131 height 23
type input "online10"
click at [988, 198] on input "Hear about us on online use code 10OFF to receive 10% off first service" at bounding box center [976, 203] width 131 height 23
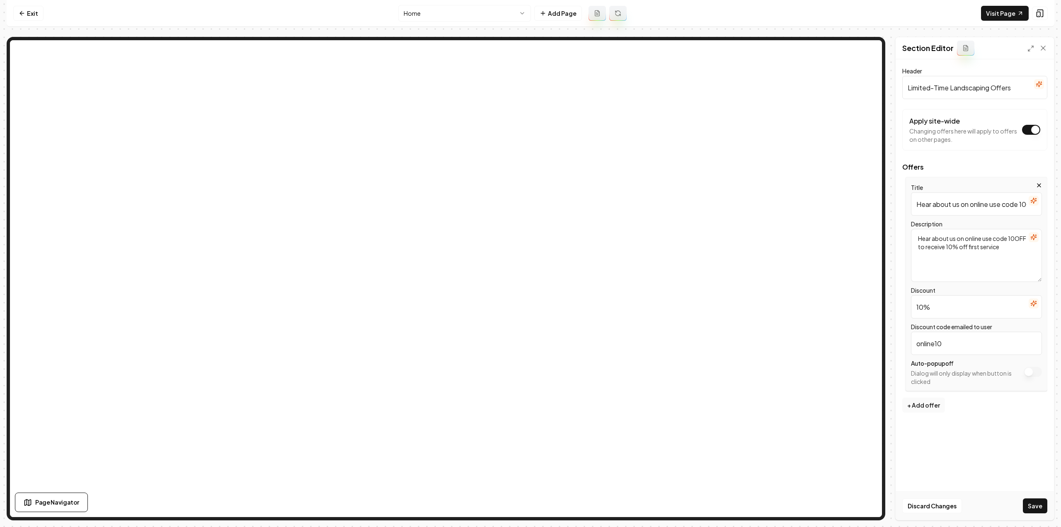
click at [988, 198] on input "Hear about us on online use code 10OFF to receive 10% off first service" at bounding box center [976, 203] width 131 height 23
paste input "Save 10% on Your First Service!"
type input "Save 10% on Your First Service!"
click at [990, 242] on textarea "Hear about us on online use code 10OFF to receive 10% off first service" at bounding box center [976, 255] width 131 height 53
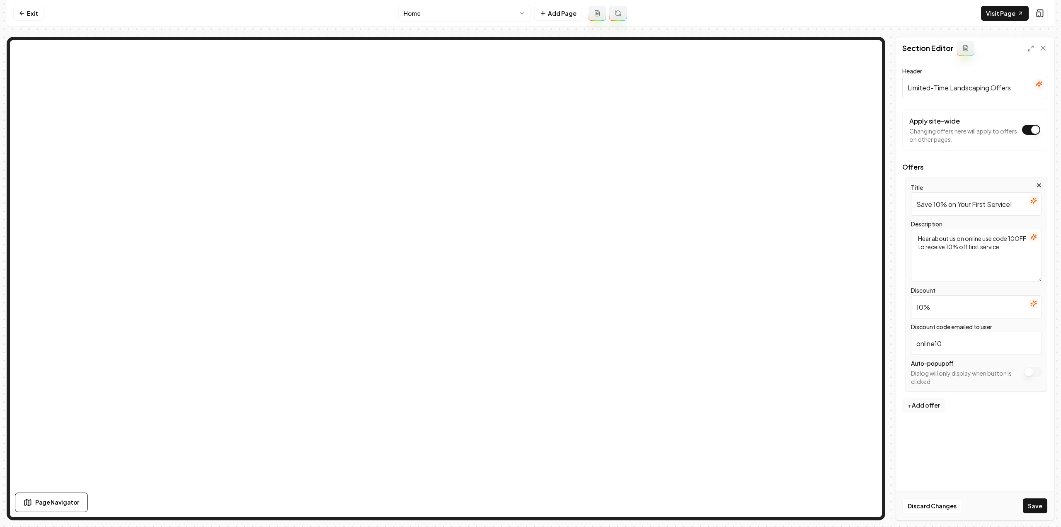
click at [990, 242] on textarea "Hear about us on online use code 10OFF to receive 10% off first service" at bounding box center [976, 255] width 131 height 53
paste textarea "d about us online? Use code 10OFF at checkout and enjoy 10% off your very first…"
click at [938, 345] on input "online10" at bounding box center [976, 343] width 131 height 23
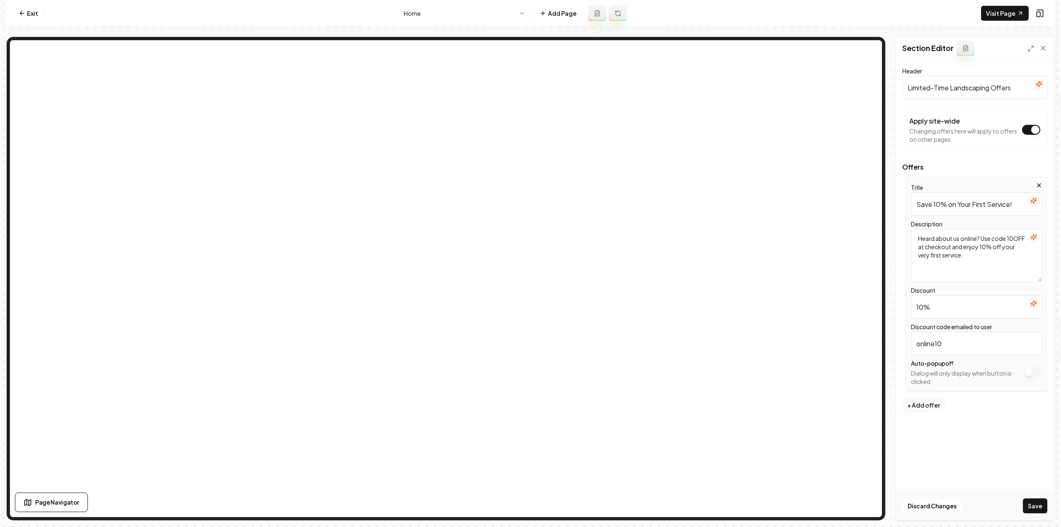
drag, startPoint x: 965, startPoint y: 246, endPoint x: 982, endPoint y: 232, distance: 22.0
click at [982, 232] on textarea "Heard about us online? Use code 10OFF at checkout and enjoy 10% off your very f…" at bounding box center [976, 255] width 131 height 53
click at [992, 251] on textarea "Heard about us online? Enjoy 10% off your very first service." at bounding box center [976, 255] width 131 height 53
type textarea "Heard about us online? Enjoy 10% off your very first service."
click at [943, 345] on input "online10" at bounding box center [976, 343] width 131 height 23
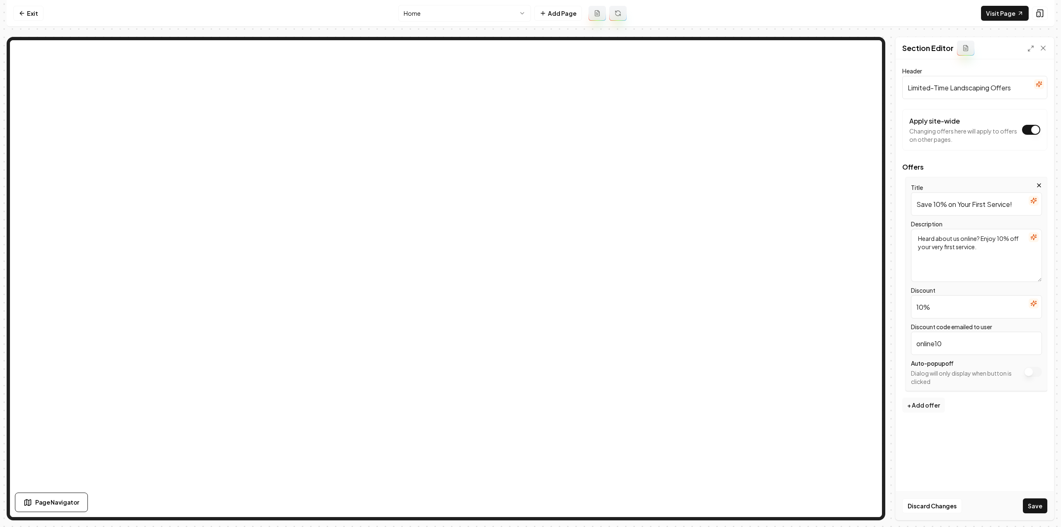
click at [943, 345] on input "online10" at bounding box center [976, 343] width 131 height 23
type input "10OFF"
click at [1037, 504] on button "Save" at bounding box center [1035, 505] width 24 height 15
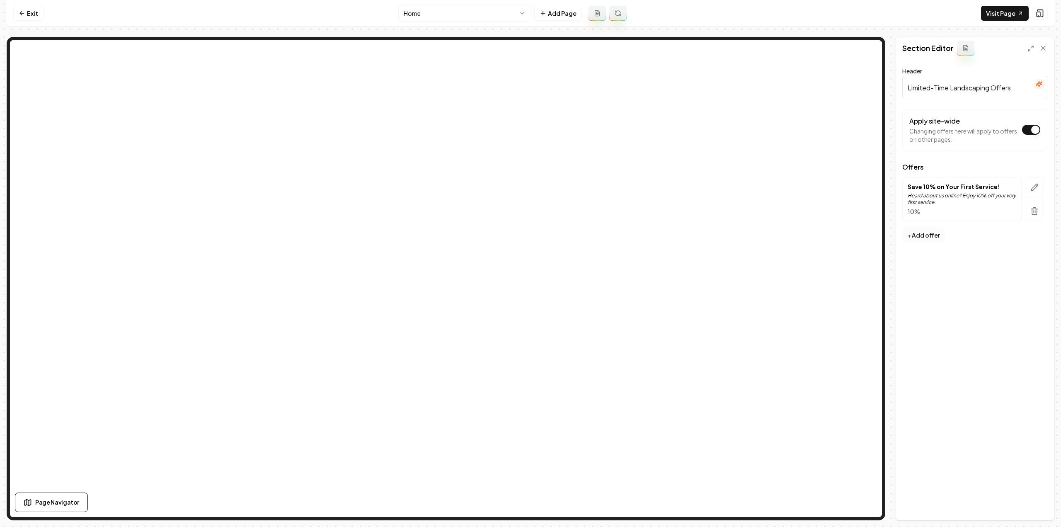
click at [914, 238] on button "+ Add offer" at bounding box center [923, 235] width 43 height 15
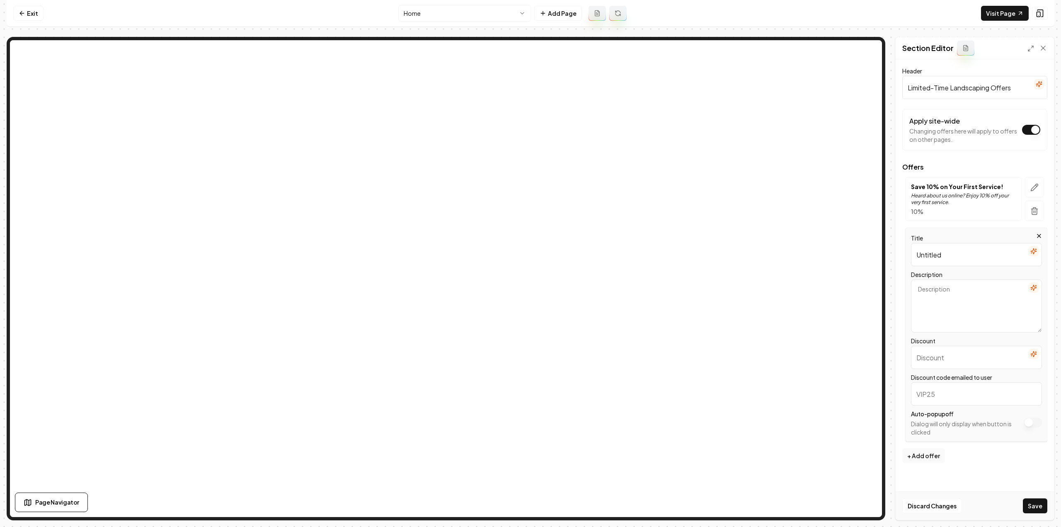
click at [993, 261] on input "Untitled" at bounding box center [976, 254] width 131 height 23
paste input "Always Free Consultations"
type input "Always Free Consultations"
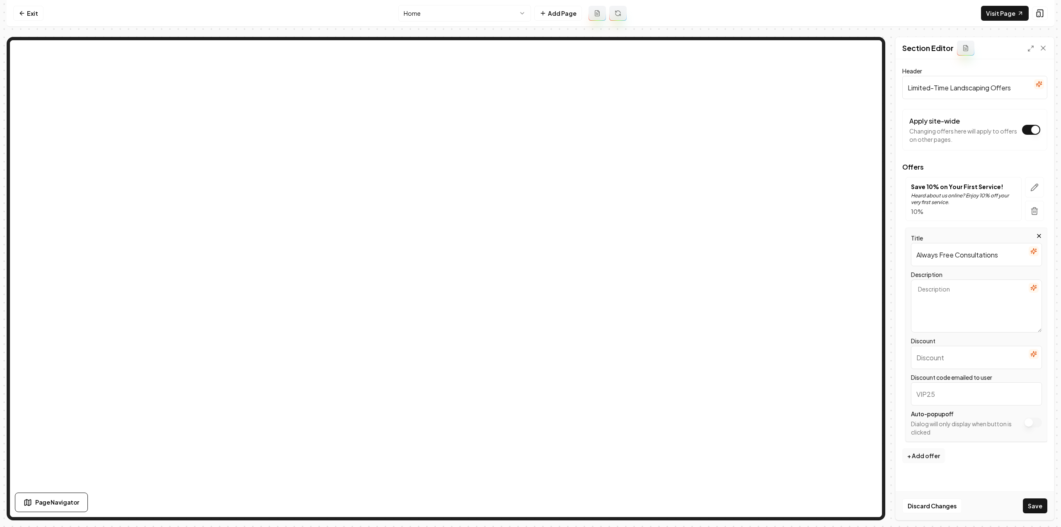
click at [970, 327] on textarea "Description" at bounding box center [976, 305] width 131 height 53
paste textarea "Book your free consultation anytime—no strings attached. Plus, leave us a Googl…"
type textarea "Book your free consultation anytime—no strings attached. Plus, leave us a Googl…"
click at [934, 390] on input "Discount code emailed to user" at bounding box center [976, 393] width 131 height 23
type input "25GOOGLE"
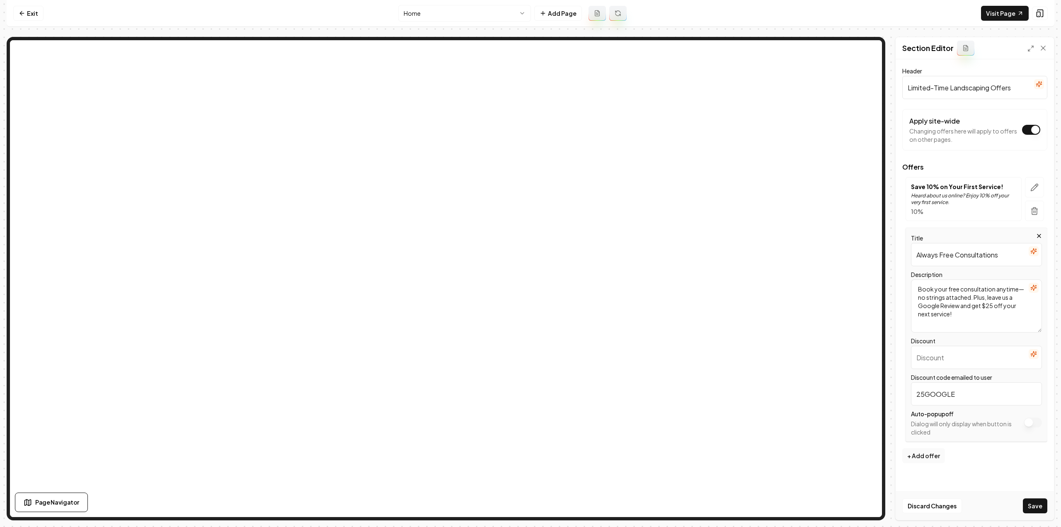
click at [960, 365] on input "Discount" at bounding box center [976, 357] width 131 height 23
type input "$25"
click at [1040, 504] on button "Save" at bounding box center [1035, 505] width 24 height 15
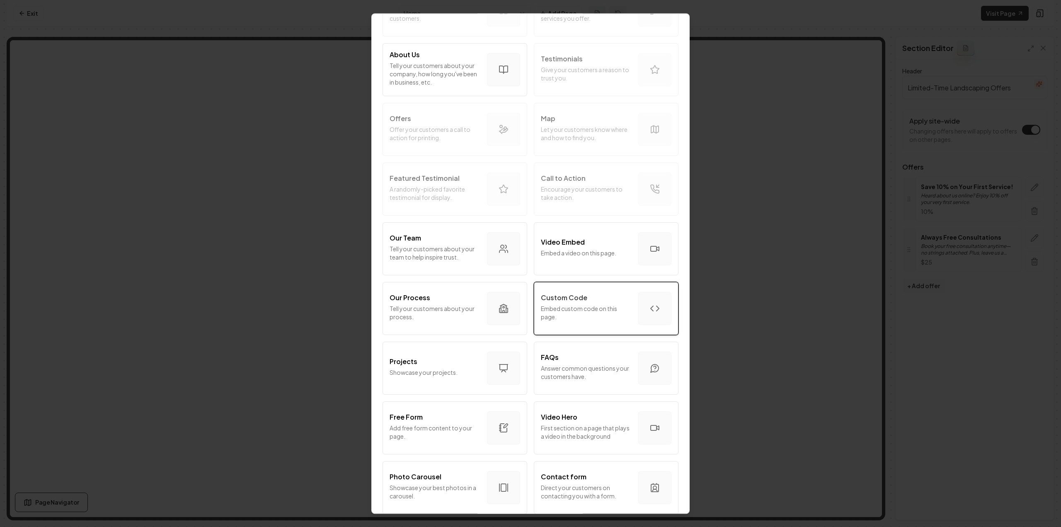
scroll to position [124, 0]
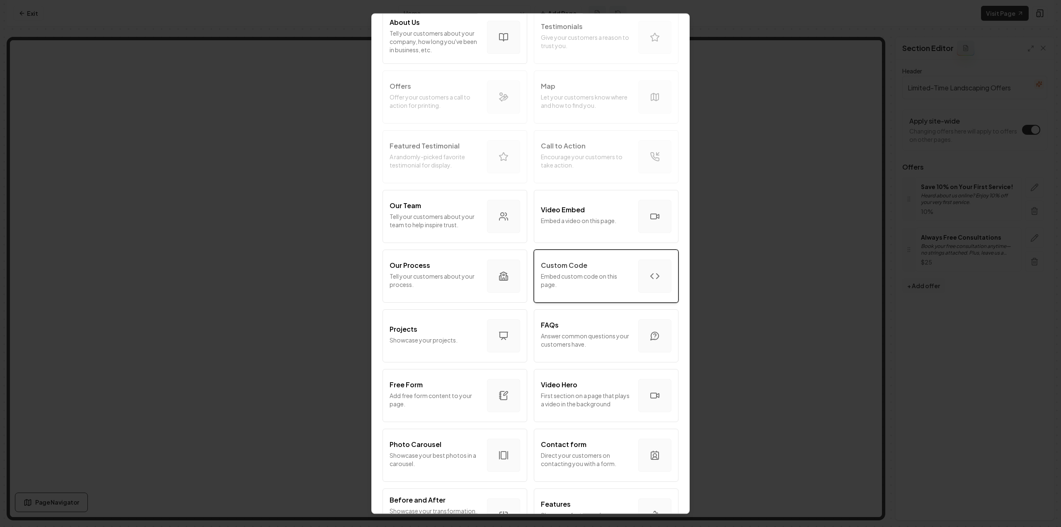
click at [577, 263] on p "Custom Code" at bounding box center [564, 265] width 46 height 10
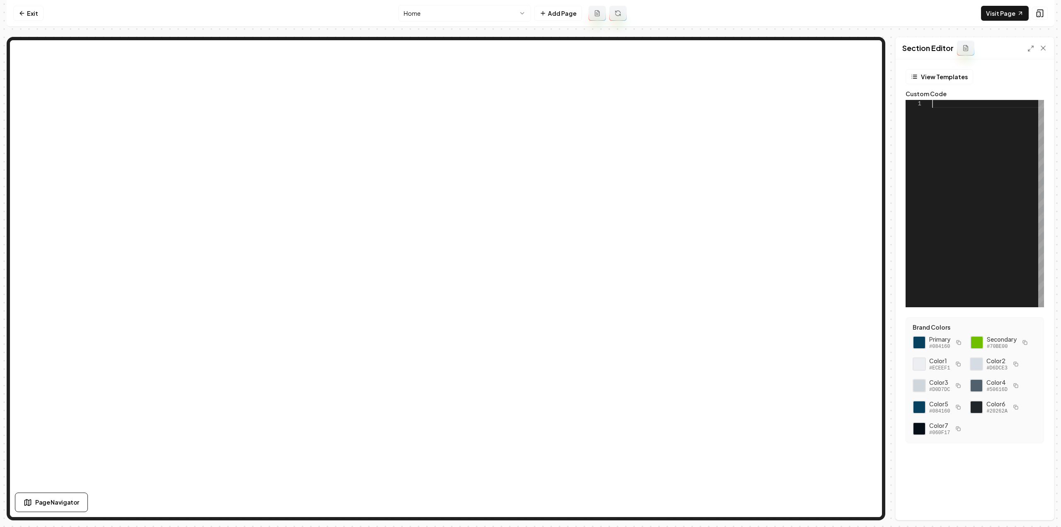
click at [987, 220] on div at bounding box center [988, 203] width 112 height 207
click at [1031, 504] on button "Save" at bounding box center [1035, 505] width 24 height 15
click at [1007, 17] on link "Visit Page" at bounding box center [1005, 13] width 48 height 15
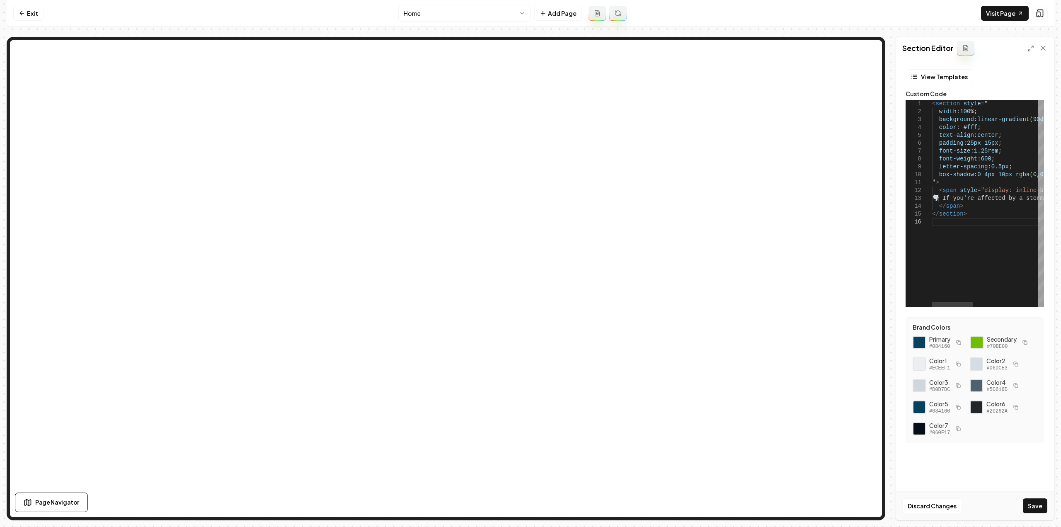
click at [1031, 56] on div "Section Editor" at bounding box center [975, 48] width 158 height 22
click at [1030, 53] on div "Section Editor" at bounding box center [975, 48] width 158 height 22
click at [1028, 51] on icon at bounding box center [1031, 48] width 7 height 7
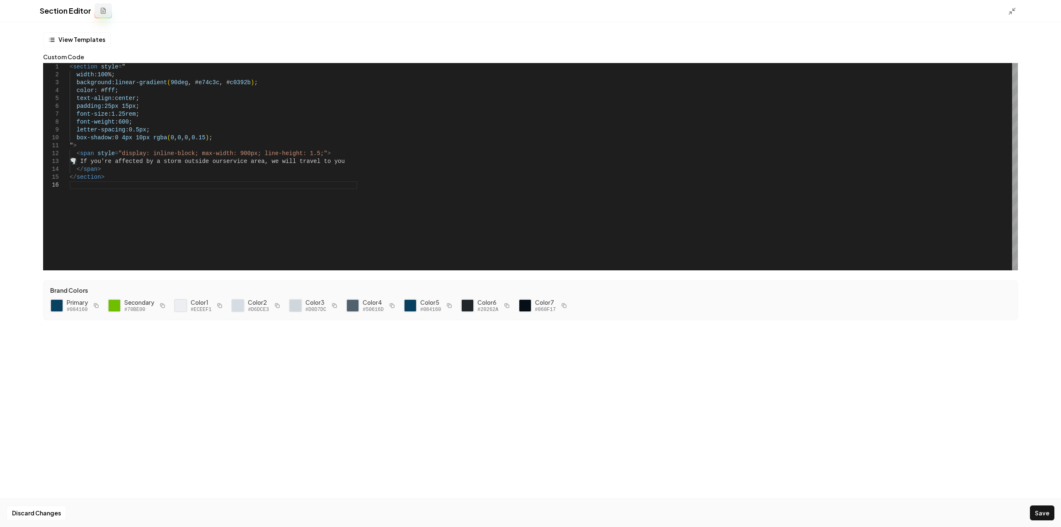
click at [1028, 51] on div "**********" at bounding box center [530, 274] width 1061 height 504
click at [92, 155] on div "< section style = " background : linear-gradient ( 90deg , # e74c3c , # c0392b …" at bounding box center [544, 166] width 948 height 207
click at [1008, 12] on div "Section Editor" at bounding box center [530, 11] width 1061 height 22
click at [1011, 11] on icon at bounding box center [1012, 11] width 8 height 8
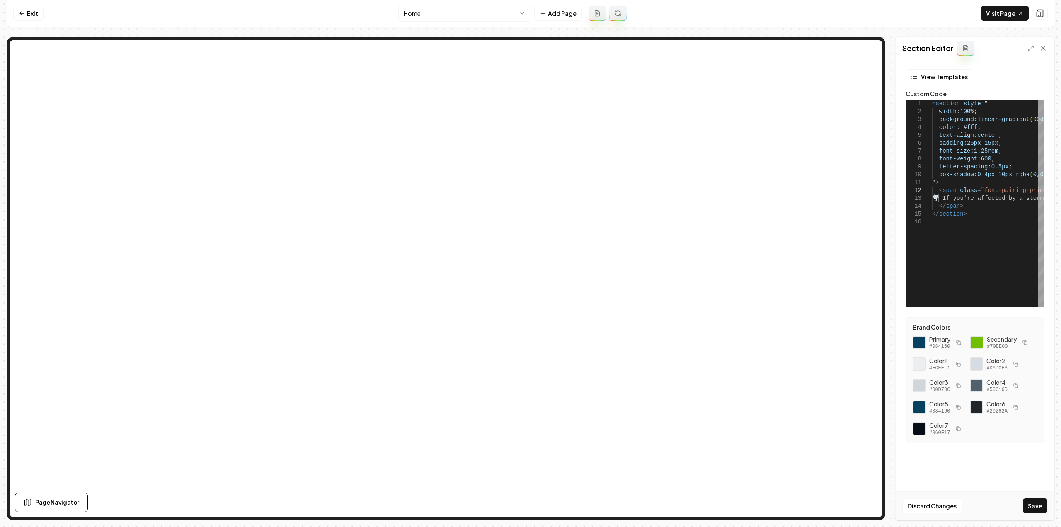
click at [1031, 503] on button "Save" at bounding box center [1035, 505] width 24 height 15
click at [1031, 43] on div "Section Editor" at bounding box center [975, 48] width 158 height 22
click at [1031, 48] on icon at bounding box center [1031, 48] width 7 height 7
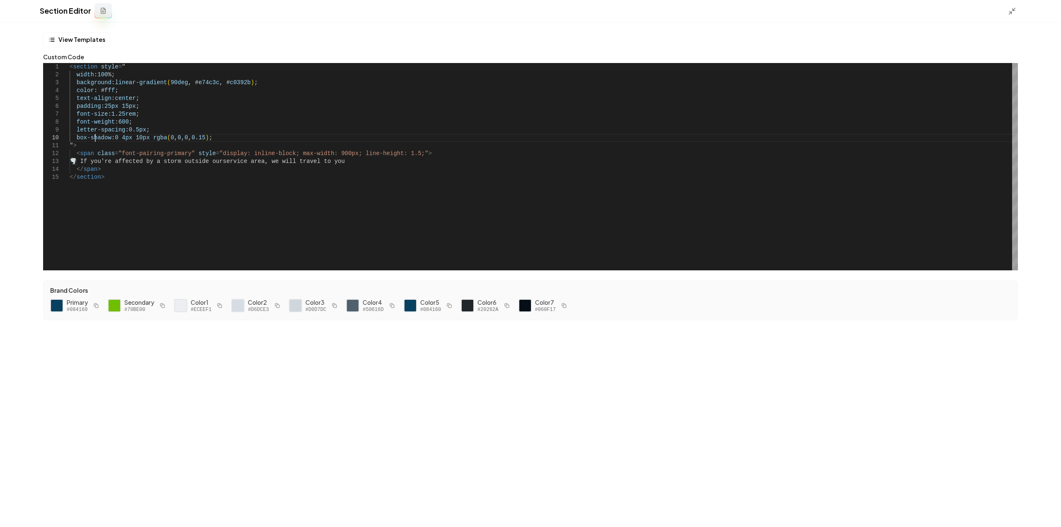
click at [97, 138] on div "< section style = " background : linear-gradient ( 90deg , # e74c3c , # c0392b …" at bounding box center [544, 166] width 948 height 207
click at [96, 138] on div "< section style = " background : linear-gradient ( 90deg , # e74c3c , # c0392b …" at bounding box center [544, 166] width 948 height 207
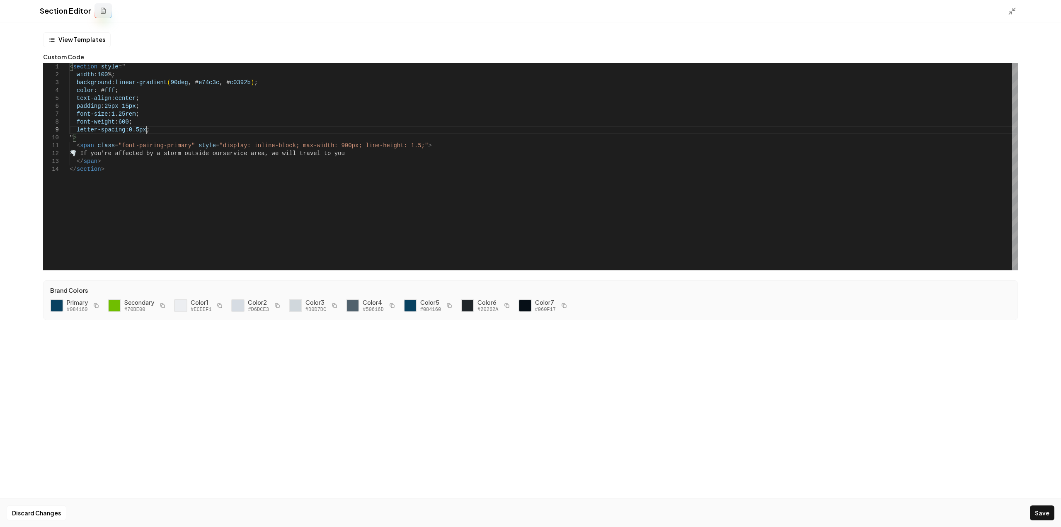
click at [151, 127] on div "< section style = " background : linear-gradient ( 90deg , # e74c3c , # c0392b …" at bounding box center [544, 166] width 948 height 207
click at [1010, 10] on icon at bounding box center [1012, 11] width 8 height 8
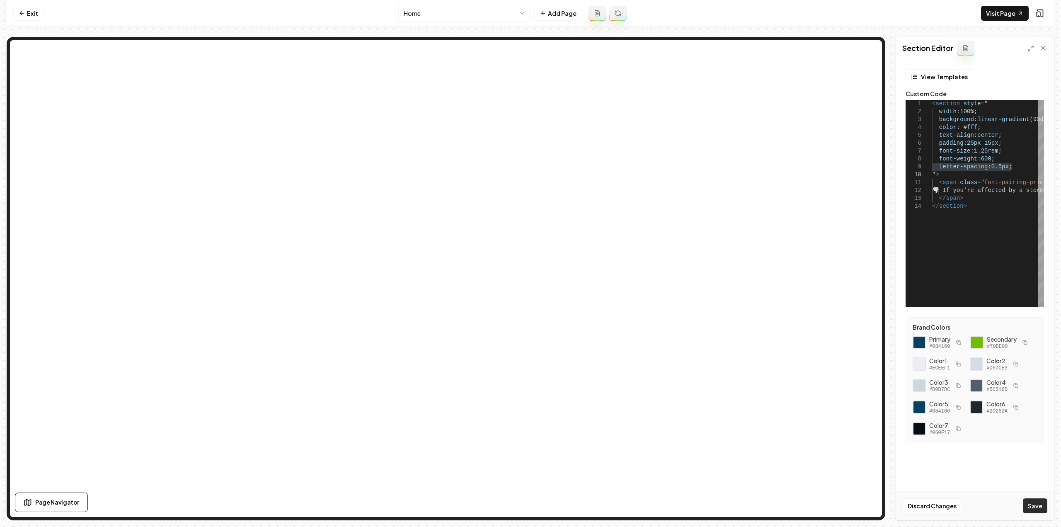
click at [1041, 513] on button "Save" at bounding box center [1035, 505] width 24 height 15
click at [1027, 40] on div "Section Editor" at bounding box center [975, 48] width 158 height 22
click at [1029, 44] on div at bounding box center [1038, 48] width 20 height 8
click at [1031, 49] on icon at bounding box center [1031, 48] width 7 height 7
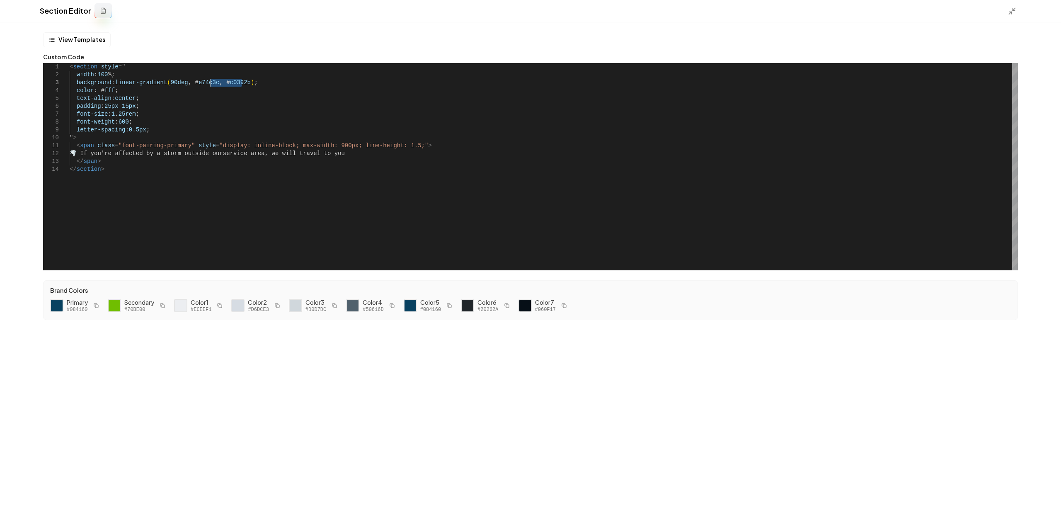
drag, startPoint x: 241, startPoint y: 83, endPoint x: 210, endPoint y: 86, distance: 31.6
click at [210, 86] on div "< section style = " background : linear-gradient ( 90deg , # e74c3c , # c0392b …" at bounding box center [544, 166] width 948 height 207
drag, startPoint x: 186, startPoint y: 85, endPoint x: 110, endPoint y: 82, distance: 75.9
click at [110, 82] on div "< section style = " background : linear-gradient ( 90deg , # e74c3c ; width : 1…" at bounding box center [544, 166] width 948 height 207
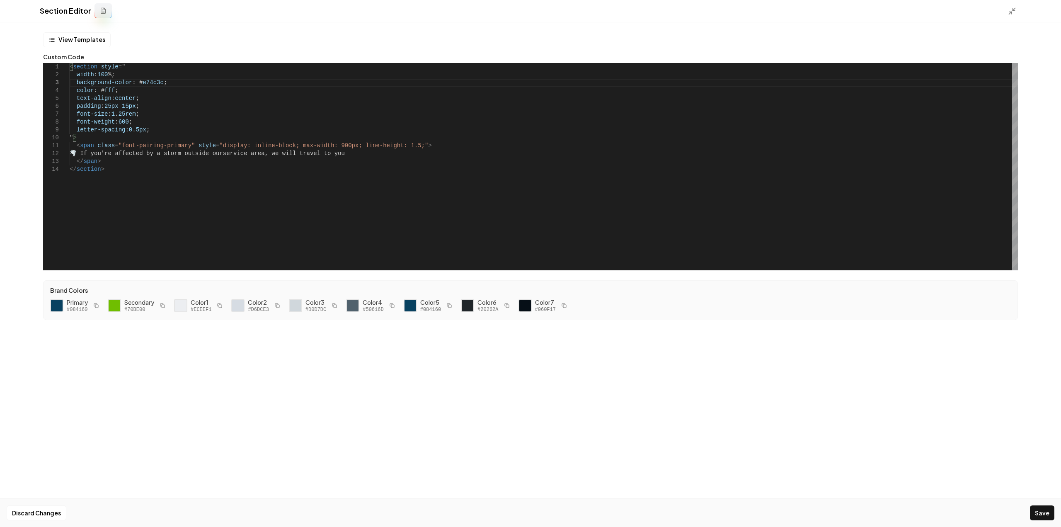
click at [1007, 10] on div "Section Editor" at bounding box center [530, 11] width 1061 height 22
click at [1009, 11] on icon at bounding box center [1012, 11] width 8 height 8
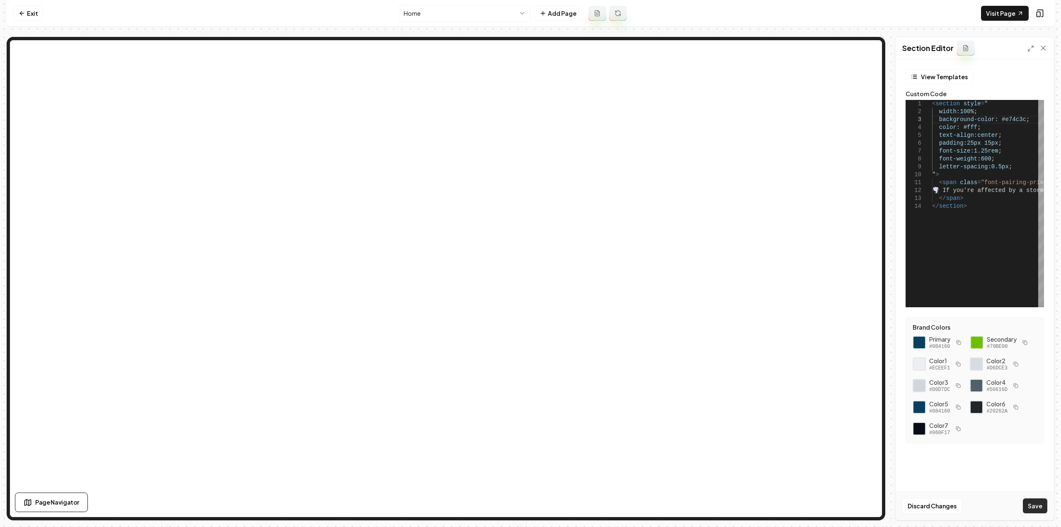
click at [1039, 508] on button "Save" at bounding box center [1035, 505] width 24 height 15
click at [1032, 507] on button "Save" at bounding box center [1035, 505] width 24 height 15
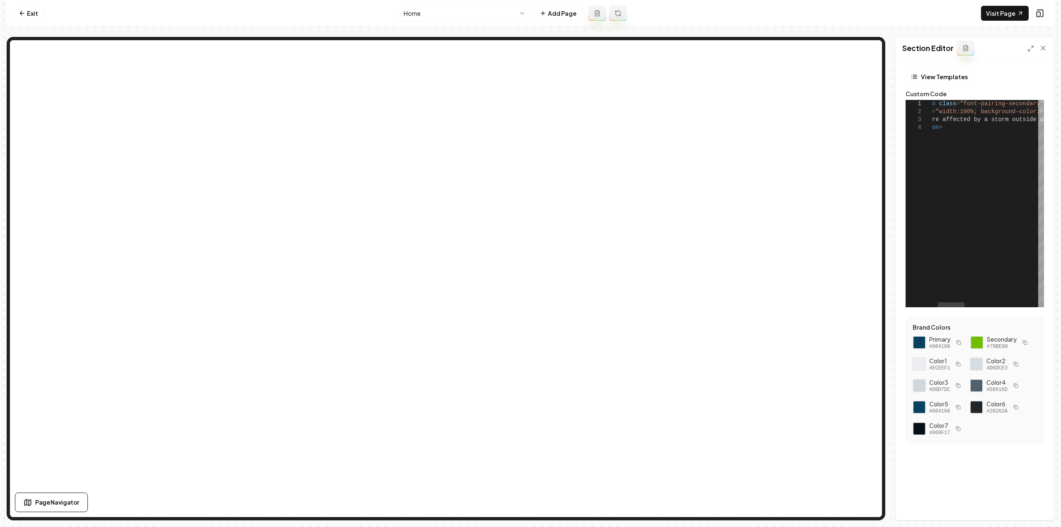
type textarea "**********"
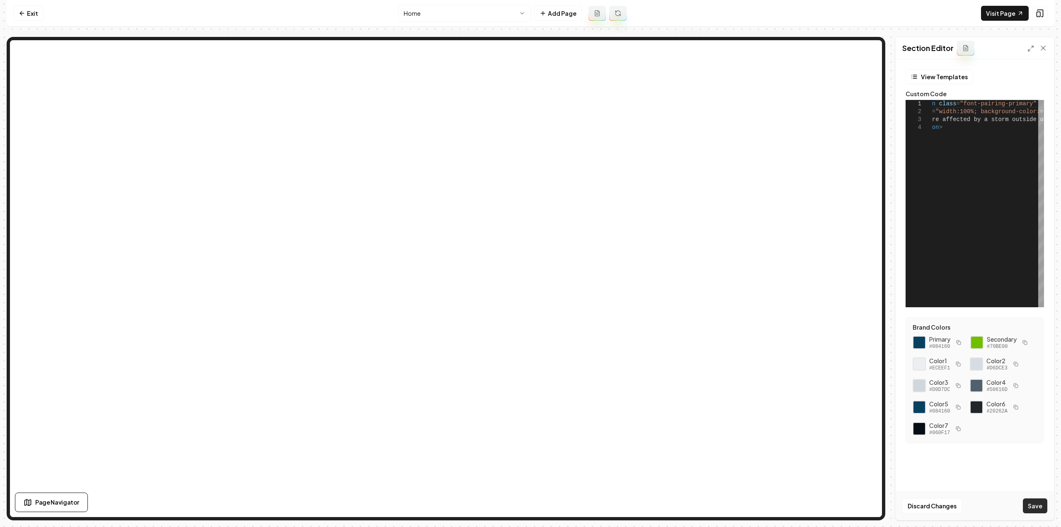
click at [1033, 510] on button "Save" at bounding box center [1035, 505] width 24 height 15
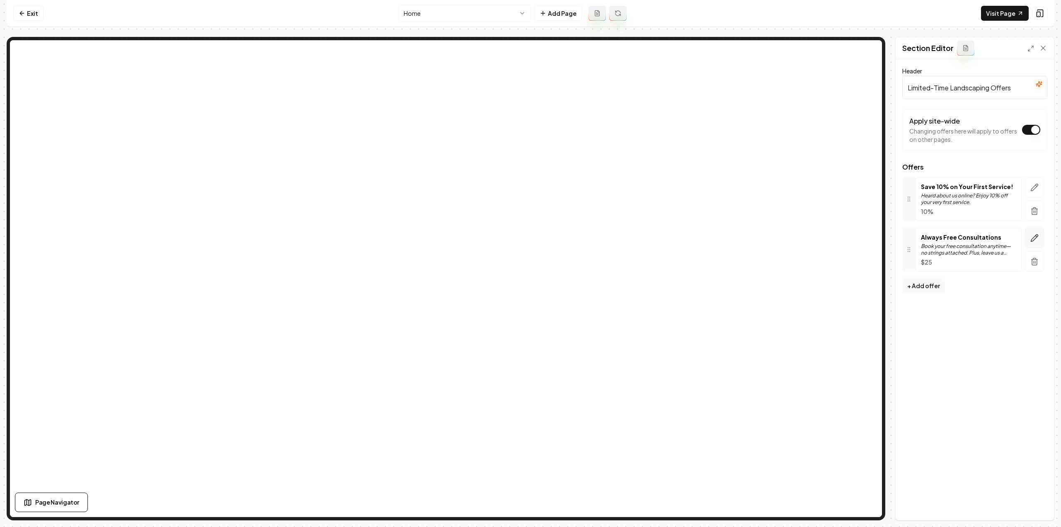
click at [1031, 239] on button "button" at bounding box center [1034, 238] width 19 height 20
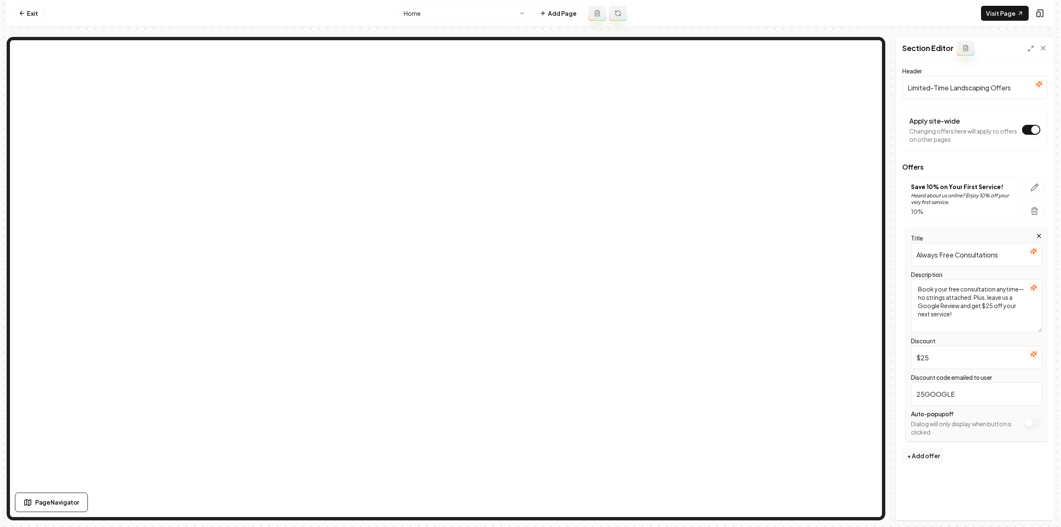
drag, startPoint x: 975, startPoint y: 296, endPoint x: 1016, endPoint y: 334, distance: 56.3
click at [1015, 334] on div "Title Always Free Consultations Description Book your free consultation anytime…" at bounding box center [977, 335] width 142 height 214
type textarea "Book your free consultation anytime—no strings attached."
type input "free"
click at [956, 387] on input "25GOOGLE" at bounding box center [976, 393] width 131 height 23
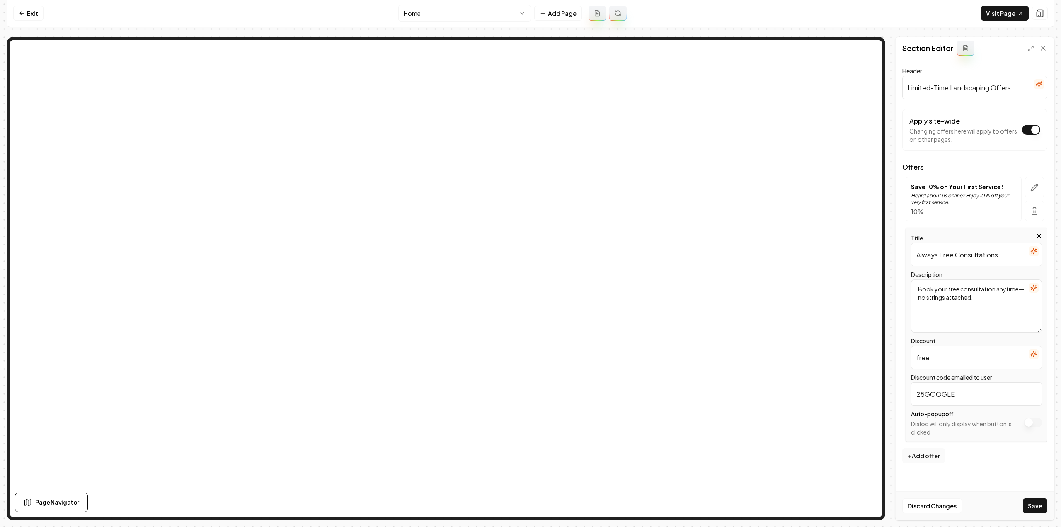
click at [956, 387] on input "25GOOGLE" at bounding box center [976, 393] width 131 height 23
type input "freeconsult"
click at [1027, 500] on button "Save" at bounding box center [1035, 505] width 24 height 15
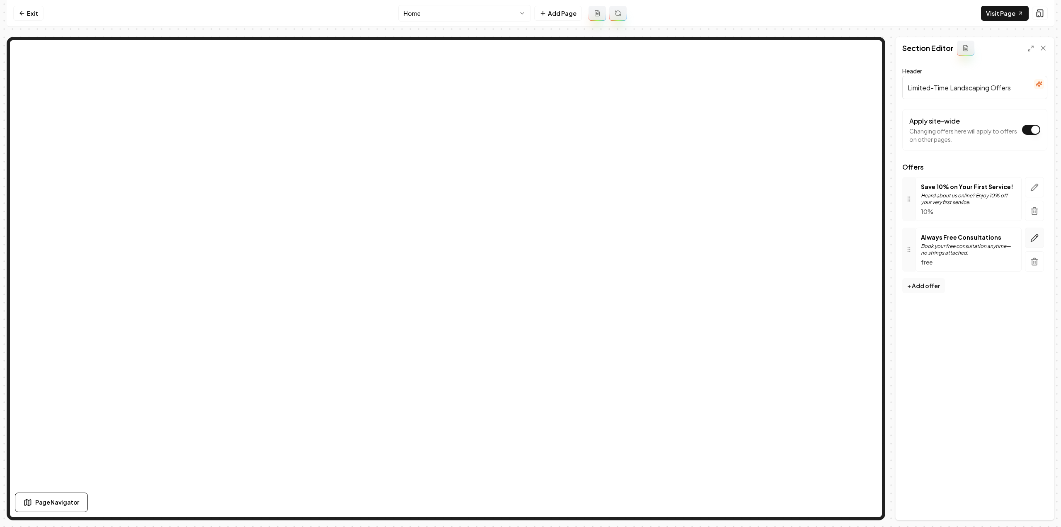
click at [1029, 236] on button "button" at bounding box center [1034, 238] width 19 height 20
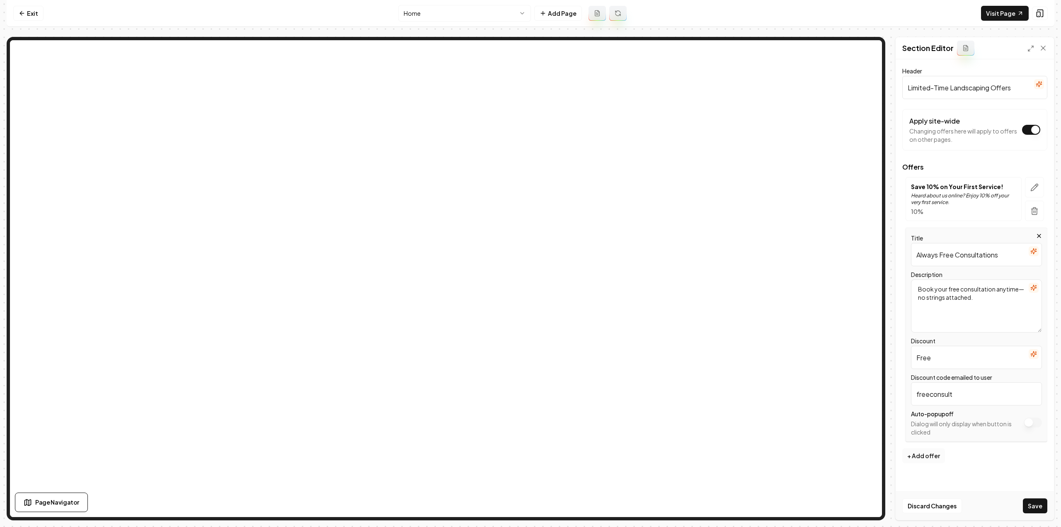
type input "Free"
click at [918, 456] on button "+ Add offer" at bounding box center [923, 455] width 43 height 15
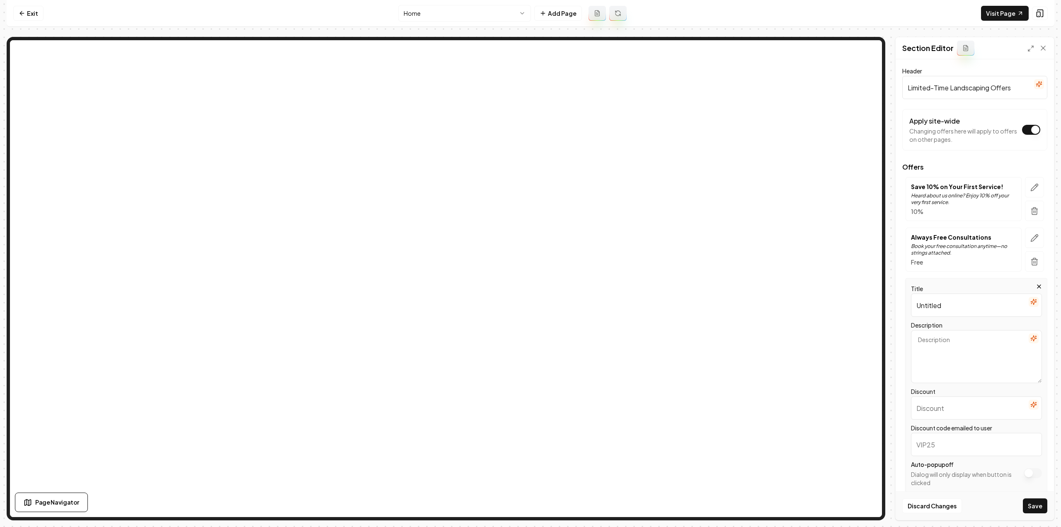
click at [974, 310] on input "Untitled" at bounding box center [976, 304] width 131 height 23
paste input "$25 Off for Your Google Review"
type input "$25 Off for Your Google Review"
click at [991, 355] on textarea "Description" at bounding box center [976, 356] width 131 height 53
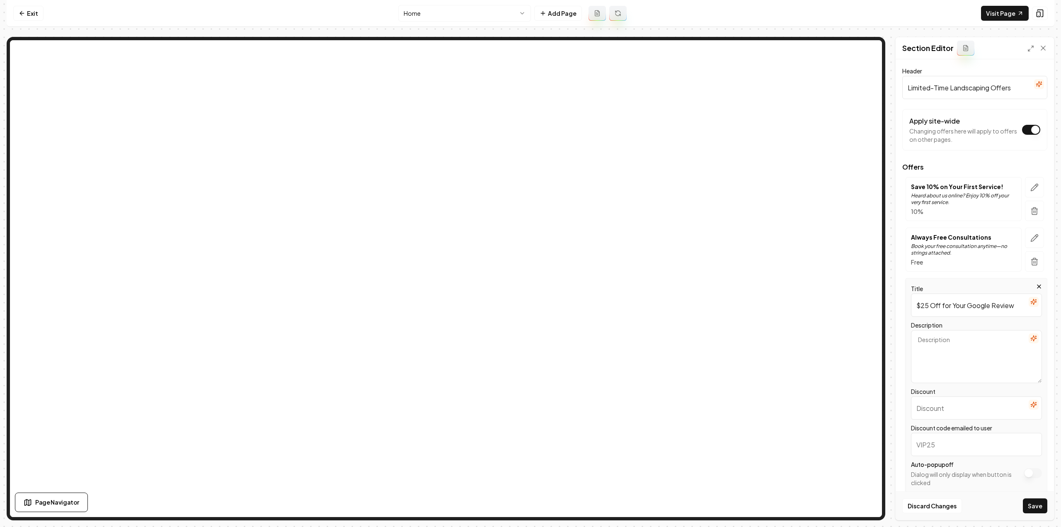
paste textarea "Share your experience with us on Google and enjoy $25 off your next service as …"
type textarea "Share your experience with us on Google and enjoy $25 off your next service as …"
click at [963, 412] on input "Discount" at bounding box center [976, 407] width 131 height 23
type input "$25"
type input "25google"
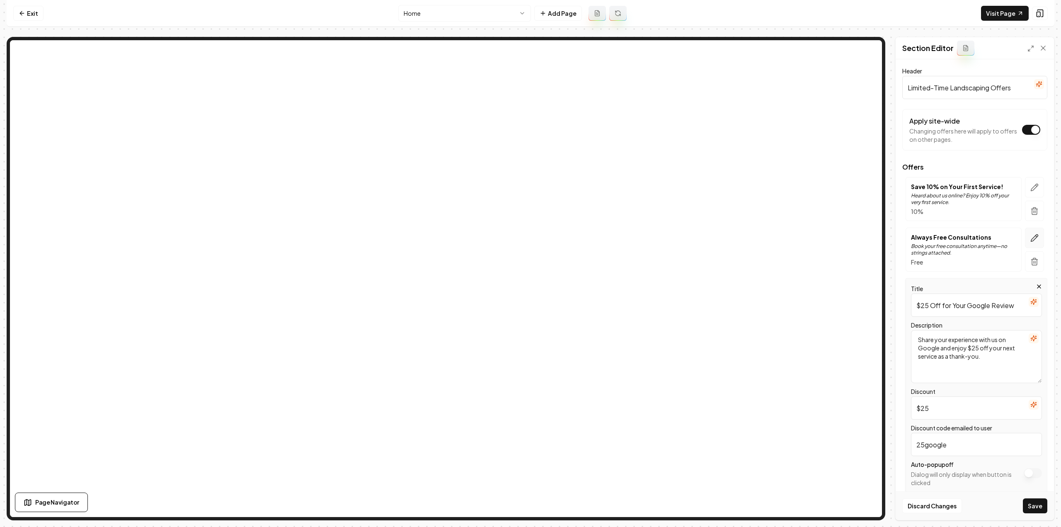
click at [1025, 239] on button "button" at bounding box center [1034, 238] width 19 height 20
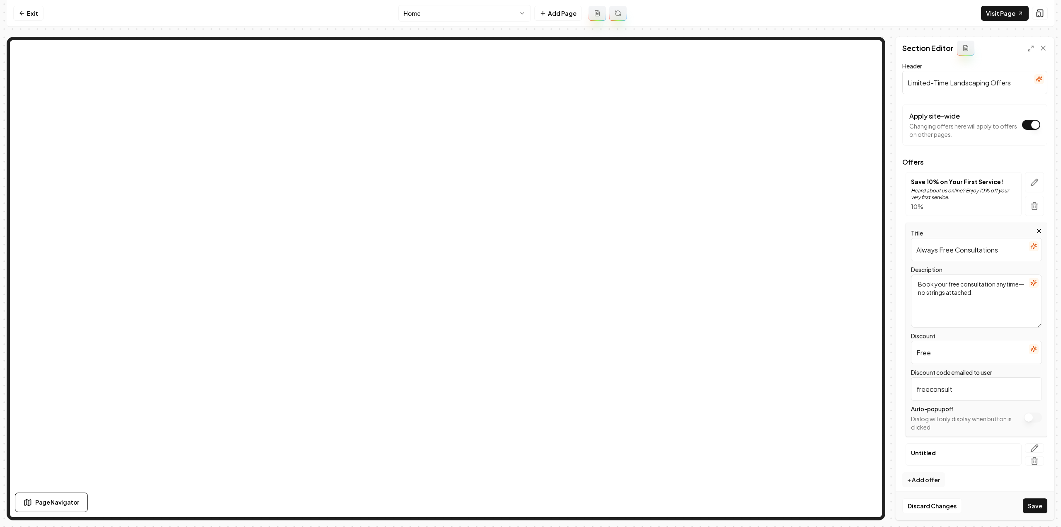
scroll to position [9, 0]
click at [984, 243] on input "Always Free Consultations" at bounding box center [976, 245] width 131 height 23
click at [985, 243] on input "Always Free Consultations" at bounding box center [976, 245] width 131 height 23
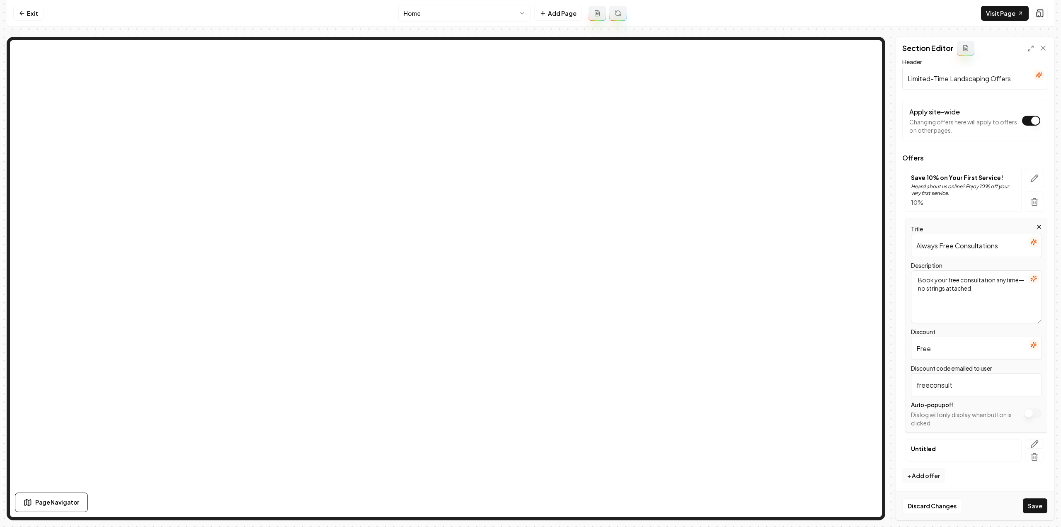
click at [994, 287] on textarea "Book your free consultation anytime—no strings attached." at bounding box center [976, 296] width 131 height 53
paste textarea "Get expert advice at no cost—our consultations are always free"
type textarea "Get expert advice at no cost—our consultations are always free."
click at [1041, 501] on button "Save" at bounding box center [1035, 505] width 24 height 15
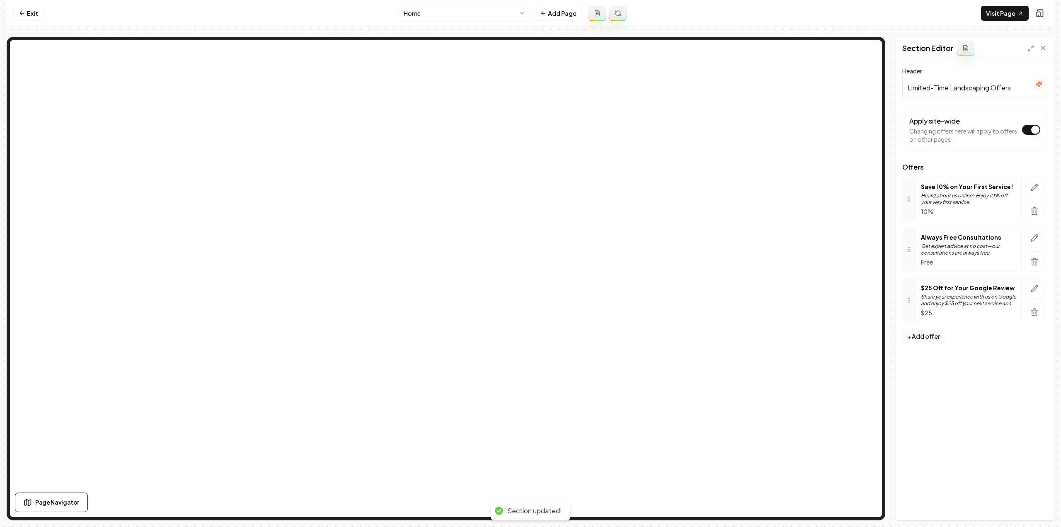
scroll to position [0, 0]
drag, startPoint x: 22, startPoint y: 12, endPoint x: 29, endPoint y: 41, distance: 29.4
click at [22, 12] on icon at bounding box center [22, 13] width 7 height 7
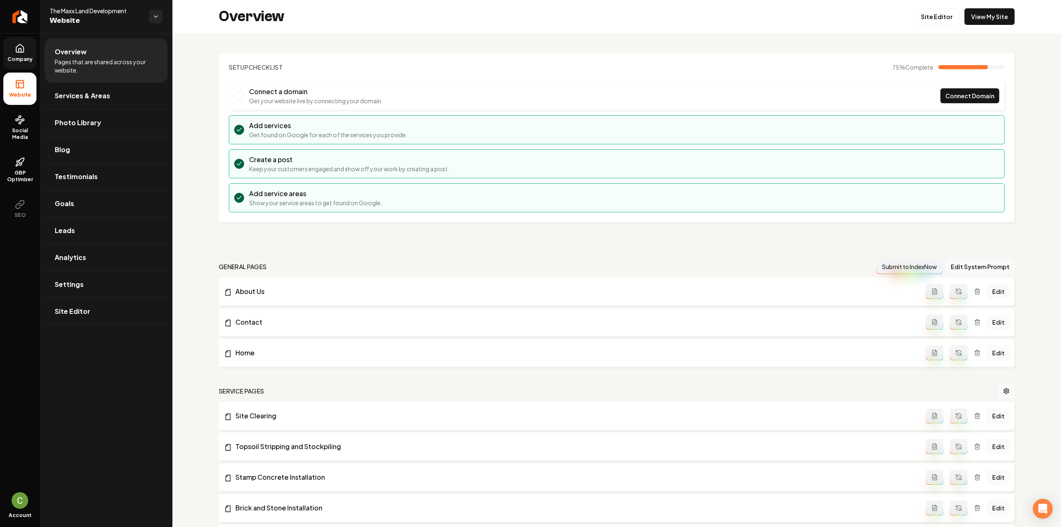
click at [24, 53] on icon at bounding box center [20, 49] width 10 height 10
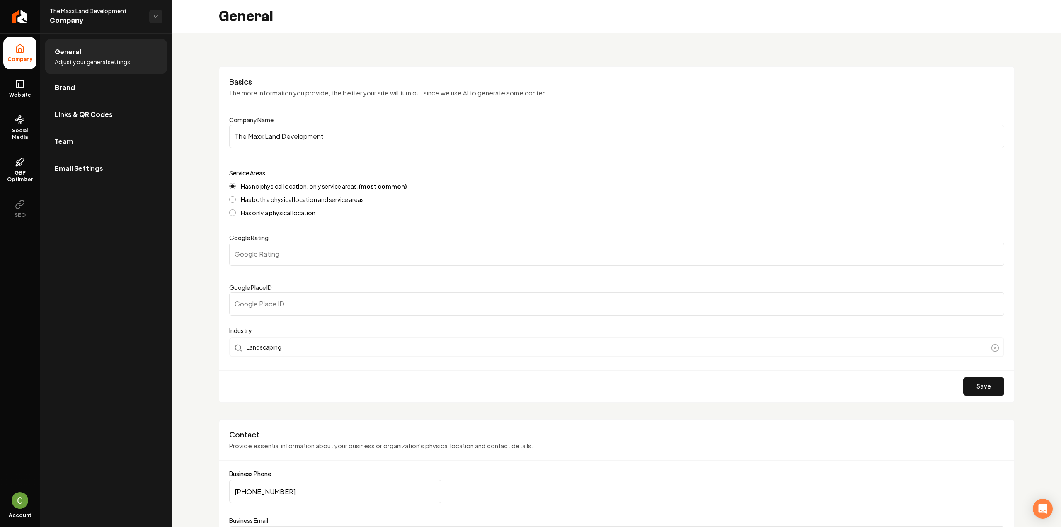
click at [291, 302] on input "Google Place ID" at bounding box center [616, 303] width 775 height 23
paste input "ChIJJ9cBMmgEAmYRmAb1_5q0wiI"
type input "ChIJJ9cBMmgEAmYRmAb1_5q0wiI"
click at [963, 382] on button "Save" at bounding box center [983, 386] width 41 height 18
drag, startPoint x: 237, startPoint y: 258, endPoint x: 207, endPoint y: 254, distance: 30.1
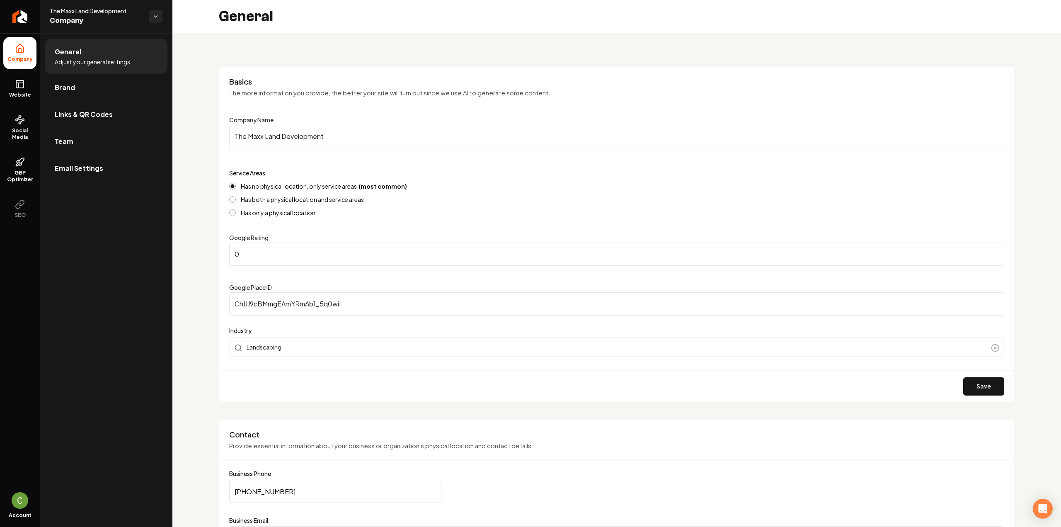
click at [975, 393] on button "Save" at bounding box center [983, 386] width 41 height 18
drag, startPoint x: 254, startPoint y: 248, endPoint x: 217, endPoint y: 247, distance: 36.9
click at [990, 257] on input "3" at bounding box center [616, 254] width 775 height 23
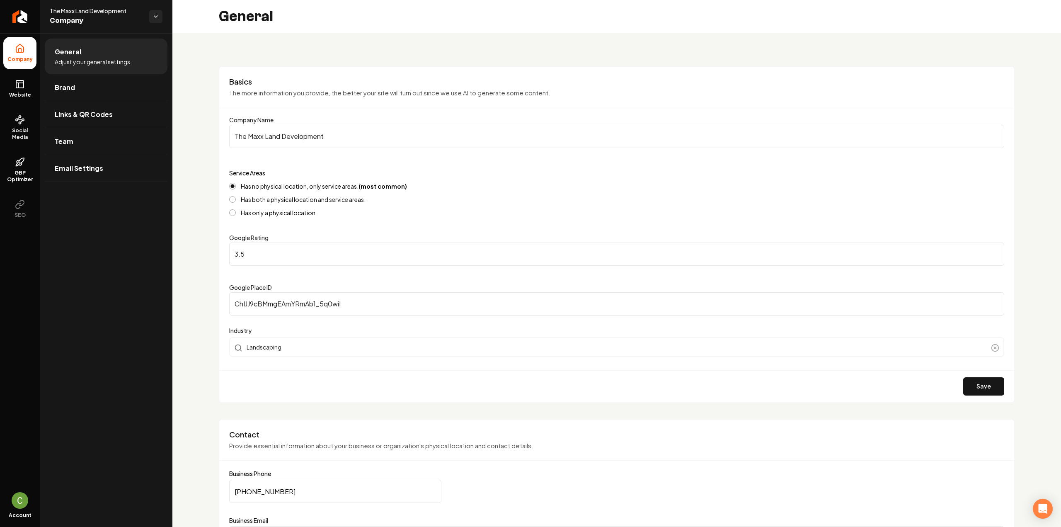
click at [992, 251] on input "3.5" at bounding box center [616, 254] width 775 height 23
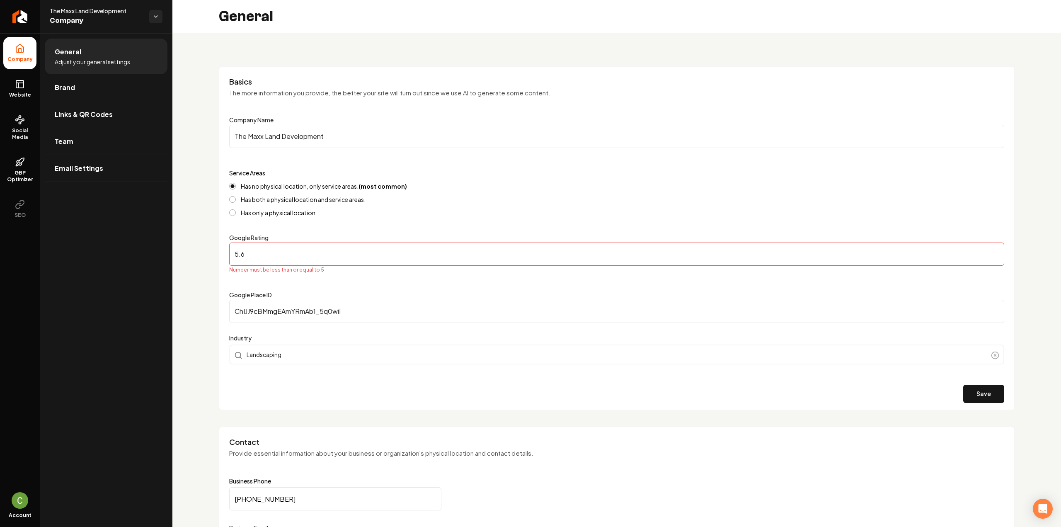
click at [991, 251] on input "5.6" at bounding box center [616, 254] width 775 height 23
click at [991, 251] on input "5.7" at bounding box center [616, 254] width 775 height 23
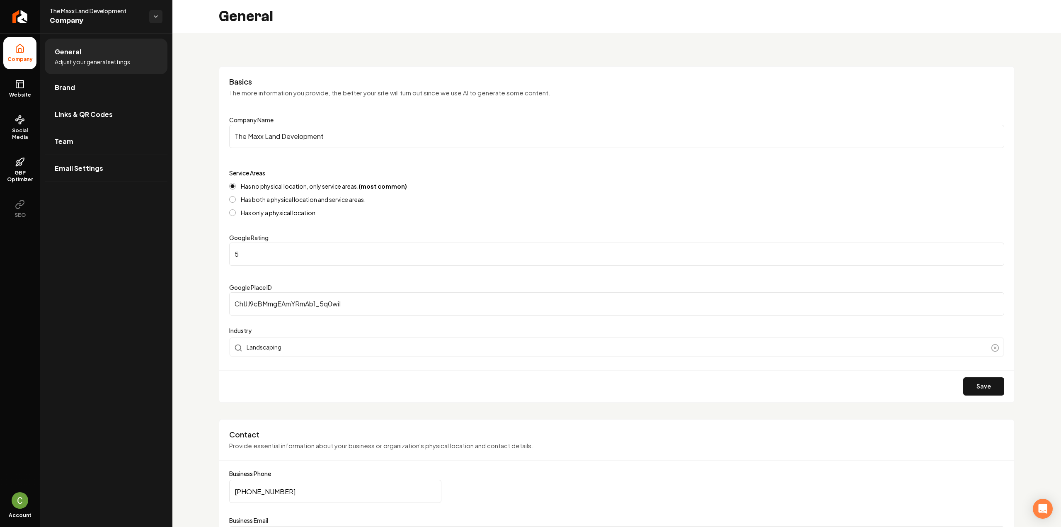
type input "5"
click at [975, 394] on div "Save" at bounding box center [616, 386] width 795 height 32
click at [975, 390] on button "Save" at bounding box center [983, 386] width 41 height 18
click at [12, 80] on link "Website" at bounding box center [19, 89] width 33 height 32
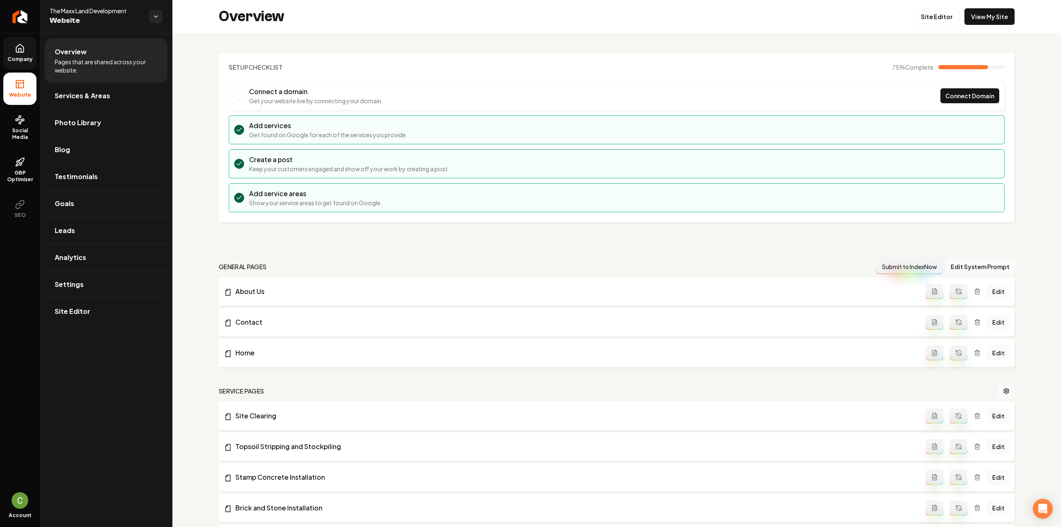
click at [12, 56] on span "Company" at bounding box center [20, 59] width 32 height 7
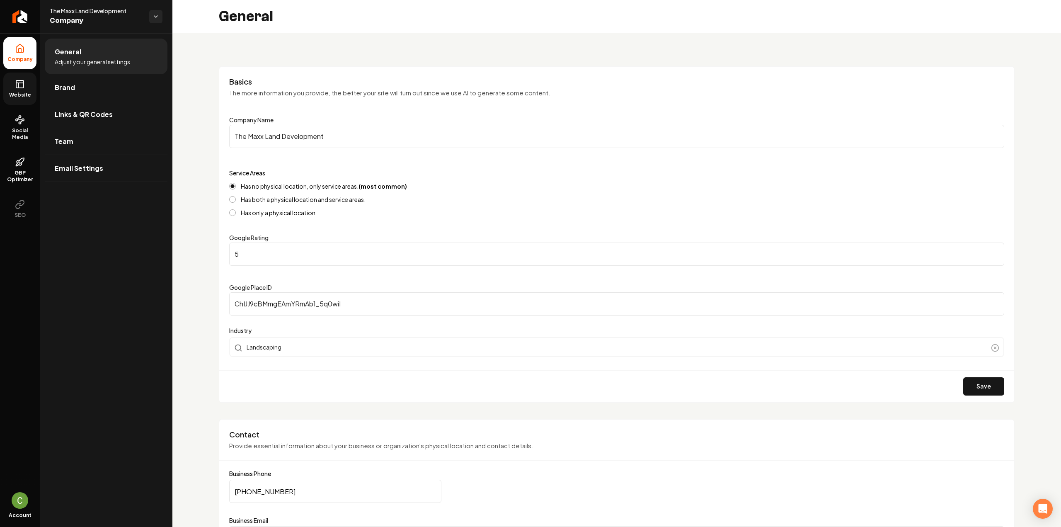
click at [27, 81] on link "Website" at bounding box center [19, 89] width 33 height 32
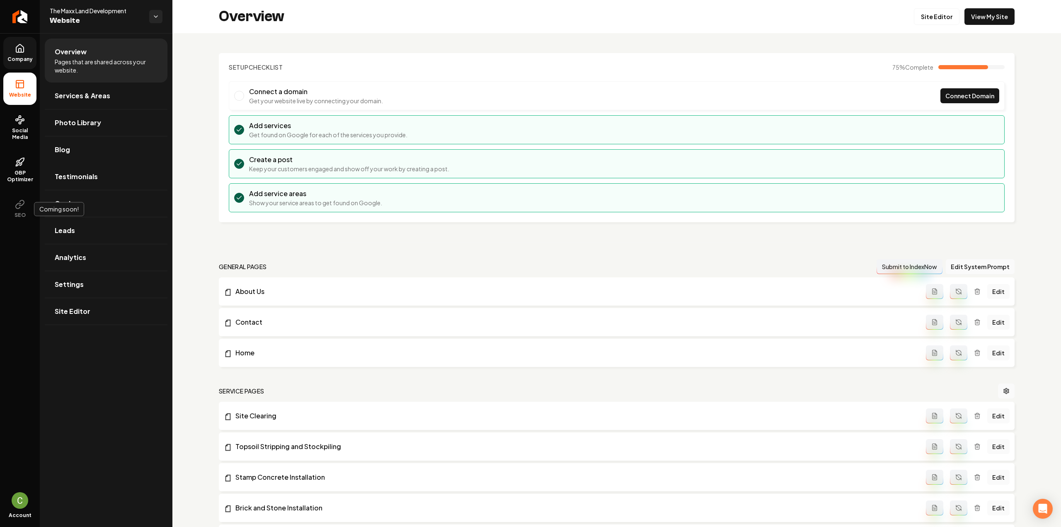
drag, startPoint x: 97, startPoint y: 179, endPoint x: 174, endPoint y: 172, distance: 76.6
click at [97, 179] on link "Testimonials" at bounding box center [106, 176] width 123 height 27
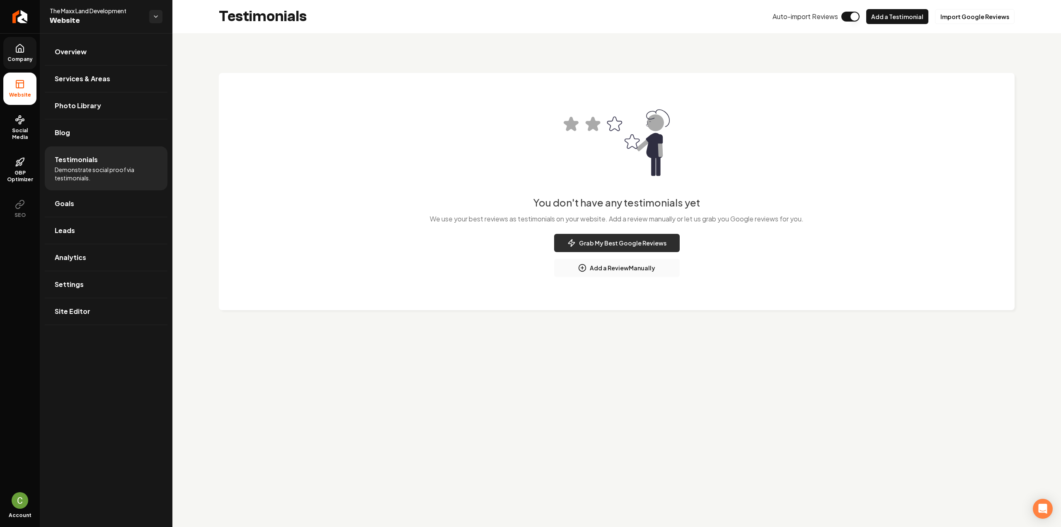
click at [609, 238] on button "Grab My Best Google Reviews" at bounding box center [617, 243] width 126 height 18
click at [25, 54] on link "Company" at bounding box center [19, 53] width 33 height 32
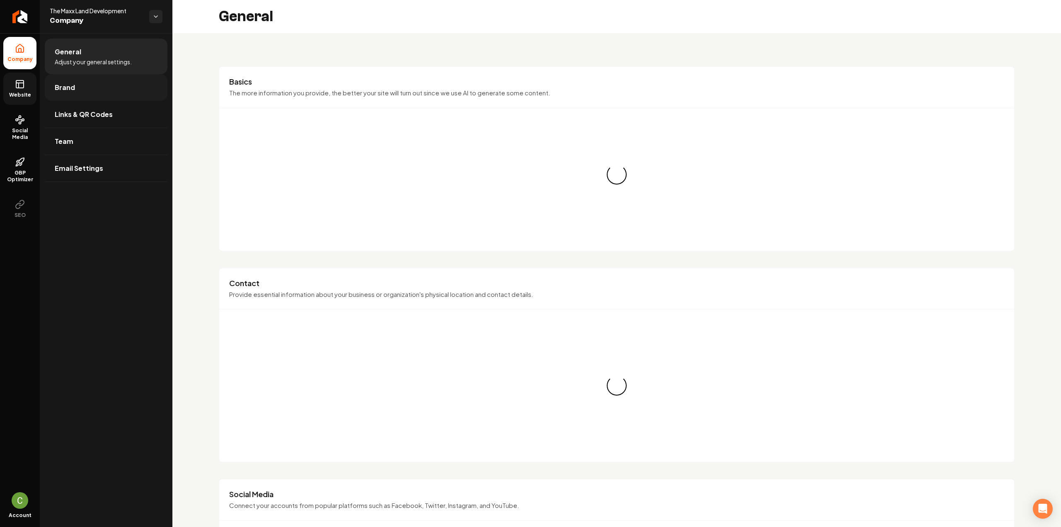
click at [77, 78] on link "Brand" at bounding box center [106, 87] width 123 height 27
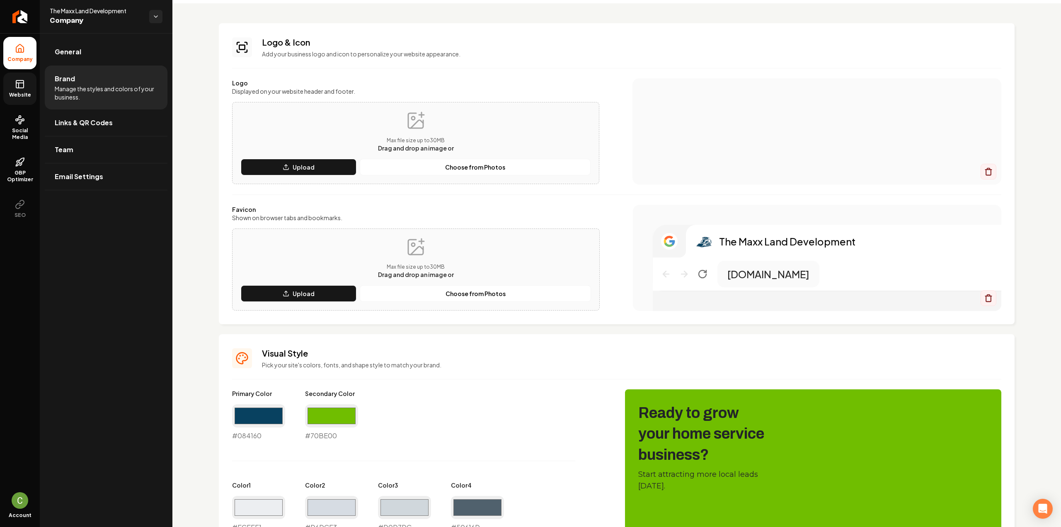
scroll to position [207, 0]
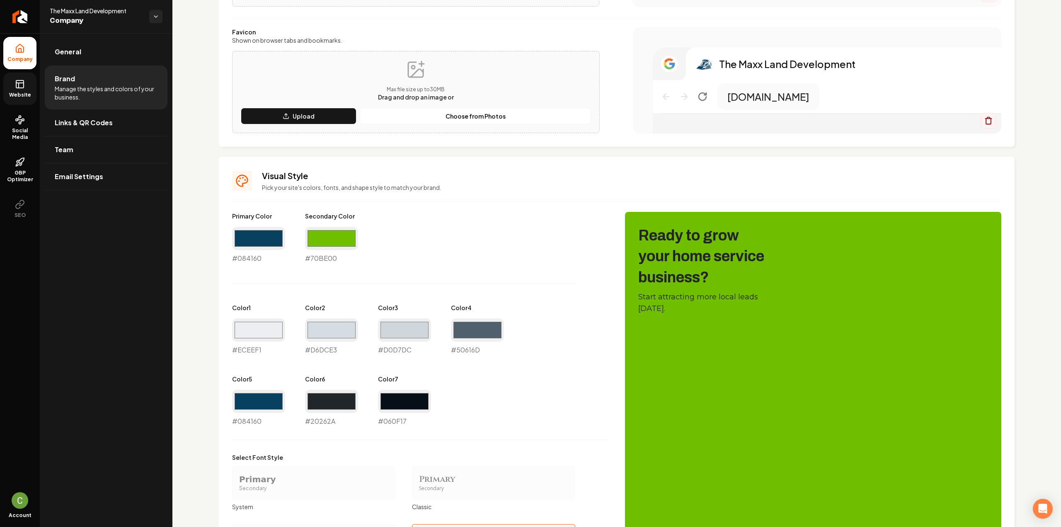
click at [23, 86] on icon at bounding box center [20, 84] width 10 height 10
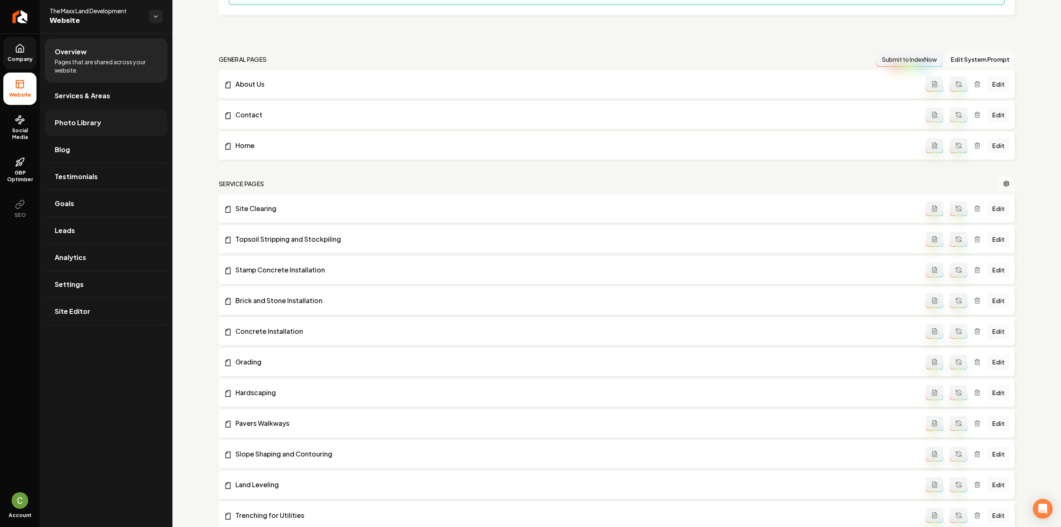
click at [99, 118] on link "Photo Library" at bounding box center [106, 122] width 123 height 27
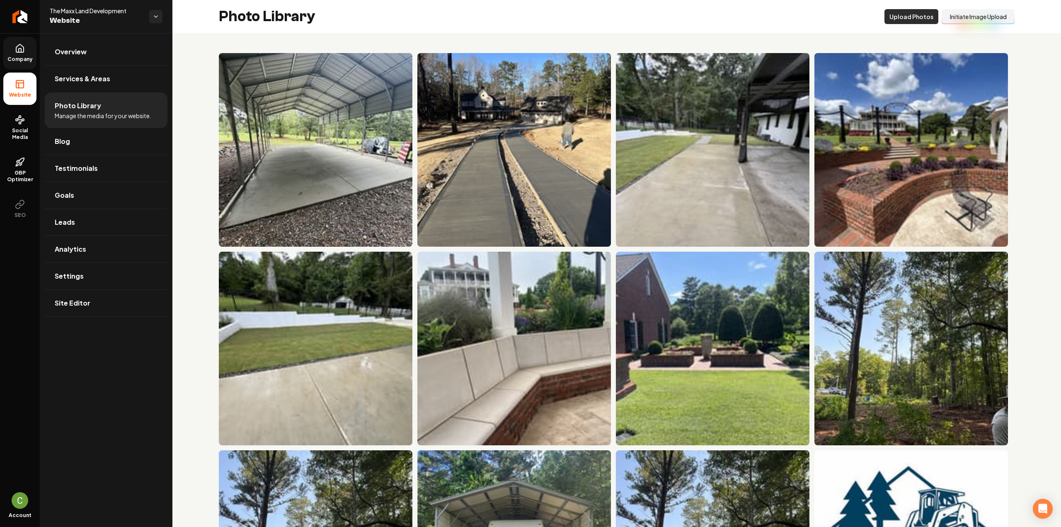
click at [912, 18] on button "Upload Photos" at bounding box center [912, 16] width 54 height 15
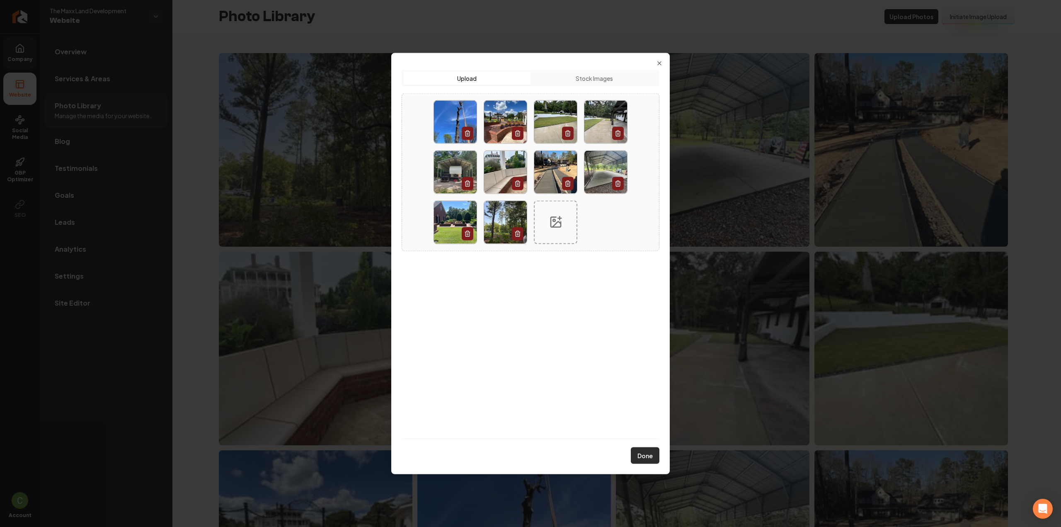
click at [649, 456] on button "Done" at bounding box center [645, 455] width 29 height 17
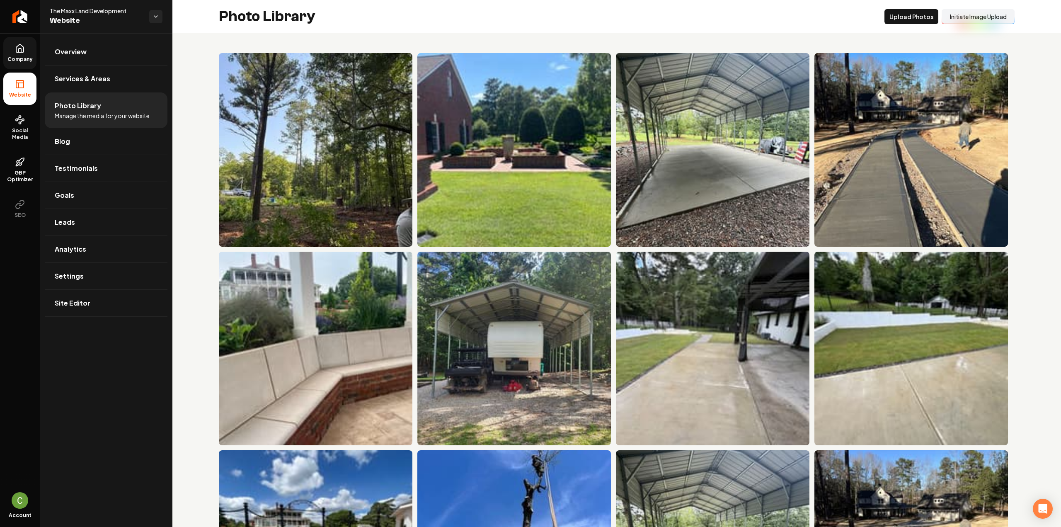
click at [19, 44] on icon at bounding box center [20, 49] width 10 height 10
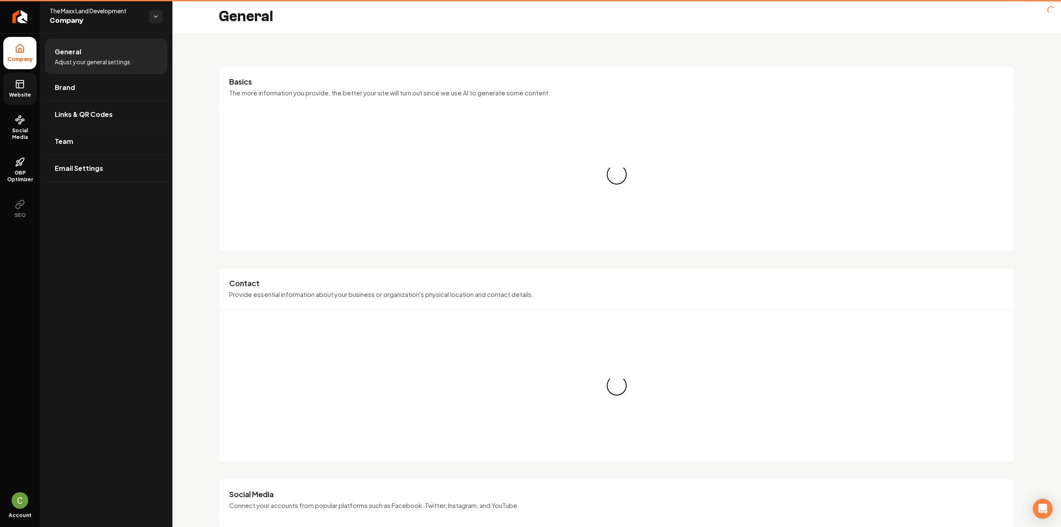
click at [20, 80] on rect at bounding box center [19, 83] width 7 height 7
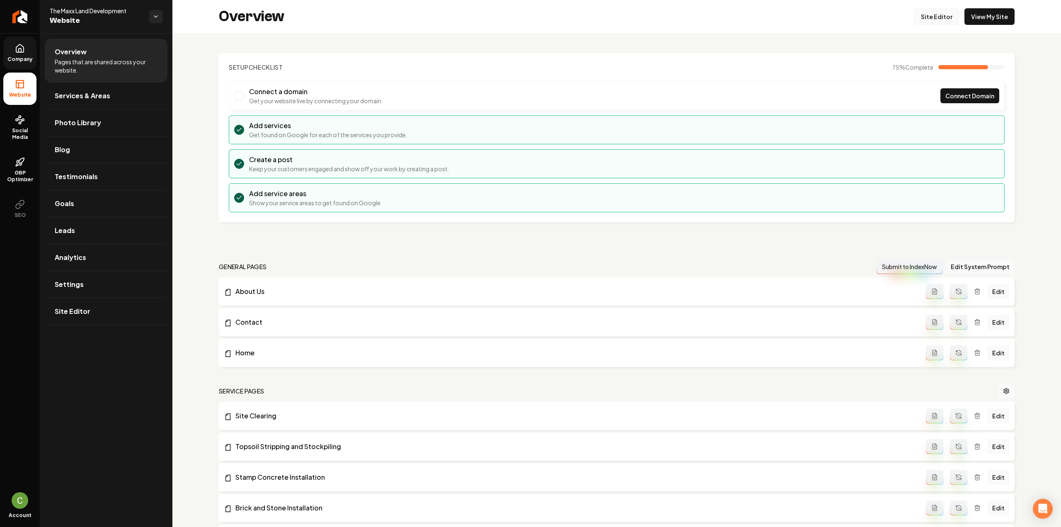
click at [930, 20] on link "Site Editor" at bounding box center [937, 16] width 46 height 17
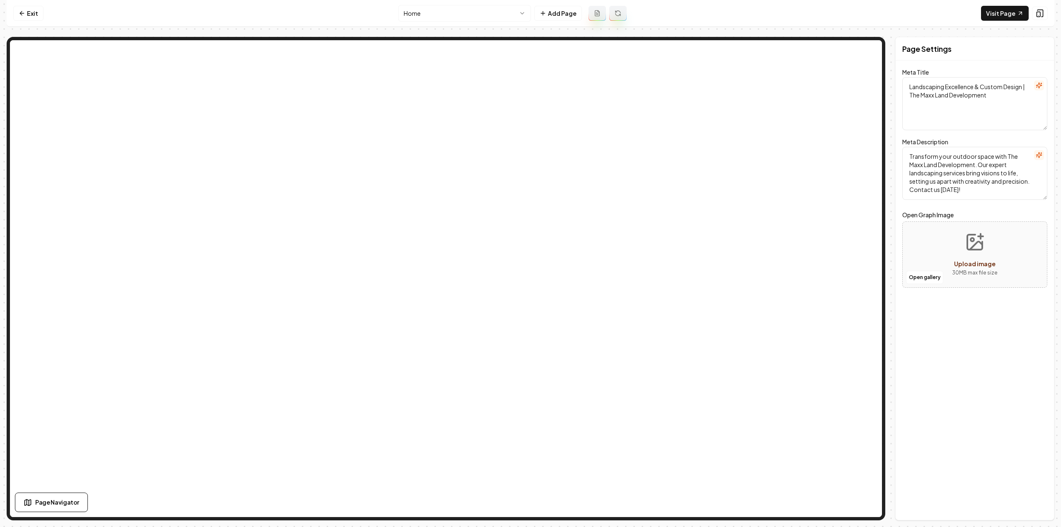
click at [437, 16] on html "Computer Required This feature is only available on a computer. Please switch t…" at bounding box center [530, 263] width 1061 height 527
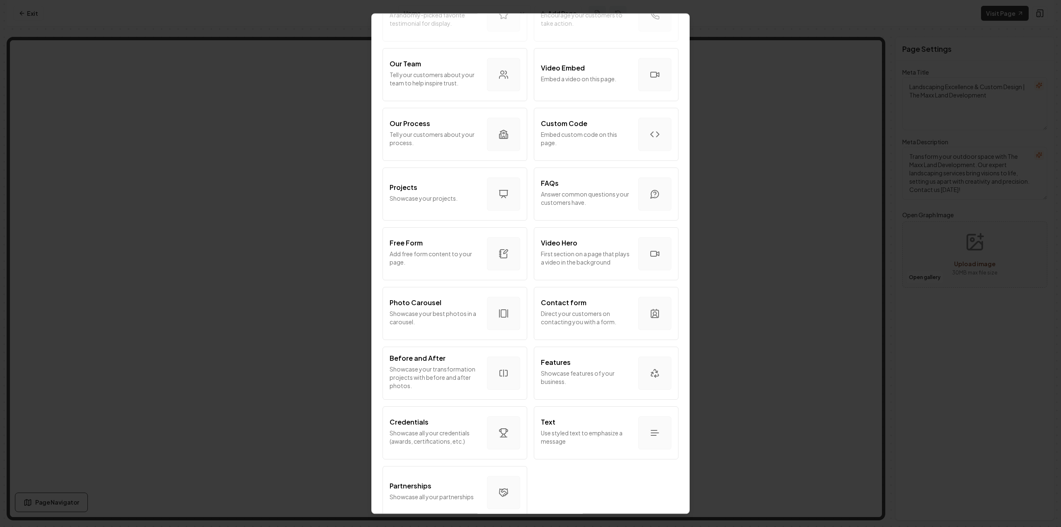
scroll to position [281, 0]
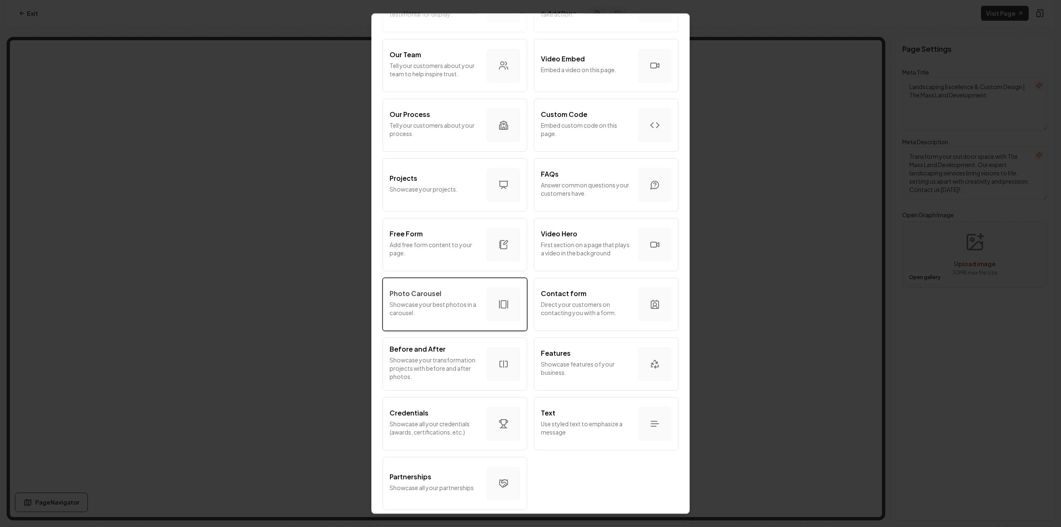
click at [447, 300] on p "Showcase your best photos in a carousel." at bounding box center [435, 308] width 91 height 17
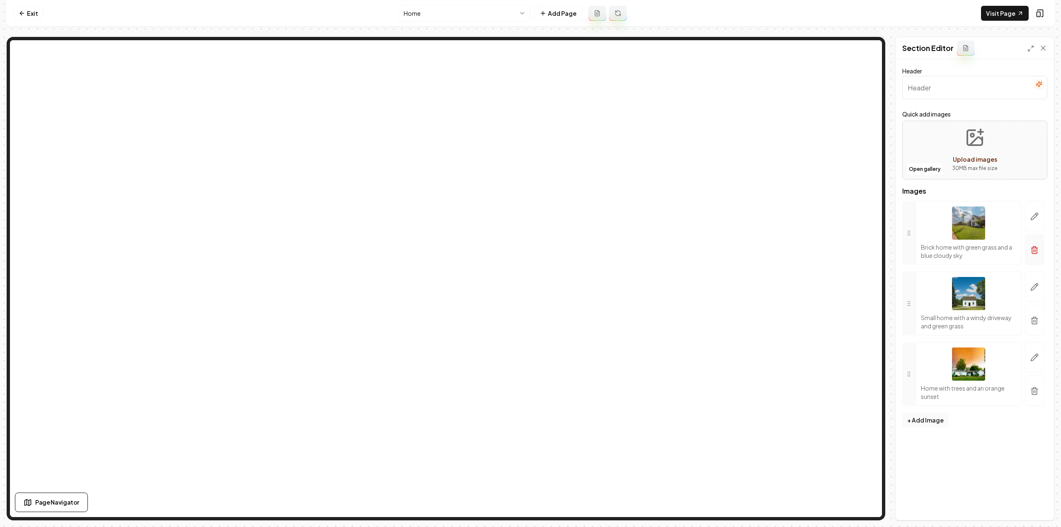
click at [1034, 252] on icon "button" at bounding box center [1035, 250] width 8 height 8
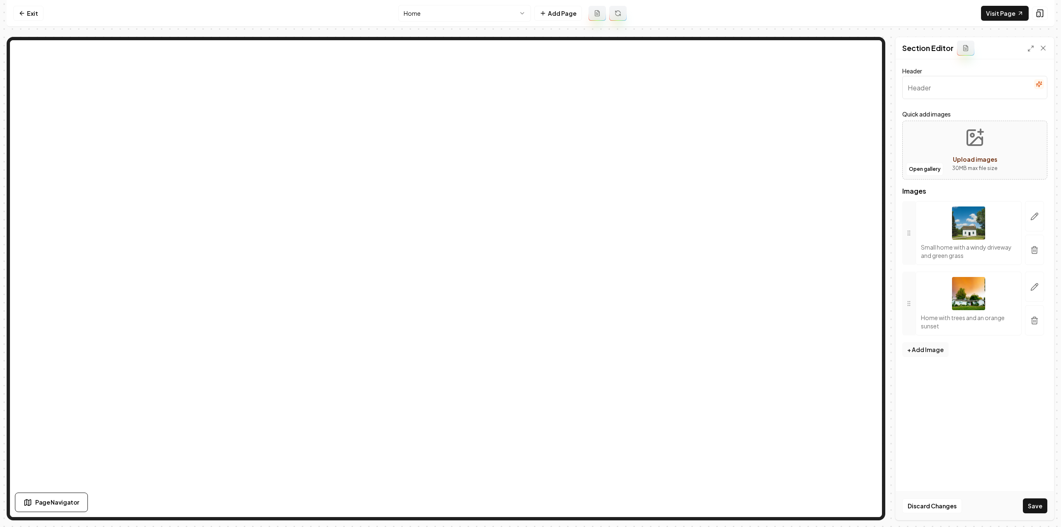
click at [1034, 252] on icon "button" at bounding box center [1035, 250] width 8 height 8
click at [1034, 252] on button "button" at bounding box center [1034, 243] width 19 height 26
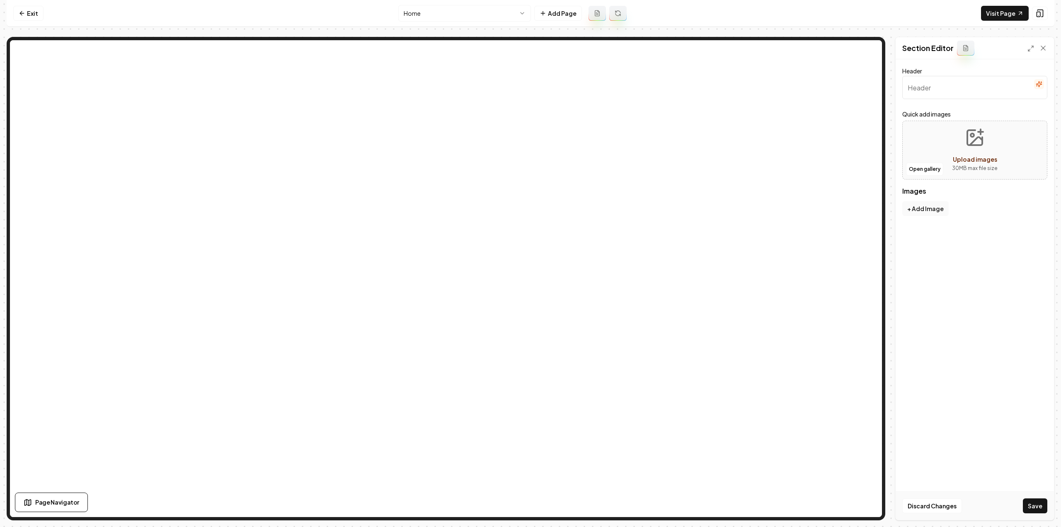
drag, startPoint x: 935, startPoint y: 232, endPoint x: 934, endPoint y: 225, distance: 7.5
click at [935, 232] on form "Header Quick add images Open gallery Upload images 30 MB max file size Images T…" at bounding box center [974, 155] width 145 height 179
click at [916, 170] on button "Open gallery" at bounding box center [924, 169] width 37 height 13
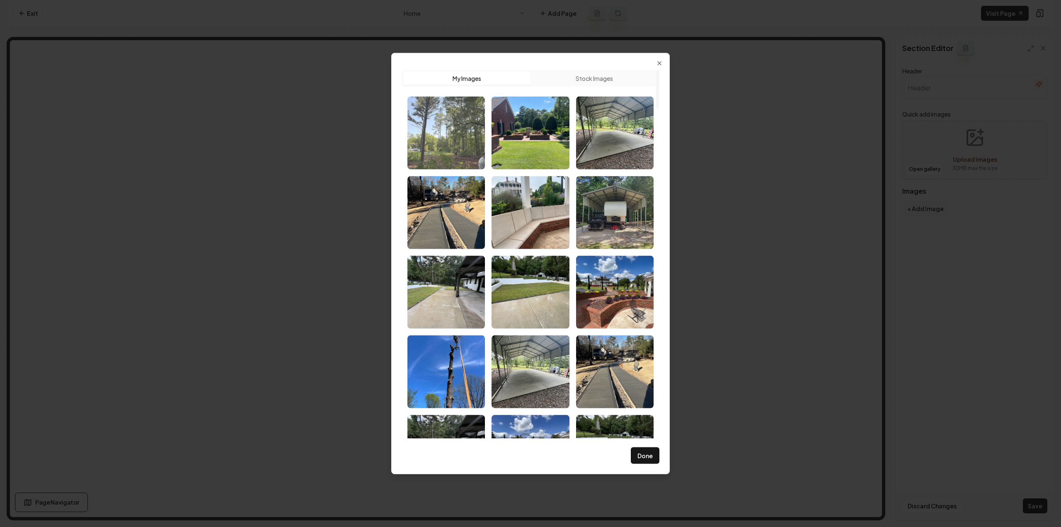
click at [456, 138] on img "Select image image_689e37955c7cd75eb811b990.jpg" at bounding box center [446, 132] width 78 height 73
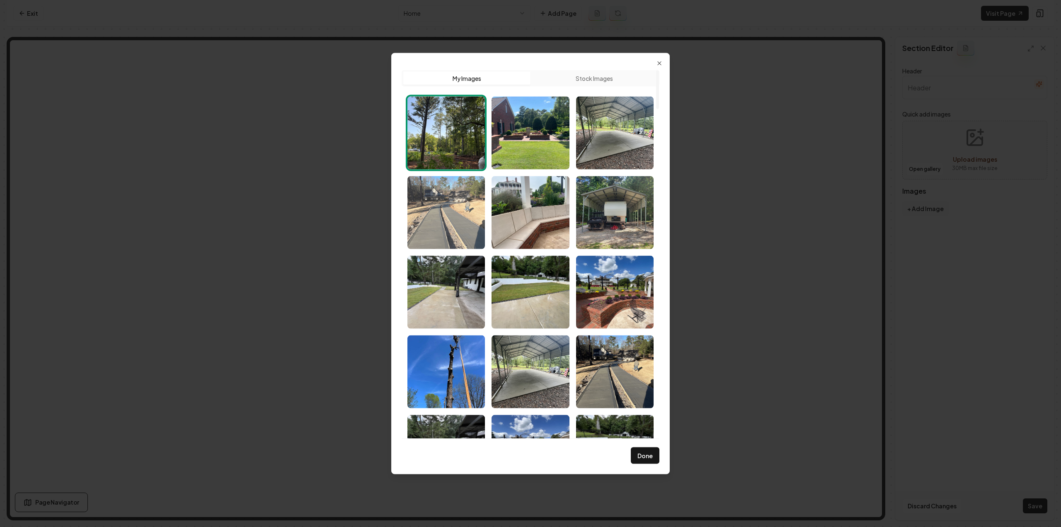
click at [461, 218] on img "Select image image_689e378f5c7cd75eb8118f0a.heic" at bounding box center [446, 212] width 78 height 73
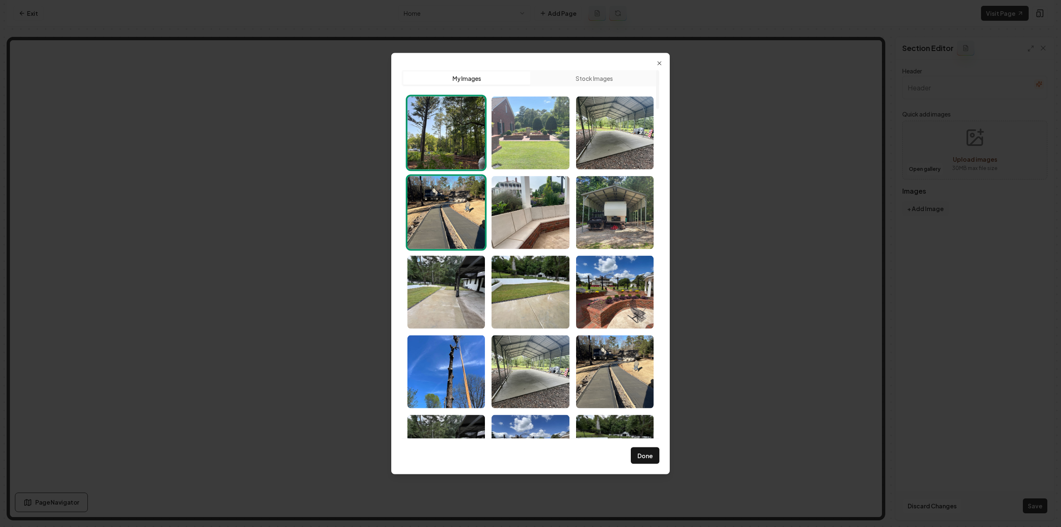
click at [536, 154] on img "Select image image_689e37925c7cd75eb811a9db.HEIC" at bounding box center [531, 132] width 78 height 73
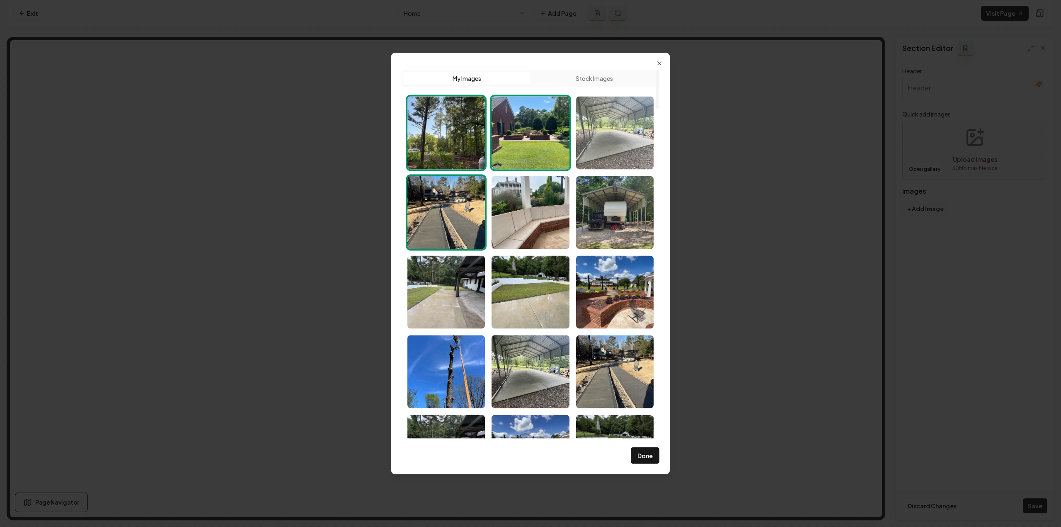
click at [609, 150] on img "Select image image_689e37905c7cd75eb8119b59.HEIC" at bounding box center [615, 132] width 78 height 73
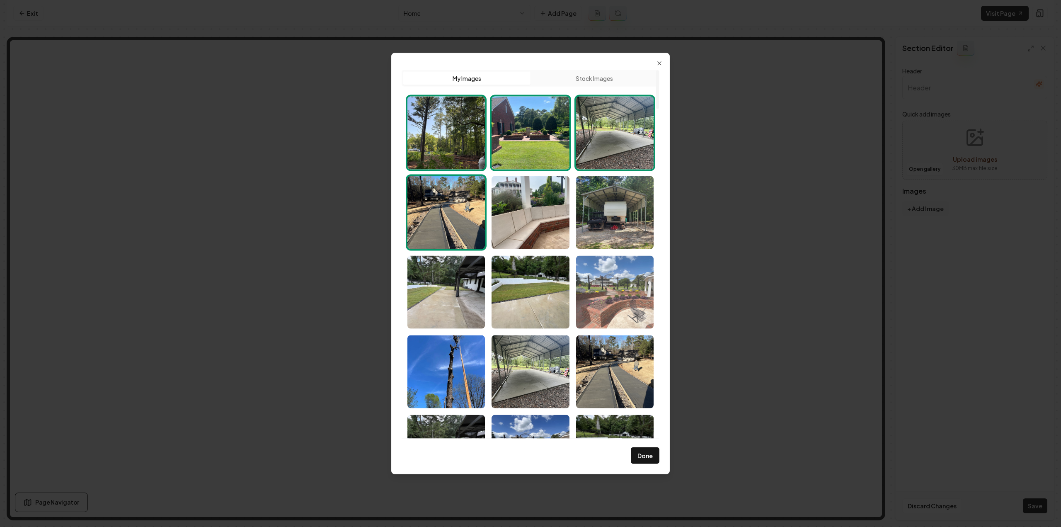
click at [603, 301] on img "Select image image_689e37825c7cd75eb8115297.HEIC" at bounding box center [615, 291] width 78 height 73
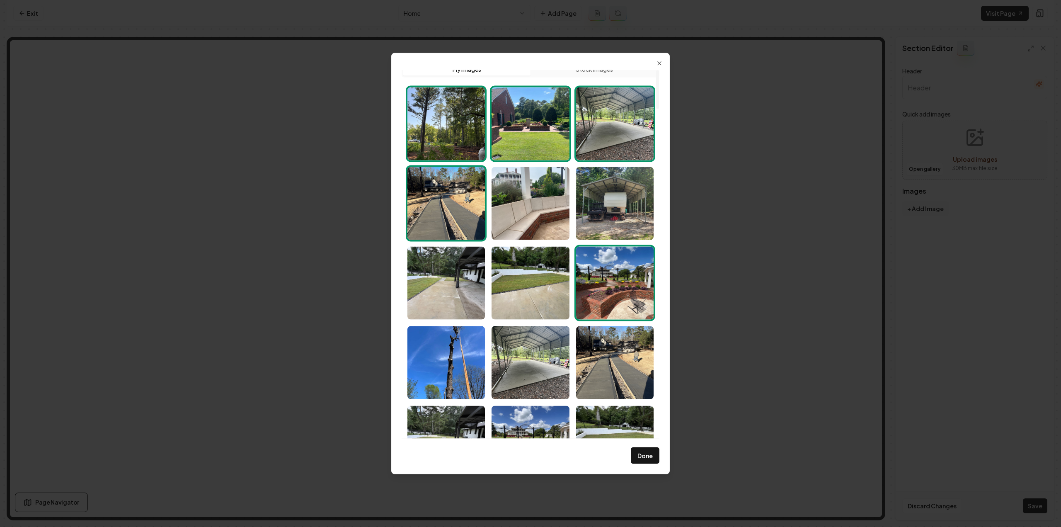
scroll to position [0, 0]
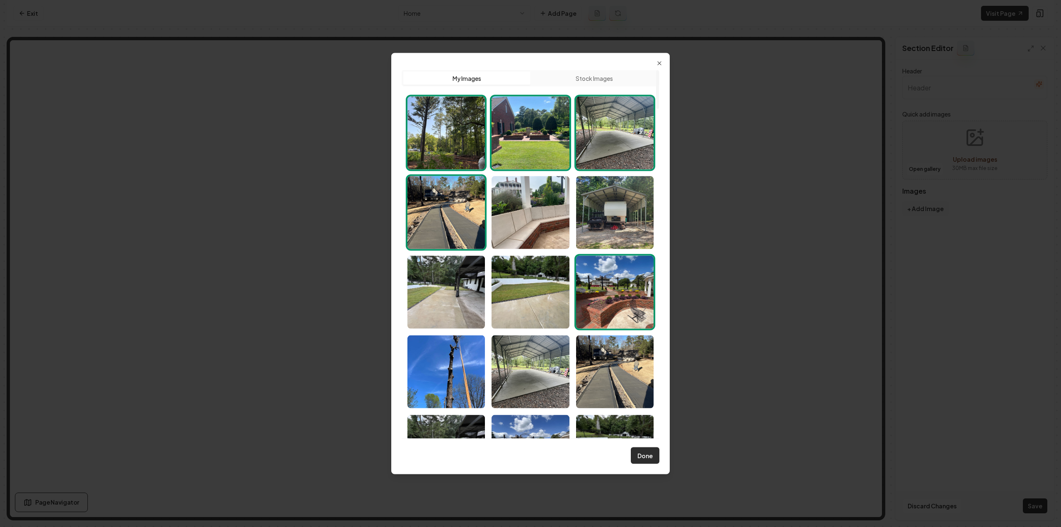
click at [644, 456] on button "Done" at bounding box center [645, 455] width 29 height 17
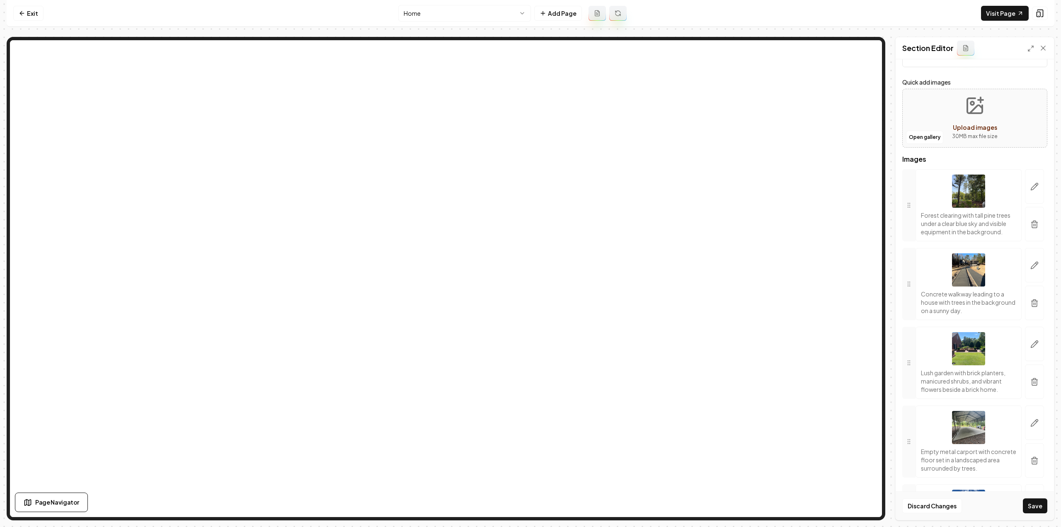
scroll to position [143, 0]
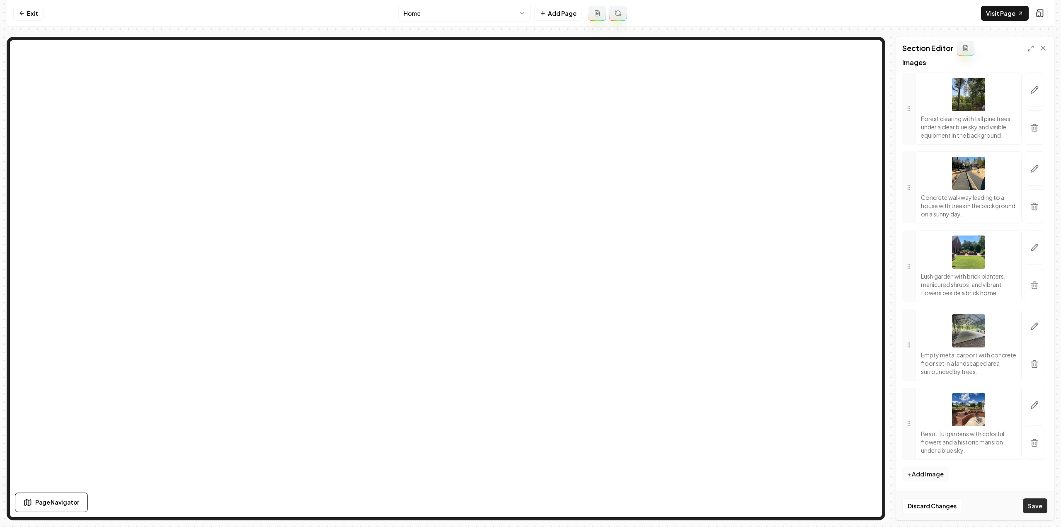
click at [1034, 513] on div "Discard Changes Save" at bounding box center [975, 505] width 158 height 29
click at [1031, 510] on button "Save" at bounding box center [1035, 505] width 24 height 15
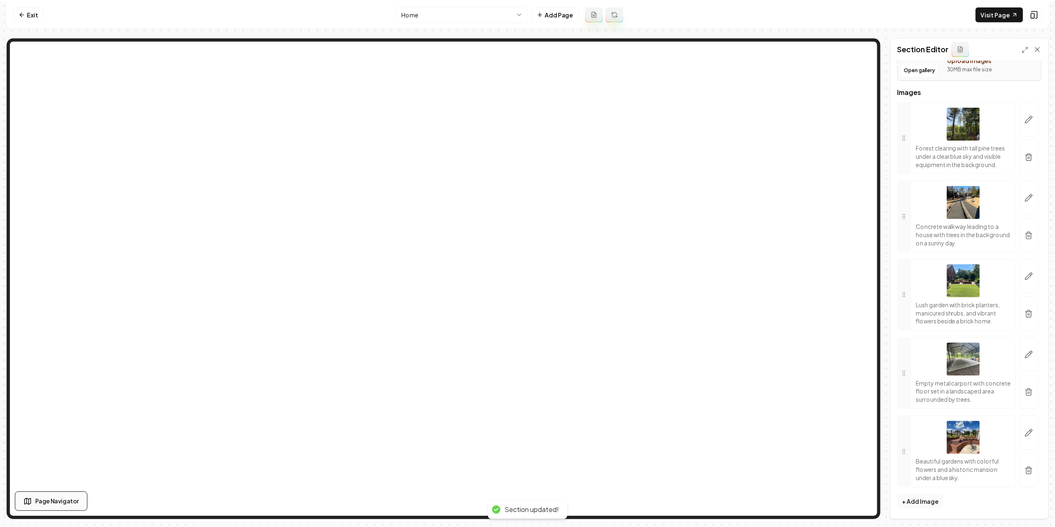
scroll to position [114, 0]
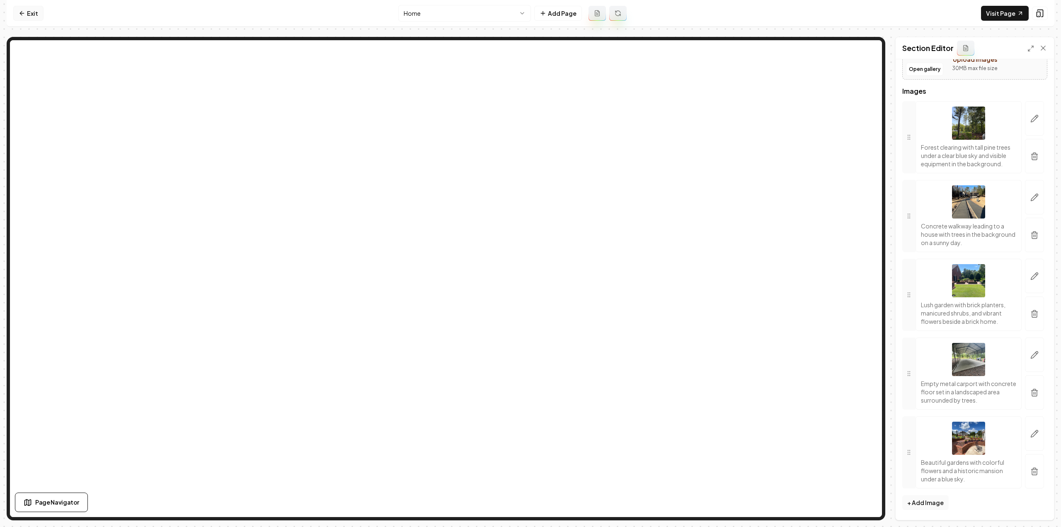
click at [36, 12] on link "Exit" at bounding box center [28, 13] width 30 height 15
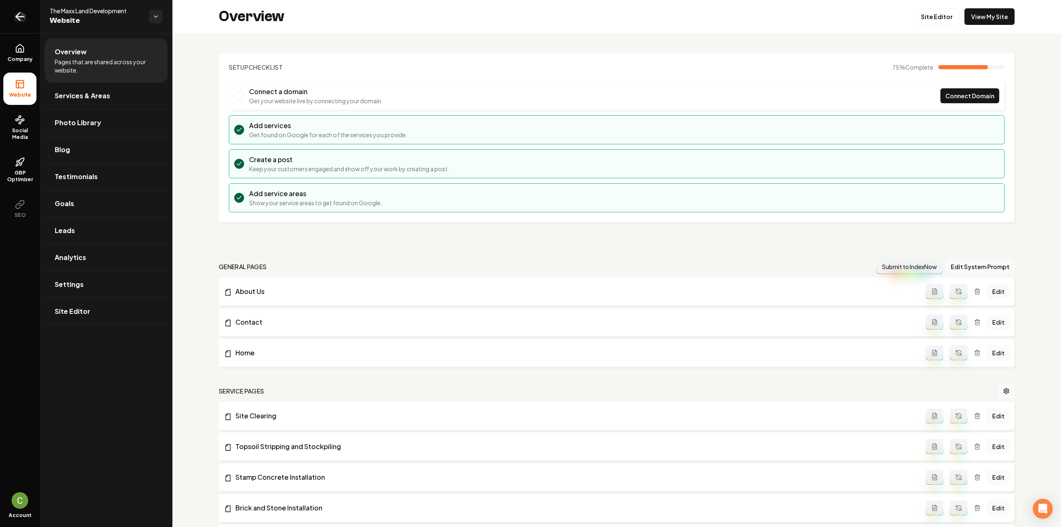
click at [10, 20] on link "Return to dashboard" at bounding box center [20, 16] width 40 height 33
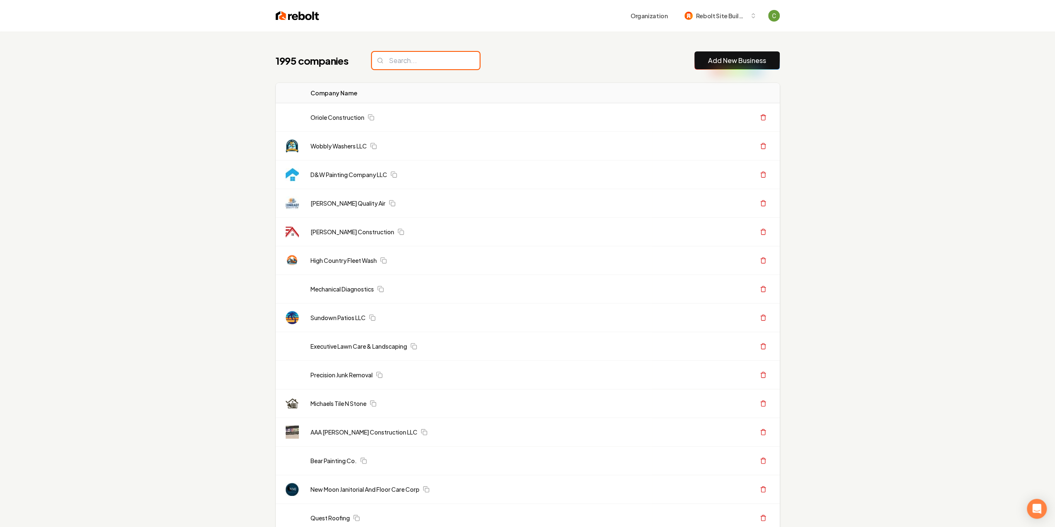
click at [427, 65] on input "search" at bounding box center [426, 60] width 108 height 17
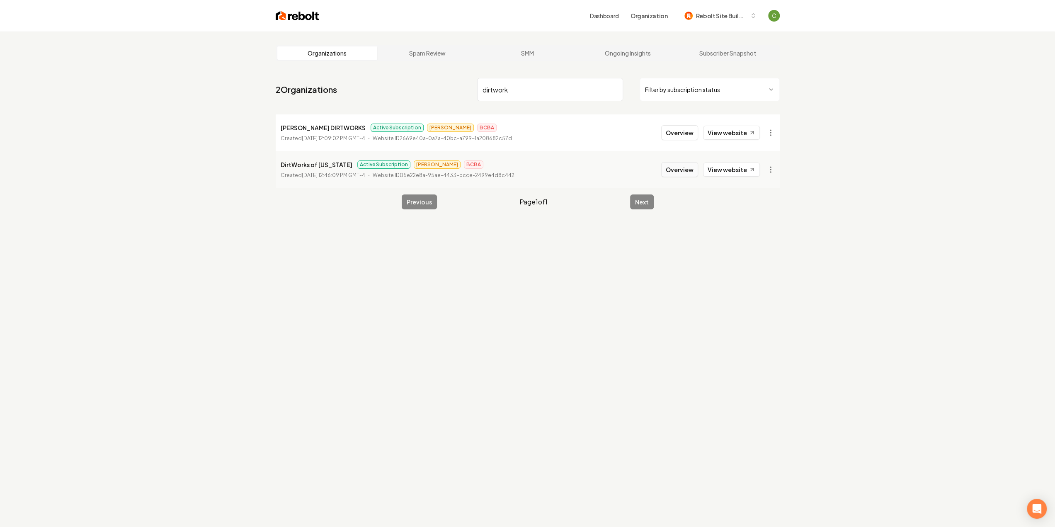
type input "dirtwork"
click at [688, 173] on button "Overview" at bounding box center [679, 169] width 37 height 15
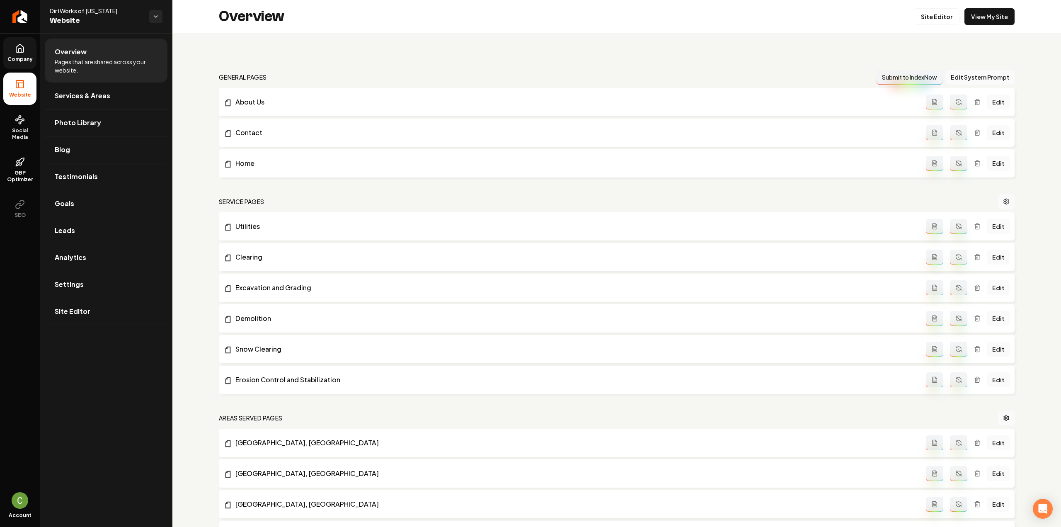
click at [33, 56] on span "Company" at bounding box center [20, 59] width 32 height 7
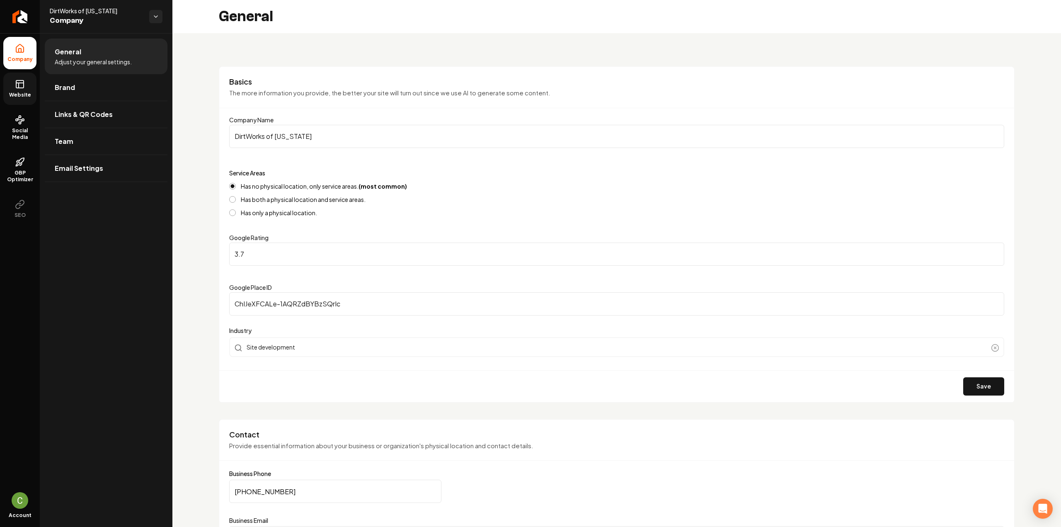
click at [24, 83] on icon at bounding box center [20, 84] width 10 height 10
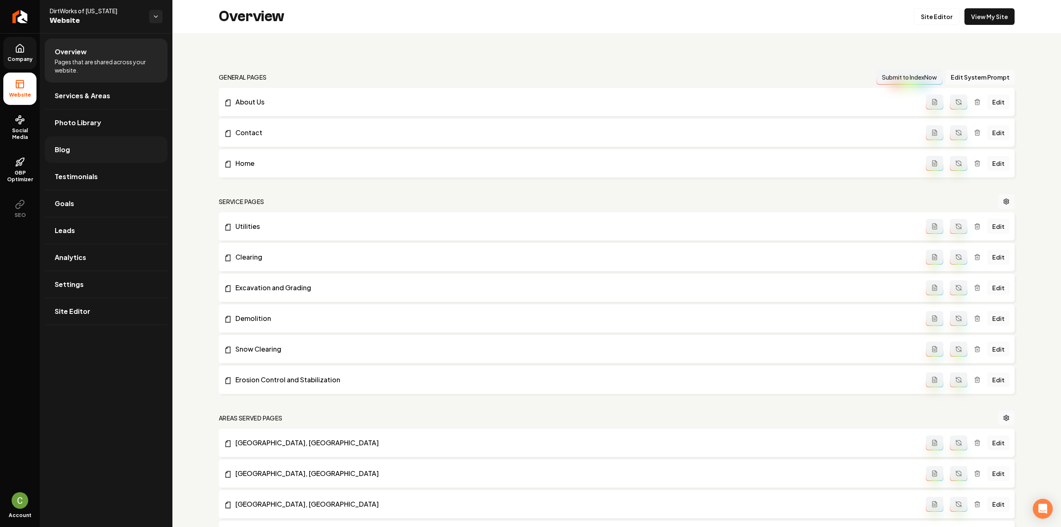
click at [93, 155] on link "Blog" at bounding box center [106, 149] width 123 height 27
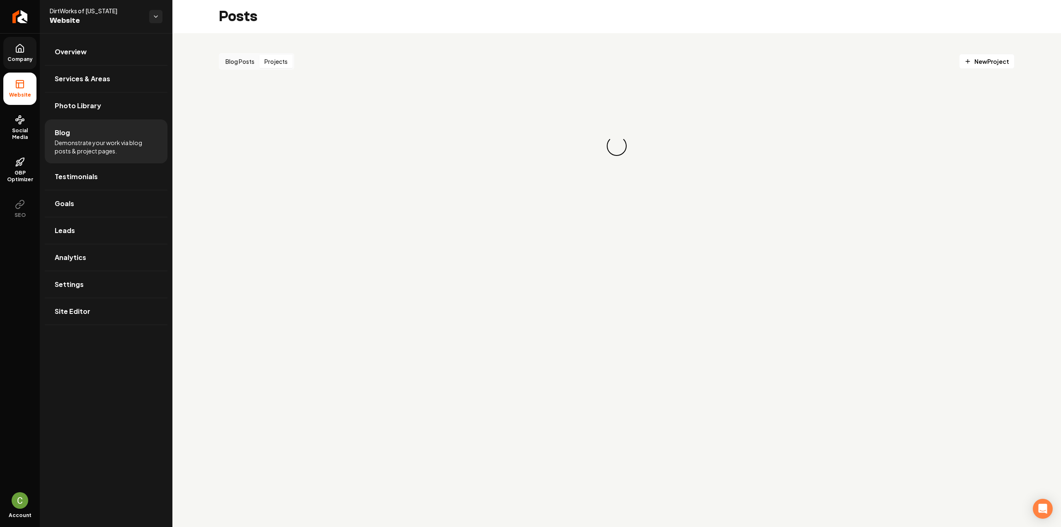
click at [272, 62] on button "Projects" at bounding box center [276, 61] width 33 height 13
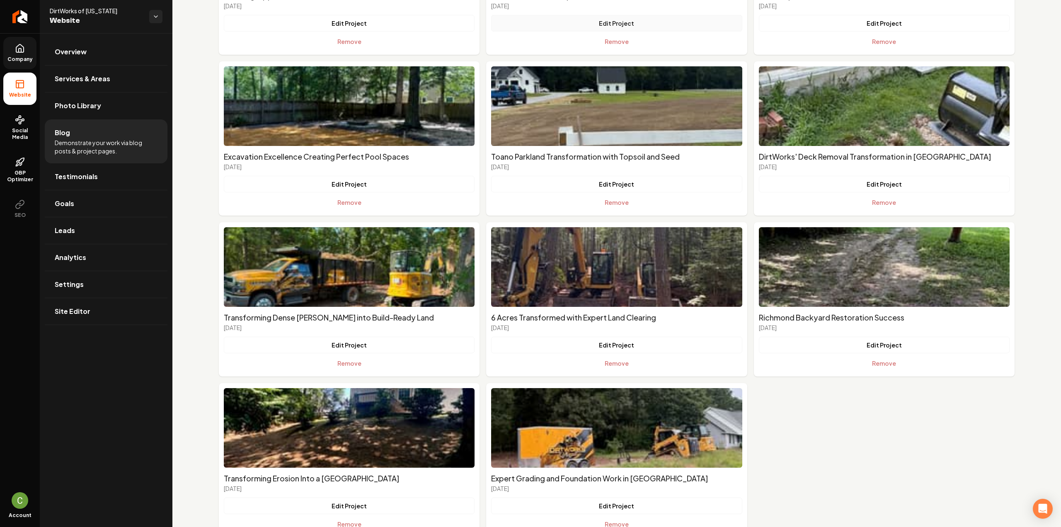
scroll to position [209, 0]
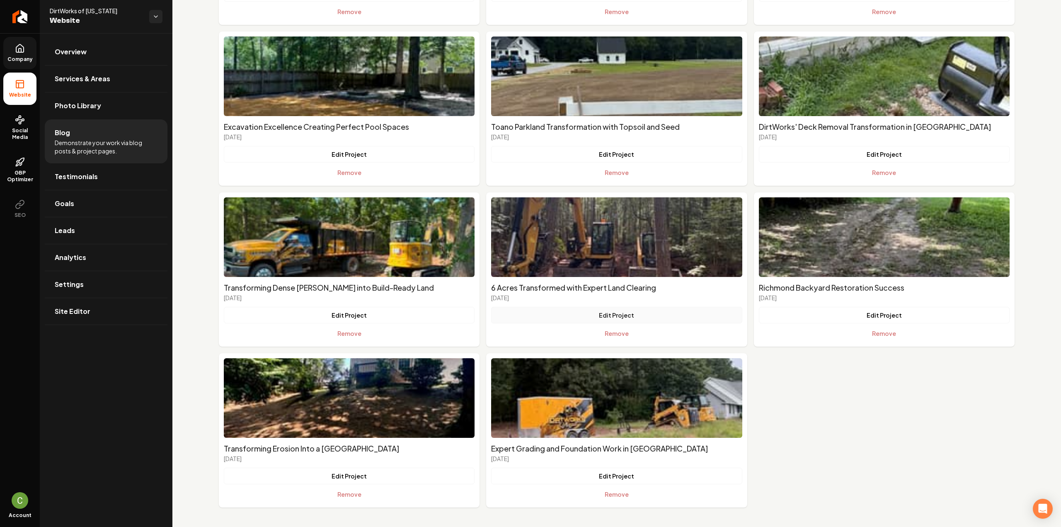
click at [630, 318] on button "Edit Project" at bounding box center [616, 315] width 251 height 17
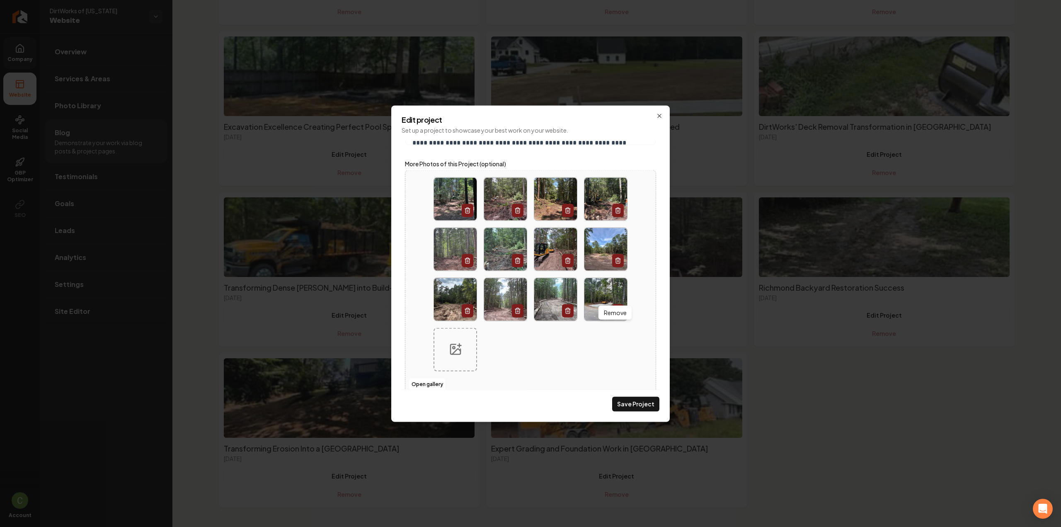
scroll to position [340, 0]
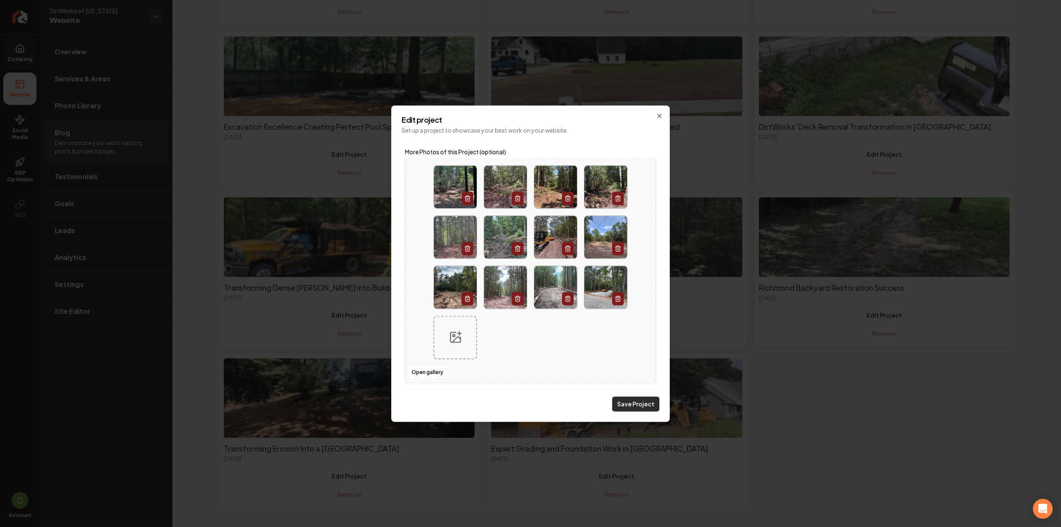
click at [626, 403] on button "Save Project" at bounding box center [635, 403] width 47 height 15
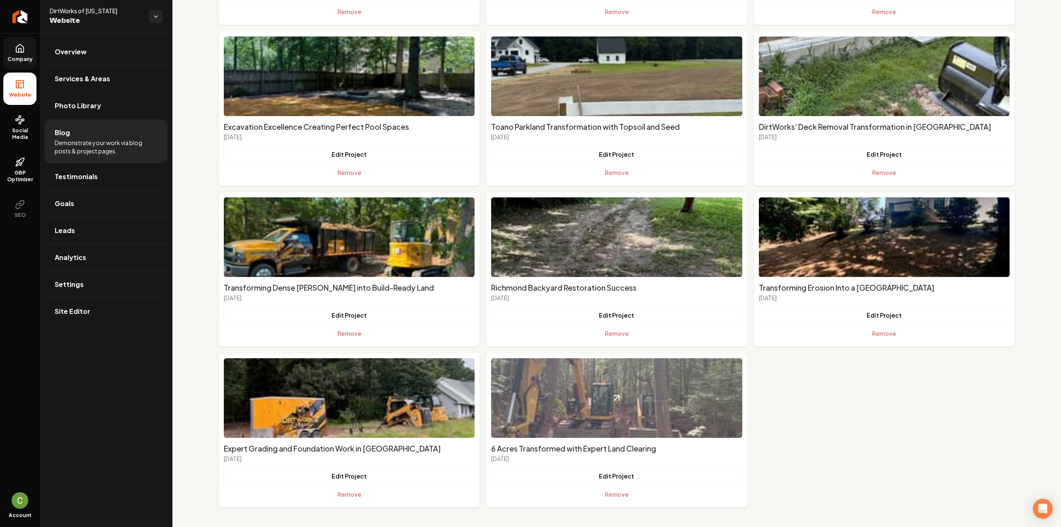
click at [604, 407] on img "Main content area" at bounding box center [616, 398] width 251 height 80
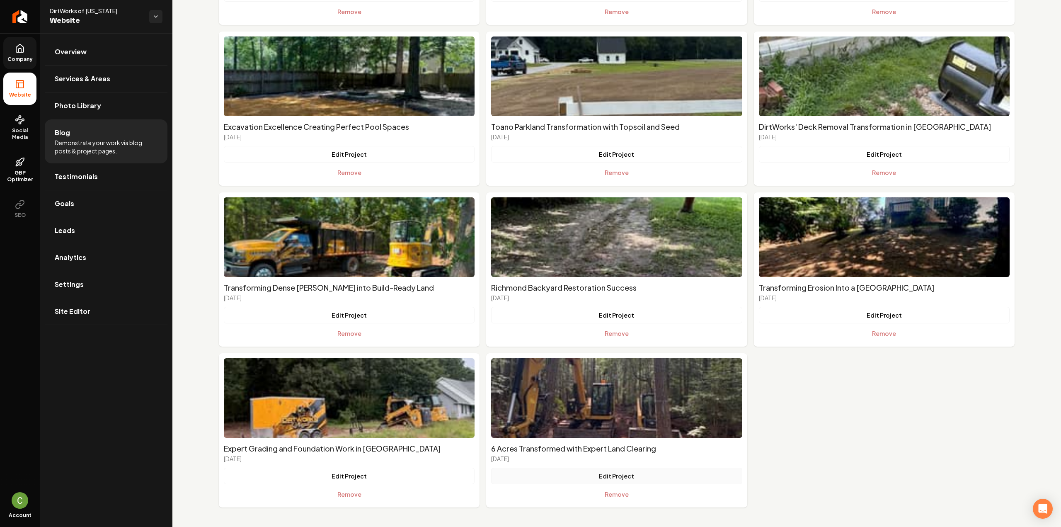
click at [614, 479] on button "Edit Project" at bounding box center [616, 476] width 251 height 17
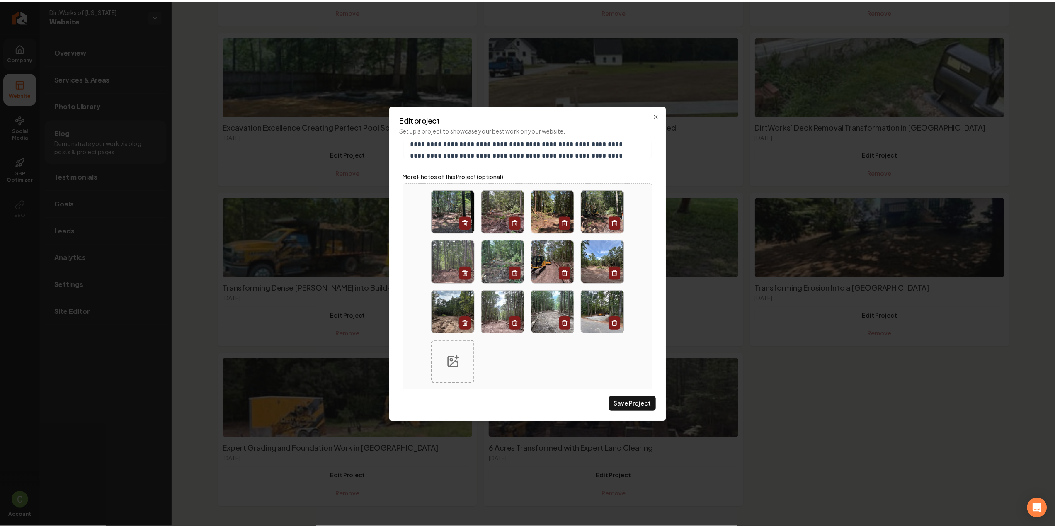
scroll to position [298, 0]
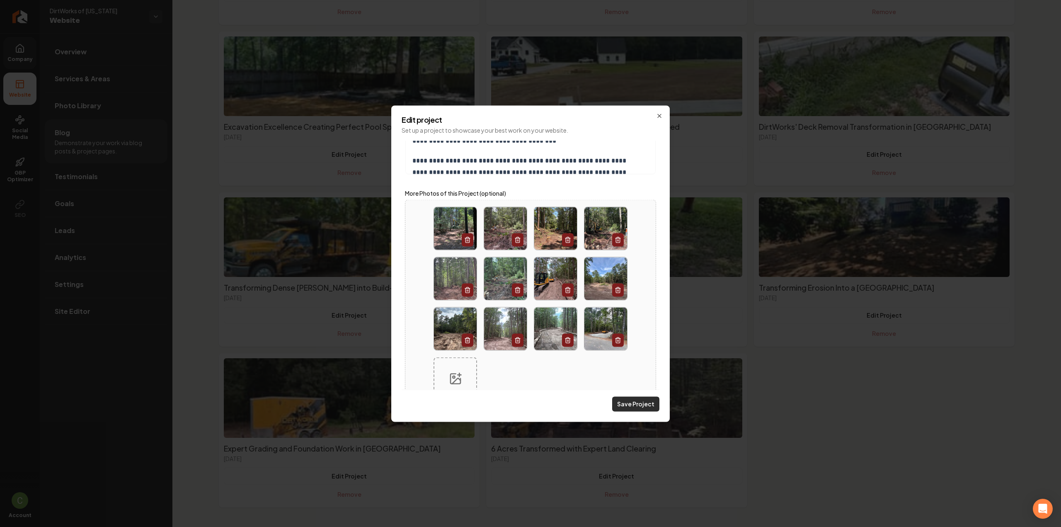
click at [638, 403] on button "Save Project" at bounding box center [635, 403] width 47 height 15
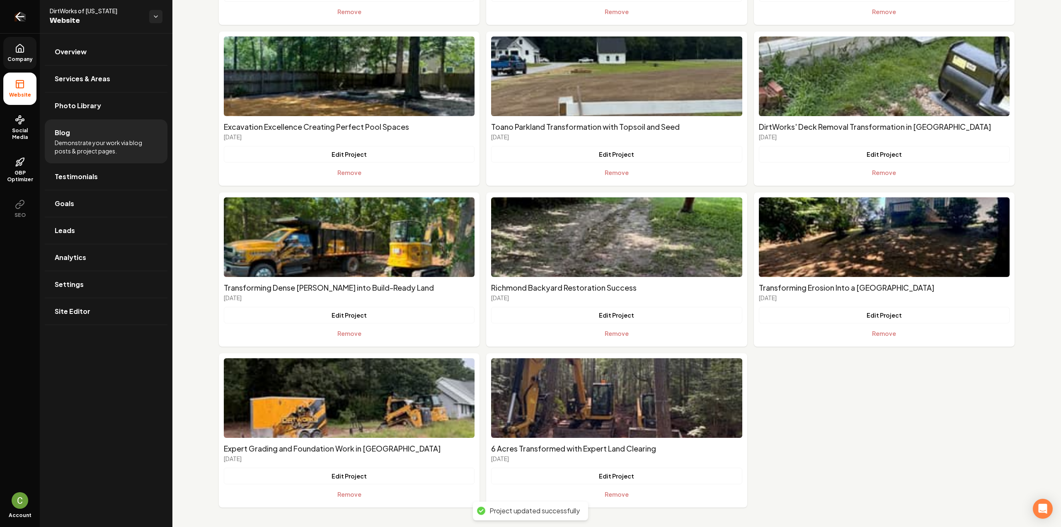
click at [31, 22] on link "Return to dashboard" at bounding box center [20, 16] width 40 height 33
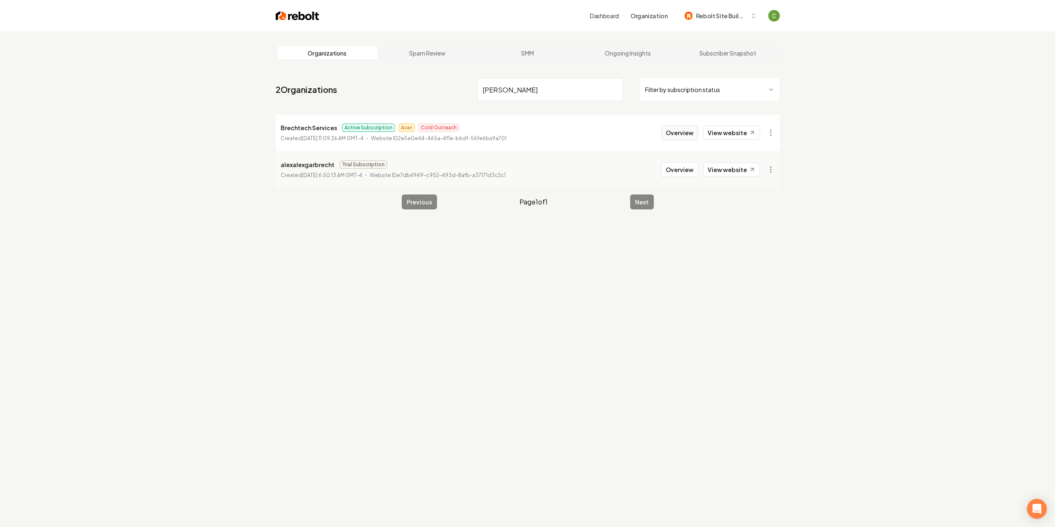
type input "[PERSON_NAME]"
click at [691, 137] on button "Overview" at bounding box center [679, 132] width 37 height 15
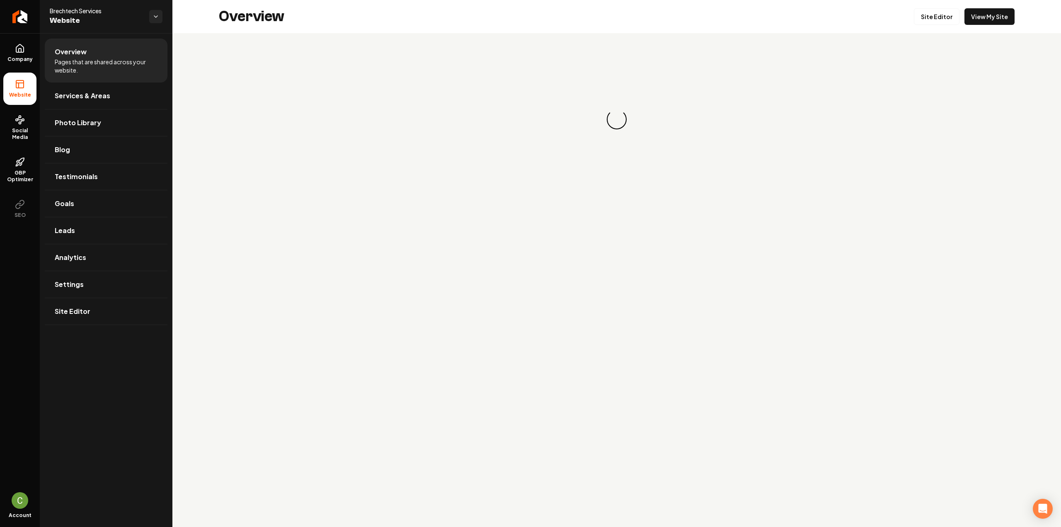
drag, startPoint x: 240, startPoint y: 344, endPoint x: 131, endPoint y: 406, distance: 125.3
click at [131, 406] on div "Overview Pages that are shared across your website. Services & Areas Photo Libr…" at bounding box center [106, 280] width 133 height 494
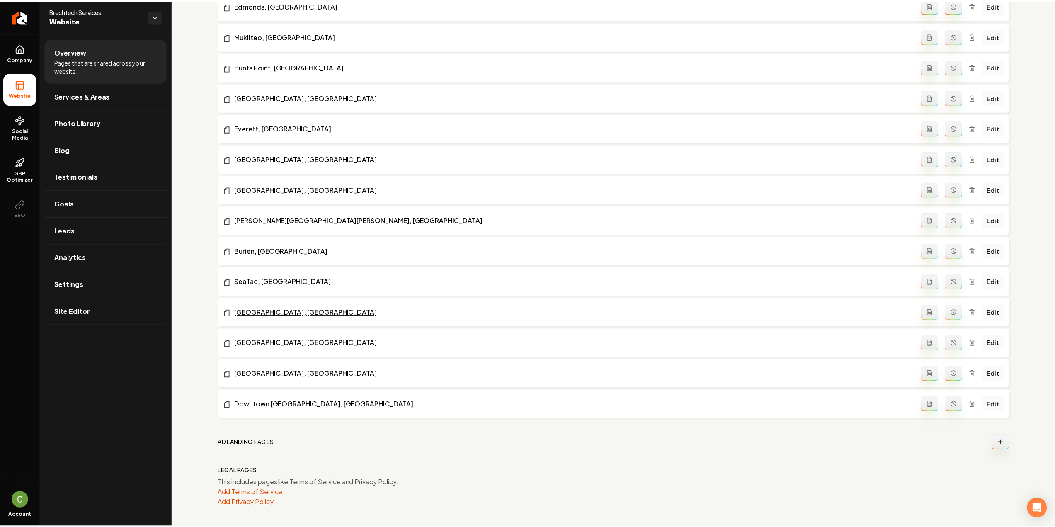
scroll to position [3444, 0]
click at [26, 16] on icon "Return to dashboard" at bounding box center [19, 16] width 13 height 13
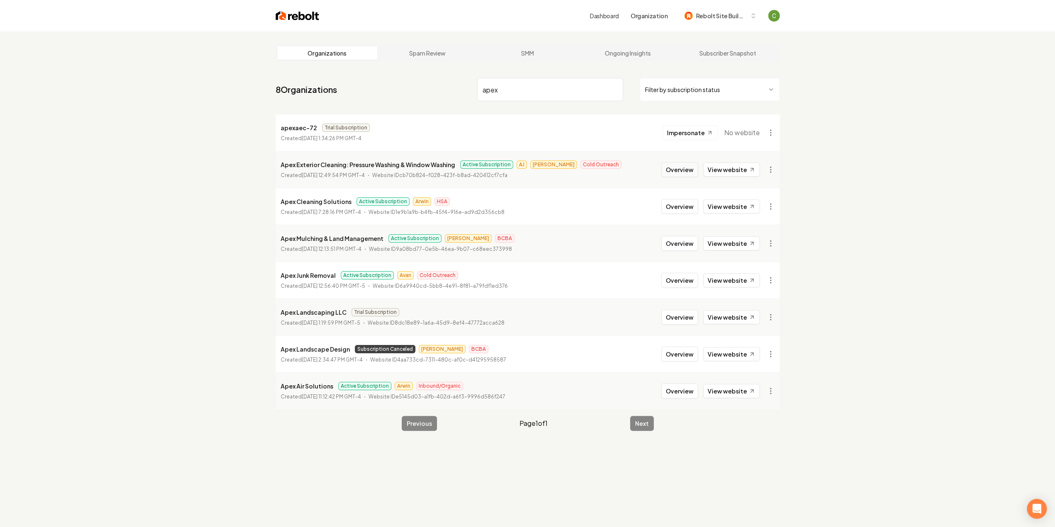
type input "apex"
click at [690, 168] on button "Overview" at bounding box center [679, 169] width 37 height 15
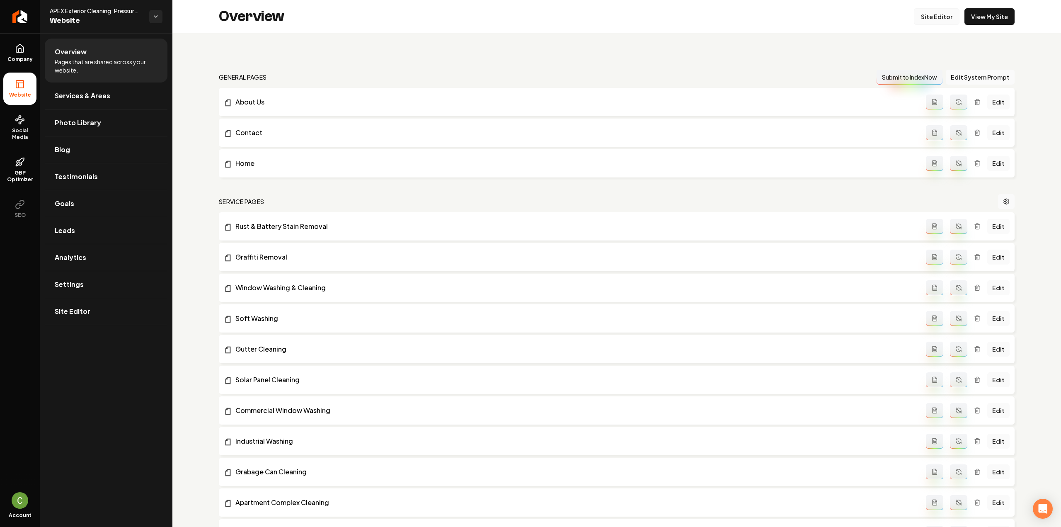
click at [939, 20] on link "Site Editor" at bounding box center [937, 16] width 46 height 17
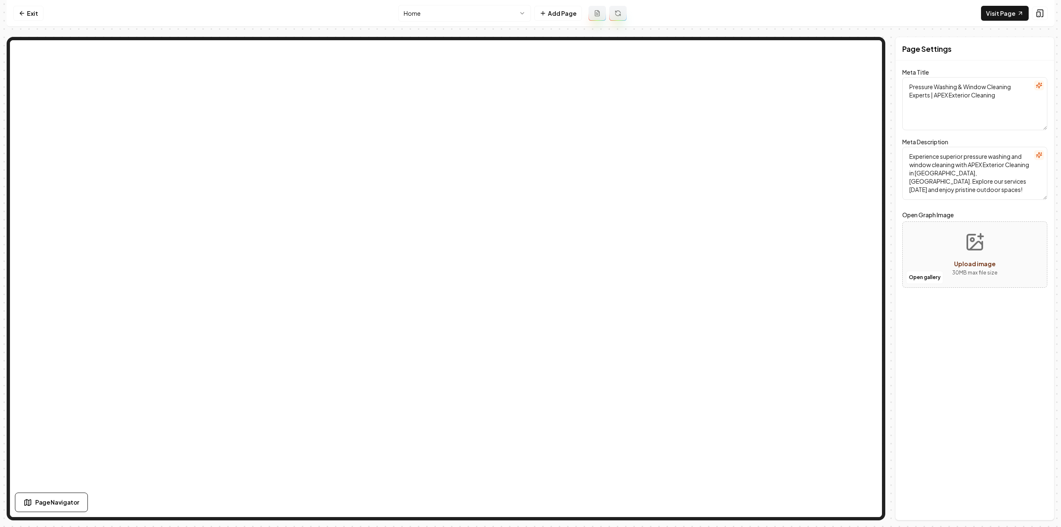
click at [449, 16] on html "Computer Required This feature is only available on a computer. Please switch t…" at bounding box center [530, 263] width 1061 height 527
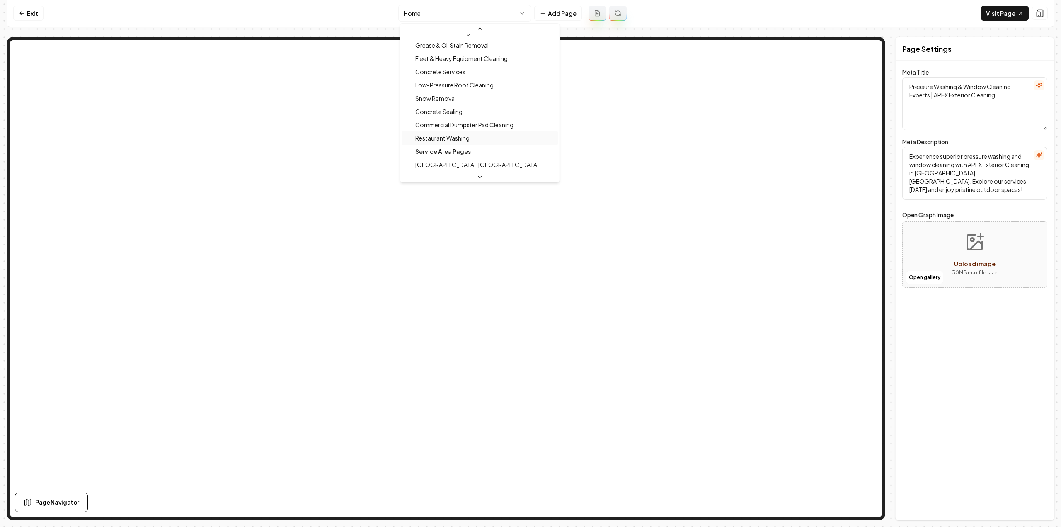
scroll to position [412, 0]
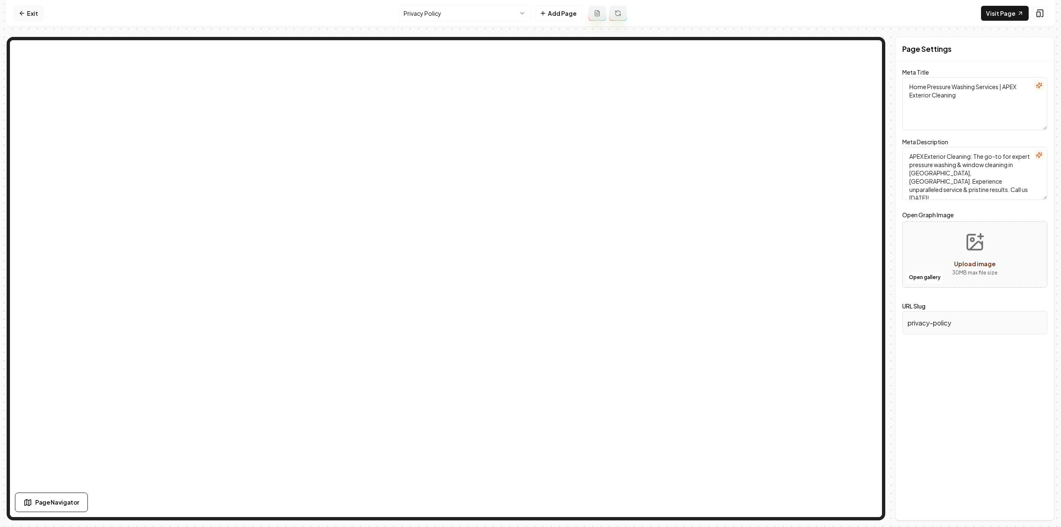
click at [16, 11] on link "Exit" at bounding box center [28, 13] width 30 height 15
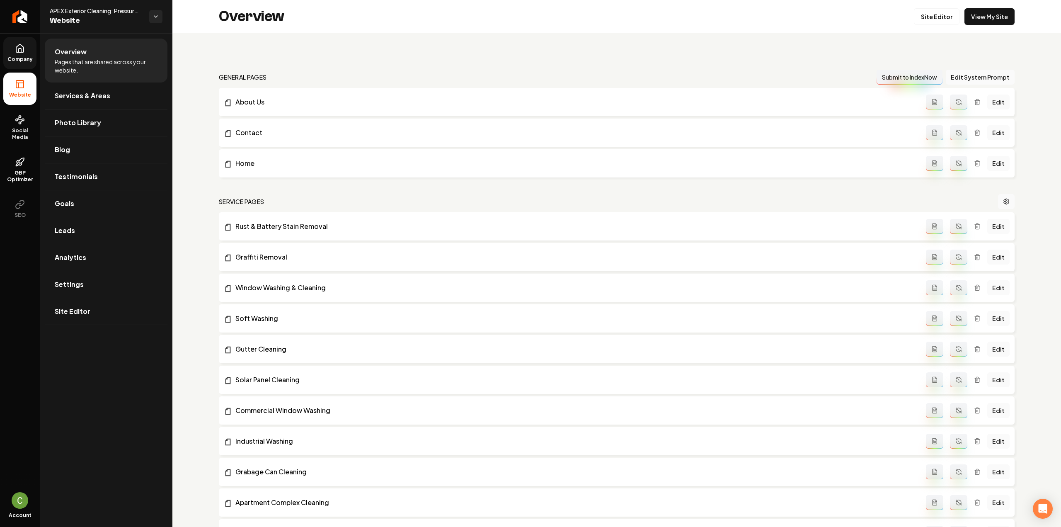
click at [27, 49] on link "Company" at bounding box center [19, 53] width 33 height 32
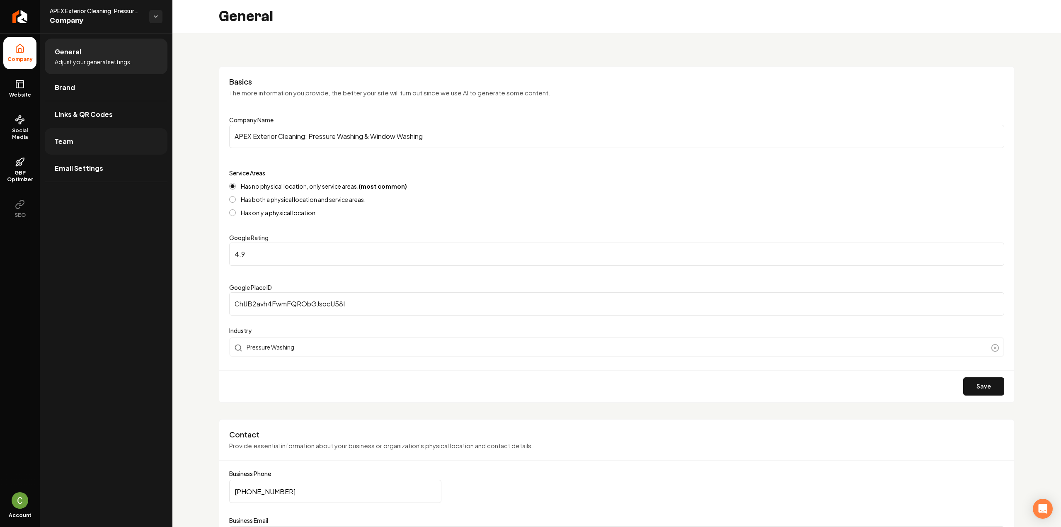
click at [101, 152] on link "Team" at bounding box center [106, 141] width 123 height 27
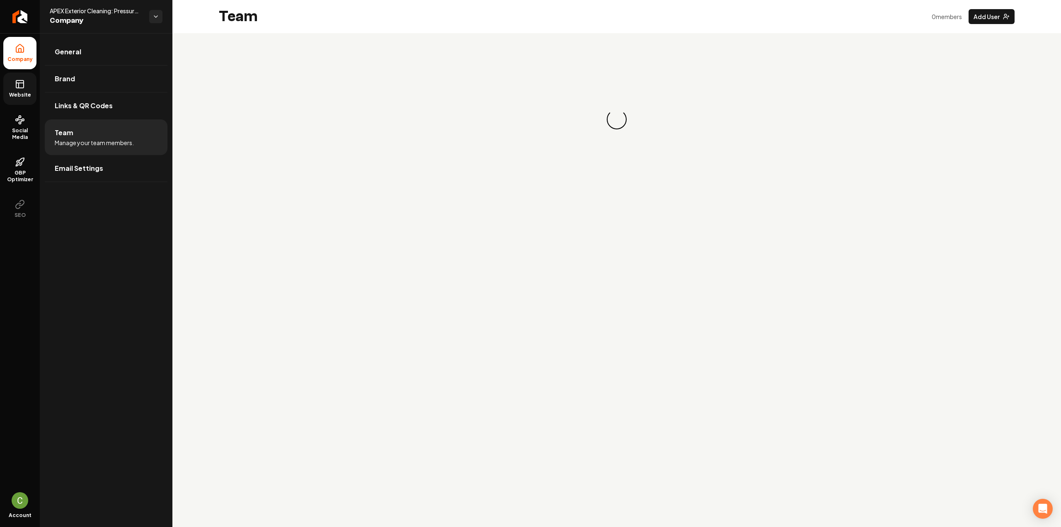
click at [20, 82] on icon at bounding box center [20, 84] width 10 height 10
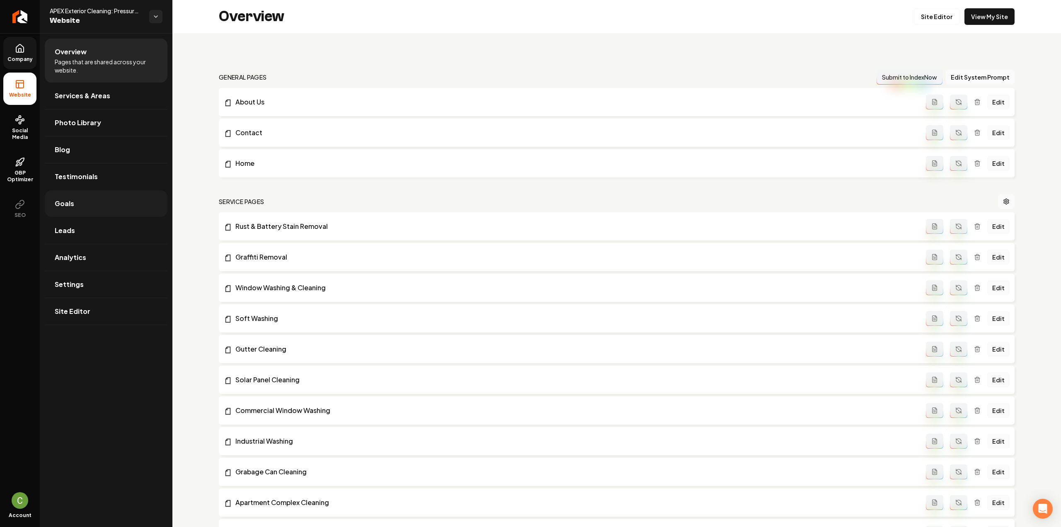
click at [87, 214] on link "Goals" at bounding box center [106, 203] width 123 height 27
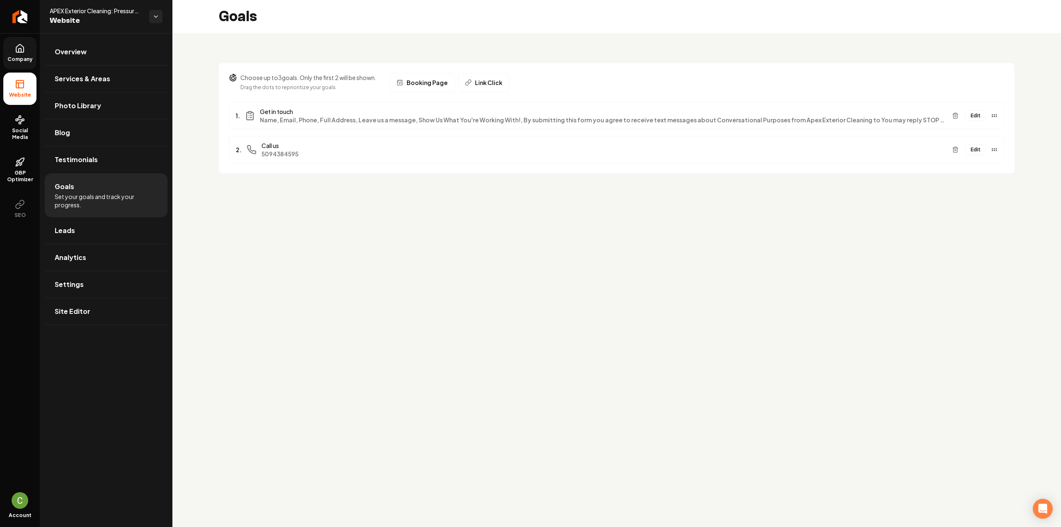
click at [977, 115] on button "Edit" at bounding box center [975, 115] width 21 height 11
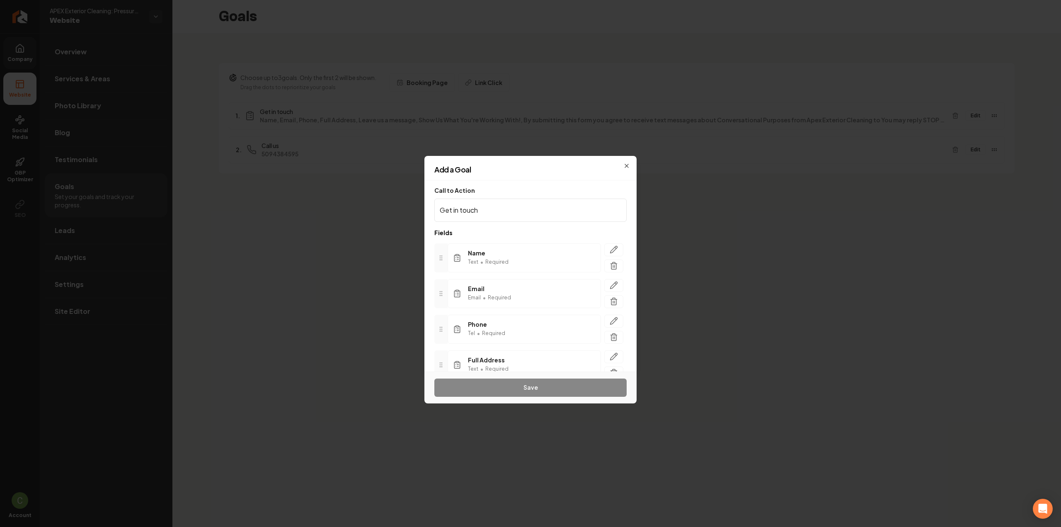
scroll to position [136, 0]
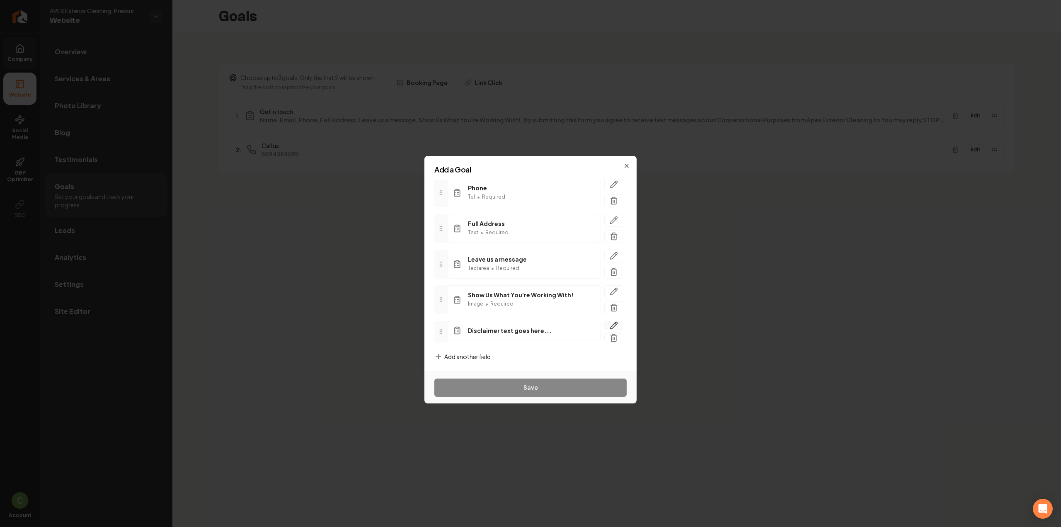
click at [610, 325] on icon "button" at bounding box center [614, 325] width 8 height 8
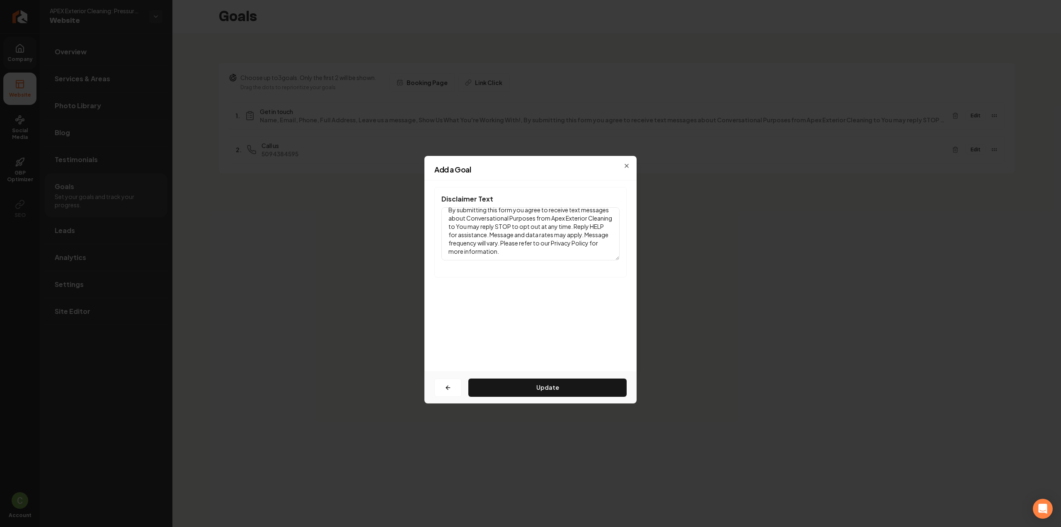
scroll to position [0, 0]
drag, startPoint x: 569, startPoint y: 255, endPoint x: 431, endPoint y: 194, distance: 150.3
click at [431, 194] on div "Disclaimer Text By submitting this form you agree to receive text messages abou…" at bounding box center [530, 275] width 212 height 191
paste textarea "checking this box, you agree to receive text messages about Conversational Purp…"
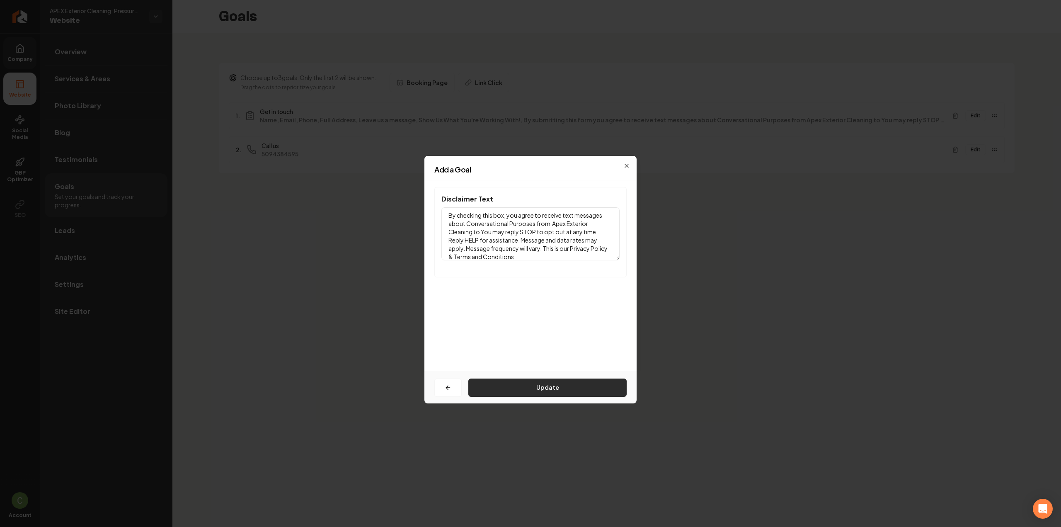
type textarea "By checking this box, you agree to receive text messages about Conversational P…"
click at [528, 390] on button "Update" at bounding box center [547, 387] width 158 height 18
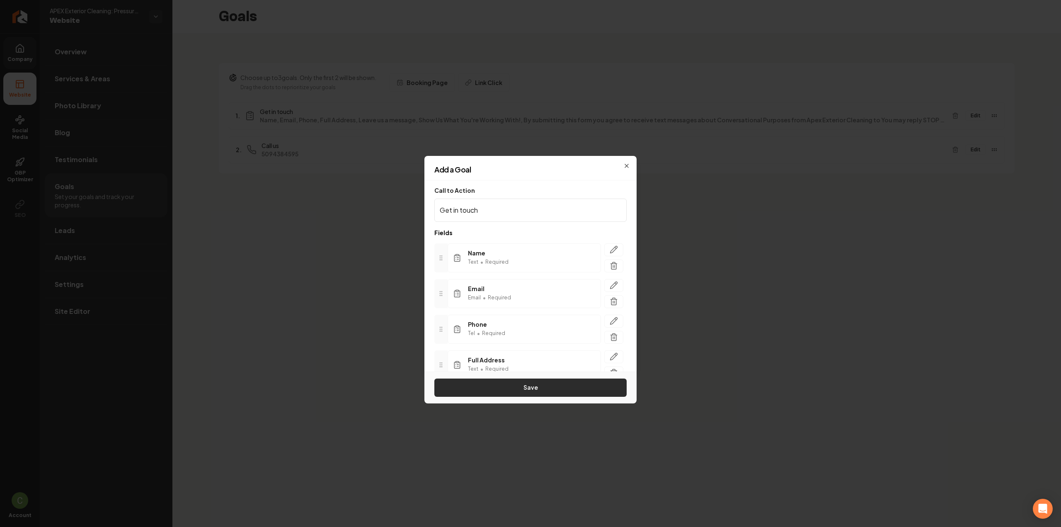
click at [494, 387] on button "Save" at bounding box center [530, 387] width 192 height 18
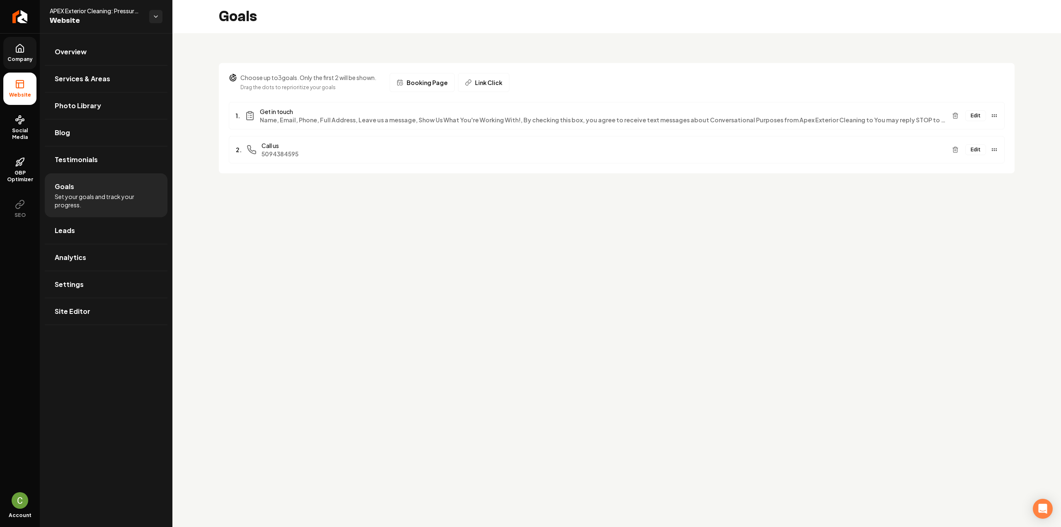
click at [19, 52] on icon at bounding box center [19, 48] width 7 height 8
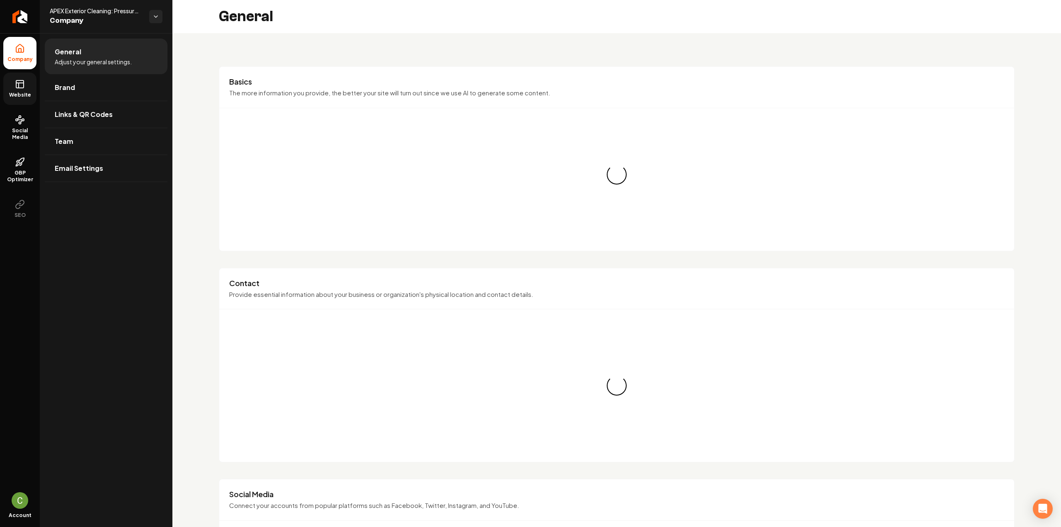
click at [19, 85] on icon at bounding box center [19, 85] width 0 height 5
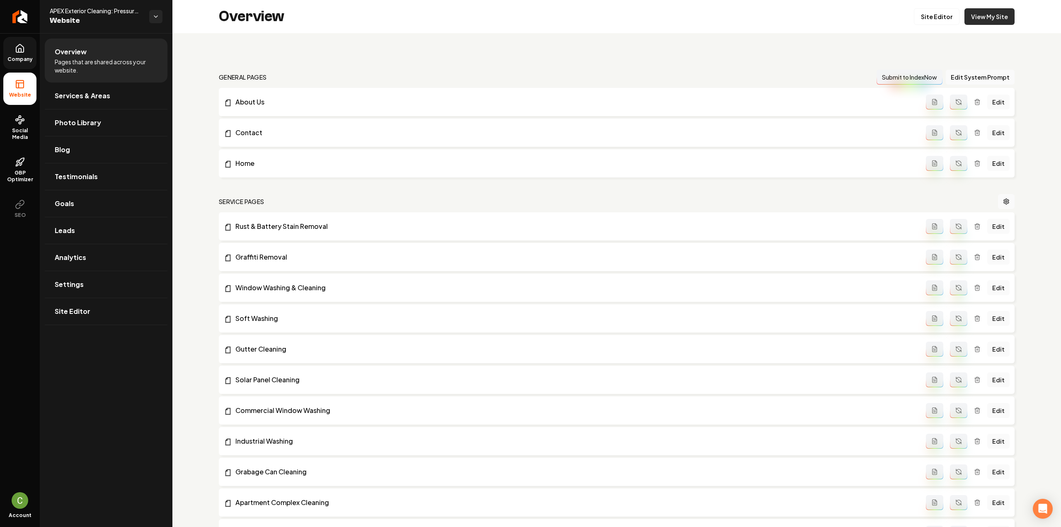
click at [965, 19] on link "View My Site" at bounding box center [990, 16] width 50 height 17
click at [131, 281] on link "Settings" at bounding box center [106, 284] width 123 height 27
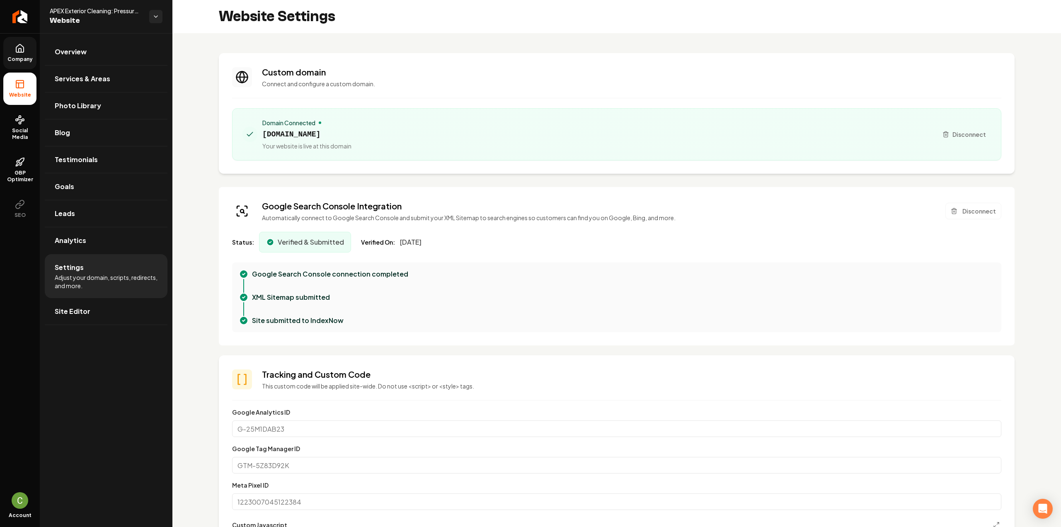
click at [14, 56] on span "Company" at bounding box center [20, 59] width 32 height 7
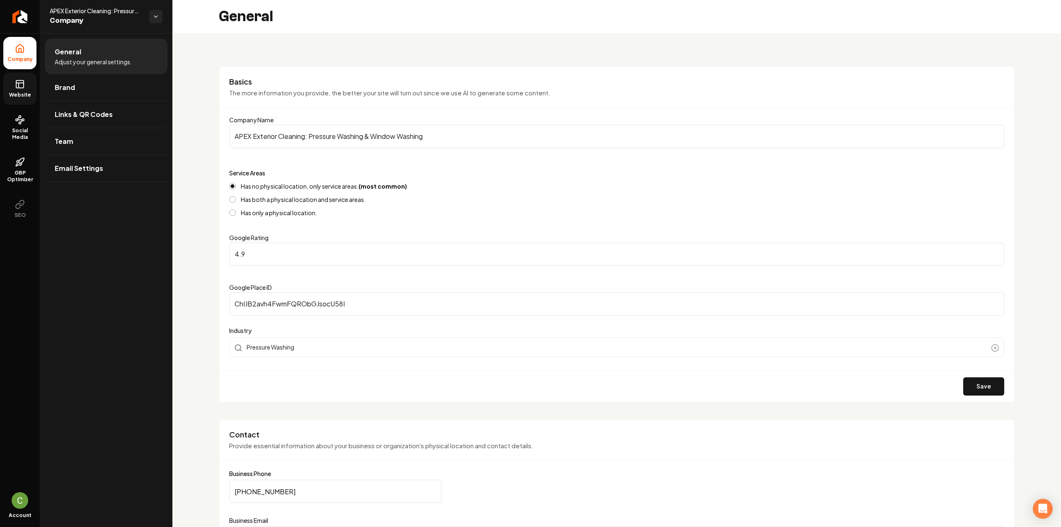
click at [27, 90] on link "Website" at bounding box center [19, 89] width 33 height 32
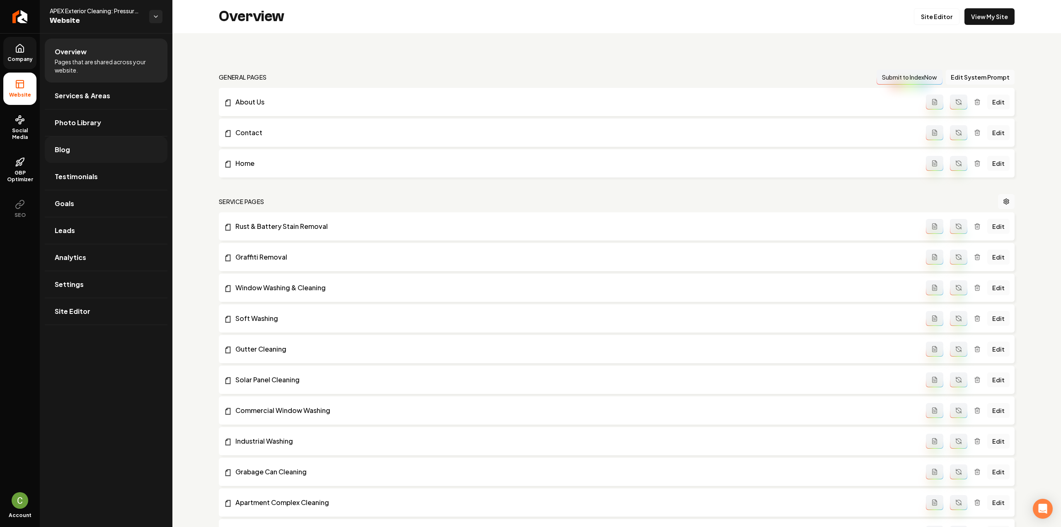
click at [69, 150] on span "Blog" at bounding box center [62, 150] width 15 height 10
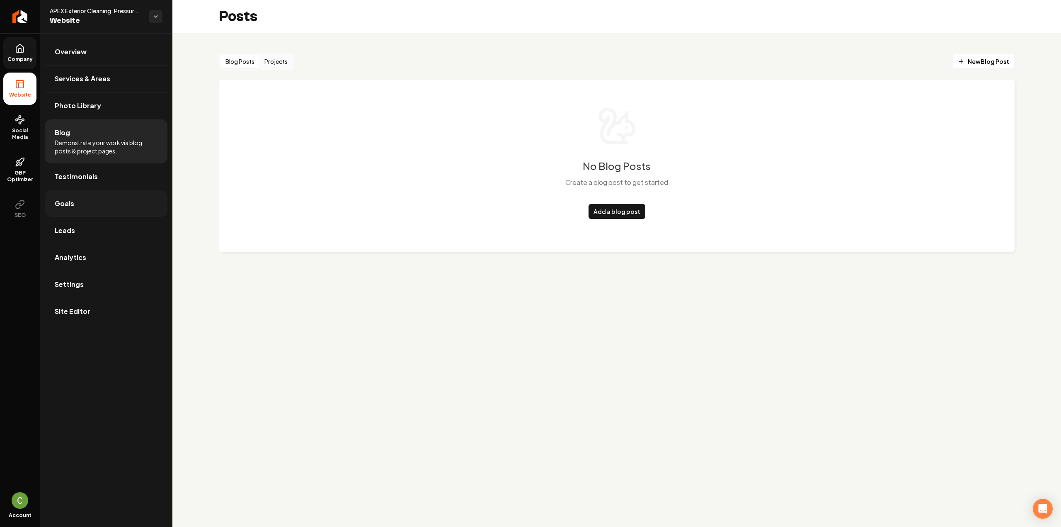
click at [108, 209] on link "Goals" at bounding box center [106, 203] width 123 height 27
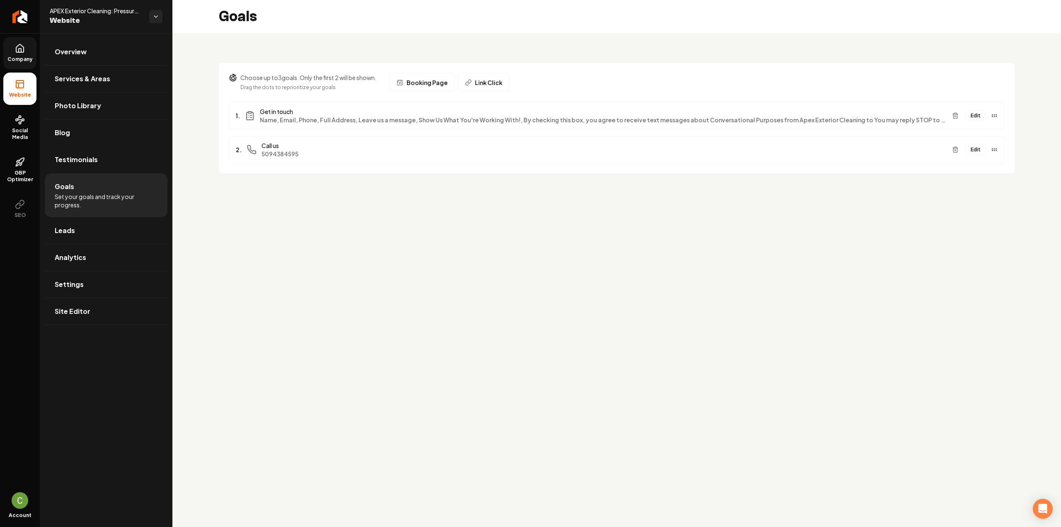
click at [975, 112] on button "Edit" at bounding box center [975, 115] width 21 height 11
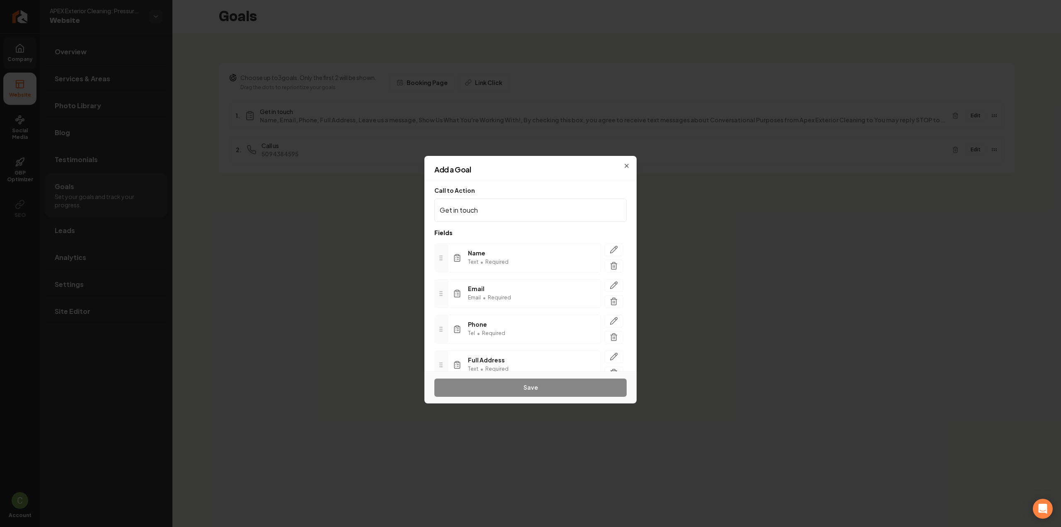
scroll to position [136, 0]
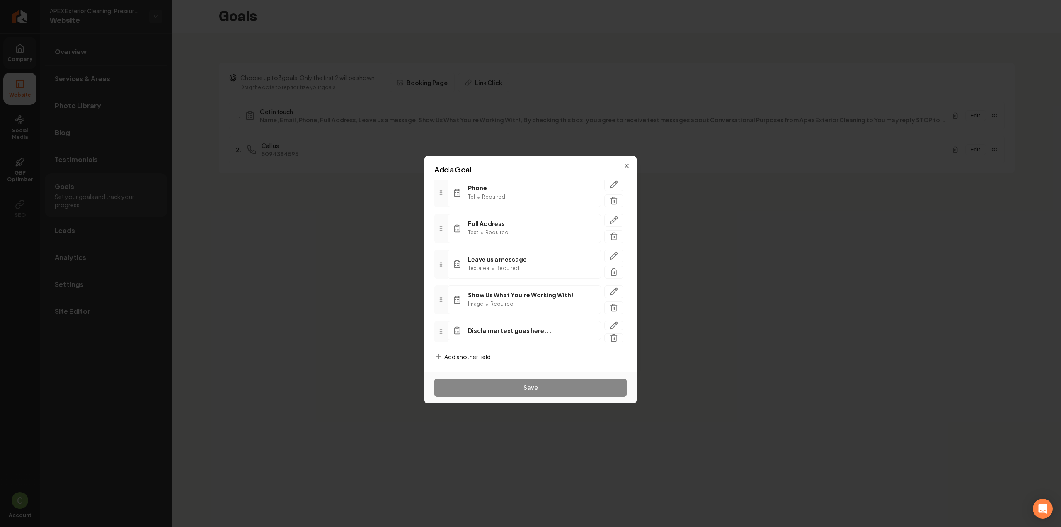
click at [611, 325] on icon "button" at bounding box center [614, 325] width 7 height 7
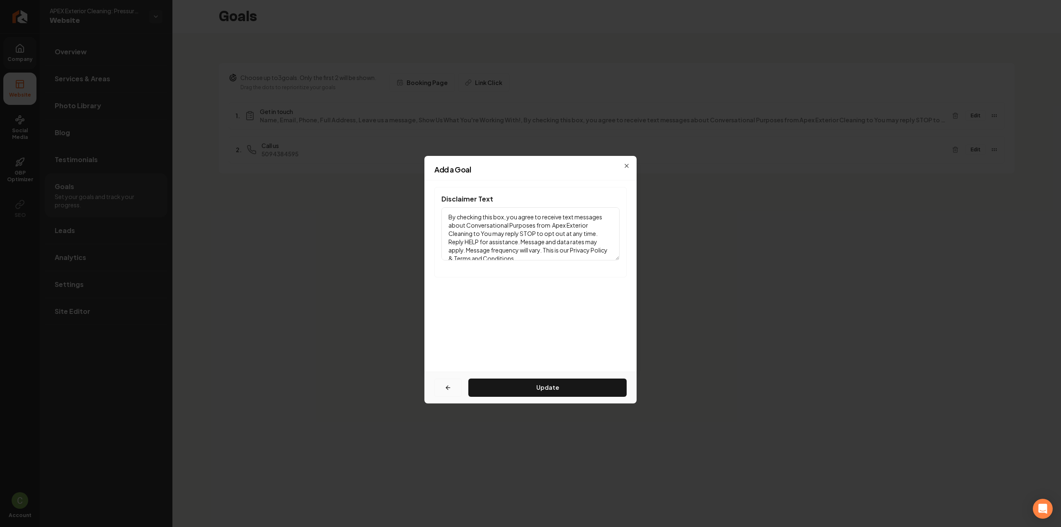
click at [448, 386] on icon "button" at bounding box center [448, 387] width 7 height 7
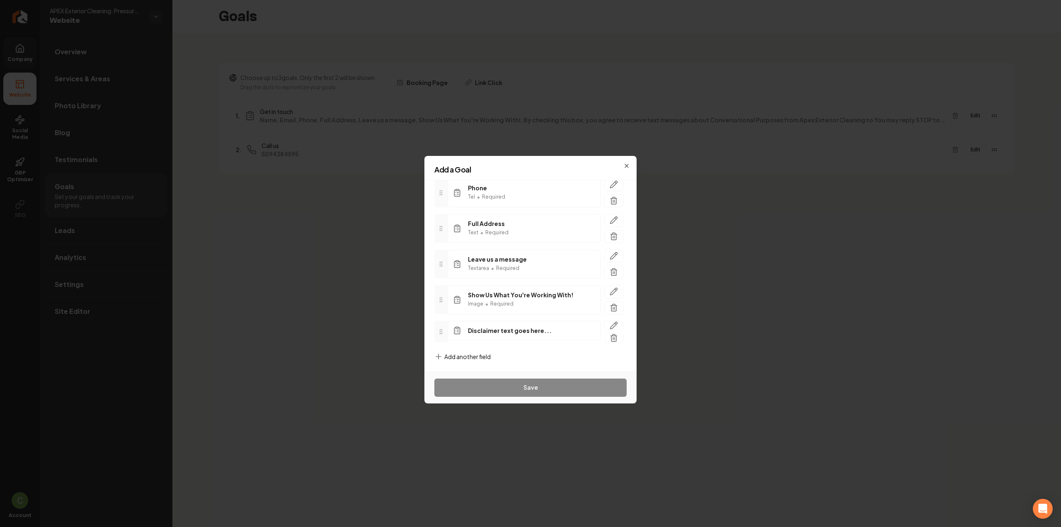
click at [460, 354] on span "Add another field" at bounding box center [467, 356] width 46 height 8
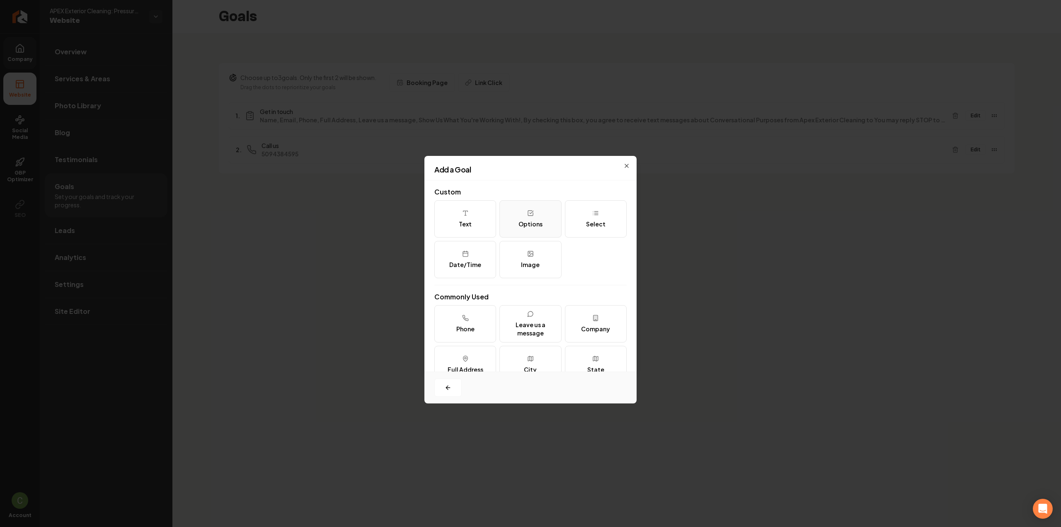
click at [544, 222] on button "Options" at bounding box center [531, 218] width 62 height 37
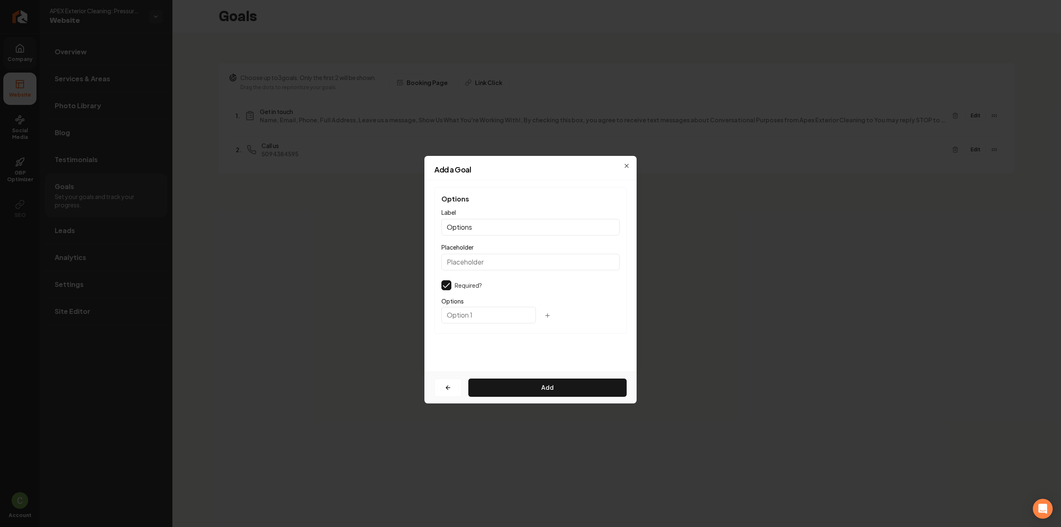
click at [483, 228] on input "Options" at bounding box center [530, 227] width 178 height 17
paste input "By checking this box, you agree to receive text messages about Conversational P…"
drag, startPoint x: 614, startPoint y: 229, endPoint x: 425, endPoint y: 229, distance: 189.0
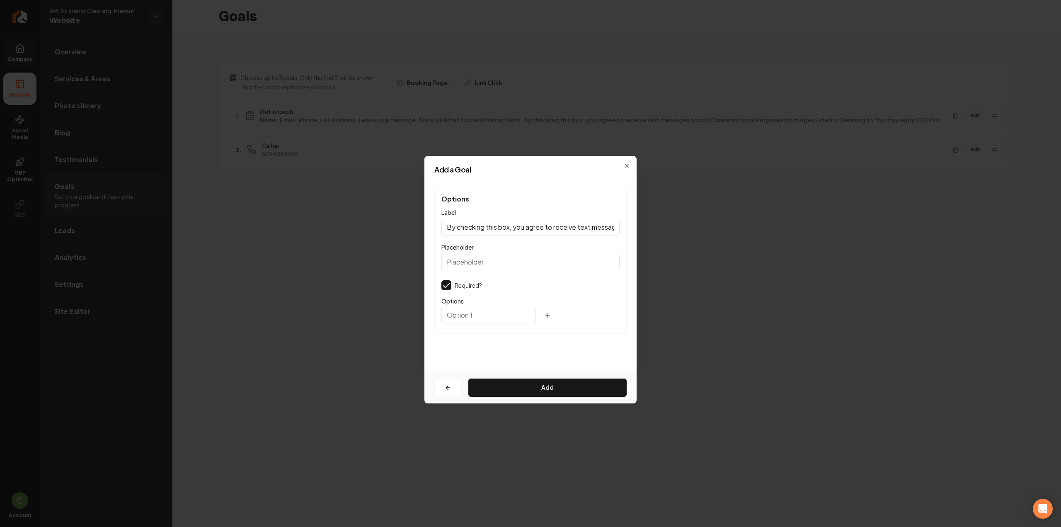
click at [425, 229] on div "Options Label By checking this box, you agree to receive text messages about Co…" at bounding box center [530, 275] width 212 height 191
click at [476, 229] on input "By checking this box, you agree to receive text messages about Conversational P…" at bounding box center [530, 227] width 178 height 17
type input "By checking this box, you agree to receive text messages about Conversational P…"
click at [451, 313] on input "text" at bounding box center [488, 315] width 95 height 17
type input "Yes"
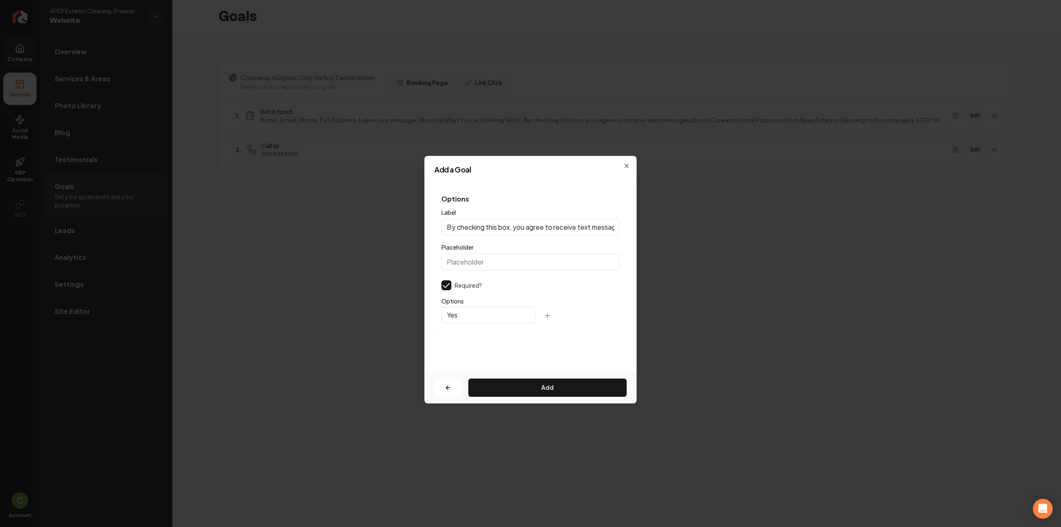
click at [539, 315] on button "button" at bounding box center [547, 315] width 17 height 15
type input "No"
drag, startPoint x: 534, startPoint y: 227, endPoint x: 589, endPoint y: 231, distance: 55.3
click at [589, 231] on input "By checking this box, you agree to receive text messages about Conversational P…" at bounding box center [530, 227] width 178 height 17
click at [584, 231] on input "By checking this box, you agree to receive text messages about Conversational P…" at bounding box center [530, 227] width 178 height 17
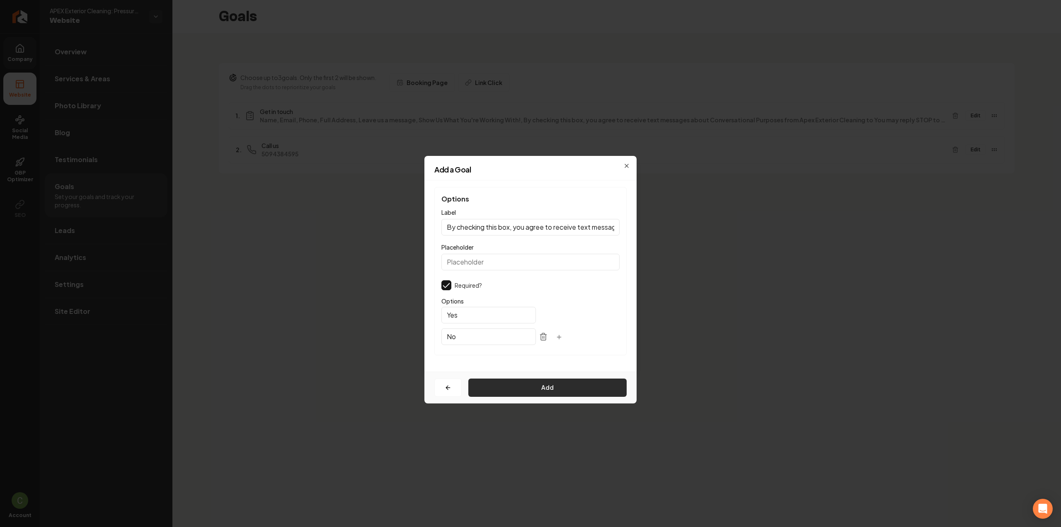
click at [494, 382] on button "Add" at bounding box center [547, 387] width 158 height 18
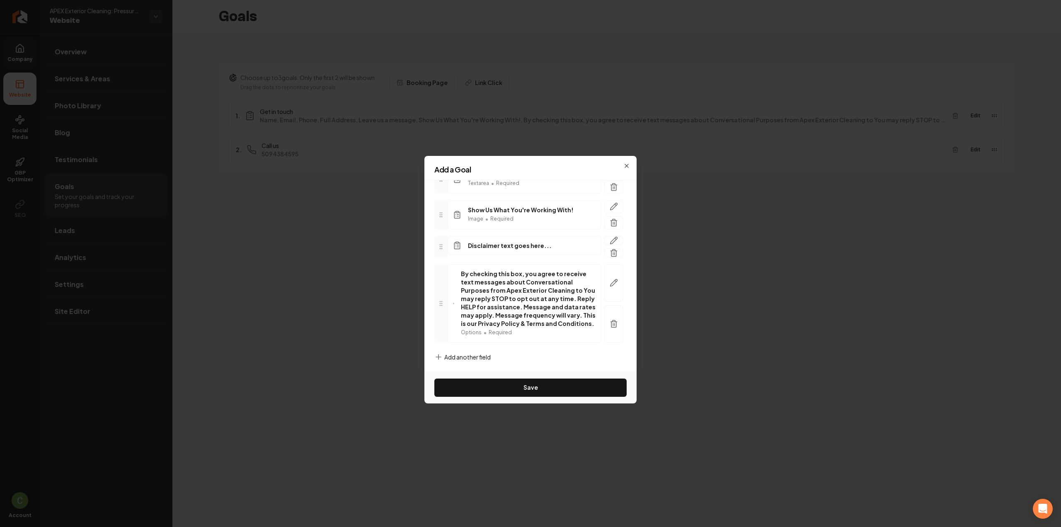
click at [451, 354] on span "Add another field" at bounding box center [467, 357] width 46 height 8
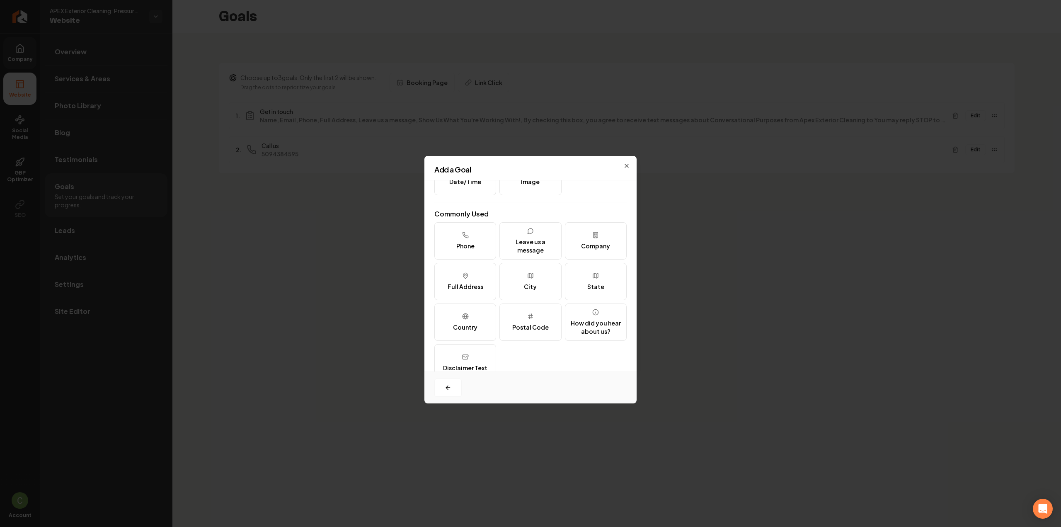
scroll to position [101, 0]
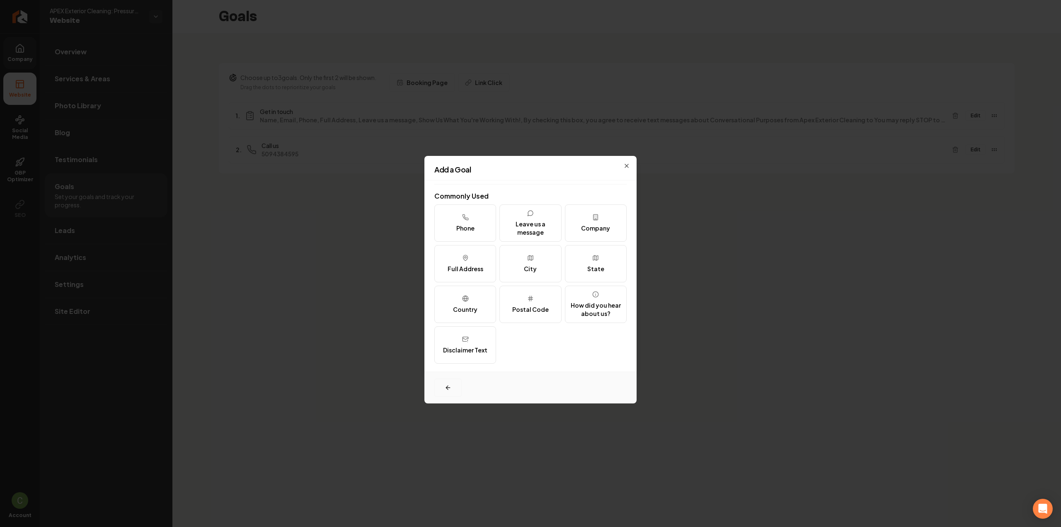
click at [453, 382] on button "button" at bounding box center [447, 387] width 27 height 18
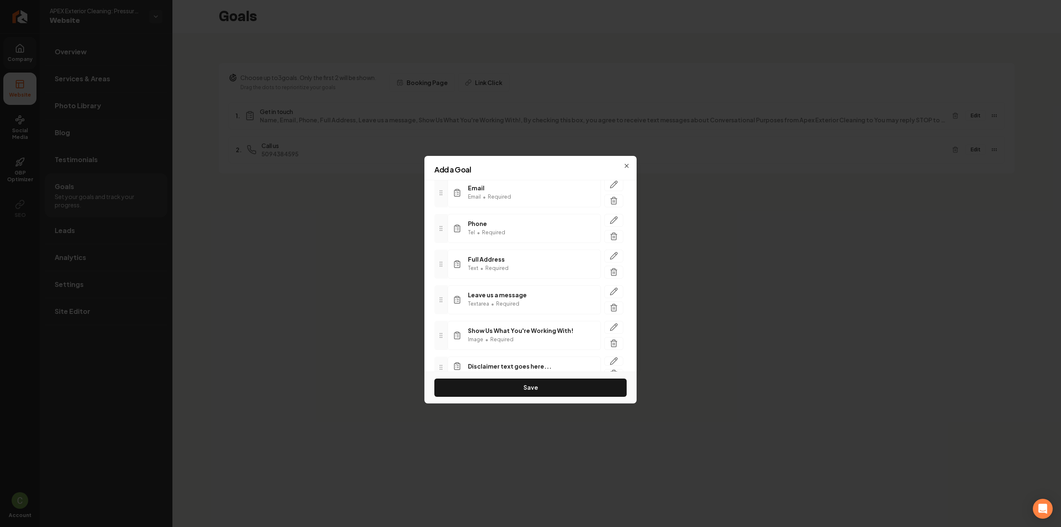
scroll to position [221, 0]
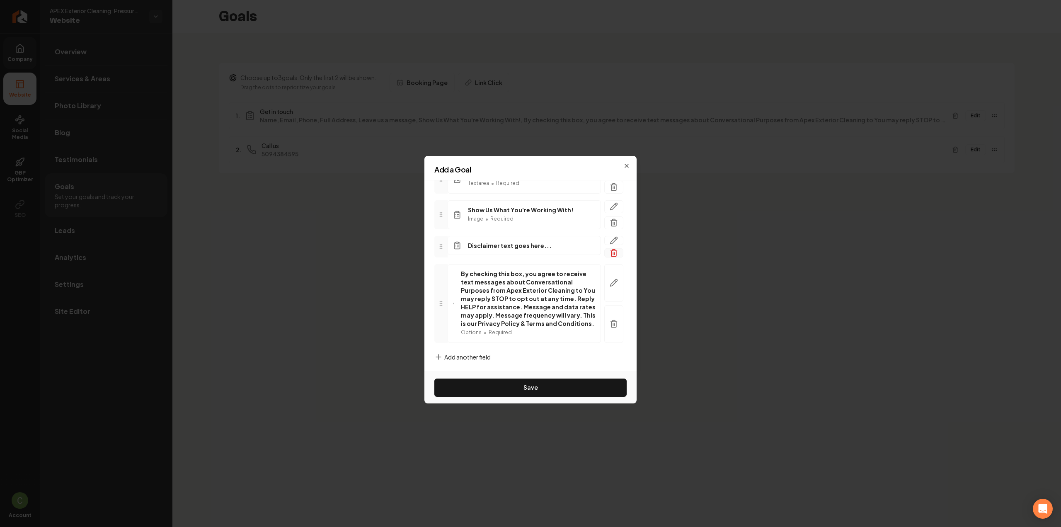
click at [610, 249] on icon "button" at bounding box center [614, 253] width 8 height 8
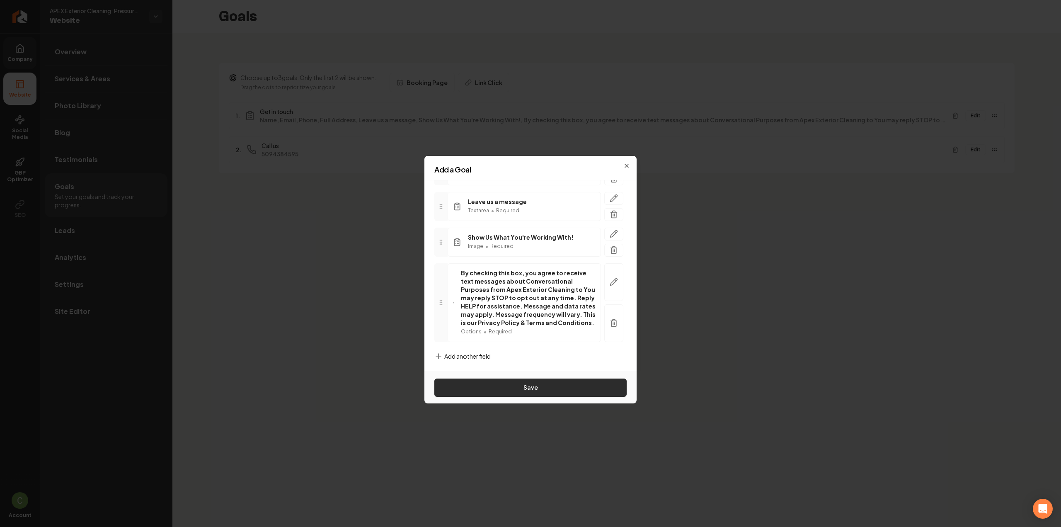
click at [487, 391] on button "Save" at bounding box center [530, 387] width 192 height 18
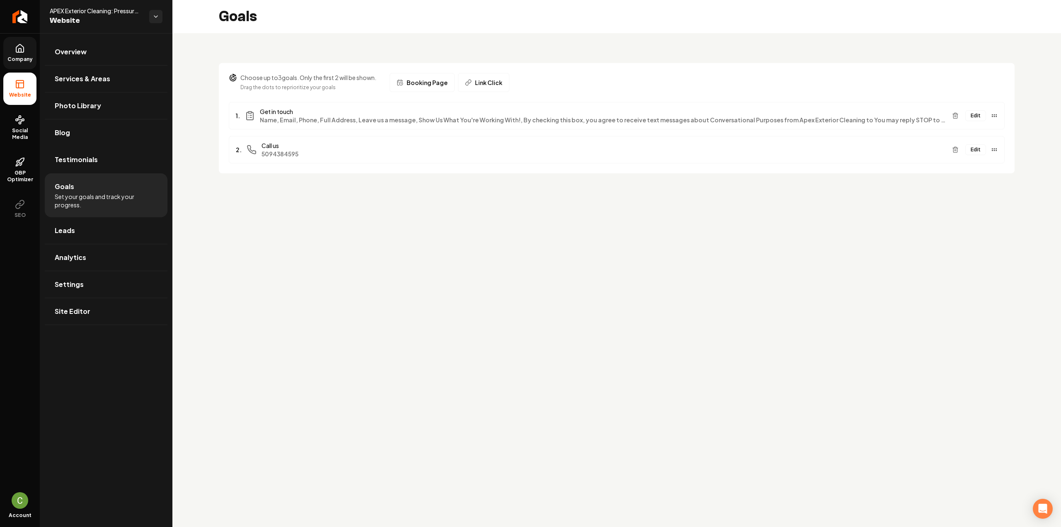
click at [22, 54] on link "Company" at bounding box center [19, 53] width 33 height 32
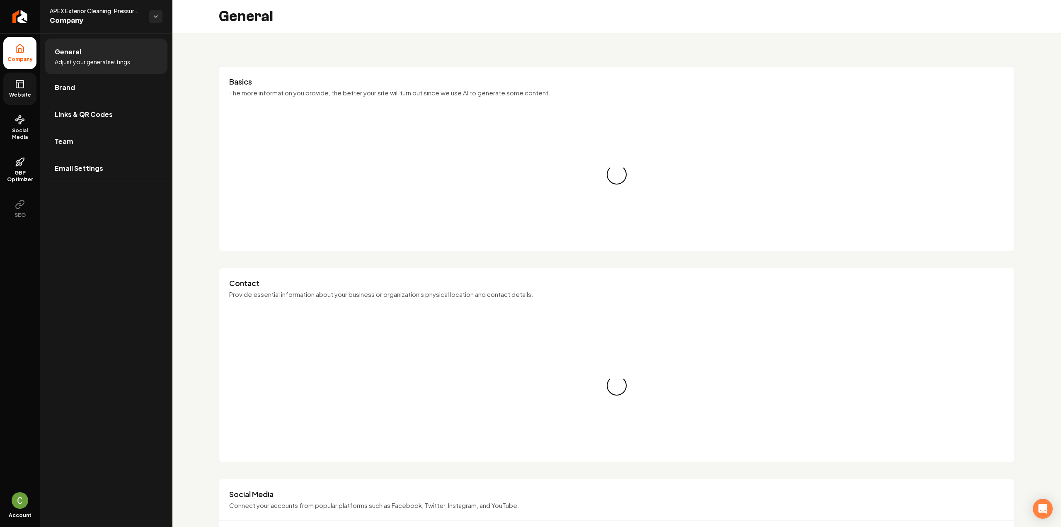
click at [22, 78] on link "Website" at bounding box center [19, 89] width 33 height 32
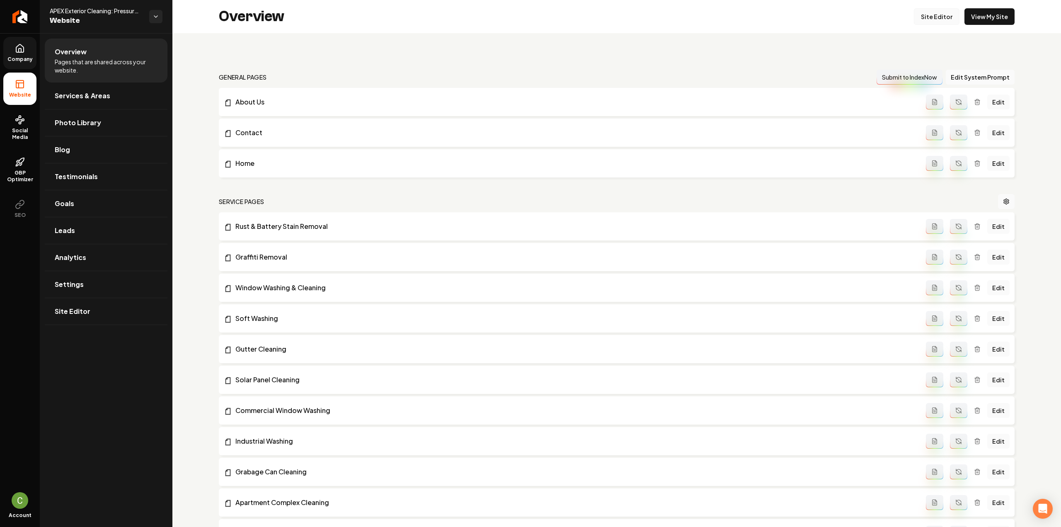
click at [939, 11] on link "Site Editor" at bounding box center [937, 16] width 46 height 17
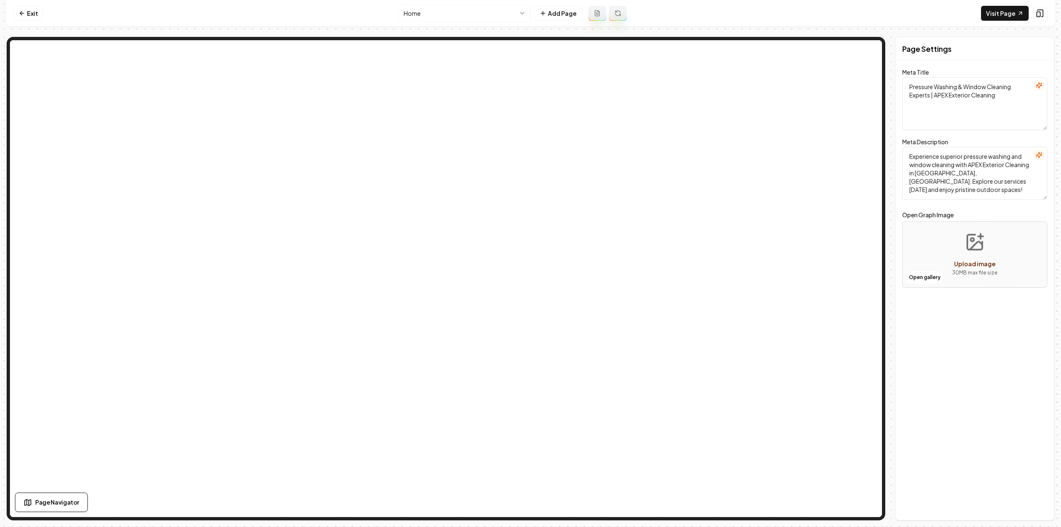
click at [463, 8] on html "Computer Required This feature is only available on a computer. Please switch t…" at bounding box center [530, 263] width 1061 height 527
click at [1016, 17] on link "Visit Page" at bounding box center [1005, 13] width 48 height 15
click at [30, 13] on link "Exit" at bounding box center [28, 13] width 30 height 15
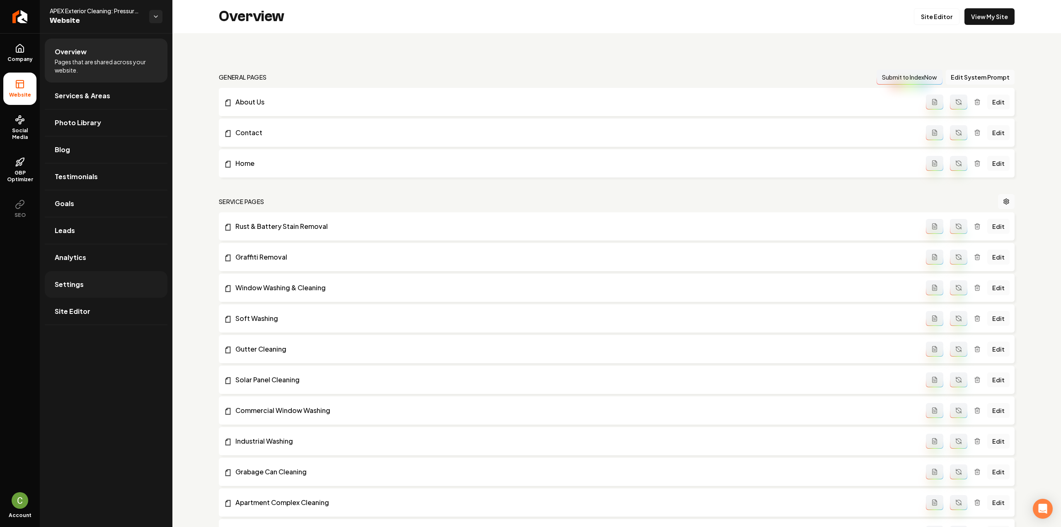
click at [80, 276] on link "Settings" at bounding box center [106, 284] width 123 height 27
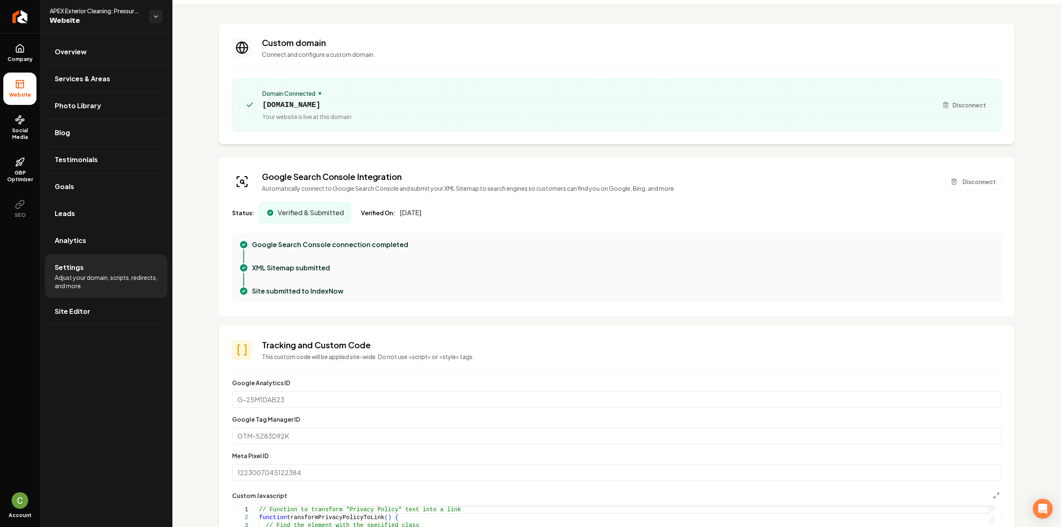
scroll to position [41, 0]
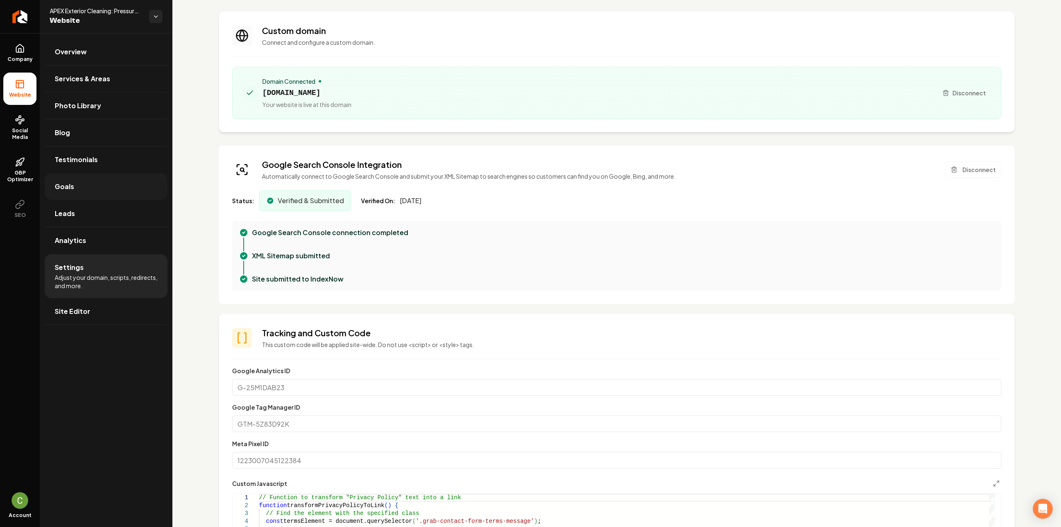
click at [82, 189] on link "Goals" at bounding box center [106, 186] width 123 height 27
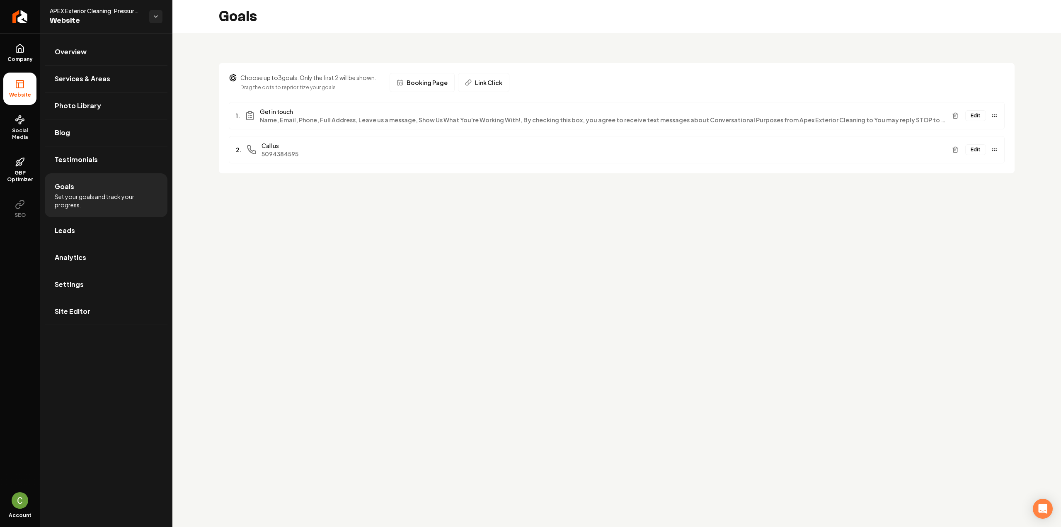
click at [980, 114] on button "Edit" at bounding box center [975, 115] width 21 height 11
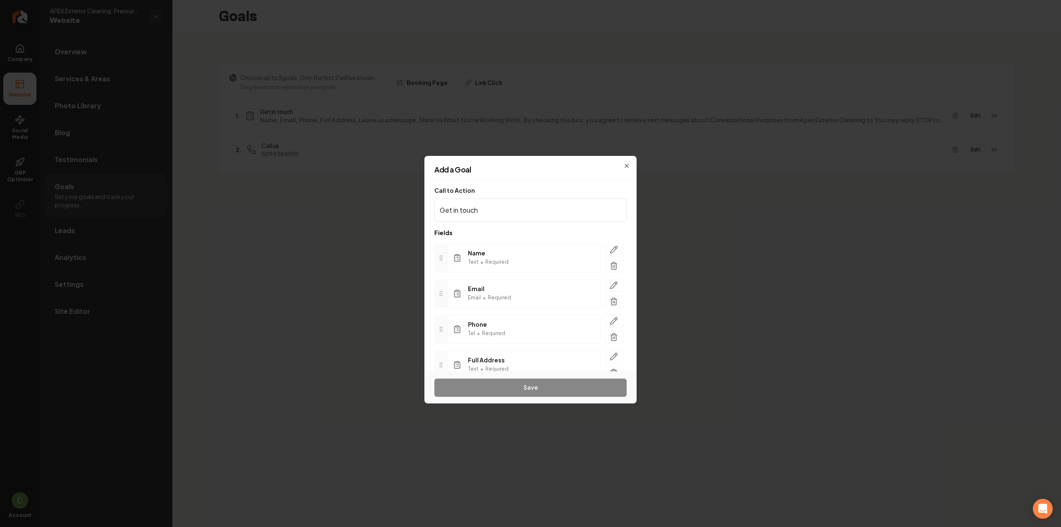
scroll to position [194, 0]
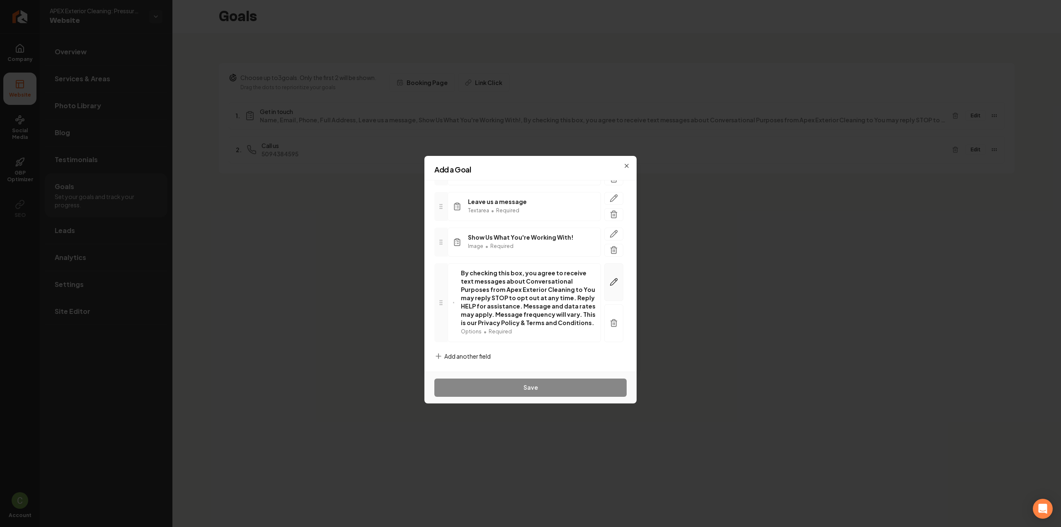
click at [604, 281] on button "button" at bounding box center [613, 282] width 19 height 38
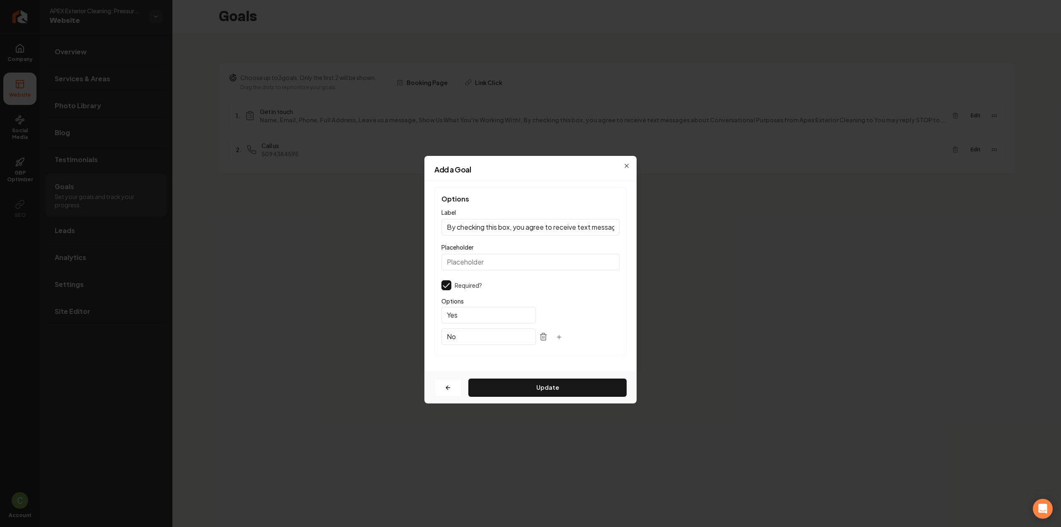
drag, startPoint x: 554, startPoint y: 229, endPoint x: 582, endPoint y: 231, distance: 28.2
click at [582, 231] on input "By checking this box, you agree to receive text messages about Conversational P…" at bounding box center [530, 227] width 178 height 17
type input "By checking this box, you agree to receive text messages about Conversational P…"
click at [552, 392] on button "Update" at bounding box center [547, 387] width 158 height 18
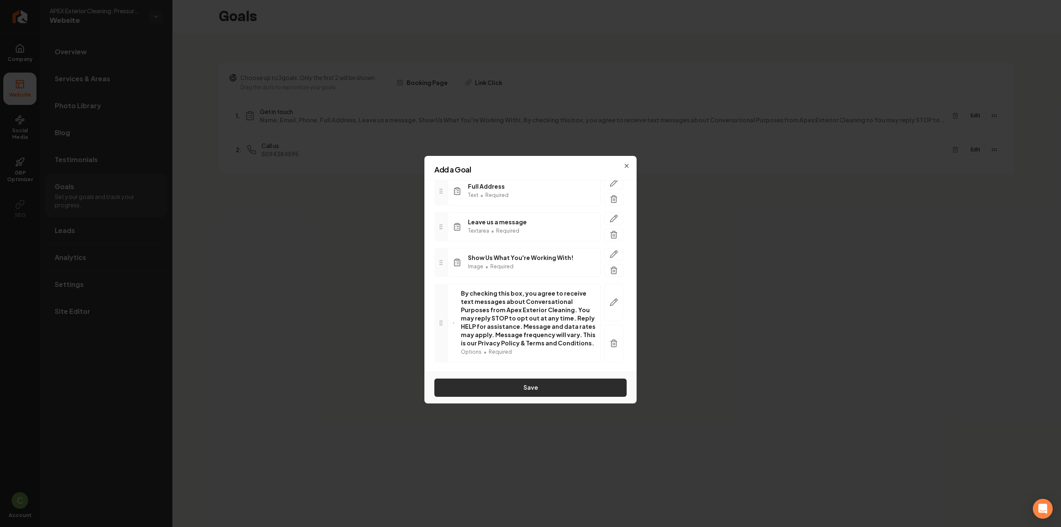
scroll to position [194, 0]
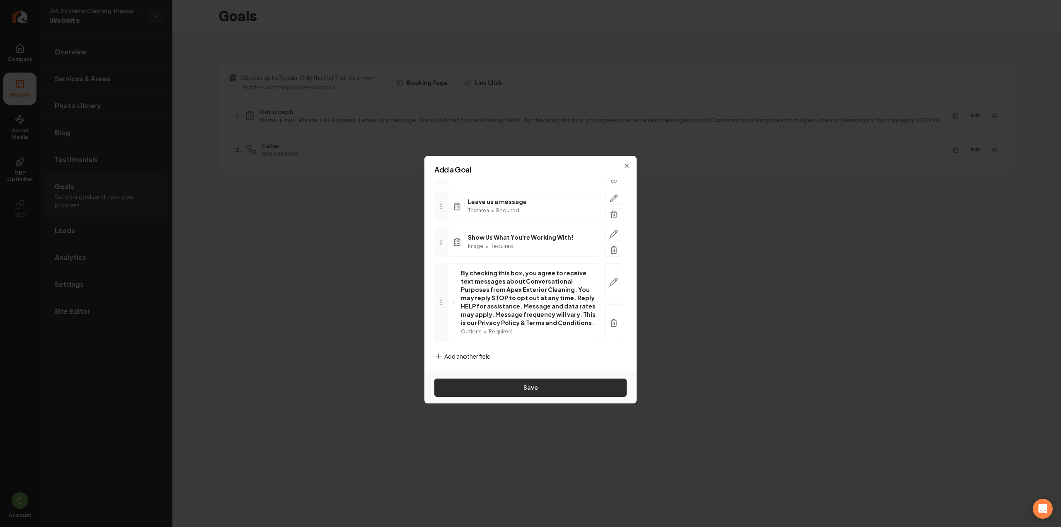
click at [517, 391] on button "Save" at bounding box center [530, 387] width 192 height 18
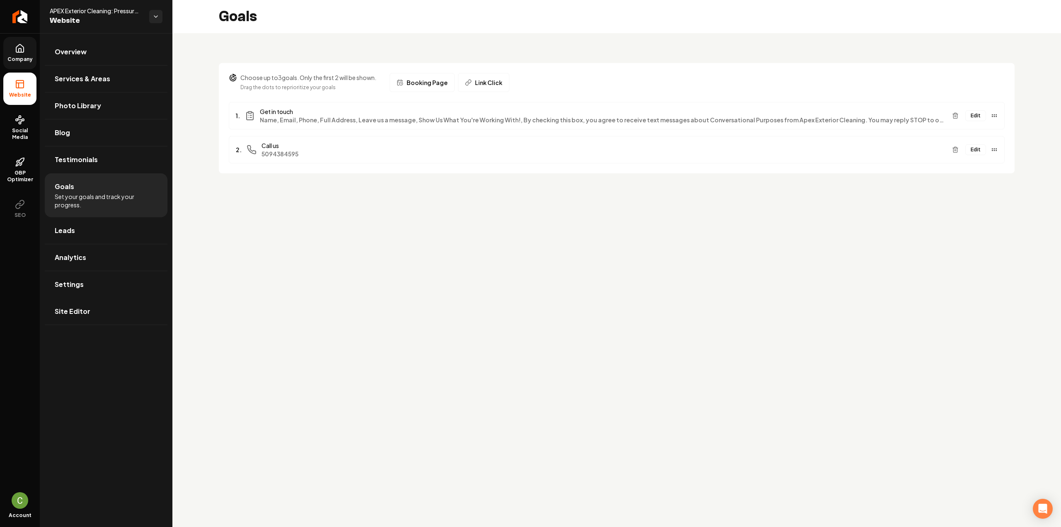
drag, startPoint x: 14, startPoint y: 58, endPoint x: 15, endPoint y: 66, distance: 8.8
click at [14, 58] on span "Company" at bounding box center [20, 59] width 32 height 7
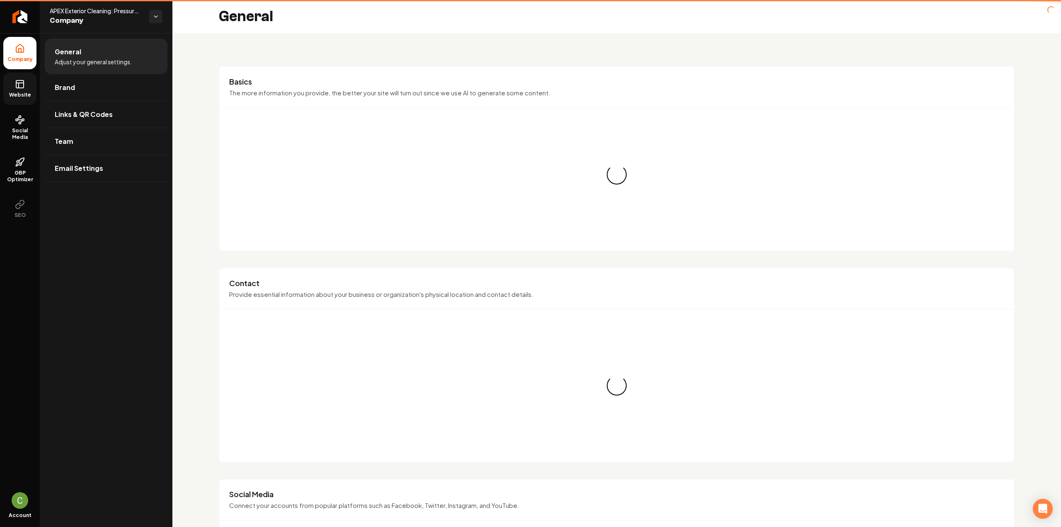
click at [18, 82] on icon at bounding box center [20, 84] width 10 height 10
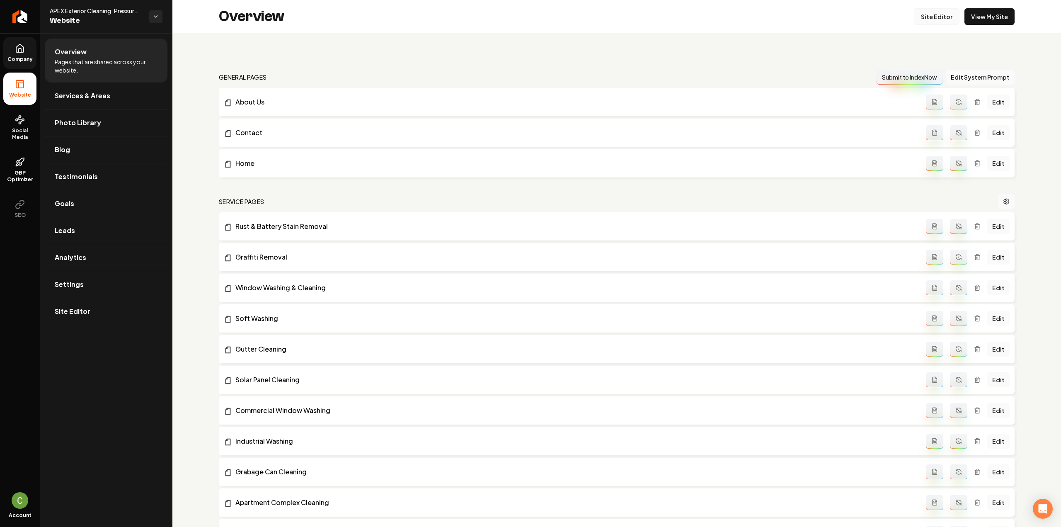
click at [929, 12] on link "Site Editor" at bounding box center [937, 16] width 46 height 17
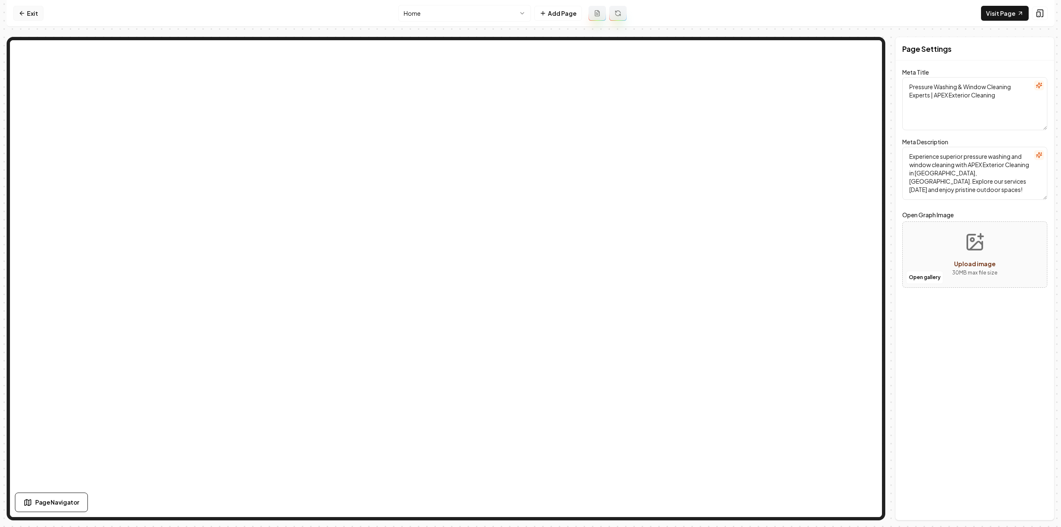
click at [25, 15] on link "Exit" at bounding box center [28, 13] width 30 height 15
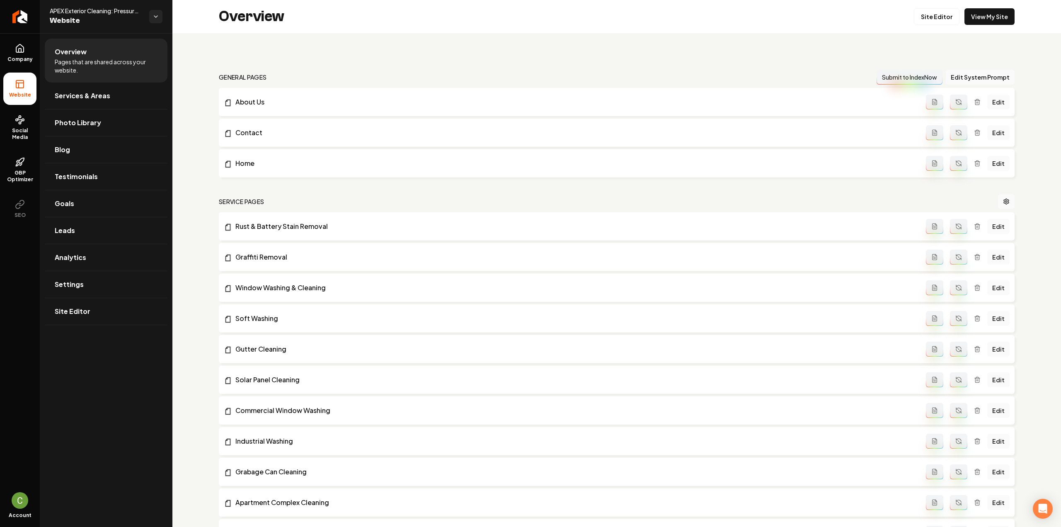
drag, startPoint x: 19, startPoint y: 58, endPoint x: 37, endPoint y: 76, distance: 25.2
click at [19, 58] on span "Company" at bounding box center [20, 59] width 32 height 7
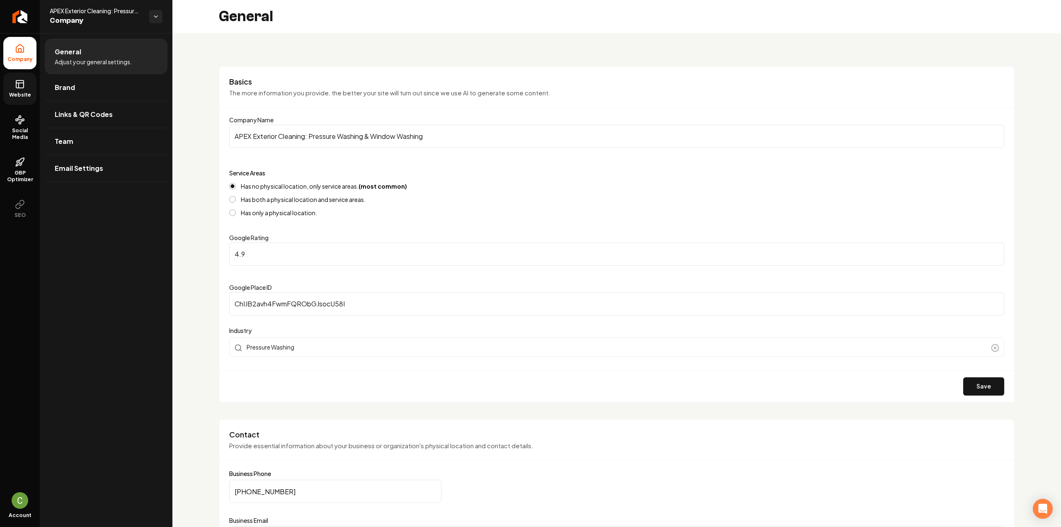
click at [27, 83] on link "Website" at bounding box center [19, 89] width 33 height 32
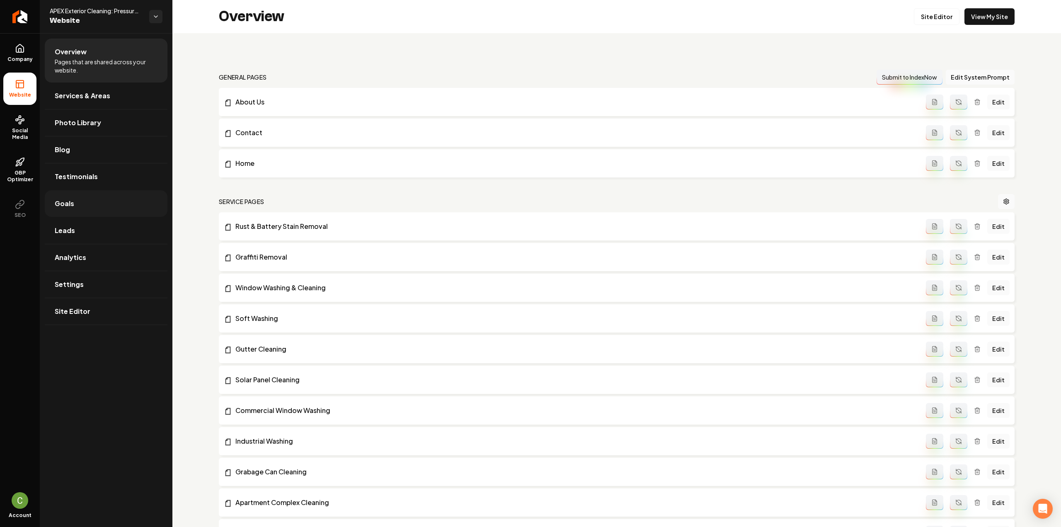
click at [89, 205] on link "Goals" at bounding box center [106, 203] width 123 height 27
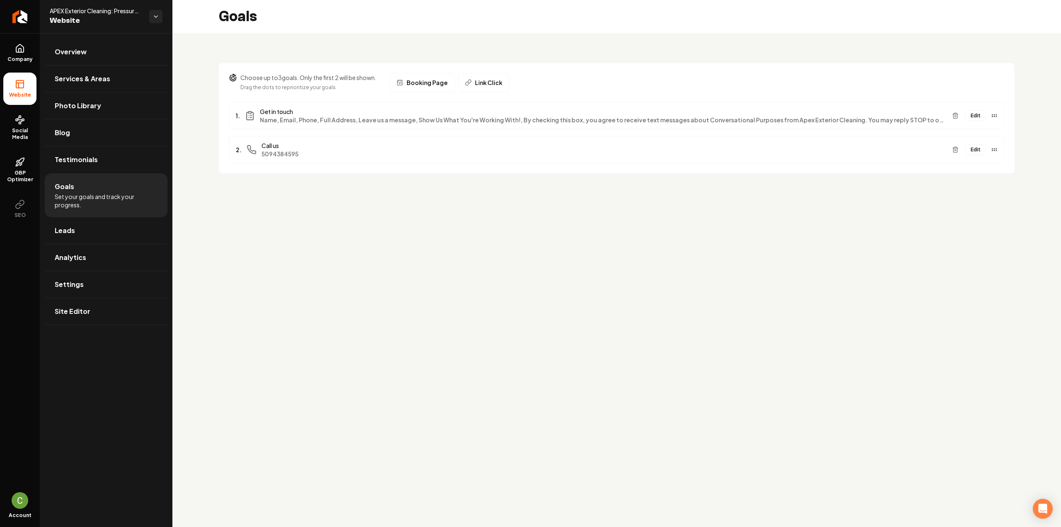
click at [982, 116] on button "Edit" at bounding box center [975, 115] width 21 height 11
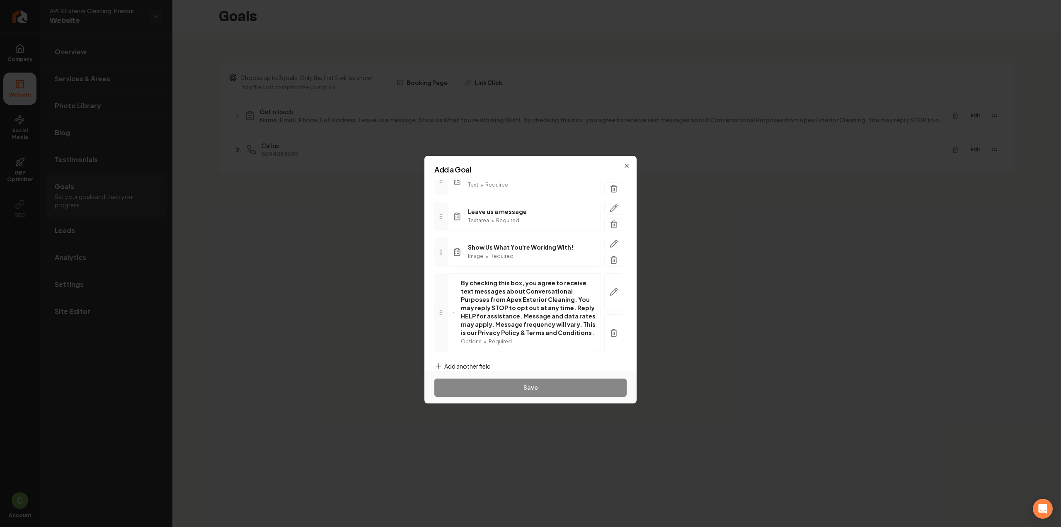
scroll to position [194, 0]
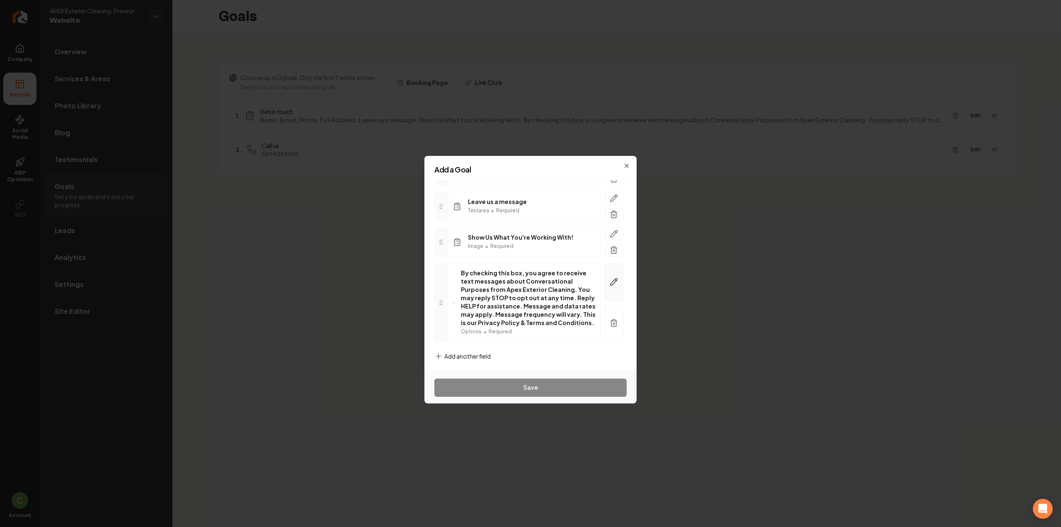
click at [609, 270] on button "button" at bounding box center [613, 282] width 19 height 38
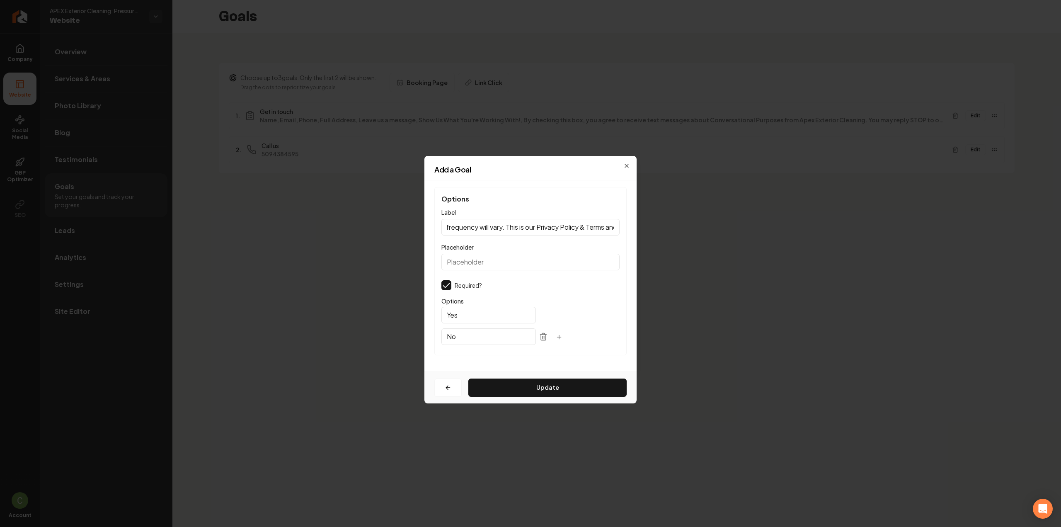
scroll to position [0, 767]
drag, startPoint x: 583, startPoint y: 227, endPoint x: 684, endPoint y: 227, distance: 100.7
click at [684, 227] on body "Company Website Social Media GBP Optimizer SEO Account APEX Exterior Cleaning: …" at bounding box center [530, 263] width 1061 height 527
click at [531, 238] on div "Options Label By checking this box, you agree to receive text messages about Co…" at bounding box center [530, 271] width 192 height 168
drag, startPoint x: 532, startPoint y: 231, endPoint x: 636, endPoint y: 238, distance: 104.2
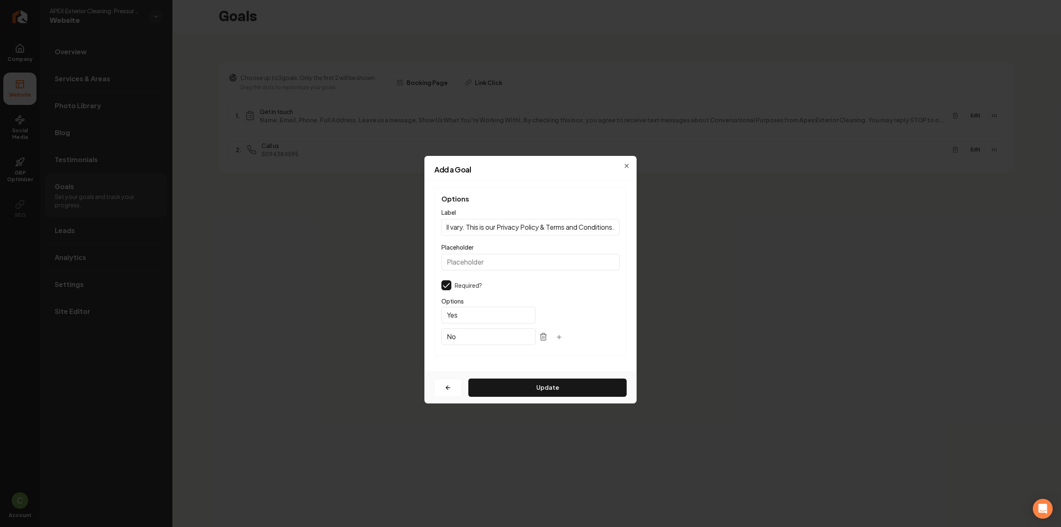
click at [636, 238] on div "Options Label By checking this box, you agree to receive text messages about Co…" at bounding box center [530, 275] width 212 height 191
click at [505, 227] on input "By checking this box, you agree to receive text messages about Conversational P…" at bounding box center [530, 227] width 178 height 17
drag, startPoint x: 464, startPoint y: 227, endPoint x: 626, endPoint y: 226, distance: 161.7
click at [626, 226] on div "Options Label By checking this box, you agree to receive text messages about Co…" at bounding box center [530, 271] width 192 height 168
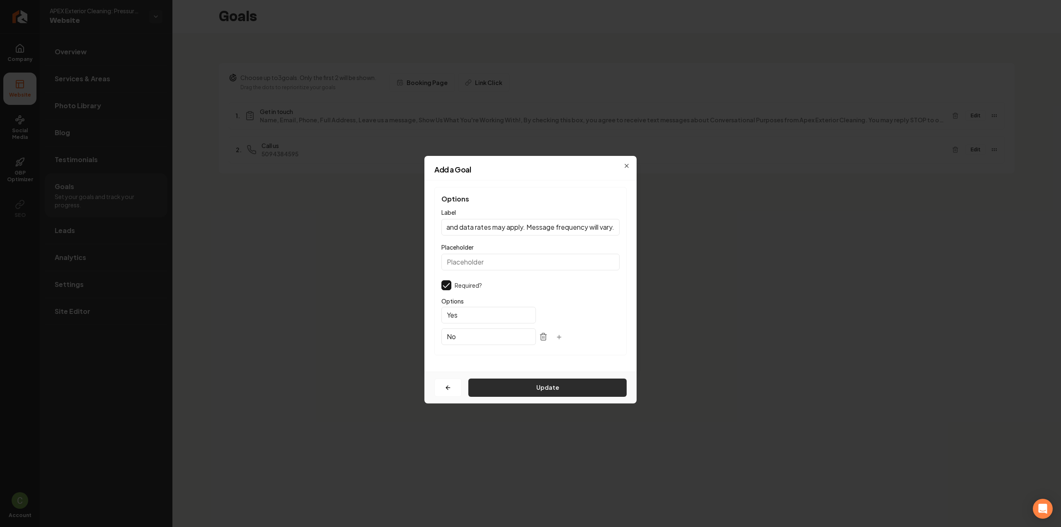
type input "By checking this box, you agree to receive text messages about Conversational P…"
click at [519, 393] on button "Update" at bounding box center [547, 387] width 158 height 18
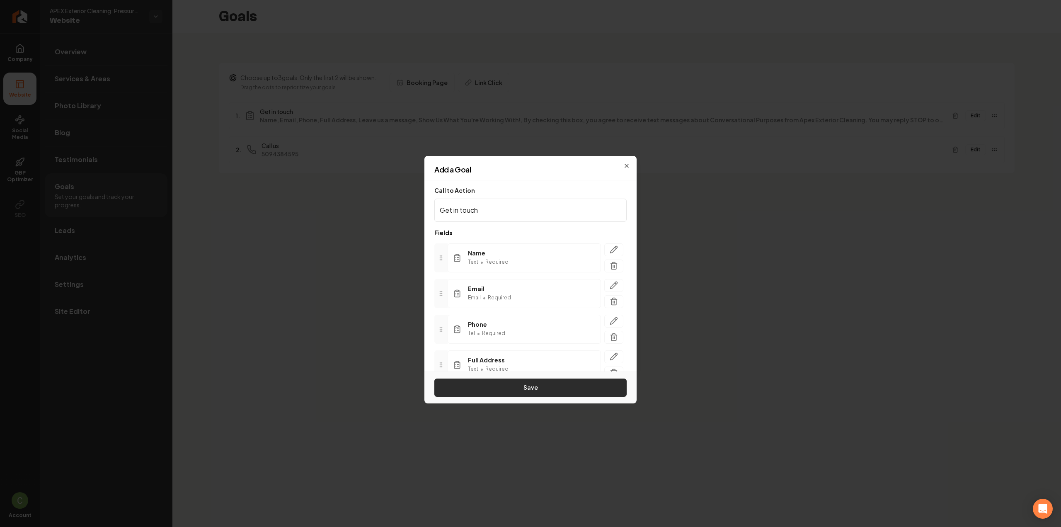
click at [520, 388] on button "Save" at bounding box center [530, 387] width 192 height 18
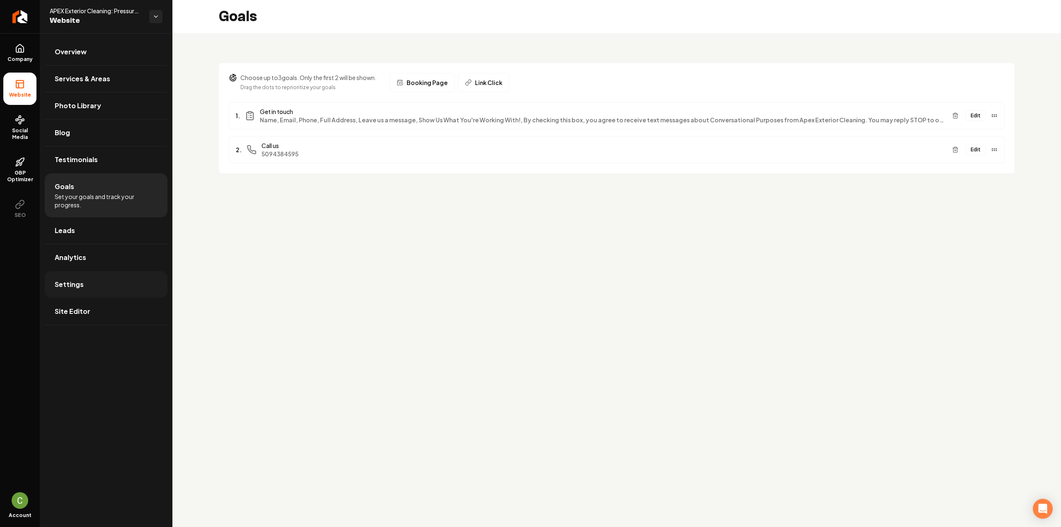
click at [87, 285] on link "Settings" at bounding box center [106, 284] width 123 height 27
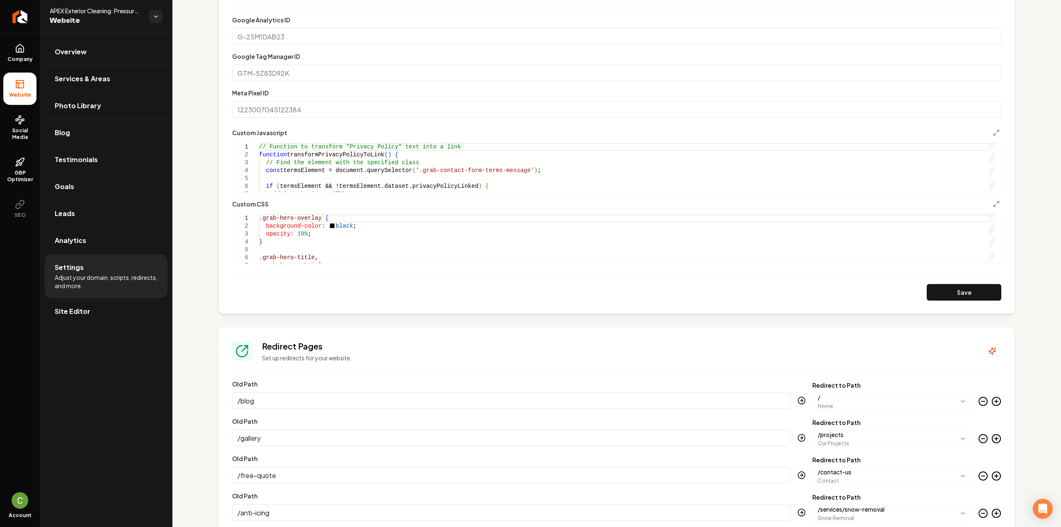
scroll to position [373, 0]
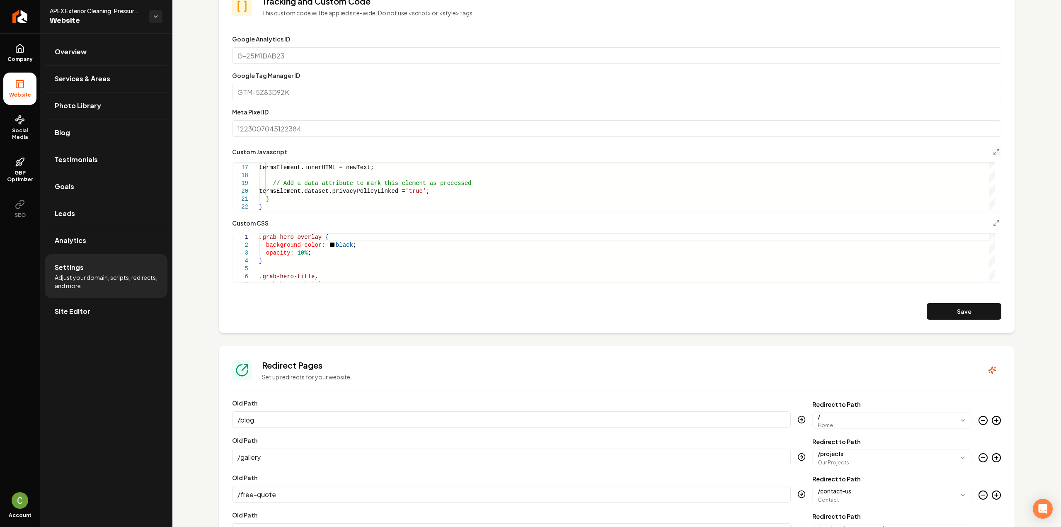
click at [992, 154] on button "Main content area" at bounding box center [997, 152] width 10 height 10
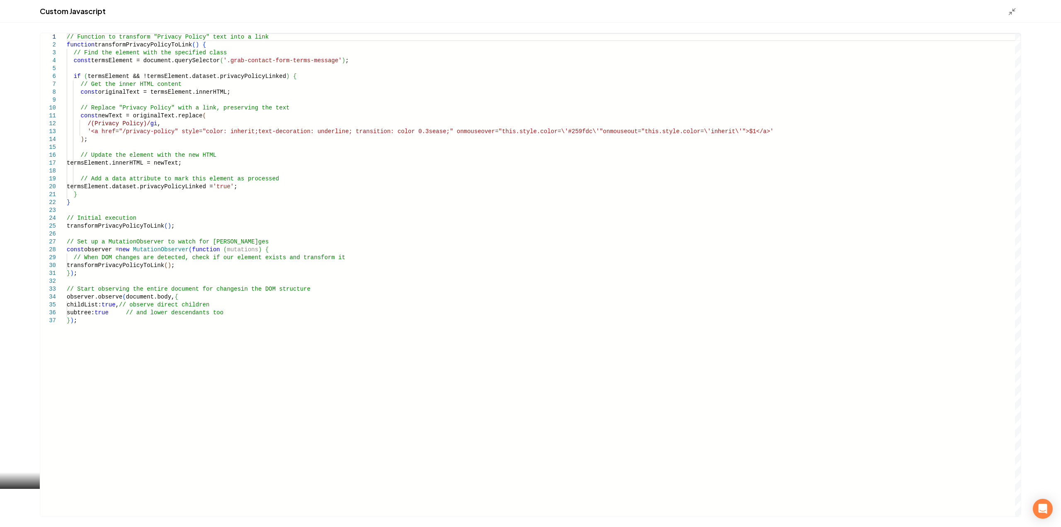
click at [204, 337] on div "// Function to transform "Privacy Policy" text int o a link function transformP…" at bounding box center [544, 274] width 954 height 483
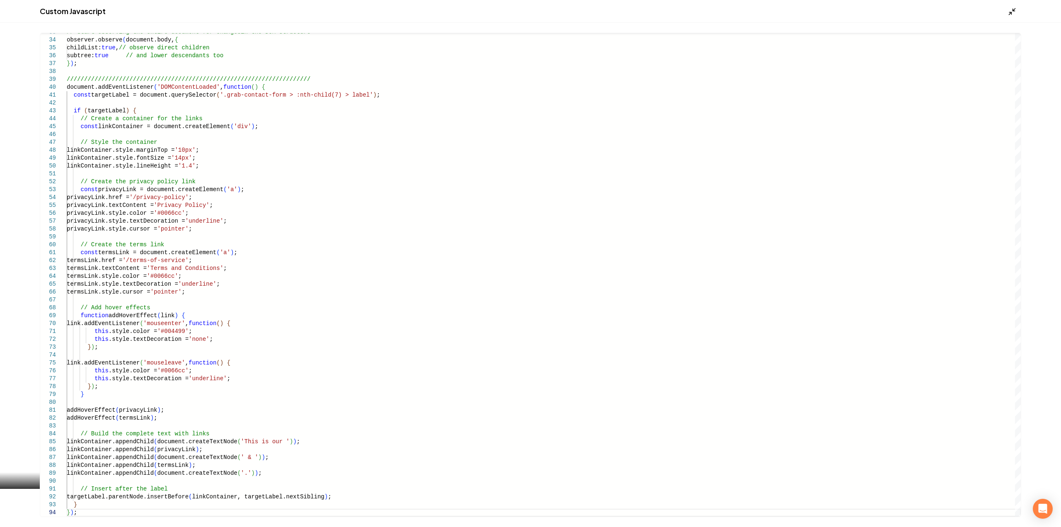
type textarea "**********"
click at [1013, 12] on icon "Main content area" at bounding box center [1012, 11] width 8 height 8
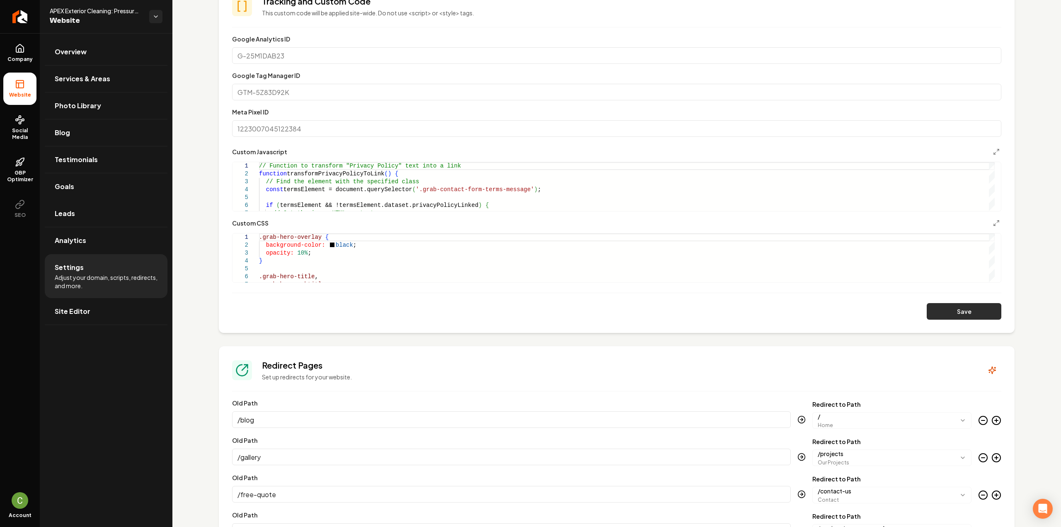
click at [936, 315] on button "Save" at bounding box center [964, 311] width 75 height 17
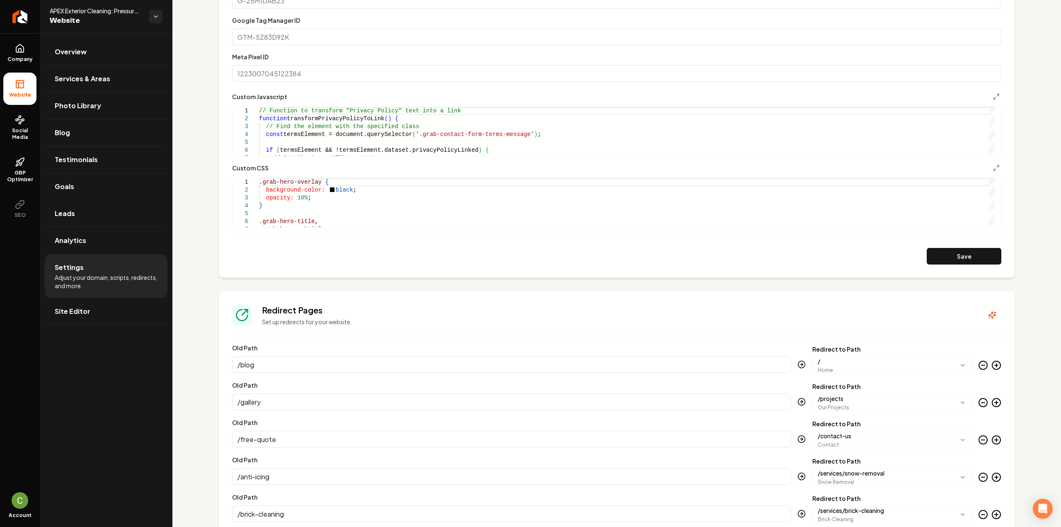
scroll to position [415, 0]
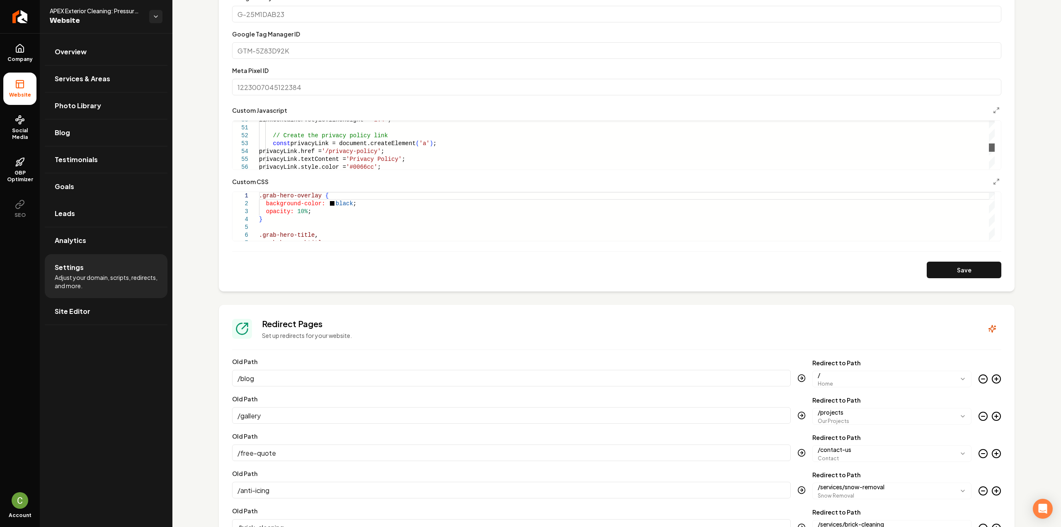
click at [989, 149] on div "Main content area" at bounding box center [992, 147] width 6 height 8
click at [968, 270] on button "Save" at bounding box center [964, 270] width 75 height 17
click at [994, 111] on polyline "Main content area" at bounding box center [995, 112] width 2 height 2
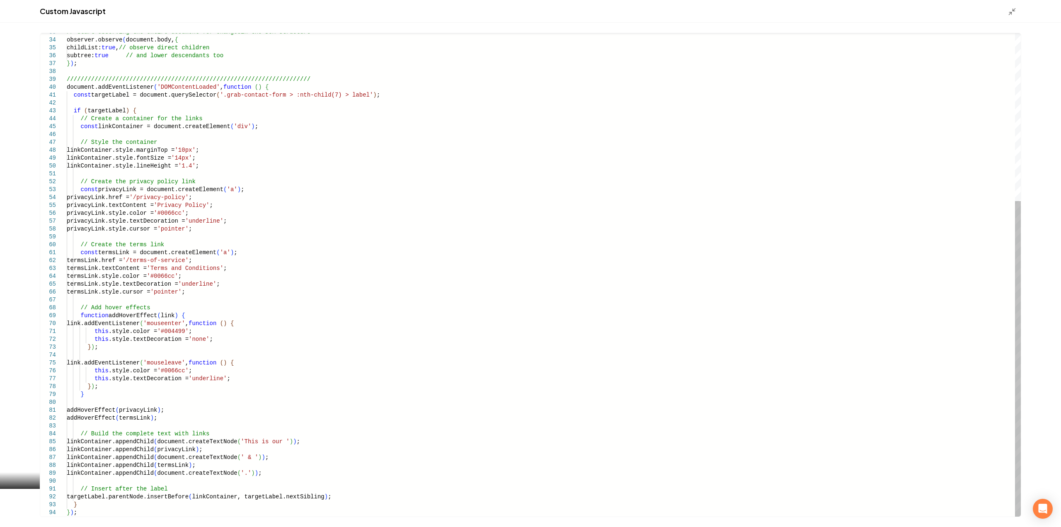
scroll to position [0, 0]
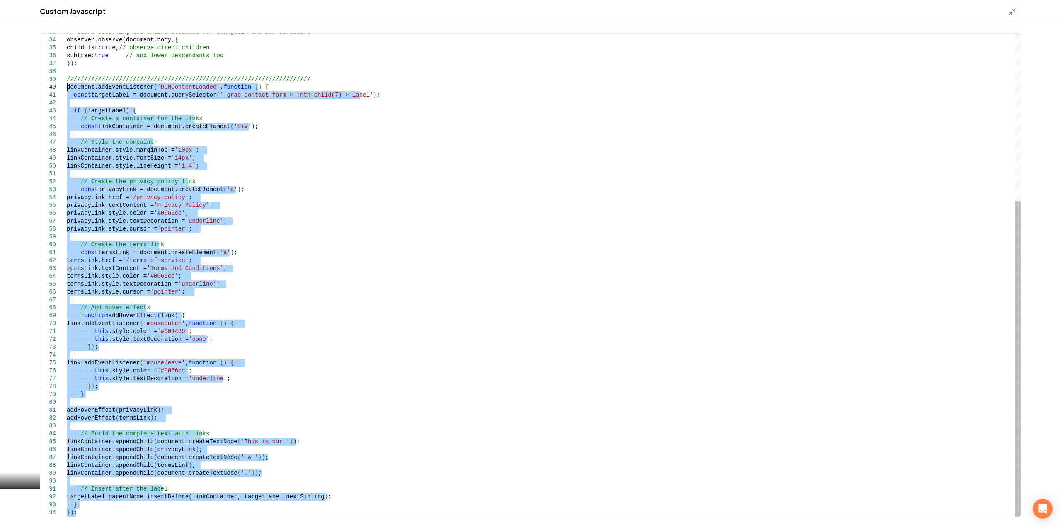
drag, startPoint x: 77, startPoint y: 517, endPoint x: 52, endPoint y: 89, distance: 428.1
click at [67, 89] on div "// Start observing the entire document for changes in the DOM structure observe…" at bounding box center [544, 146] width 954 height 740
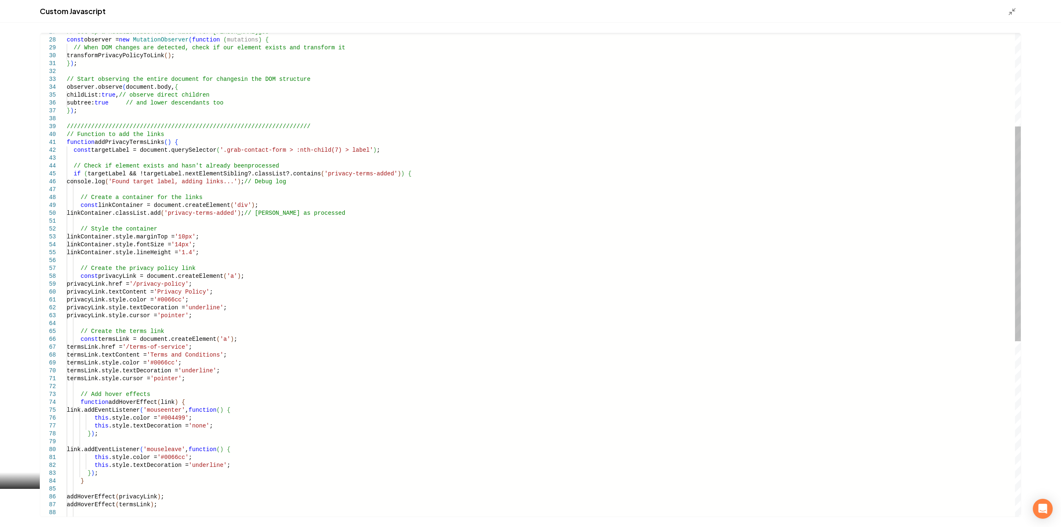
click at [348, 118] on div "this .style.textDecoration = 'none' ; } ) ; link.addEventListener ( 'mouseleave…" at bounding box center [544, 366] width 954 height 1087
click at [348, 126] on div "this .style.textDecoration = 'none' ; } ) ; link.addEventListener ( 'mouseleave…" at bounding box center [544, 366] width 954 height 1087
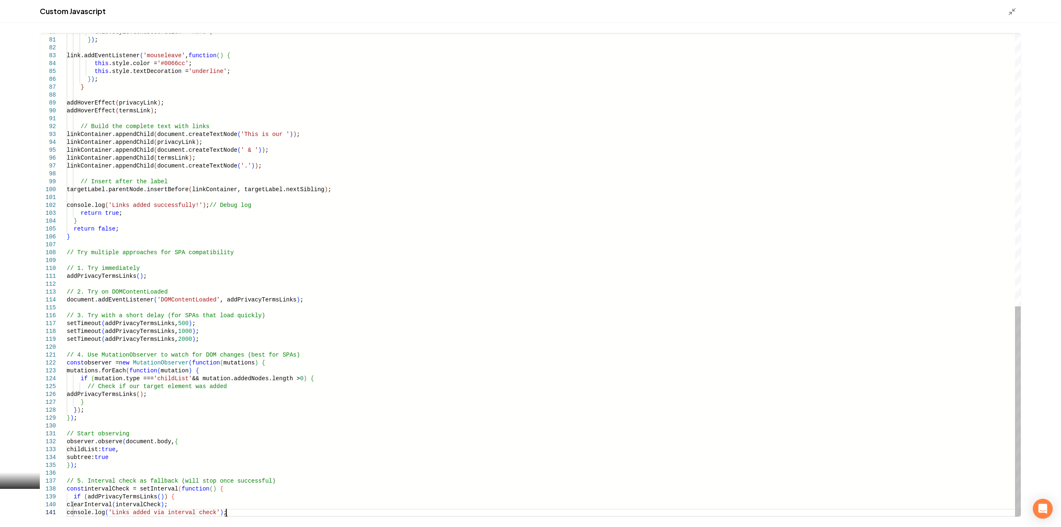
scroll to position [7, 0]
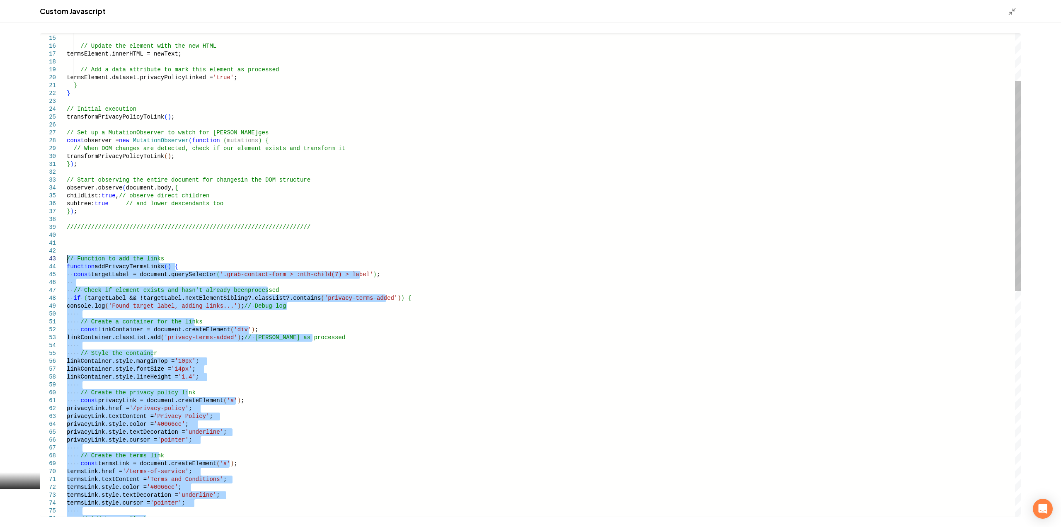
drag, startPoint x: 236, startPoint y: 512, endPoint x: 56, endPoint y: 260, distance: 309.9
type textarea "**********"
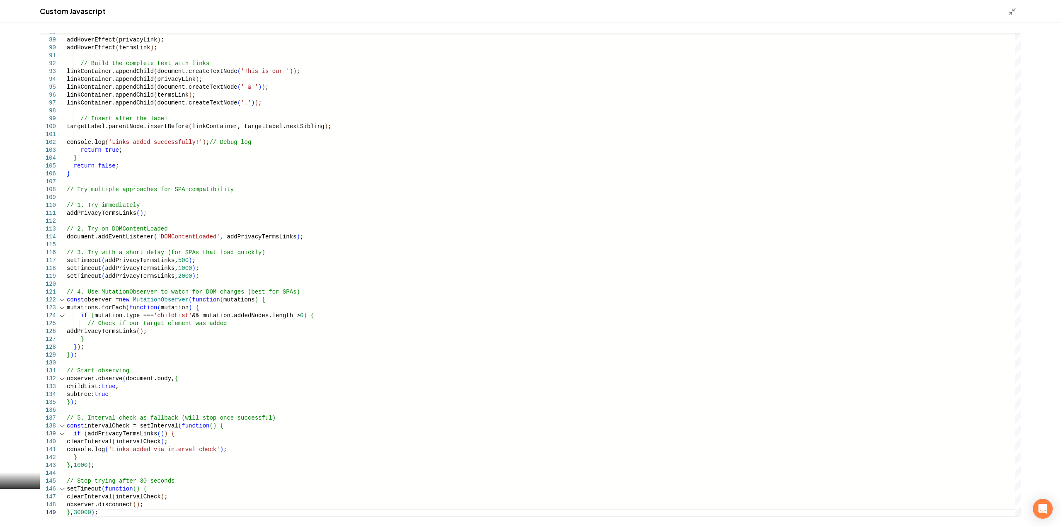
click at [1012, 10] on icon "Main content area" at bounding box center [1012, 11] width 8 height 8
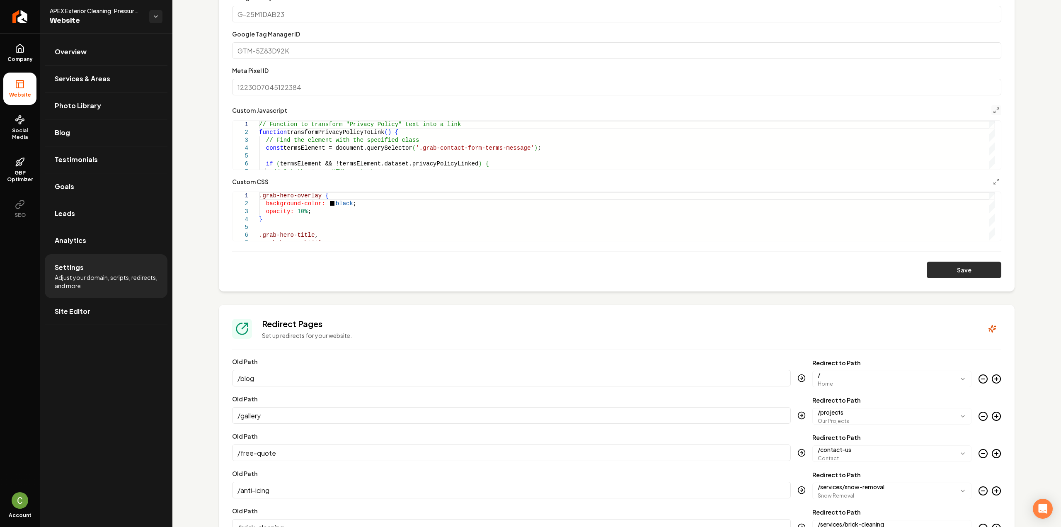
click at [950, 265] on button "Save" at bounding box center [964, 270] width 75 height 17
click at [361, 226] on div ".grab-hero-overlay { background-color: black ; opacity: 10% ; } .grab-hero-titl…" at bounding box center [627, 247] width 736 height 110
click at [993, 110] on icon "Main content area" at bounding box center [996, 110] width 7 height 7
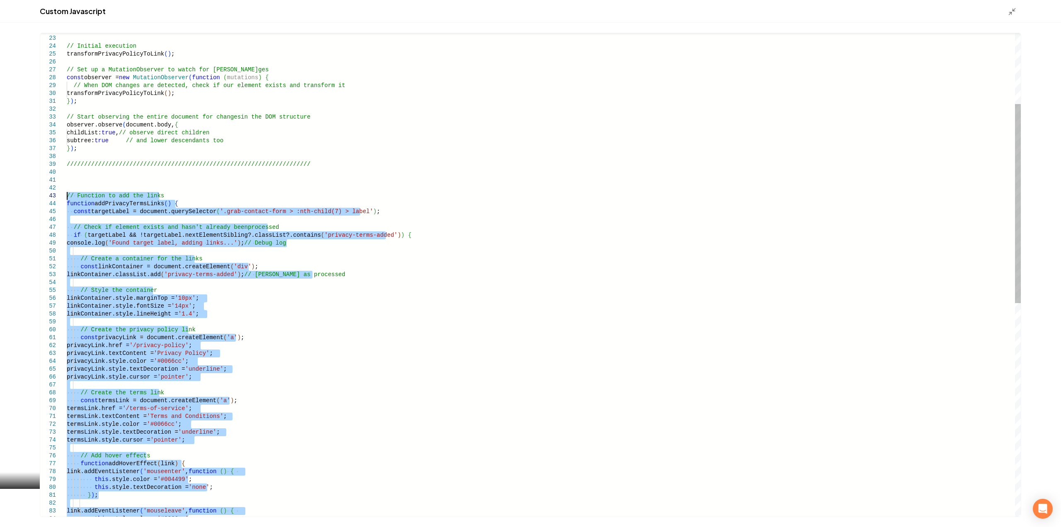
drag, startPoint x: 108, startPoint y: 509, endPoint x: 40, endPoint y: 197, distance: 319.5
type textarea "**********"
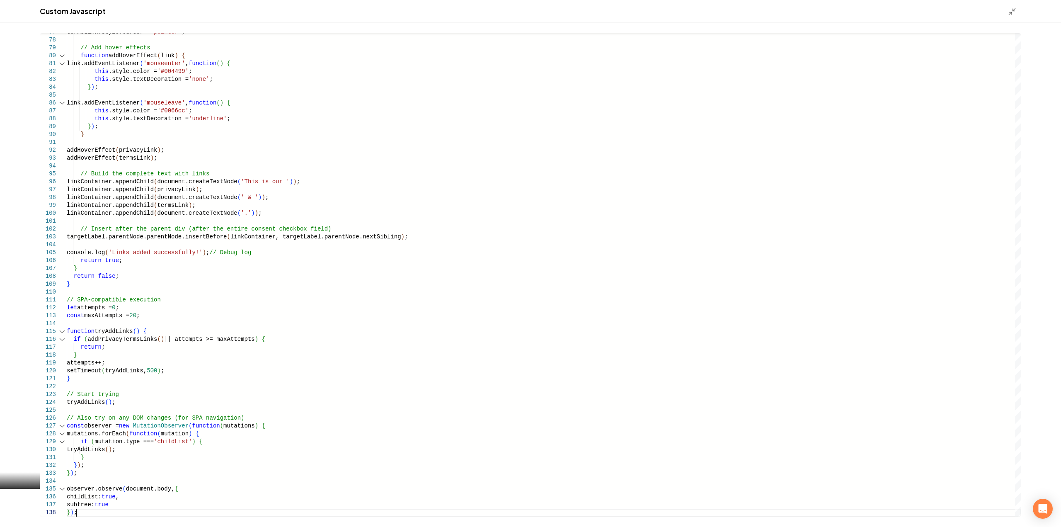
drag, startPoint x: 1008, startPoint y: 12, endPoint x: 1009, endPoint y: 26, distance: 13.7
click at [1008, 12] on icon "Main content area" at bounding box center [1012, 11] width 8 height 8
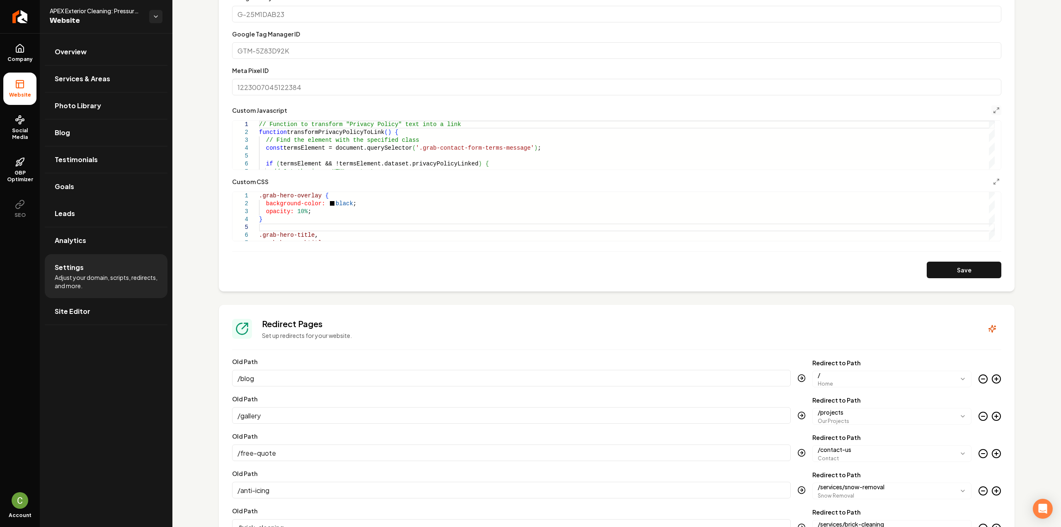
click at [950, 268] on button "Save" at bounding box center [964, 270] width 75 height 17
click at [993, 108] on icon "Main content area" at bounding box center [996, 110] width 7 height 7
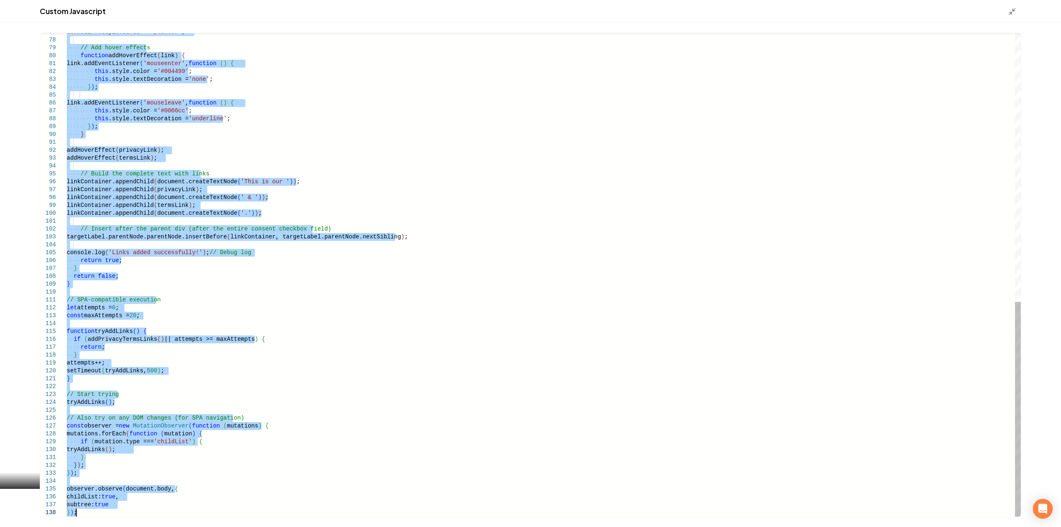
drag, startPoint x: 67, startPoint y: 119, endPoint x: 205, endPoint y: 546, distance: 449.0
type textarea "*** ** *****"
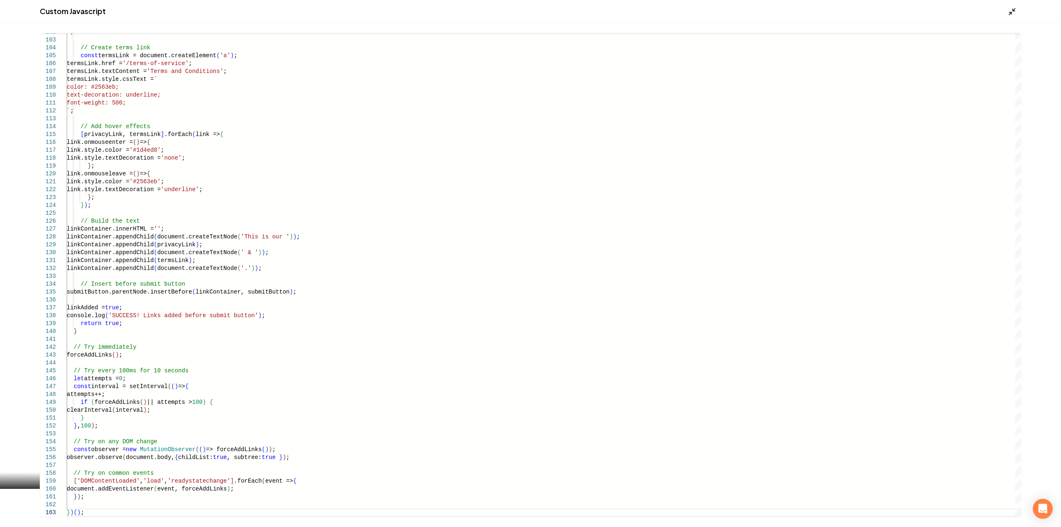
click at [1012, 13] on icon "Main content area" at bounding box center [1012, 11] width 8 height 8
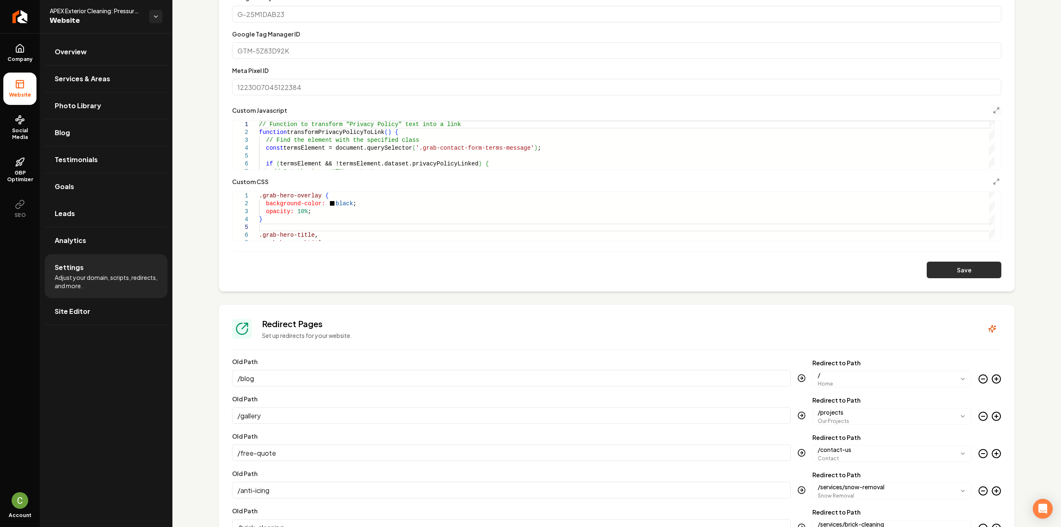
click at [979, 267] on button "Save" at bounding box center [964, 270] width 75 height 17
drag, startPoint x: 21, startPoint y: 51, endPoint x: 26, endPoint y: 80, distance: 29.0
click at [21, 51] on icon at bounding box center [20, 51] width 2 height 4
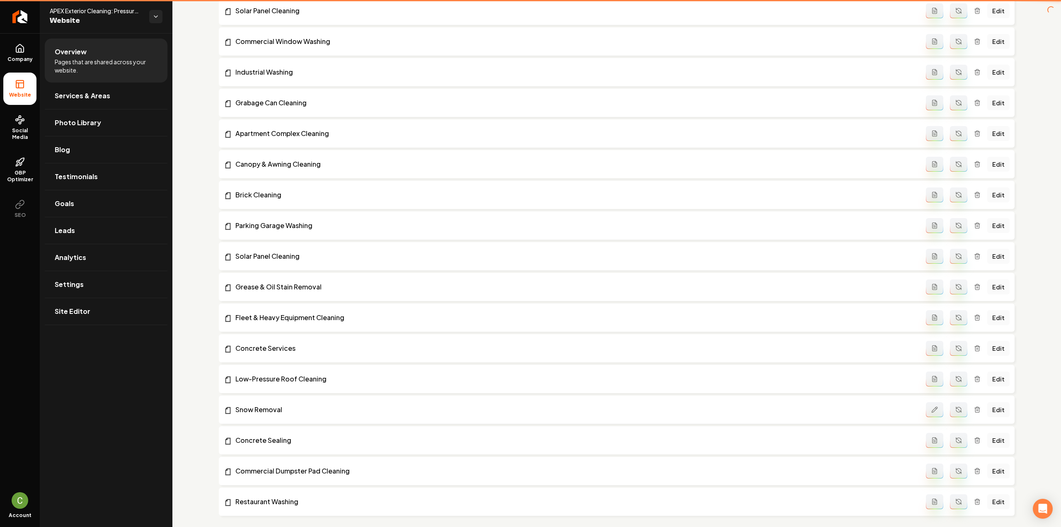
scroll to position [415, 0]
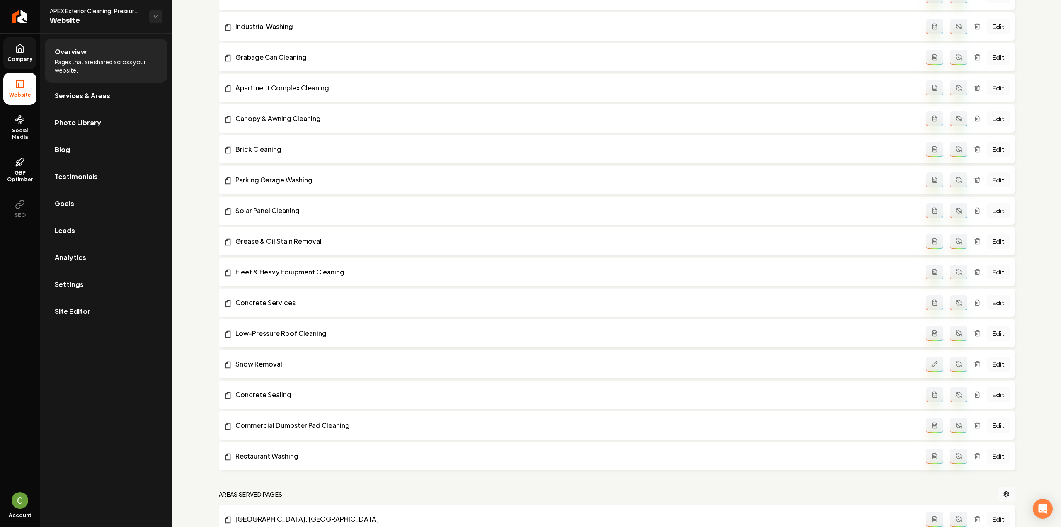
click at [5, 49] on link "Company" at bounding box center [19, 53] width 33 height 32
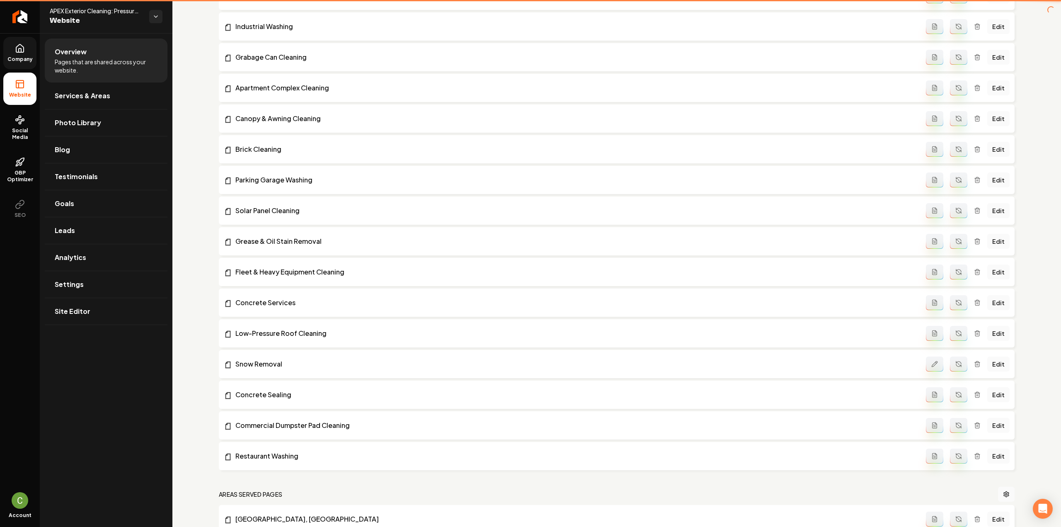
scroll to position [369, 0]
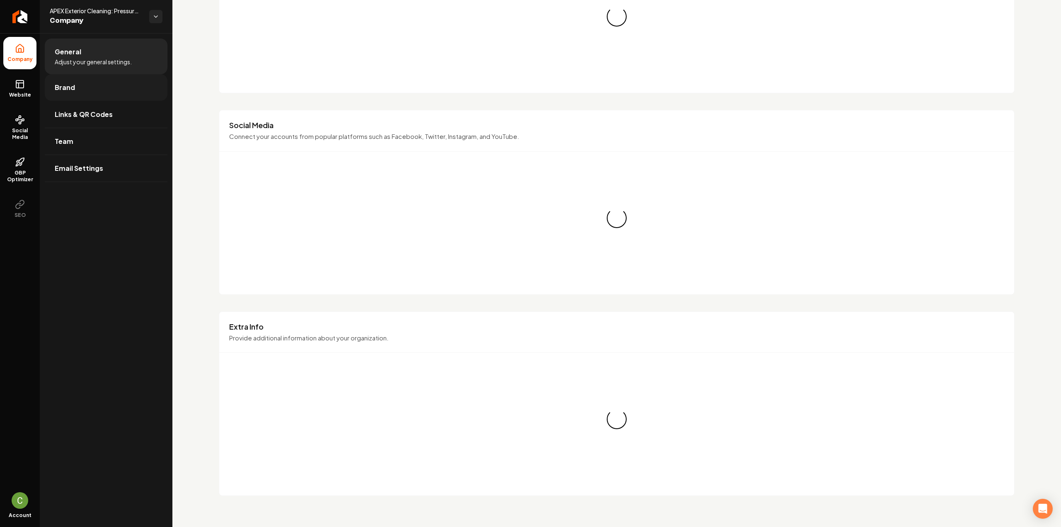
click at [85, 87] on link "Brand" at bounding box center [106, 87] width 123 height 27
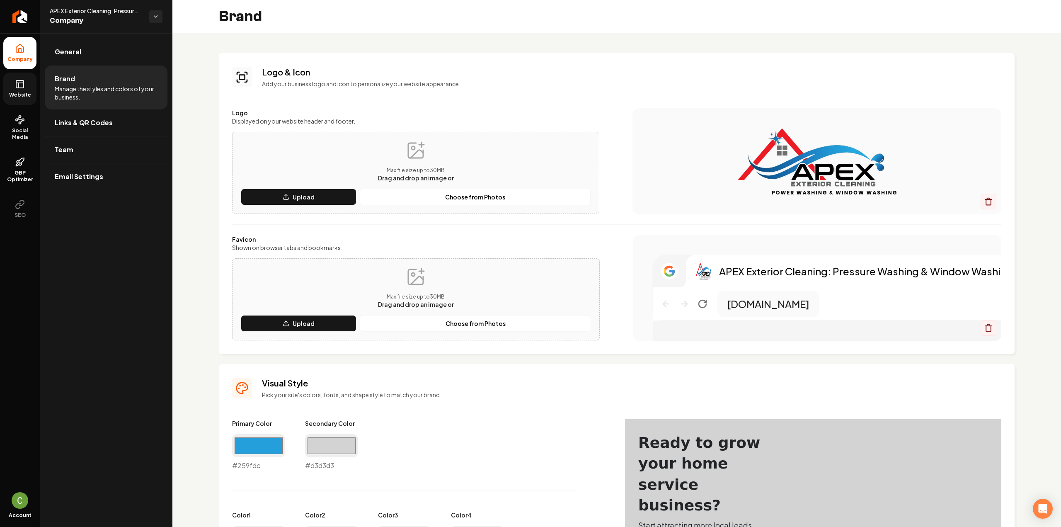
drag, startPoint x: 15, startPoint y: 88, endPoint x: 35, endPoint y: 93, distance: 20.6
click at [15, 87] on icon at bounding box center [20, 84] width 10 height 10
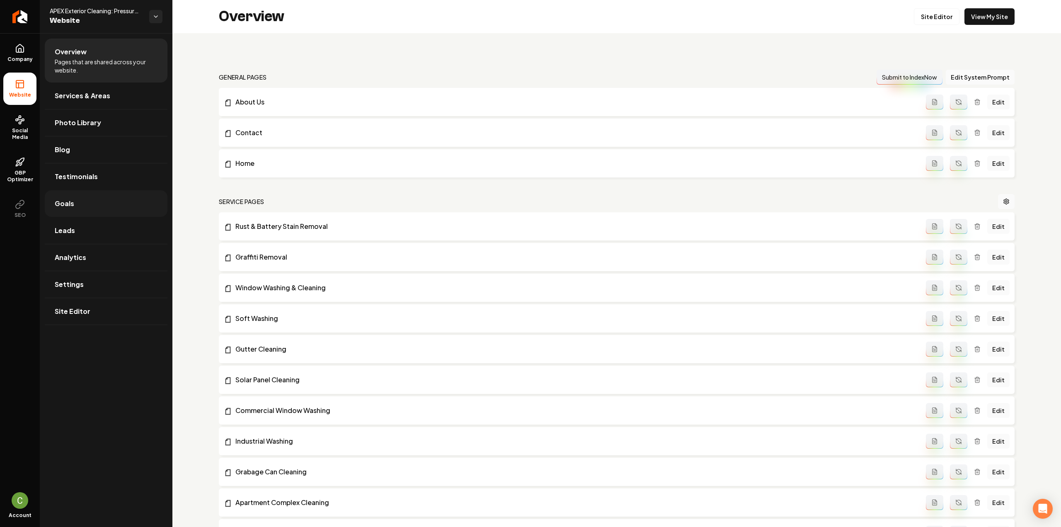
click at [88, 206] on link "Goals" at bounding box center [106, 203] width 123 height 27
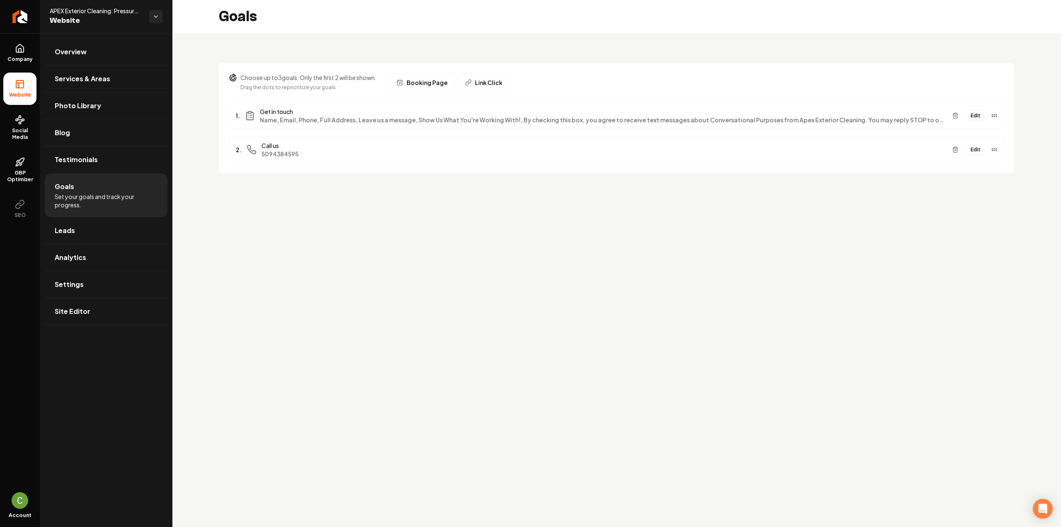
click at [975, 117] on button "Edit" at bounding box center [975, 115] width 21 height 11
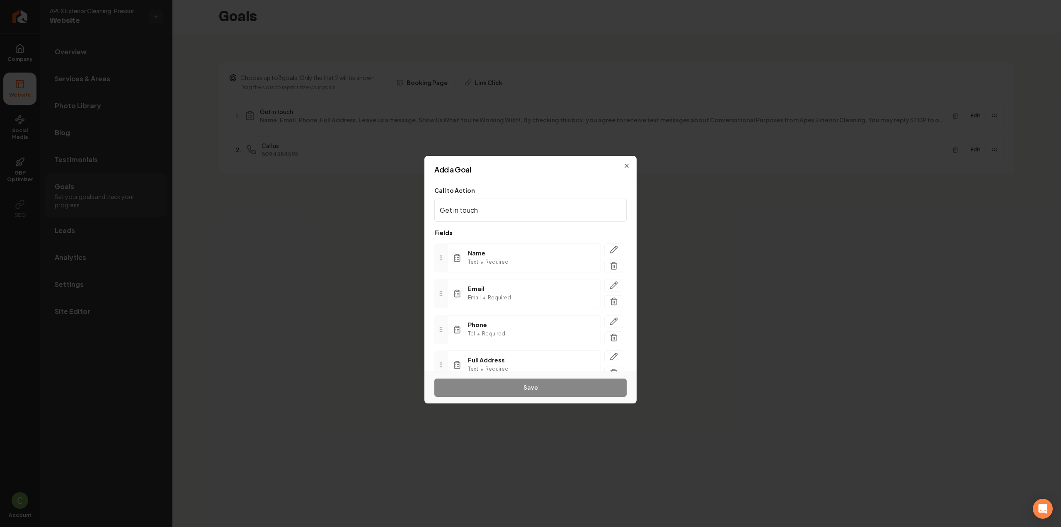
drag, startPoint x: 460, startPoint y: 388, endPoint x: 446, endPoint y: 315, distance: 73.9
click at [446, 315] on div at bounding box center [440, 329] width 13 height 29
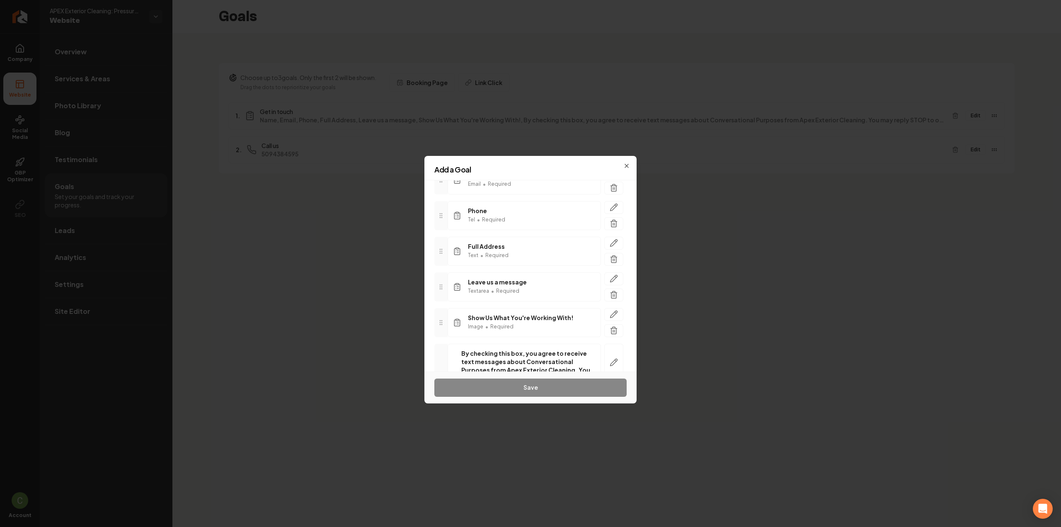
scroll to position [186, 0]
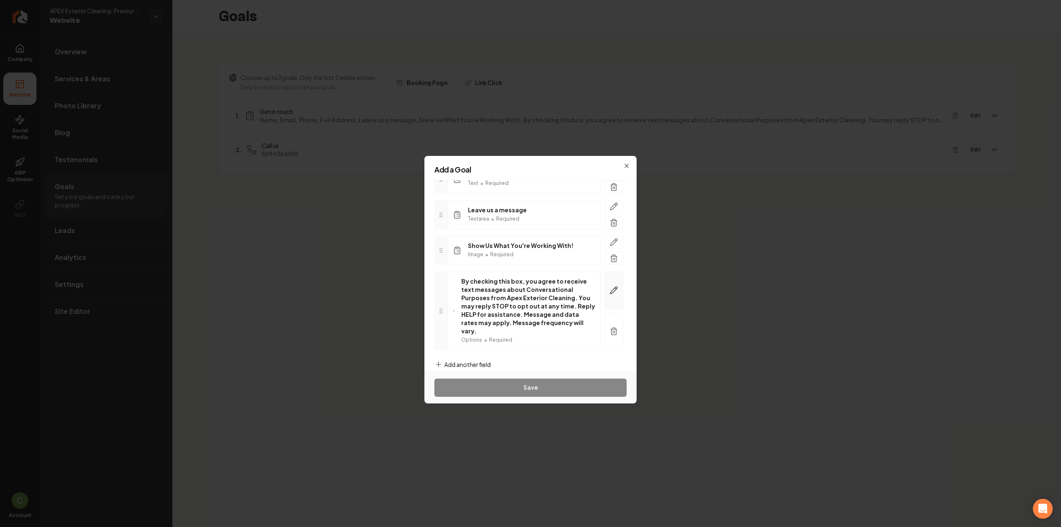
click at [605, 281] on button "button" at bounding box center [613, 291] width 19 height 38
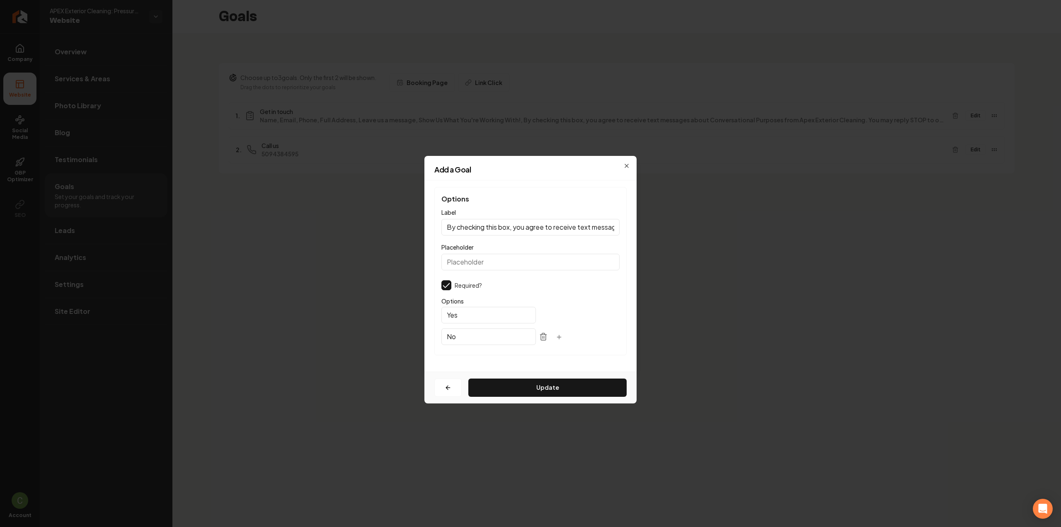
scroll to position [0, 0]
click at [539, 338] on icon at bounding box center [543, 336] width 8 height 8
click at [478, 316] on input "Yes" at bounding box center [488, 315] width 95 height 17
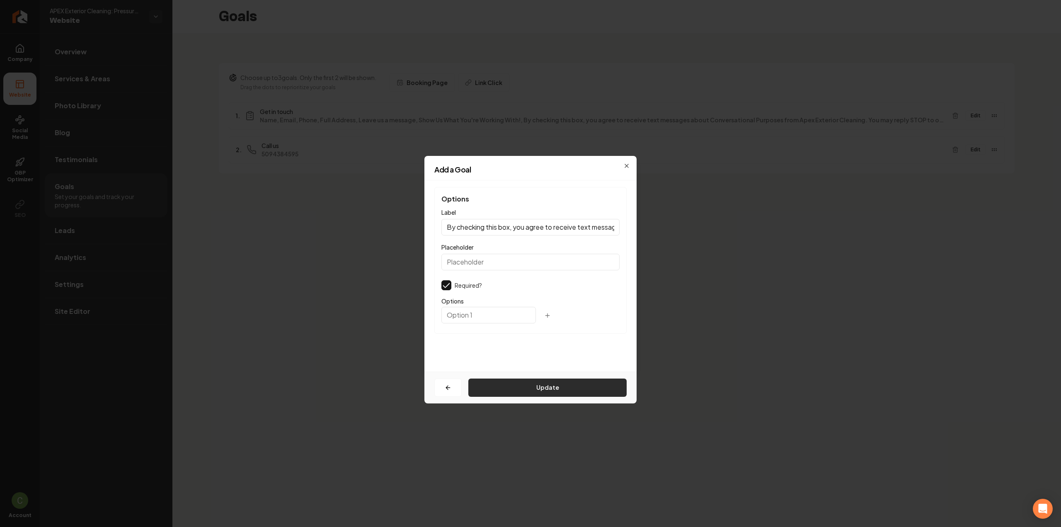
click at [550, 391] on button "Update" at bounding box center [547, 387] width 158 height 18
click at [506, 384] on button "Update" at bounding box center [547, 387] width 158 height 18
click at [498, 380] on button "Update" at bounding box center [547, 387] width 158 height 18
drag, startPoint x: 465, startPoint y: 308, endPoint x: 438, endPoint y: 310, distance: 26.6
click at [438, 310] on div "Options Label By checking this box, you agree to receive text messages about Co…" at bounding box center [530, 264] width 192 height 154
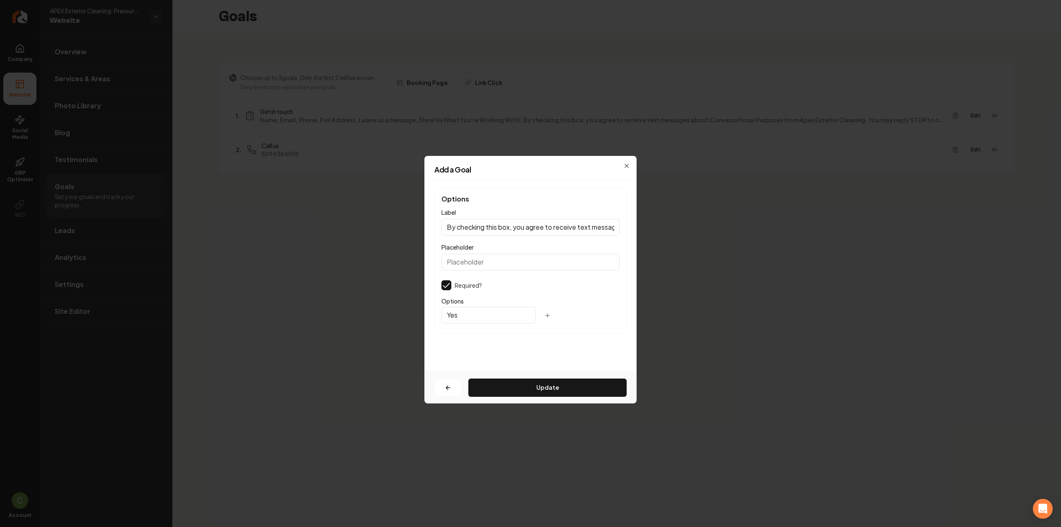
type input "Yes"
drag, startPoint x: 448, startPoint y: 286, endPoint x: 454, endPoint y: 296, distance: 12.7
click at [448, 285] on button "button" at bounding box center [446, 285] width 10 height 10
click at [506, 380] on button "Update" at bounding box center [547, 387] width 158 height 18
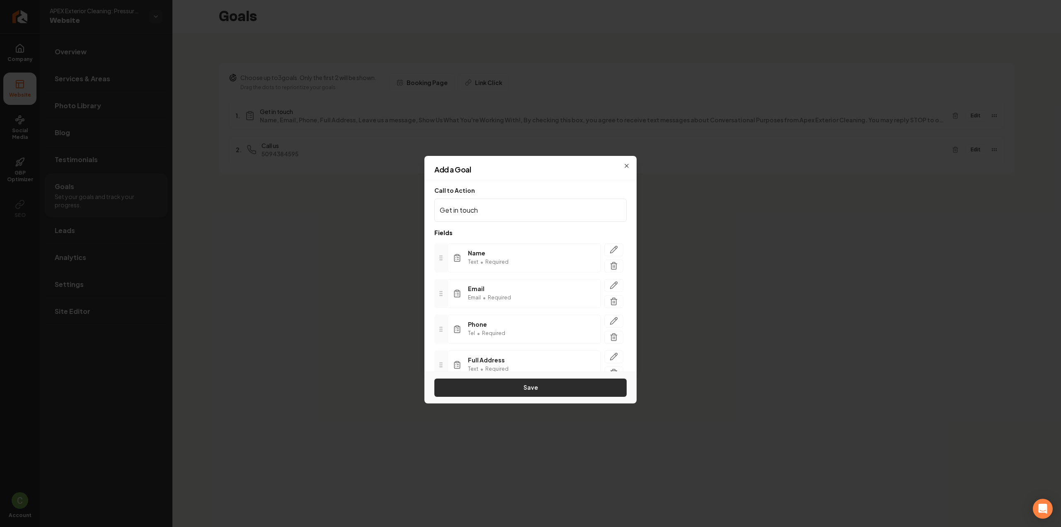
click at [505, 381] on button "Save" at bounding box center [530, 387] width 192 height 18
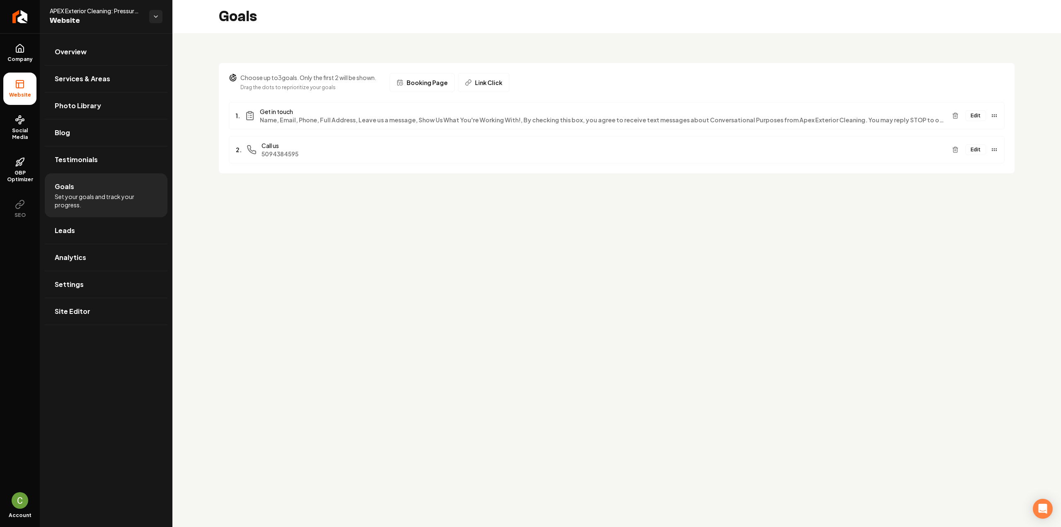
click at [976, 114] on button "Edit" at bounding box center [975, 115] width 21 height 11
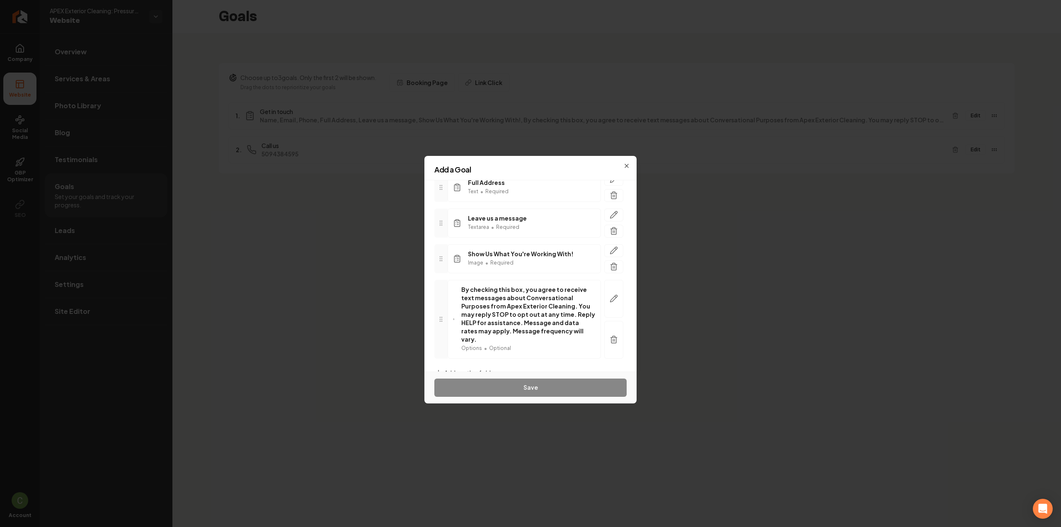
scroll to position [186, 0]
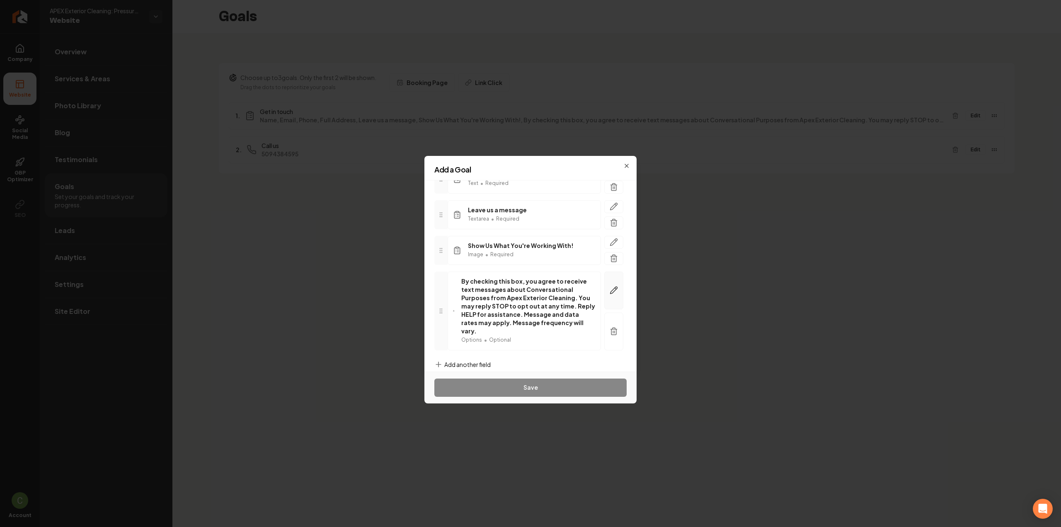
click at [608, 281] on button "button" at bounding box center [613, 291] width 19 height 38
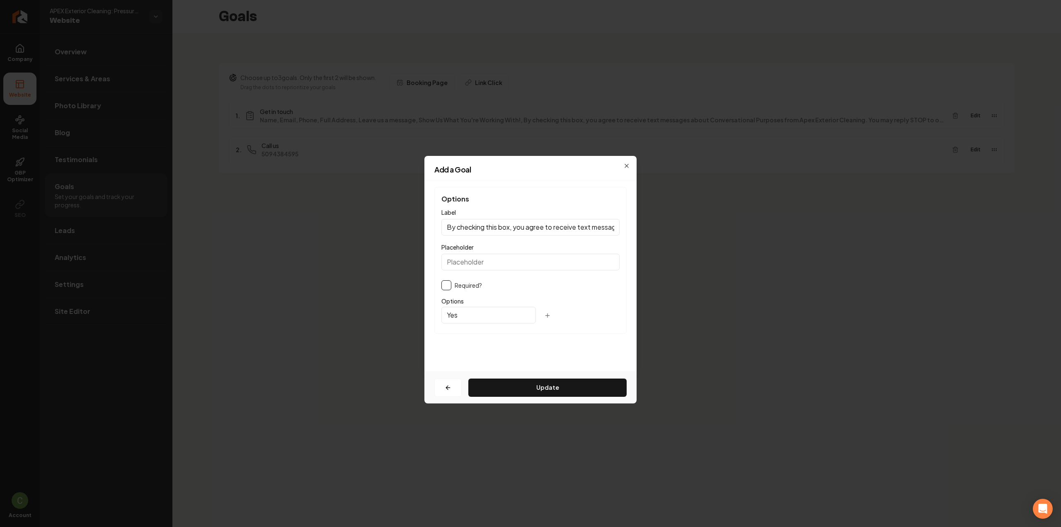
scroll to position [0, 0]
click at [485, 221] on input "By checking this box, you agree to receive text messages about Conversational P…" at bounding box center [530, 227] width 178 height 17
click at [468, 308] on input "Yes" at bounding box center [488, 315] width 95 height 17
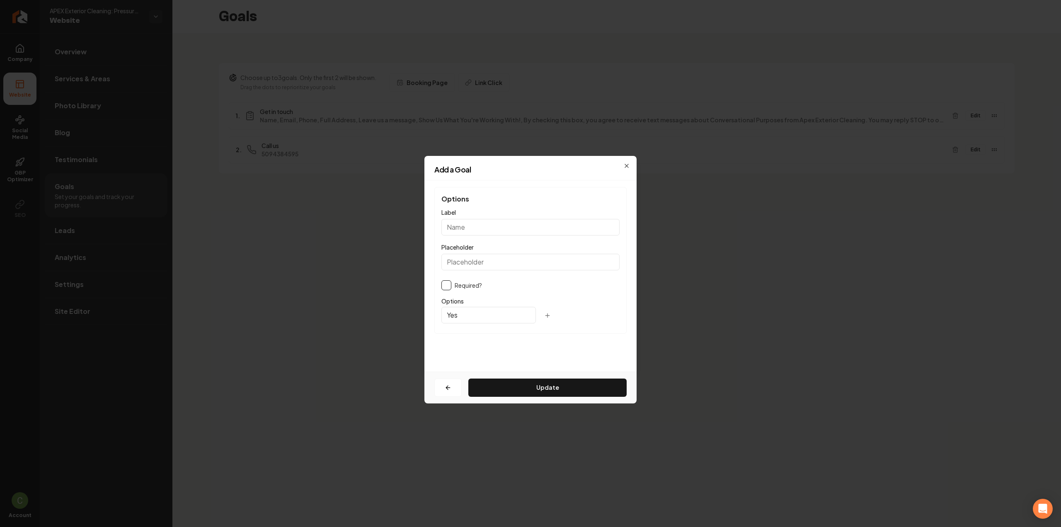
paste input "By checking this box, you agree to receive text messages about Conversational P…"
click at [470, 312] on input "Yes" at bounding box center [488, 315] width 95 height 17
paste input "By checking this box, you agree to receive text messages about Conversational P…"
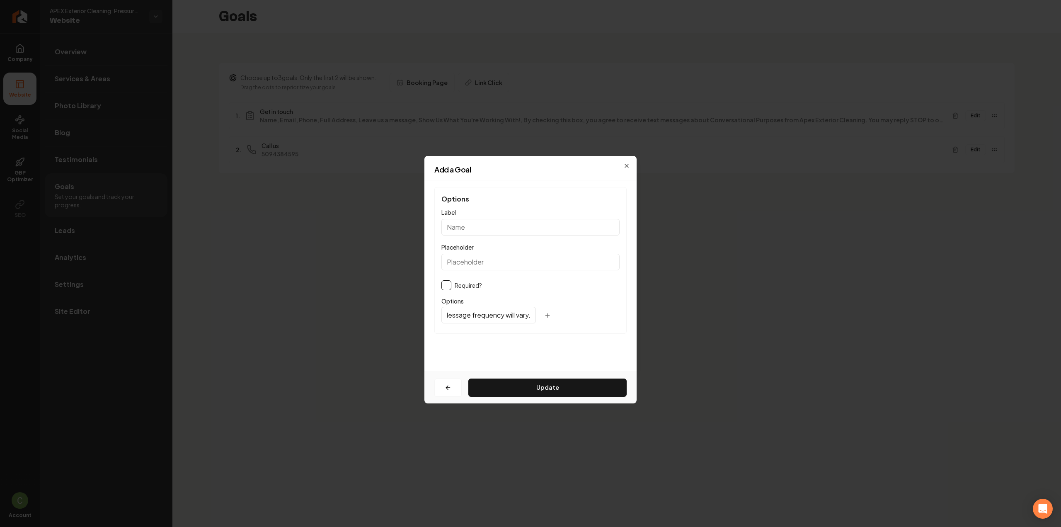
type input "By checking this box, you agree to receive text messages about Conversational P…"
click at [492, 258] on input "Placeholder" at bounding box center [530, 262] width 178 height 17
click at [478, 224] on input "Label" at bounding box center [530, 227] width 178 height 17
click at [480, 265] on input "Placeholder" at bounding box center [530, 262] width 178 height 17
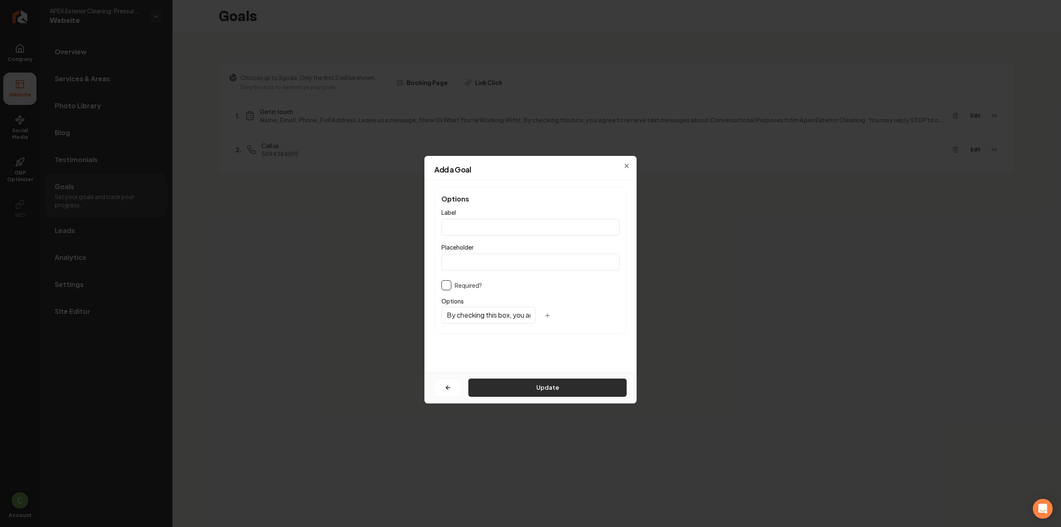
click at [502, 382] on button "Update" at bounding box center [547, 387] width 158 height 18
drag, startPoint x: 466, startPoint y: 228, endPoint x: 413, endPoint y: 226, distance: 53.1
click at [414, 228] on body "Company Website Social Media GBP Optimizer SEO Account APEX Exterior Cleaning: …" at bounding box center [530, 263] width 1061 height 527
paste input "Opt-In"
type input "Opt-In"
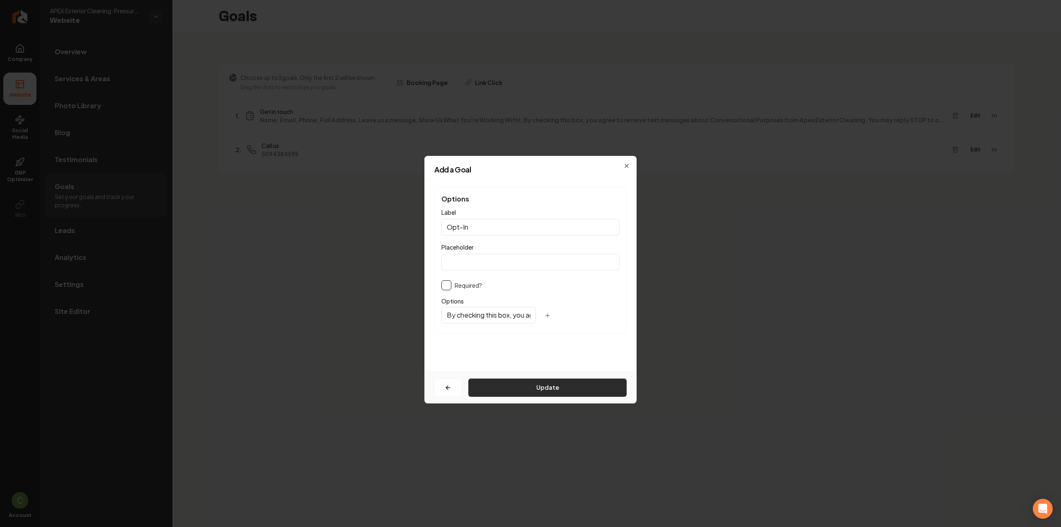
click at [515, 388] on button "Update" at bounding box center [547, 387] width 158 height 18
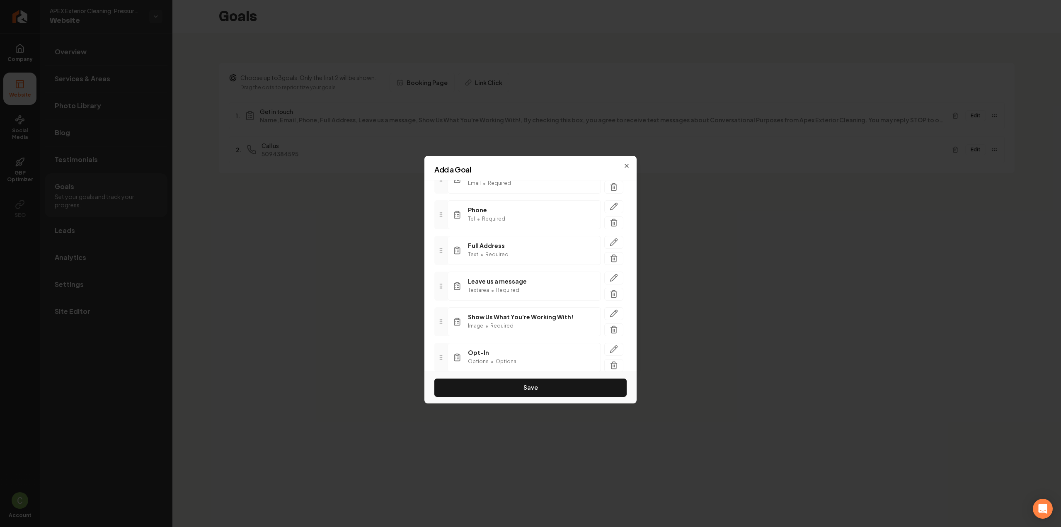
scroll to position [144, 0]
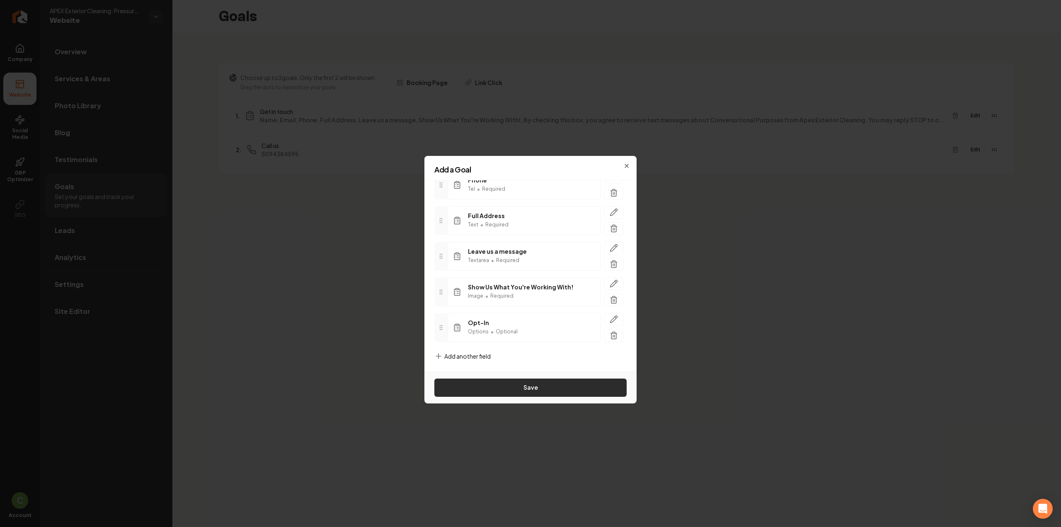
click at [565, 388] on button "Save" at bounding box center [530, 387] width 192 height 18
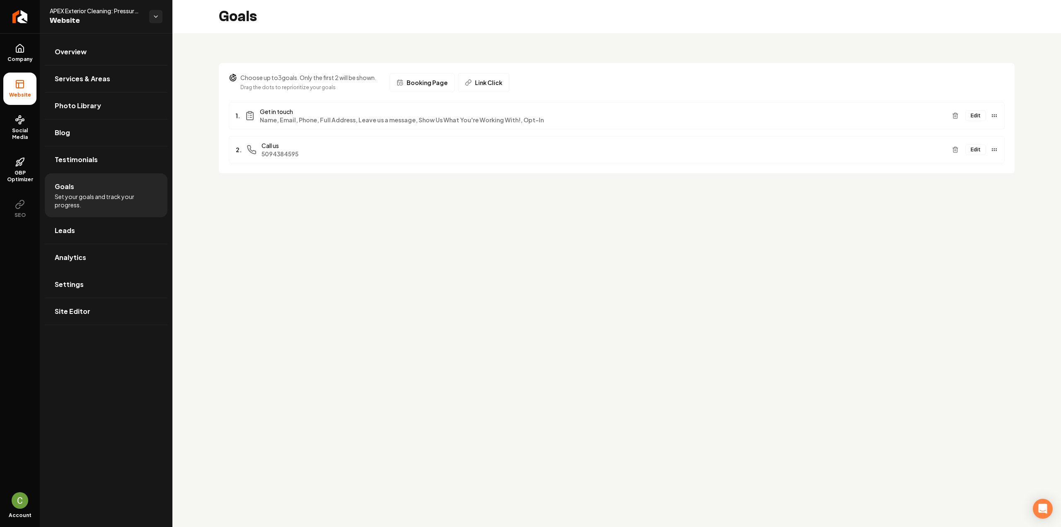
drag, startPoint x: 85, startPoint y: 283, endPoint x: 171, endPoint y: 313, distance: 90.6
click at [85, 283] on link "Settings" at bounding box center [106, 284] width 123 height 27
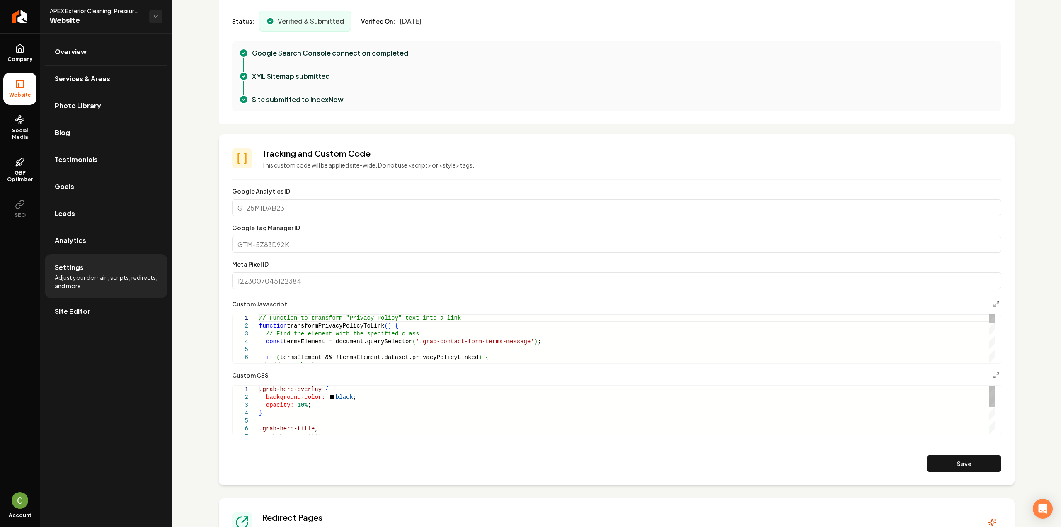
scroll to position [332, 0]
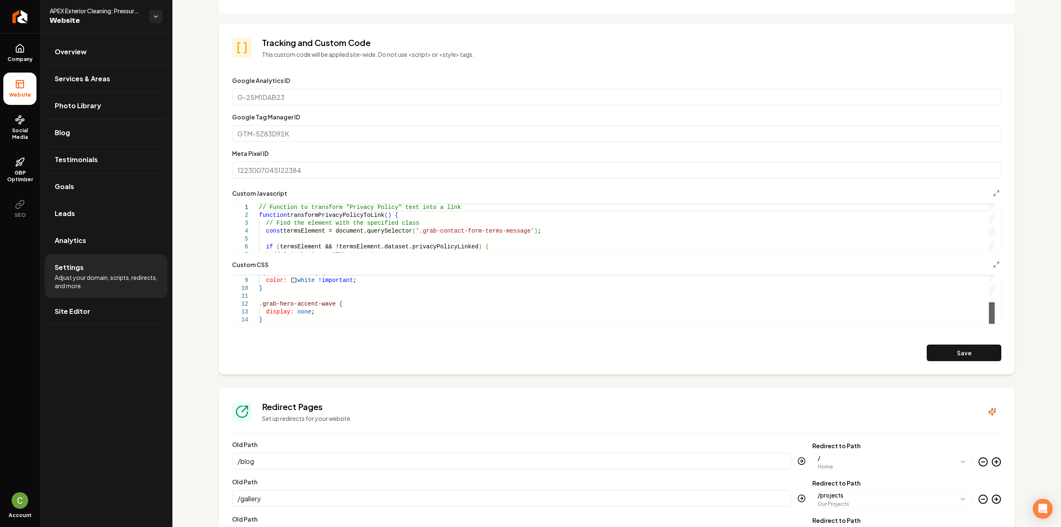
click at [990, 324] on div "Main content area" at bounding box center [992, 313] width 6 height 22
click at [352, 320] on div ".grab-hero-rating { color: white !important ; } .grab-hero-accent-wave { displa…" at bounding box center [627, 268] width 736 height 110
click at [949, 349] on button "Save" at bounding box center [964, 352] width 75 height 17
click at [375, 303] on div ".grab-hero-accent-wave { display: none ; } .grab-contact-form:nth-child ( 7 ) l…" at bounding box center [627, 253] width 736 height 142
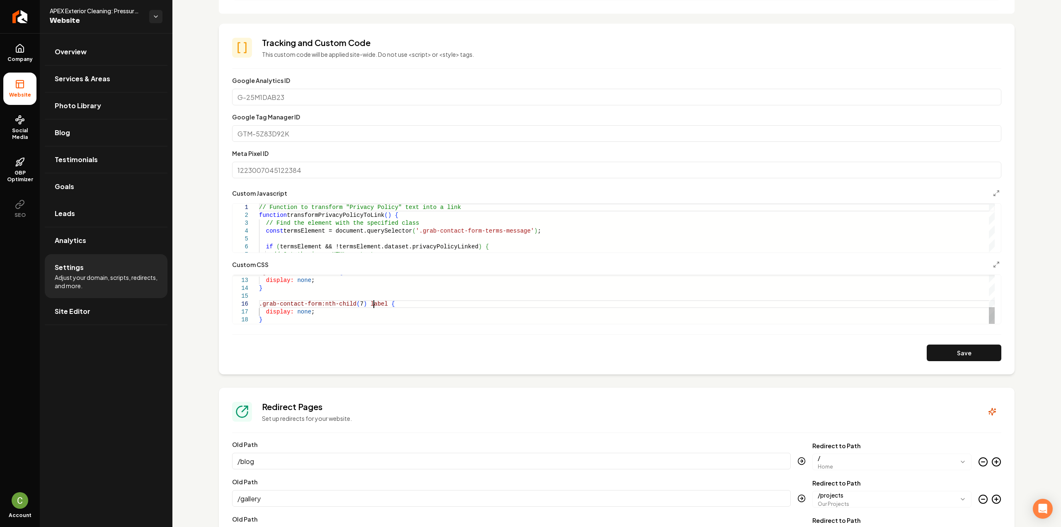
click at [375, 303] on div ".grab-hero-accent-wave { display: none ; } .grab-contact-form:nth-child ( 7 ) l…" at bounding box center [627, 253] width 736 height 142
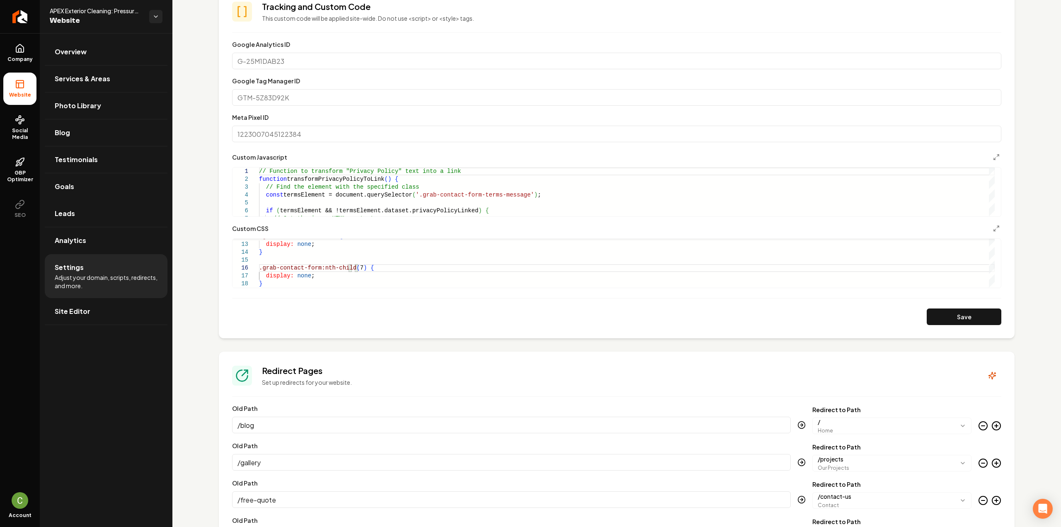
scroll to position [415, 0]
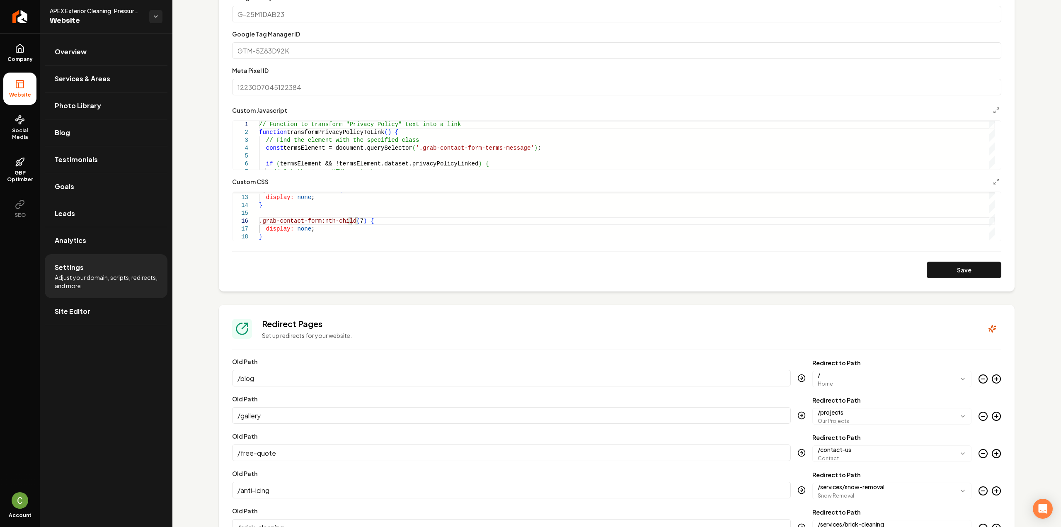
click at [957, 269] on button "Save" at bounding box center [964, 270] width 75 height 17
click at [360, 220] on div ".grab-hero-accent-wave { display: none ; } .grab-contact-form:nth-child ( 7 ) {…" at bounding box center [627, 170] width 736 height 142
click at [375, 218] on div ".grab-hero-accent-wave { display: none ; } .grab-contact-form:nth-child ( 7 ) l…" at bounding box center [627, 170] width 736 height 142
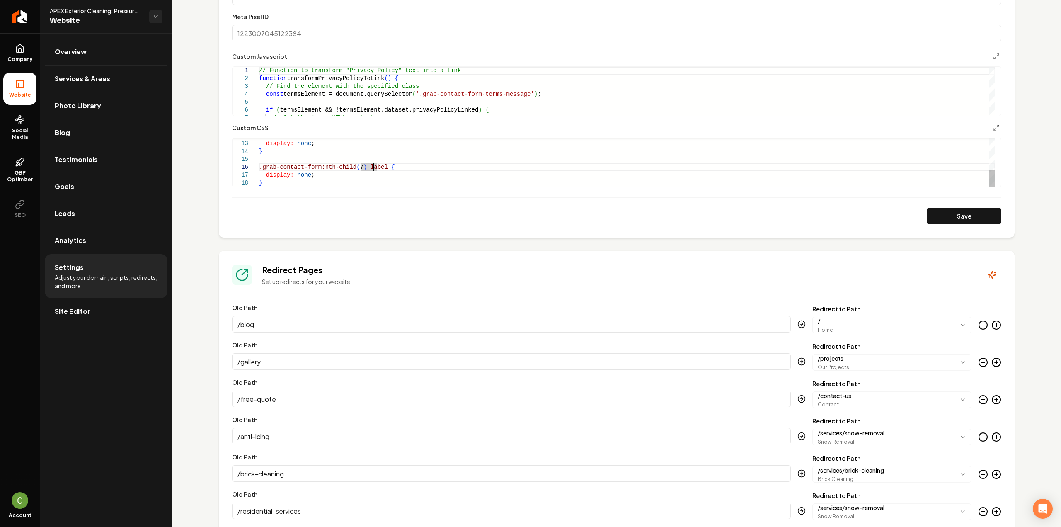
scroll to position [456, 0]
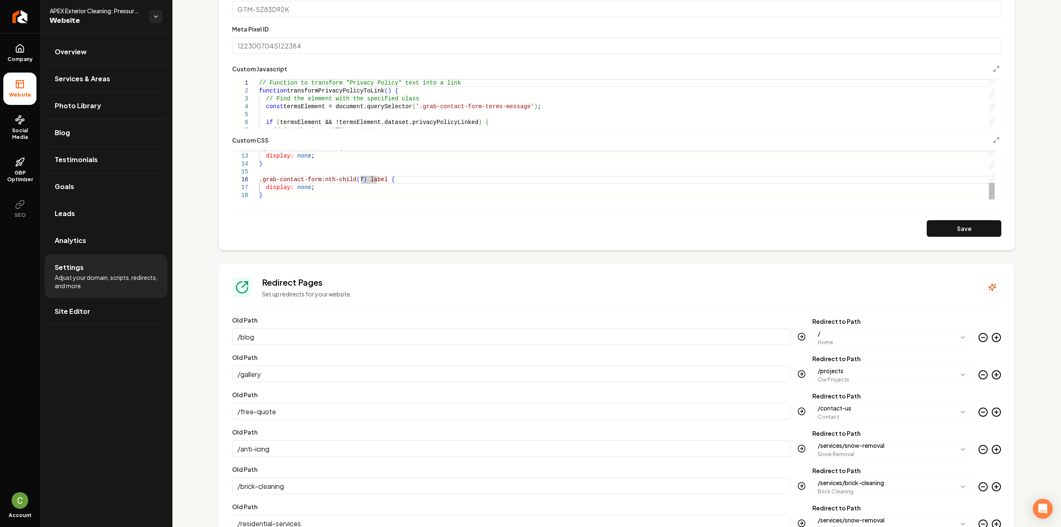
click at [367, 176] on div ".grab-hero-accent-wave { display: none ; } .grab-contact-form:nth-child ( 7 ) l…" at bounding box center [627, 129] width 736 height 142
click at [927, 227] on button "Save" at bounding box center [964, 228] width 75 height 17
drag, startPoint x: 263, startPoint y: 194, endPoint x: 249, endPoint y: 179, distance: 20.5
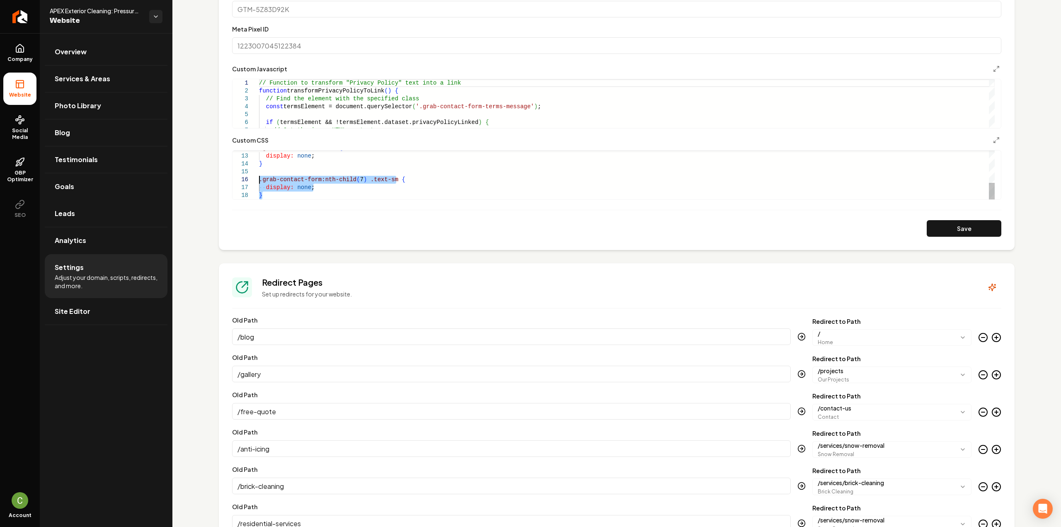
click at [259, 179] on div ".grab-hero-accent-wave { display: none ; } .grab-contact-form:nth-child ( 7 ) .…" at bounding box center [627, 129] width 736 height 142
click at [333, 179] on div ".grab-hero-accent-wave { display: none ; } .grab-contact-form:nth-child ( 7 ) .…" at bounding box center [627, 129] width 736 height 142
click at [377, 177] on div ".grab-hero-accent-wave { display: none ; } .grab-contact-form:nth-child ( 7 ) .…" at bounding box center [627, 129] width 736 height 142
drag, startPoint x: 387, startPoint y: 179, endPoint x: 226, endPoint y: 179, distance: 160.8
click at [259, 179] on div ".grab-hero-accent-wave { display: none ; } .grab-contact-form:nth-child ( 7 ) .…" at bounding box center [627, 129] width 736 height 142
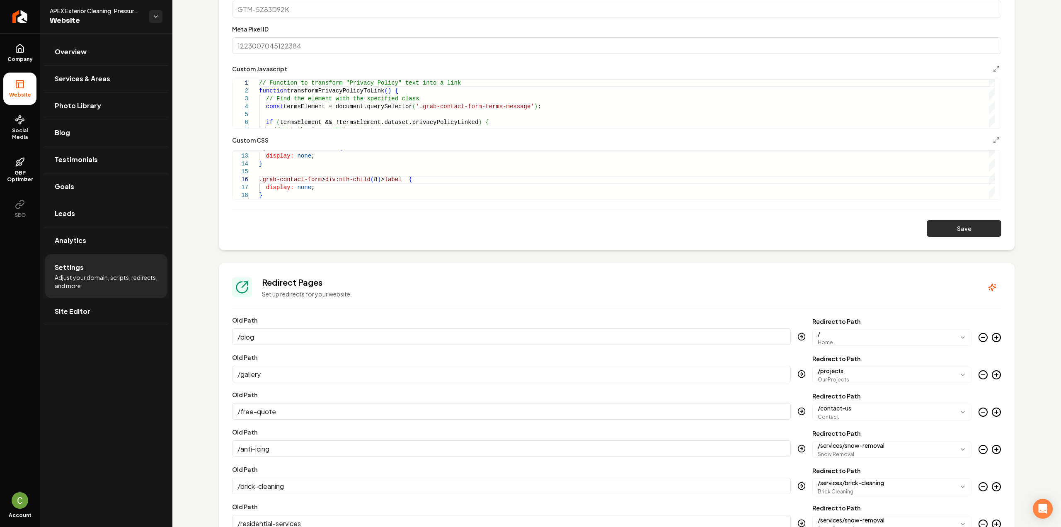
click at [952, 227] on button "Save" at bounding box center [964, 228] width 75 height 17
type textarea "**********"
click at [993, 68] on icon "Main content area" at bounding box center [996, 68] width 7 height 7
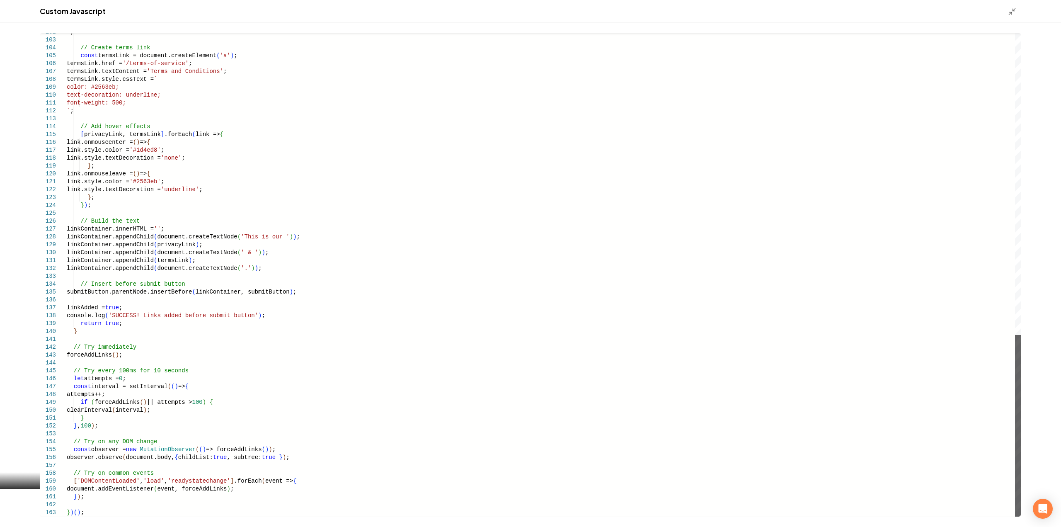
click at [1015, 467] on div "Main content area" at bounding box center [1018, 426] width 6 height 182
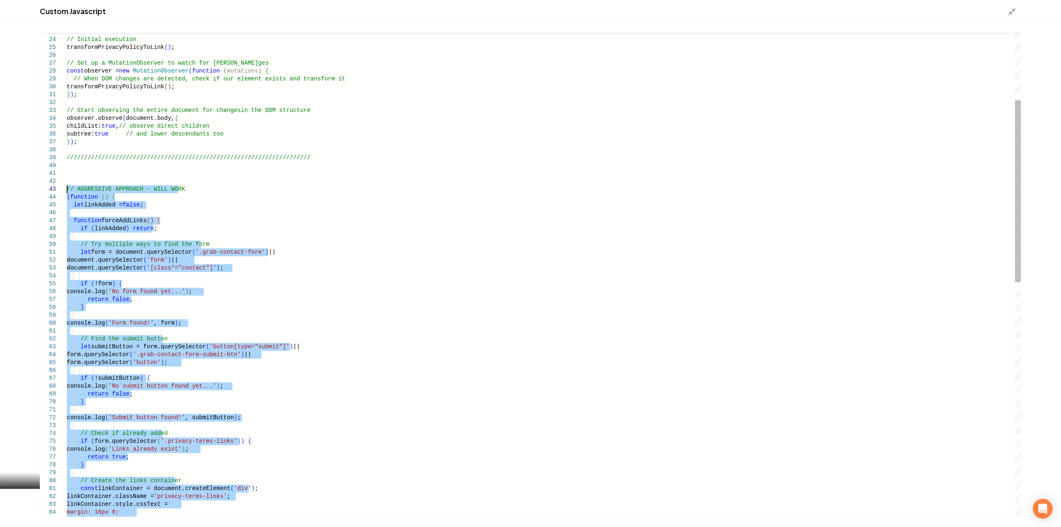
drag, startPoint x: 86, startPoint y: 514, endPoint x: 47, endPoint y: 192, distance: 323.6
click at [69, 194] on div "margin: 16px 0; padding: 12px; const linkContainer = document.createElement ( '…" at bounding box center [544, 496] width 954 height 1284
click at [69, 199] on div "margin: 16px 0; padding: 12px; const linkContainer = document.createElement ( '…" at bounding box center [544, 496] width 954 height 1284
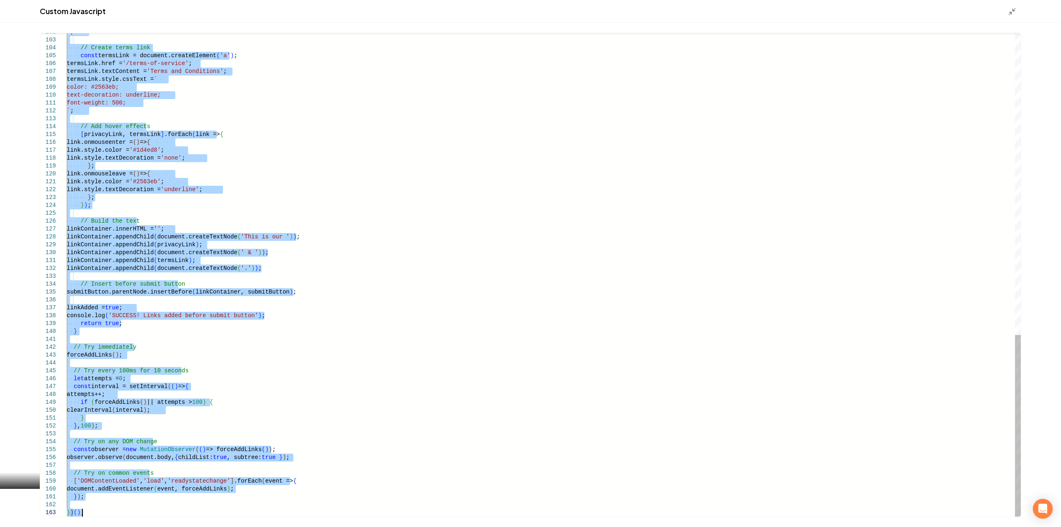
type textarea "**********"
drag, startPoint x: 67, startPoint y: 198, endPoint x: 282, endPoint y: 546, distance: 409.7
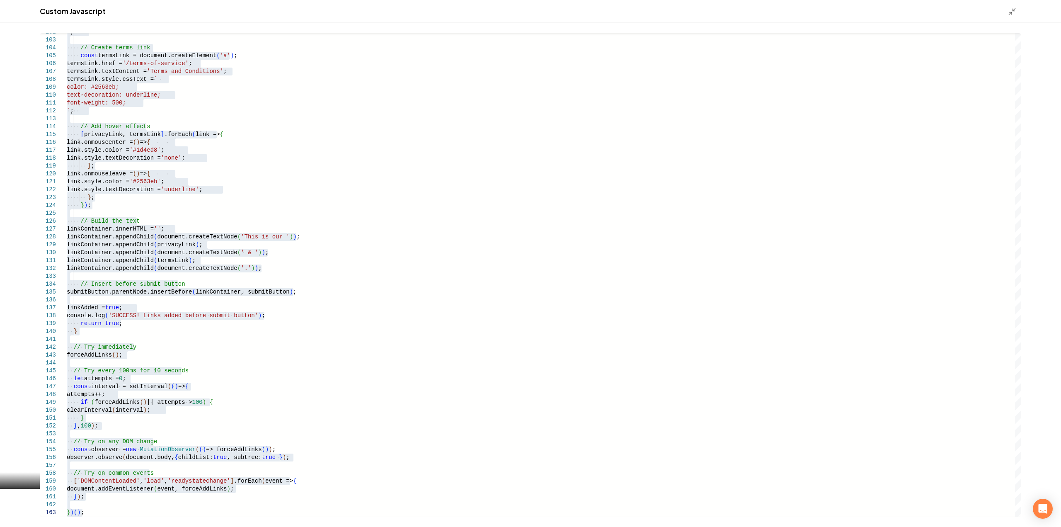
click at [1008, 19] on div "Custom Javascript" at bounding box center [530, 11] width 1061 height 23
click at [1009, 15] on icon "Main content area" at bounding box center [1012, 11] width 8 height 8
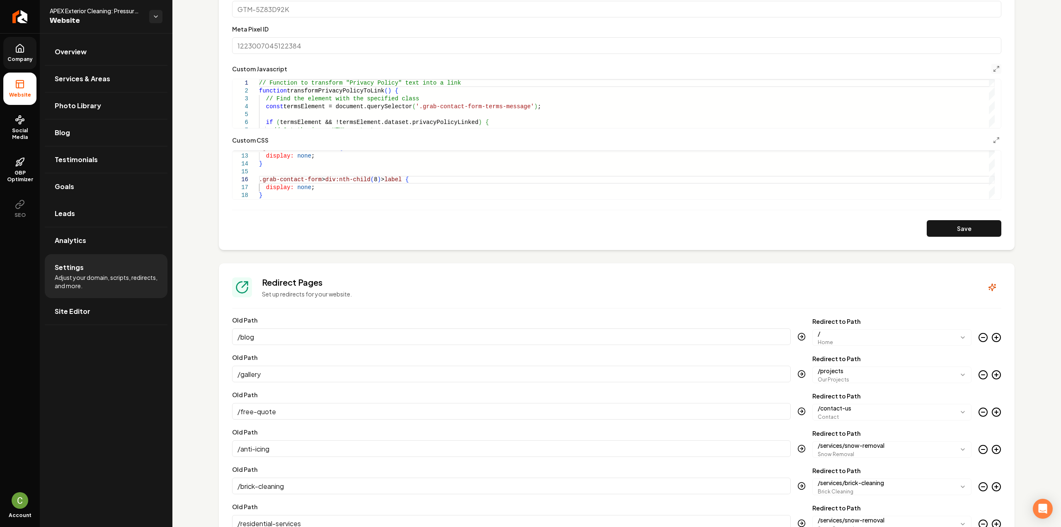
click at [15, 59] on span "Company" at bounding box center [20, 59] width 32 height 7
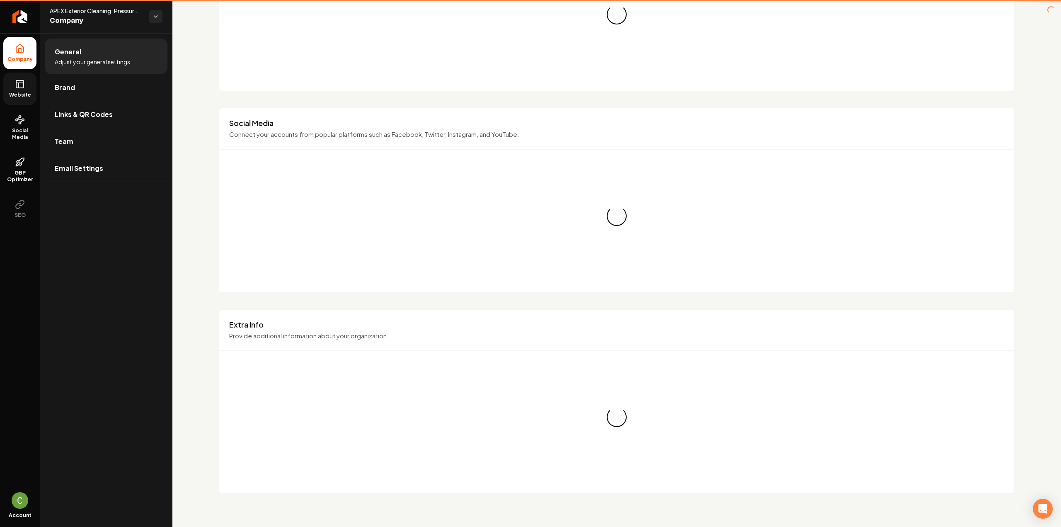
click at [20, 89] on link "Website" at bounding box center [19, 89] width 33 height 32
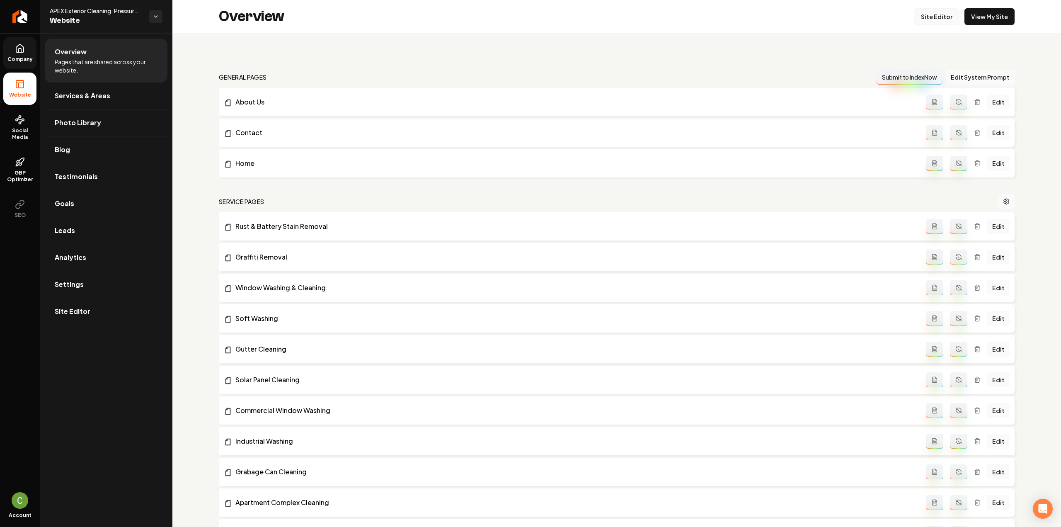
click at [936, 19] on link "Site Editor" at bounding box center [937, 16] width 46 height 17
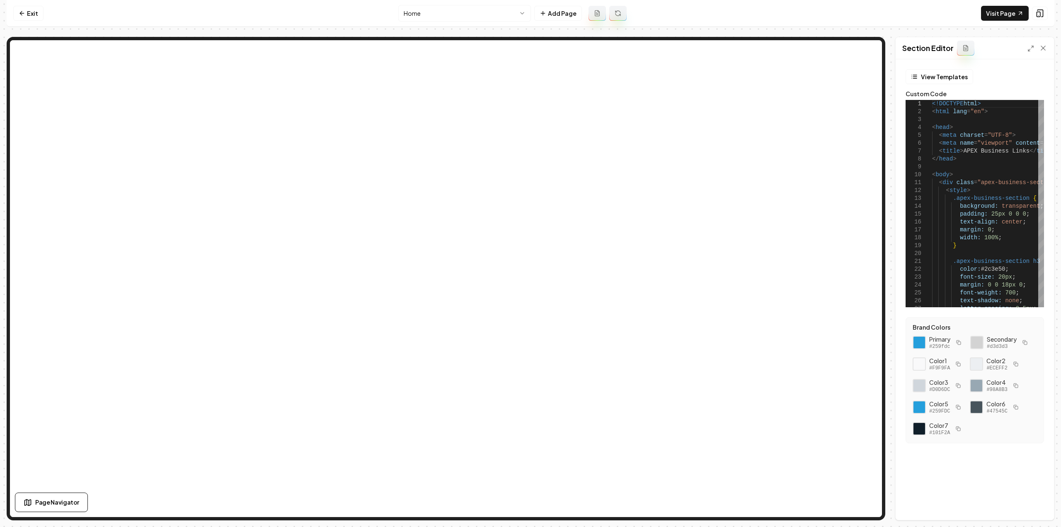
click at [970, 50] on button at bounding box center [965, 48] width 17 height 15
drag, startPoint x: 993, startPoint y: 114, endPoint x: 915, endPoint y: 98, distance: 79.6
drag, startPoint x: 966, startPoint y: 160, endPoint x: 924, endPoint y: 97, distance: 76.1
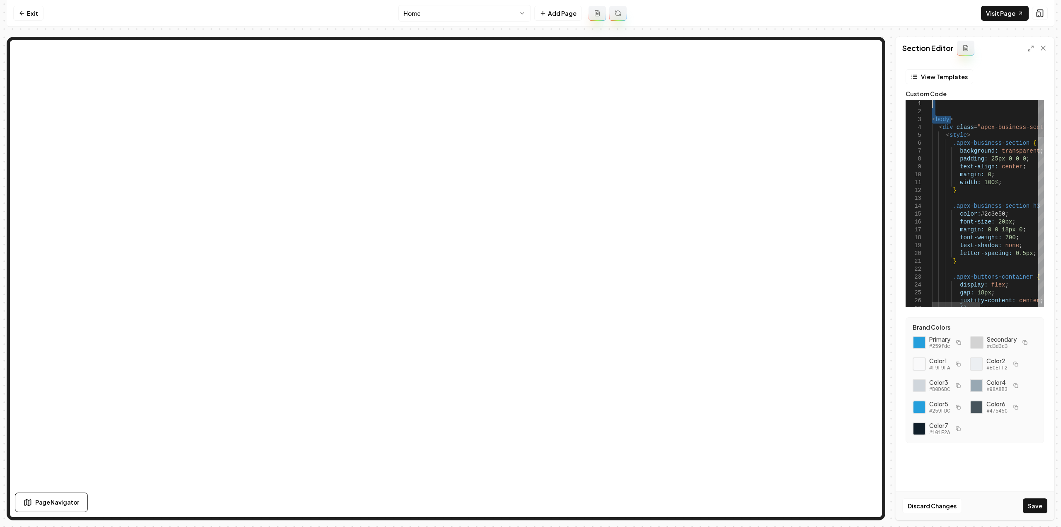
drag, startPoint x: 930, startPoint y: 106, endPoint x: 910, endPoint y: 89, distance: 26.5
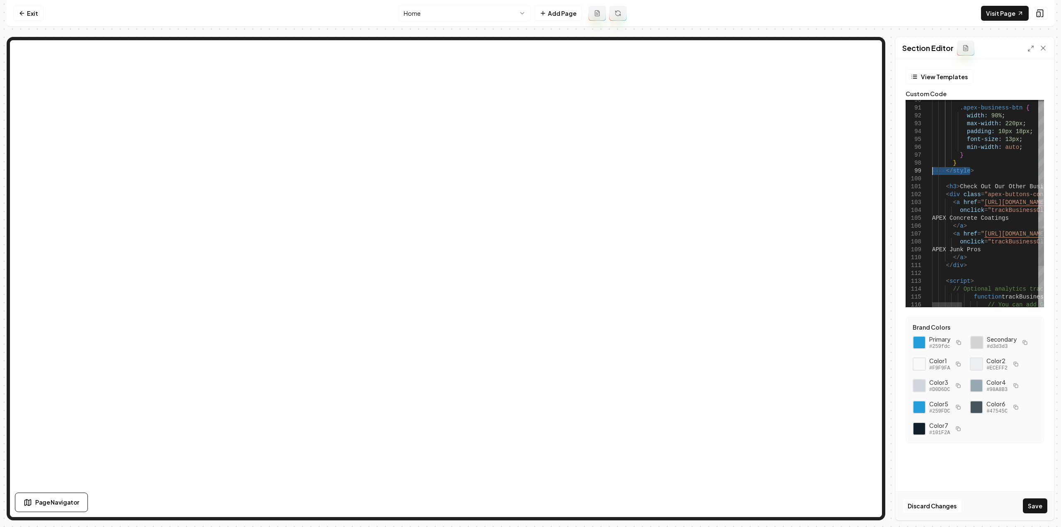
drag, startPoint x: 976, startPoint y: 172, endPoint x: 912, endPoint y: 174, distance: 63.9
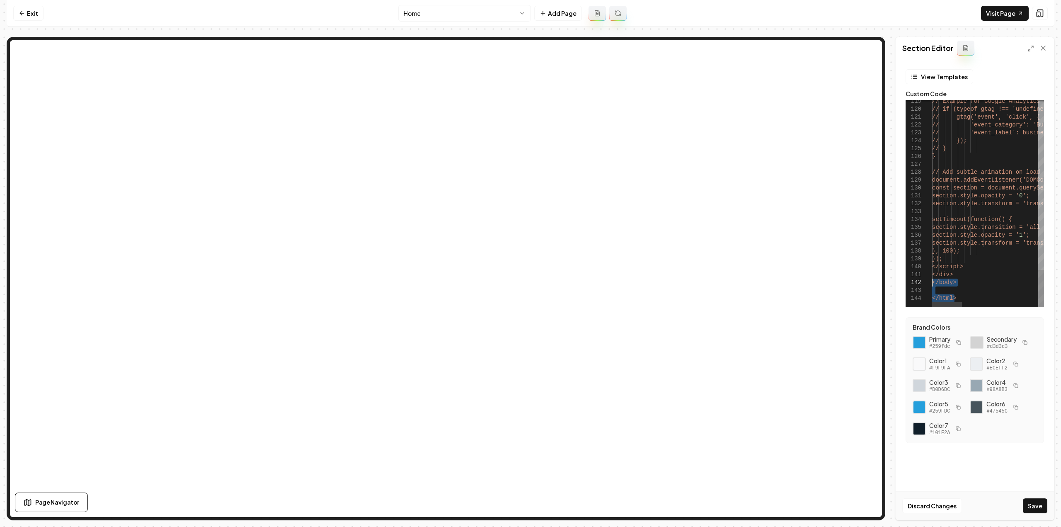
drag, startPoint x: 955, startPoint y: 295, endPoint x: 923, endPoint y: 279, distance: 35.8
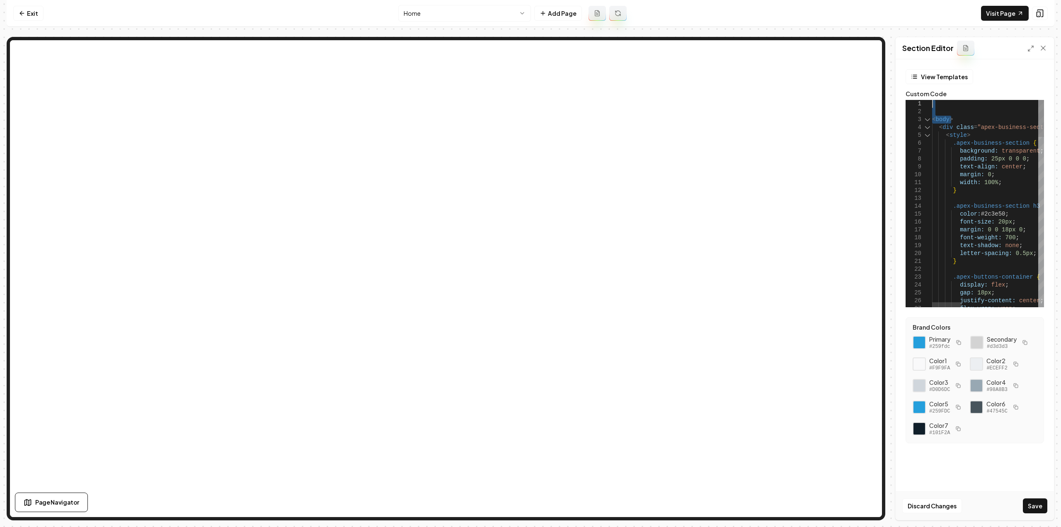
type textarea "**********"
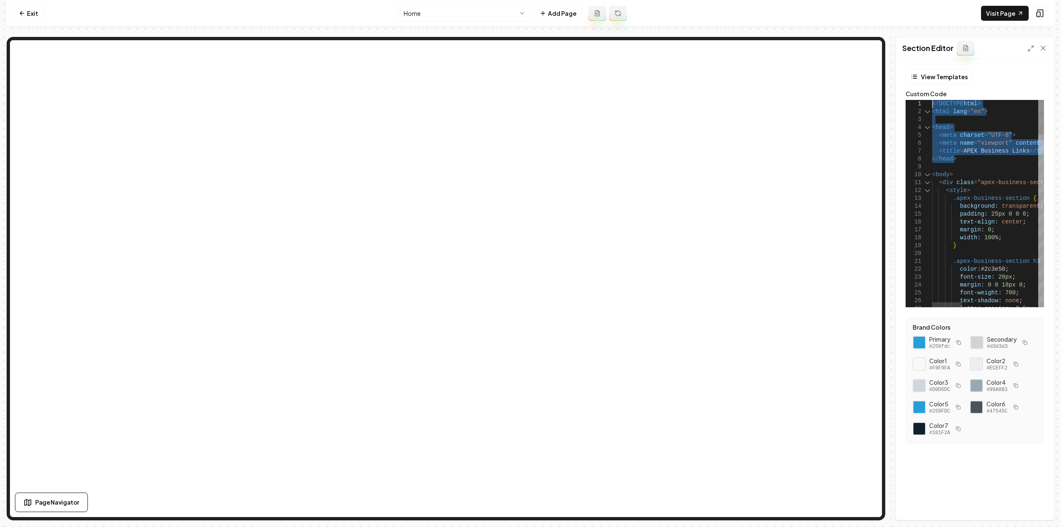
click at [946, 79] on button "View Templates" at bounding box center [940, 76] width 68 height 15
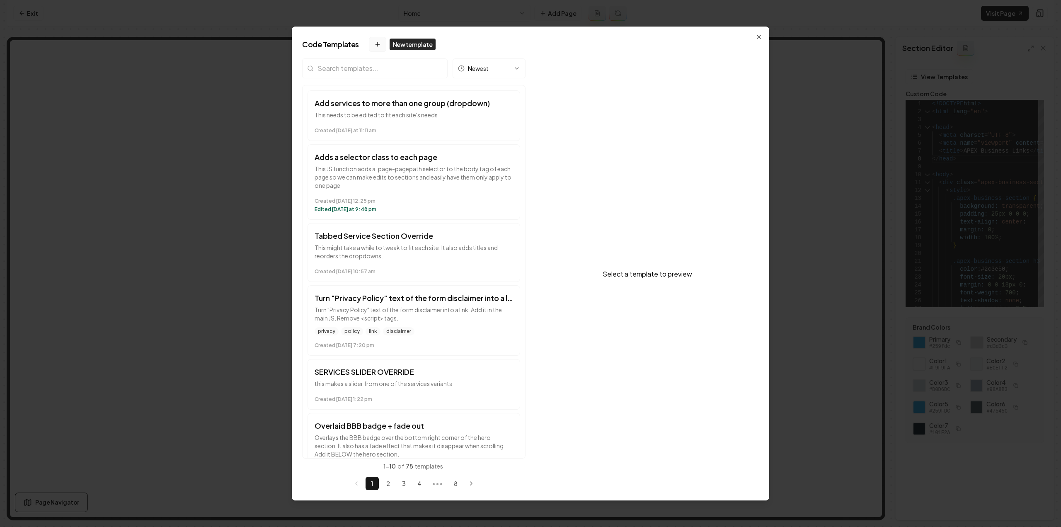
click at [376, 44] on icon at bounding box center [378, 44] width 4 height 0
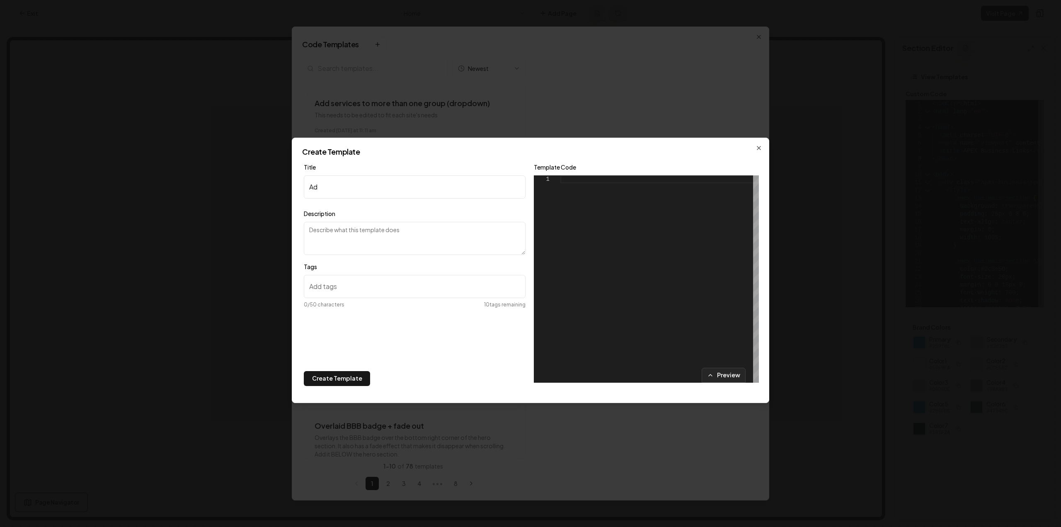
type input "A"
type input "M"
type input "Add Privacy Policy and T&C links to the"
click at [632, 200] on div at bounding box center [659, 278] width 199 height 207
type textarea "**********"
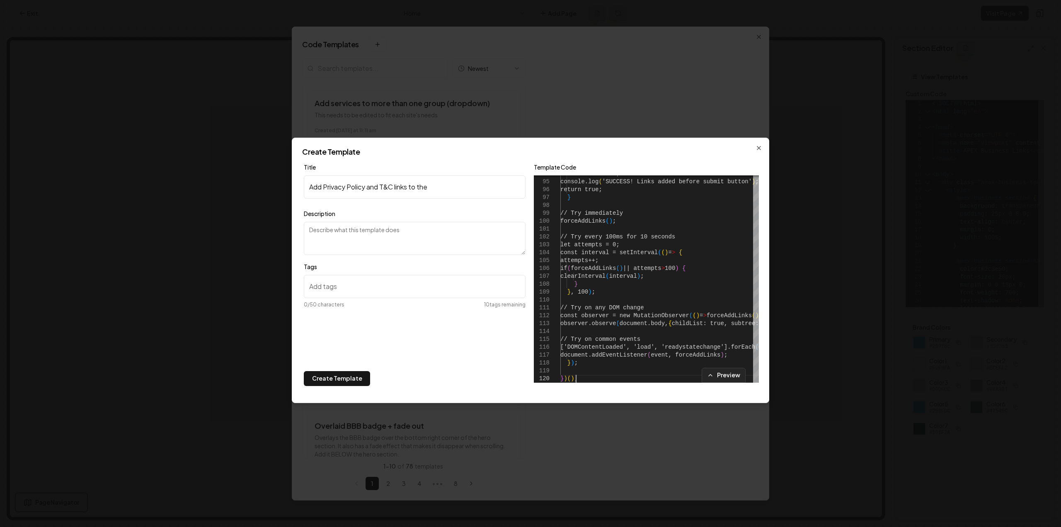
click at [439, 180] on input "Add Privacy Policy and T&C links to the" at bounding box center [415, 186] width 222 height 23
type input "Add Privacy Policy and T&C links to the Contact form"
type textarea "Someone requested this and it makes sense"
click at [350, 279] on input "Tags" at bounding box center [415, 286] width 222 height 23
drag, startPoint x: 327, startPoint y: 288, endPoint x: 325, endPoint y: 284, distance: 4.7
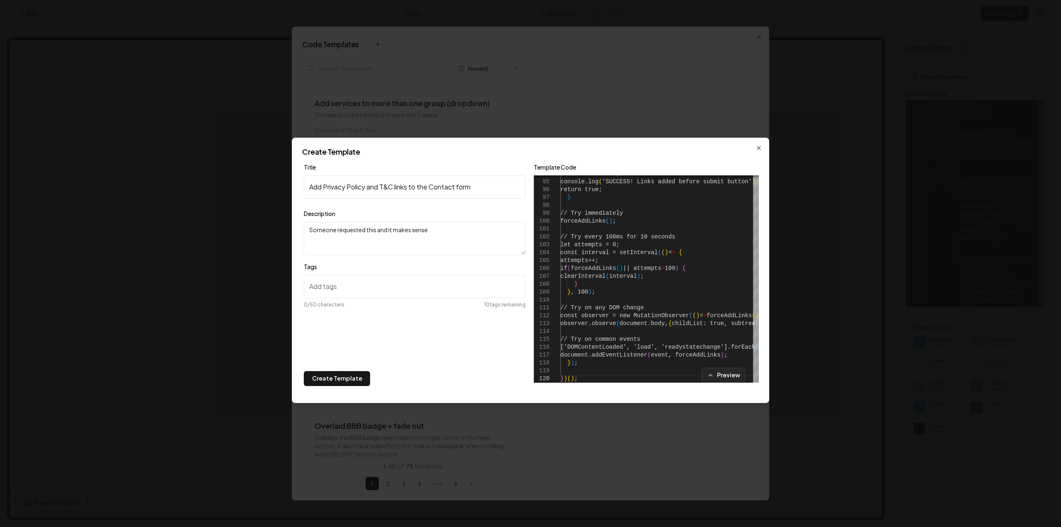
click at [327, 288] on input "Tags" at bounding box center [415, 286] width 222 height 23
paste input "contact-form-section-cc"
type input "contact-form-section-cc"
click at [348, 382] on button "Create Template" at bounding box center [337, 378] width 66 height 15
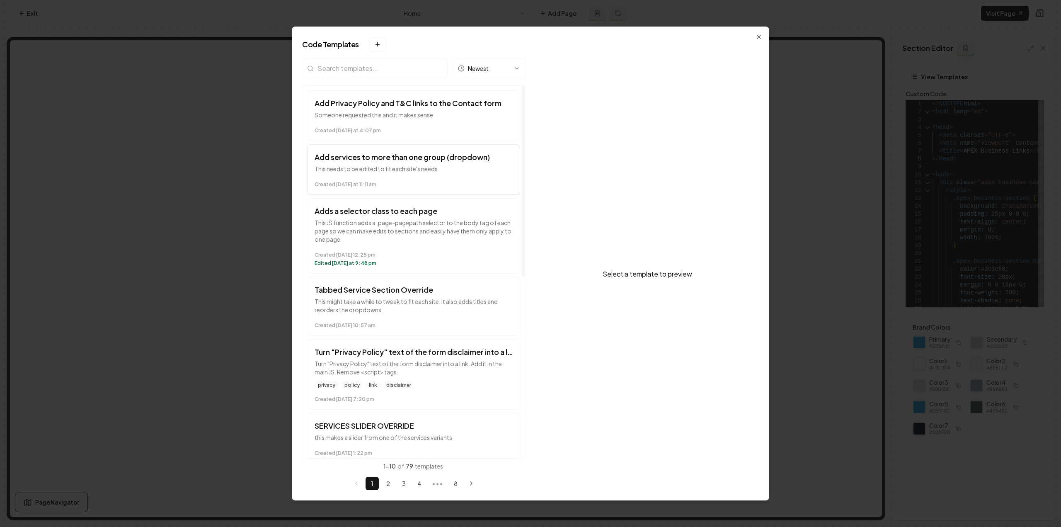
click at [414, 170] on p "This needs to be edited to fit each site's needs" at bounding box center [414, 169] width 199 height 8
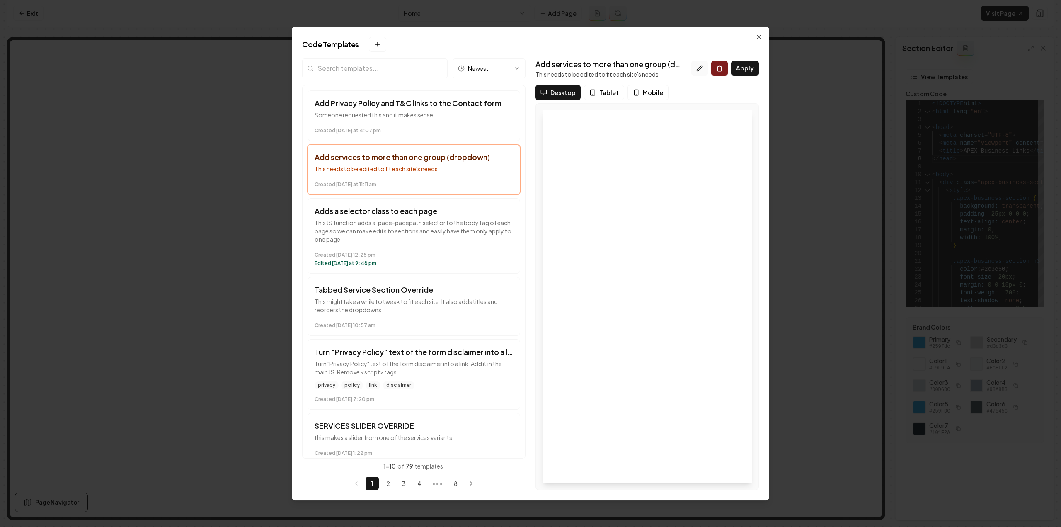
click at [700, 70] on icon at bounding box center [699, 68] width 7 height 7
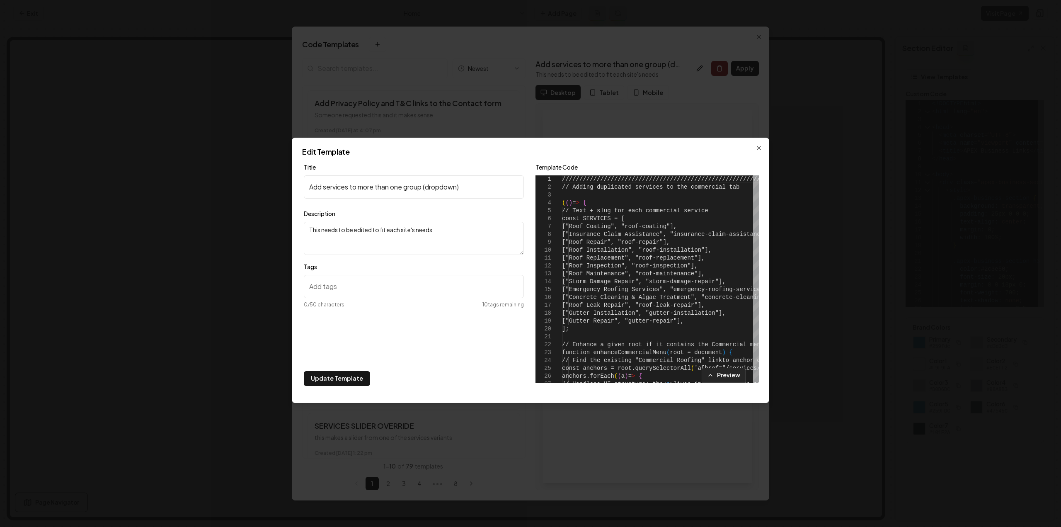
click at [393, 281] on input "Tags" at bounding box center [414, 286] width 220 height 23
click at [357, 285] on input "Tags" at bounding box center [414, 286] width 220 height 23
paste input "services-section-cc"
type input "services-section-cc"
click at [384, 289] on input "Tags" at bounding box center [414, 286] width 220 height 23
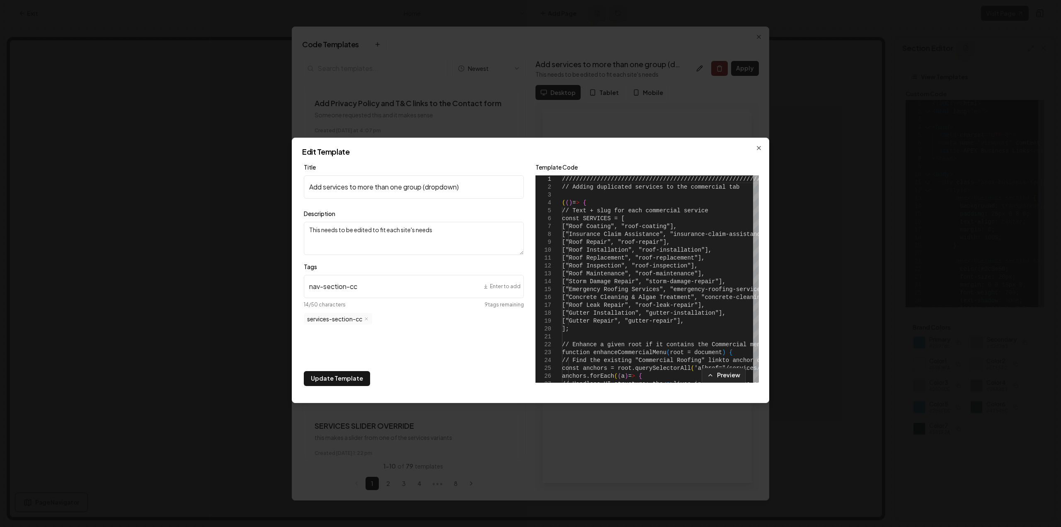
type input "nav-section-cc"
click at [429, 291] on input "nav-section-cc" at bounding box center [414, 286] width 220 height 23
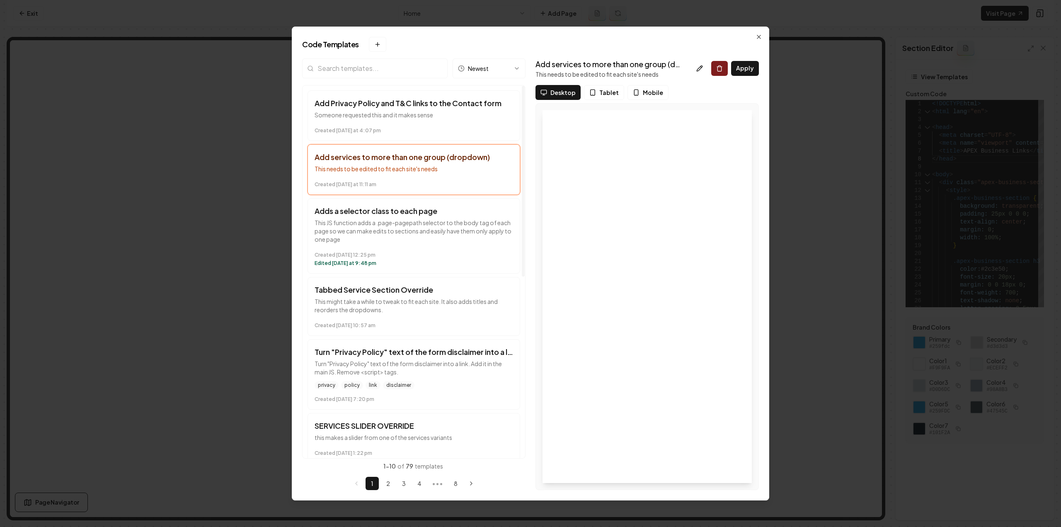
click at [415, 172] on button "Add services to more than one group (dropdown) This needs to be edited to fit e…" at bounding box center [414, 169] width 213 height 51
click at [415, 128] on time "Created [DATE] at 4:07 pm" at bounding box center [414, 130] width 199 height 7
click at [434, 167] on p "This needs to be edited to fit each site's needs" at bounding box center [414, 169] width 199 height 8
click at [695, 68] on button at bounding box center [699, 68] width 17 height 15
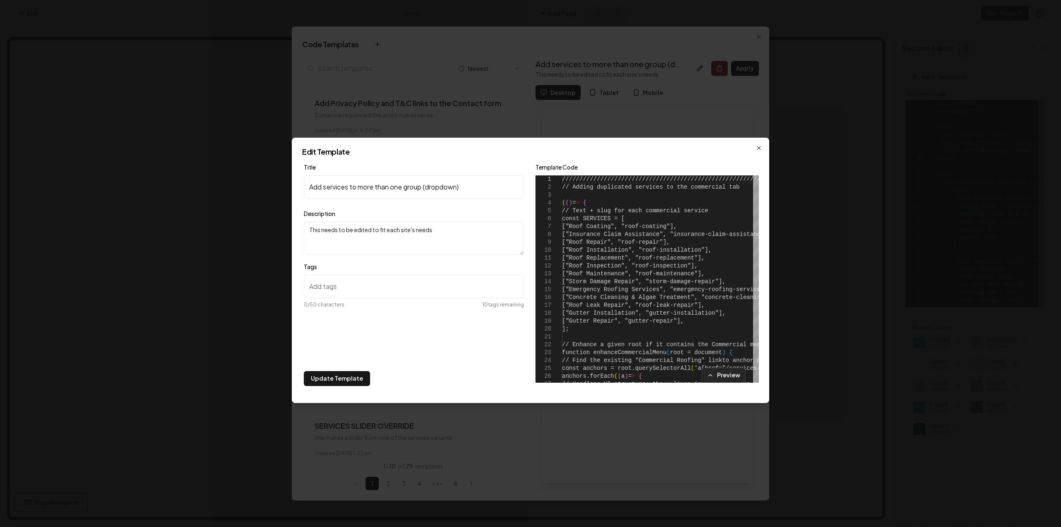
click at [363, 292] on input "Tags" at bounding box center [414, 286] width 220 height 23
type input "nav-section-cc"
type input "s"
type input "nav-section-cc"
click at [335, 374] on button "Update Template" at bounding box center [337, 378] width 66 height 15
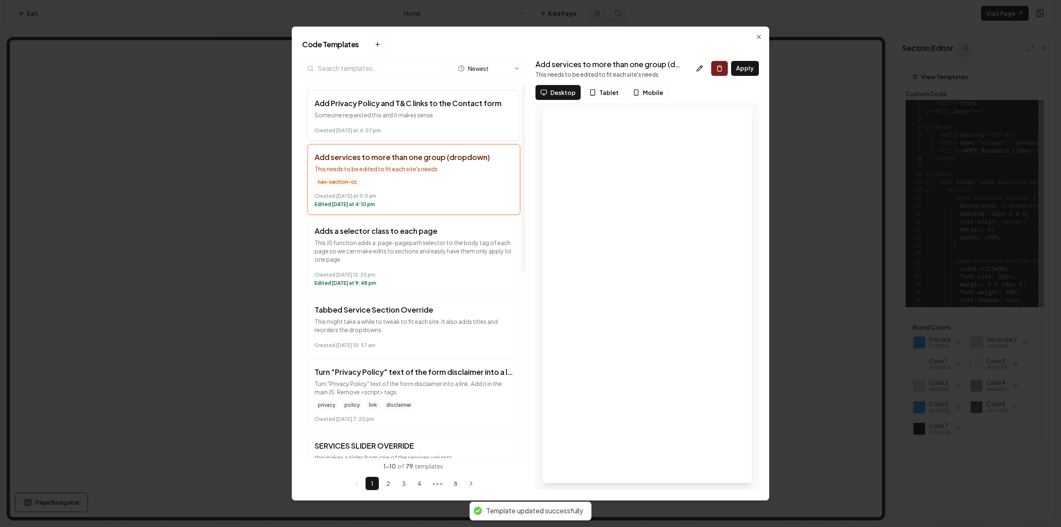
click at [405, 122] on button "Add Privacy Policy and T&C links to the Contact form Someone requested this and…" at bounding box center [414, 115] width 213 height 51
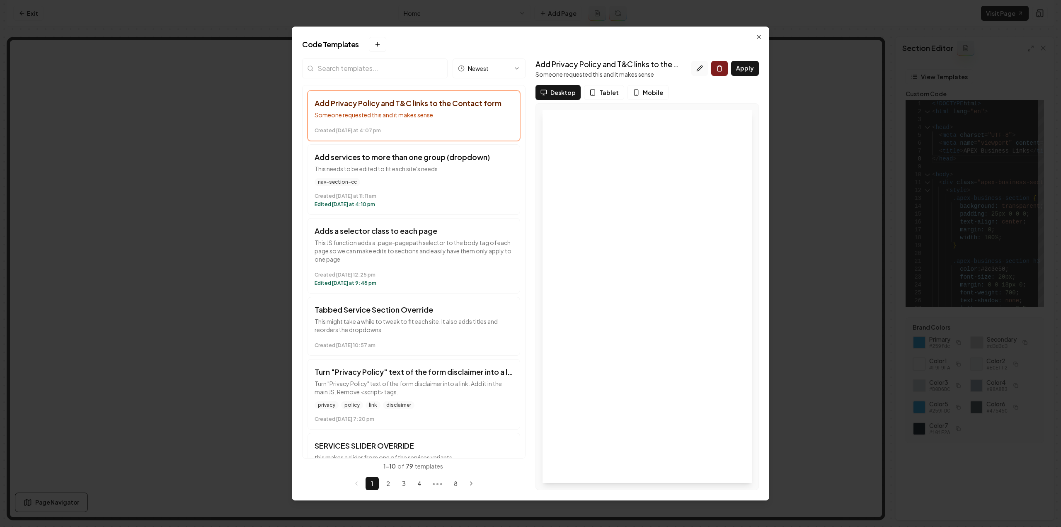
click at [701, 71] on button at bounding box center [699, 68] width 17 height 15
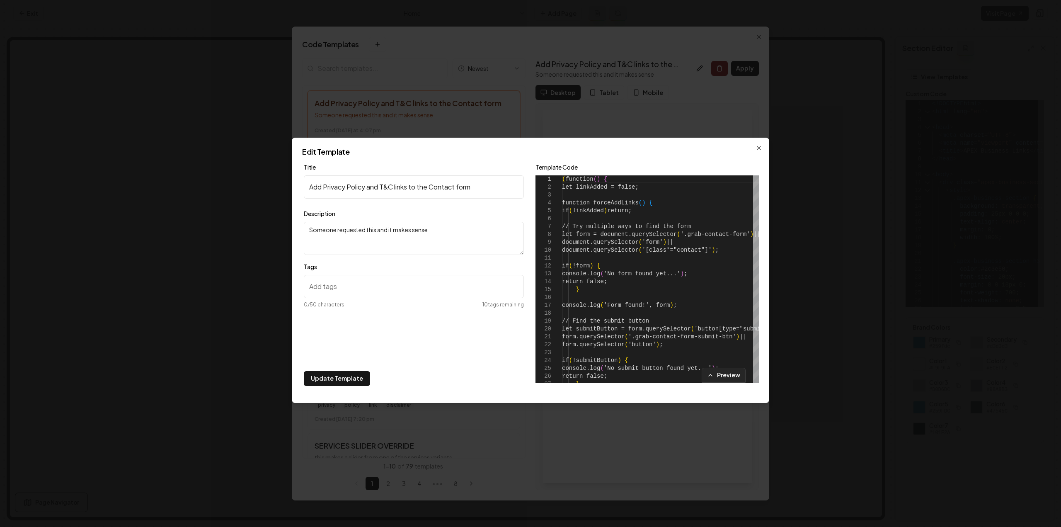
click at [349, 281] on input "Tags" at bounding box center [414, 286] width 220 height 23
type input "contact-section-cc"
click at [357, 281] on input "Tags" at bounding box center [414, 286] width 220 height 23
click at [340, 378] on button "Update Template" at bounding box center [337, 378] width 66 height 15
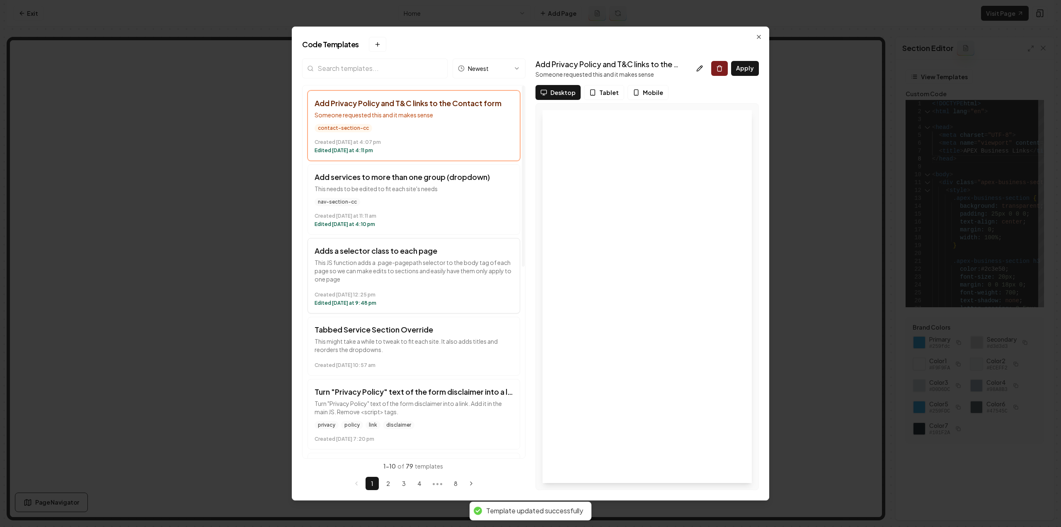
click at [406, 277] on p "This JS function adds a .page-pagepath selector to the body tag of each page so…" at bounding box center [414, 270] width 199 height 25
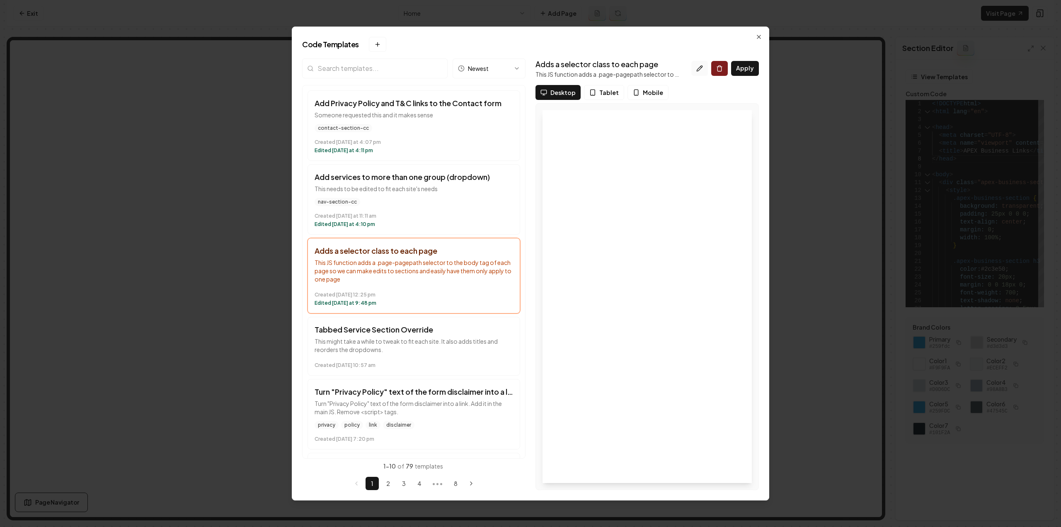
click at [697, 68] on button at bounding box center [699, 68] width 17 height 15
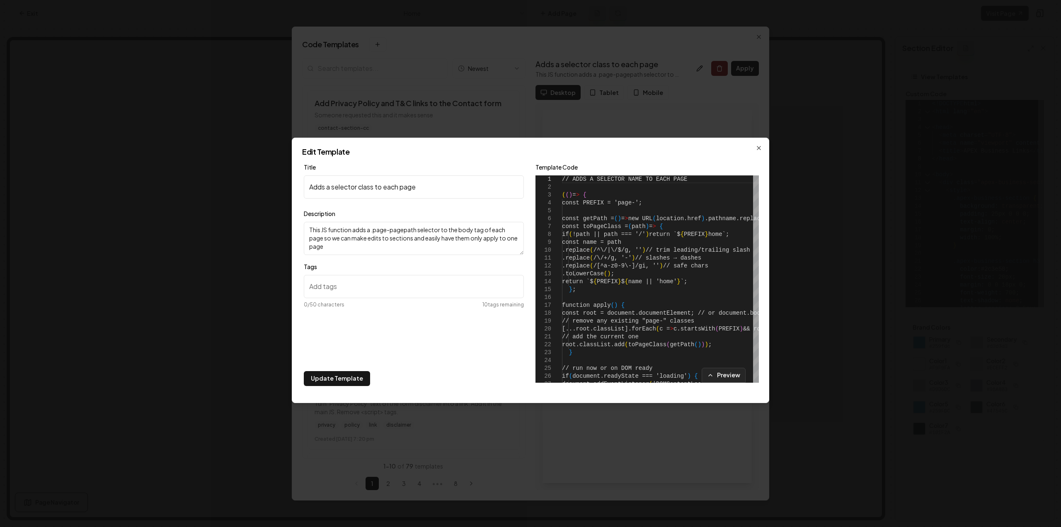
click at [344, 286] on input "Tags" at bounding box center [414, 286] width 220 height 23
click at [382, 281] on input "Tags" at bounding box center [414, 286] width 220 height 23
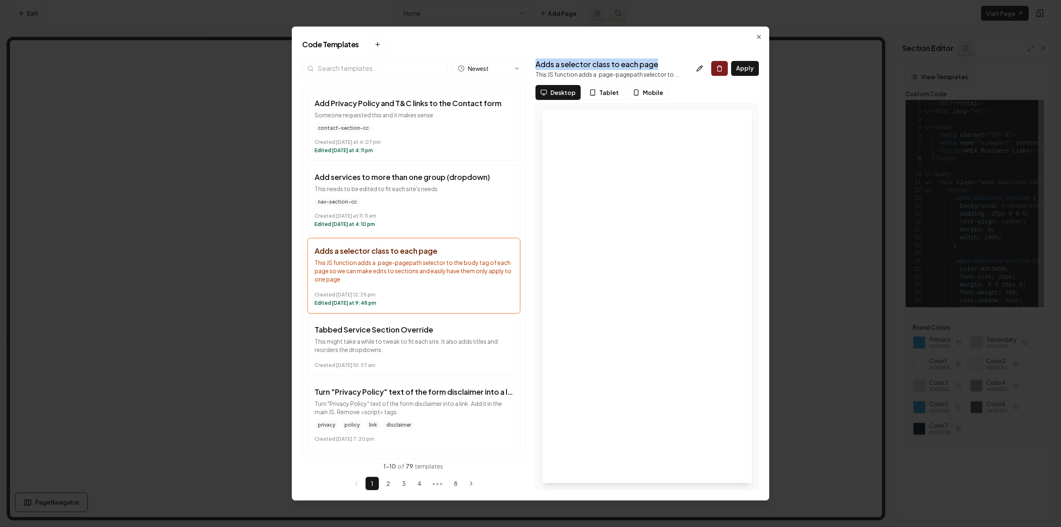
drag, startPoint x: 658, startPoint y: 64, endPoint x: 536, endPoint y: 63, distance: 122.7
click at [536, 63] on h3 "Adds a selector class to each page" at bounding box center [608, 64] width 145 height 12
click at [621, 58] on h3 "Adds a selector class to each page" at bounding box center [608, 64] width 145 height 12
click at [420, 348] on p "This might take a while to tweak to fit each site. It also adds titles and reor…" at bounding box center [414, 345] width 199 height 17
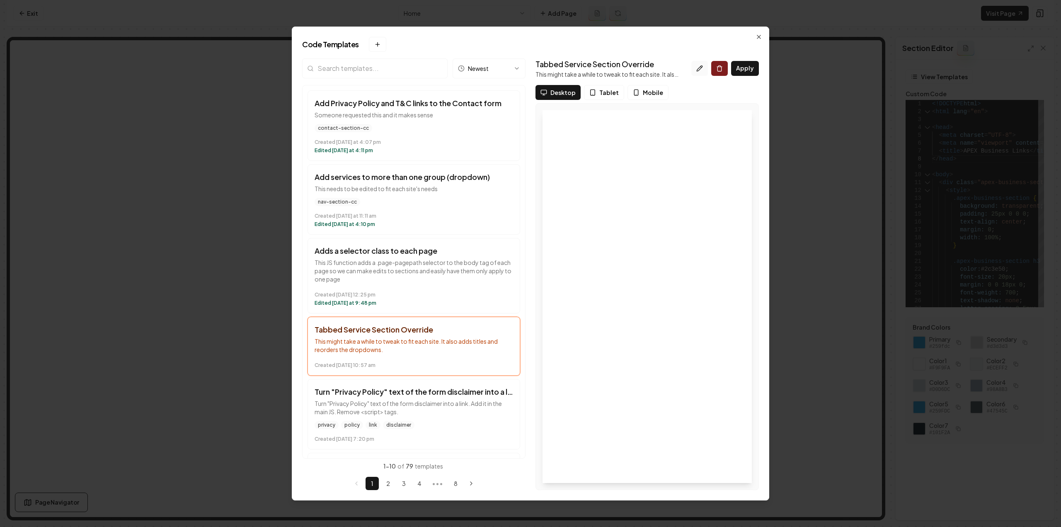
click at [701, 65] on icon at bounding box center [699, 68] width 7 height 7
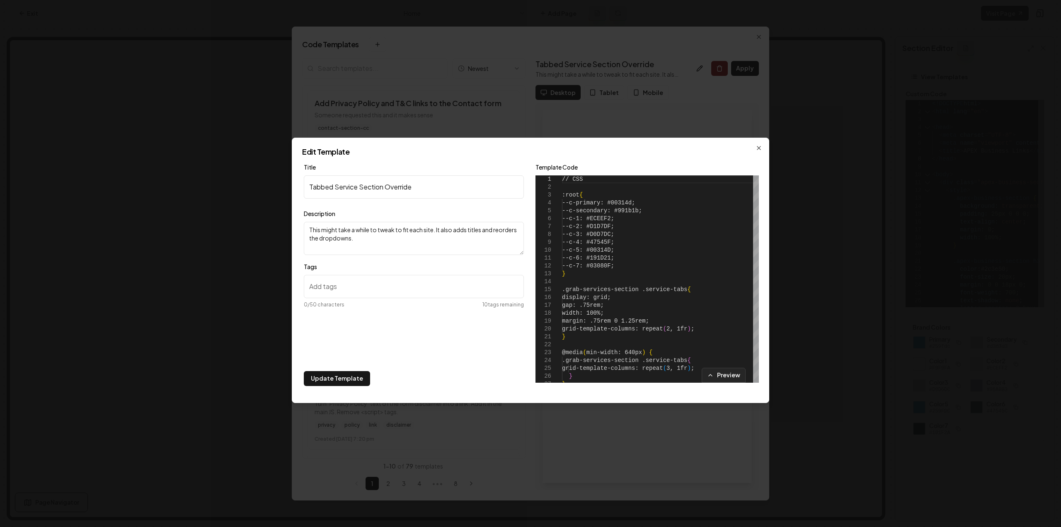
click at [325, 294] on input "Tags" at bounding box center [414, 286] width 220 height 23
type input "services-section-cc"
click at [397, 288] on input "services-section-cc" at bounding box center [414, 286] width 220 height 23
click at [349, 378] on button "Update Template" at bounding box center [337, 378] width 66 height 15
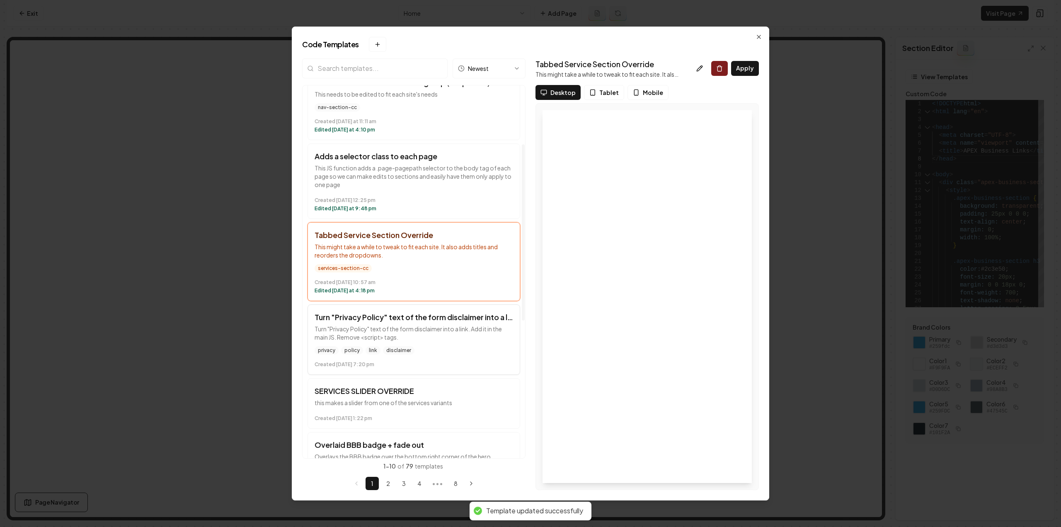
scroll to position [124, 0]
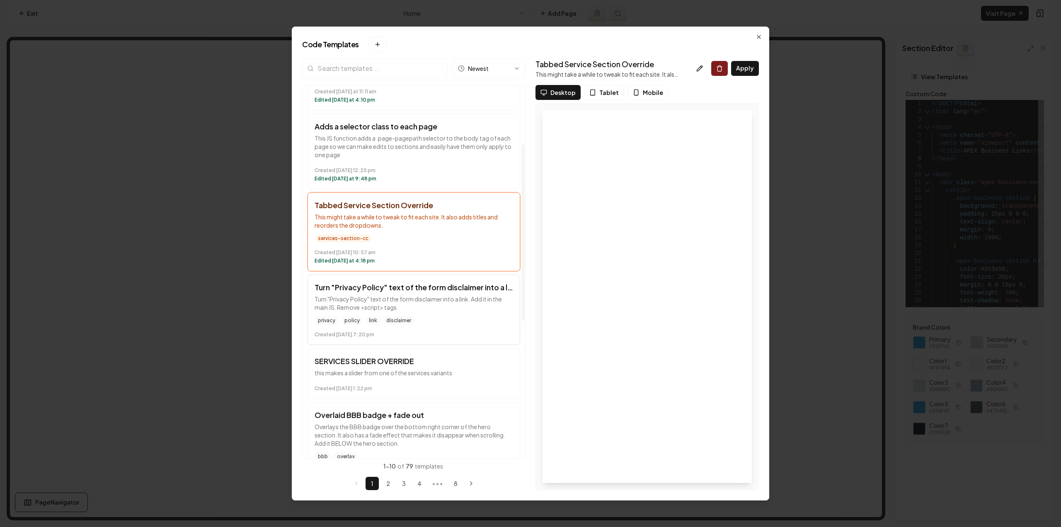
click at [461, 320] on div "privacy policy link disclaimer" at bounding box center [414, 320] width 199 height 8
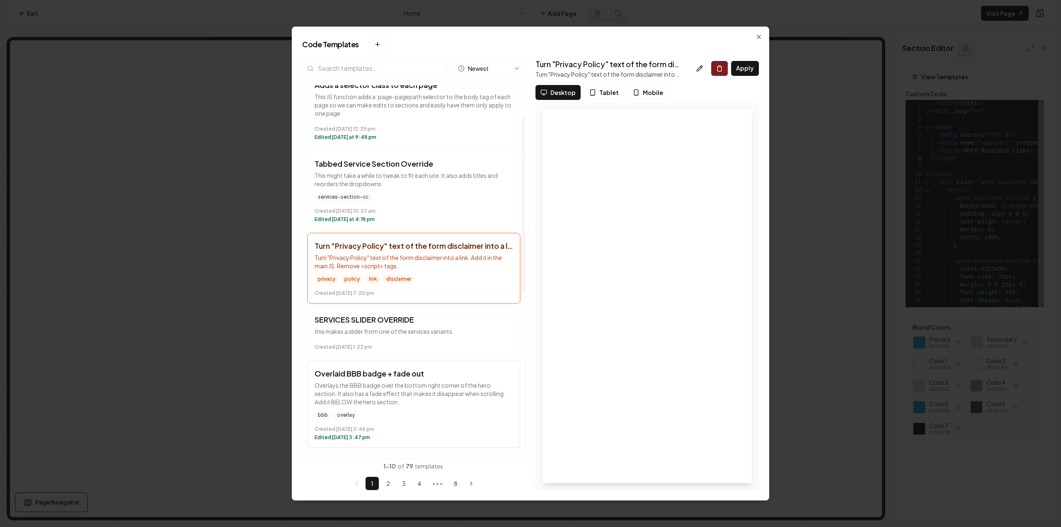
scroll to position [0, 0]
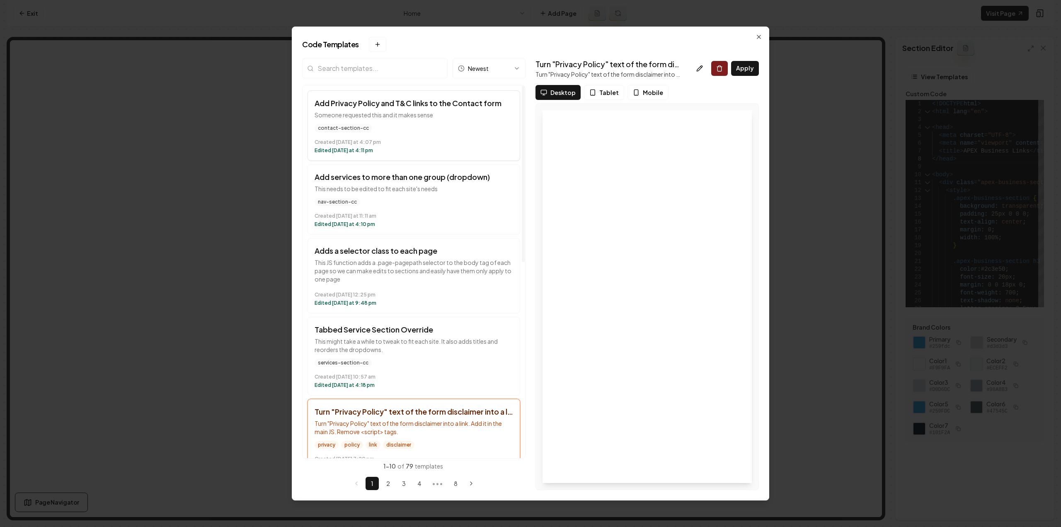
click at [408, 140] on time "Created [DATE] at 4:07 pm" at bounding box center [414, 142] width 199 height 7
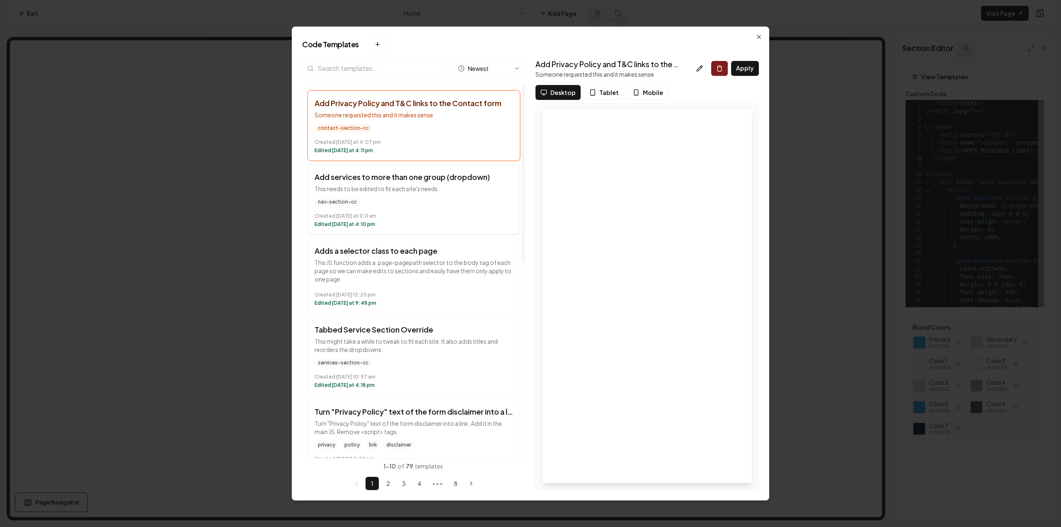
click at [420, 190] on p "This needs to be edited to fit each site's needs" at bounding box center [414, 188] width 199 height 8
click at [440, 255] on h3 "Adds a selector class to each page" at bounding box center [414, 251] width 199 height 12
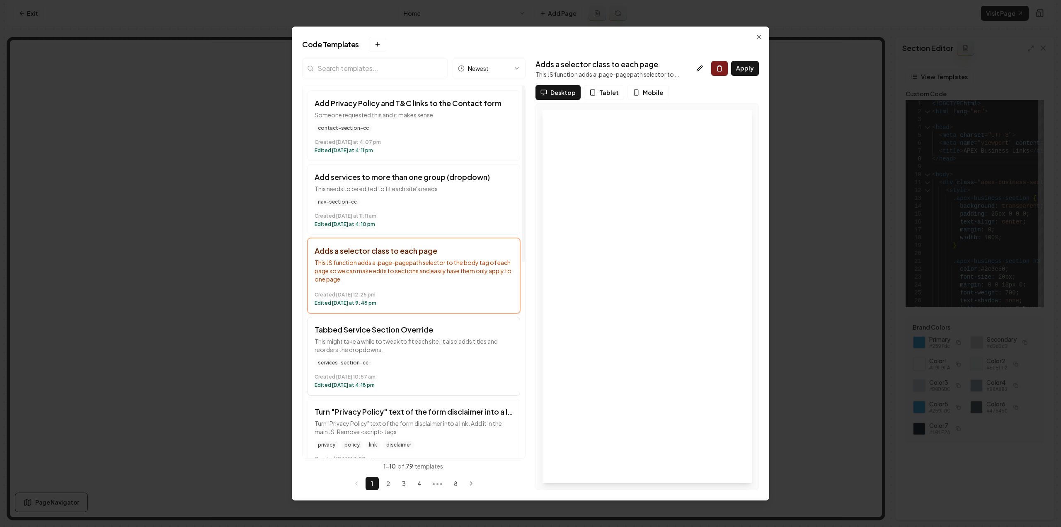
click at [431, 349] on p "This might take a while to tweak to fit each site. It also adds titles and reor…" at bounding box center [414, 345] width 199 height 17
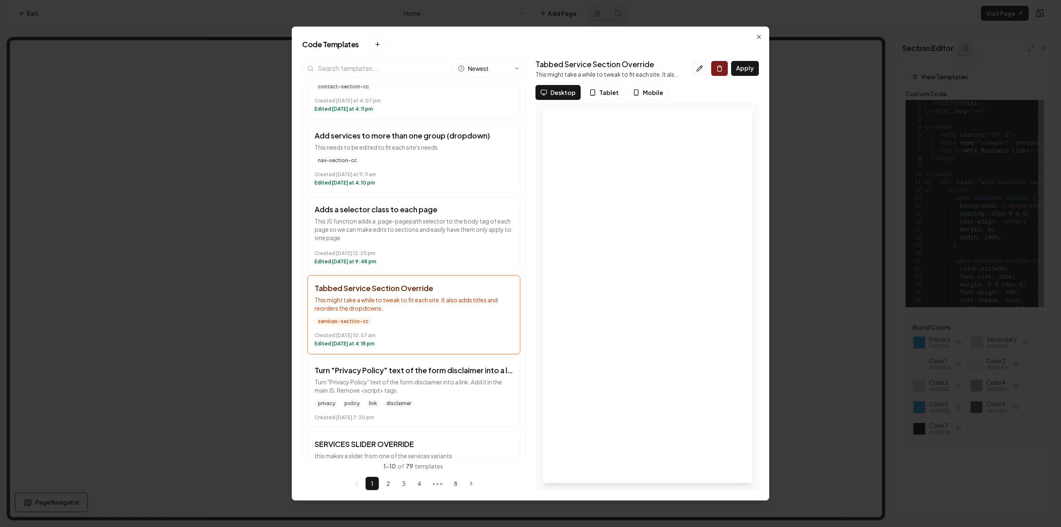
click at [699, 70] on icon at bounding box center [699, 68] width 7 height 7
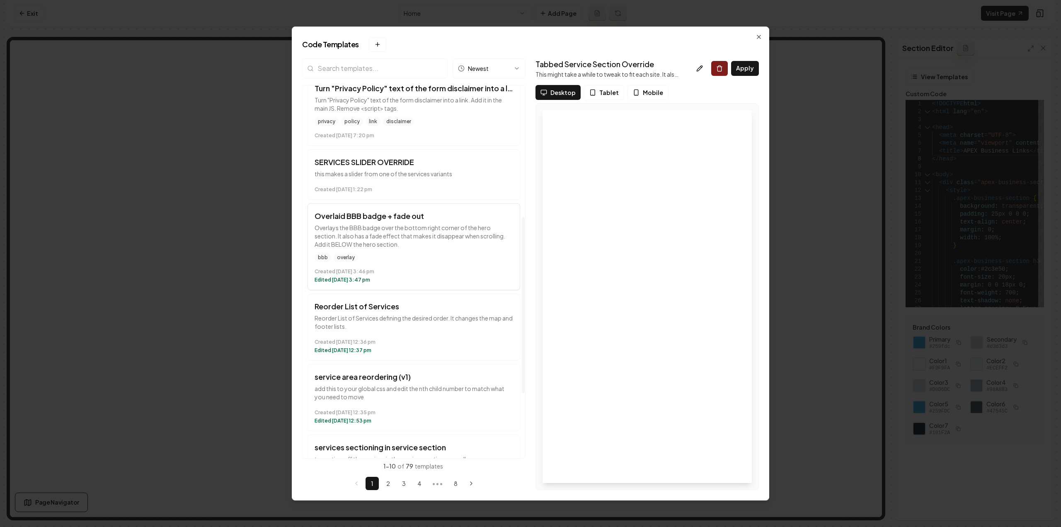
scroll to position [332, 0]
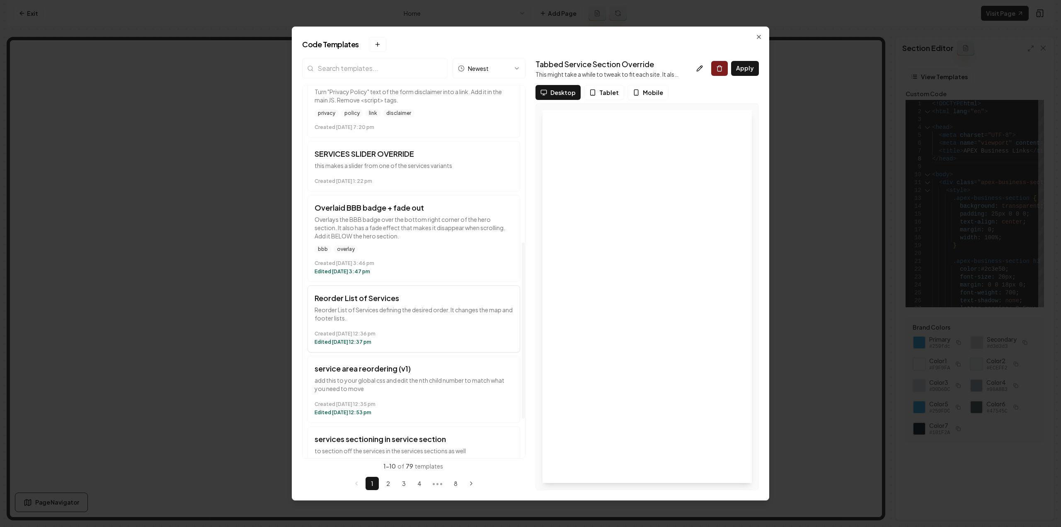
click at [425, 306] on p "Reorder List of Services defining the desired order. It changes the map and foo…" at bounding box center [414, 314] width 199 height 17
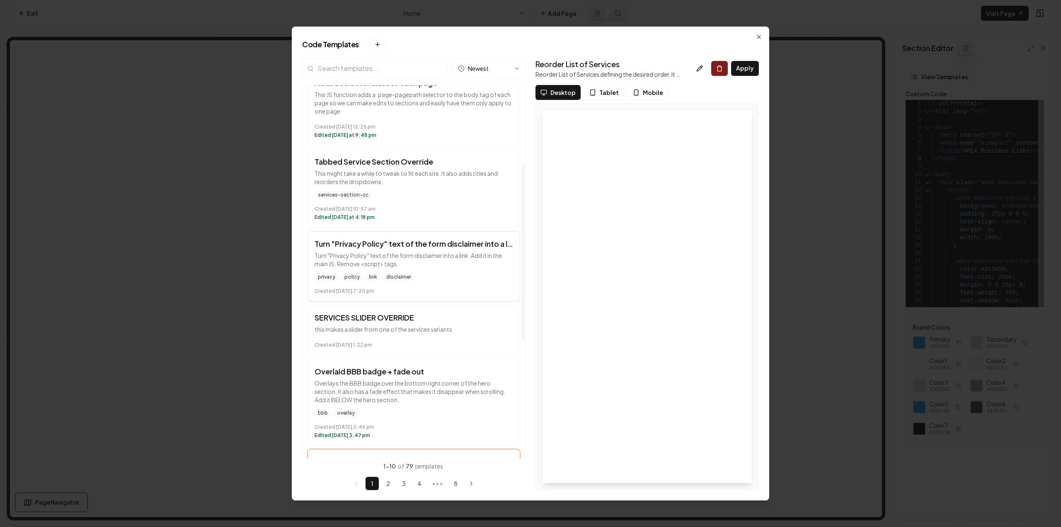
scroll to position [0, 0]
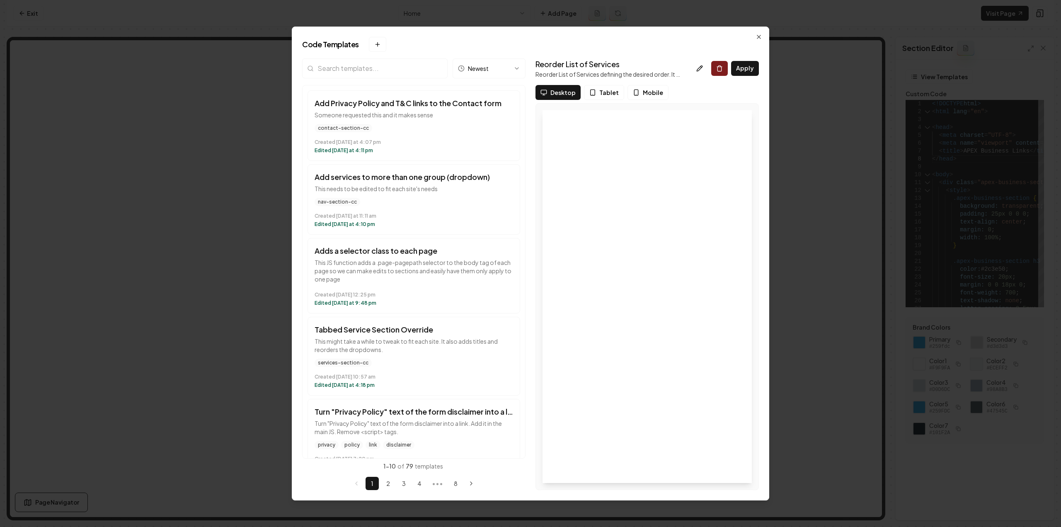
click at [371, 64] on input "search" at bounding box center [375, 68] width 146 height 20
click at [401, 184] on p "This needs to be edited to fit each site's needs" at bounding box center [414, 188] width 199 height 8
click at [423, 250] on h3 "Adds a selector class to each page" at bounding box center [414, 251] width 199 height 12
click at [415, 334] on button "Tabbed Service Section Override This might take a while to tweak to fit each si…" at bounding box center [414, 356] width 213 height 79
click at [418, 65] on input "search" at bounding box center [375, 68] width 146 height 20
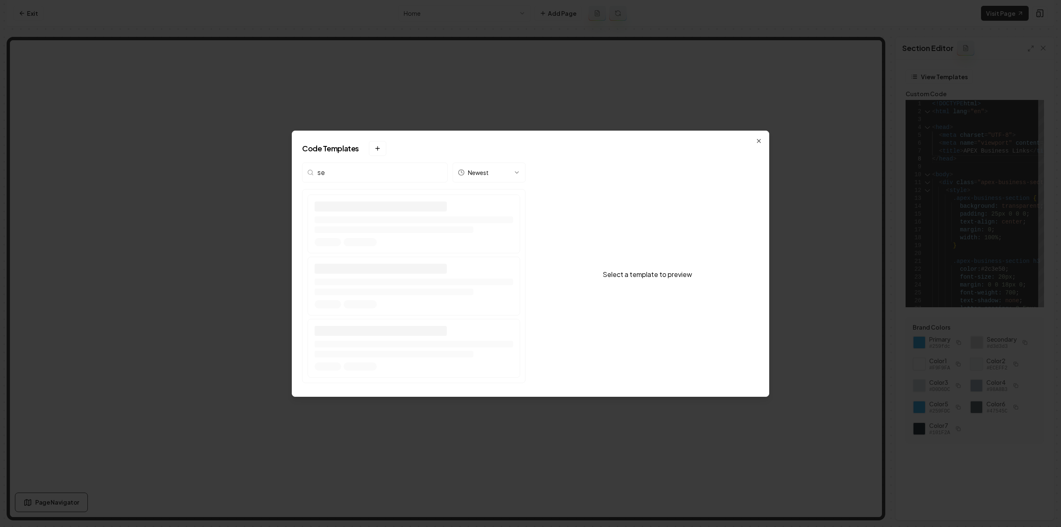
type input "s"
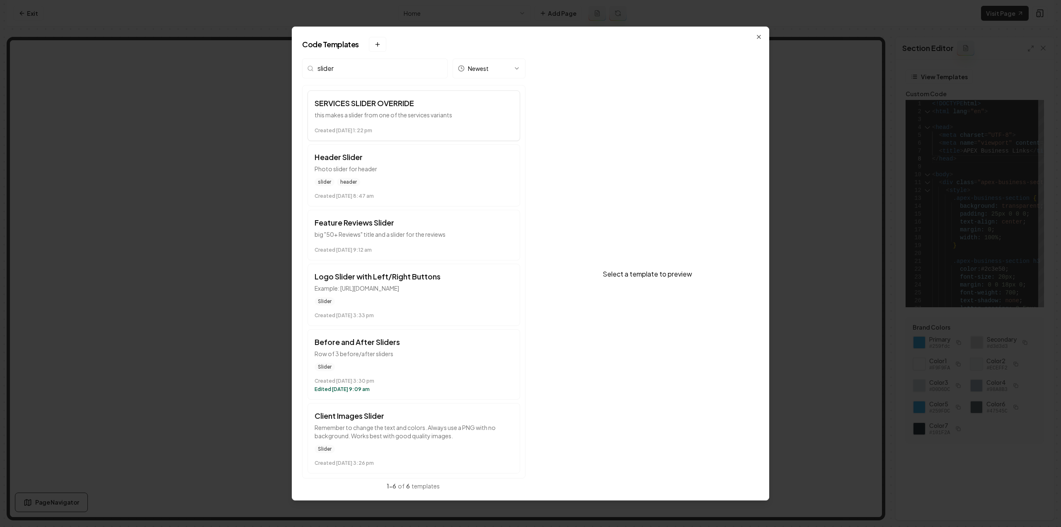
type input "slider"
click at [454, 107] on h3 "SERVICES SLIDER OVERRIDE" at bounding box center [414, 103] width 199 height 12
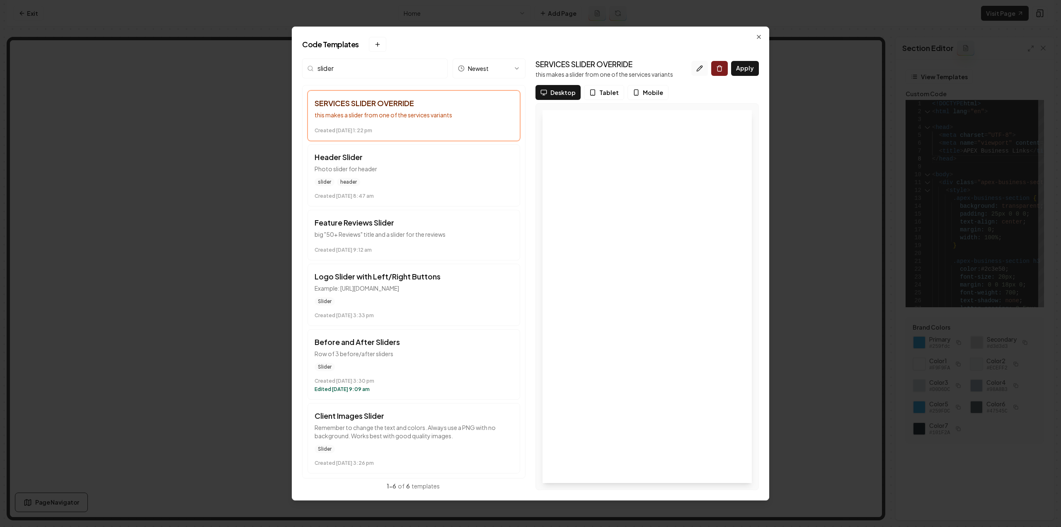
click at [702, 69] on icon at bounding box center [699, 67] width 5 height 5
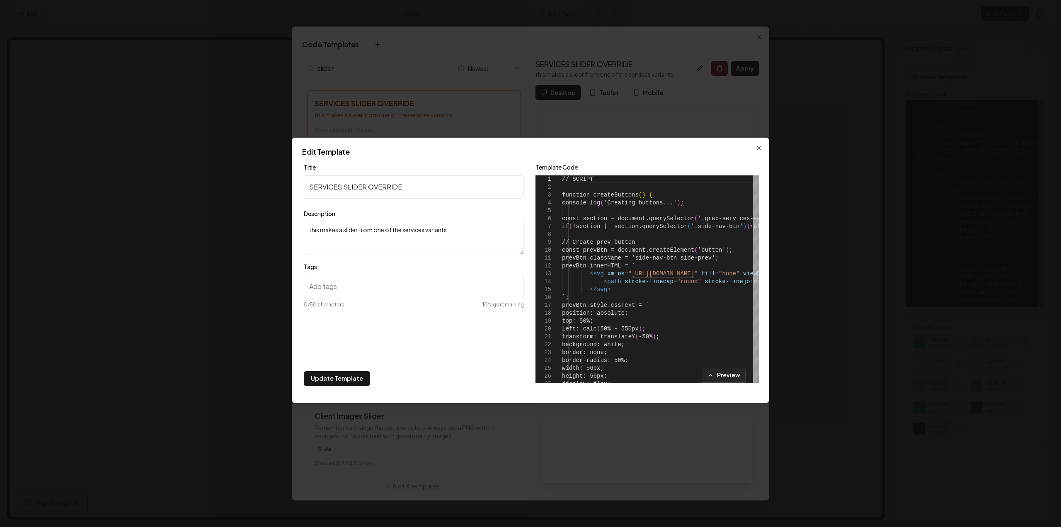
click at [343, 289] on input "Tags" at bounding box center [414, 286] width 220 height 23
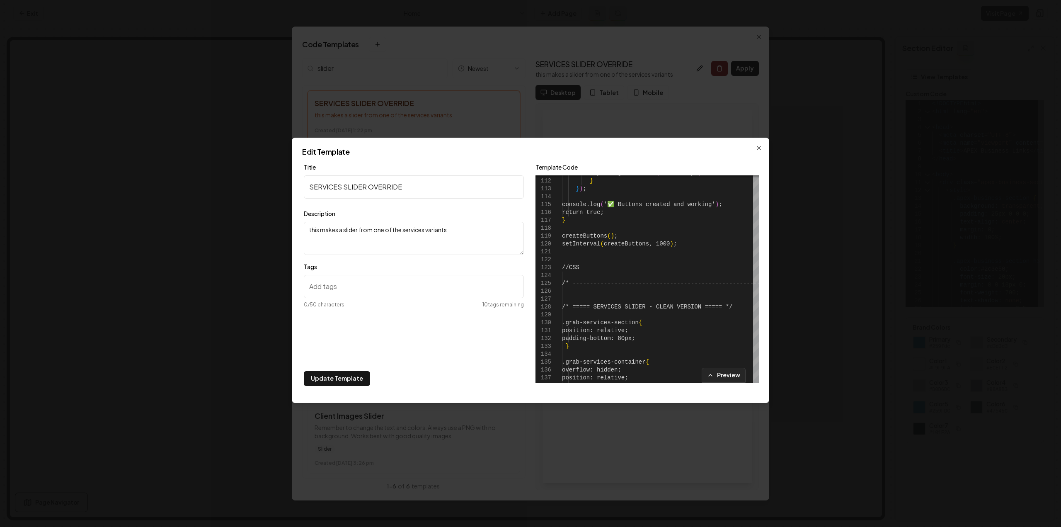
click at [352, 290] on input "Tags" at bounding box center [414, 286] width 220 height 23
click at [338, 238] on textarea "this makes a slider from one of the services variants" at bounding box center [414, 238] width 220 height 33
click at [334, 277] on input "Tags" at bounding box center [414, 286] width 220 height 23
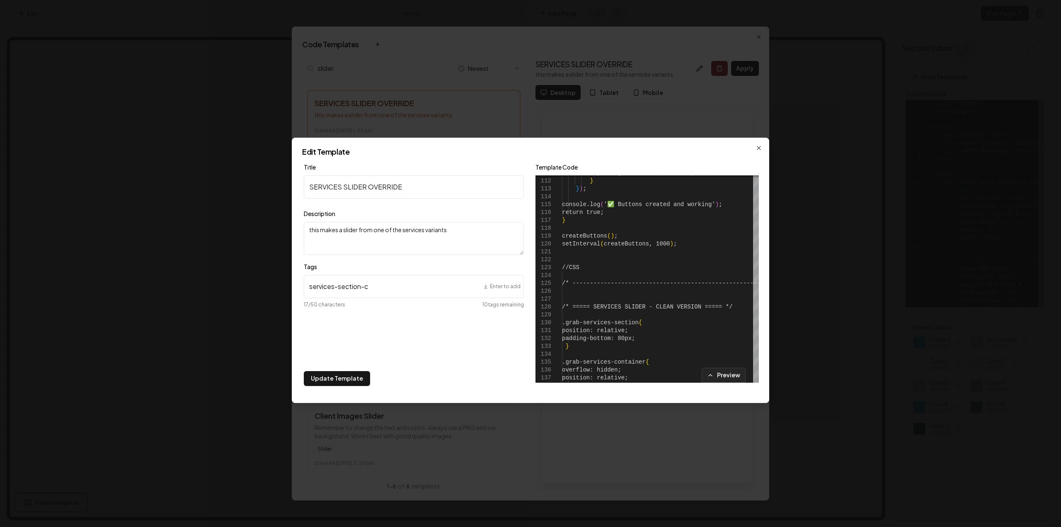
type input "services-section-cc"
click at [352, 369] on div "Title SERVICES SLIDER OVERRIDE Description this makes a slider from one of the …" at bounding box center [414, 266] width 220 height 209
click at [351, 374] on button "Update Template" at bounding box center [337, 378] width 66 height 15
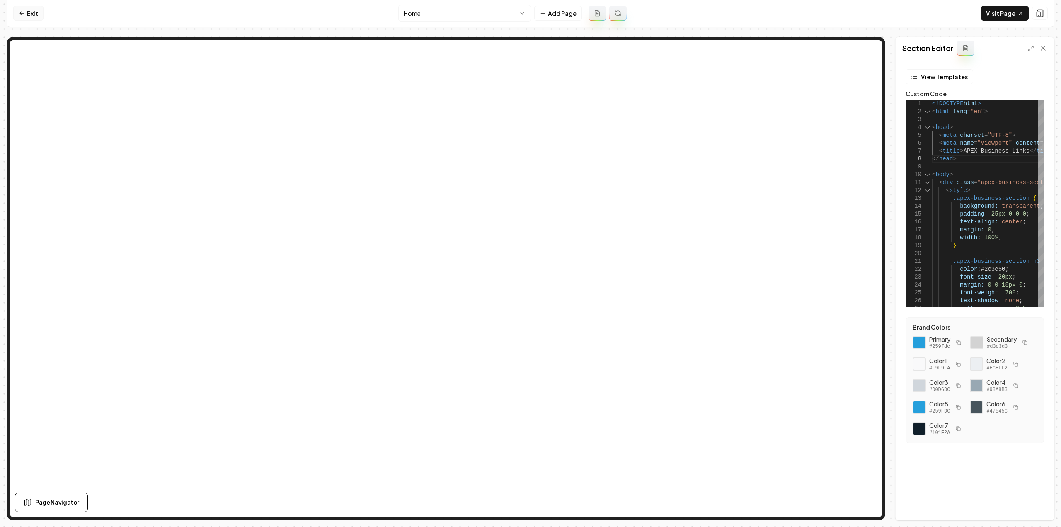
click at [24, 12] on icon at bounding box center [22, 13] width 7 height 7
